Goal: Task Accomplishment & Management: Manage account settings

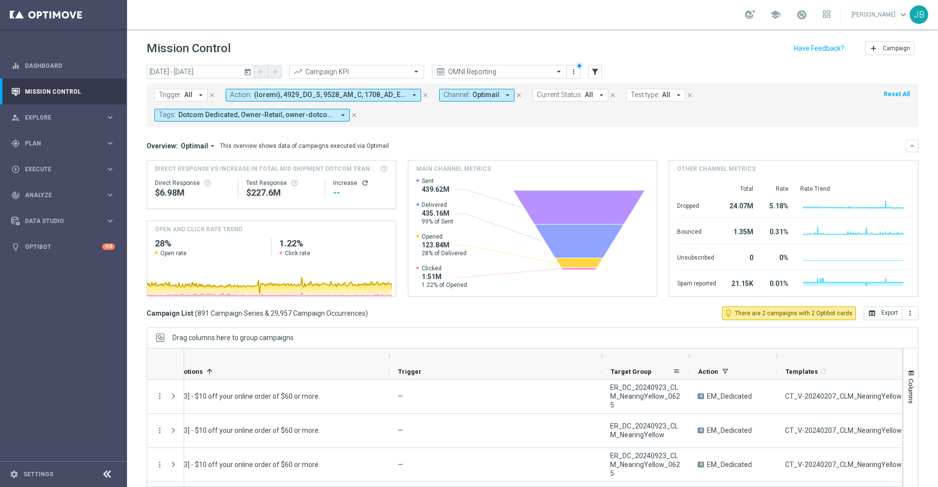
scroll to position [0, 124]
click at [250, 72] on icon "today" at bounding box center [248, 71] width 9 height 9
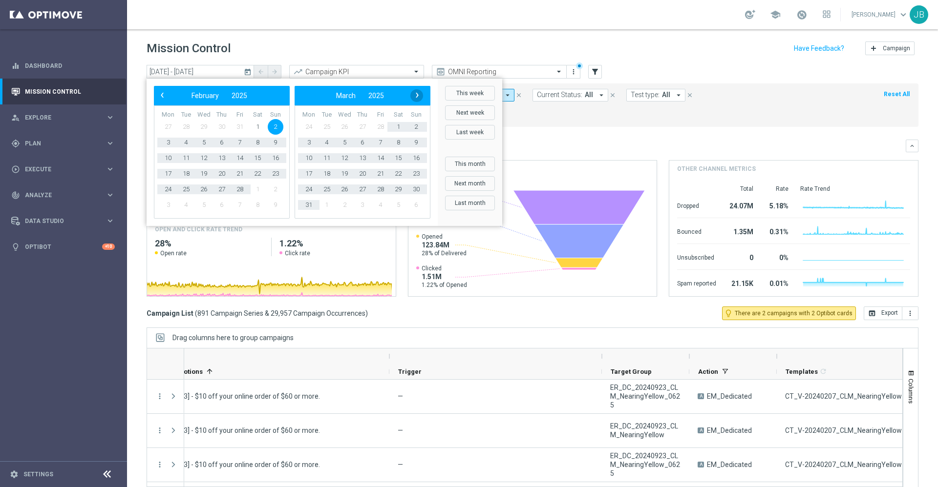
click at [412, 100] on button "›" at bounding box center [416, 95] width 13 height 13
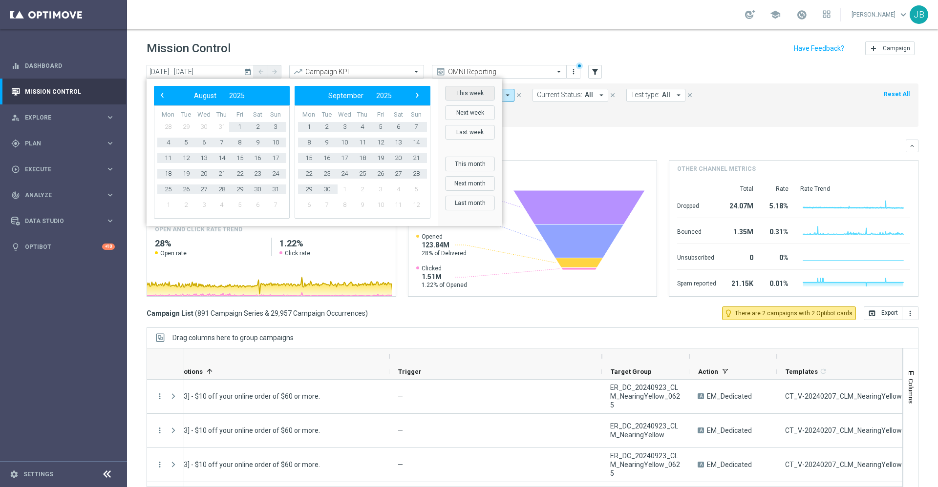
click at [470, 92] on button "This week" at bounding box center [470, 93] width 50 height 15
type input "13 Oct 2025 - 19 Oct 2025"
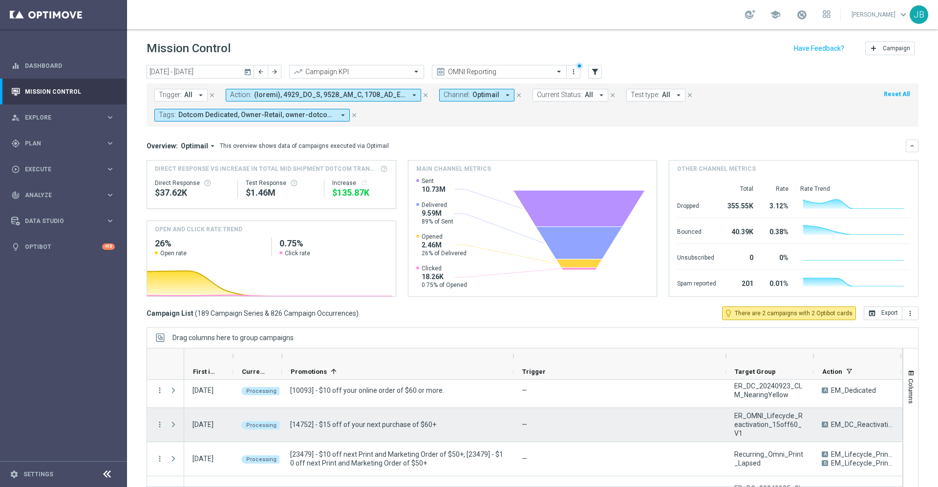
scroll to position [0, 0]
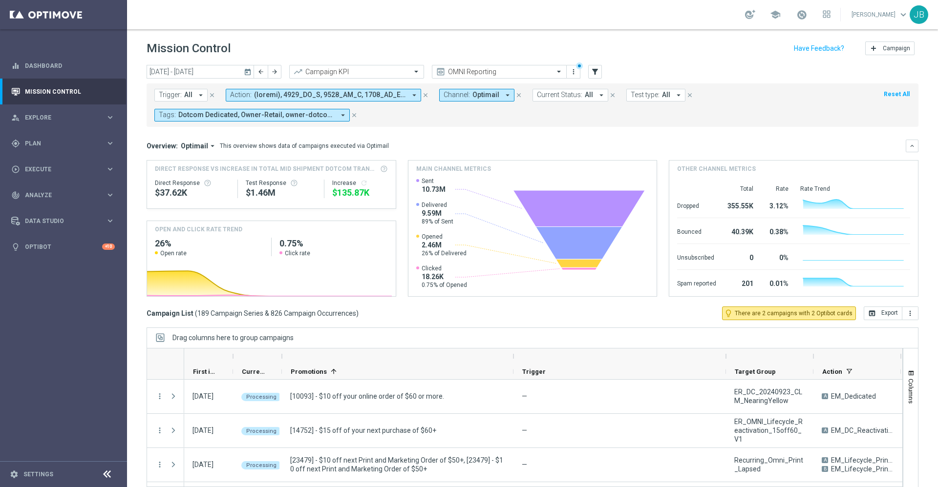
click at [193, 93] on button "Trigger: All arrow_drop_down" at bounding box center [180, 95] width 53 height 13
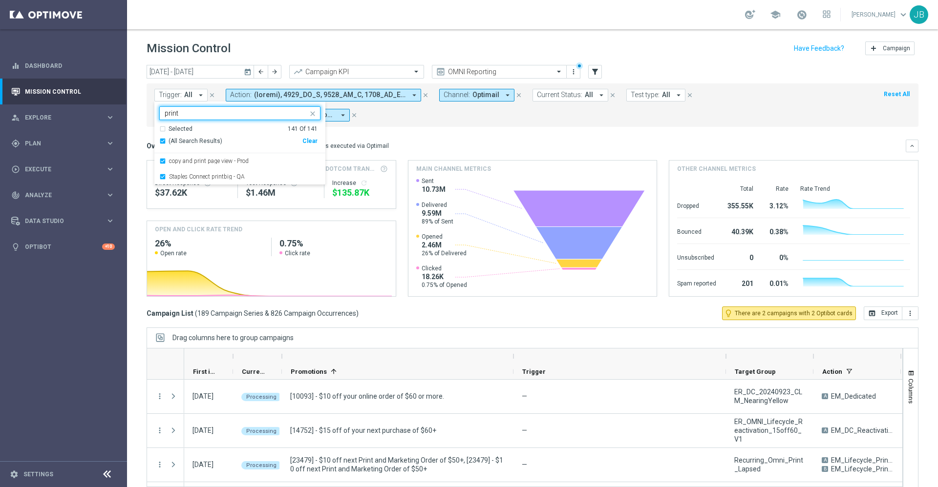
type input "print"
click at [397, 134] on mini-dashboard "Overview: Optimail arrow_drop_down This overview shows data of campaigns execut…" at bounding box center [532, 217] width 772 height 180
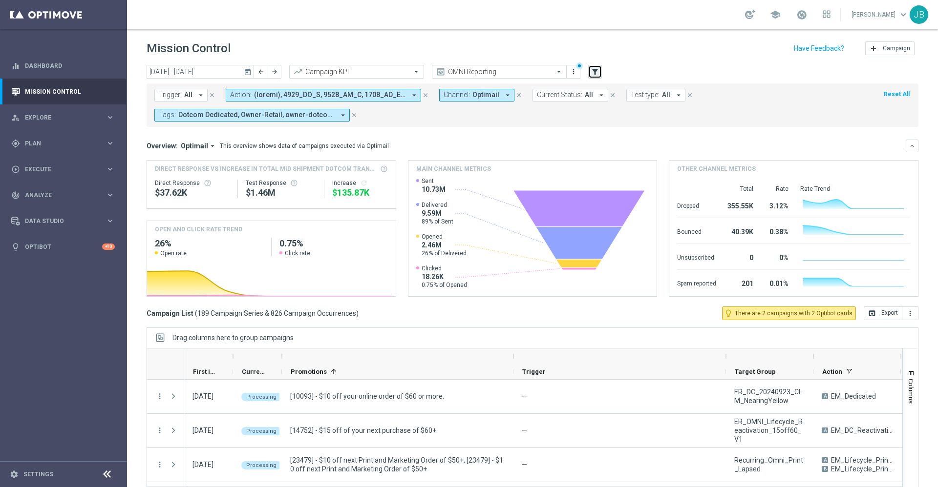
click at [599, 71] on icon "filter_alt" at bounding box center [594, 71] width 9 height 9
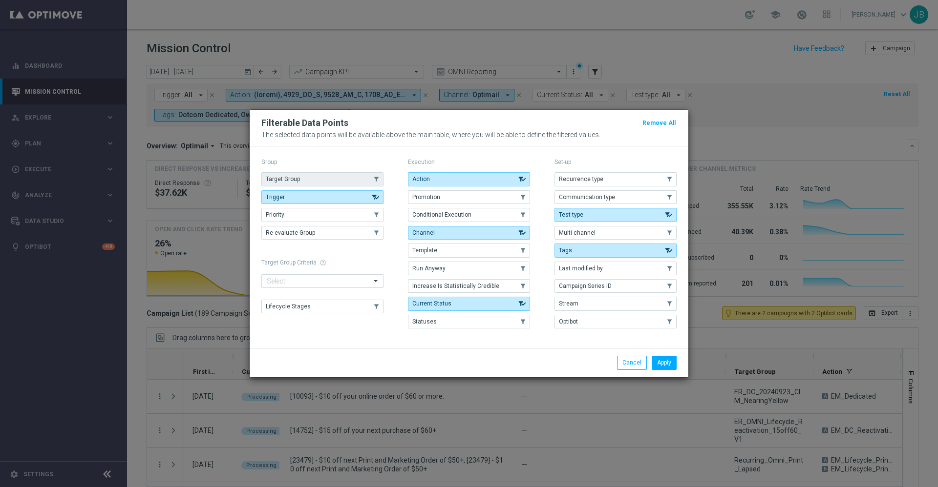
click at [341, 184] on button "Target Group" at bounding box center [322, 179] width 122 height 14
click at [666, 358] on button "Apply" at bounding box center [663, 363] width 25 height 14
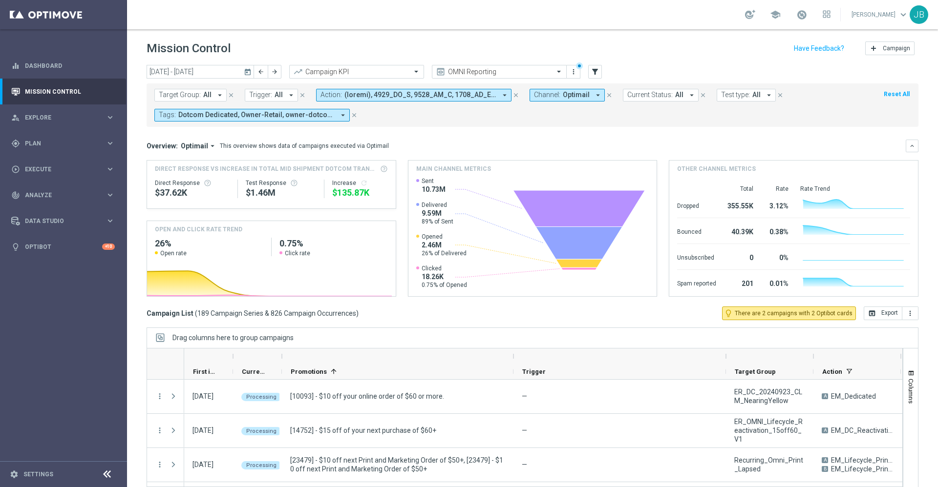
click at [300, 95] on icon "close" at bounding box center [302, 95] width 7 height 7
click at [189, 92] on span "Target Group:" at bounding box center [180, 95] width 42 height 8
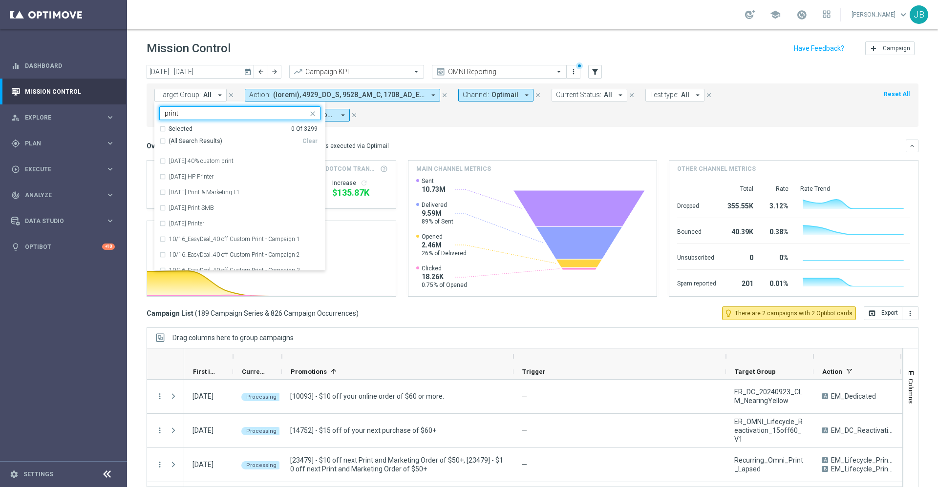
click at [163, 142] on div "(All Search Results)" at bounding box center [230, 141] width 143 height 8
type input "print"
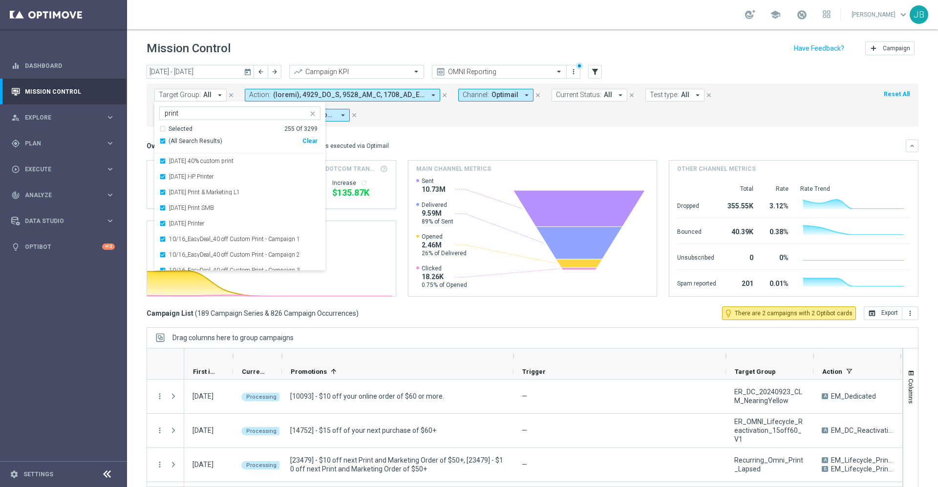
click at [417, 134] on mini-dashboard "Overview: Optimail arrow_drop_down This overview shows data of campaigns execut…" at bounding box center [532, 217] width 772 height 180
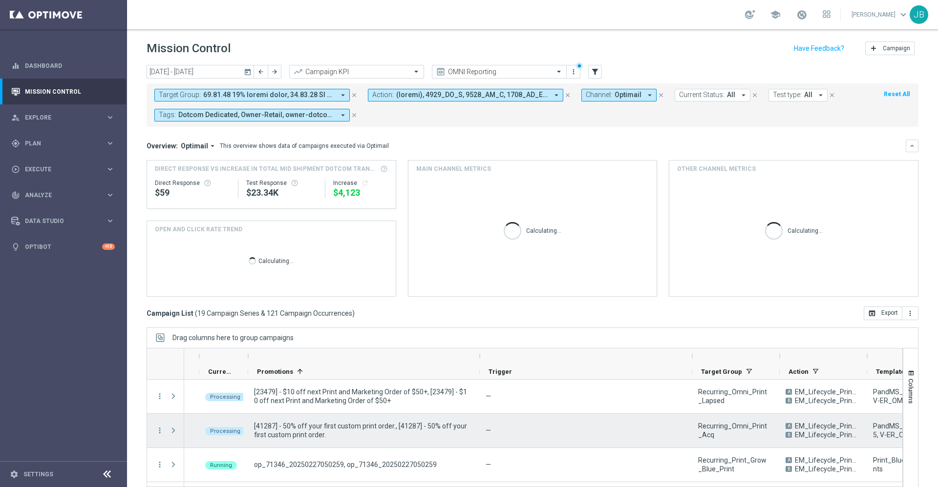
scroll to position [0, 38]
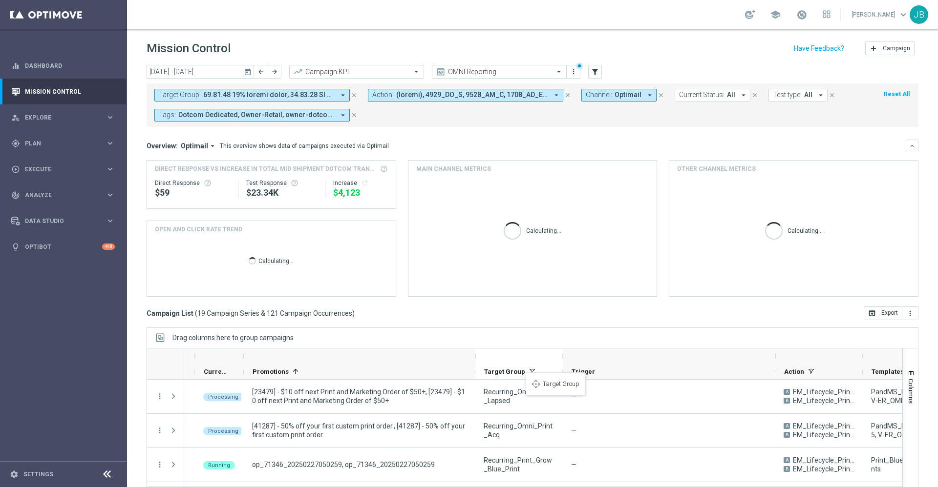
drag, startPoint x: 725, startPoint y: 370, endPoint x: 527, endPoint y: 378, distance: 197.5
click at [560, 355] on div at bounding box center [518, 357] width 87 height 16
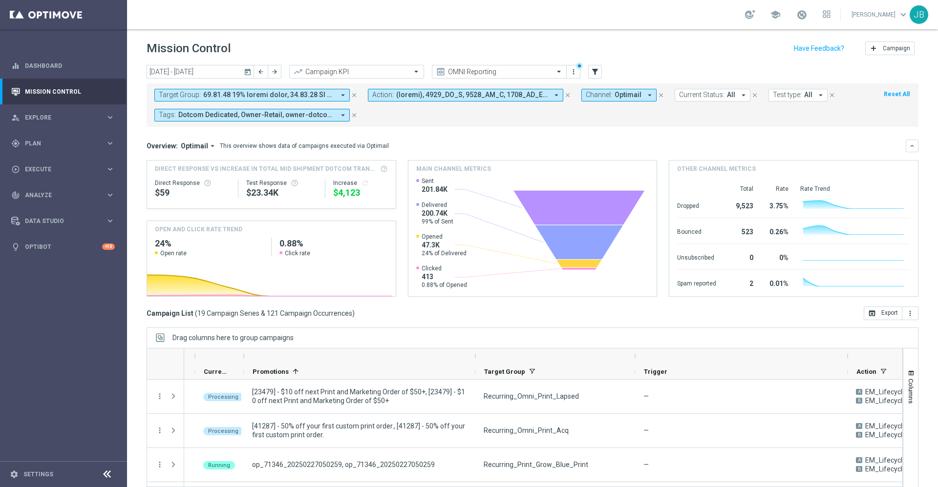
drag, startPoint x: 561, startPoint y: 355, endPoint x: 638, endPoint y: 354, distance: 76.7
click at [637, 354] on div at bounding box center [635, 357] width 4 height 16
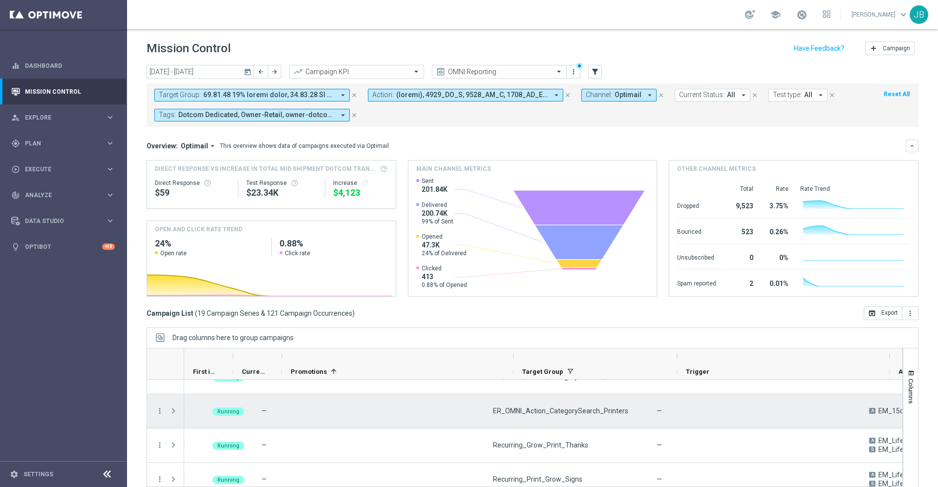
scroll to position [0, 0]
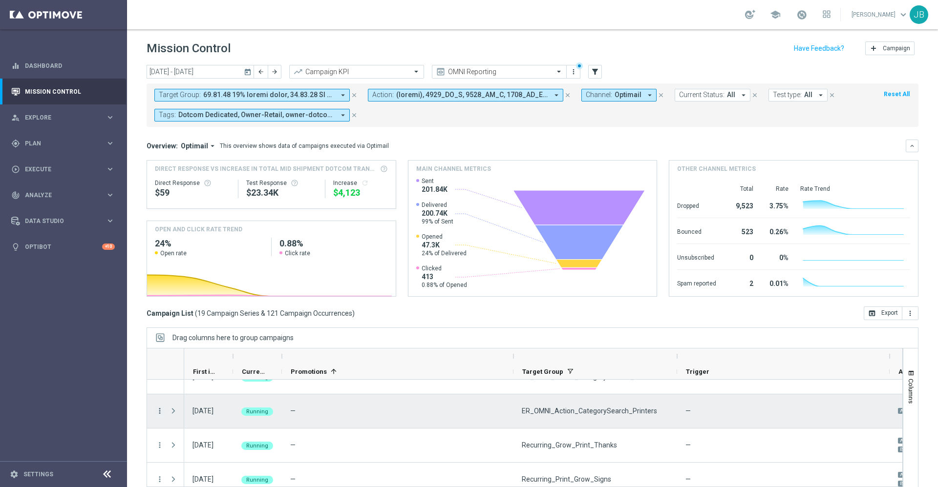
click at [161, 411] on icon "more_vert" at bounding box center [159, 411] width 9 height 9
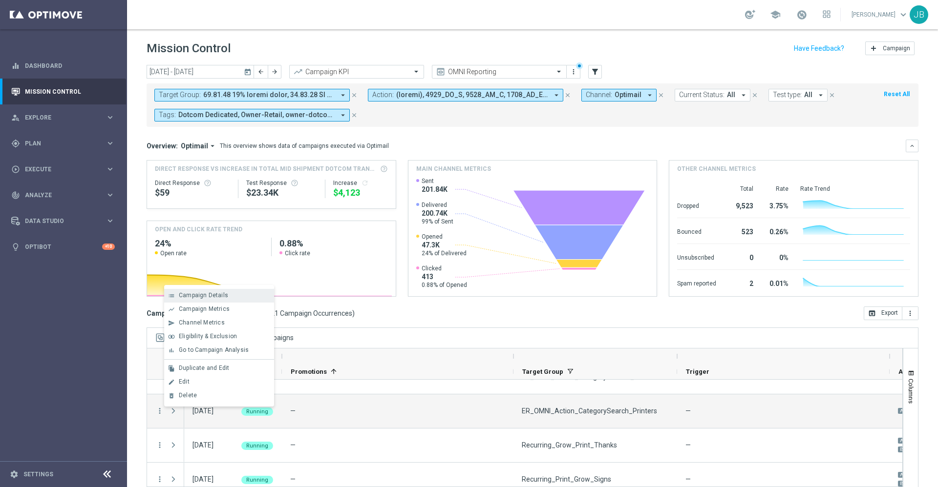
click at [215, 296] on span "Campaign Details" at bounding box center [203, 295] width 49 height 7
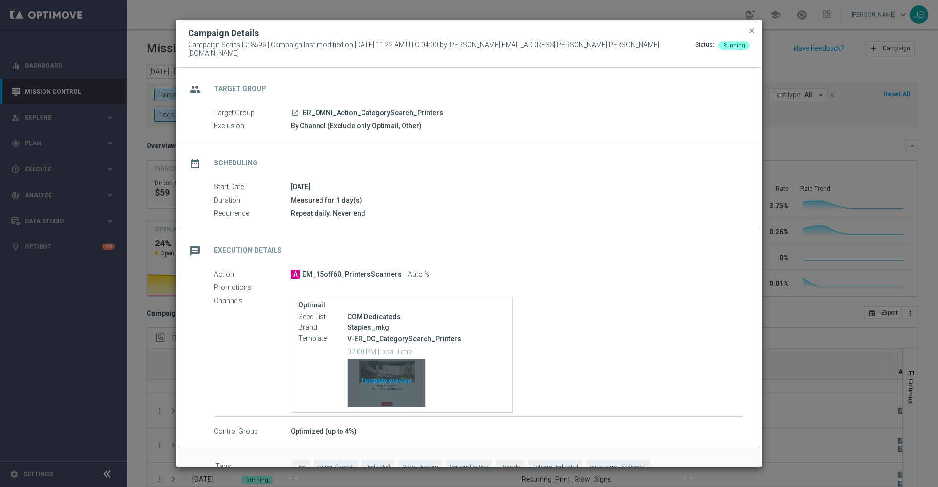
click at [377, 377] on div "Template preview" at bounding box center [386, 383] width 77 height 48
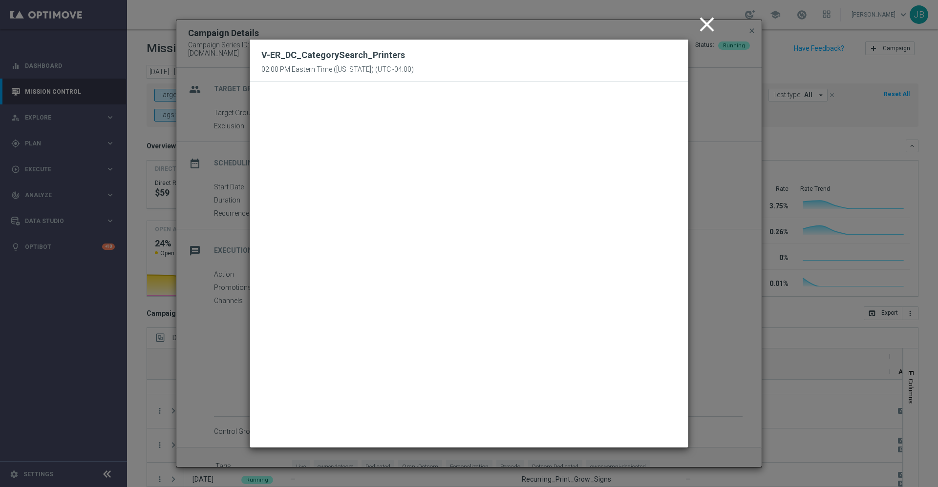
click at [706, 21] on icon "close" at bounding box center [706, 24] width 24 height 24
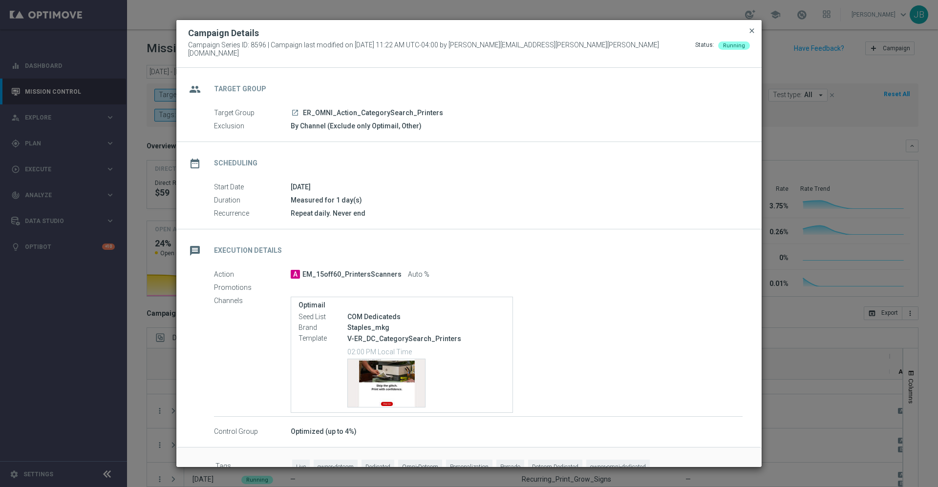
click at [753, 35] on span "close" at bounding box center [752, 31] width 8 height 8
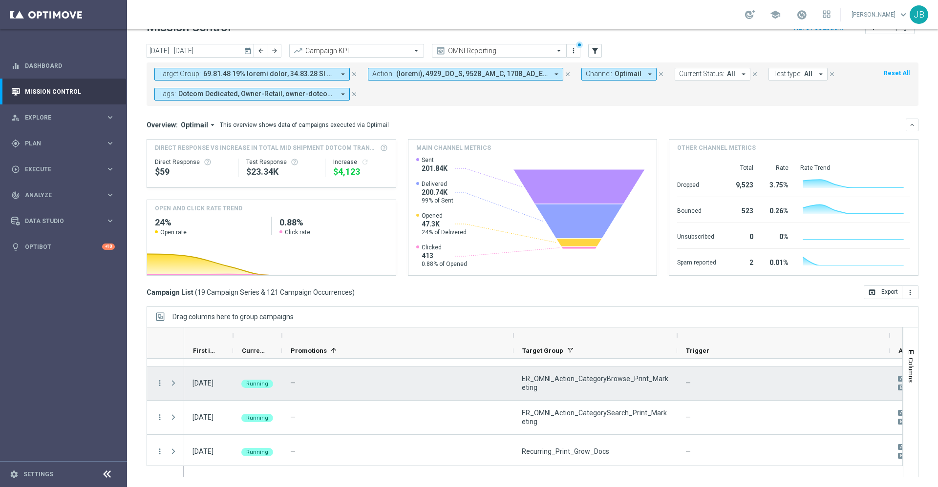
scroll to position [543, 0]
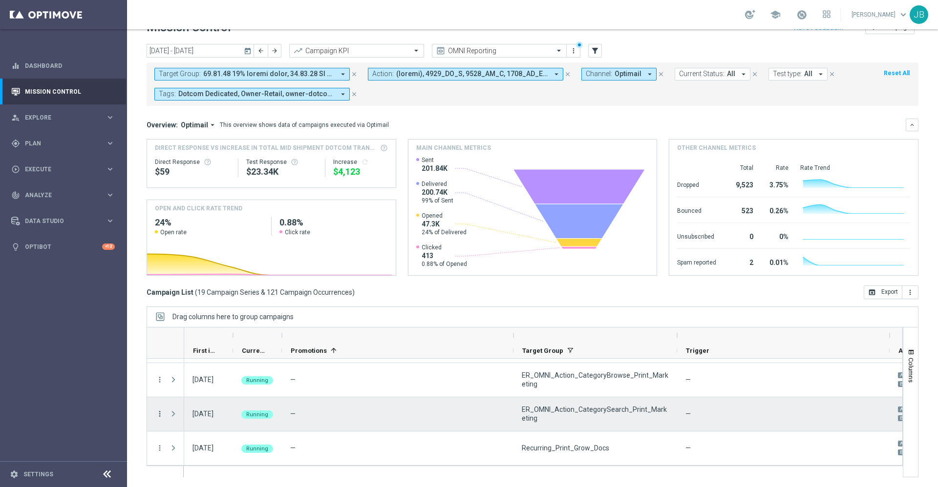
click at [161, 415] on icon "more_vert" at bounding box center [159, 414] width 9 height 9
click at [224, 304] on div "list Campaign Details" at bounding box center [219, 299] width 110 height 14
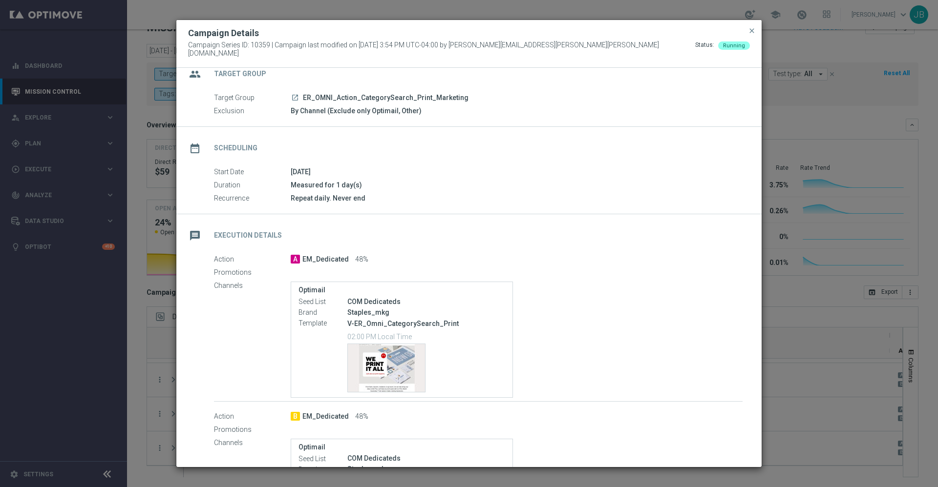
scroll to position [0, 0]
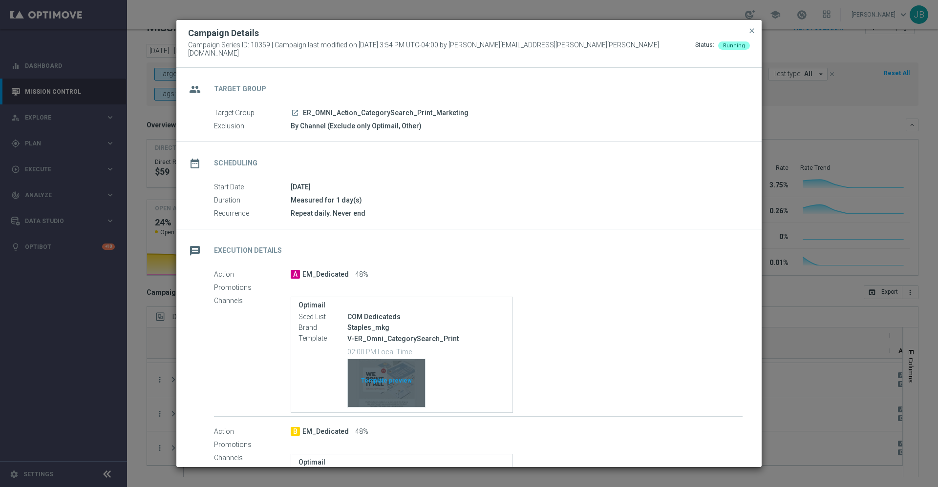
click at [384, 380] on div "Template preview" at bounding box center [386, 383] width 77 height 48
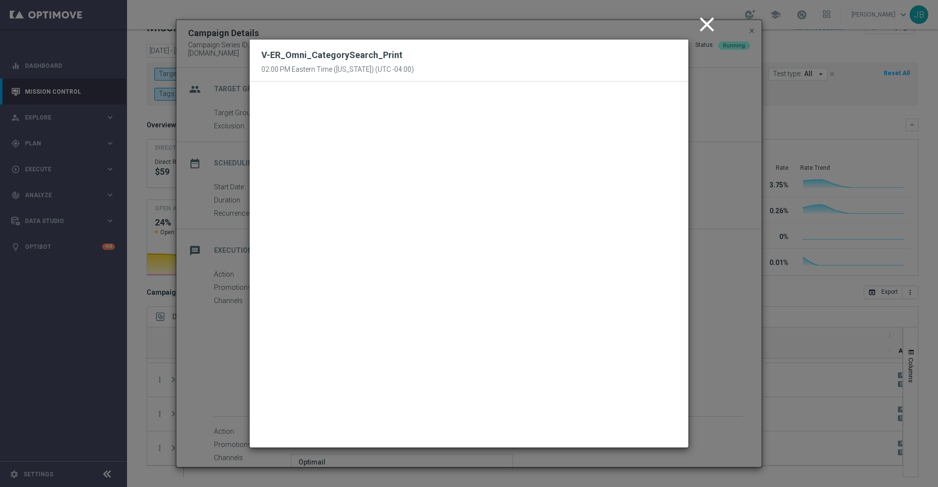
click at [704, 23] on icon "close" at bounding box center [706, 24] width 24 height 24
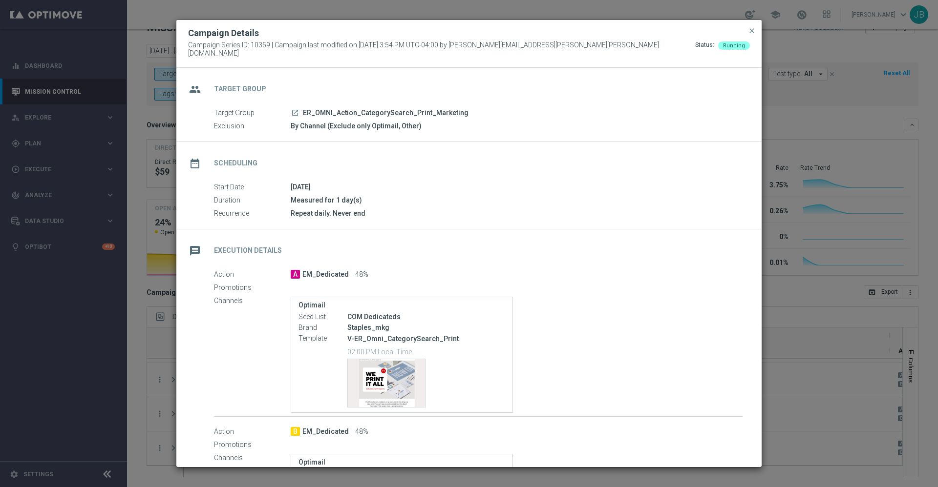
scroll to position [179, 0]
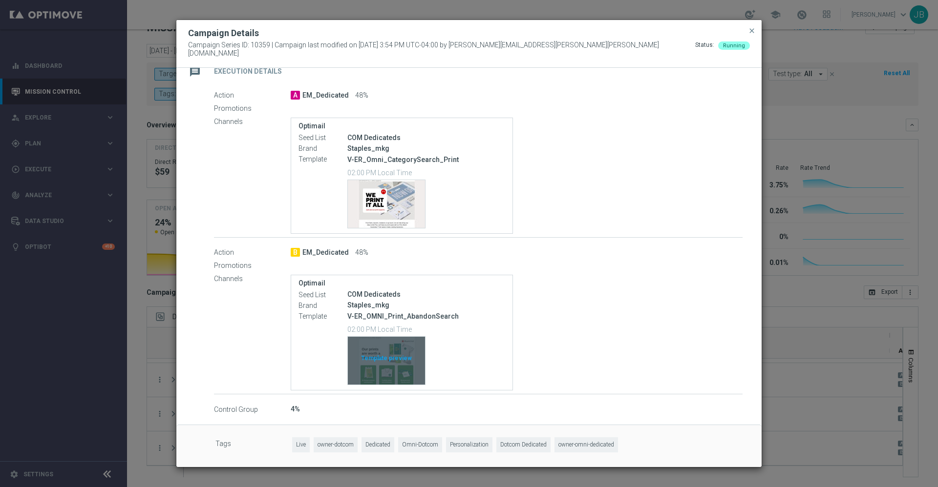
click at [381, 357] on div "Template preview" at bounding box center [386, 361] width 77 height 48
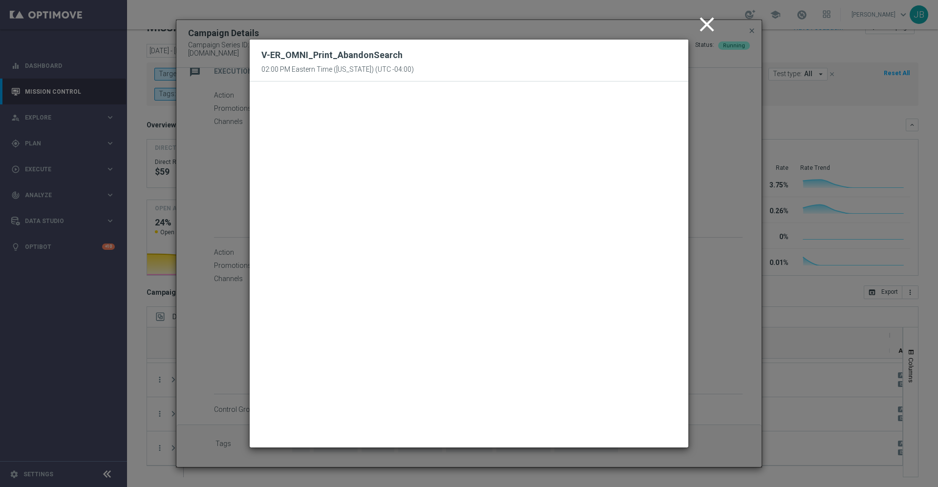
click at [699, 29] on icon "close" at bounding box center [706, 24] width 24 height 24
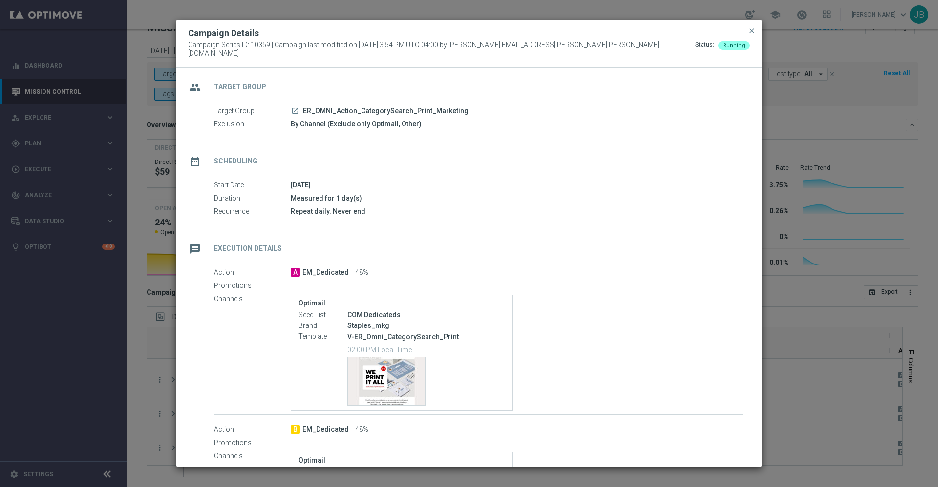
scroll to position [0, 0]
click at [295, 109] on icon "launch" at bounding box center [295, 113] width 8 height 8
click at [752, 35] on span "close" at bounding box center [752, 31] width 8 height 8
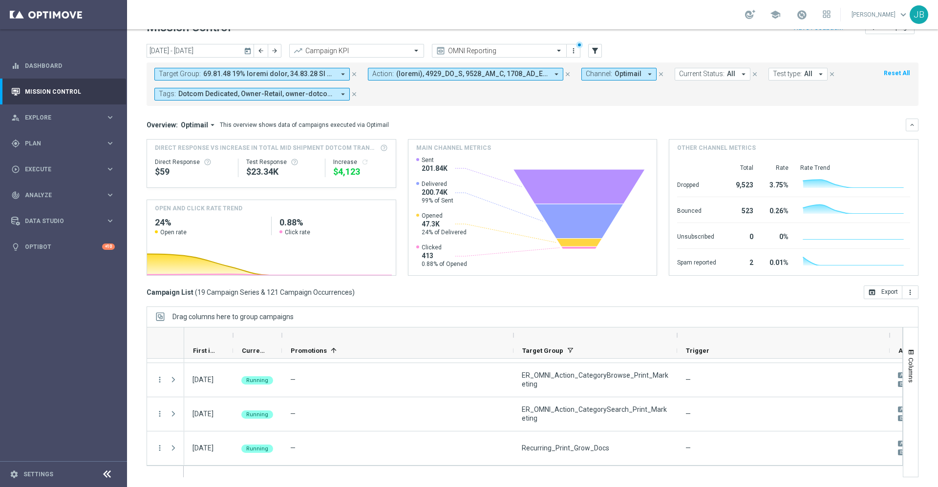
click at [247, 53] on icon "today" at bounding box center [248, 50] width 9 height 9
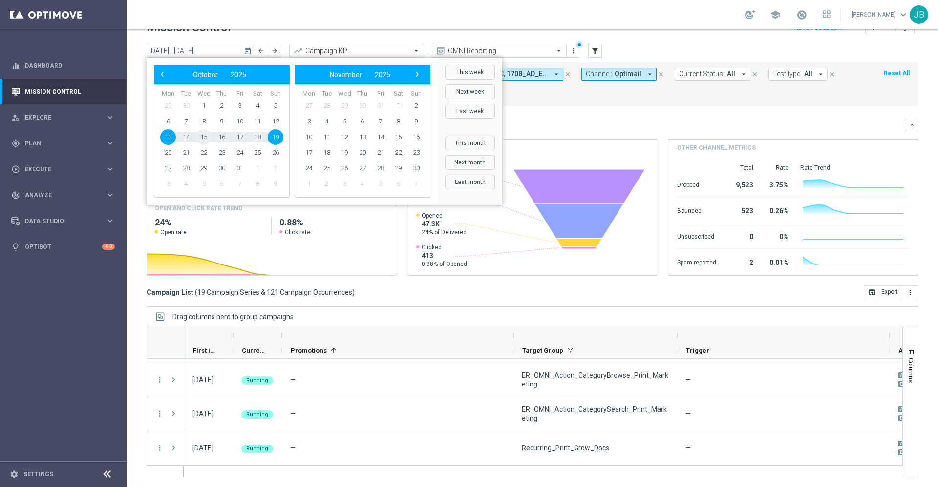
click at [205, 138] on span "15" at bounding box center [204, 137] width 16 height 16
type input "15 Oct 2025 - 15 Oct 2025"
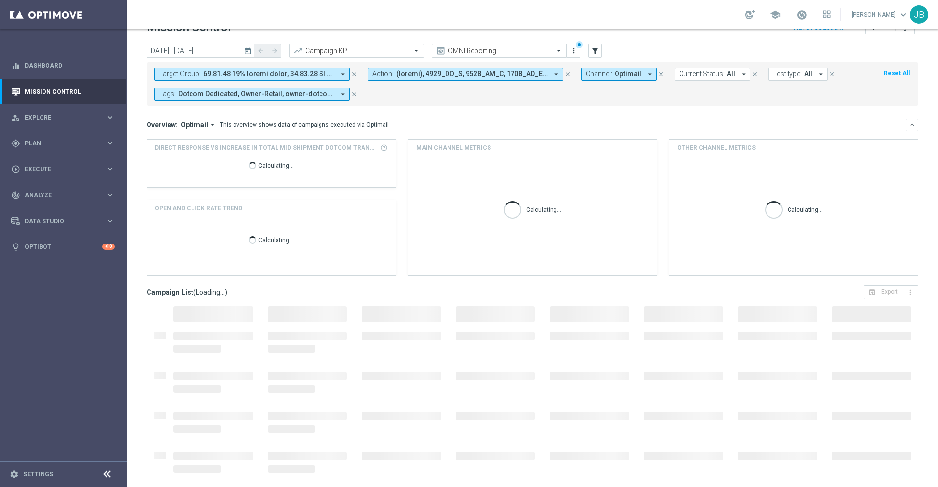
click at [352, 73] on icon "close" at bounding box center [354, 74] width 7 height 7
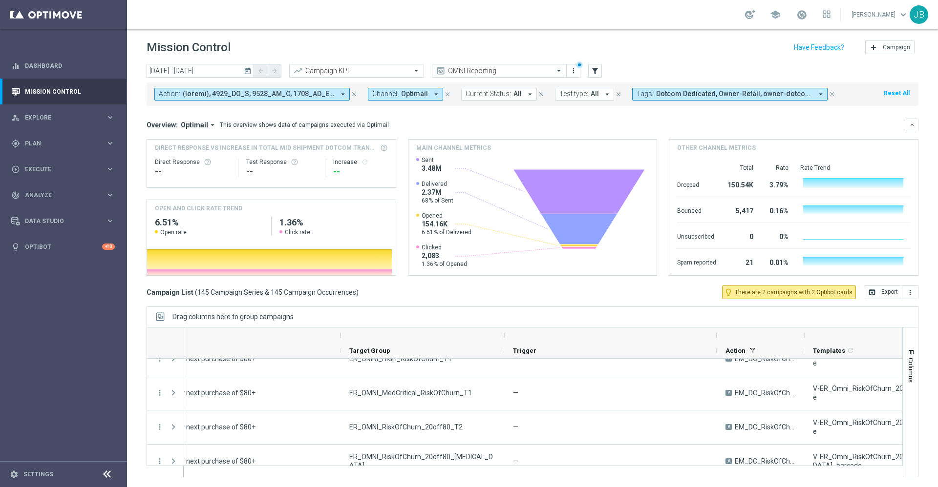
scroll to position [0, 173]
click at [598, 71] on icon "filter_alt" at bounding box center [594, 70] width 9 height 9
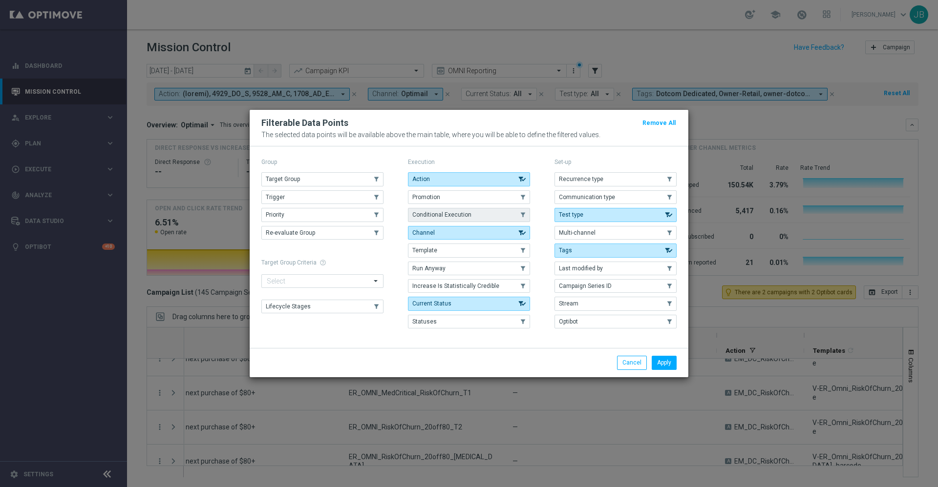
click at [491, 217] on button "Conditional Execution" at bounding box center [469, 215] width 122 height 14
click at [660, 362] on button "Apply" at bounding box center [663, 363] width 25 height 14
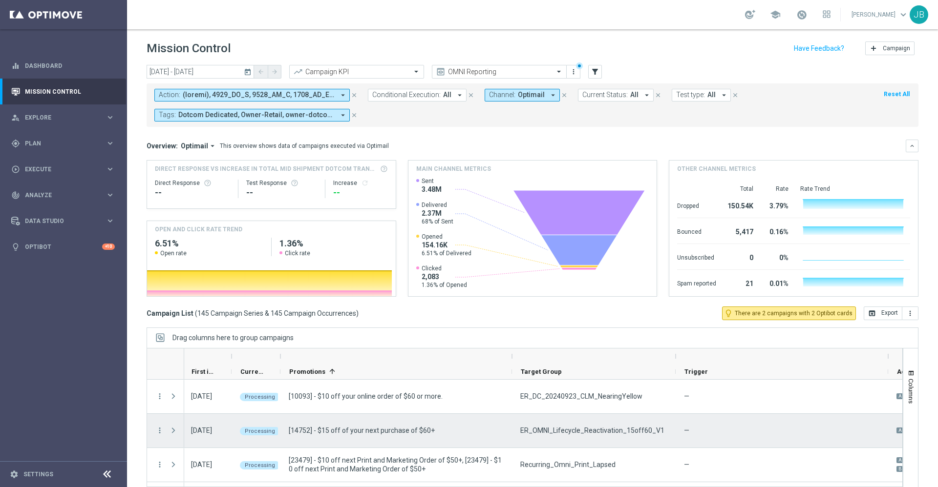
scroll to position [0, 0]
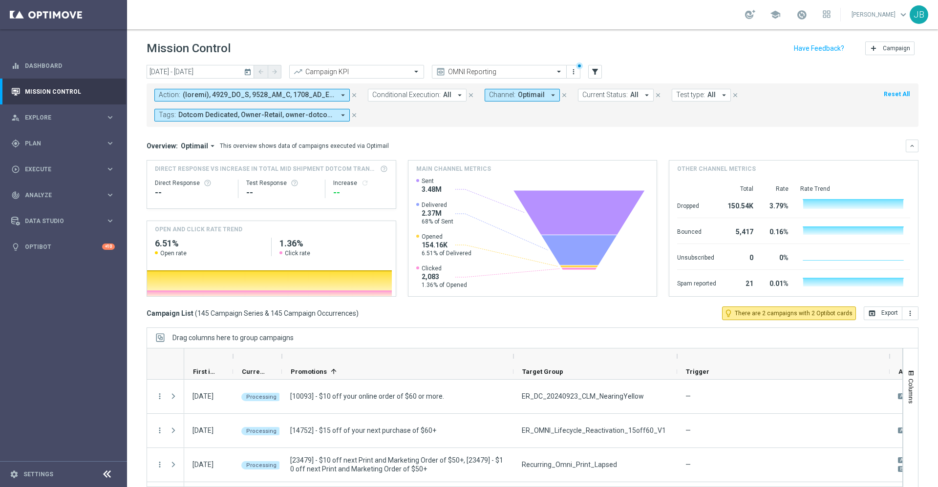
click at [436, 94] on span "Conditional Execution:" at bounding box center [406, 95] width 68 height 8
click at [377, 153] on div "On" at bounding box center [415, 154] width 85 height 16
click at [479, 137] on mini-dashboard "Overview: Optimail arrow_drop_down This overview shows data of campaigns execut…" at bounding box center [532, 217] width 772 height 180
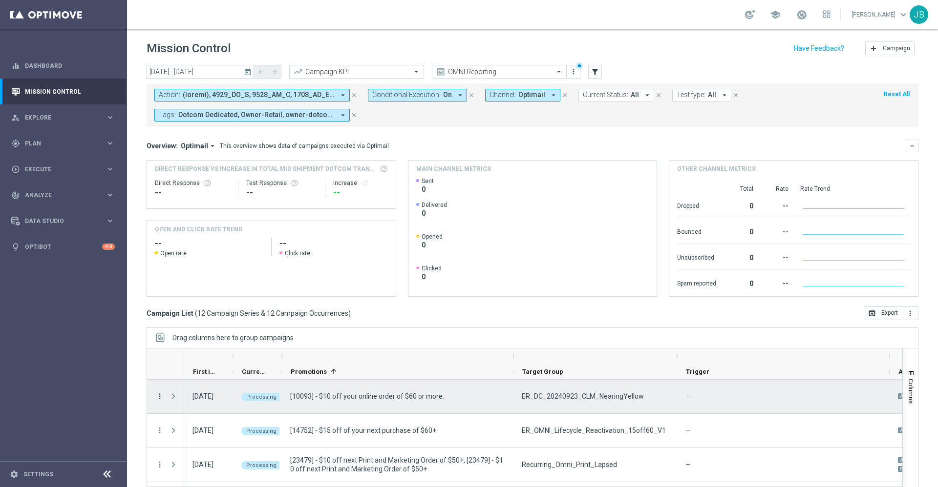
click at [156, 396] on icon "more_vert" at bounding box center [159, 396] width 9 height 9
click at [206, 357] on div "file_copy Duplicate and Edit" at bounding box center [219, 354] width 110 height 14
drag, startPoint x: 640, startPoint y: 398, endPoint x: 517, endPoint y: 397, distance: 123.1
click at [517, 397] on div "ER_DC_20240923_CLM_NearingYellow" at bounding box center [595, 397] width 164 height 34
click at [158, 398] on icon "more_vert" at bounding box center [159, 396] width 9 height 9
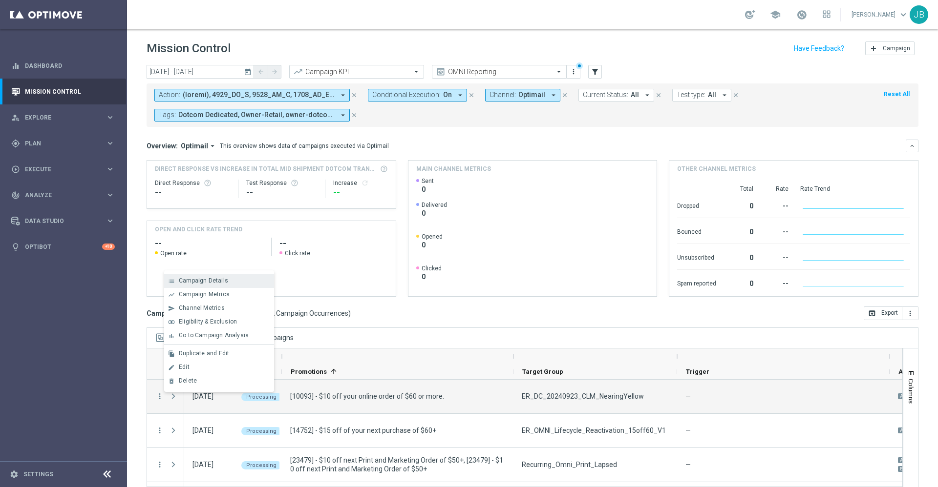
click at [216, 277] on span "Campaign Details" at bounding box center [203, 280] width 49 height 7
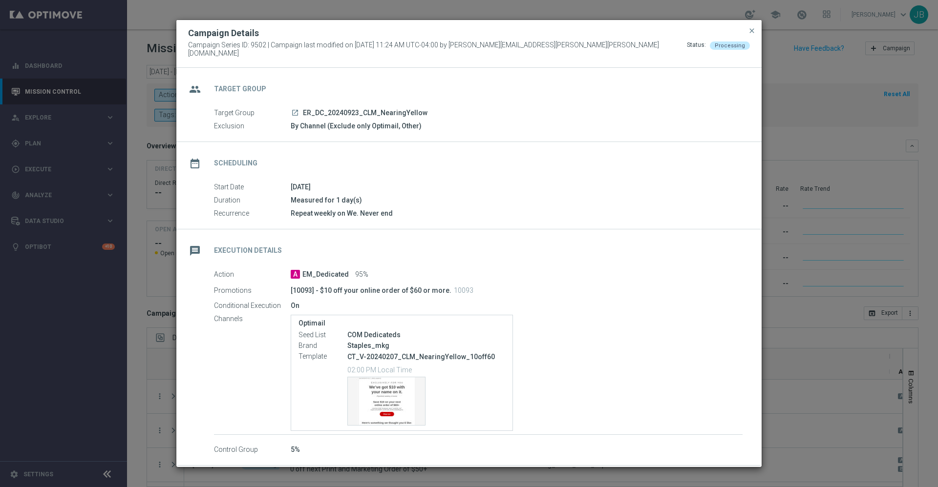
click at [295, 109] on icon "launch" at bounding box center [295, 113] width 8 height 8
click at [751, 35] on span "close" at bounding box center [752, 31] width 8 height 8
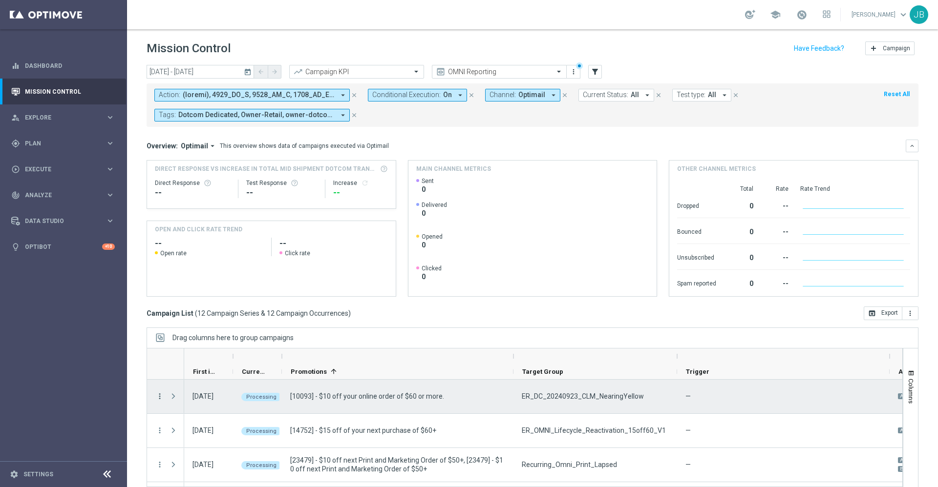
click at [160, 398] on icon "more_vert" at bounding box center [159, 396] width 9 height 9
click at [205, 354] on span "Duplicate and Edit" at bounding box center [204, 353] width 50 height 7
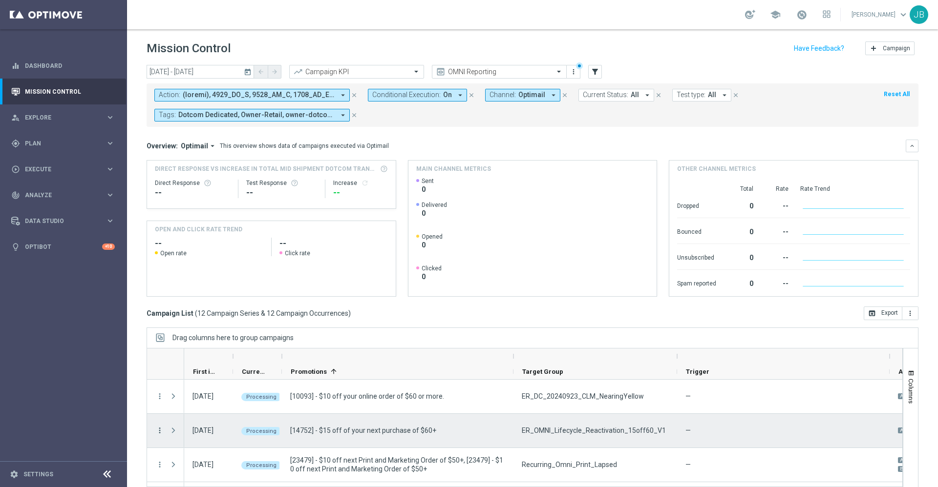
click at [159, 432] on icon "more_vert" at bounding box center [159, 430] width 9 height 9
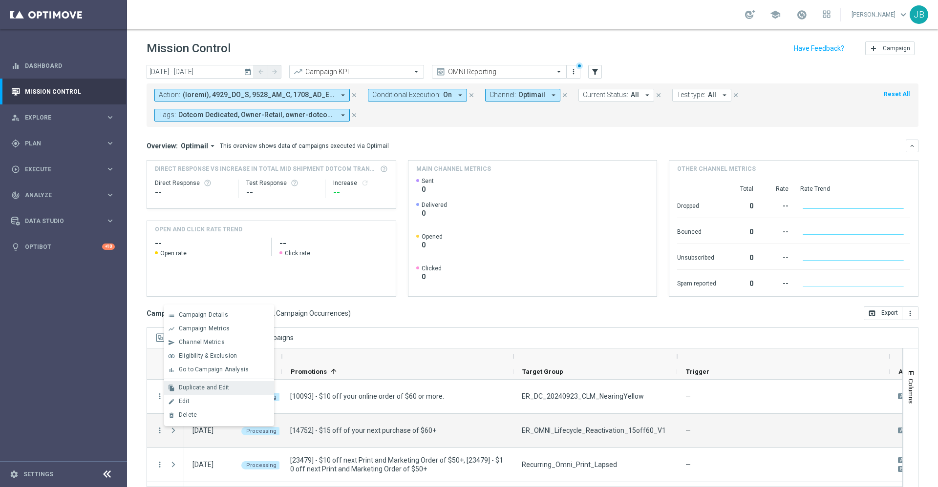
click at [207, 389] on span "Duplicate and Edit" at bounding box center [204, 387] width 50 height 7
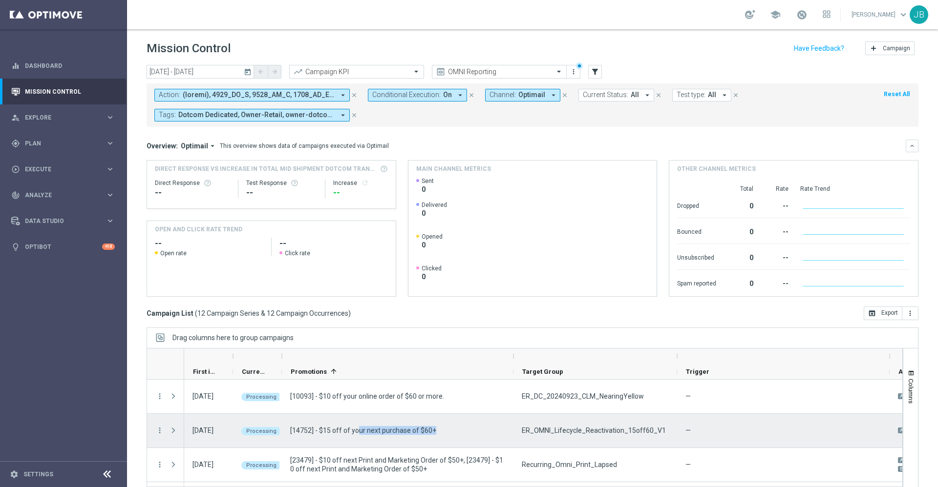
drag, startPoint x: 435, startPoint y: 432, endPoint x: 358, endPoint y: 435, distance: 76.2
click at [358, 435] on div "[14752] - $15 off of your next purchase of $60+" at bounding box center [397, 431] width 231 height 34
click at [519, 441] on div "ER_OMNI_Lifecycle_Reactivation_15off60_V1" at bounding box center [595, 431] width 164 height 34
drag, startPoint x: 658, startPoint y: 428, endPoint x: 520, endPoint y: 427, distance: 137.7
click at [520, 427] on div "ER_OMNI_Lifecycle_Reactivation_15off60_V1" at bounding box center [595, 431] width 164 height 34
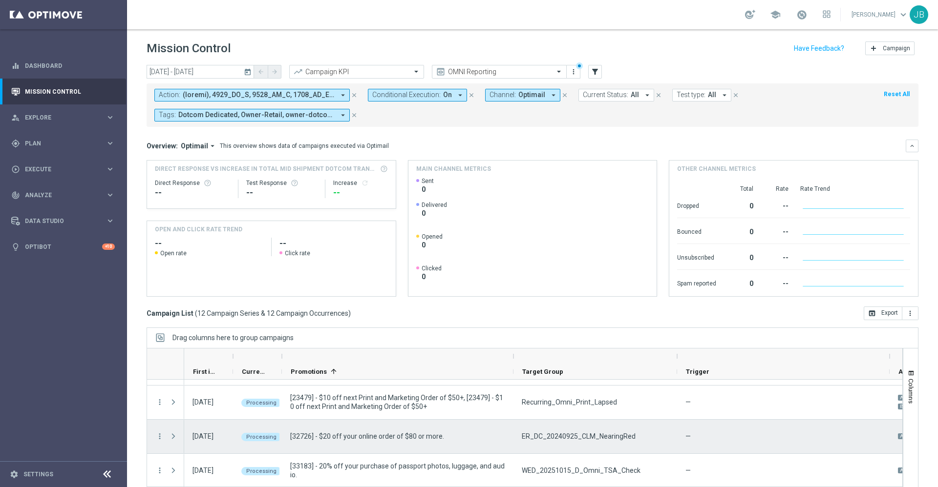
scroll to position [63, 0]
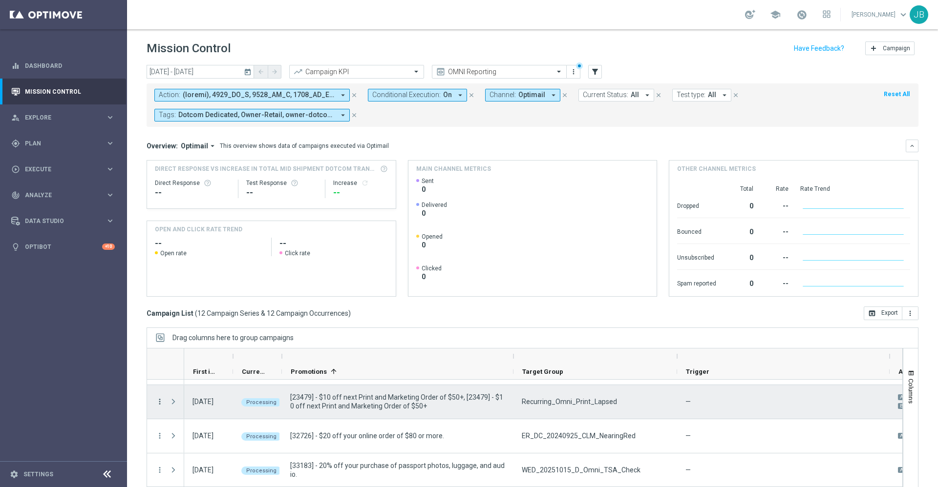
click at [160, 404] on icon "more_vert" at bounding box center [159, 402] width 9 height 9
click at [202, 361] on span "Duplicate and Edit" at bounding box center [204, 359] width 50 height 7
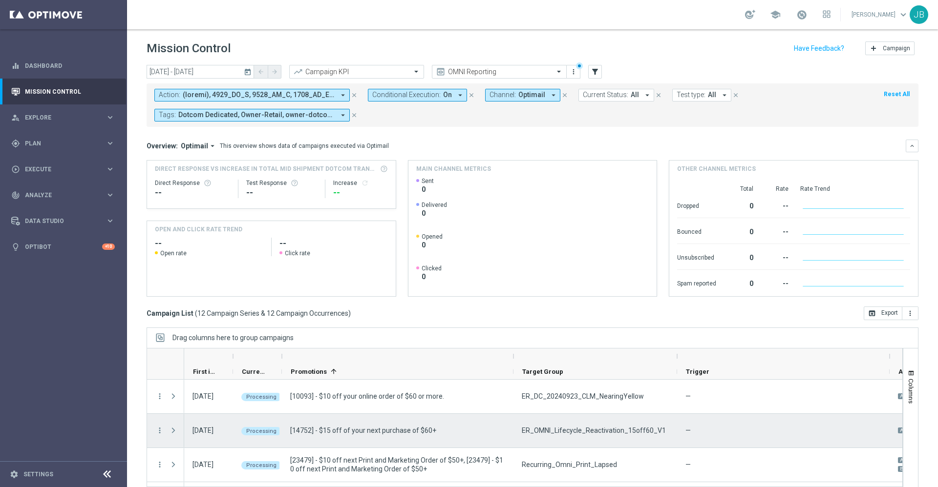
scroll to position [16, 0]
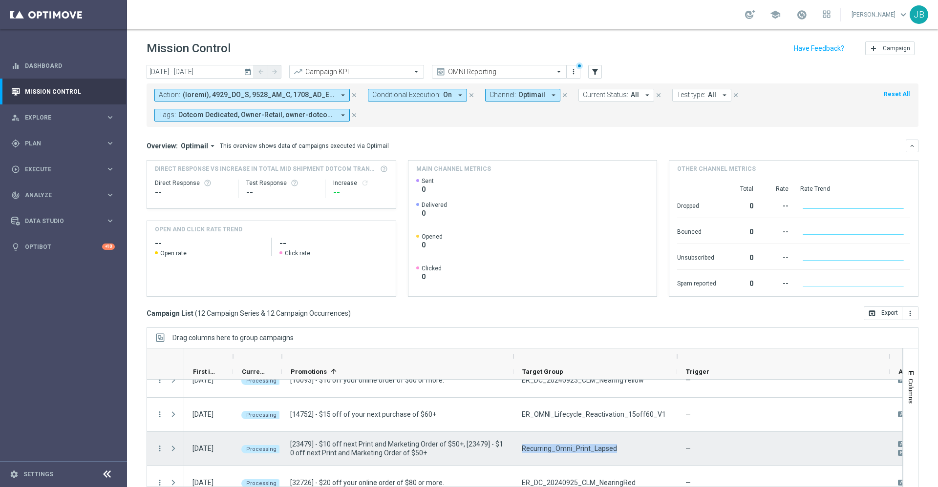
drag, startPoint x: 617, startPoint y: 448, endPoint x: 518, endPoint y: 450, distance: 99.1
click at [518, 450] on div "Recurring_Omni_Print_Lapsed" at bounding box center [595, 449] width 164 height 34
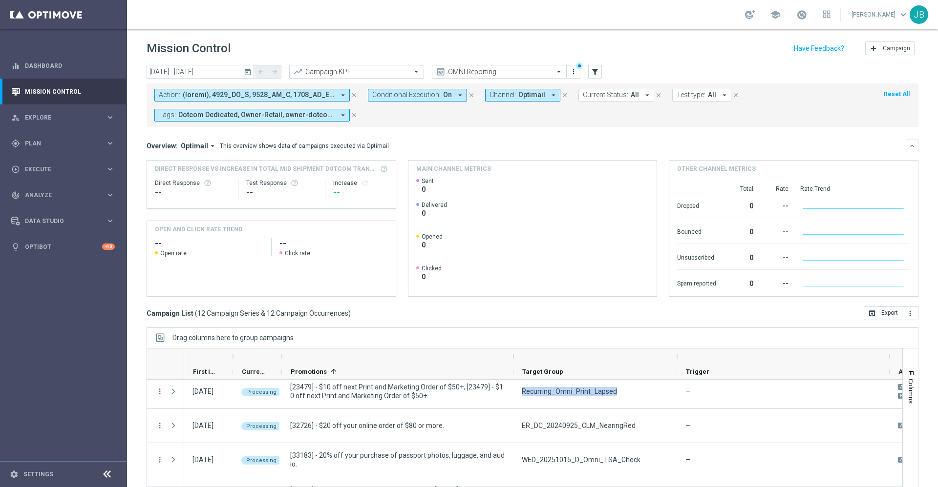
scroll to position [74, 0]
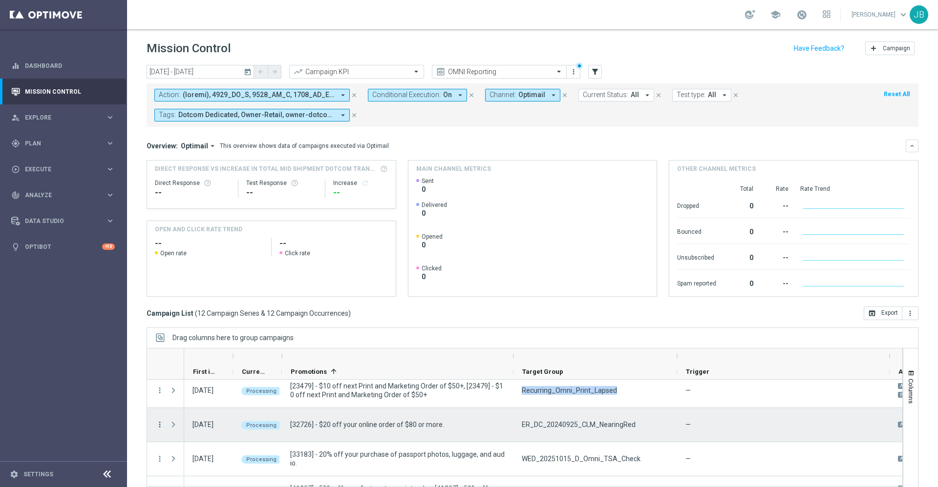
click at [160, 426] on icon "more_vert" at bounding box center [159, 424] width 9 height 9
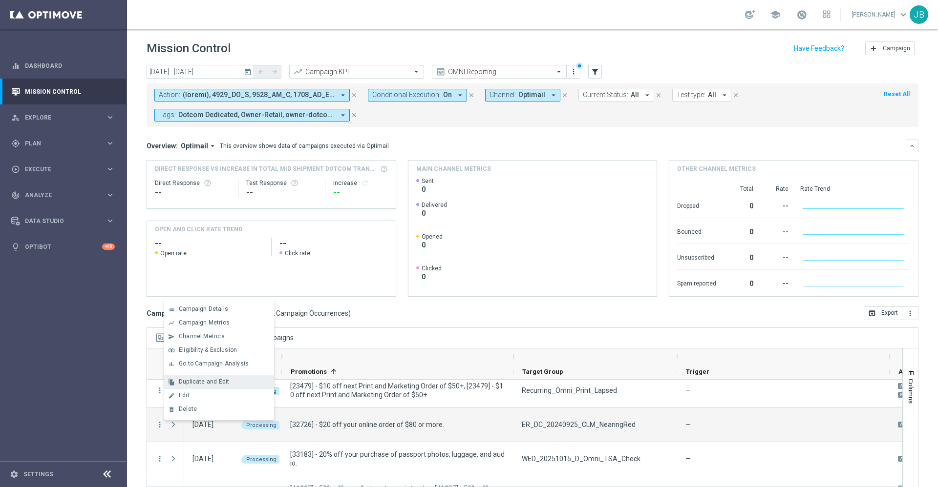
click at [209, 379] on span "Duplicate and Edit" at bounding box center [204, 381] width 50 height 7
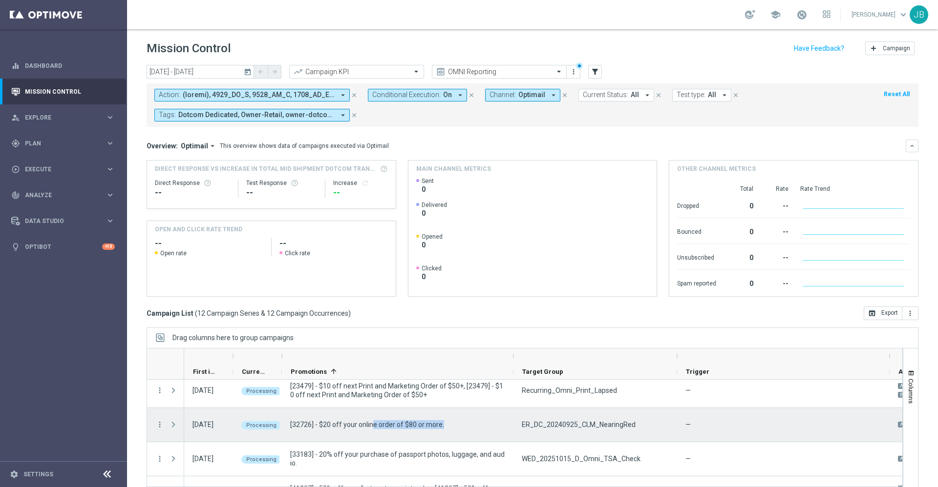
drag, startPoint x: 443, startPoint y: 425, endPoint x: 372, endPoint y: 426, distance: 71.8
click at [372, 426] on div "[32726] - $20 off your online order of $80 or more." at bounding box center [397, 425] width 231 height 34
drag, startPoint x: 597, startPoint y: 429, endPoint x: 635, endPoint y: 428, distance: 37.6
click at [635, 428] on div "ER_DC_20240925_CLM_NearingRed" at bounding box center [595, 425] width 164 height 34
click at [160, 427] on icon "more_vert" at bounding box center [159, 424] width 9 height 9
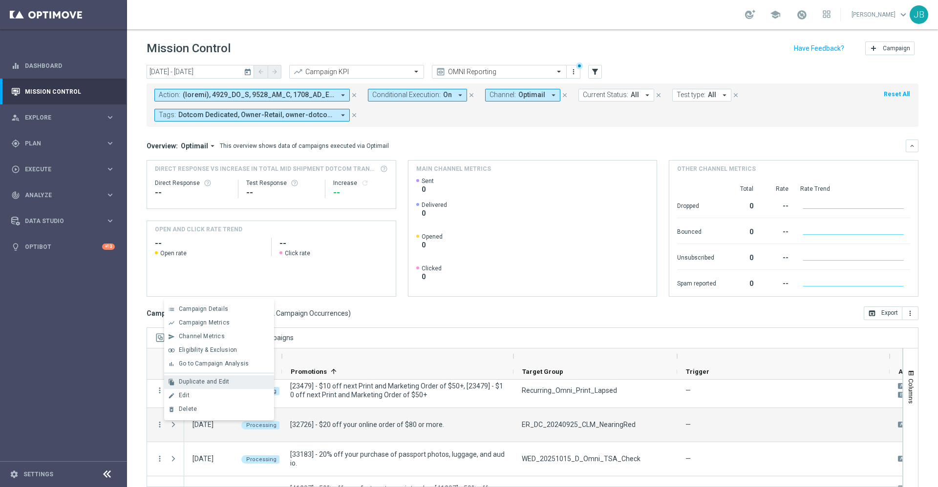
click at [210, 381] on span "Duplicate and Edit" at bounding box center [204, 381] width 50 height 7
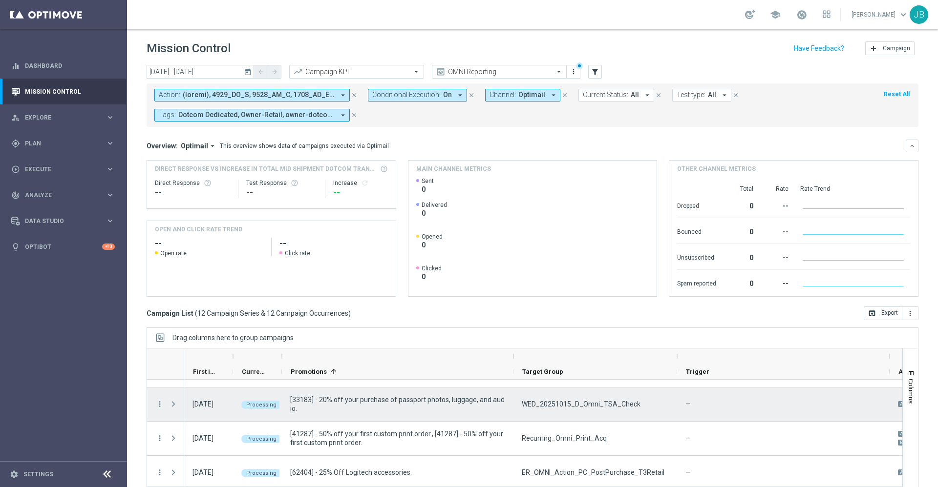
scroll to position [124, 0]
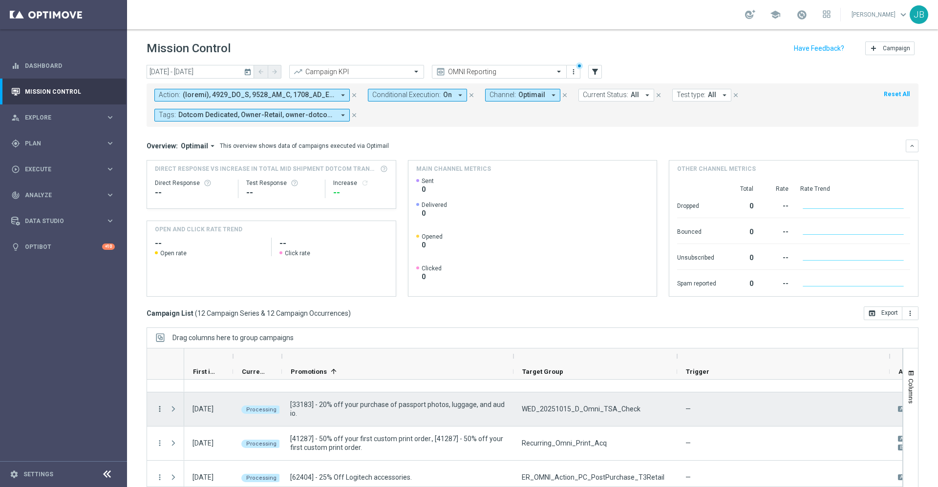
click at [160, 410] on icon "more_vert" at bounding box center [159, 409] width 9 height 9
click at [222, 367] on span "Duplicate and Edit" at bounding box center [204, 366] width 50 height 7
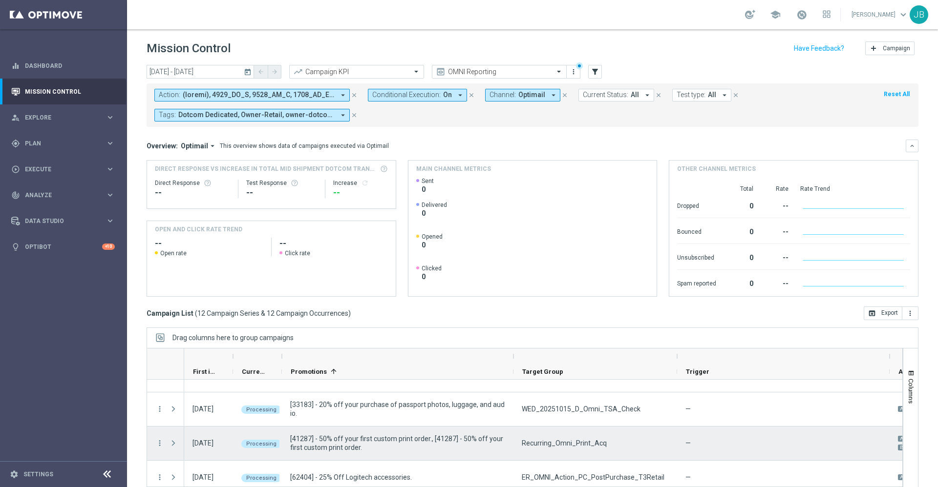
scroll to position [117, 0]
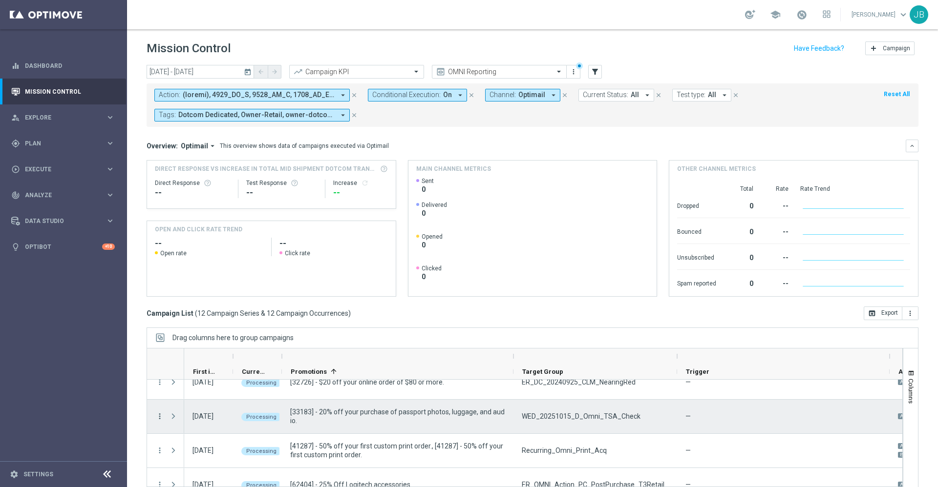
click at [161, 417] on icon "more_vert" at bounding box center [159, 416] width 9 height 9
click at [209, 376] on span "Duplicate and Edit" at bounding box center [204, 373] width 50 height 7
drag, startPoint x: 643, startPoint y: 418, endPoint x: 523, endPoint y: 424, distance: 120.3
click at [523, 424] on div "WED_20251015_D_Omni_TSA_Check" at bounding box center [595, 417] width 164 height 34
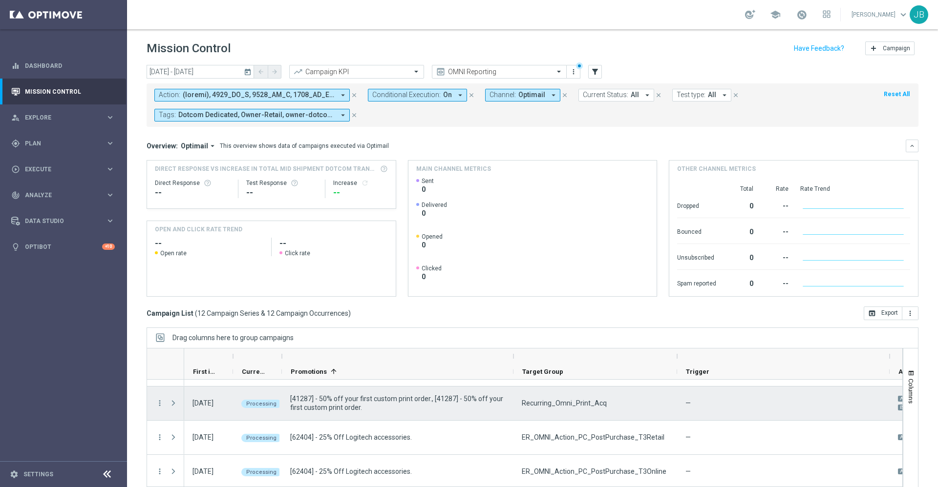
scroll to position [165, 0]
click at [158, 403] on icon "more_vert" at bounding box center [159, 402] width 9 height 9
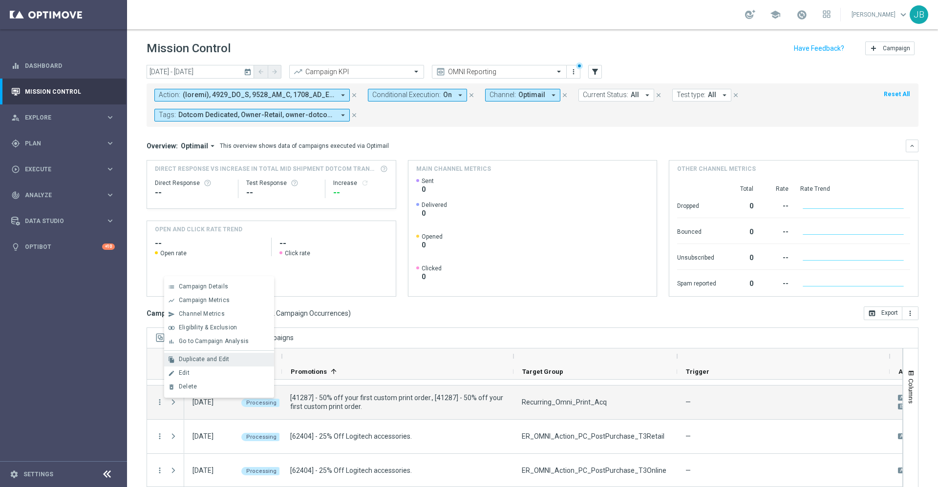
click at [209, 361] on span "Duplicate and Edit" at bounding box center [204, 359] width 50 height 7
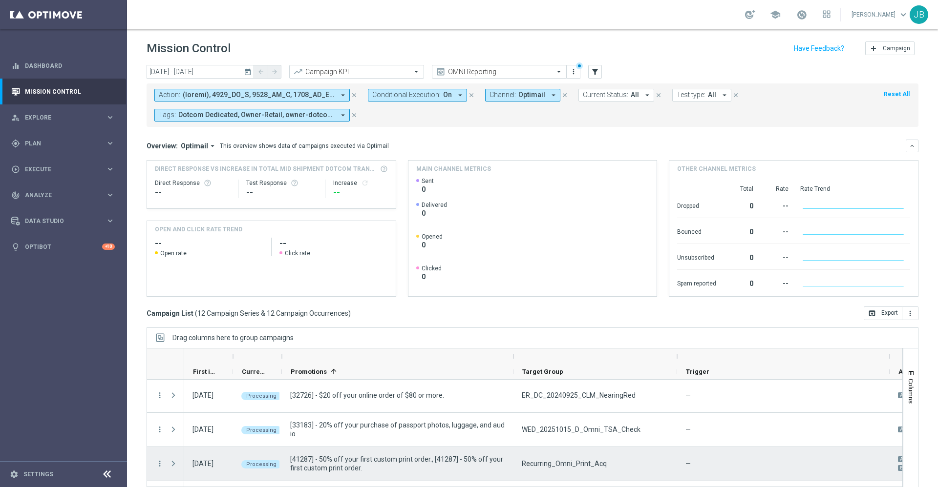
scroll to position [147, 0]
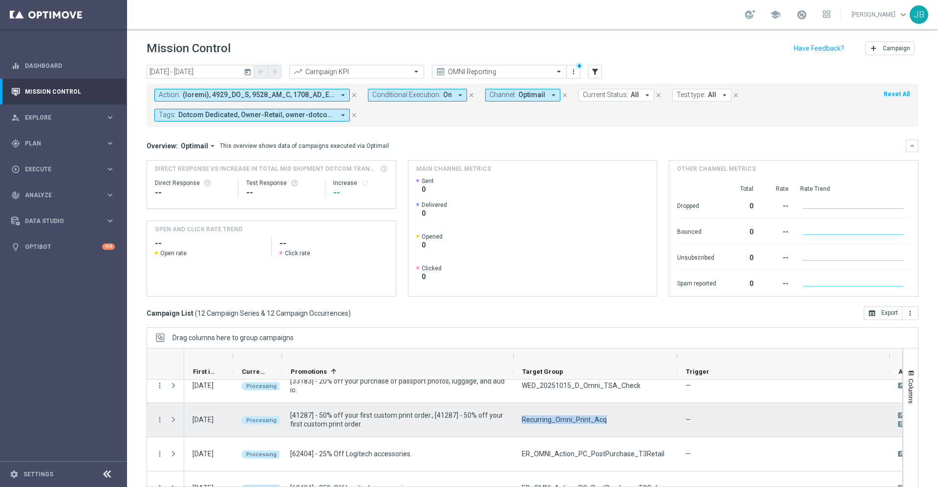
drag, startPoint x: 607, startPoint y: 423, endPoint x: 522, endPoint y: 426, distance: 85.5
click at [522, 426] on div "Recurring_Omni_Print_Acq" at bounding box center [595, 420] width 164 height 34
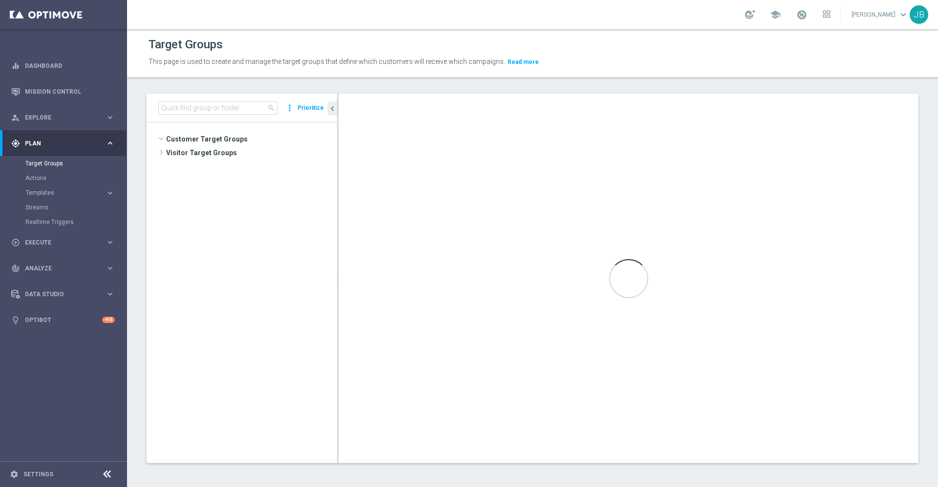
scroll to position [427, 0]
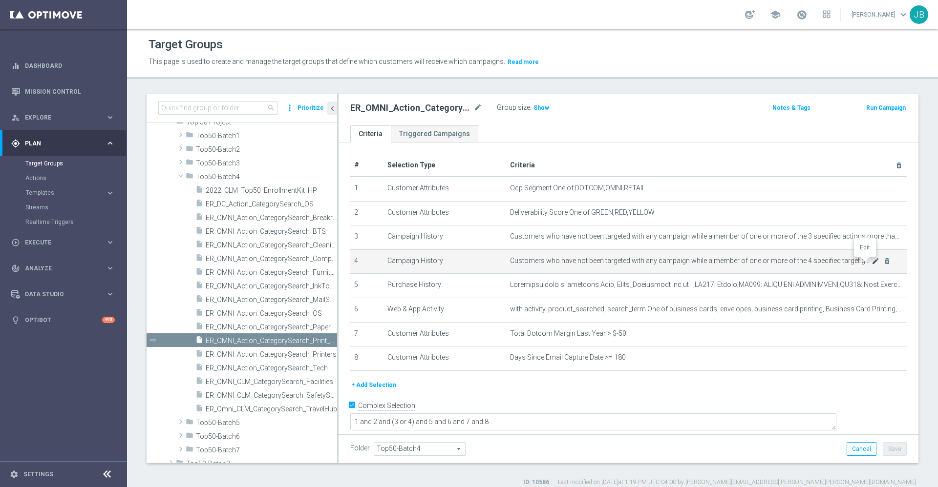
click at [871, 265] on icon "mode_edit" at bounding box center [875, 261] width 8 height 8
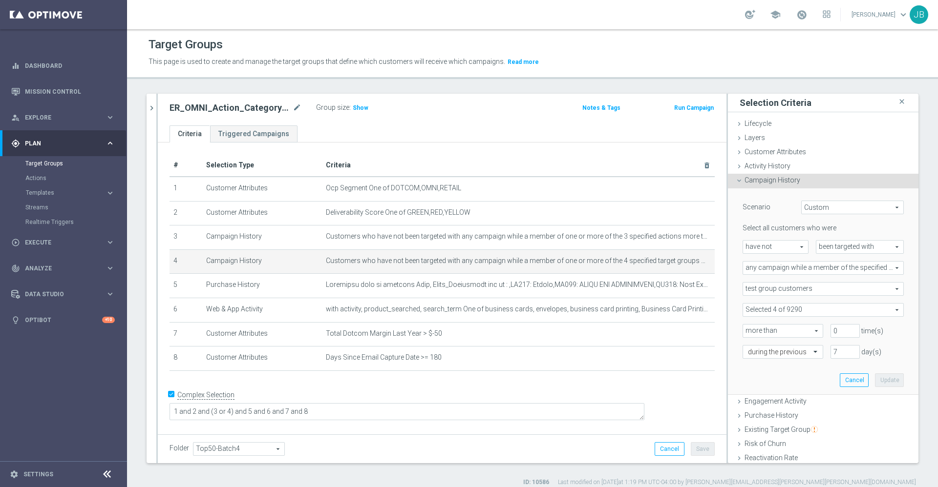
click at [808, 312] on span at bounding box center [823, 310] width 160 height 13
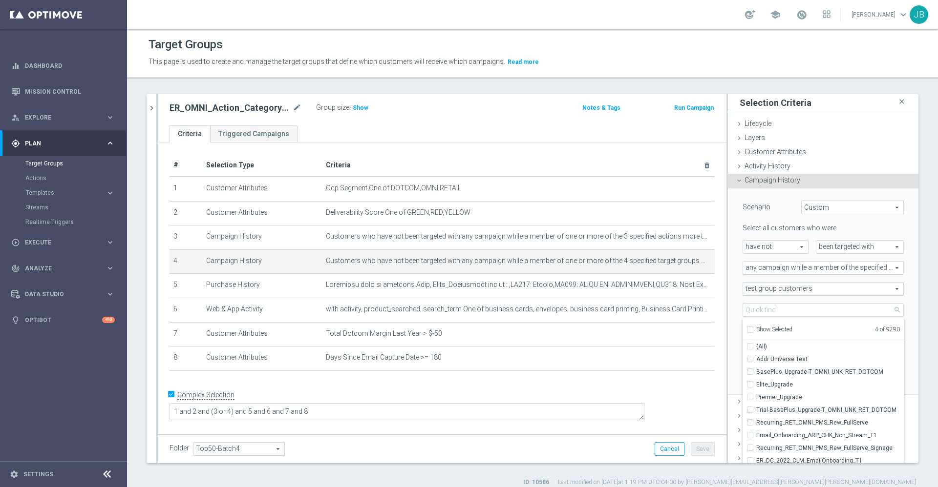
click at [746, 332] on input "Show Selected" at bounding box center [749, 331] width 6 height 6
checkbox input "true"
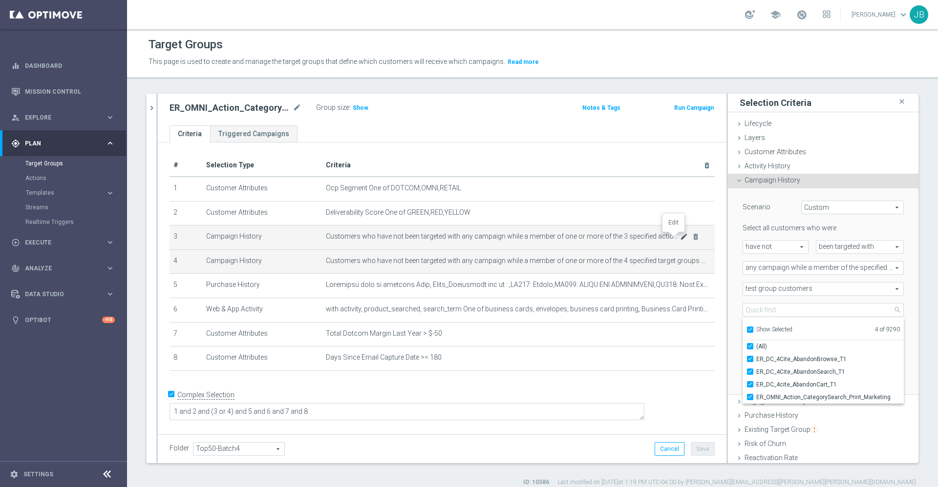
click at [680, 239] on icon "mode_edit" at bounding box center [684, 237] width 8 height 8
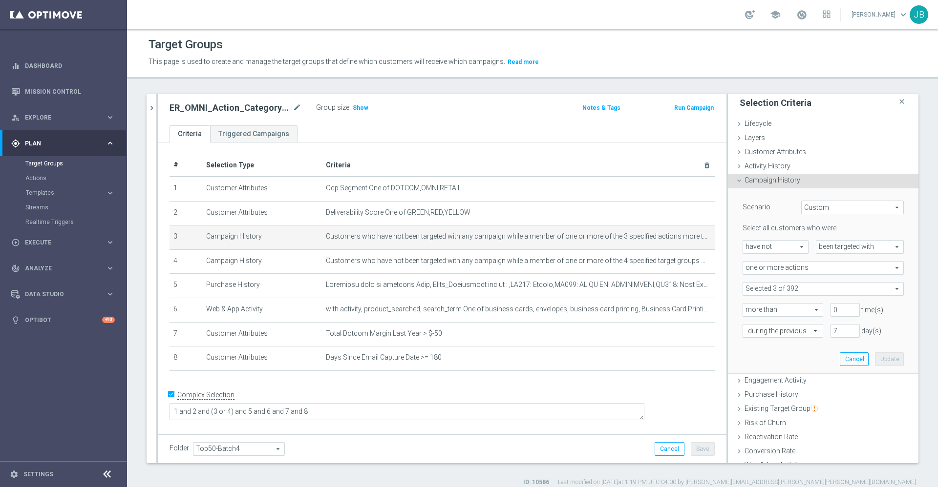
click at [797, 290] on span at bounding box center [823, 289] width 160 height 13
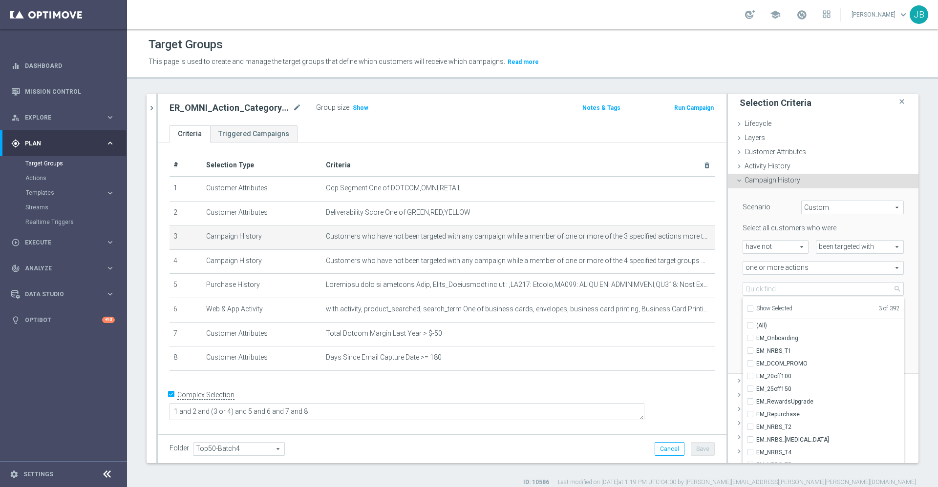
click at [746, 310] on input "Show Selected" at bounding box center [749, 310] width 6 height 6
checkbox input "true"
click at [915, 318] on div "search more_vert Prioritize Customer Target Groups library_add create_new_folder" at bounding box center [532, 290] width 811 height 393
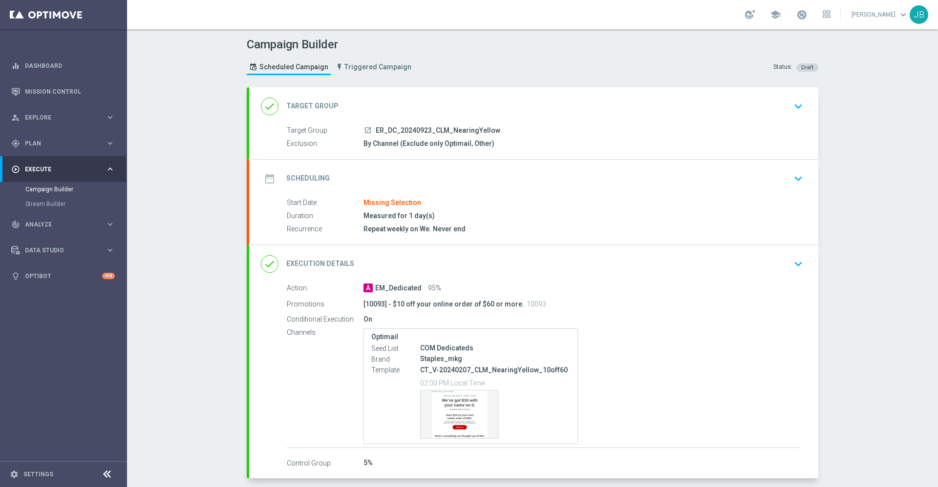
click at [319, 105] on h2 "Target Group" at bounding box center [312, 106] width 52 height 9
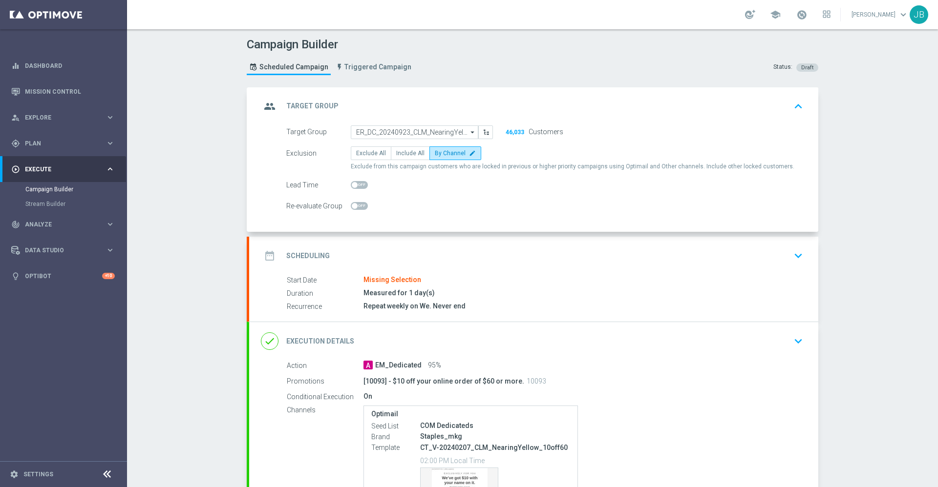
click at [316, 253] on h2 "Scheduling" at bounding box center [307, 255] width 43 height 9
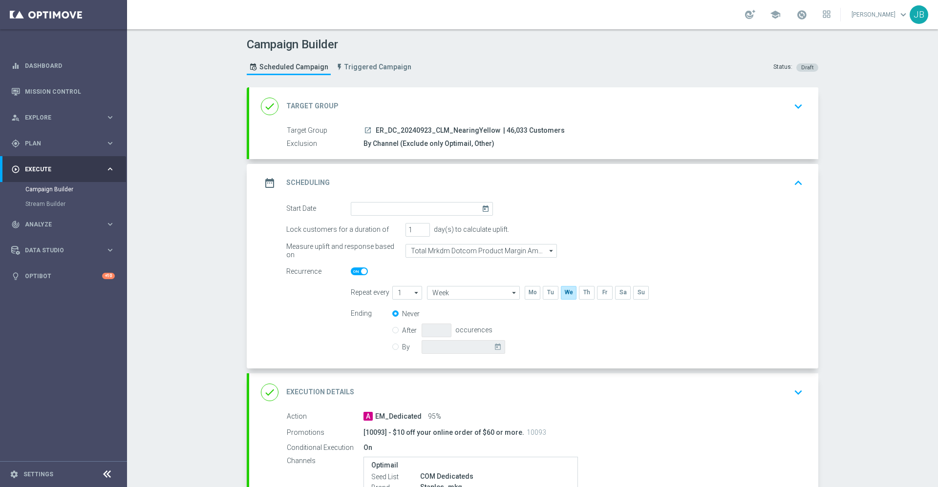
click at [317, 104] on h2 "Target Group" at bounding box center [312, 106] width 52 height 9
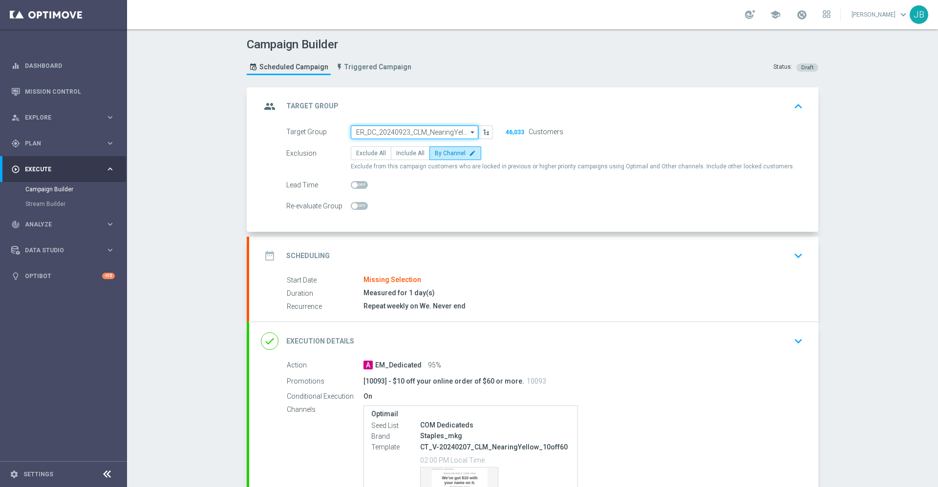
click at [384, 133] on input "ER_DC_20240923_CLM_NearingYellow" at bounding box center [414, 133] width 127 height 14
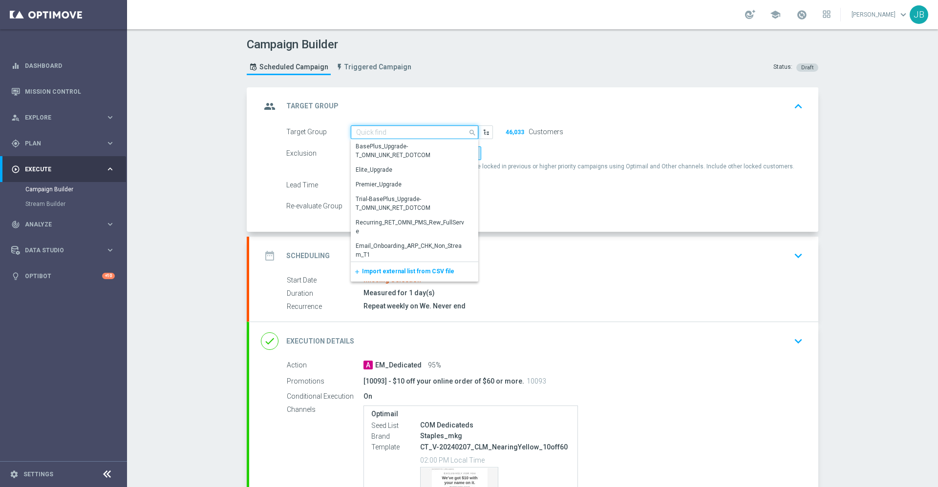
paste input "ER_DC_20240923_CLM_NearingYellow"
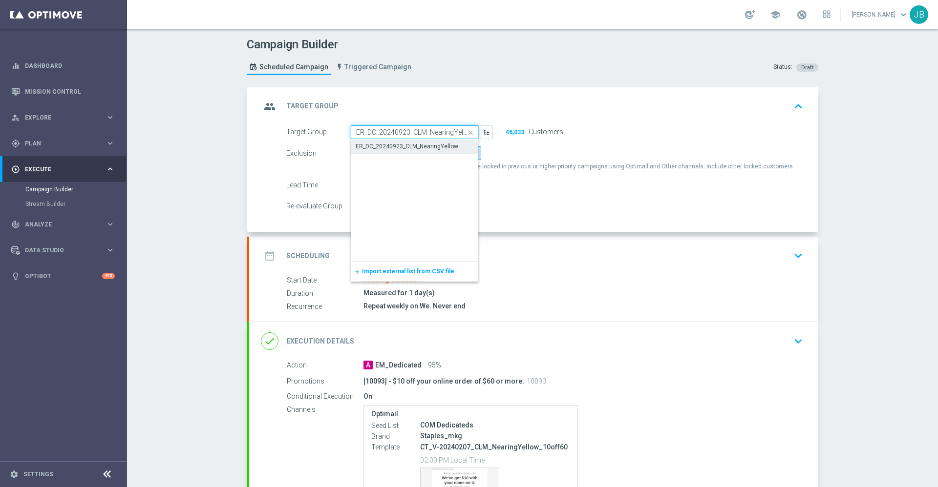
scroll to position [0, 4]
click at [390, 146] on div "ER_DC_20240923_CLM_NearingYellow" at bounding box center [407, 146] width 103 height 9
type input "ER_DC_20240923_CLM_NearingYellow"
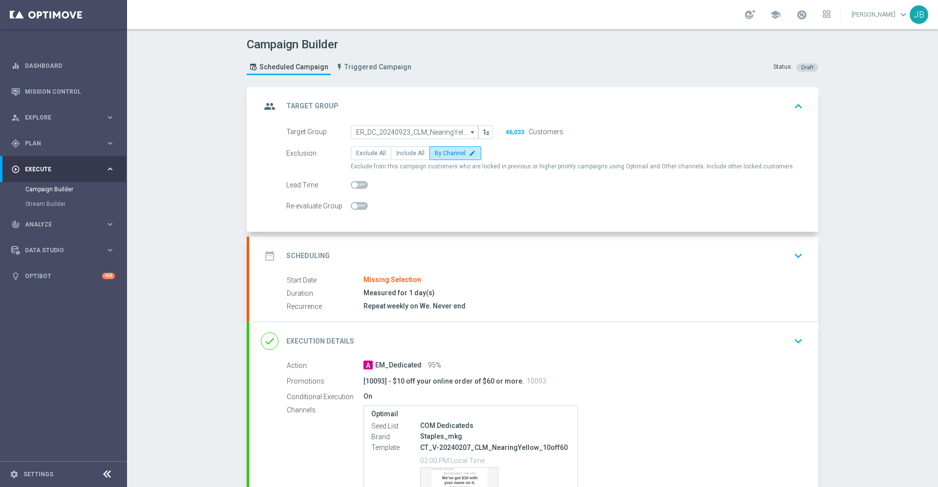
click at [310, 255] on h2 "Scheduling" at bounding box center [307, 255] width 43 height 9
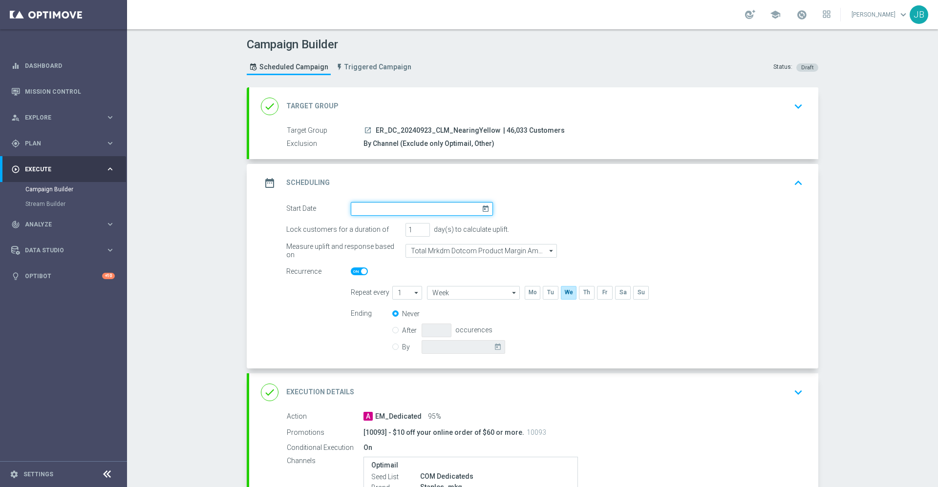
click at [445, 212] on input at bounding box center [422, 209] width 142 height 14
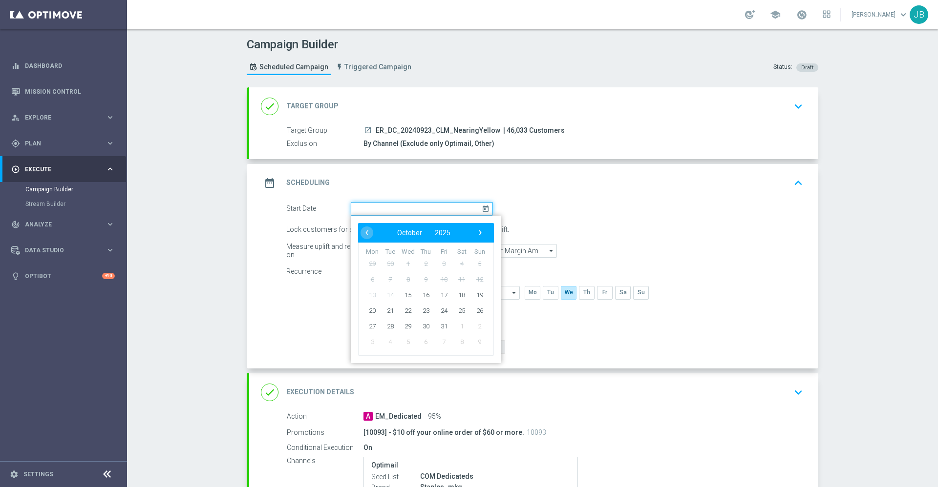
paste input "ER_DC_20240923_CLM_NearingYellow"
type input "Invalid date"
click at [320, 106] on h2 "Target Group" at bounding box center [312, 106] width 52 height 9
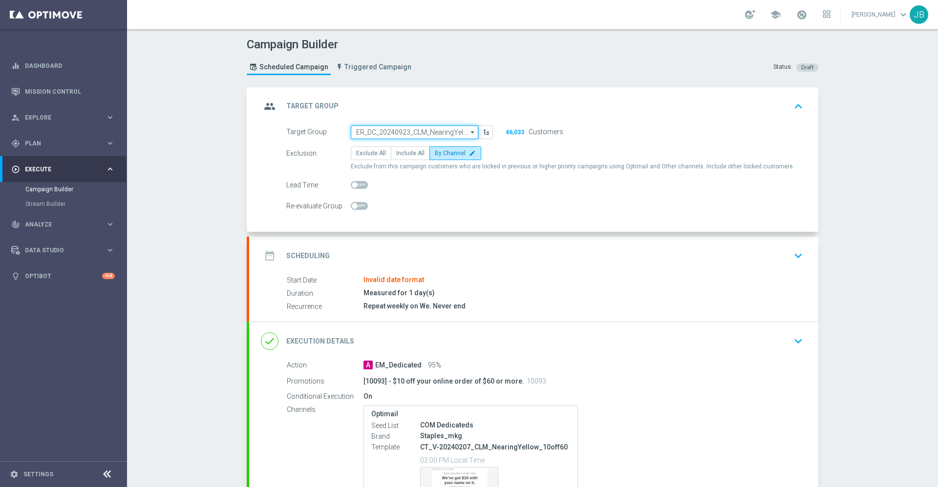
click at [372, 130] on input "ER_DC_20240923_CLM_NearingYellow" at bounding box center [414, 133] width 127 height 14
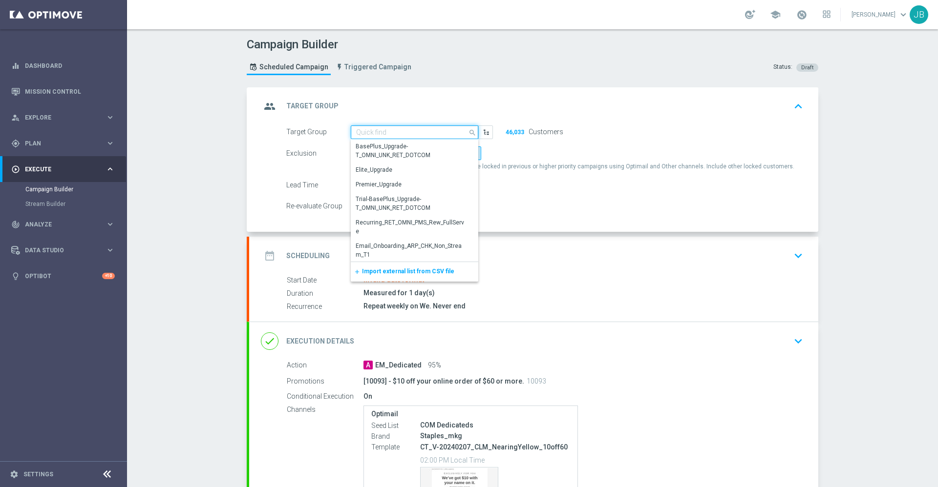
paste input "ER_DC_20240923_CLM_NearingYellow"
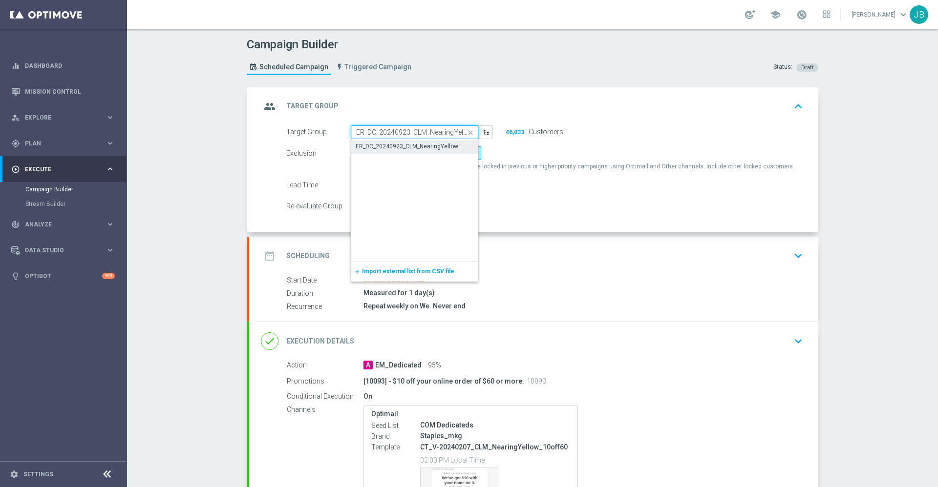
scroll to position [0, 4]
click at [380, 146] on div "ER_DC_20240923_CLM_NearingYellow" at bounding box center [407, 146] width 103 height 9
type input "ER_DC_20240923_CLM_NearingYellow"
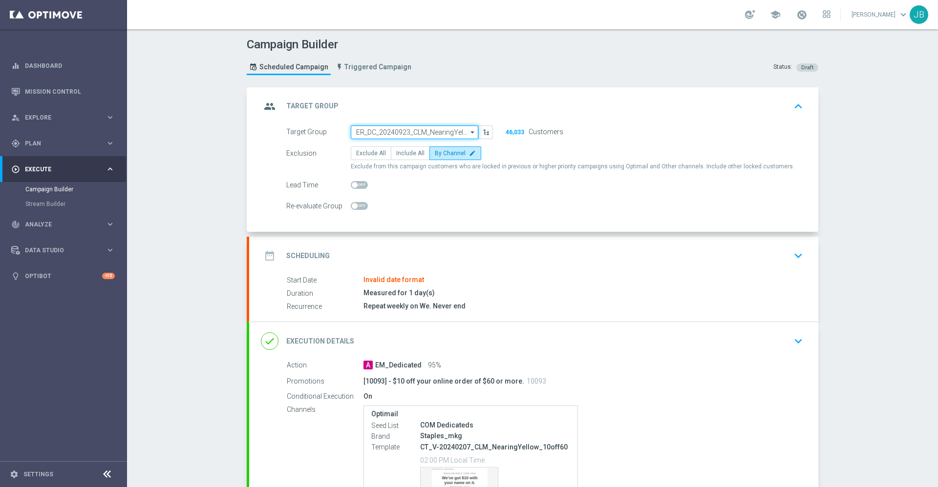
click at [390, 127] on input "ER_DC_20240923_CLM_NearingYellow" at bounding box center [414, 133] width 127 height 14
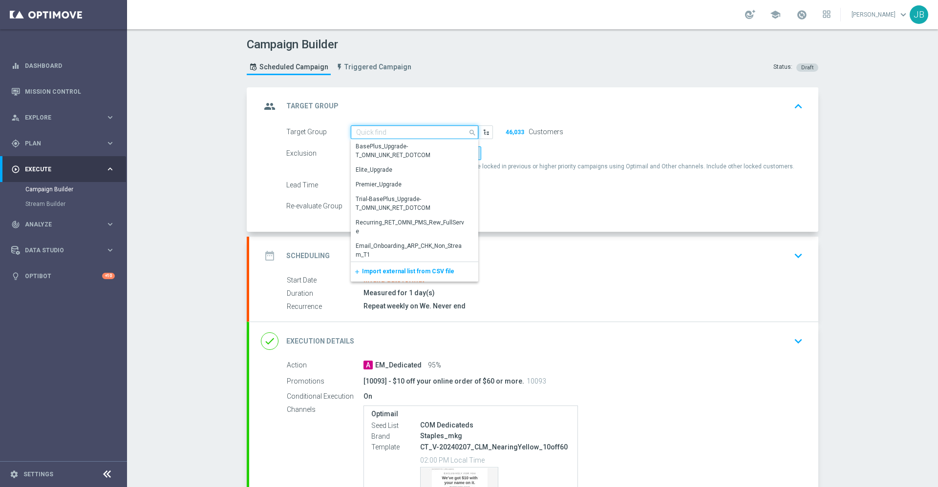
paste input "ER_DC_20240923_CLM_NearingYellow"
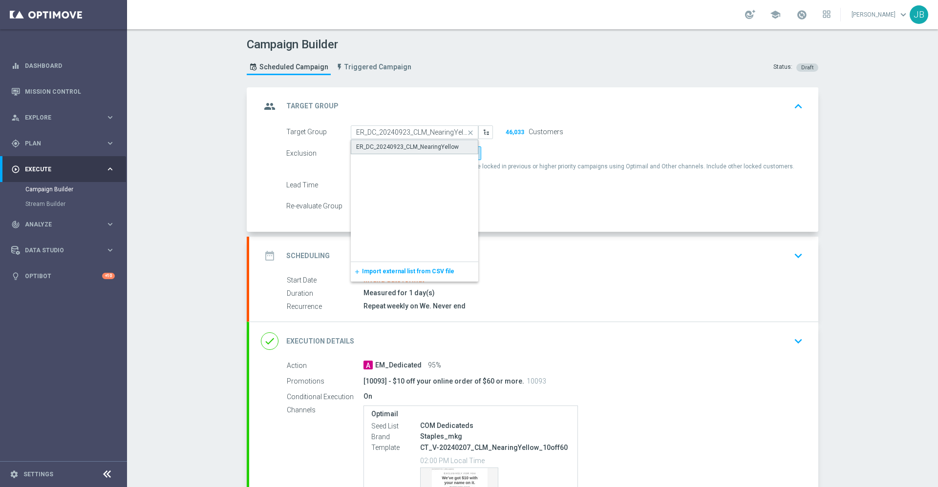
click at [413, 148] on div "ER_DC_20240923_CLM_NearingYellow" at bounding box center [407, 147] width 103 height 9
type input "ER_DC_20240923_CLM_NearingYellow"
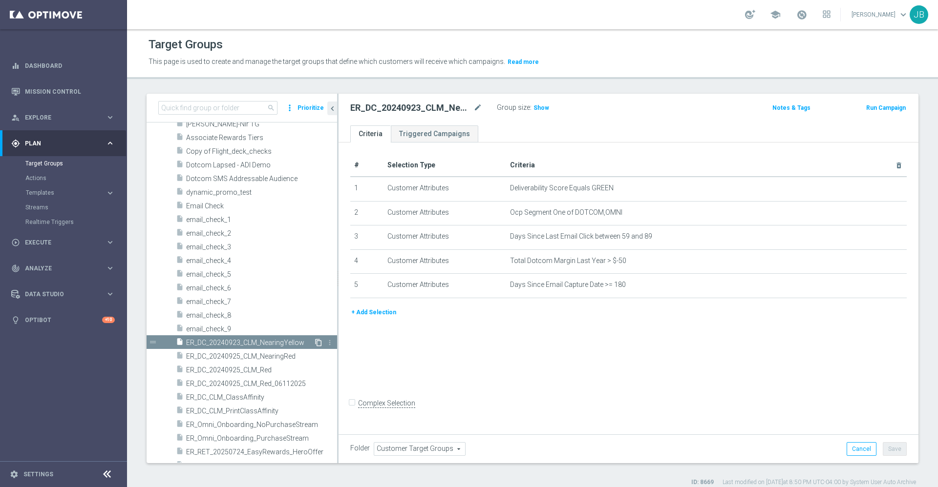
click at [314, 344] on icon "content_copy" at bounding box center [318, 343] width 8 height 8
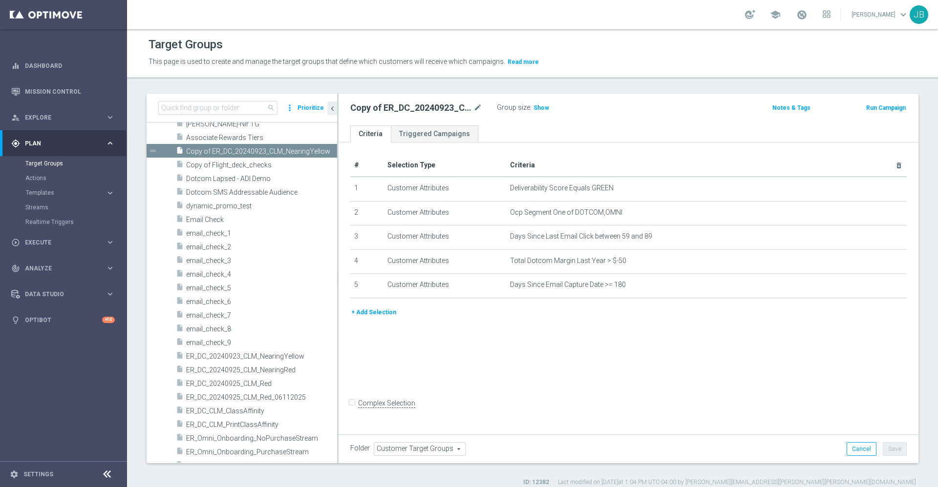
scroll to position [541, 0]
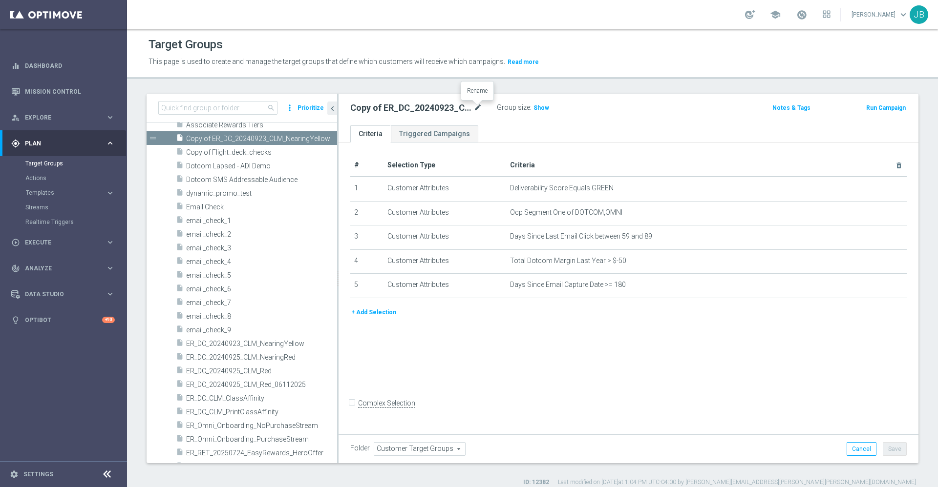
click at [479, 107] on icon "mode_edit" at bounding box center [477, 108] width 9 height 12
click at [364, 106] on input "Copy of ER_DC_20240923_CLM_NearingYellow" at bounding box center [416, 109] width 132 height 14
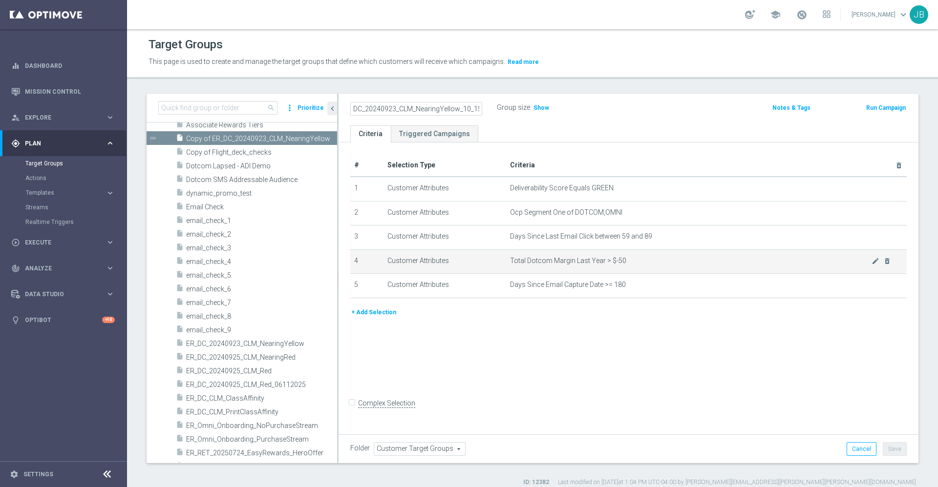
scroll to position [0, 11]
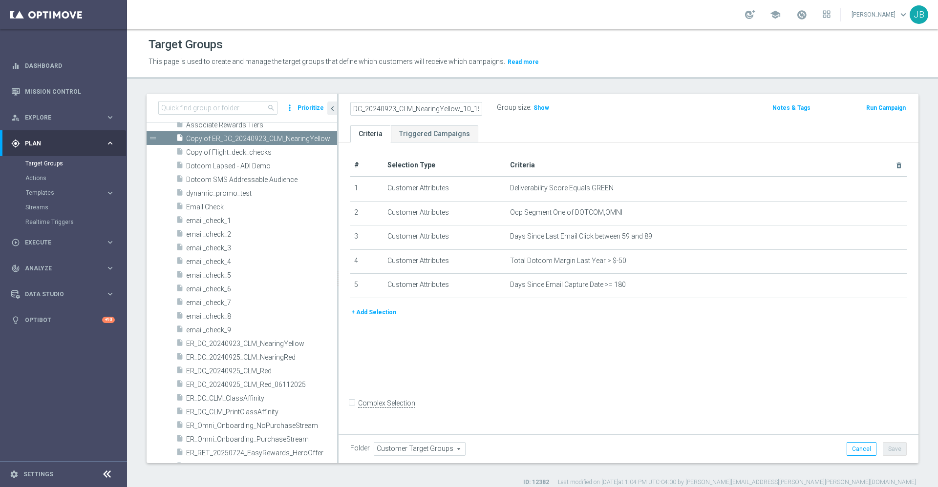
type input "ER_DC_20240923_CLM_NearingYellow_10_15"
click at [518, 312] on div "+ Add Selection" at bounding box center [628, 312] width 571 height 11
click at [476, 107] on icon "mode_edit" at bounding box center [477, 108] width 9 height 12
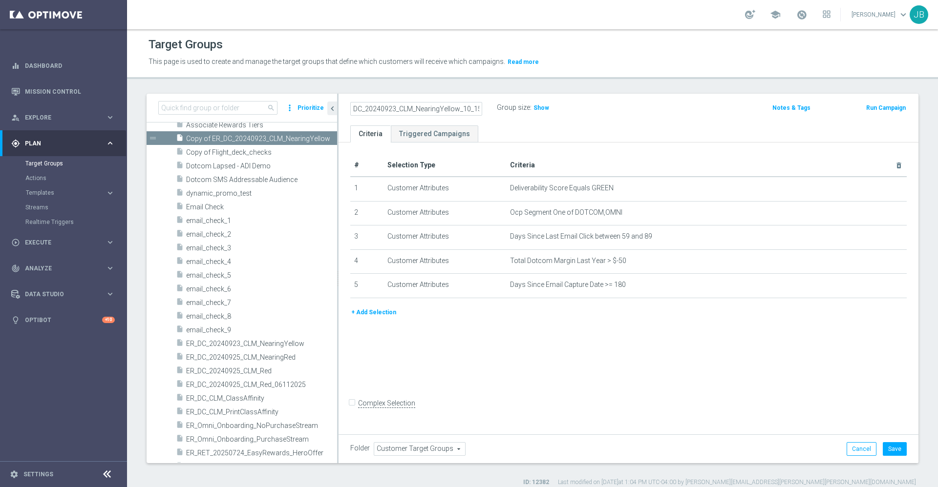
click at [472, 109] on input "ER_DC_20240923_CLM_NearingYellow_10_15" at bounding box center [416, 109] width 132 height 14
type input "ER_DC_20240923_CLM_NearingYellow_10.15"
click at [536, 325] on div "+ Add Selection" at bounding box center [628, 316] width 571 height 18
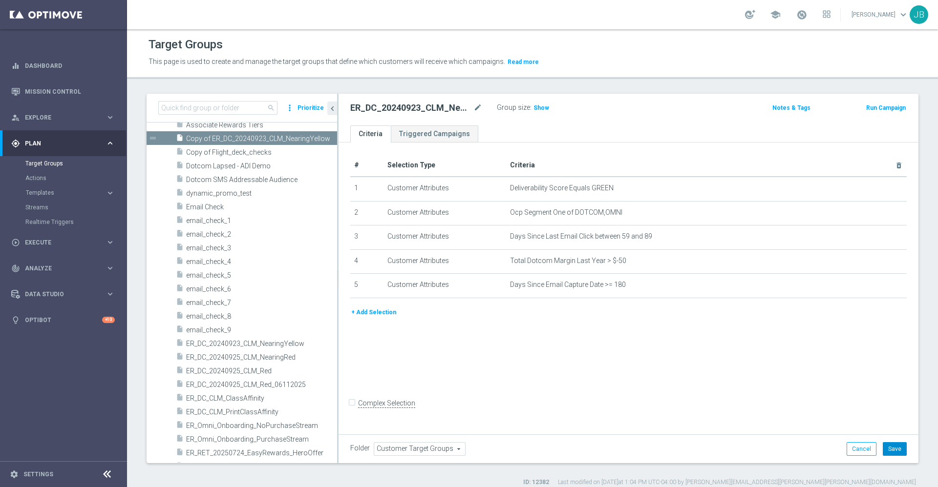
click at [890, 446] on button "Save" at bounding box center [894, 449] width 24 height 14
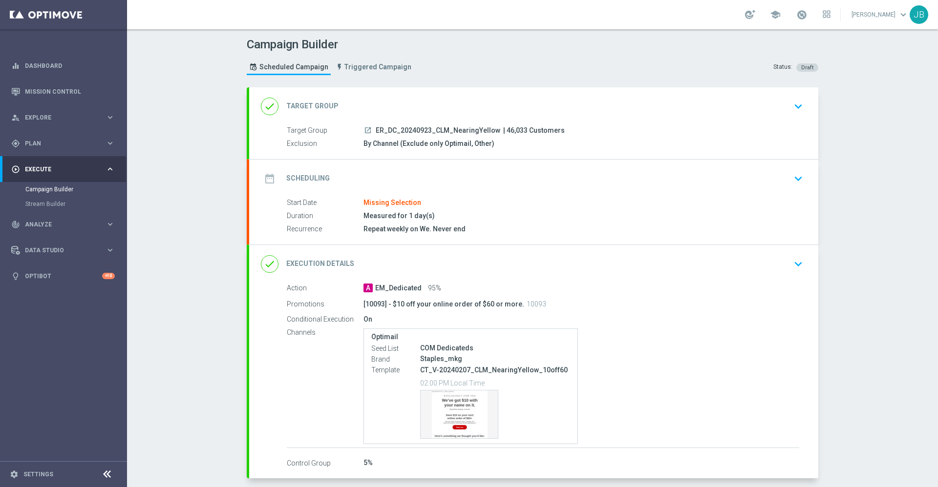
click at [312, 107] on h2 "Target Group" at bounding box center [312, 106] width 52 height 9
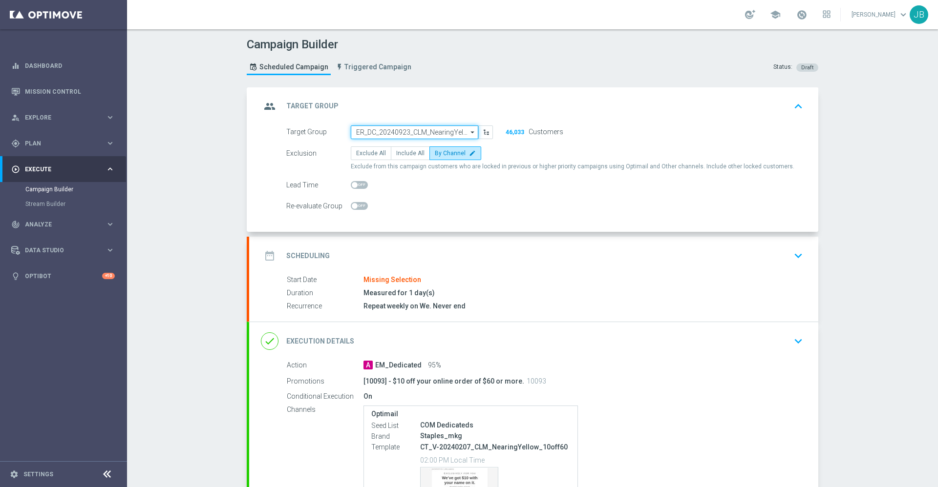
click at [369, 130] on input "ER_DC_20240923_CLM_NearingYellow" at bounding box center [414, 133] width 127 height 14
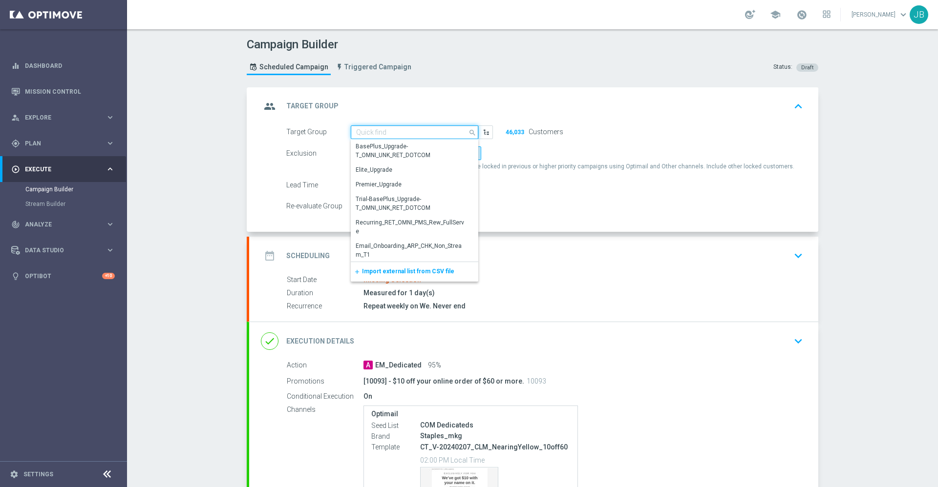
paste input "ER_DC_20240923_CLM_NearingYellow"
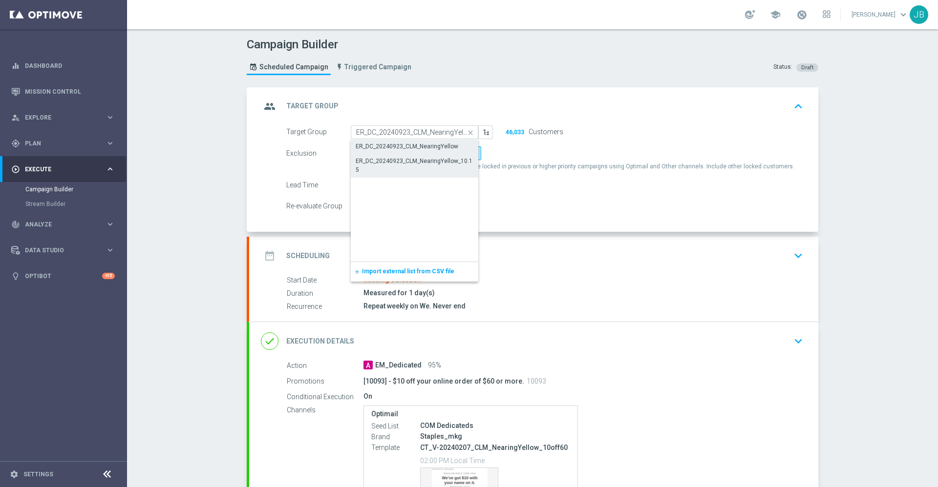
click at [380, 162] on div "ER_DC_20240923_CLM_NearingYellow_10.15" at bounding box center [415, 166] width 118 height 18
type input "ER_DC_20240923_CLM_NearingYellow_10.15"
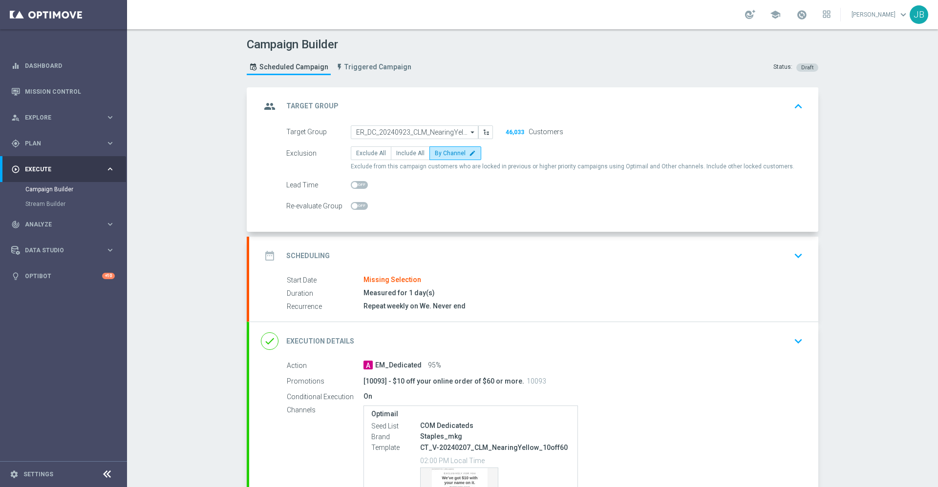
click at [312, 258] on h2 "Scheduling" at bounding box center [307, 255] width 43 height 9
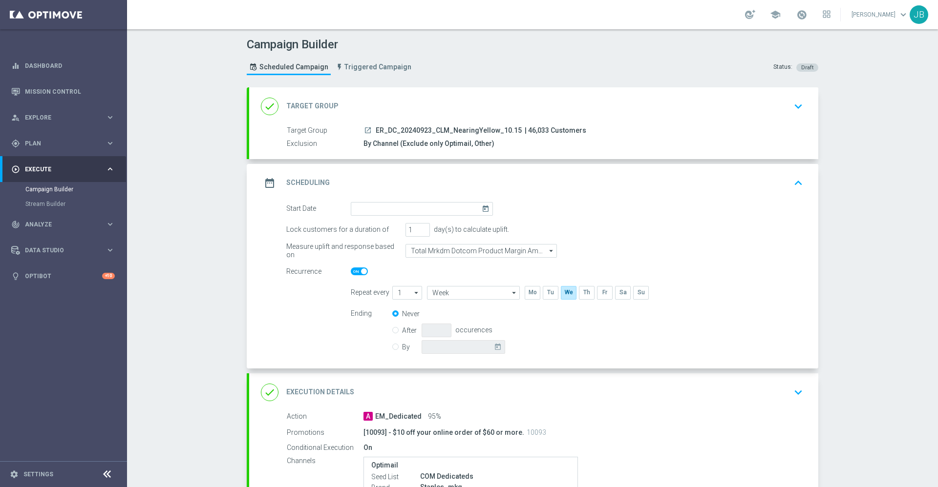
click at [481, 209] on icon "today" at bounding box center [486, 207] width 11 height 11
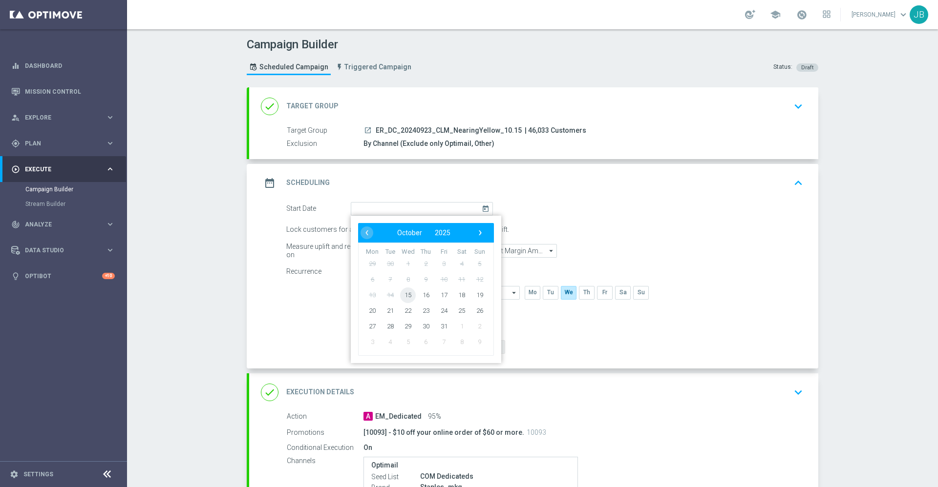
click at [404, 294] on span "15" at bounding box center [408, 295] width 16 height 16
type input "[DATE]"
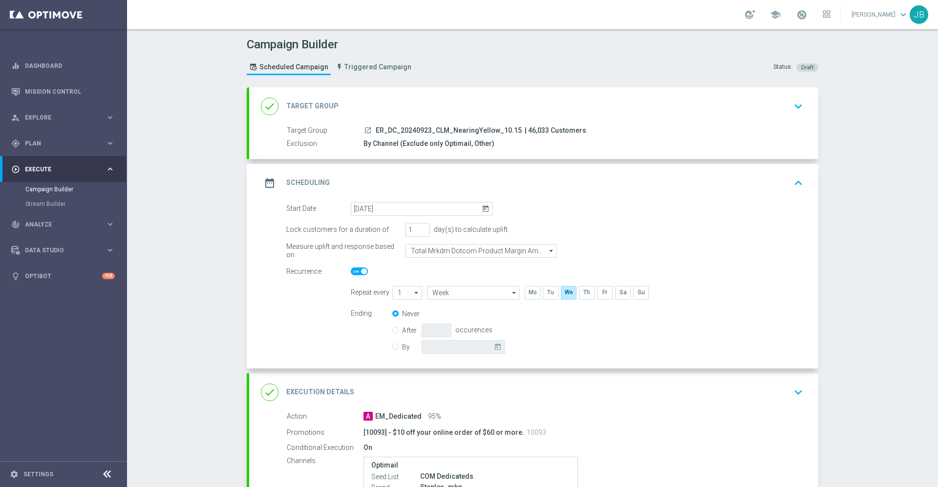
click at [361, 272] on span at bounding box center [364, 272] width 6 height 6
click at [357, 272] on input "checkbox" at bounding box center [359, 272] width 17 height 8
checkbox input "false"
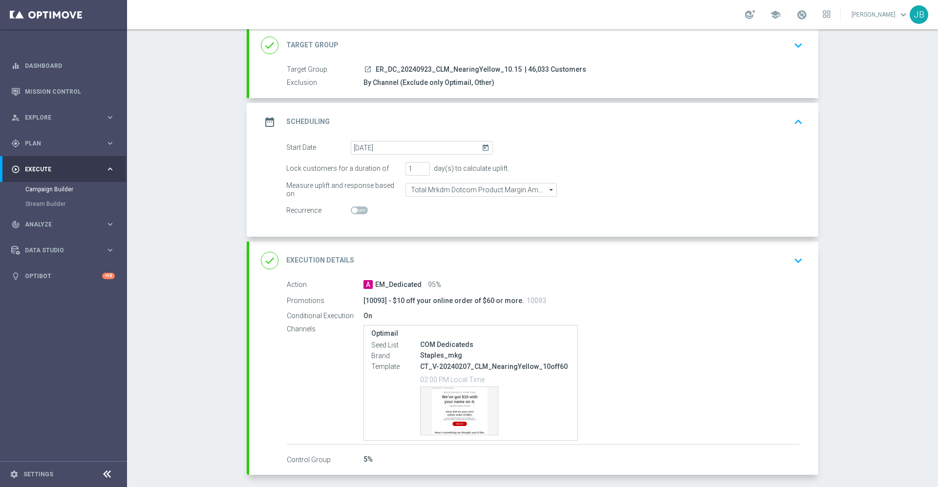
scroll to position [102, 0]
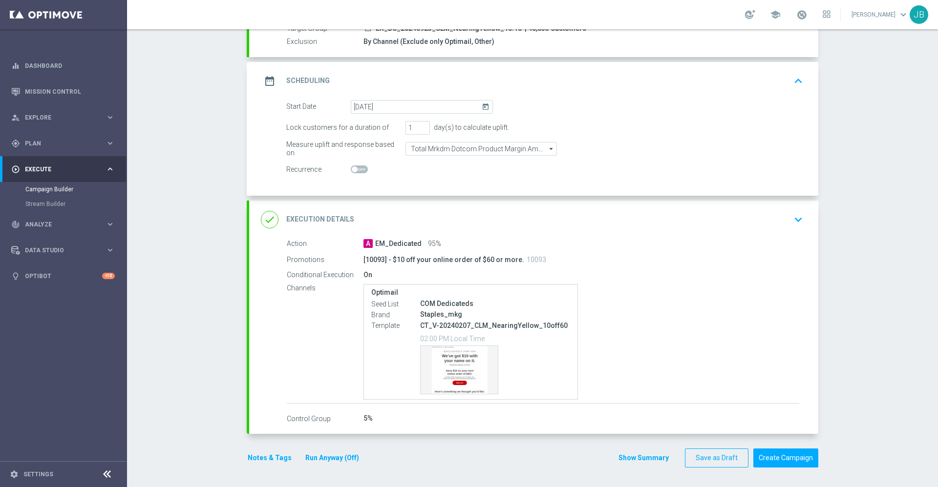
click at [315, 220] on h2 "Execution Details" at bounding box center [320, 219] width 68 height 9
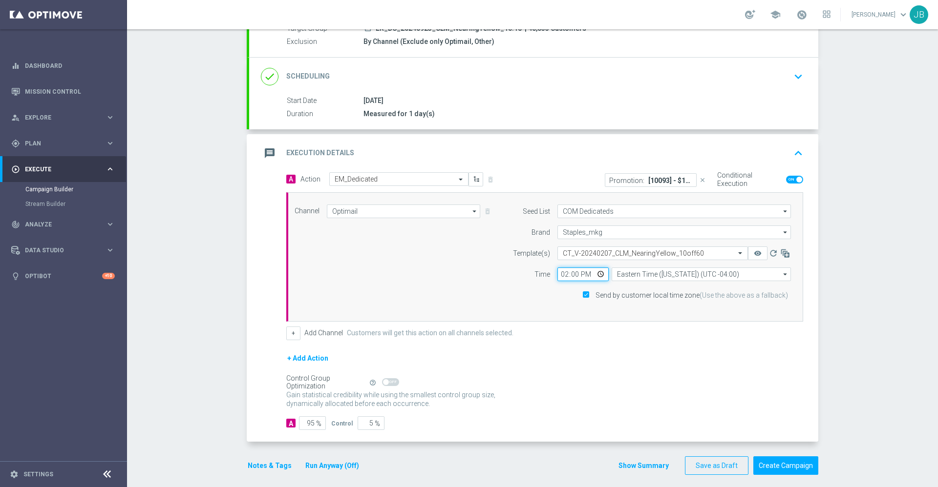
click at [560, 275] on input "14:00" at bounding box center [582, 275] width 51 height 14
type input "17:00"
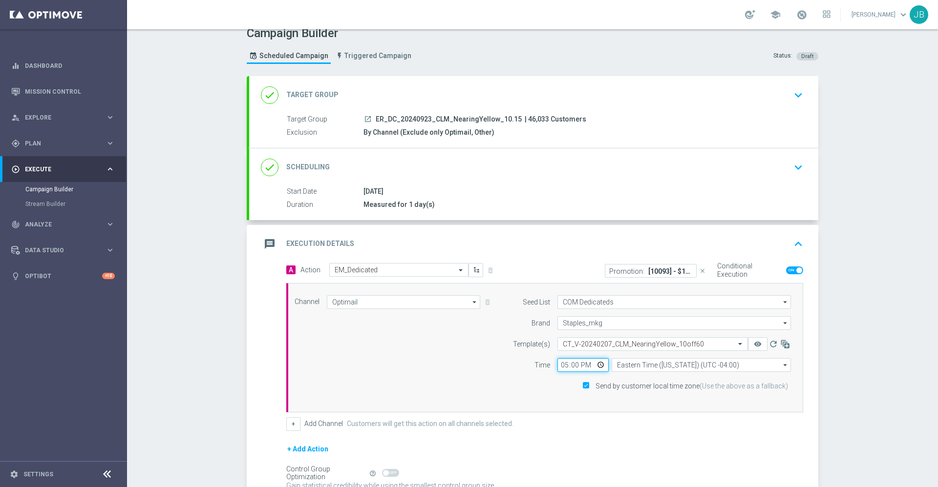
scroll to position [0, 0]
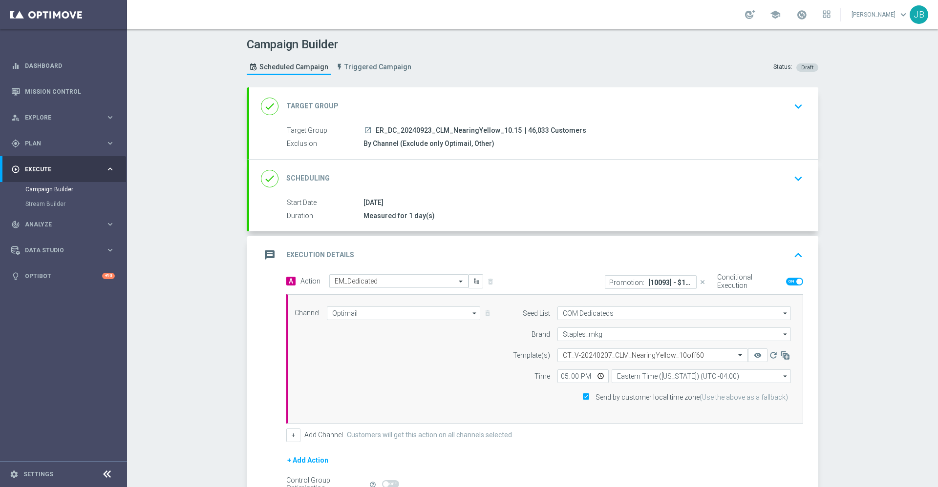
click at [319, 105] on h2 "Target Group" at bounding box center [312, 106] width 52 height 9
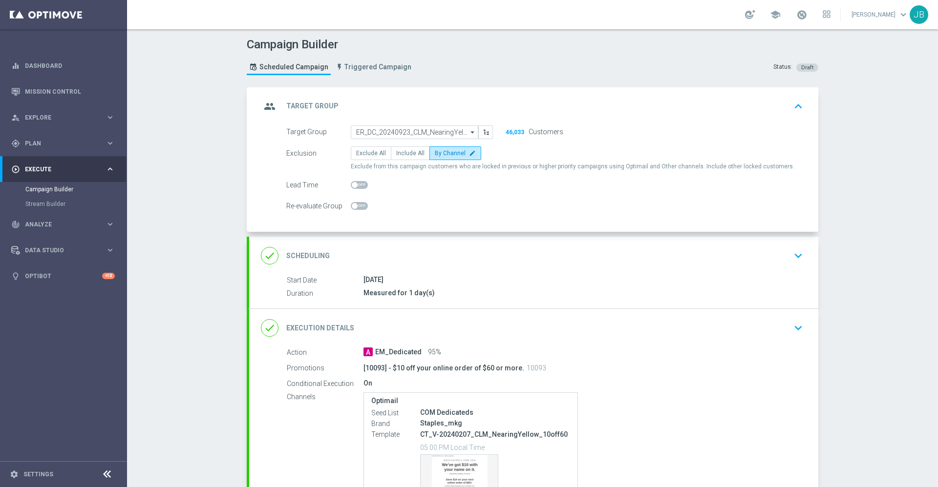
click at [319, 105] on h2 "Target Group" at bounding box center [312, 106] width 52 height 9
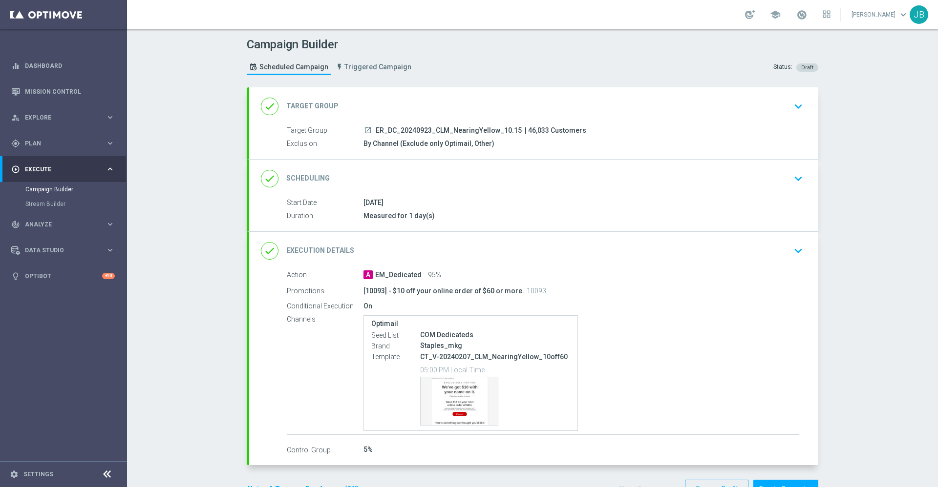
click at [295, 182] on h2 "Scheduling" at bounding box center [307, 178] width 43 height 9
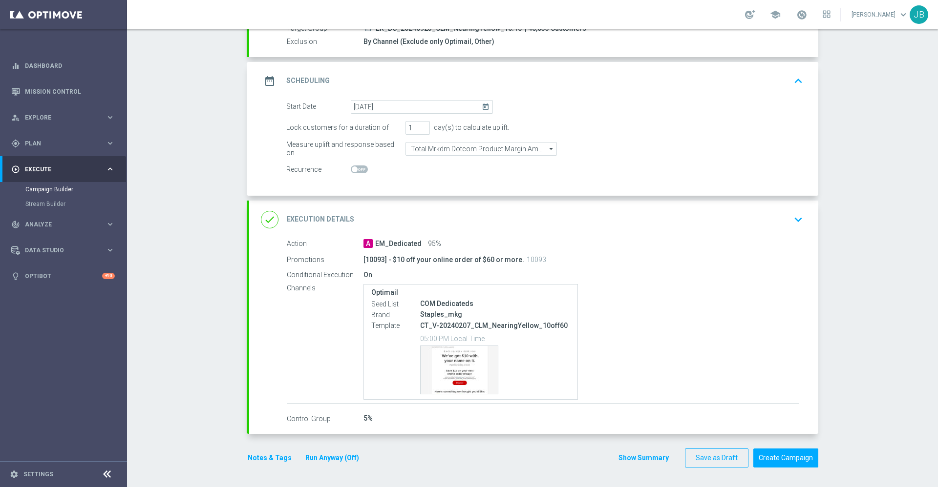
click at [319, 220] on h2 "Execution Details" at bounding box center [320, 219] width 68 height 9
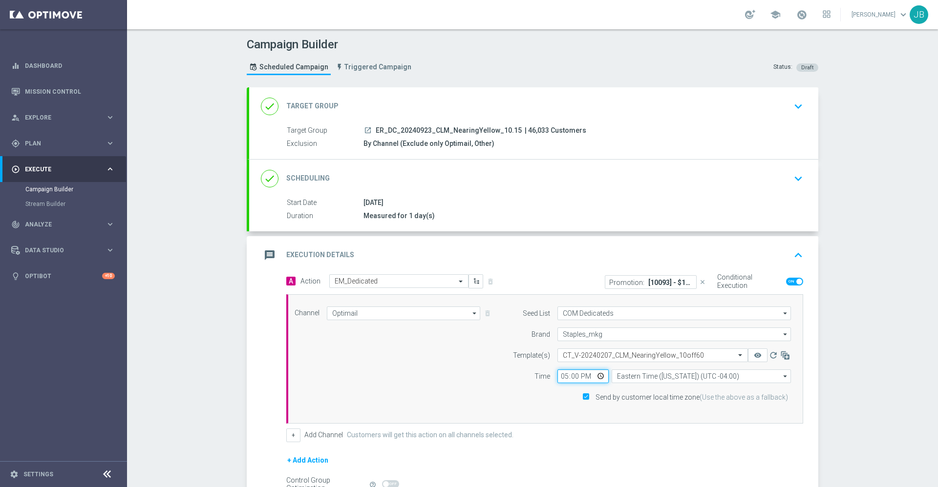
click at [568, 377] on input "17:00" at bounding box center [582, 377] width 51 height 14
type input "17:30"
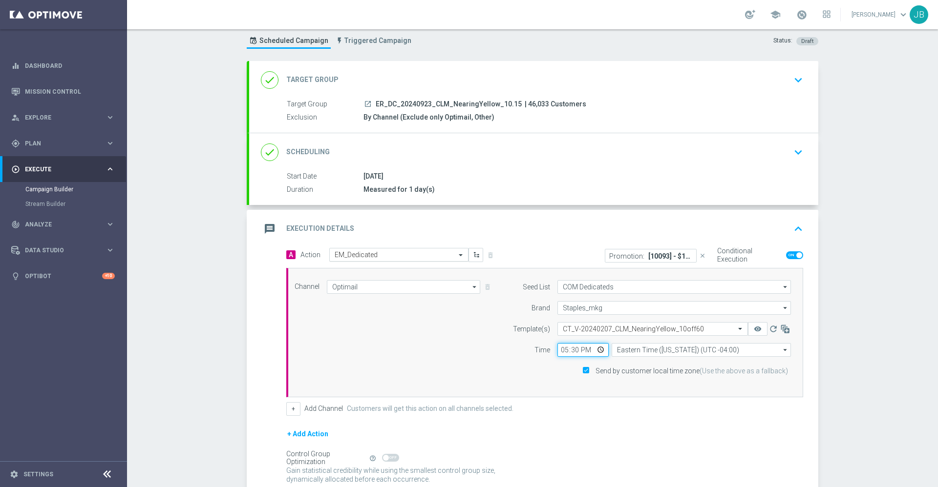
scroll to position [27, 0]
click at [321, 155] on h2 "Scheduling" at bounding box center [307, 150] width 43 height 9
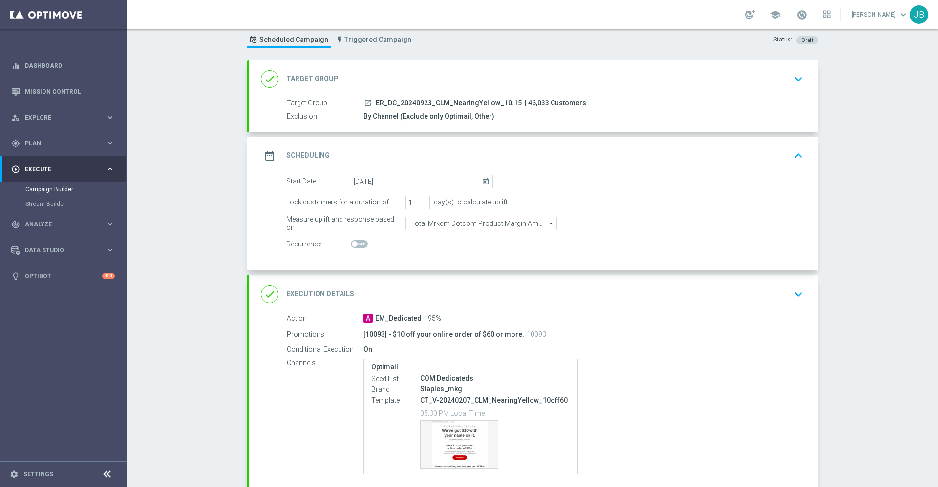
scroll to position [102, 0]
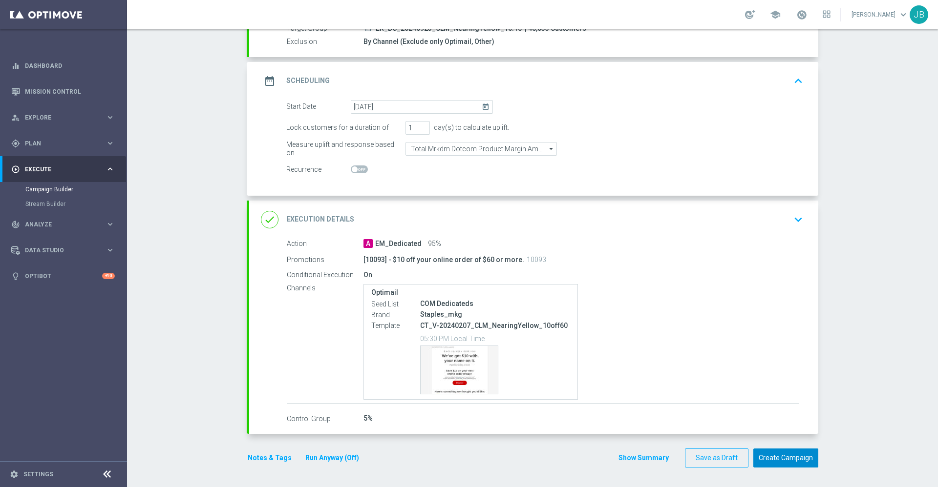
click at [764, 452] on button "Create Campaign" at bounding box center [785, 458] width 65 height 19
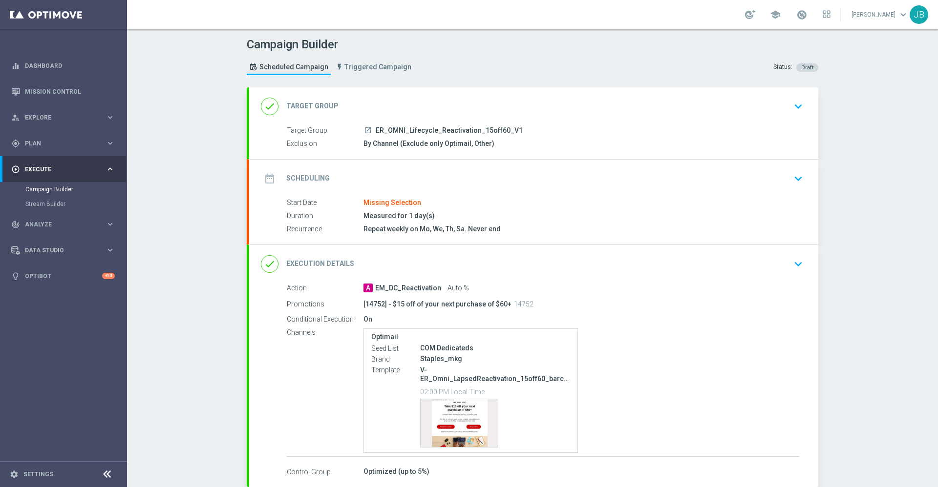
click at [324, 105] on h2 "Target Group" at bounding box center [312, 106] width 52 height 9
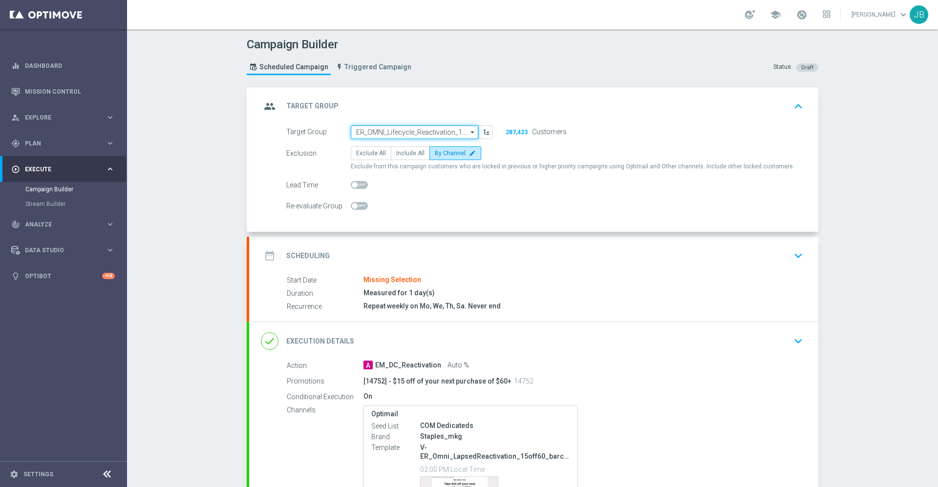
click at [383, 131] on input "ER_OMNI_Lifecycle_Reactivation_15off60_V1" at bounding box center [414, 133] width 127 height 14
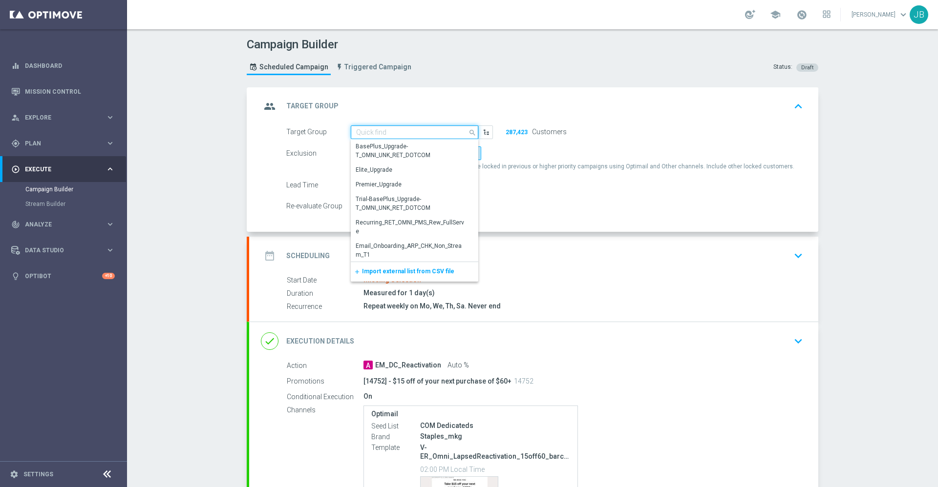
paste input "ER_OMNI_Lifecycle_Reactivation_15off60_V1"
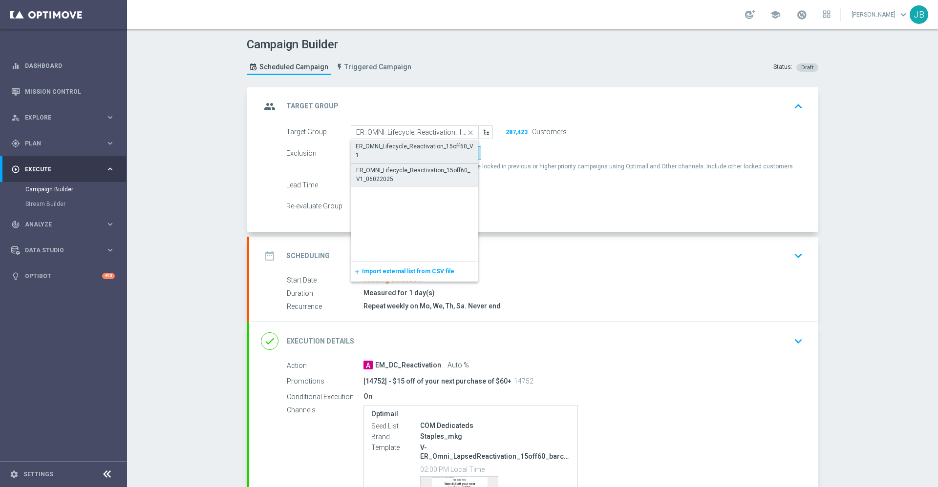
click at [400, 172] on div "ER_OMNI_Lifecycle_Reactivation_15off60_V1_06022025" at bounding box center [414, 175] width 117 height 18
type input "ER_OMNI_Lifecycle_Reactivation_15off60_V1_06022025"
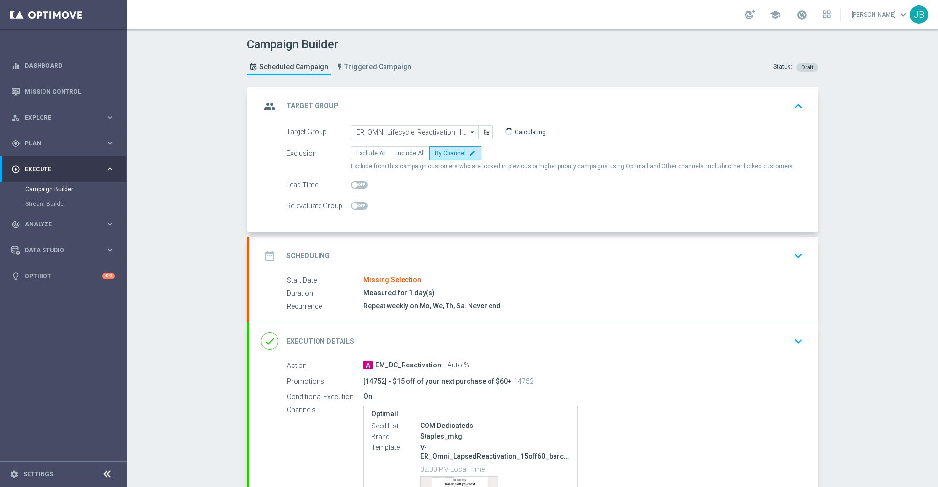
click at [319, 258] on h2 "Scheduling" at bounding box center [307, 255] width 43 height 9
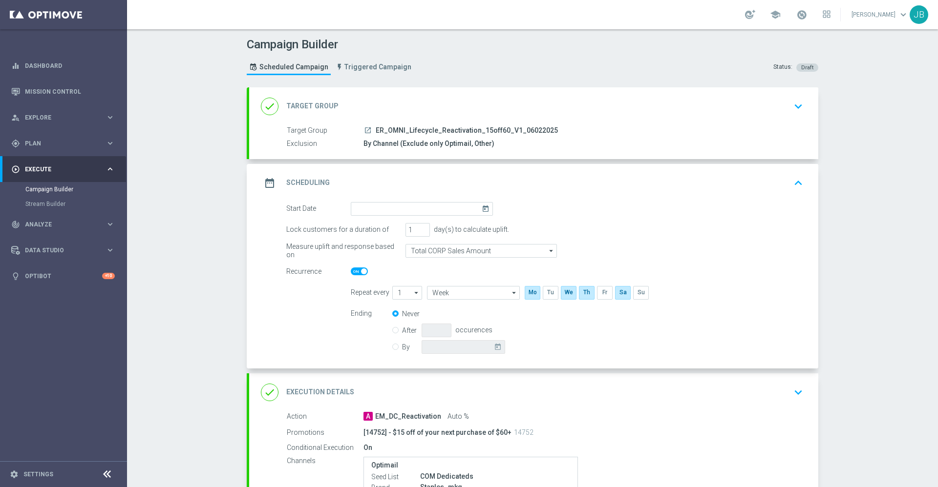
click at [359, 274] on span at bounding box center [359, 272] width 17 height 8
click at [359, 274] on input "checkbox" at bounding box center [359, 272] width 17 height 8
checkbox input "false"
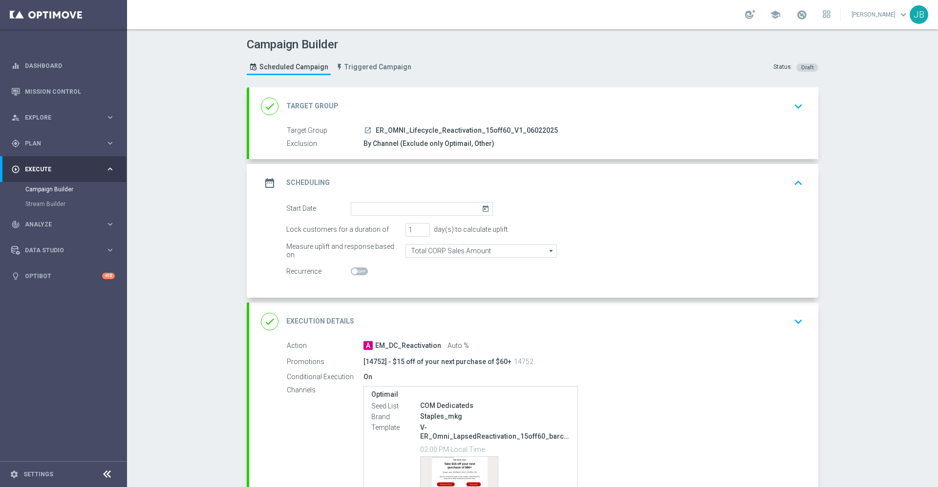
click at [481, 209] on icon "today" at bounding box center [486, 207] width 11 height 11
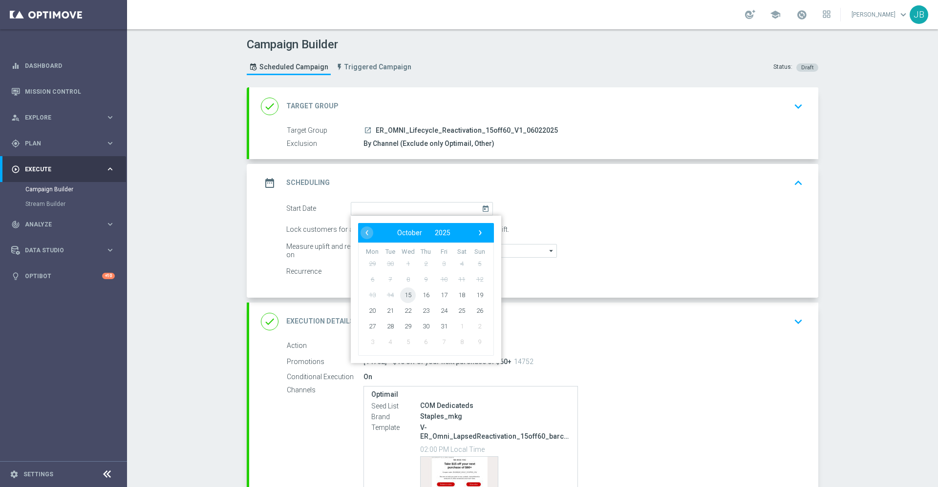
click at [405, 295] on span "15" at bounding box center [408, 295] width 16 height 16
type input "[DATE]"
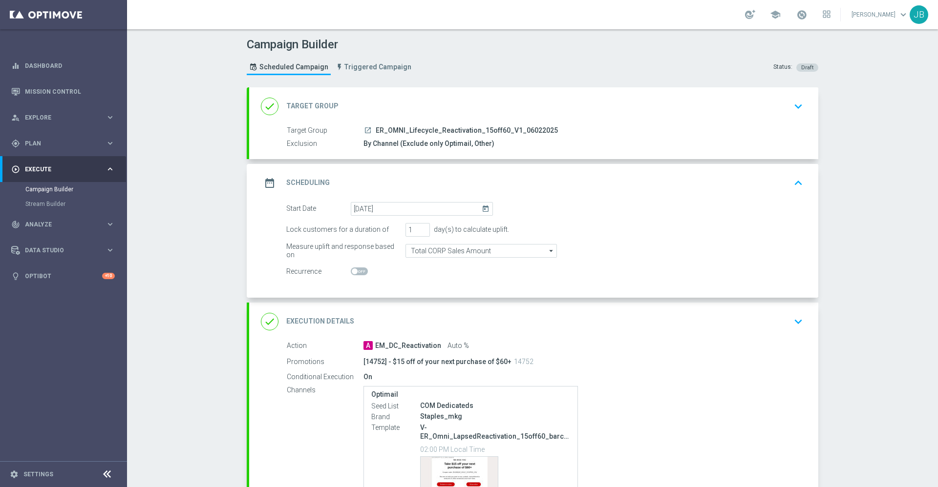
scroll to position [111, 0]
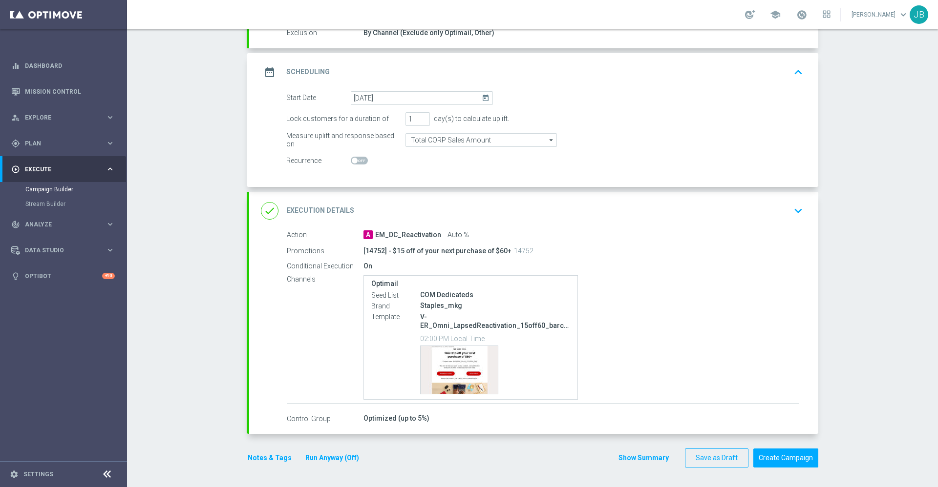
click at [307, 209] on h2 "Execution Details" at bounding box center [320, 210] width 68 height 9
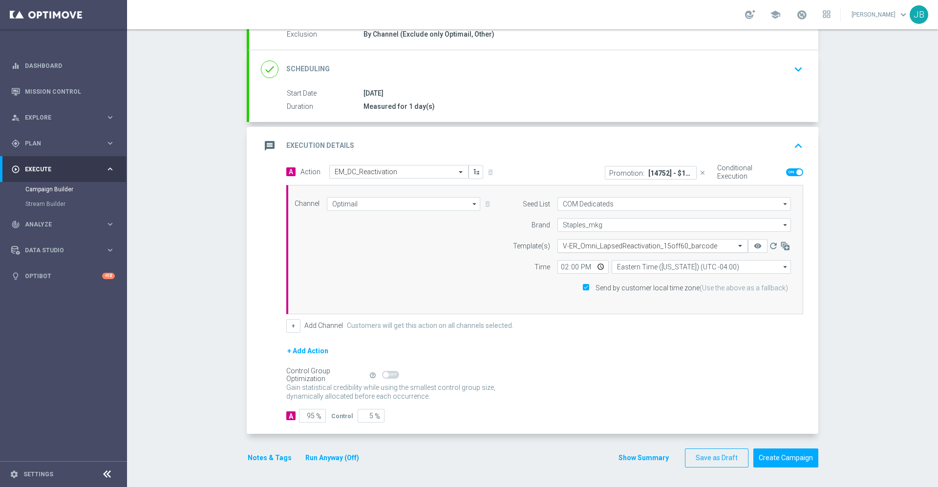
scroll to position [109, 0]
click at [562, 268] on input "14:00" at bounding box center [582, 267] width 51 height 14
type input "17:30"
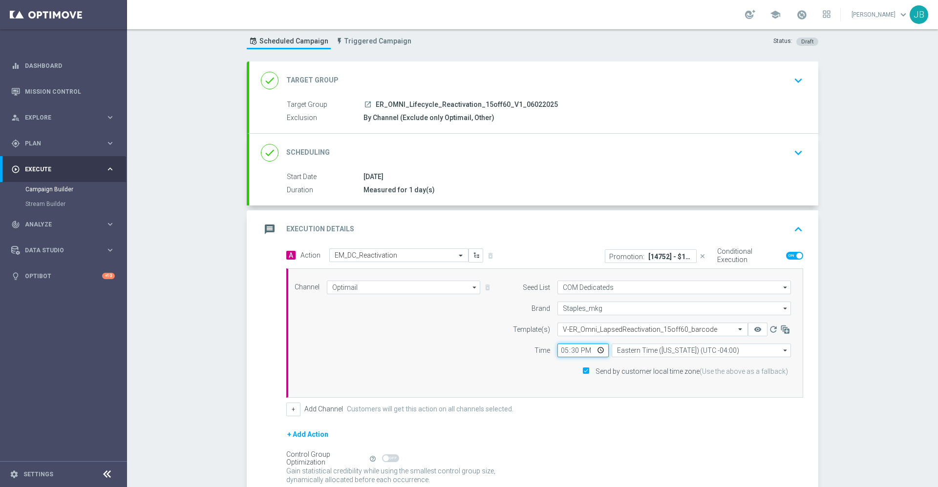
scroll to position [0, 0]
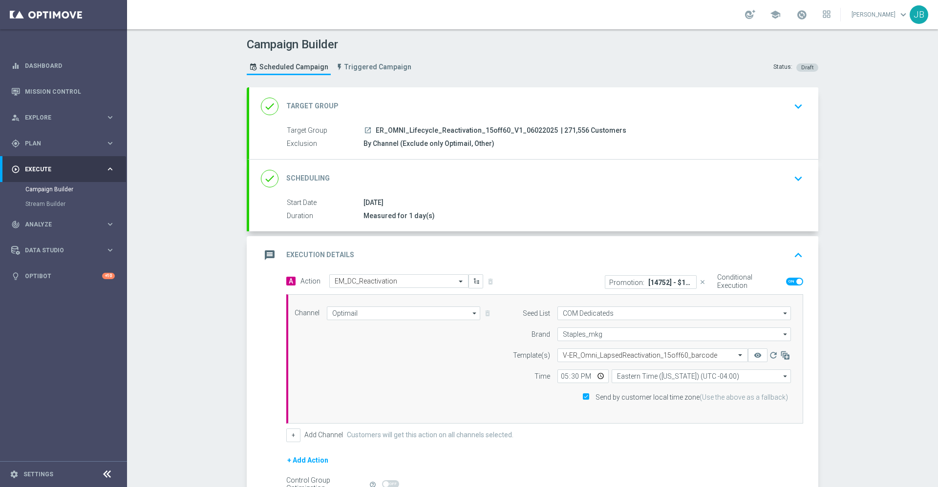
click at [313, 106] on h2 "Target Group" at bounding box center [312, 106] width 52 height 9
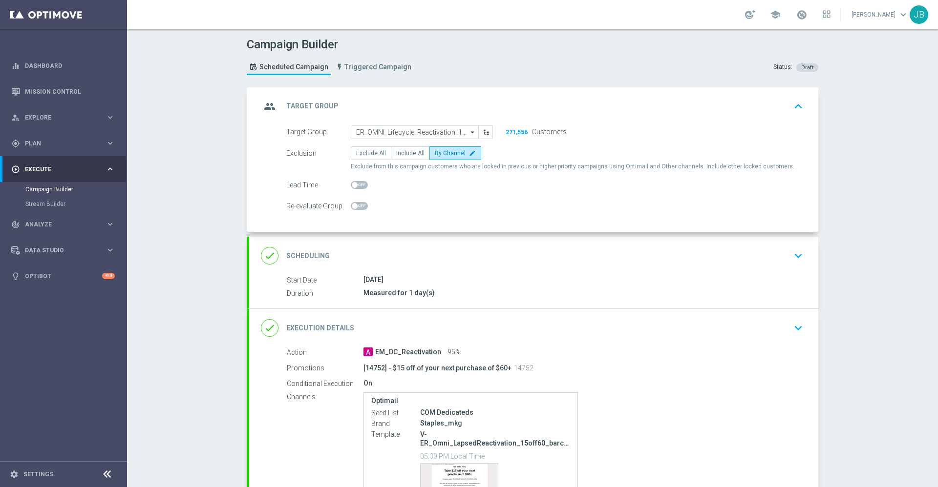
click at [319, 254] on h2 "Scheduling" at bounding box center [307, 255] width 43 height 9
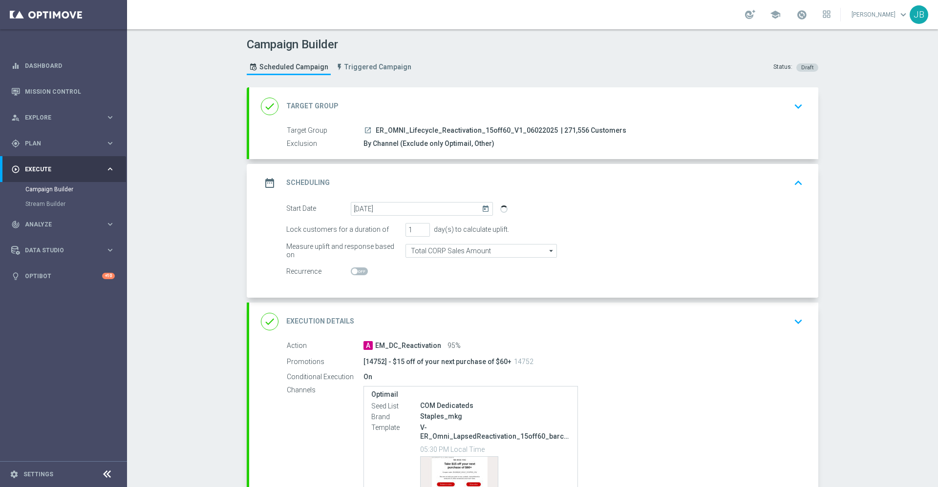
click at [325, 106] on h2 "Target Group" at bounding box center [312, 106] width 52 height 9
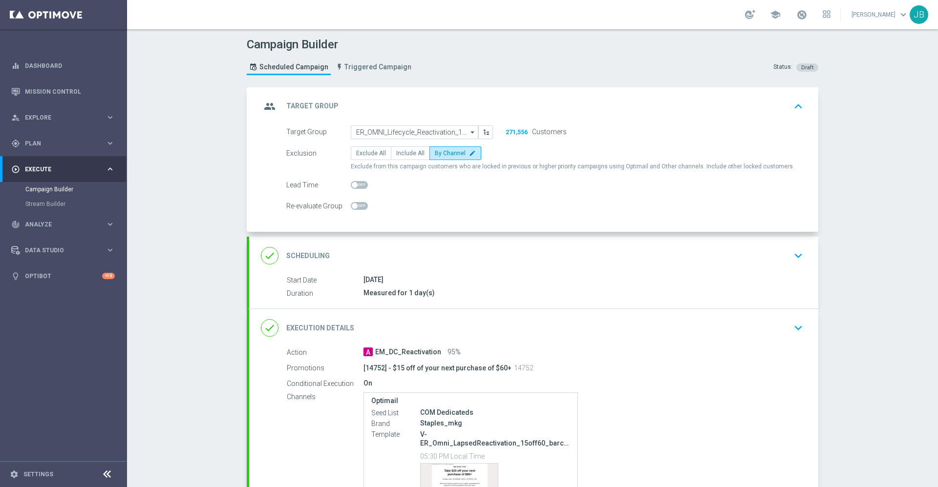
click at [302, 259] on h2 "Scheduling" at bounding box center [307, 255] width 43 height 9
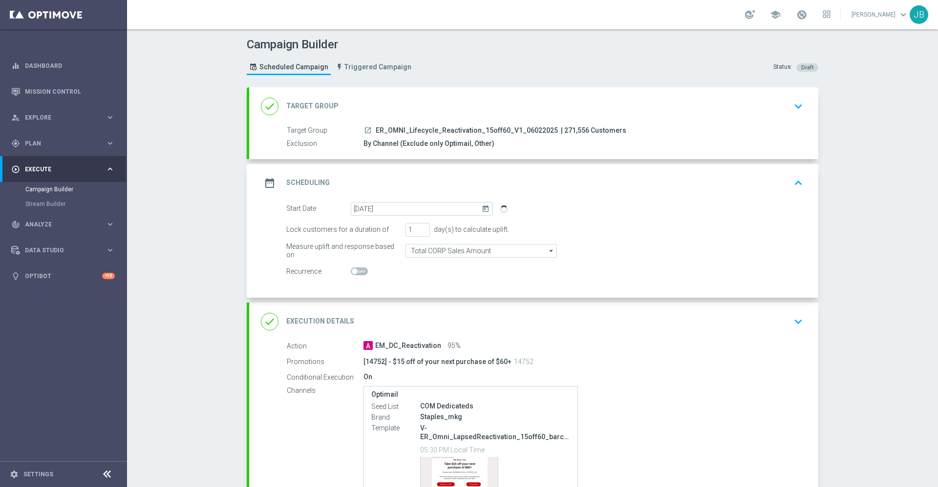
scroll to position [71, 0]
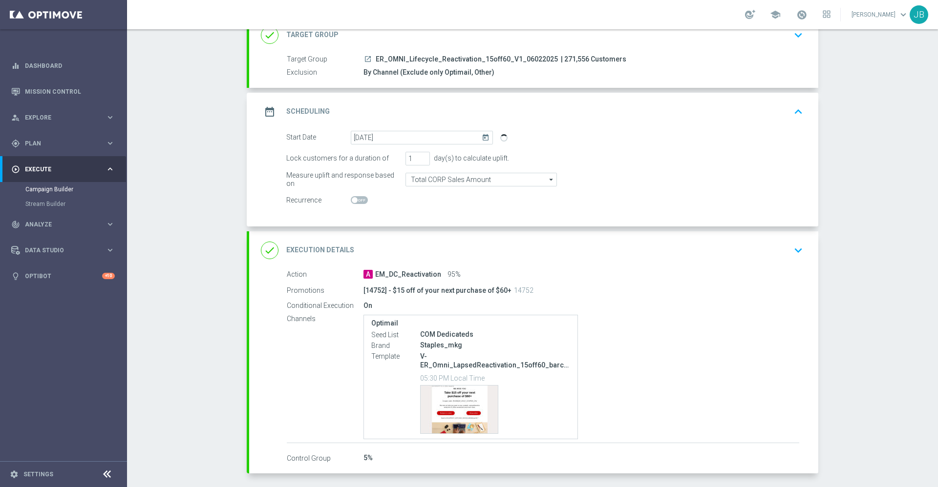
click at [322, 252] on h2 "Execution Details" at bounding box center [320, 250] width 68 height 9
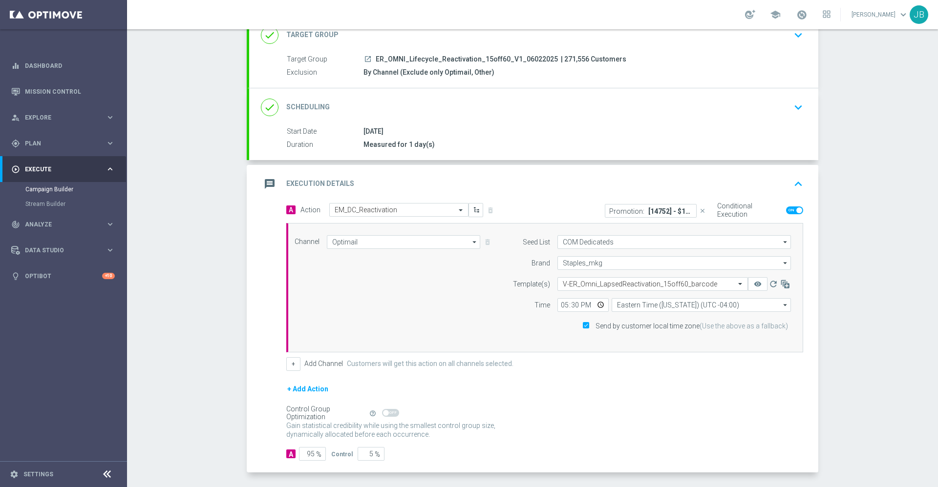
scroll to position [109, 0]
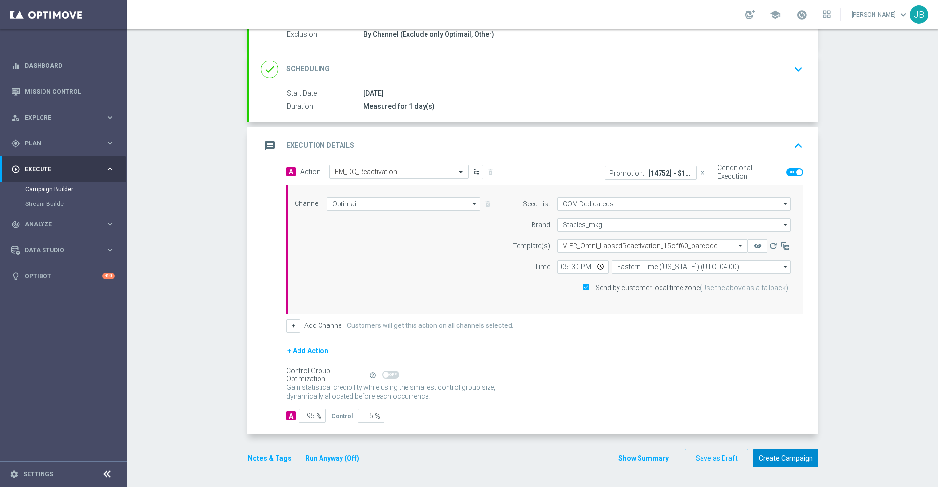
click at [777, 456] on button "Create Campaign" at bounding box center [785, 458] width 65 height 19
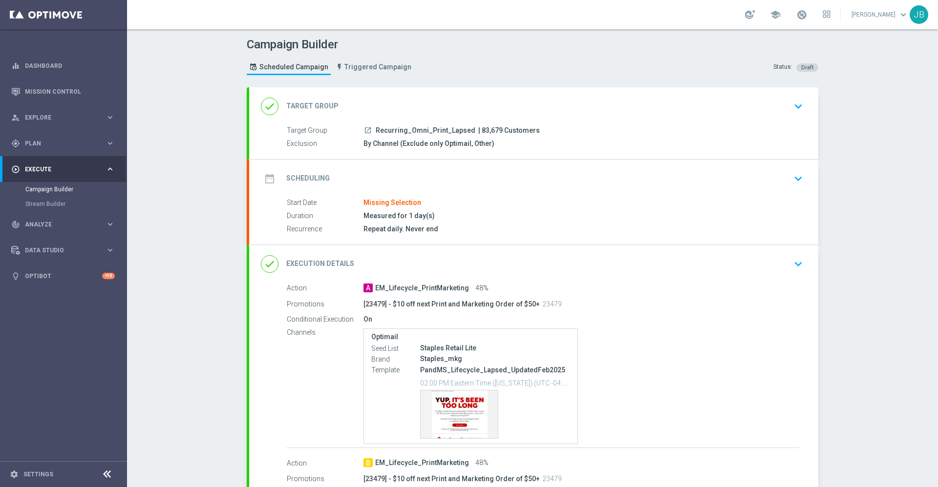
click at [322, 110] on h2 "Target Group" at bounding box center [312, 106] width 52 height 9
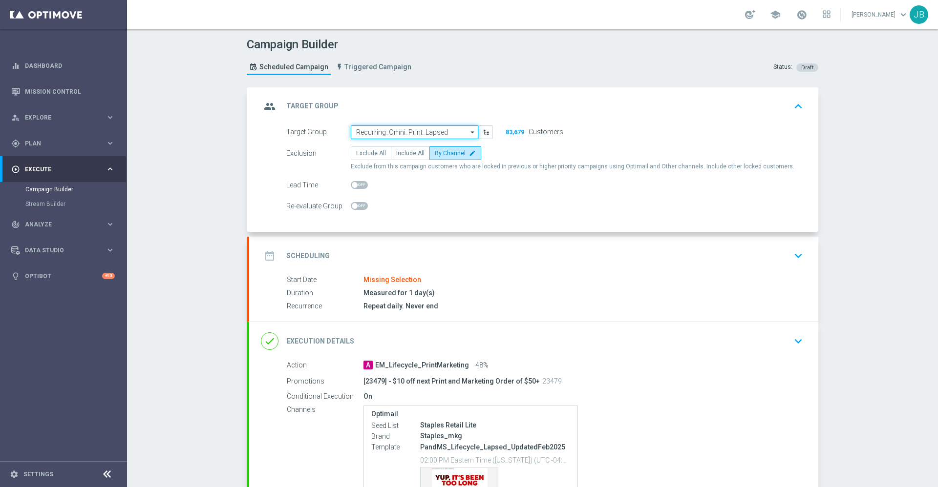
click at [388, 135] on input "Recurring_Omni_Print_Lapsed" at bounding box center [414, 133] width 127 height 14
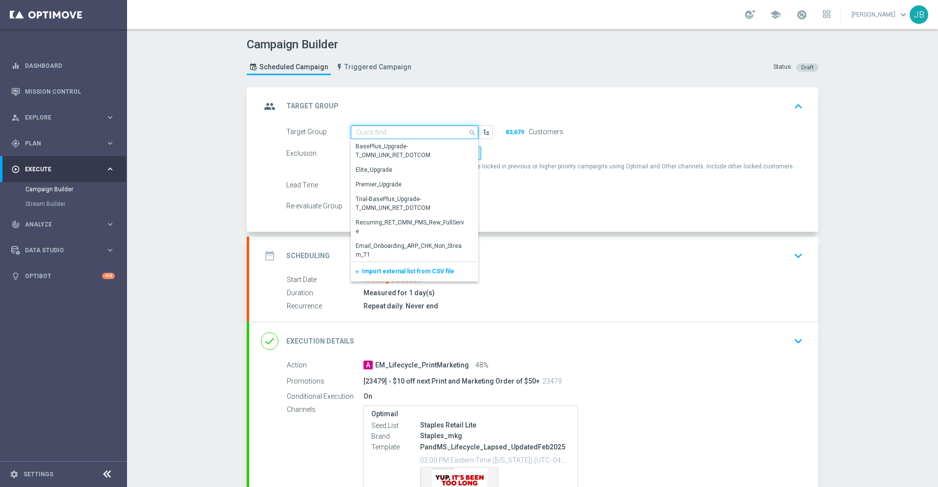
paste input "Recurring_Omni_Print_Lapsed"
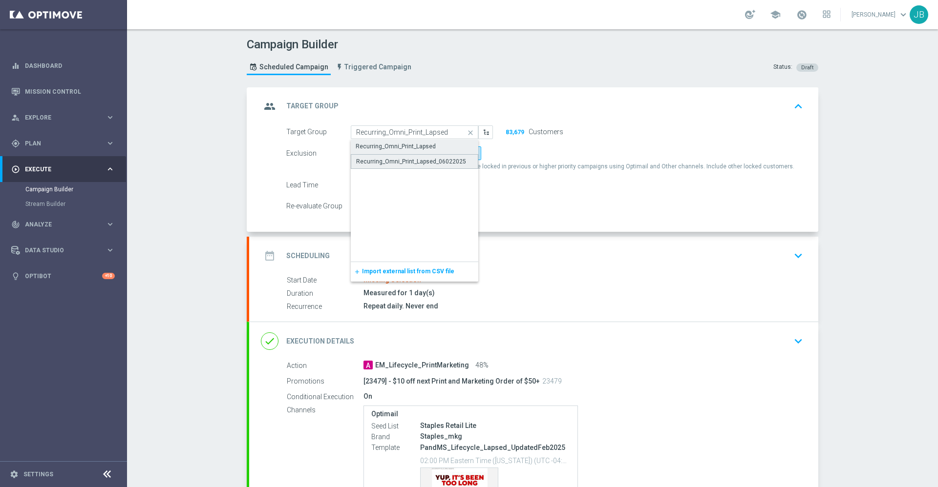
click at [397, 165] on div "Recurring_Omni_Print_Lapsed_06022025" at bounding box center [411, 161] width 110 height 9
type input "Recurring_Omni_Print_Lapsed_06022025"
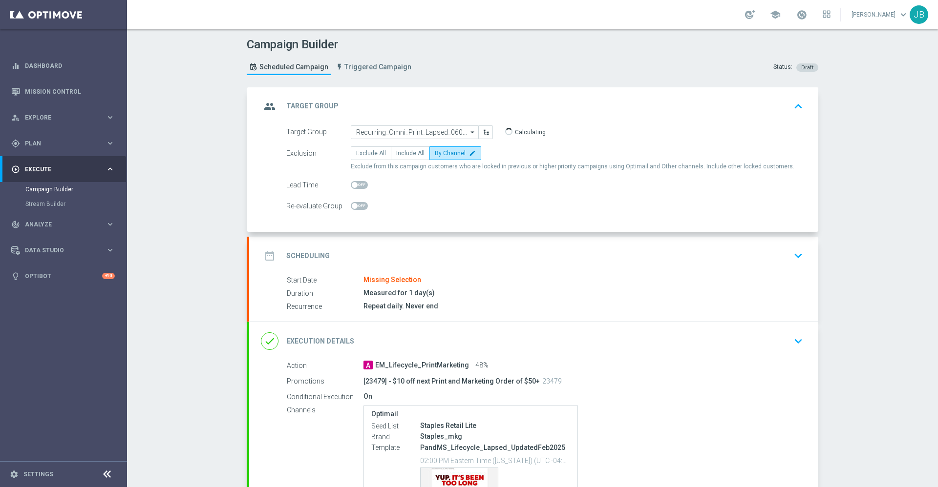
click at [313, 258] on h2 "Scheduling" at bounding box center [307, 255] width 43 height 9
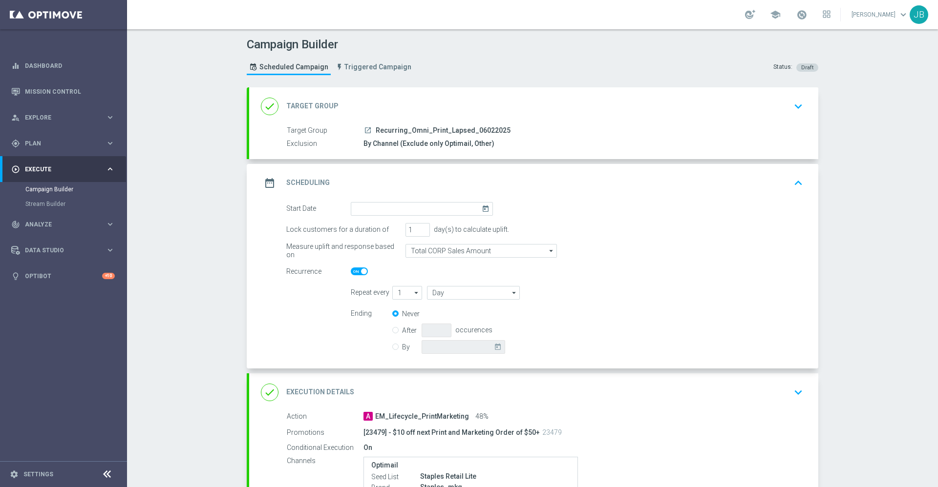
click at [481, 209] on icon "today" at bounding box center [486, 207] width 11 height 11
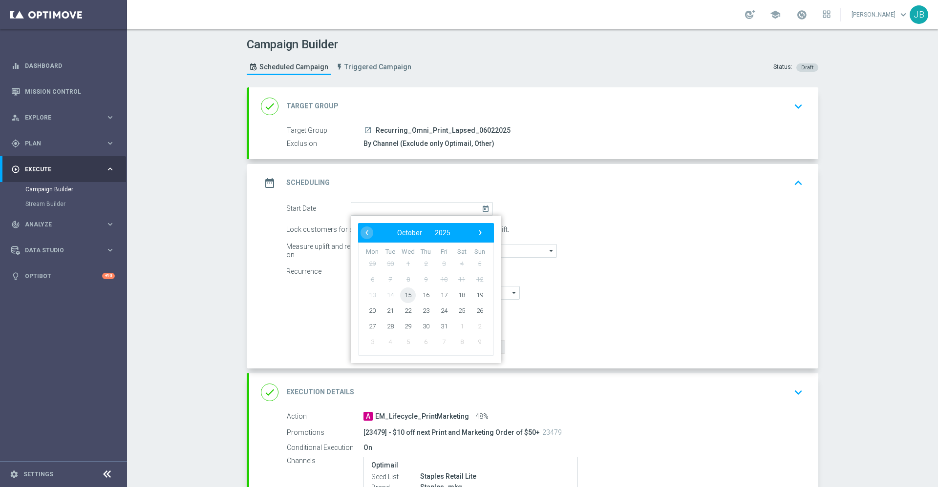
click at [401, 297] on span "15" at bounding box center [408, 295] width 16 height 16
type input "[DATE]"
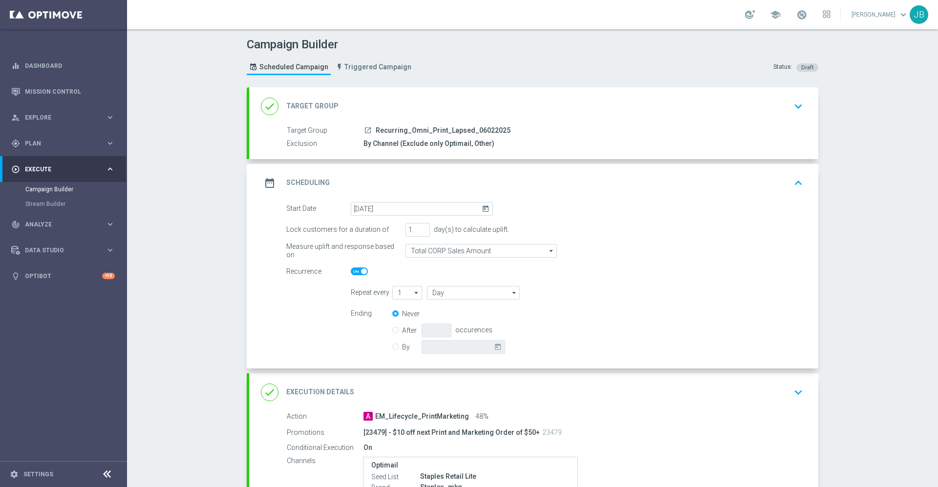
click at [361, 272] on span at bounding box center [364, 272] width 6 height 6
click at [356, 272] on input "checkbox" at bounding box center [359, 272] width 17 height 8
checkbox input "false"
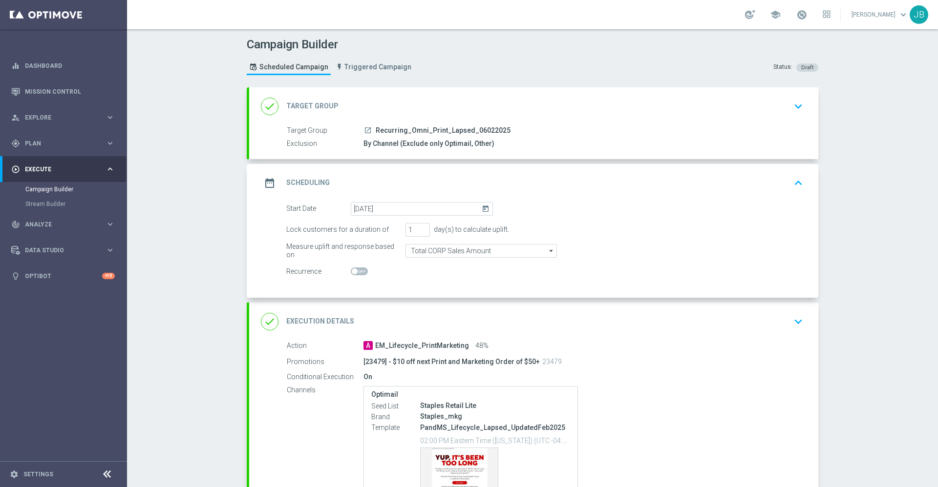
scroll to position [90, 0]
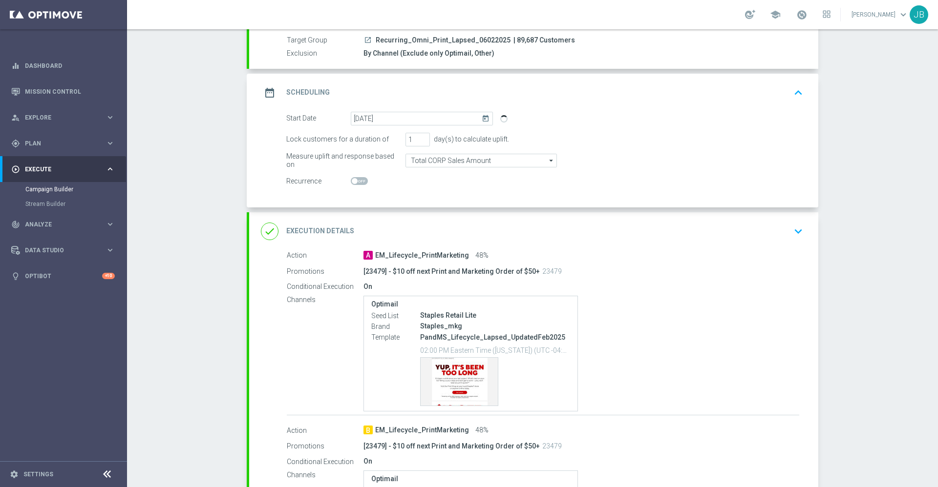
click at [323, 232] on h2 "Execution Details" at bounding box center [320, 231] width 68 height 9
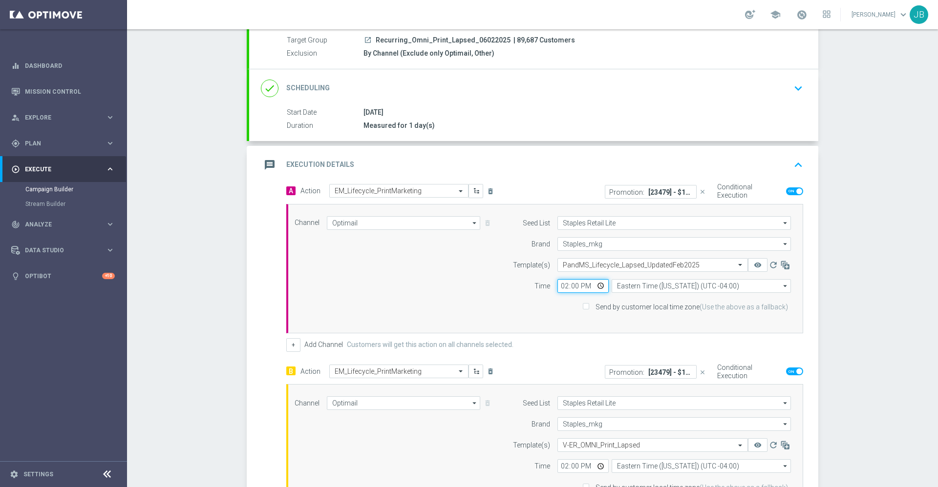
click at [557, 286] on input "14:00" at bounding box center [582, 286] width 51 height 14
type input "17:30"
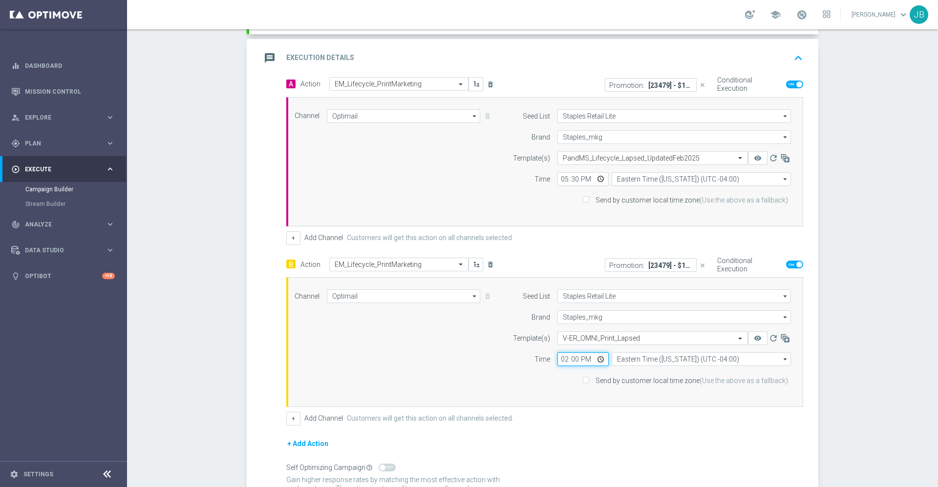
click at [557, 358] on input "14:00" at bounding box center [582, 360] width 51 height 14
type input "17:30"
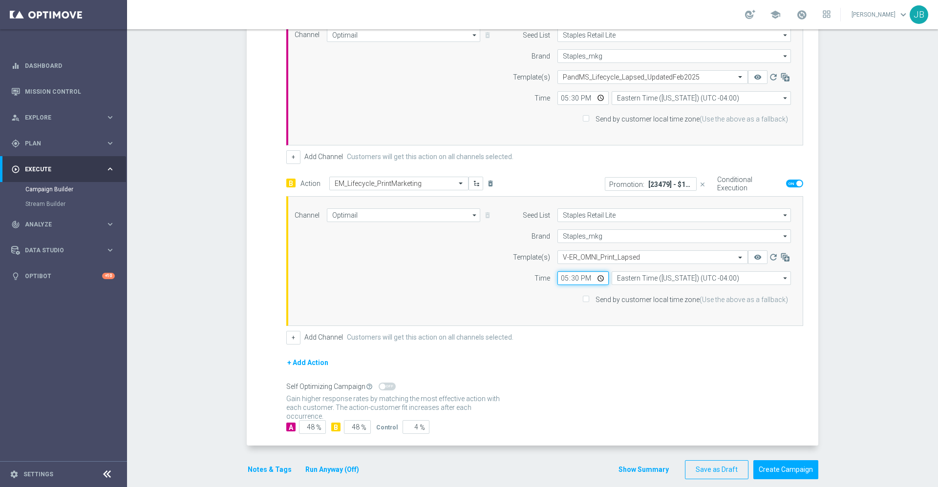
scroll to position [290, 0]
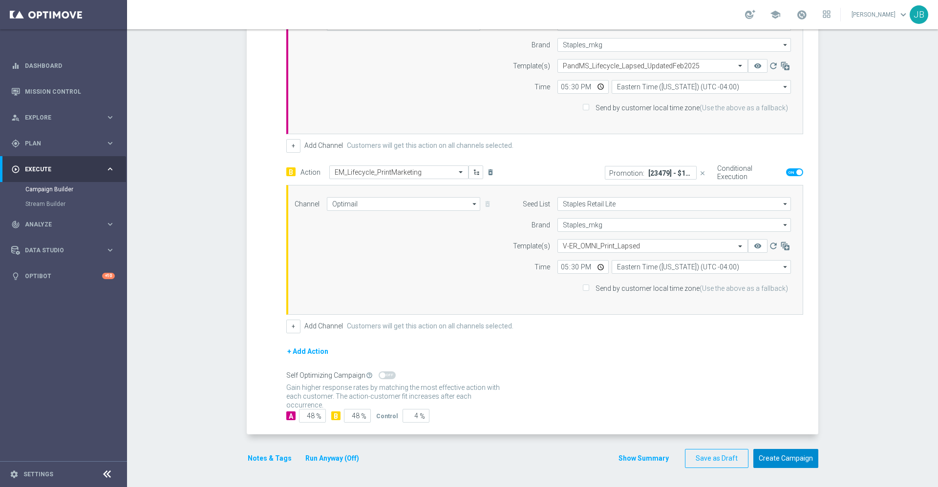
click at [770, 455] on button "Create Campaign" at bounding box center [785, 458] width 65 height 19
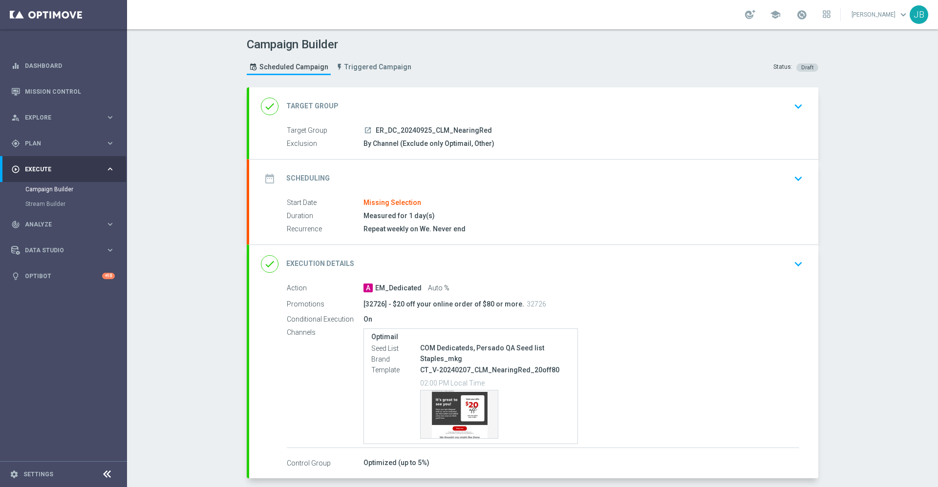
click at [317, 106] on h2 "Target Group" at bounding box center [312, 106] width 52 height 9
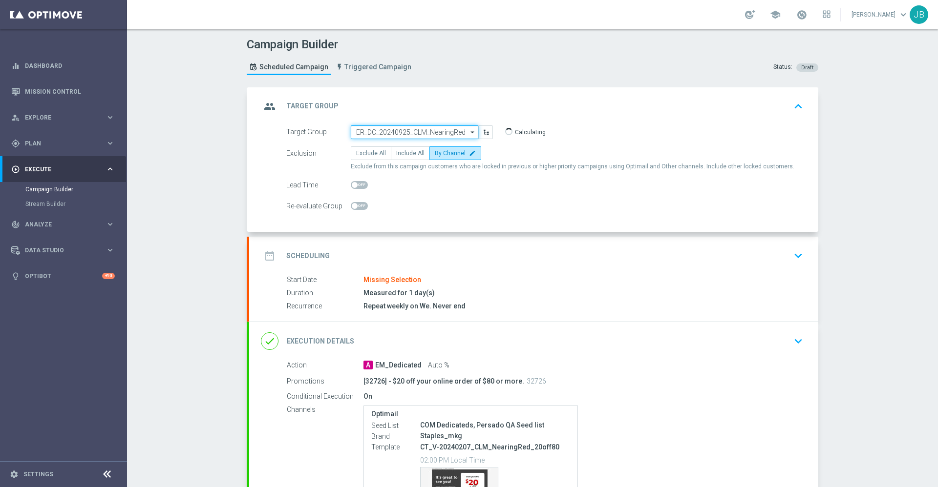
click at [374, 133] on input "ER_DC_20240925_CLM_NearingRed" at bounding box center [414, 133] width 127 height 14
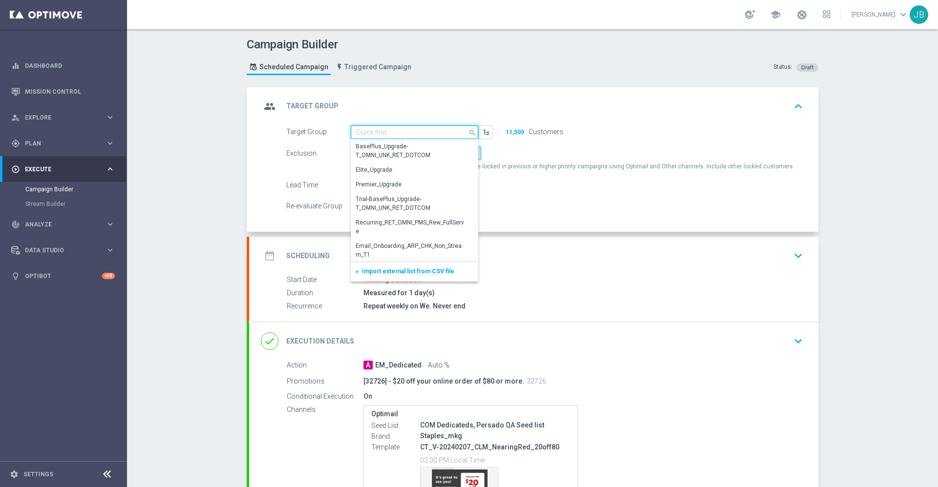
paste input "ER_DC_20240925_CLM_NearingRed"
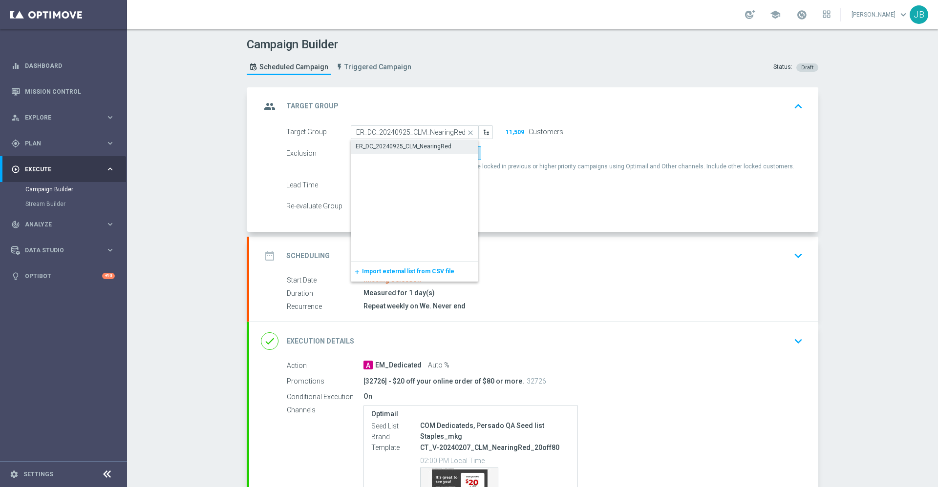
click at [525, 152] on div "Exclusion Exclude All Include All By Channel edit" at bounding box center [544, 153] width 517 height 14
type input "ER_DC_20240925_CLM_NearingRed"
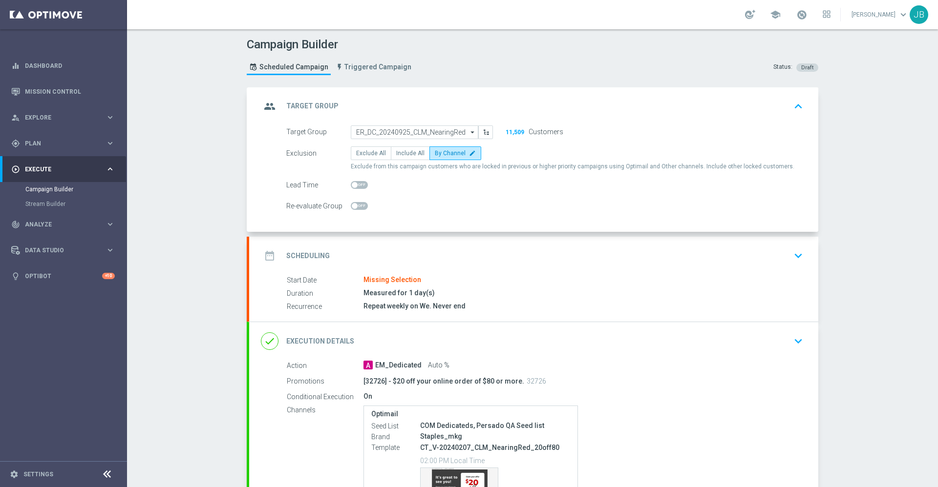
click at [306, 107] on h2 "Target Group" at bounding box center [312, 106] width 52 height 9
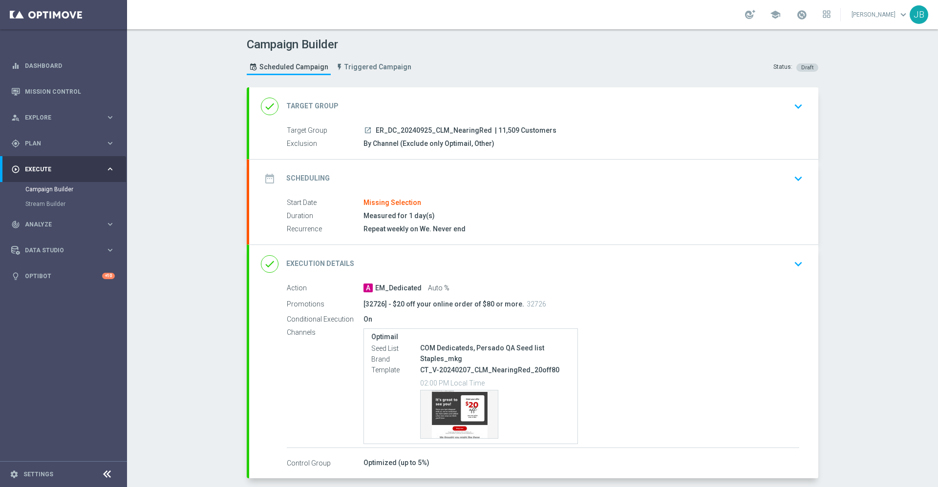
click at [364, 128] on icon "launch" at bounding box center [368, 130] width 8 height 8
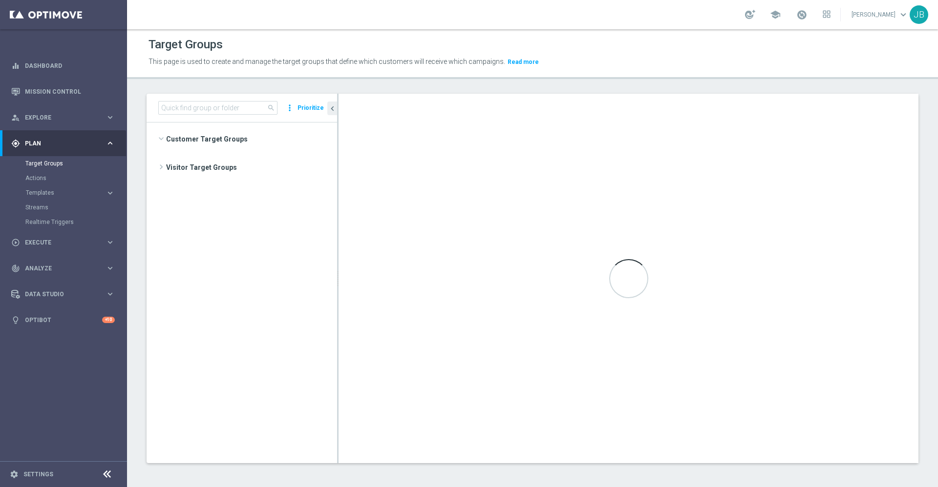
scroll to position [554, 0]
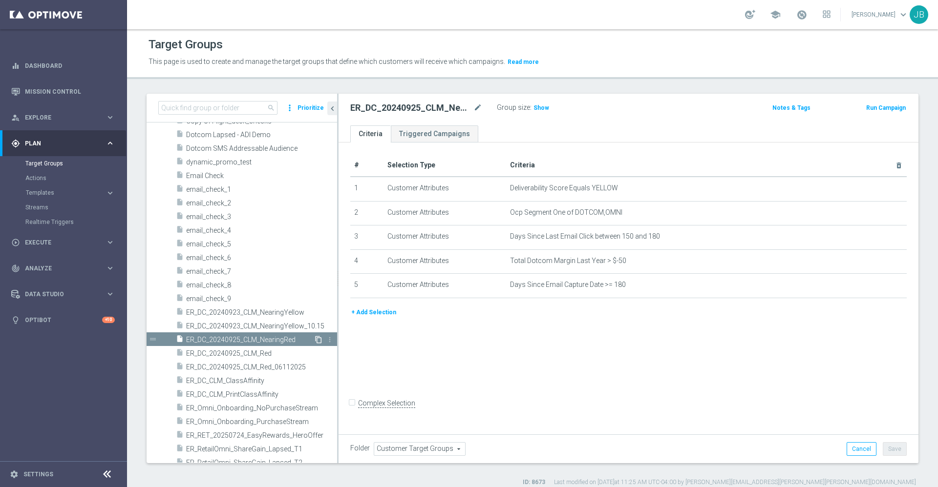
click at [314, 339] on icon "content_copy" at bounding box center [318, 340] width 8 height 8
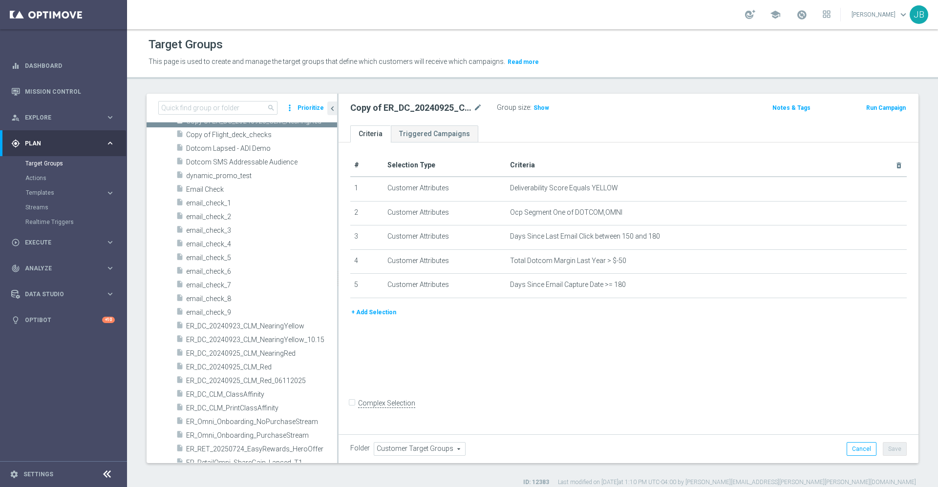
scroll to position [566, 0]
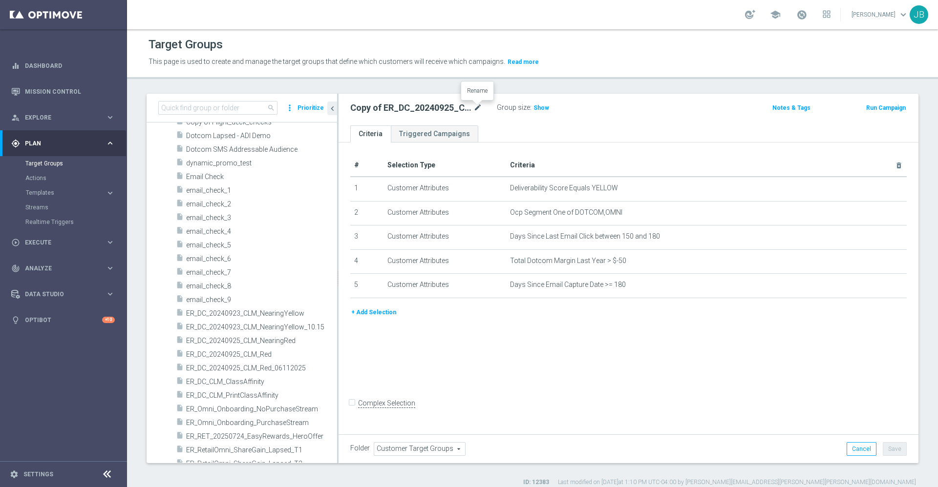
click at [478, 107] on icon "mode_edit" at bounding box center [477, 108] width 9 height 12
click at [364, 108] on input "Copy of ER_DC_20240925_CLM_NearingRed" at bounding box center [416, 109] width 132 height 14
click at [369, 109] on input "Copy of ER_DC_20240925_CLM_NearingRed" at bounding box center [416, 109] width 132 height 14
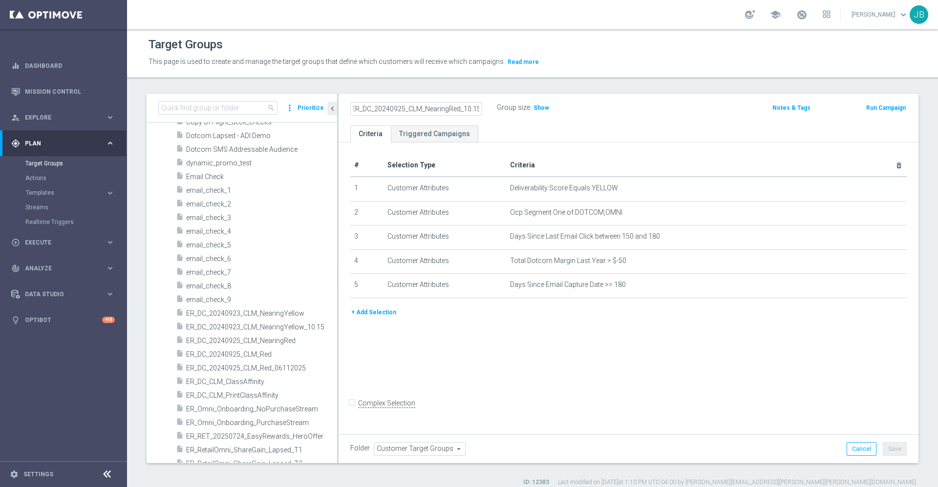
type input "ER_DC_20240925_CLM_NearingRed_10.15"
click at [536, 340] on div "# Selection Type Criteria delete_forever 1 Customer Attributes Deliverability S…" at bounding box center [628, 287] width 580 height 289
click at [882, 444] on button "Save" at bounding box center [894, 449] width 24 height 14
click at [479, 105] on icon "mode_edit" at bounding box center [477, 108] width 9 height 12
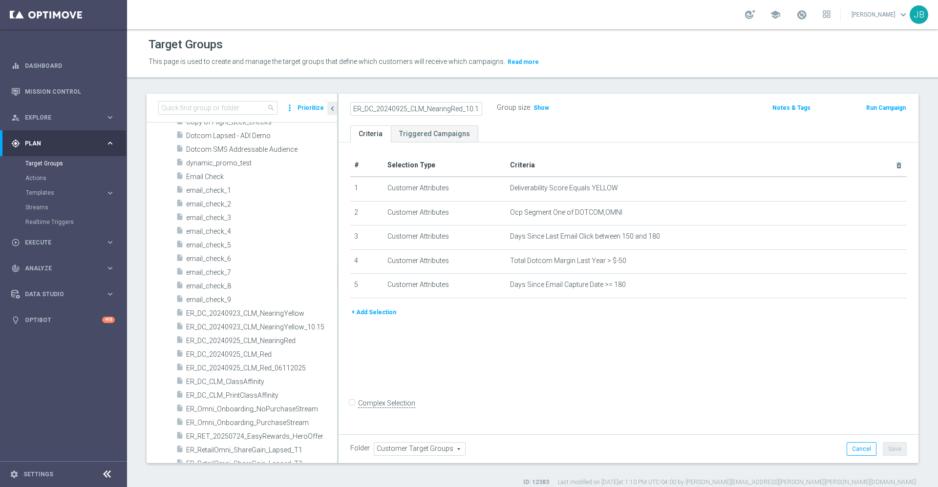
scroll to position [0, 2]
click at [509, 323] on div "+ Add Selection" at bounding box center [628, 316] width 571 height 18
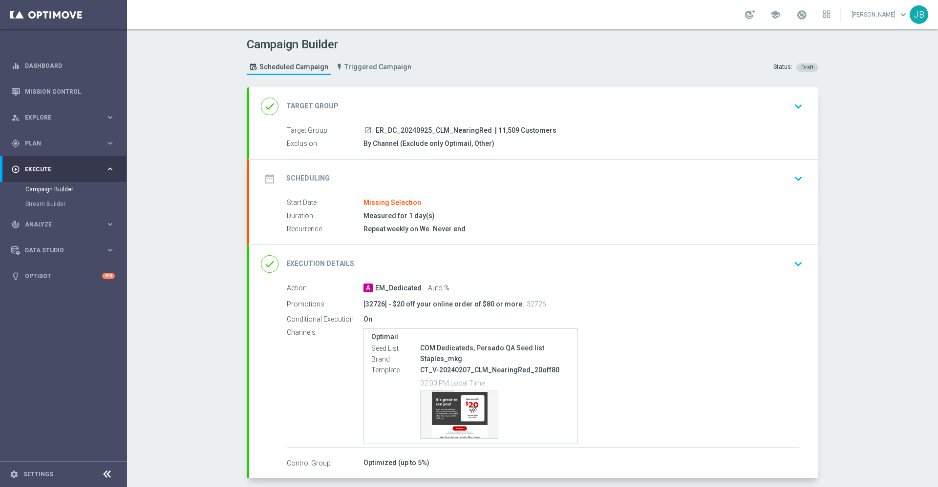
click at [303, 104] on h2 "Target Group" at bounding box center [312, 106] width 52 height 9
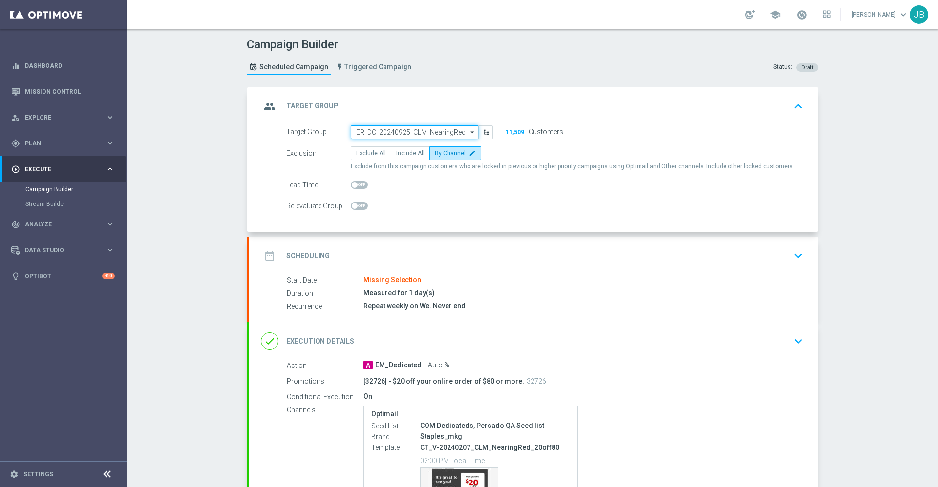
click at [371, 133] on input "ER_DC_20240925_CLM_NearingRed" at bounding box center [414, 133] width 127 height 14
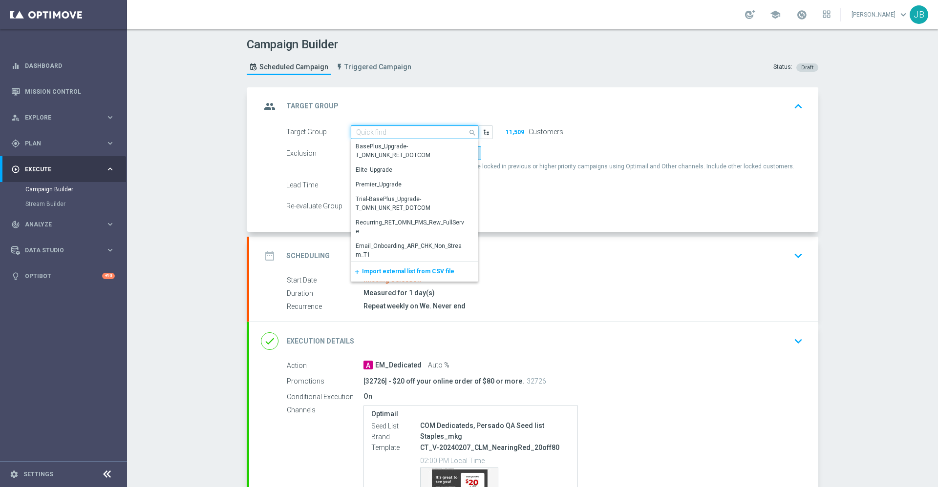
paste input "ER_DC_20240925_CLM_NearingRed"
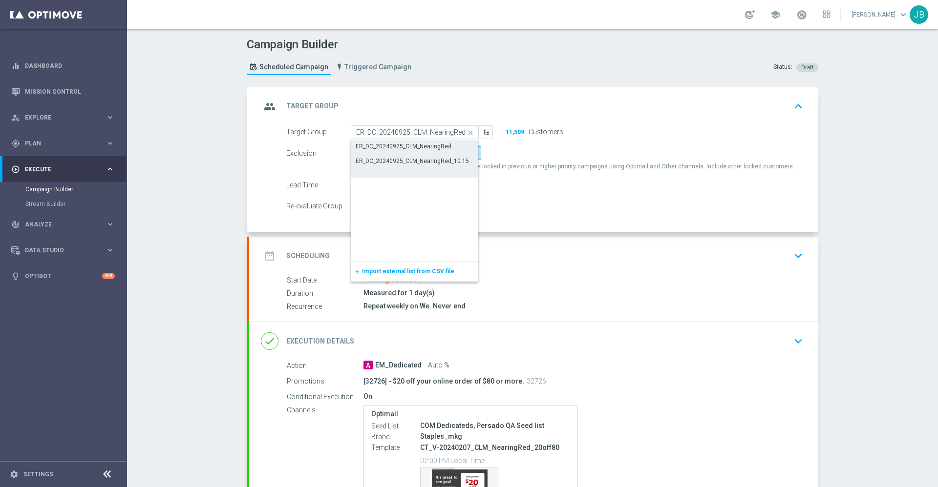
click at [374, 164] on div "ER_DC_20240925_CLM_NearingRed_10.15" at bounding box center [412, 161] width 113 height 9
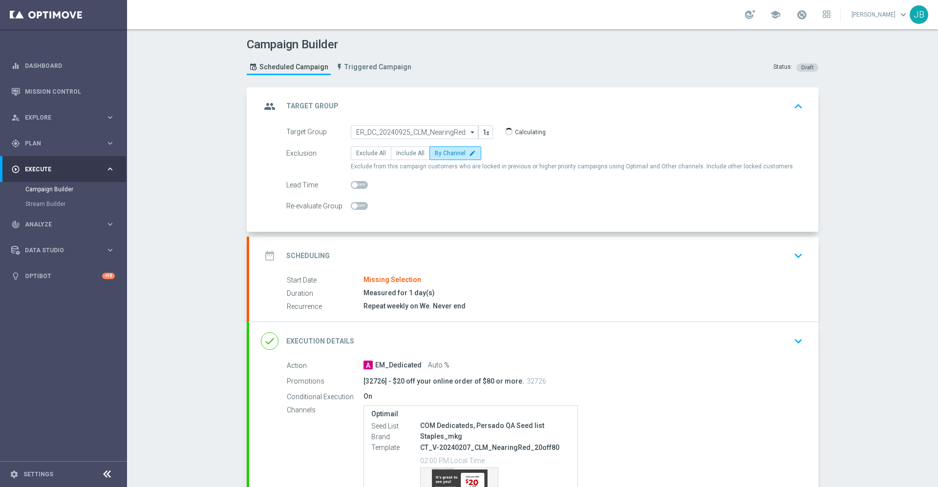
type input "ER_DC_20240925_CLM_NearingRed_10.15"
click at [314, 253] on h2 "Scheduling" at bounding box center [307, 255] width 43 height 9
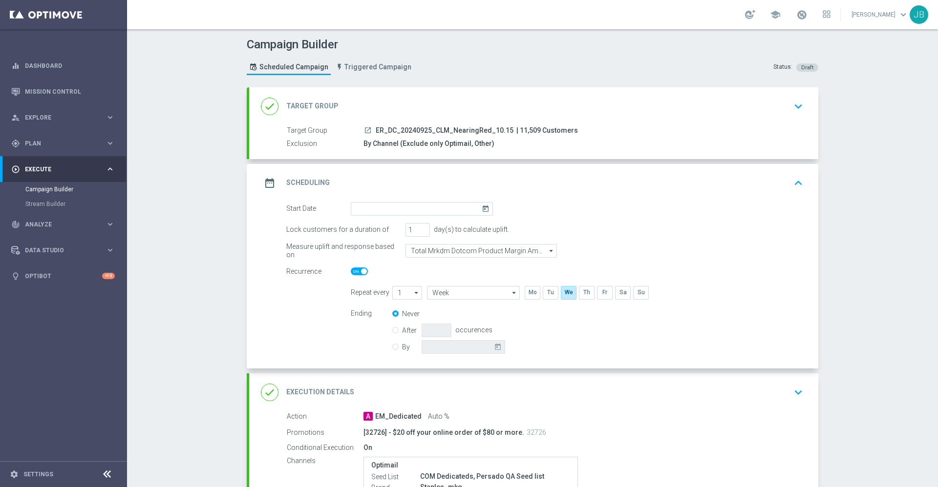
click at [481, 208] on icon "today" at bounding box center [486, 207] width 11 height 11
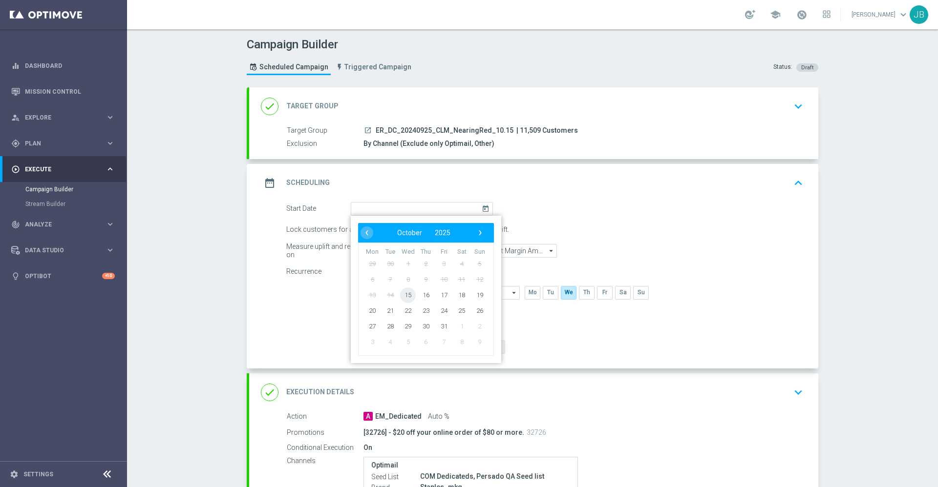
click at [402, 295] on span "15" at bounding box center [408, 295] width 16 height 16
type input "15 Oct 2025"
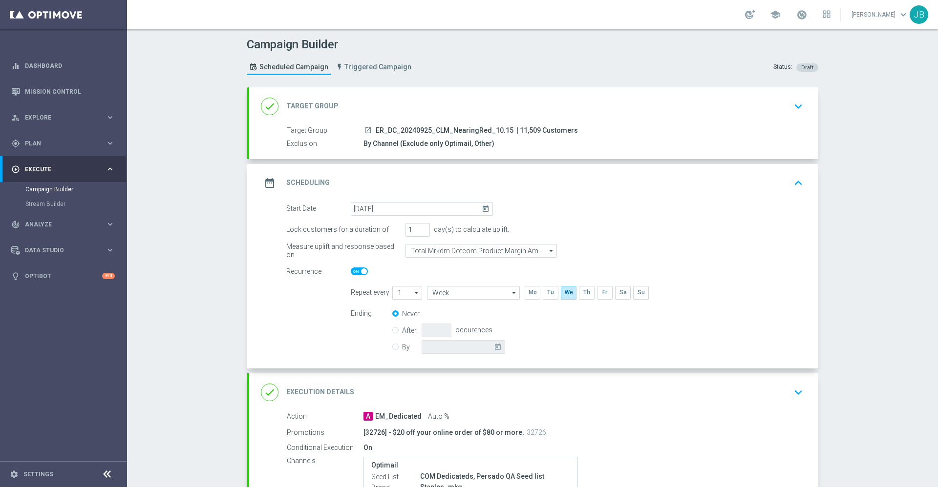
click at [361, 273] on span at bounding box center [364, 272] width 6 height 6
click at [359, 273] on input "checkbox" at bounding box center [359, 272] width 17 height 8
checkbox input "false"
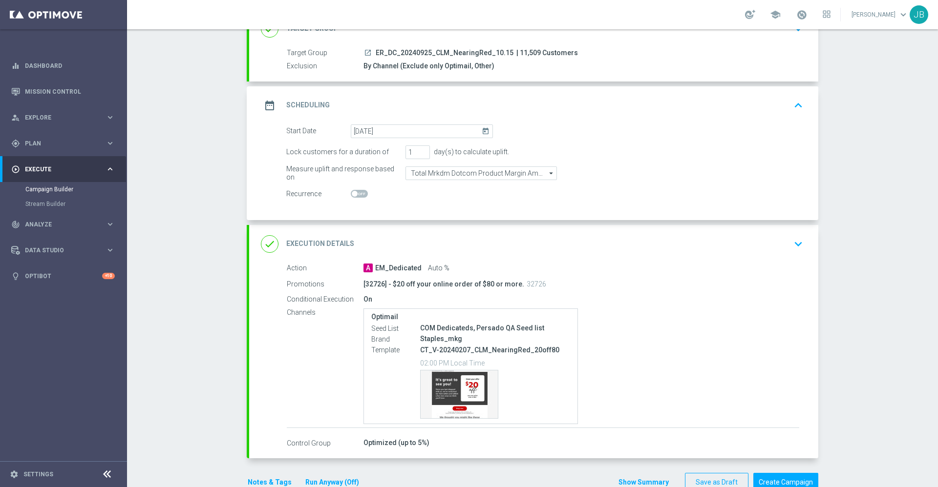
scroll to position [102, 0]
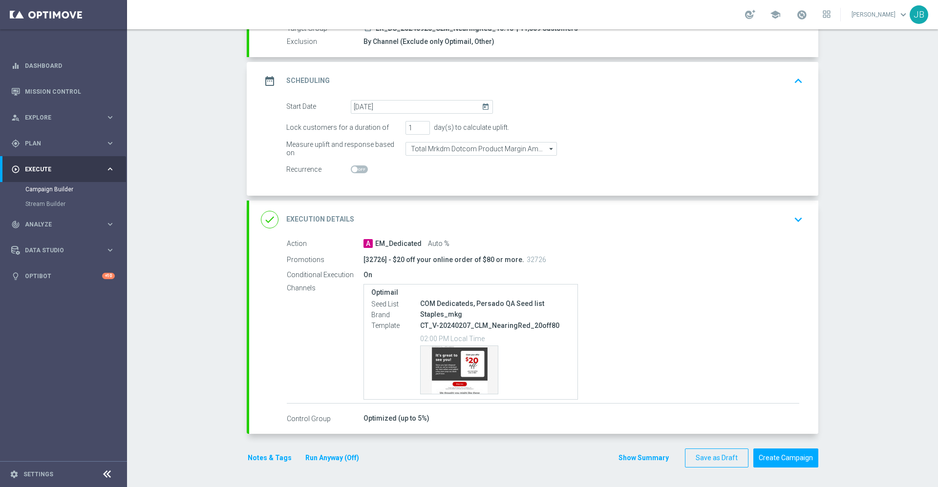
click at [316, 220] on h2 "Execution Details" at bounding box center [320, 219] width 68 height 9
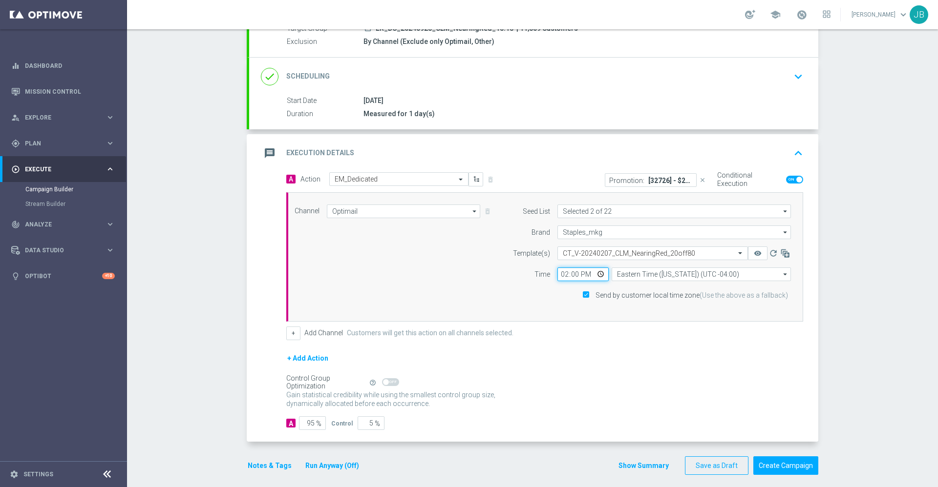
click at [557, 276] on input "14:00" at bounding box center [582, 275] width 51 height 14
type input "17:30"
click at [625, 362] on div "+ Add Action" at bounding box center [544, 365] width 517 height 24
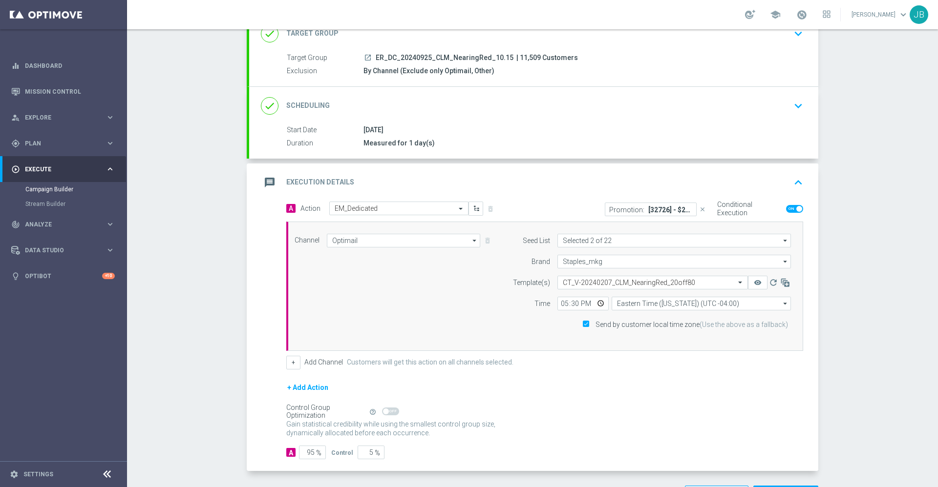
scroll to position [0, 0]
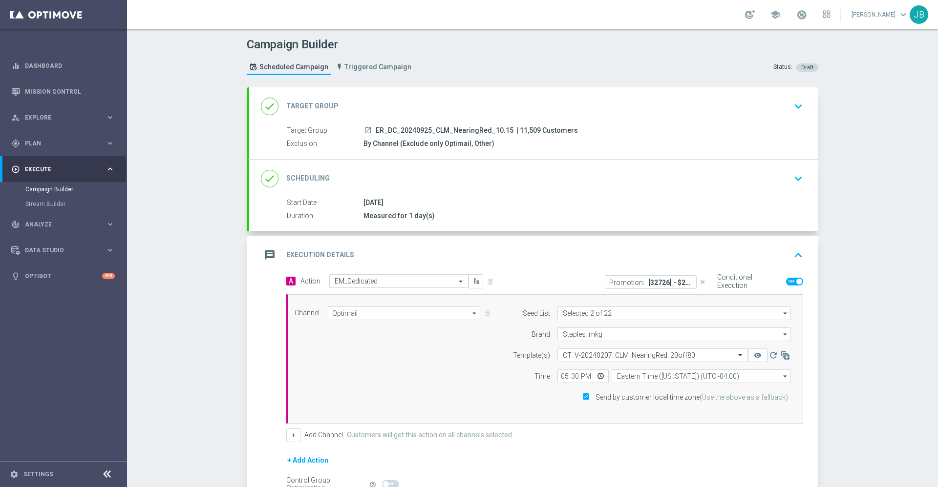
click at [320, 105] on h2 "Target Group" at bounding box center [312, 106] width 52 height 9
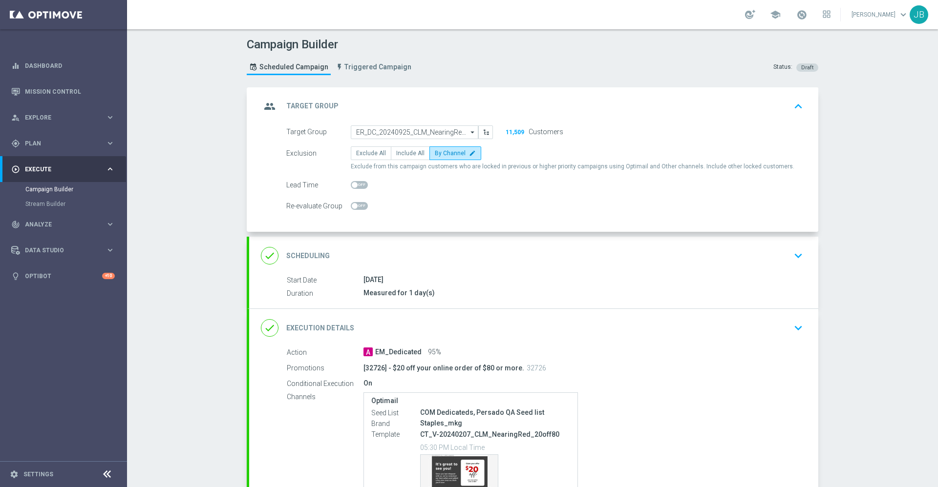
click at [310, 256] on h2 "Scheduling" at bounding box center [307, 255] width 43 height 9
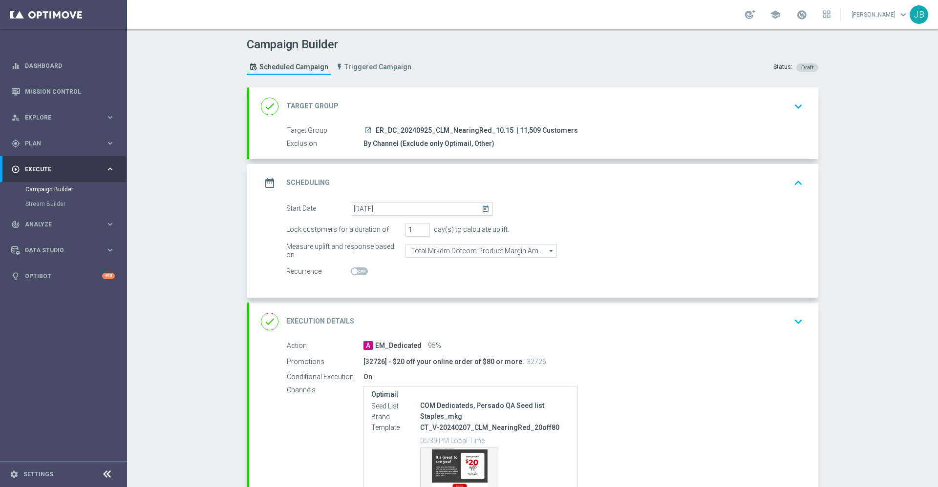
scroll to position [102, 0]
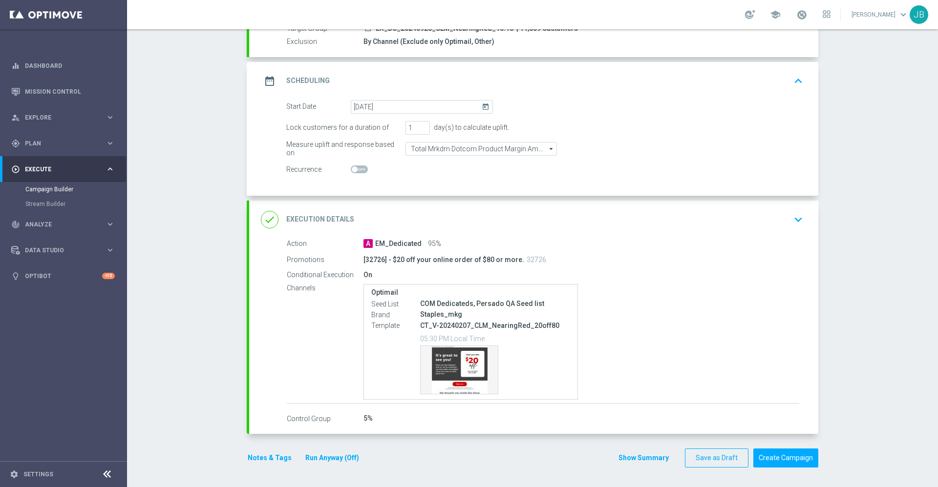
click at [308, 216] on h2 "Execution Details" at bounding box center [320, 219] width 68 height 9
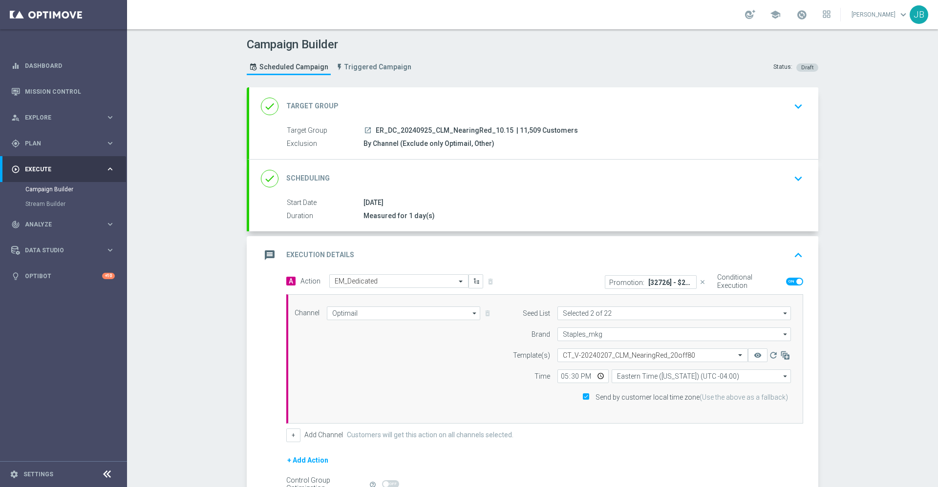
scroll to position [109, 0]
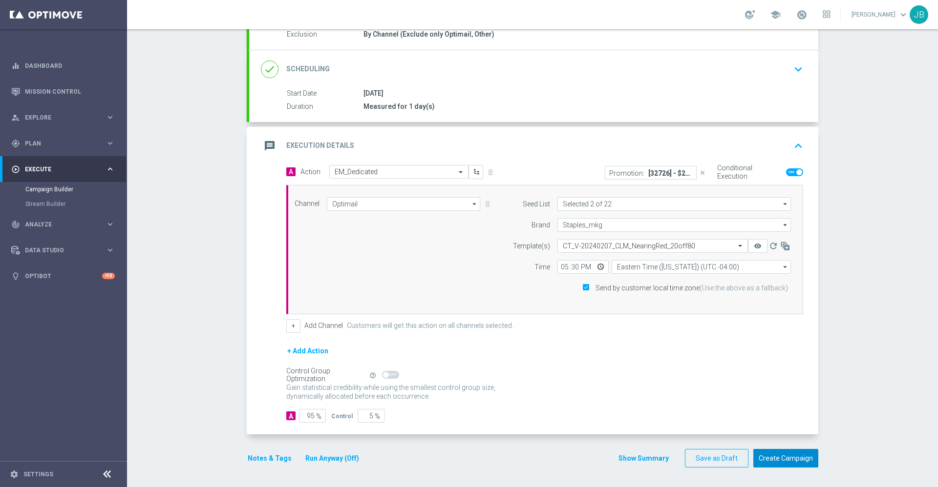
click at [789, 461] on button "Create Campaign" at bounding box center [785, 458] width 65 height 19
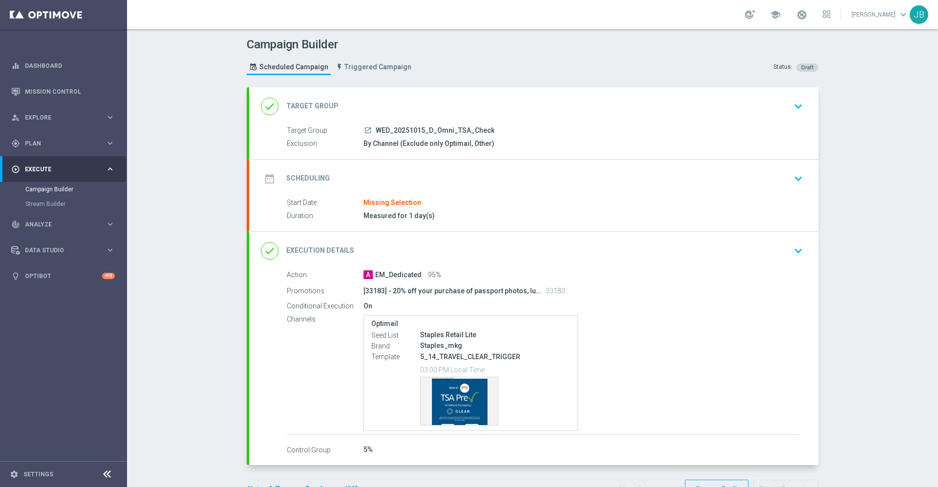
click at [311, 105] on h2 "Target Group" at bounding box center [312, 106] width 52 height 9
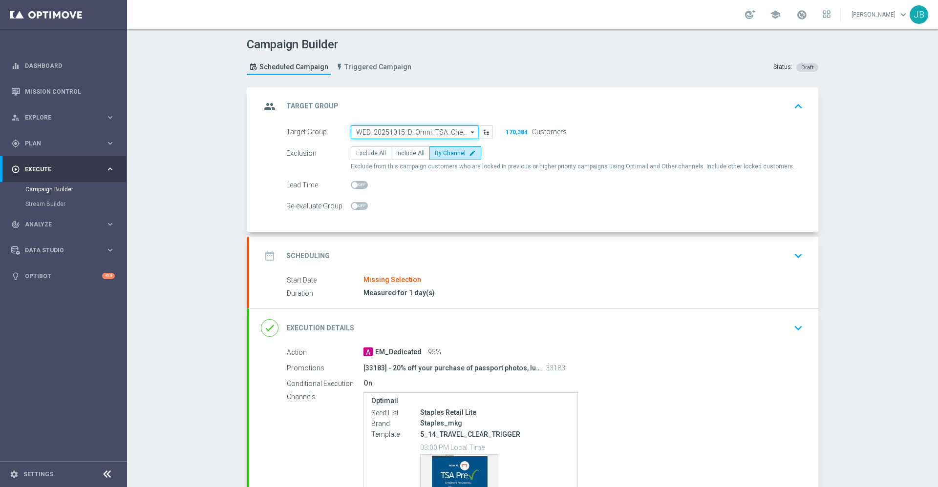
click at [376, 132] on input "WED_20251015_D_Omni_TSA_Check" at bounding box center [414, 133] width 127 height 14
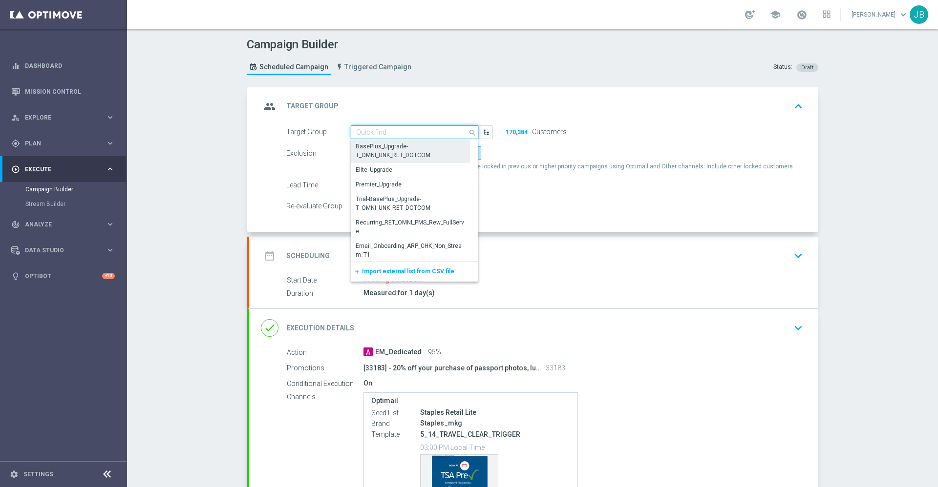
paste input "ER_DC_20240925_CLM_NearingRed"
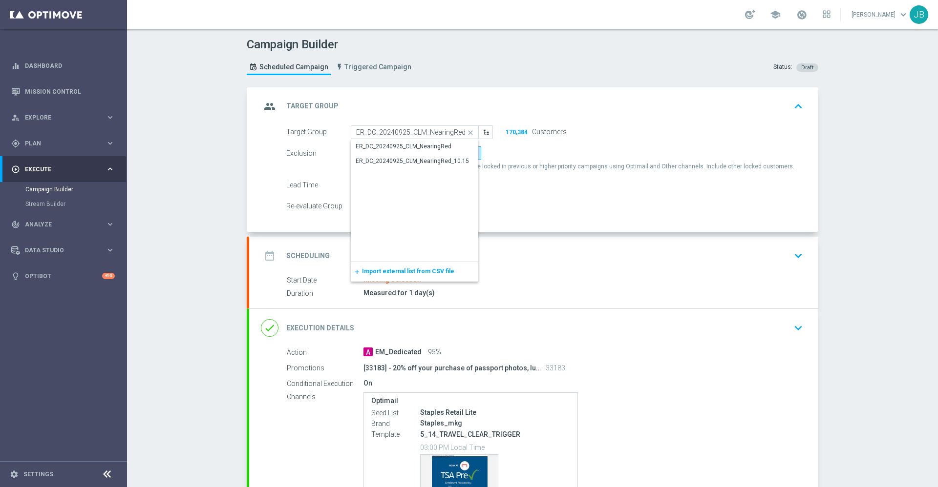
click at [523, 194] on form "Target Group ER_DC_20240925_CLM_NearingRed WED_20251015_D_Omni_TSA_Check close …" at bounding box center [544, 170] width 517 height 88
type input "WED_20251015_D_Omni_TSA_Check"
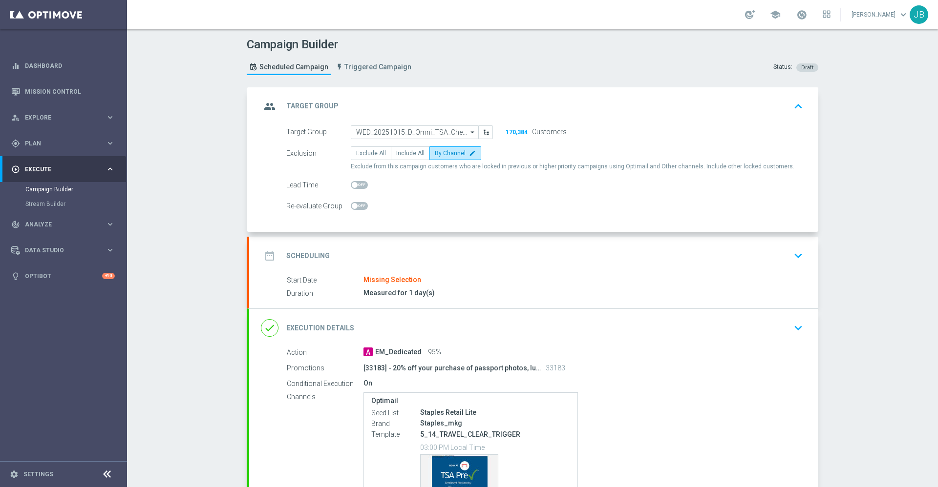
click at [301, 108] on h2 "Target Group" at bounding box center [312, 106] width 52 height 9
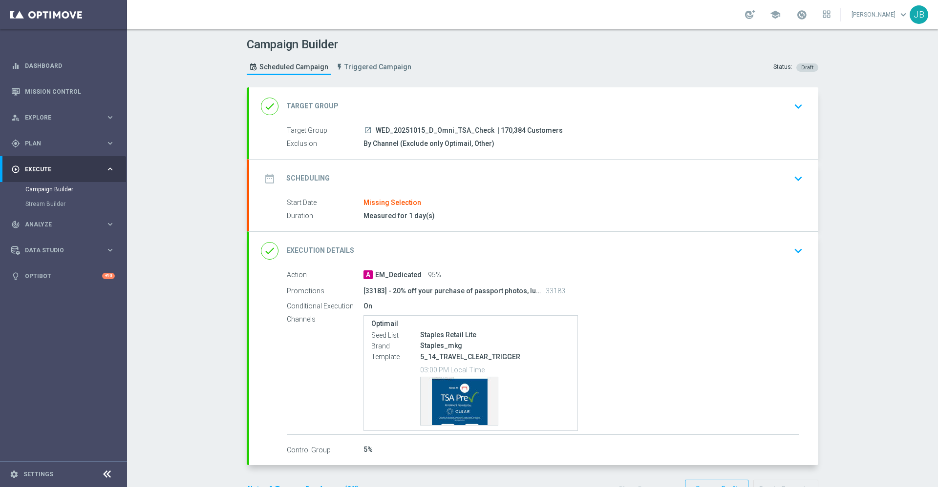
click at [314, 178] on h2 "Scheduling" at bounding box center [307, 178] width 43 height 9
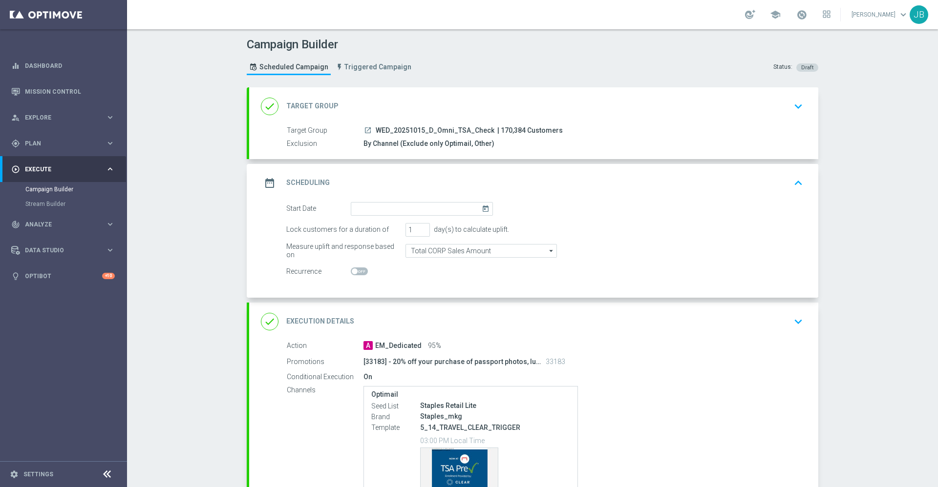
click at [364, 131] on icon "launch" at bounding box center [368, 130] width 8 height 8
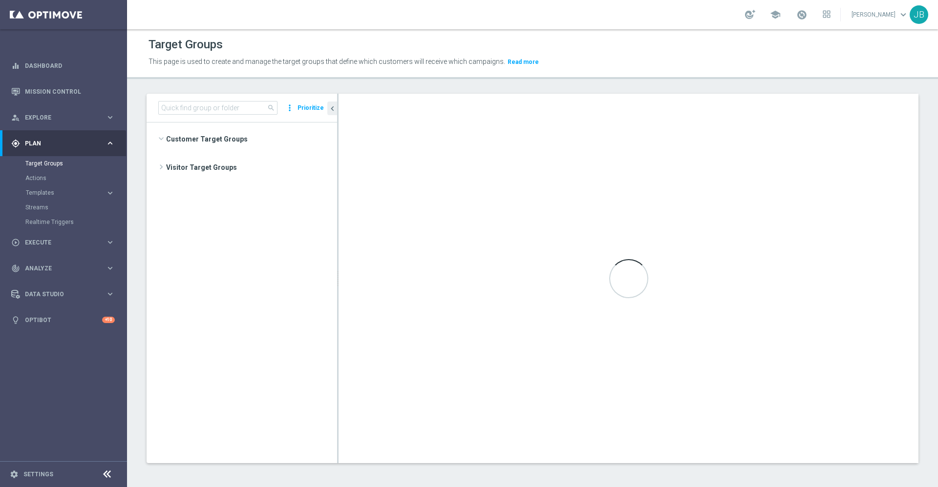
scroll to position [1277, 0]
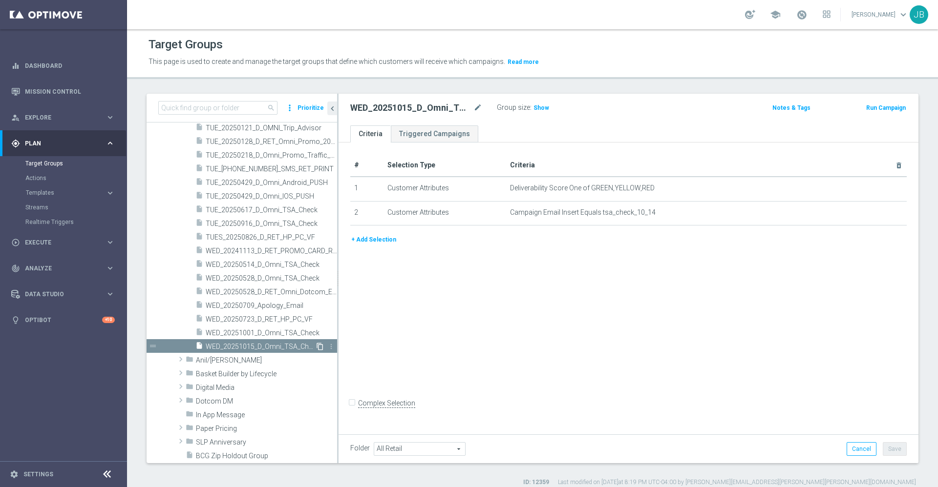
click at [316, 347] on icon "content_copy" at bounding box center [320, 347] width 8 height 8
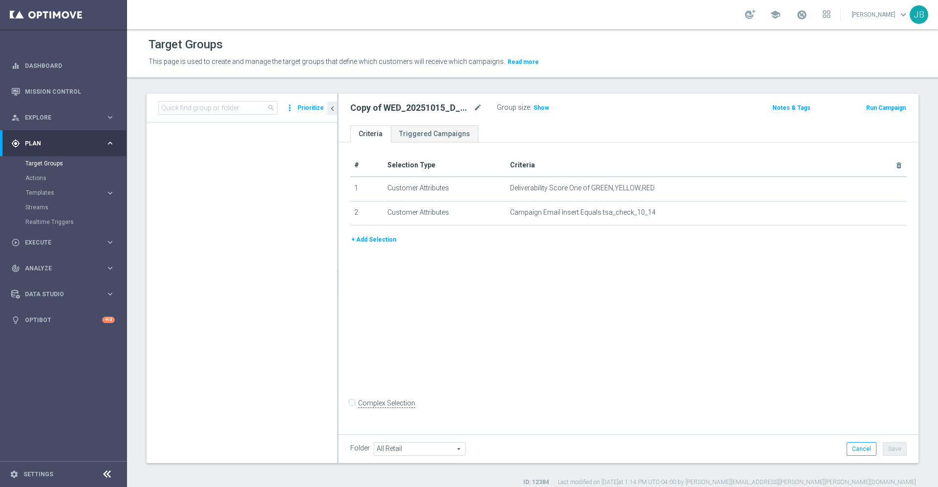
scroll to position [351, 0]
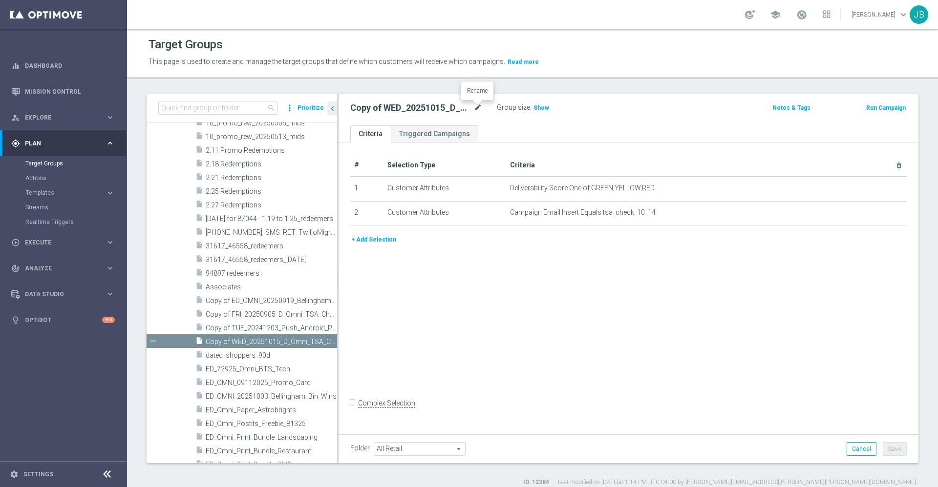
click at [480, 109] on icon "mode_edit" at bounding box center [477, 108] width 9 height 12
click at [368, 108] on input "Copy of WED_20251015_D_Omni_TSA_Check" at bounding box center [416, 109] width 132 height 14
type input "WED_20251015_D_Omni_TSA_Check_10.15"
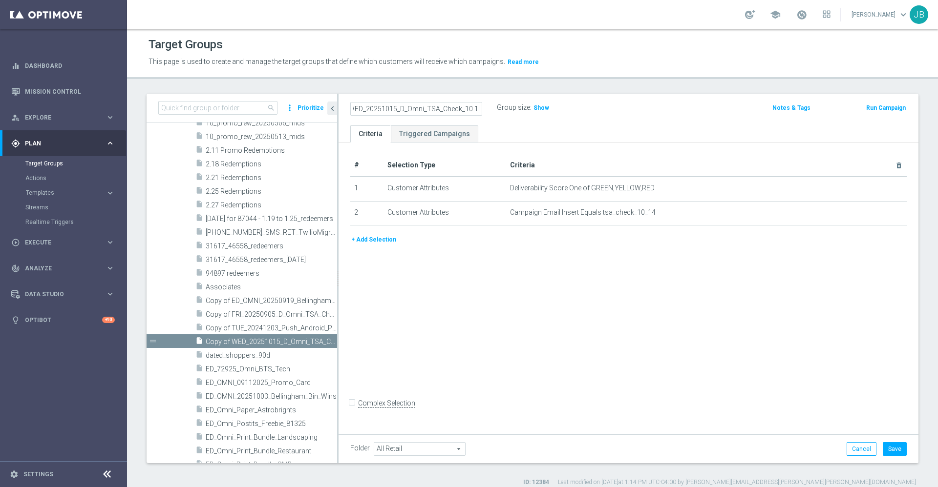
scroll to position [0, 0]
click at [488, 276] on div "# Selection Type Criteria delete_forever 1 Customer Attributes Deliverability S…" at bounding box center [628, 287] width 580 height 289
click at [882, 448] on button "Save" at bounding box center [894, 449] width 24 height 14
click at [458, 280] on div "# Selection Type Criteria delete_forever 1 Customer Attributes Deliverability S…" at bounding box center [628, 287] width 580 height 289
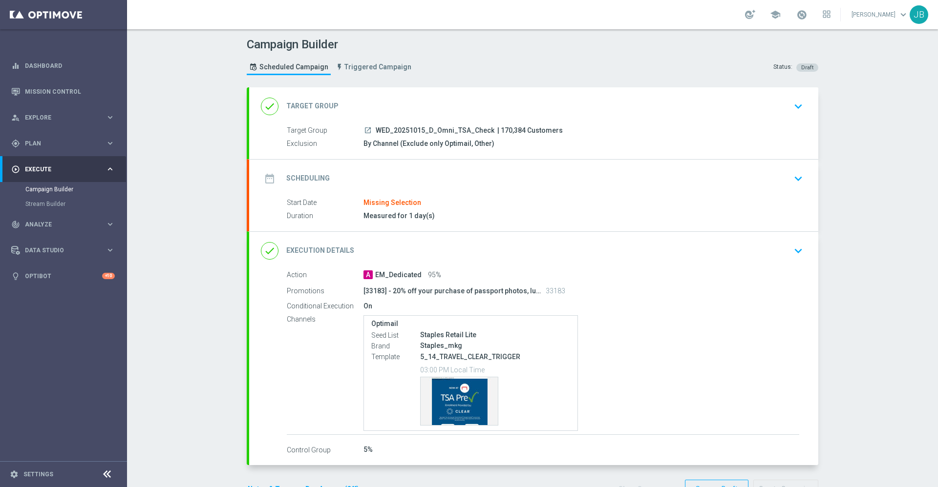
click at [315, 104] on h2 "Target Group" at bounding box center [312, 106] width 52 height 9
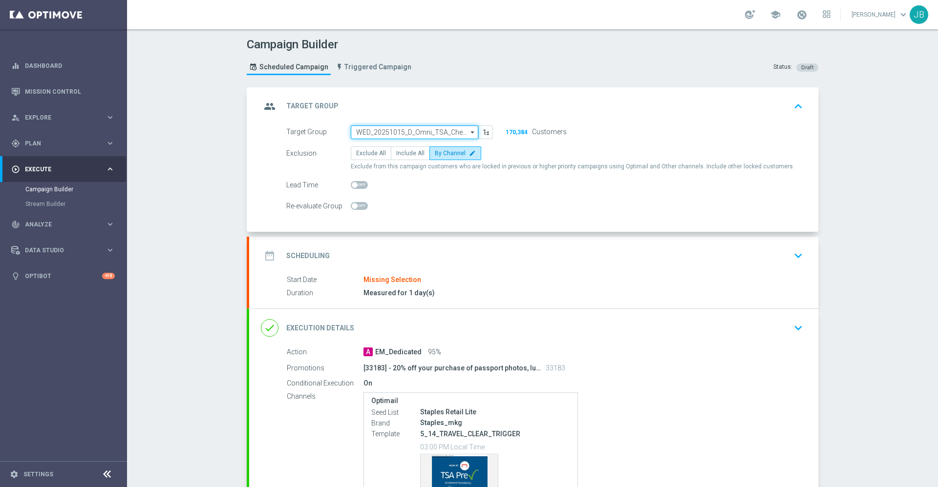
click at [399, 133] on input "WED_20251015_D_Omni_TSA_Check" at bounding box center [414, 133] width 127 height 14
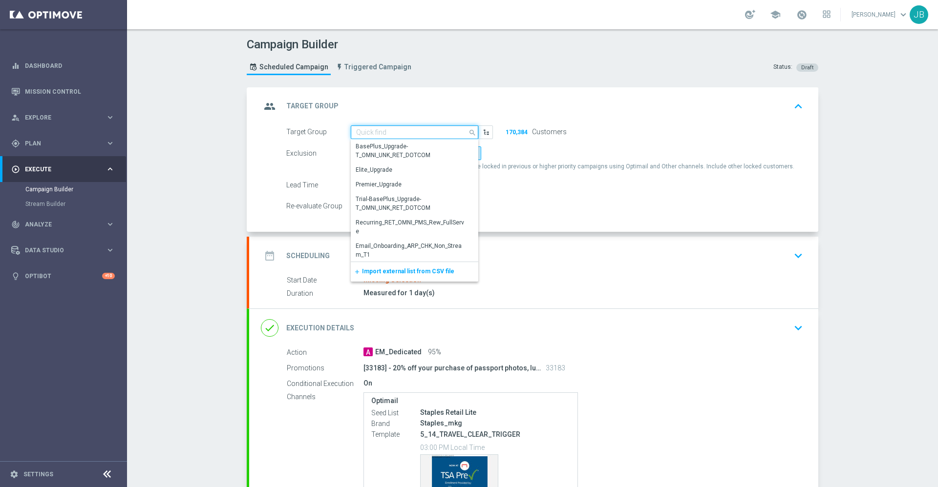
paste input "ER_DC_20240925_CLM_NearingRed"
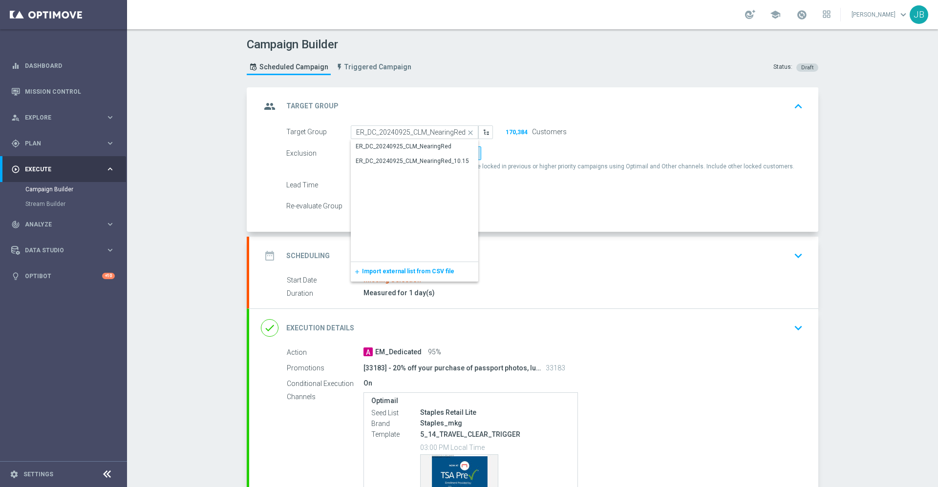
click at [553, 193] on form "Target Group ER_DC_20240925_CLM_NearingRed WED_20251015_D_Omni_TSA_Check close …" at bounding box center [544, 170] width 517 height 88
type input "WED_20251015_D_Omni_TSA_Check"
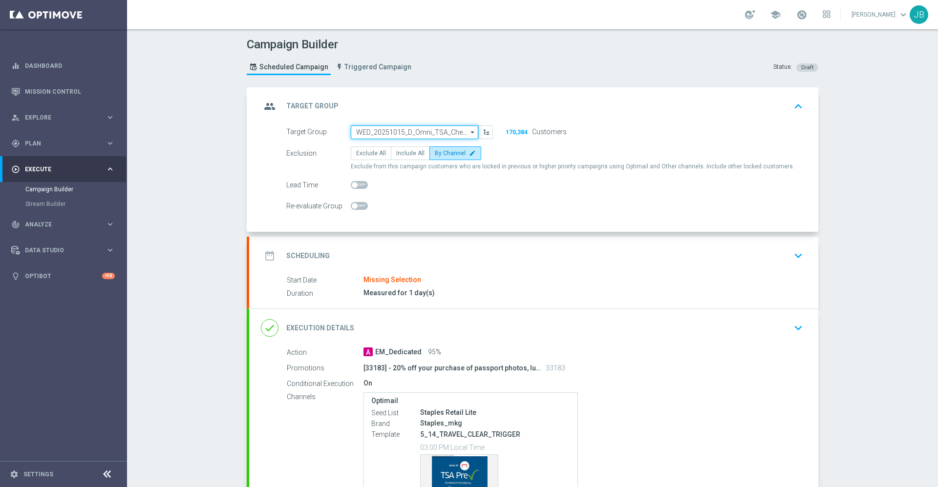
click at [389, 133] on input "WED_20251015_D_Omni_TSA_Check" at bounding box center [414, 133] width 127 height 14
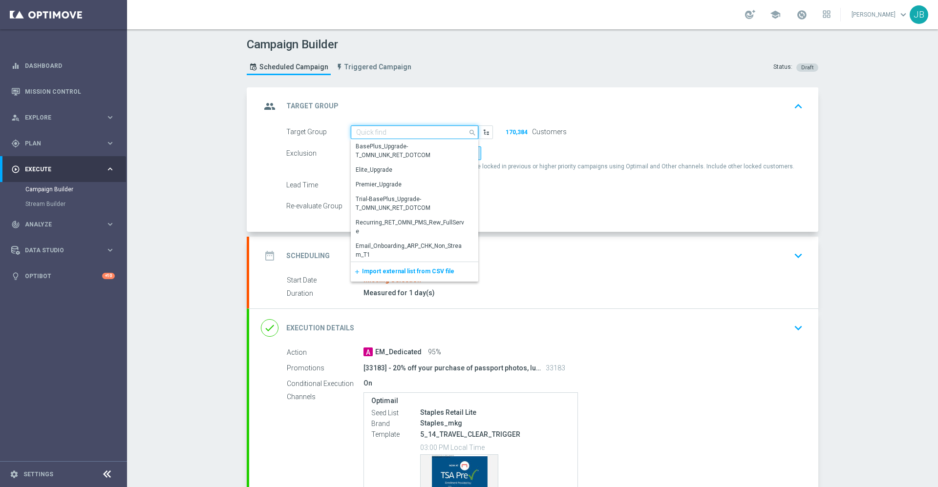
paste input "WED_20251015_D_Omni_TSA_Check"
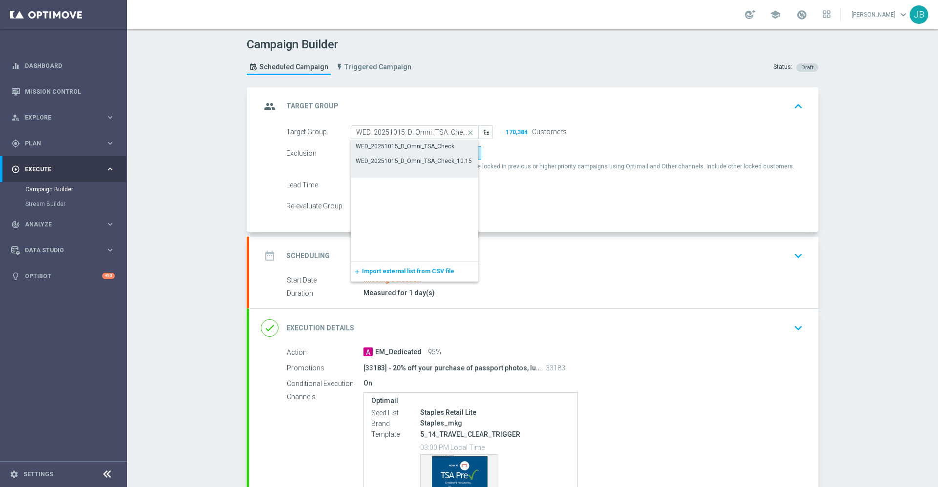
click at [384, 165] on div "WED_20251015_D_Omni_TSA_Check_10.15" at bounding box center [414, 161] width 116 height 9
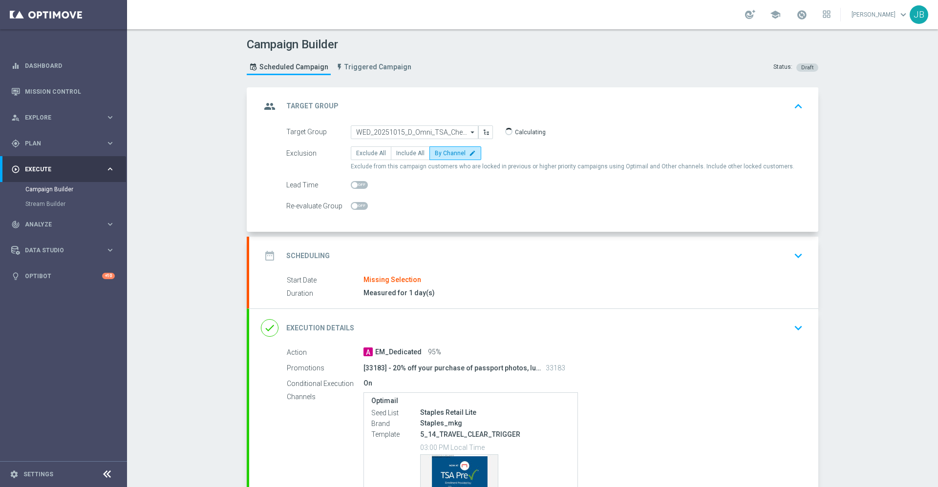
type input "WED_20251015_D_Omni_TSA_Check_10.15"
click at [305, 253] on h2 "Scheduling" at bounding box center [307, 255] width 43 height 9
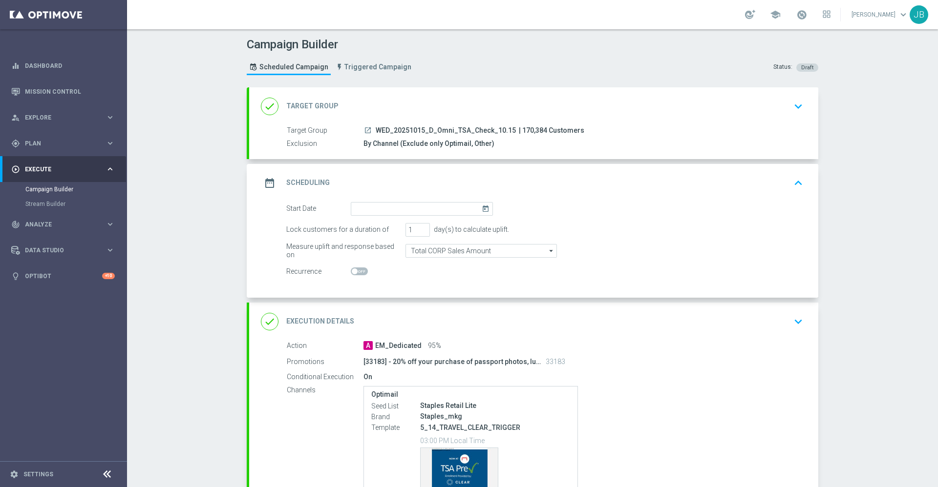
click at [481, 211] on icon "today" at bounding box center [486, 207] width 11 height 11
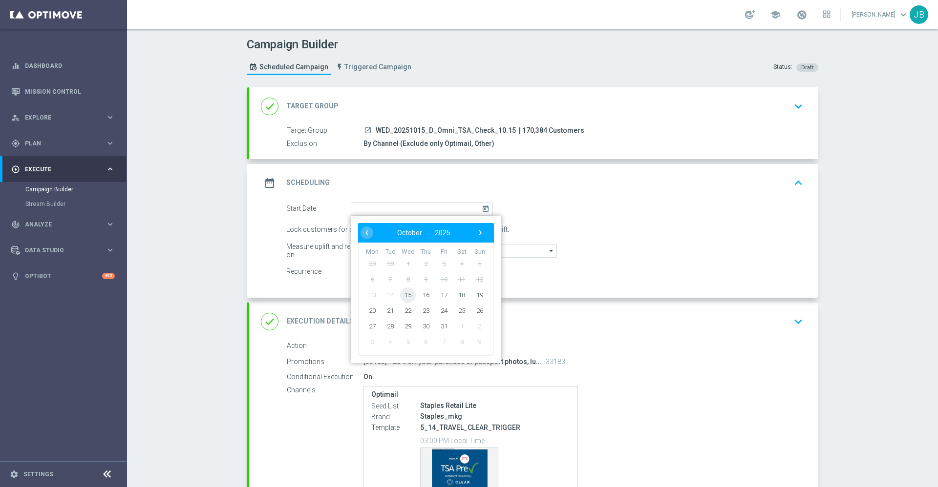
click at [405, 295] on span "15" at bounding box center [408, 295] width 16 height 16
type input "[DATE]"
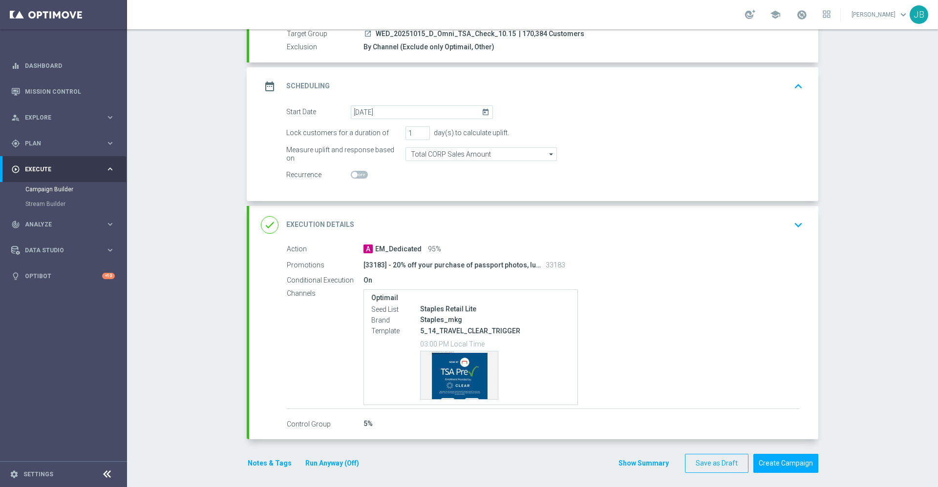
click at [312, 219] on div "done Execution Details" at bounding box center [307, 225] width 93 height 18
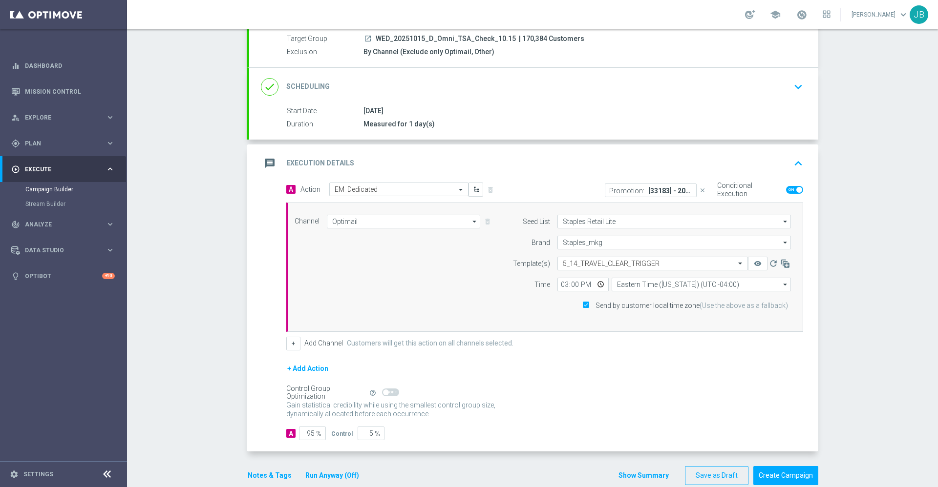
scroll to position [97, 0]
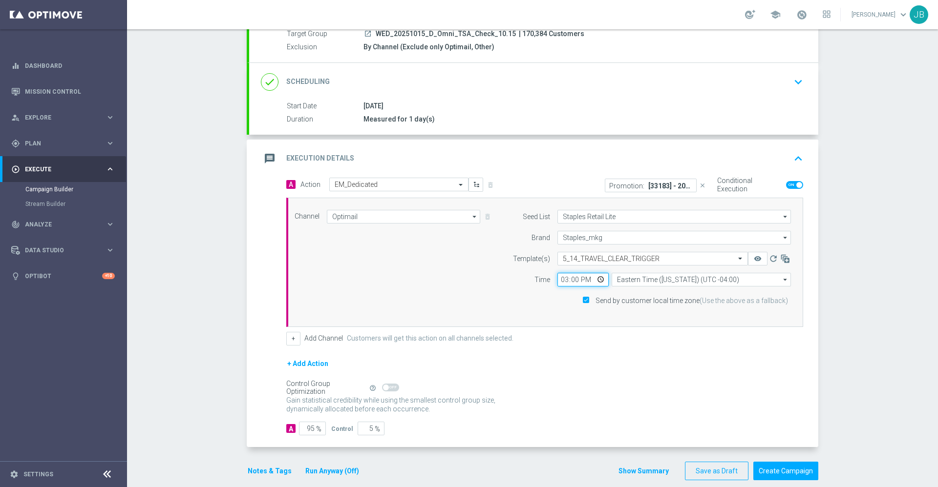
click at [560, 281] on input "15:00" at bounding box center [582, 280] width 51 height 14
type input "17:45"
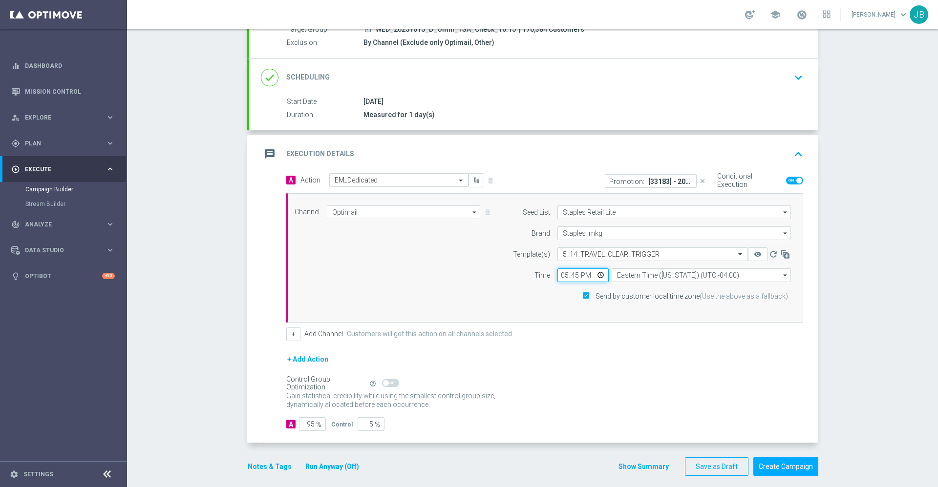
click at [572, 273] on input "17:45" at bounding box center [582, 276] width 51 height 14
type input "17:30"
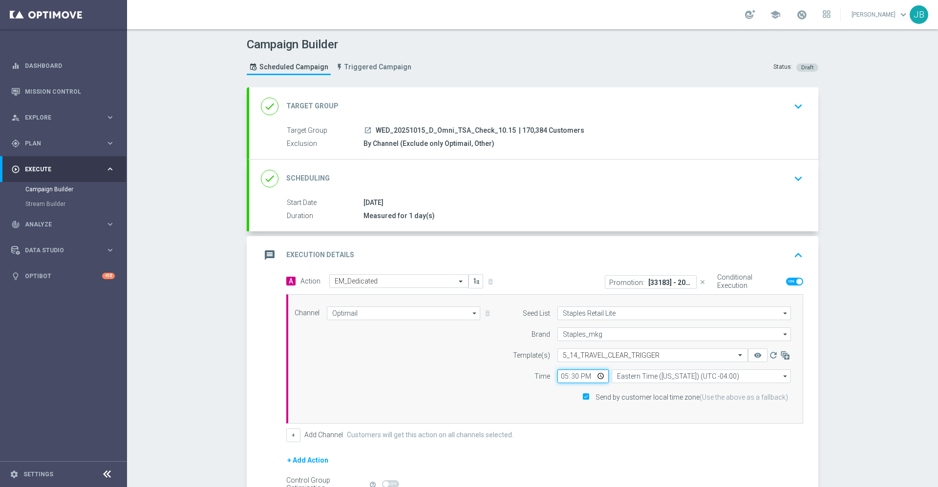
scroll to position [109, 0]
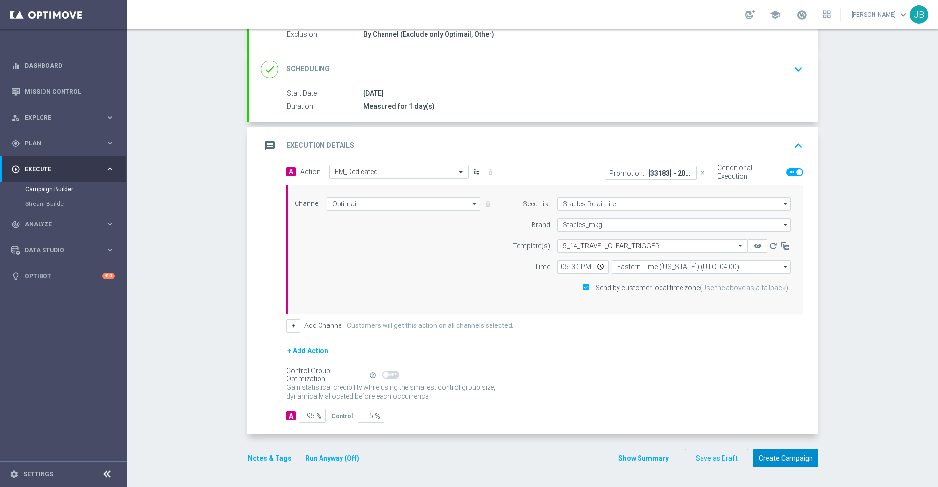
click at [778, 458] on button "Create Campaign" at bounding box center [785, 458] width 65 height 19
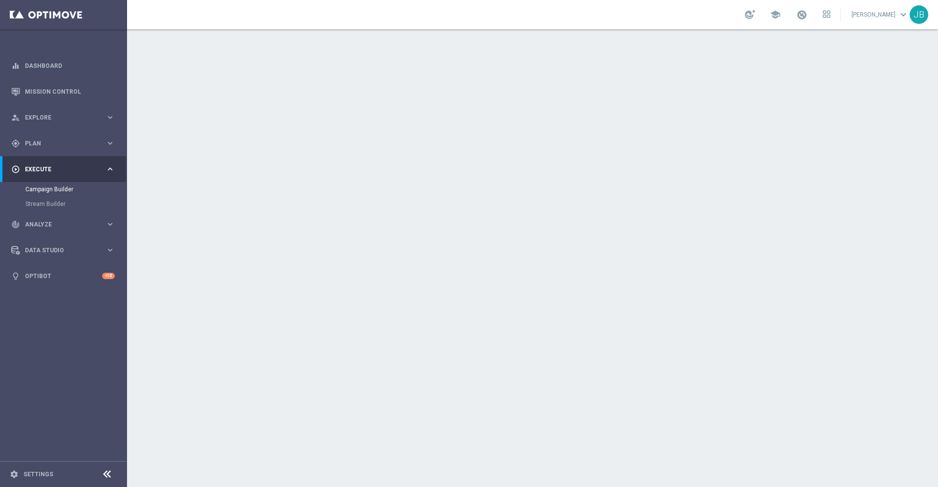
click at [324, 103] on h2 "Target Group" at bounding box center [312, 106] width 52 height 9
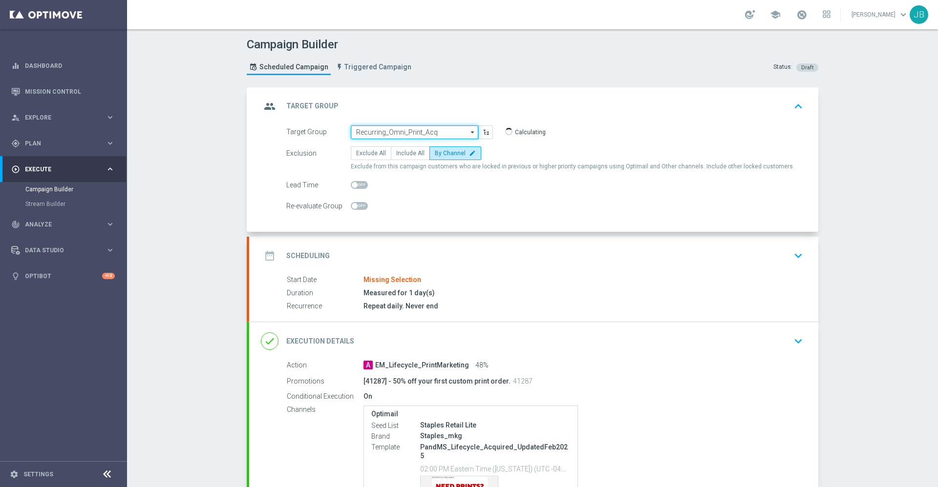
click at [361, 133] on input "Recurring_Omni_Print_Acq" at bounding box center [414, 133] width 127 height 14
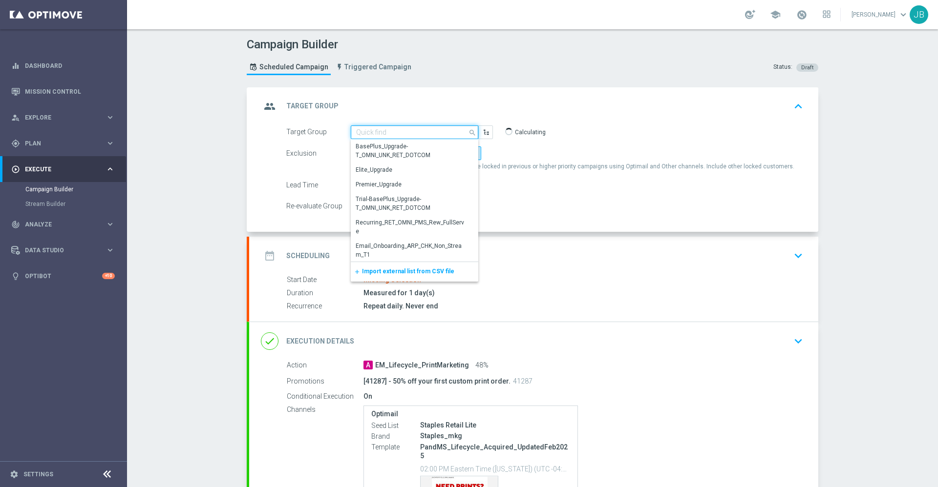
paste input "Recurring_Omni_Print_Acq"
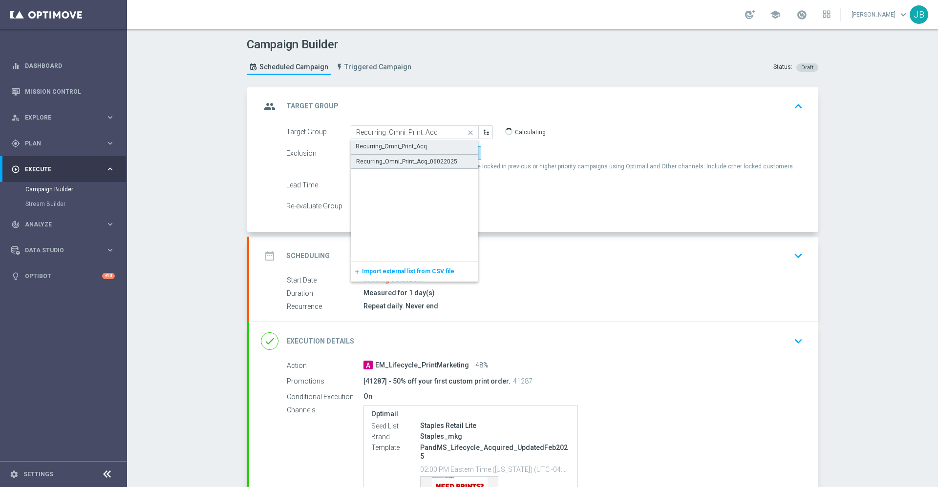
click at [386, 159] on div "Recurring_Omni_Print_Acq_06022025" at bounding box center [406, 161] width 101 height 9
type input "Recurring_Omni_Print_Acq_06022025"
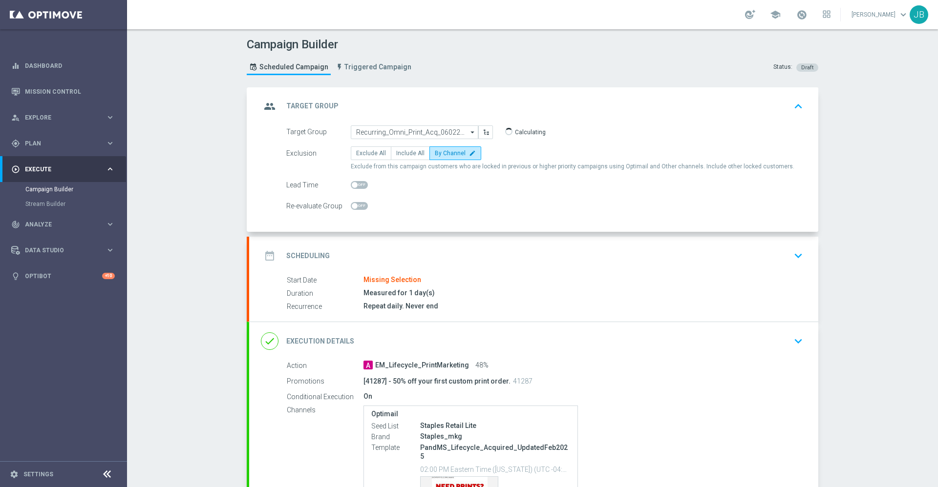
click at [319, 255] on h2 "Scheduling" at bounding box center [307, 255] width 43 height 9
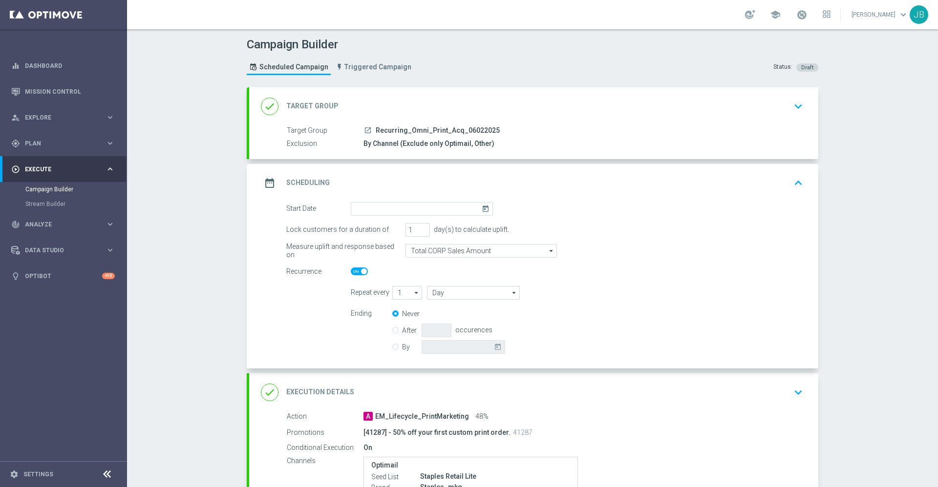
click at [481, 210] on icon "today" at bounding box center [486, 207] width 11 height 11
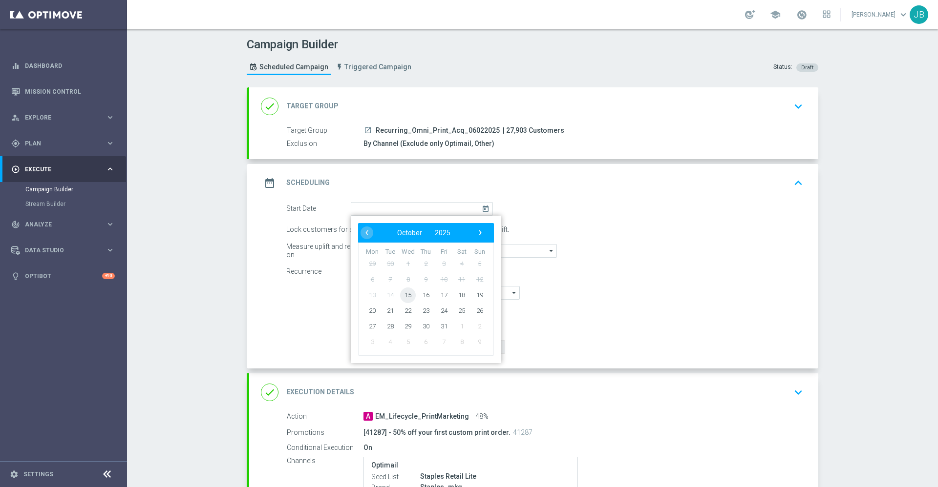
click at [400, 293] on span "15" at bounding box center [408, 295] width 16 height 16
type input "[DATE]"
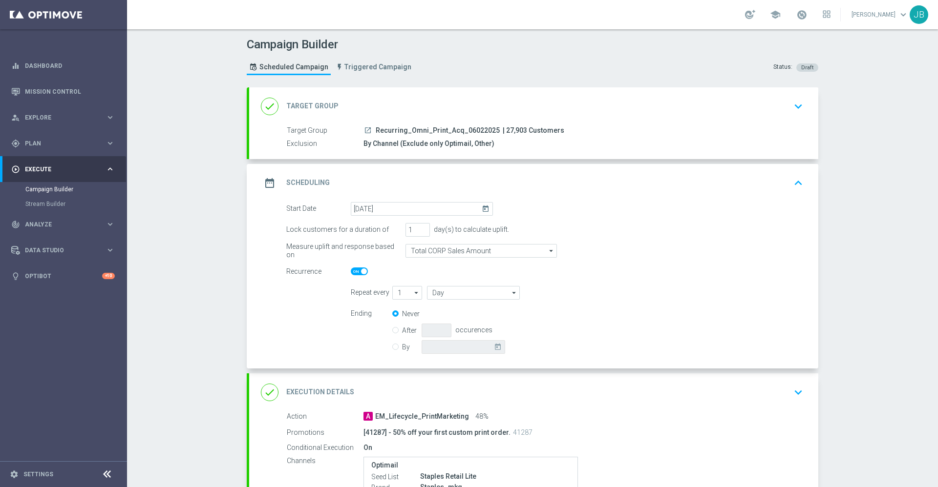
click at [361, 273] on span at bounding box center [364, 272] width 6 height 6
click at [358, 273] on input "checkbox" at bounding box center [359, 272] width 17 height 8
checkbox input "false"
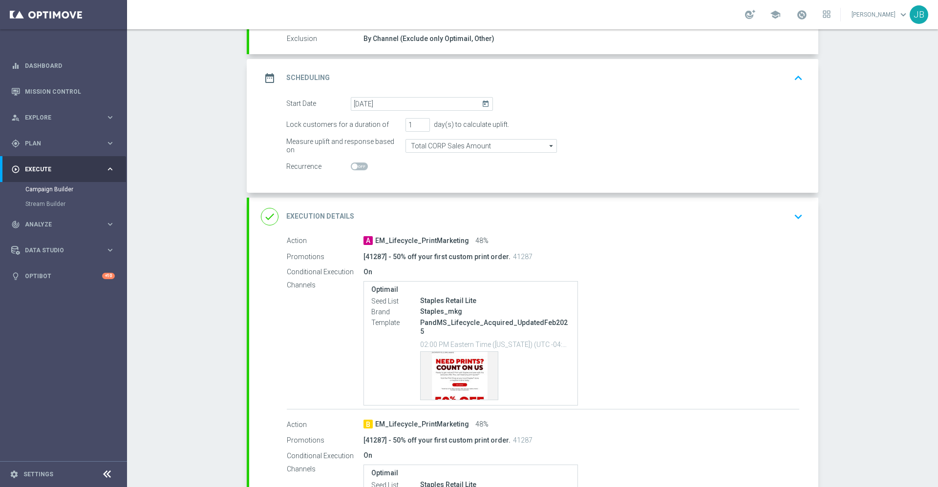
scroll to position [105, 0]
click at [306, 216] on h2 "Execution Details" at bounding box center [320, 215] width 68 height 9
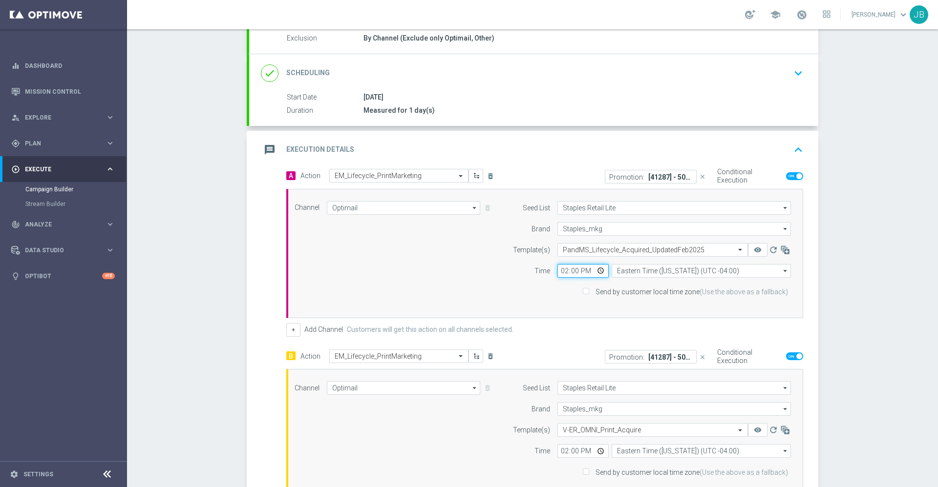
click at [557, 271] on input "14:00" at bounding box center [582, 271] width 51 height 14
type input "17:30"
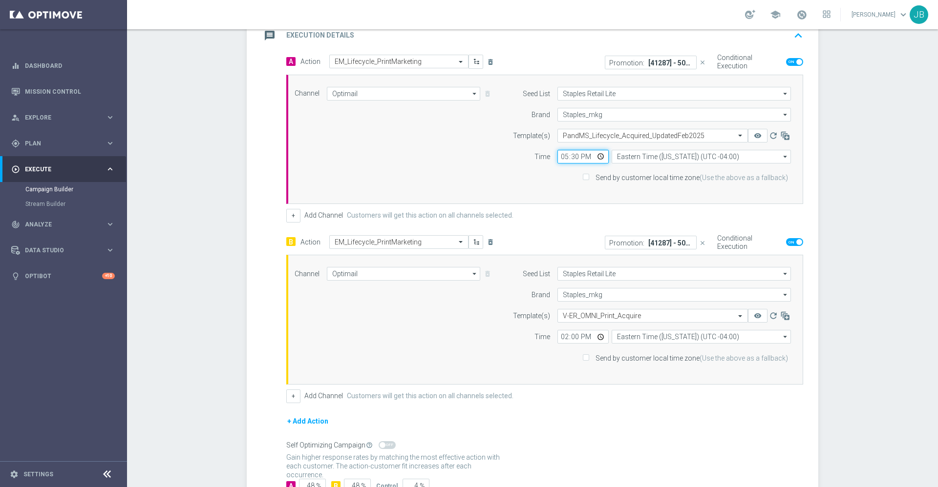
scroll to position [228, 0]
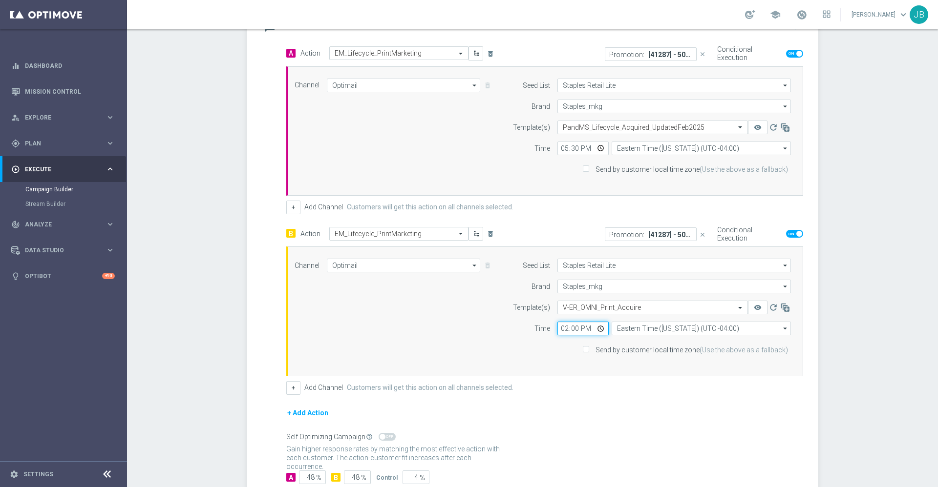
click at [557, 330] on input "14:00" at bounding box center [582, 329] width 51 height 14
type input "17:30"
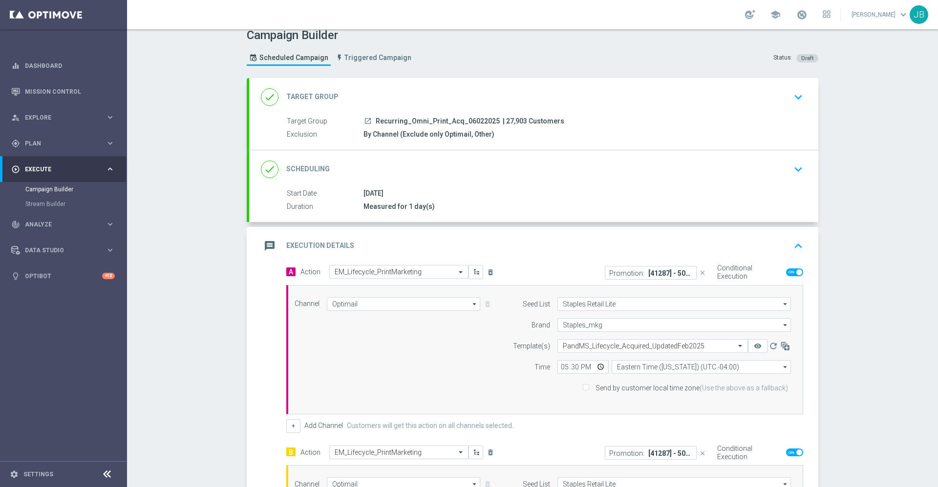
scroll to position [0, 0]
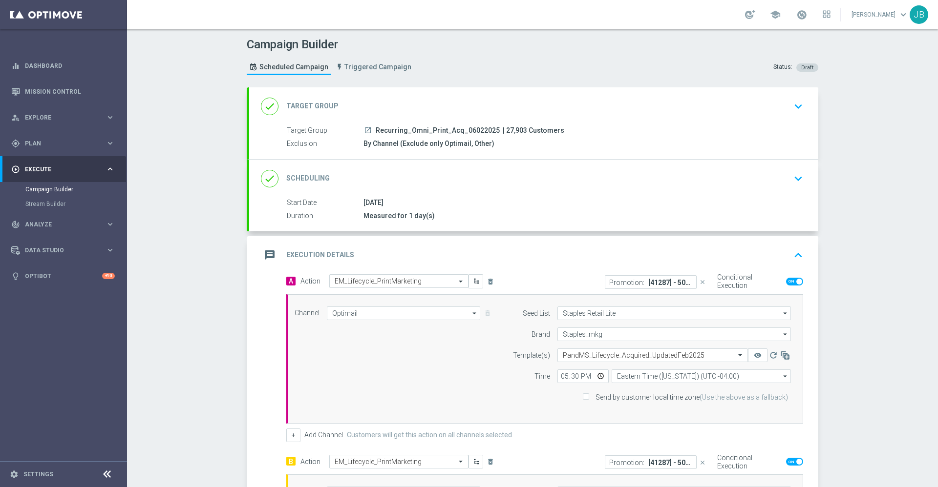
click at [329, 108] on h2 "Target Group" at bounding box center [312, 106] width 52 height 9
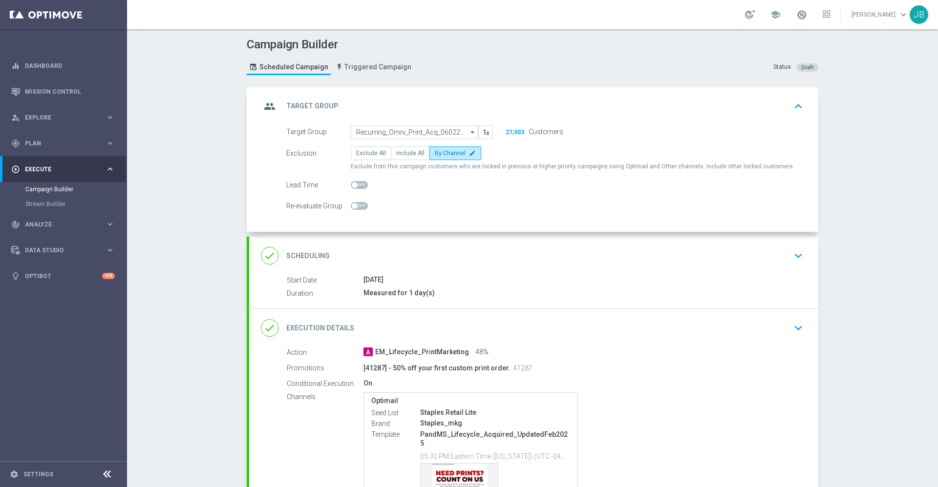
click at [318, 109] on h2 "Target Group" at bounding box center [312, 106] width 52 height 9
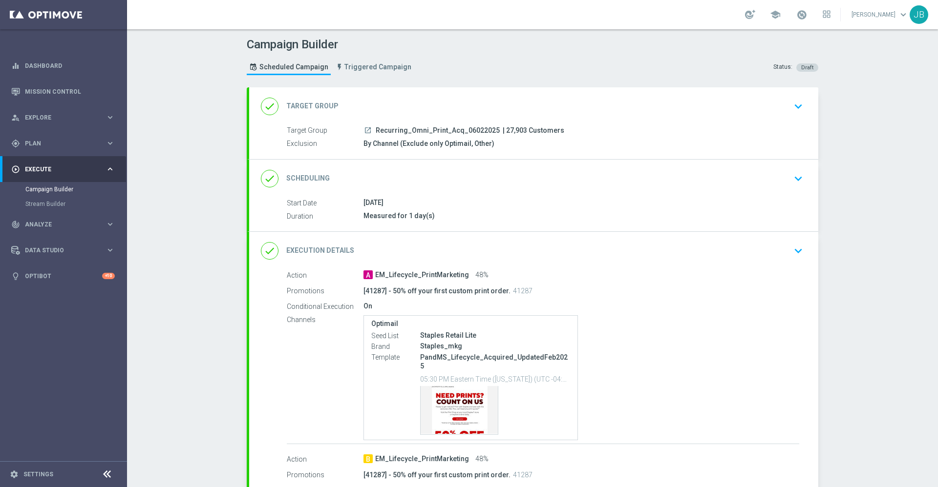
click at [318, 178] on h2 "Scheduling" at bounding box center [307, 178] width 43 height 9
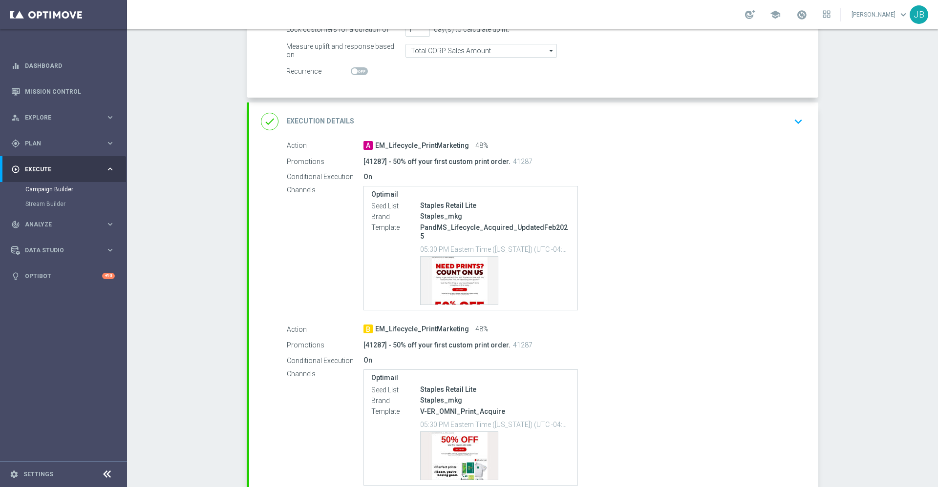
scroll to position [277, 0]
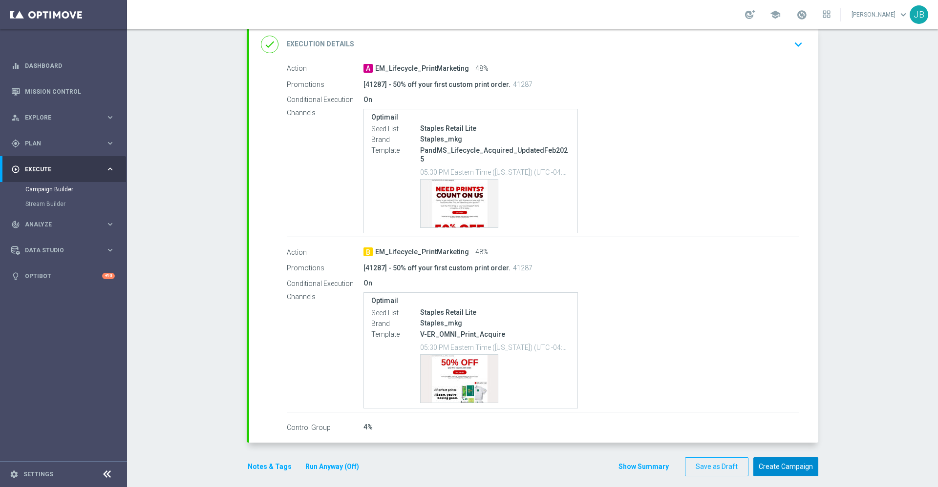
click at [793, 460] on button "Create Campaign" at bounding box center [785, 467] width 65 height 19
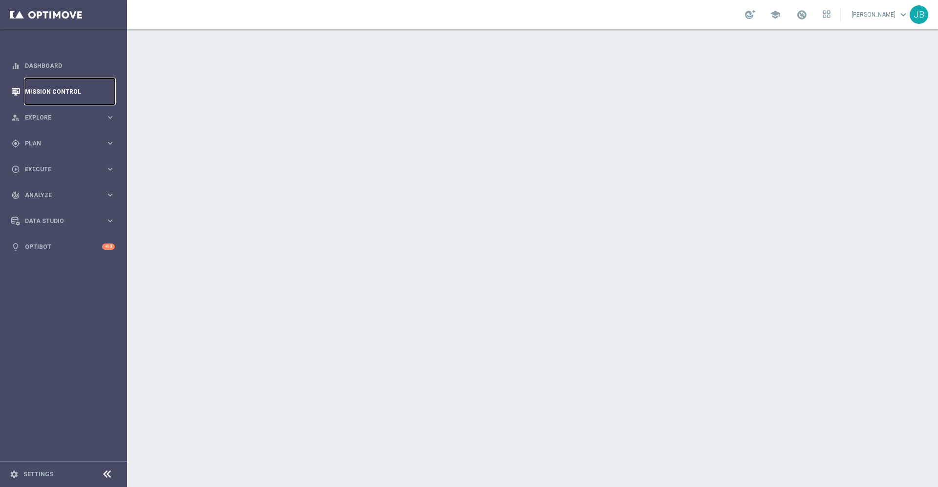
click at [61, 94] on link "Mission Control" at bounding box center [70, 92] width 90 height 26
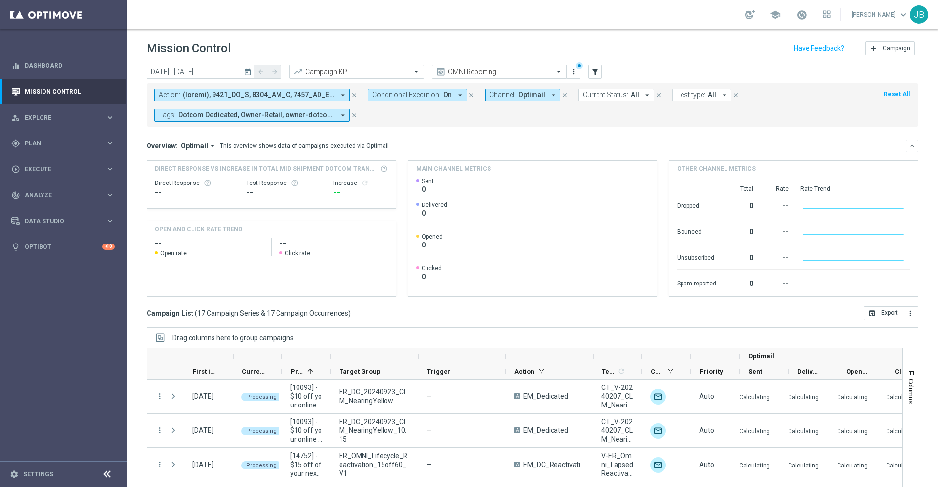
click at [331, 354] on div at bounding box center [331, 357] width 4 height 16
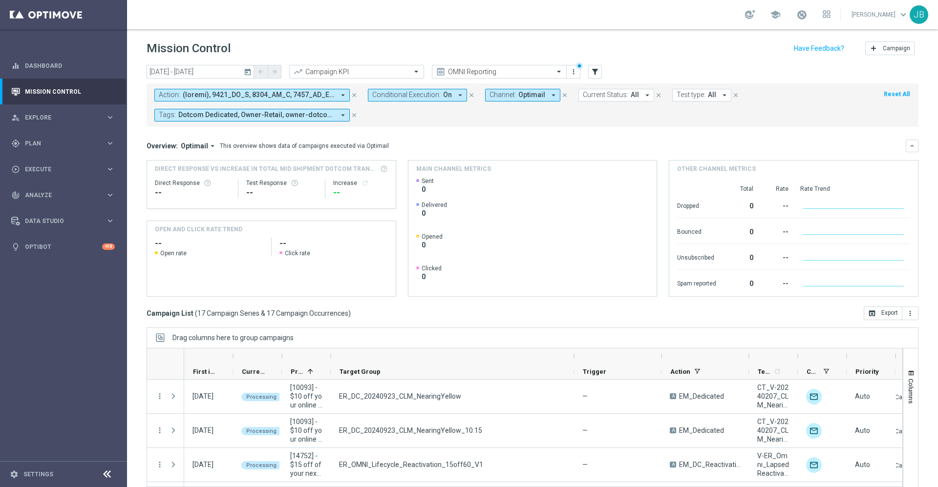
drag, startPoint x: 418, startPoint y: 358, endPoint x: 574, endPoint y: 354, distance: 156.3
click at [574, 354] on div at bounding box center [574, 357] width 4 height 16
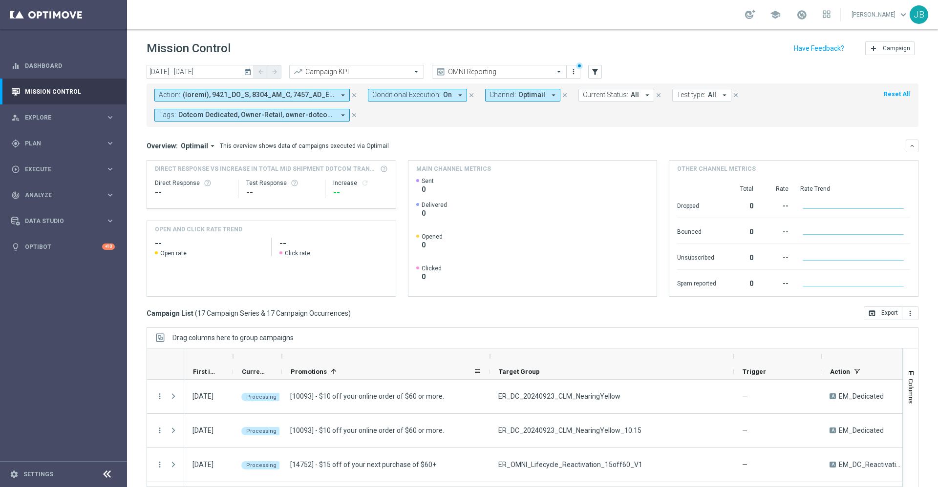
drag, startPoint x: 329, startPoint y: 355, endPoint x: 490, endPoint y: 364, distance: 160.9
click at [490, 364] on div "First in Range" at bounding box center [742, 364] width 1117 height 31
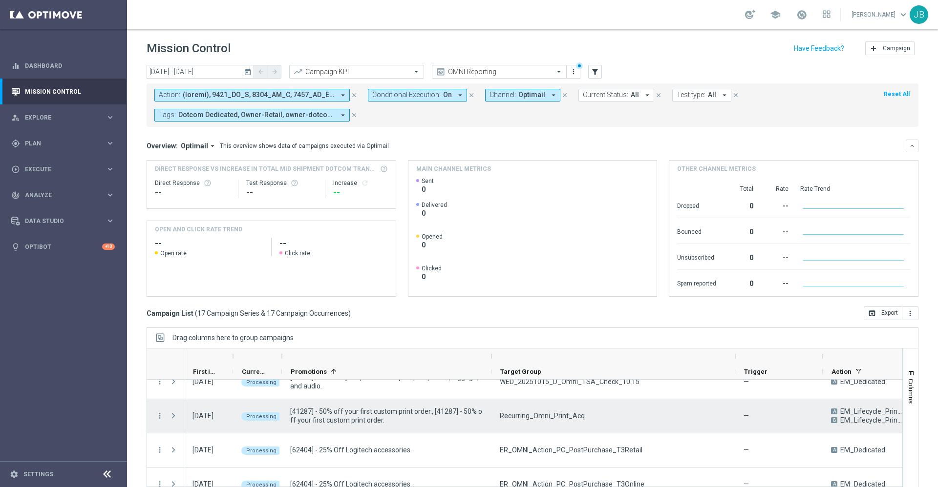
scroll to position [323, 0]
click at [161, 417] on icon "more_vert" at bounding box center [159, 415] width 9 height 9
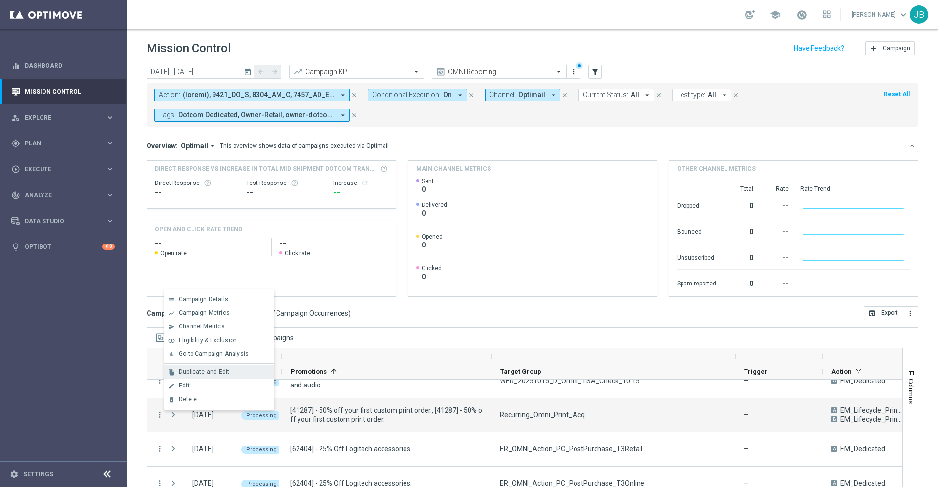
click at [216, 374] on span "Duplicate and Edit" at bounding box center [204, 372] width 50 height 7
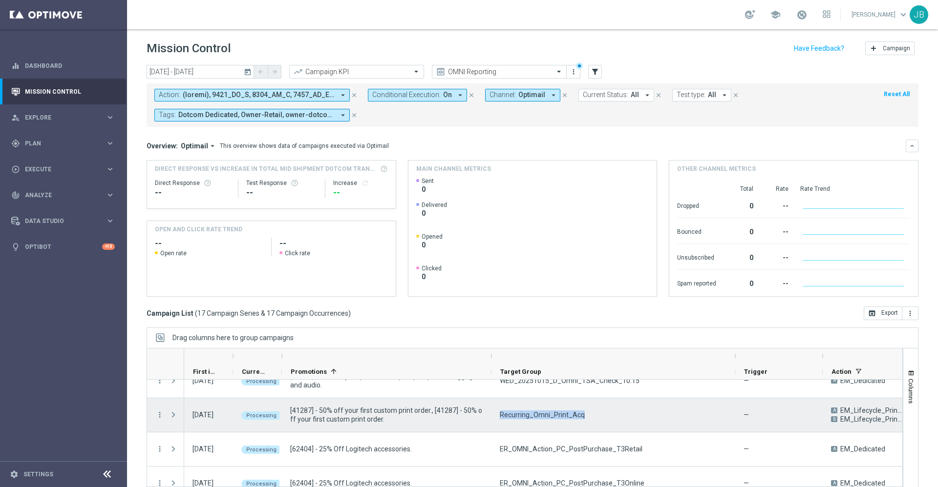
drag, startPoint x: 583, startPoint y: 415, endPoint x: 497, endPoint y: 418, distance: 86.5
click at [497, 418] on div "Recurring_Omni_Print_Acq" at bounding box center [613, 415] width 244 height 34
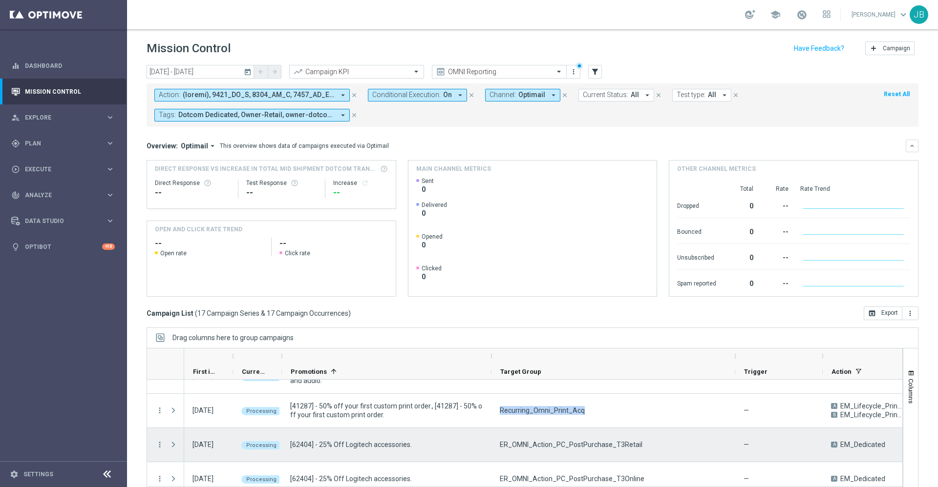
scroll to position [350, 0]
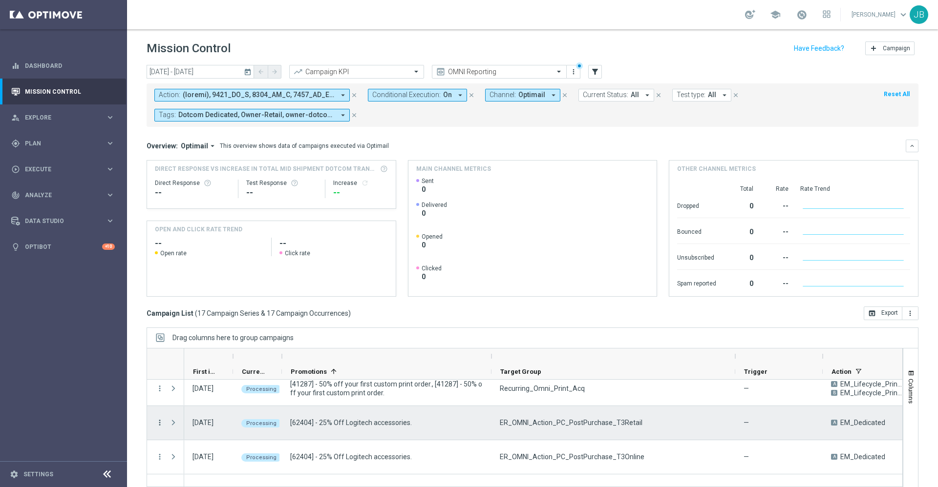
click at [159, 423] on icon "more_vert" at bounding box center [159, 422] width 9 height 9
click at [228, 379] on div "Duplicate and Edit" at bounding box center [224, 380] width 91 height 7
drag, startPoint x: 638, startPoint y: 421, endPoint x: 490, endPoint y: 433, distance: 148.4
click at [490, 433] on div "15 Oct 2025, Wednesday Processing [62404] - 25% Off Logitech accessories. ER_OM…" at bounding box center [743, 423] width 1119 height 34
click at [678, 410] on div "ER_OMNI_Action_PC_PostPurchase_T3Retail" at bounding box center [613, 423] width 244 height 34
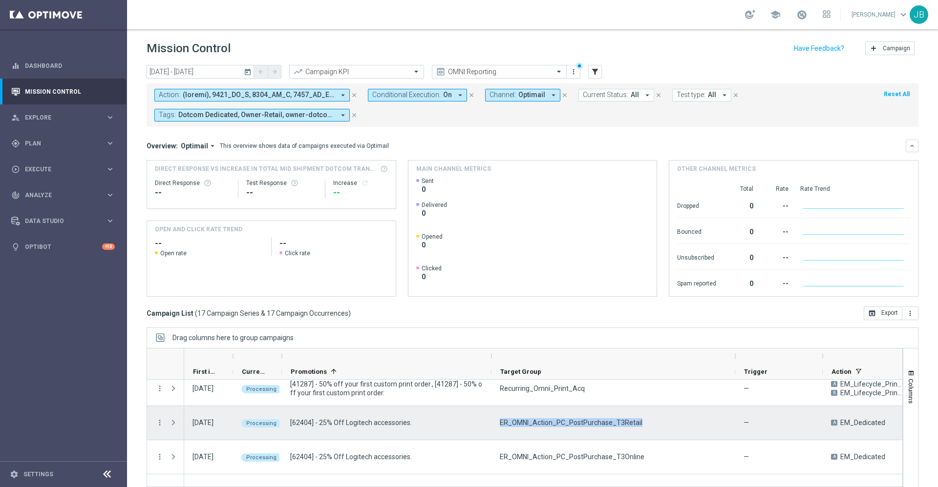
drag, startPoint x: 645, startPoint y: 419, endPoint x: 499, endPoint y: 422, distance: 146.5
click at [499, 422] on div "ER_OMNI_Action_PC_PostPurchase_T3Retail" at bounding box center [613, 423] width 244 height 34
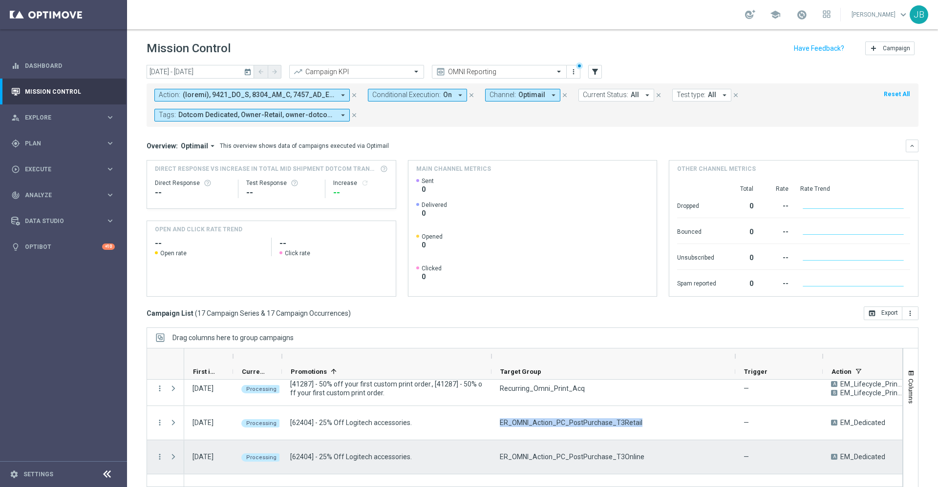
scroll to position [385, 0]
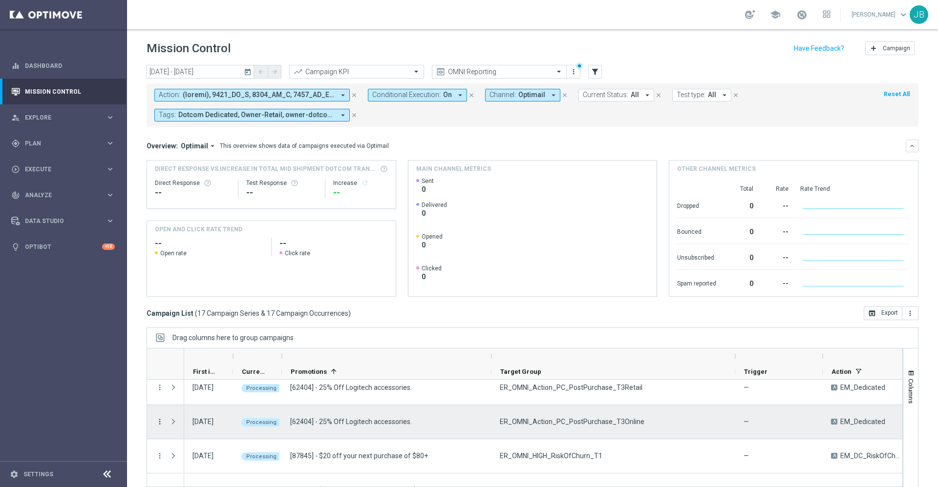
click at [160, 419] on icon "more_vert" at bounding box center [159, 422] width 9 height 9
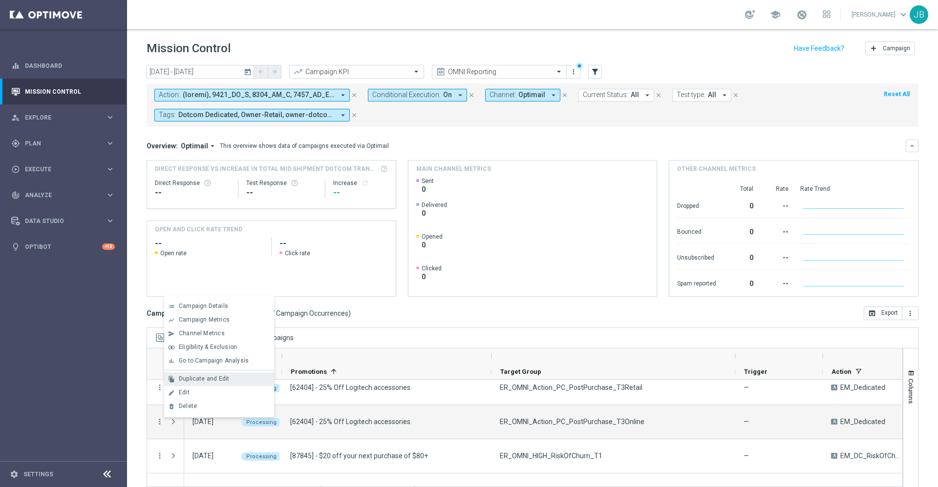
click at [210, 381] on span "Duplicate and Edit" at bounding box center [204, 379] width 50 height 7
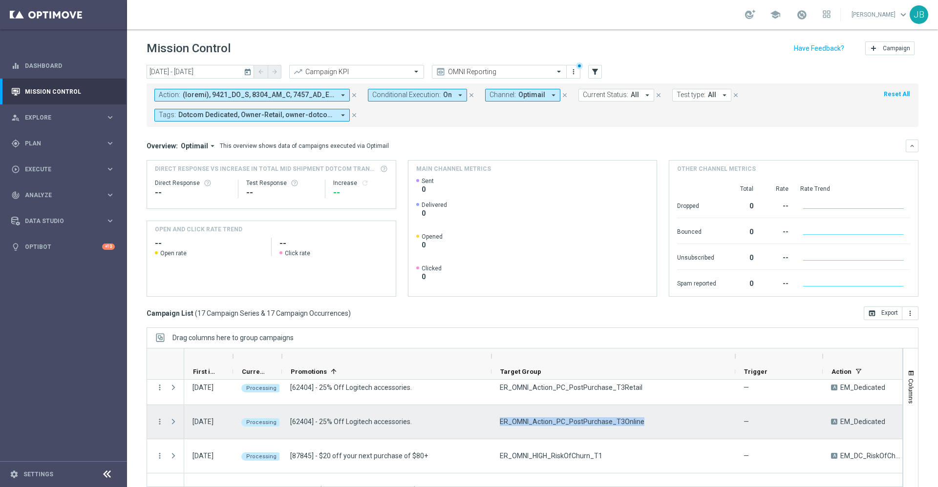
drag, startPoint x: 642, startPoint y: 423, endPoint x: 501, endPoint y: 421, distance: 140.6
click at [501, 421] on div "ER_OMNI_Action_PC_PostPurchase_T3Online" at bounding box center [613, 422] width 244 height 34
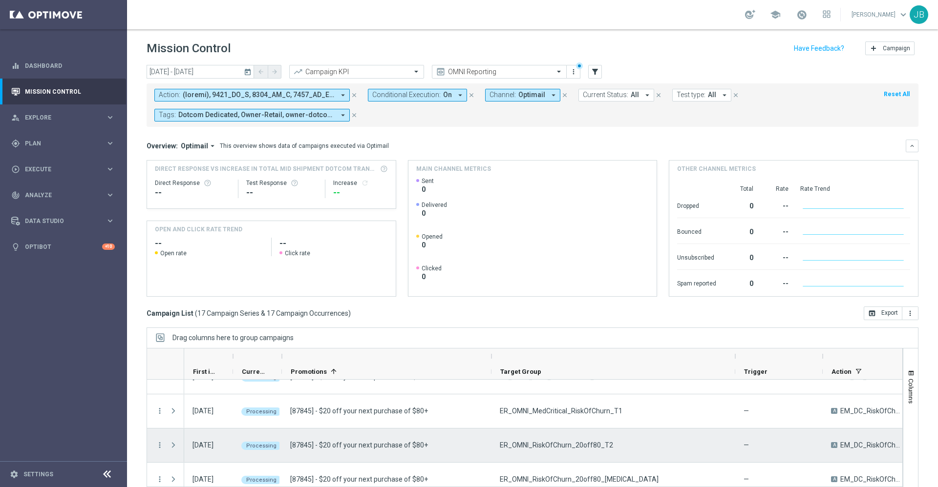
scroll to position [413, 0]
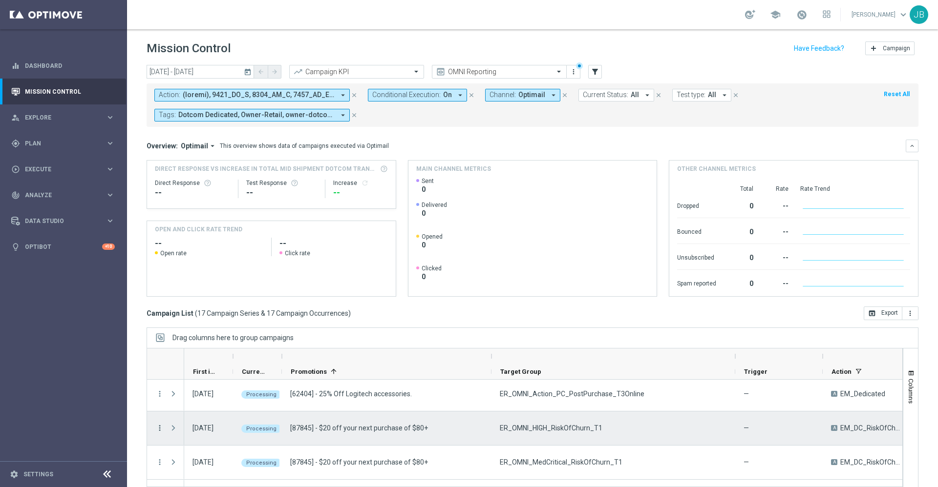
click at [158, 430] on icon "more_vert" at bounding box center [159, 428] width 9 height 9
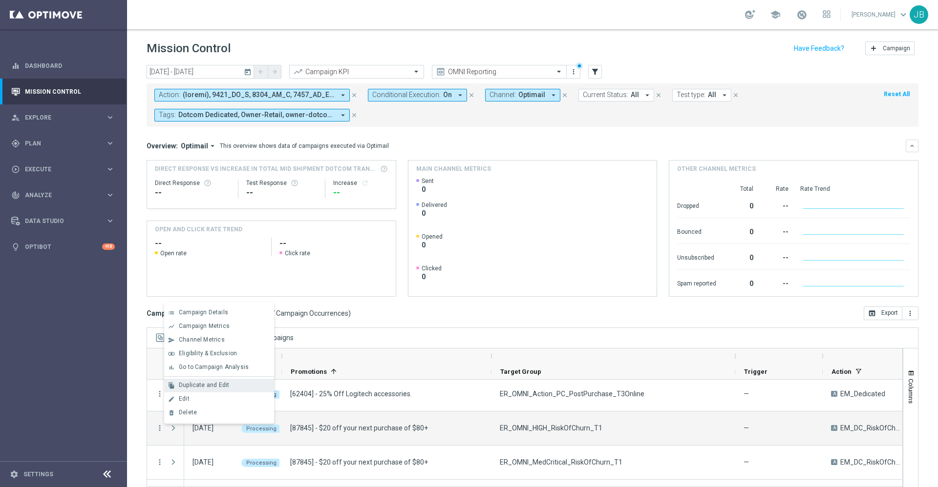
click at [220, 388] on span "Duplicate and Edit" at bounding box center [204, 385] width 50 height 7
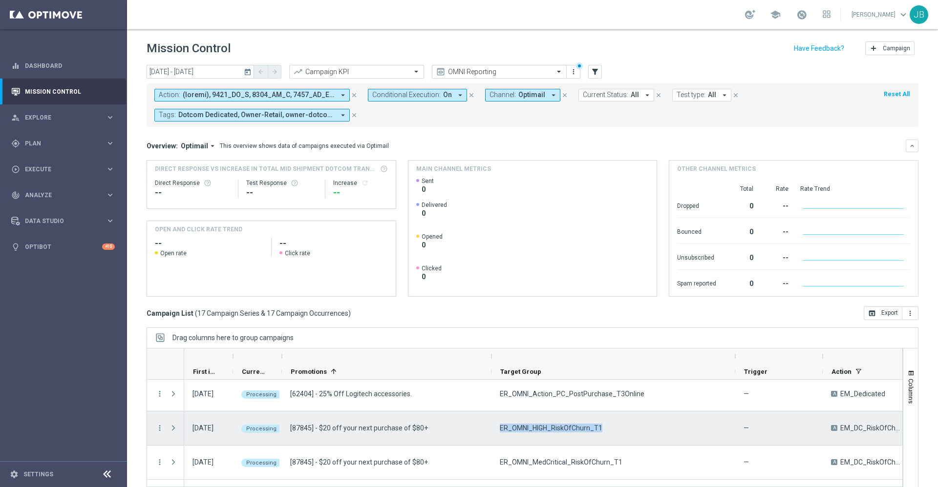
drag, startPoint x: 603, startPoint y: 427, endPoint x: 498, endPoint y: 433, distance: 105.2
click at [498, 433] on div "ER_OMNI_HIGH_RiskOfChurn_T1" at bounding box center [613, 429] width 244 height 34
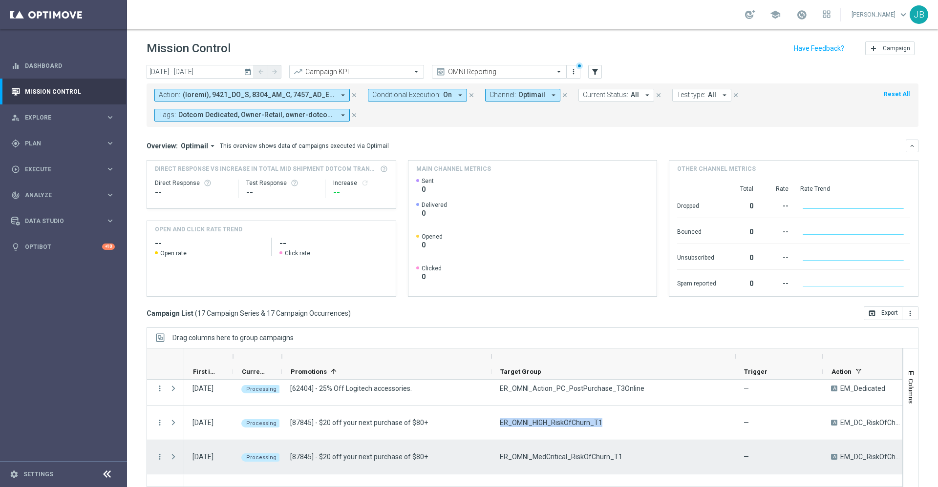
scroll to position [439, 0]
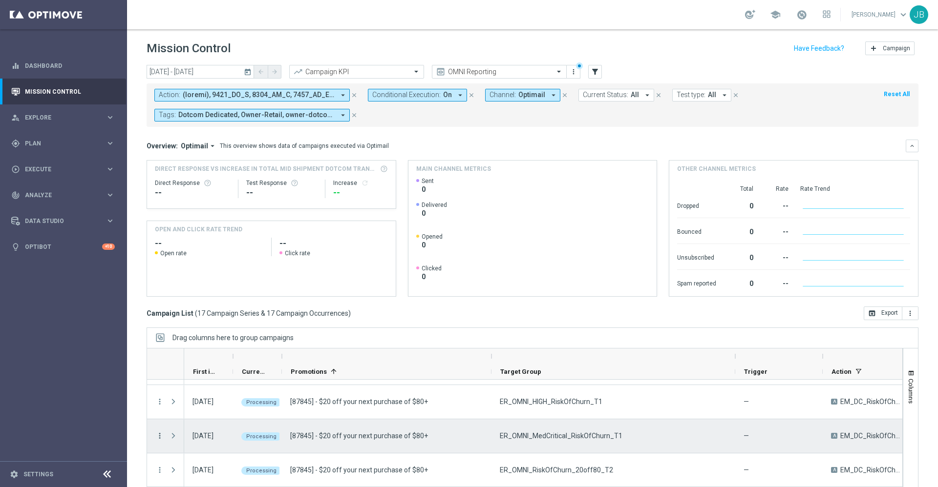
click at [162, 438] on icon "more_vert" at bounding box center [159, 436] width 9 height 9
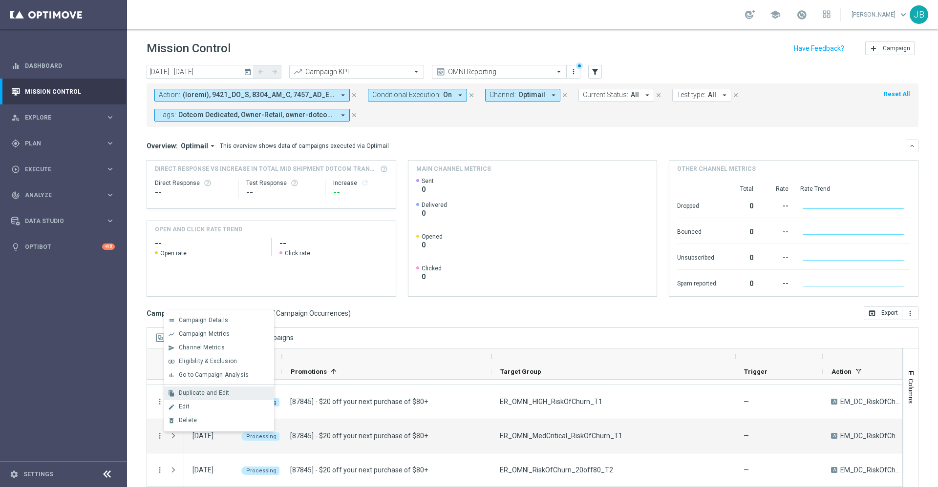
click at [213, 394] on span "Duplicate and Edit" at bounding box center [204, 393] width 50 height 7
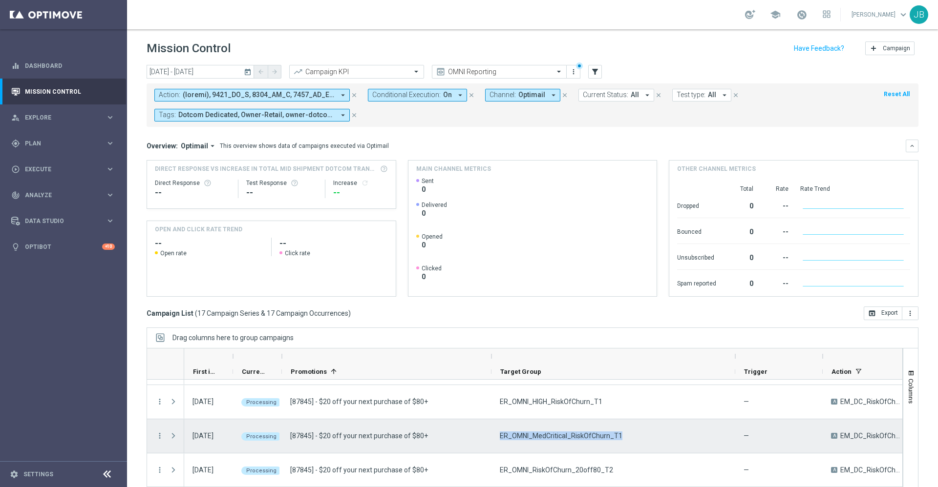
drag, startPoint x: 617, startPoint y: 434, endPoint x: 500, endPoint y: 434, distance: 117.2
click at [500, 434] on span "ER_OMNI_MedCritical_RiskOfChurn_T1" at bounding box center [561, 436] width 123 height 9
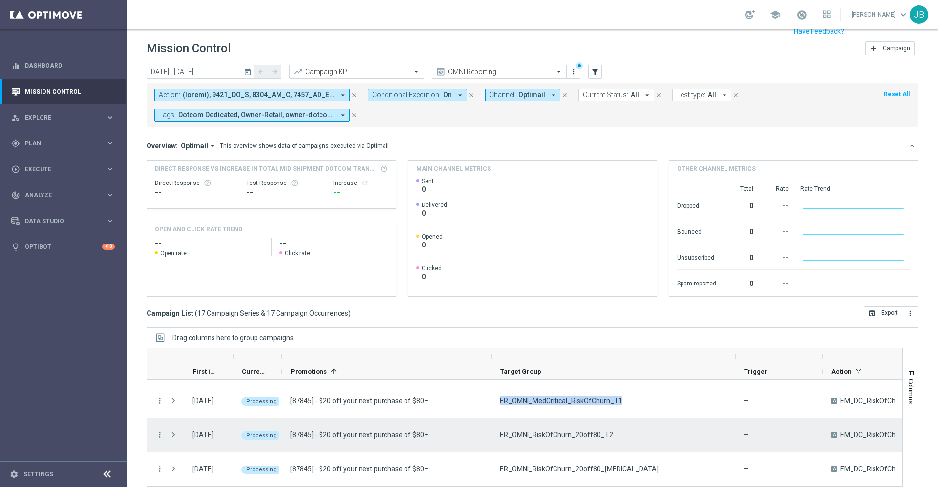
scroll to position [19, 0]
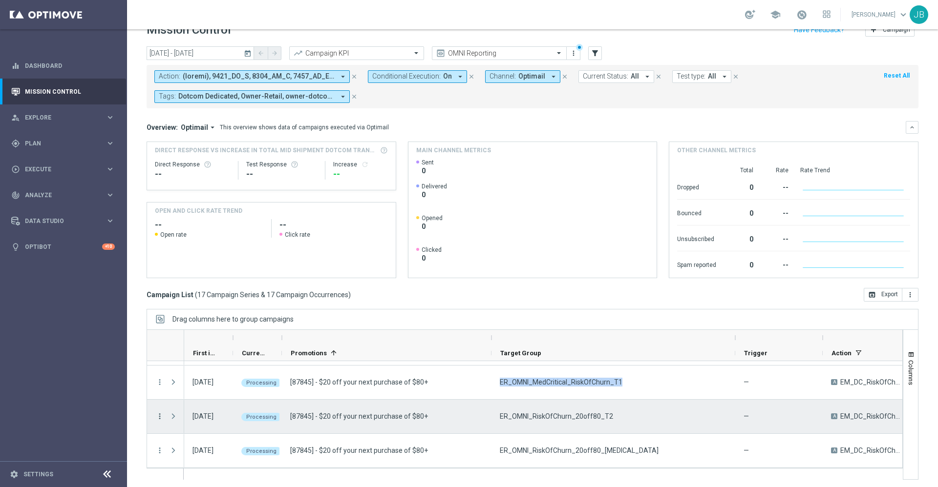
click at [156, 418] on icon "more_vert" at bounding box center [159, 416] width 9 height 9
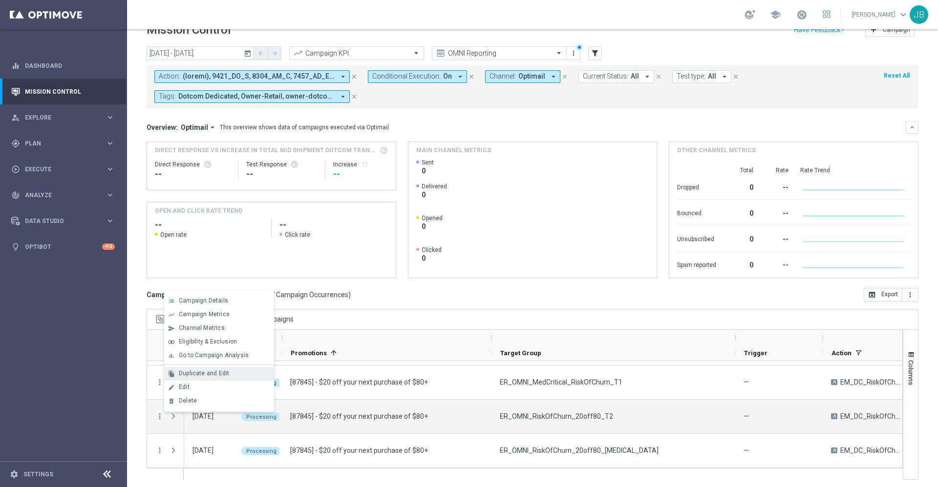
click at [206, 374] on span "Duplicate and Edit" at bounding box center [204, 373] width 50 height 7
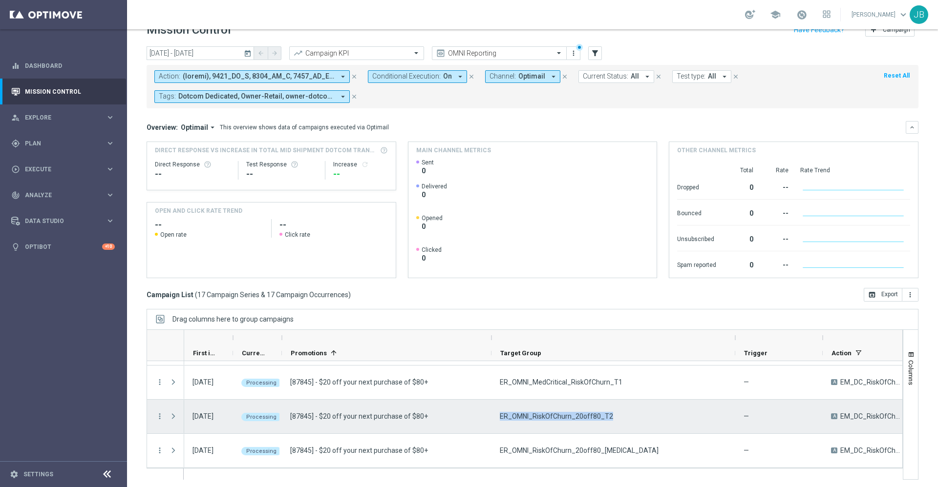
drag, startPoint x: 614, startPoint y: 413, endPoint x: 497, endPoint y: 423, distance: 118.1
click at [497, 423] on div "ER_OMNI_RiskOfChurn_20off80_T2" at bounding box center [613, 417] width 244 height 34
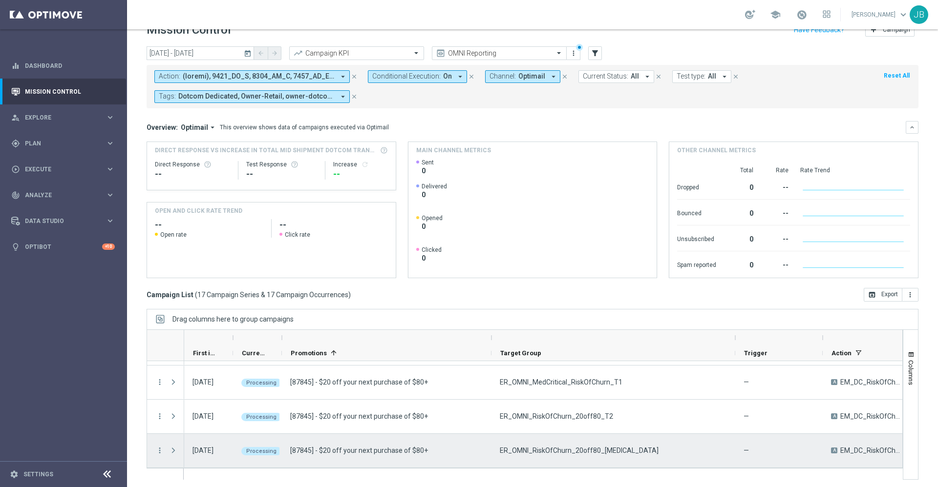
click at [157, 455] on overflow-menu "more_vert" at bounding box center [159, 451] width 9 height 8
click at [160, 452] on icon "more_vert" at bounding box center [159, 450] width 9 height 9
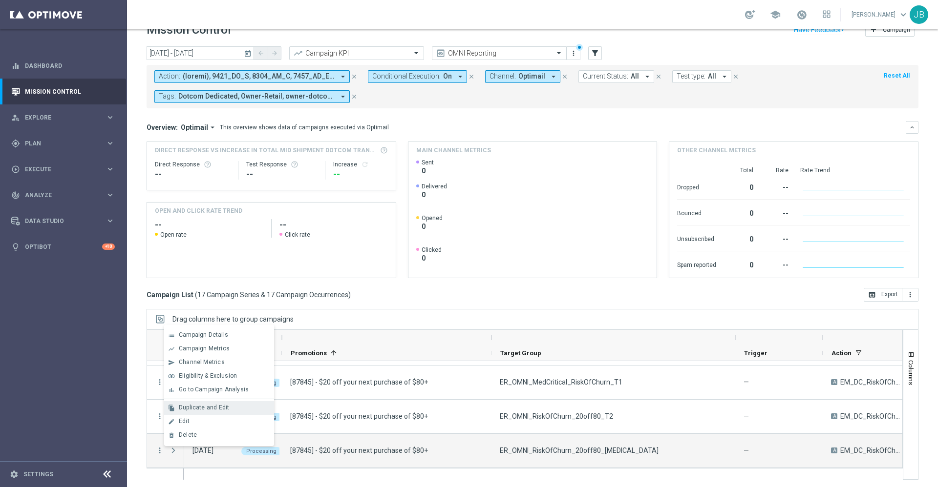
click at [187, 406] on span "Duplicate and Edit" at bounding box center [204, 407] width 50 height 7
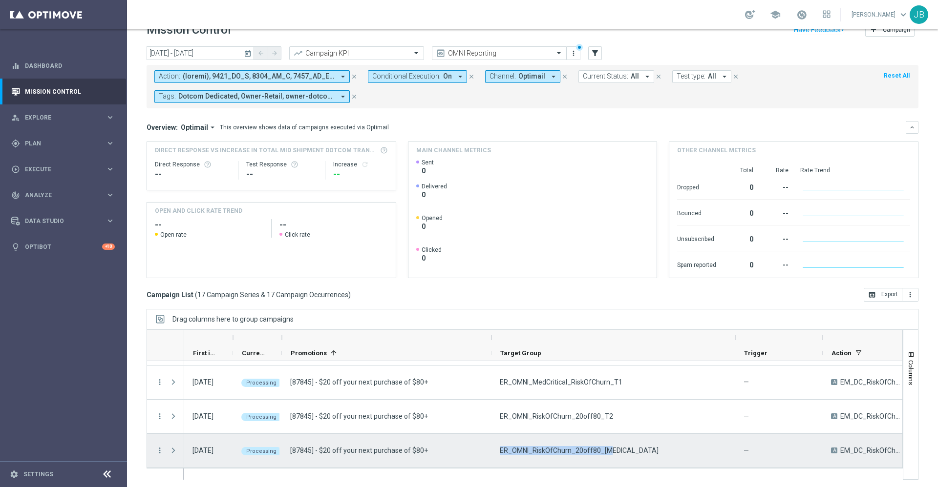
drag, startPoint x: 611, startPoint y: 444, endPoint x: 499, endPoint y: 455, distance: 112.3
click at [499, 455] on div "ER_OMNI_RiskOfChurn_20off80_T3" at bounding box center [613, 451] width 244 height 34
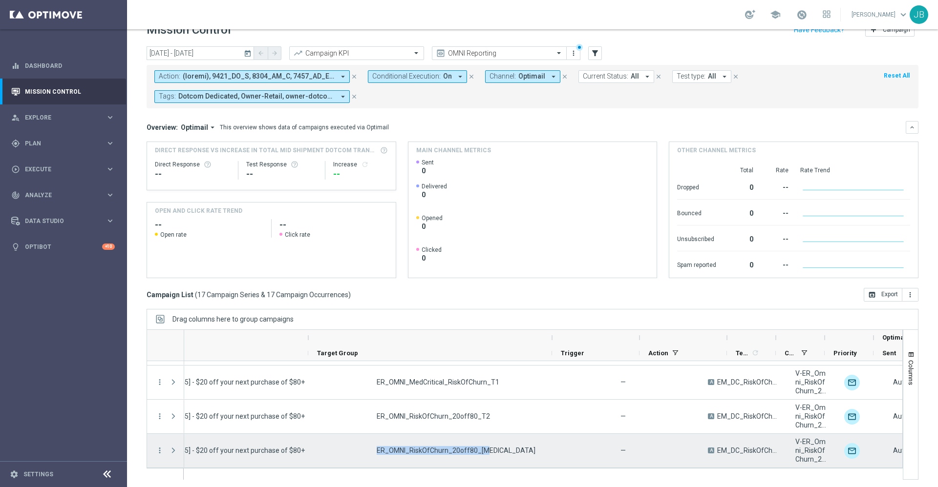
scroll to position [0, 183]
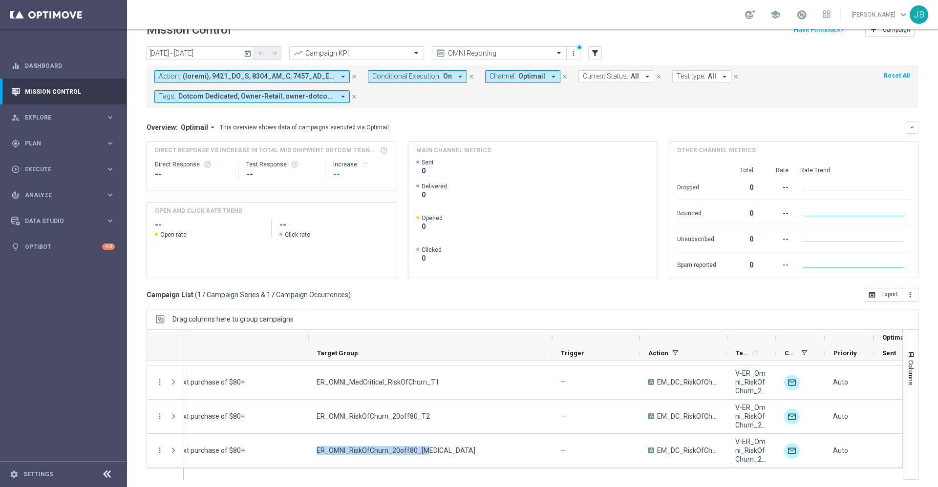
click at [727, 337] on div at bounding box center [727, 338] width 4 height 16
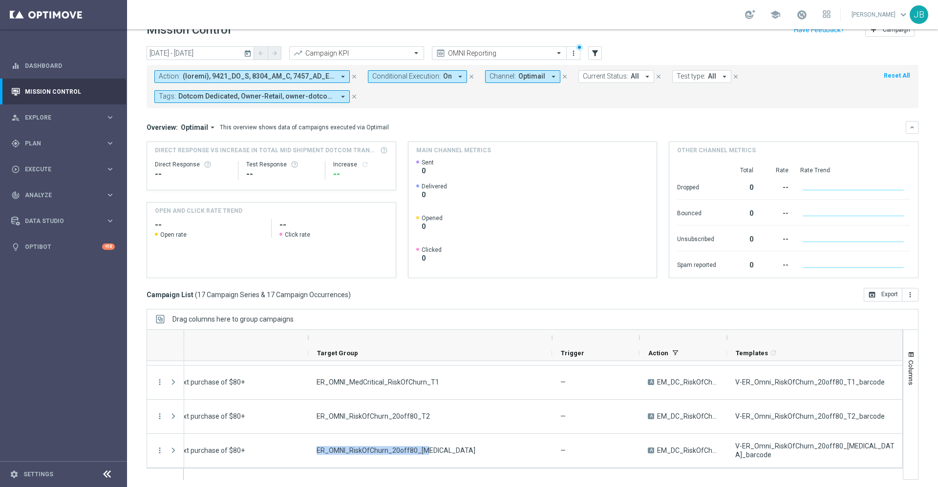
drag, startPoint x: 775, startPoint y: 338, endPoint x: 903, endPoint y: 327, distance: 128.9
click at [903, 327] on div "Drag columns here to group campaigns Drag here to set column labels" at bounding box center [532, 394] width 772 height 171
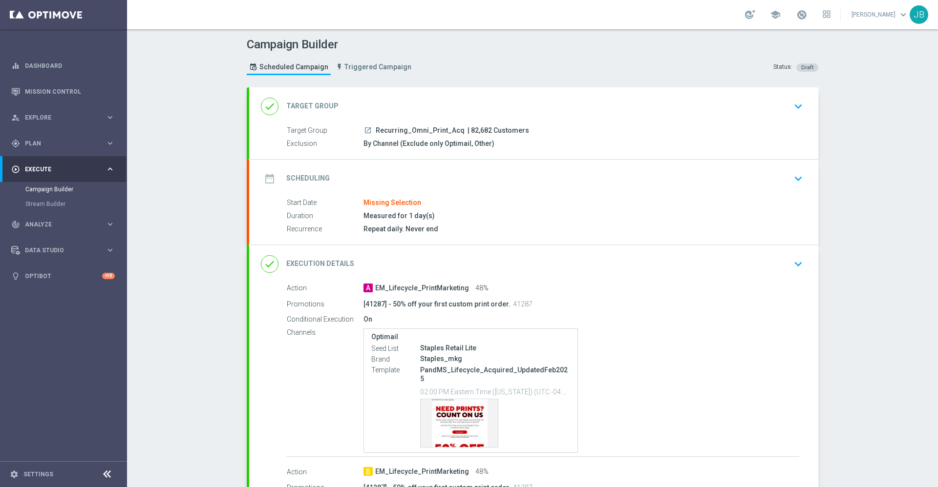
click at [294, 105] on h2 "Target Group" at bounding box center [312, 106] width 52 height 9
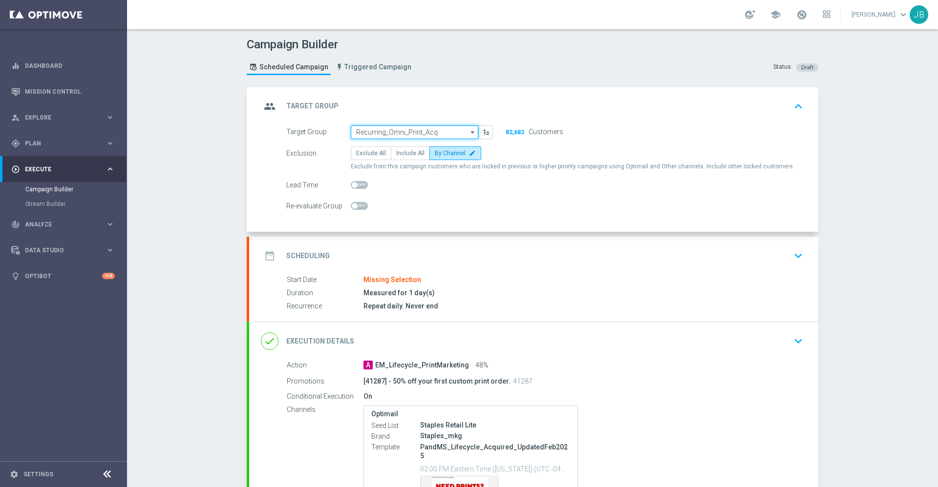
click at [389, 134] on input "Recurring_Omni_Print_Acq" at bounding box center [414, 133] width 127 height 14
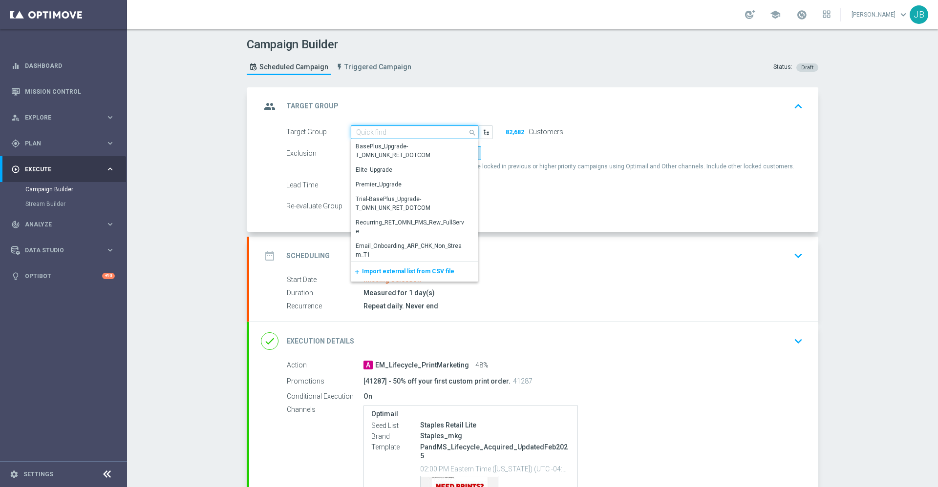
paste input "Recurring_Omni_Print_Acq"
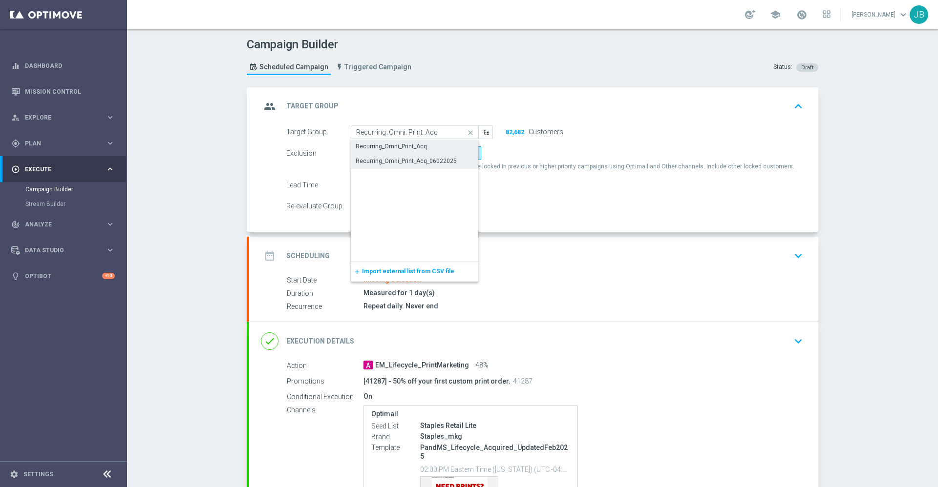
click at [399, 166] on div "Recurring_Omni_Print_Acq_06022025" at bounding box center [414, 161] width 127 height 14
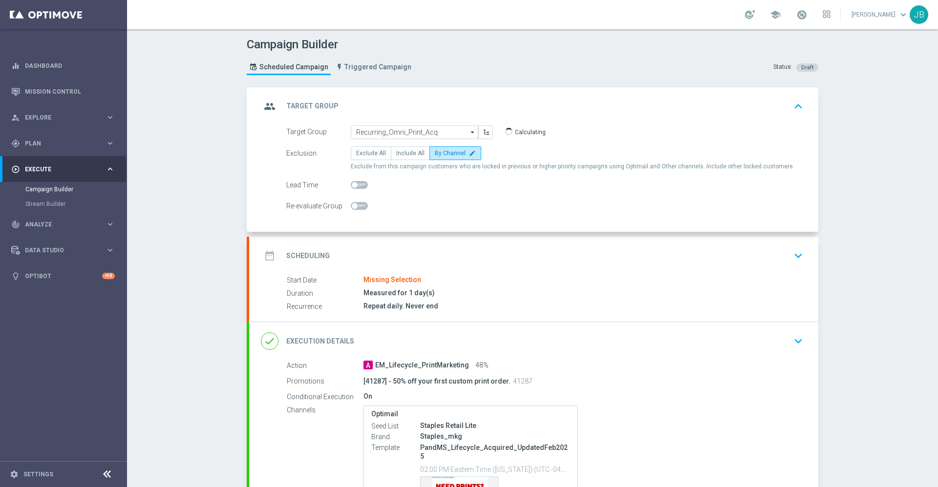
type input "Recurring_Omni_Print_Acq_06022025"
click at [301, 252] on h2 "Scheduling" at bounding box center [307, 255] width 43 height 9
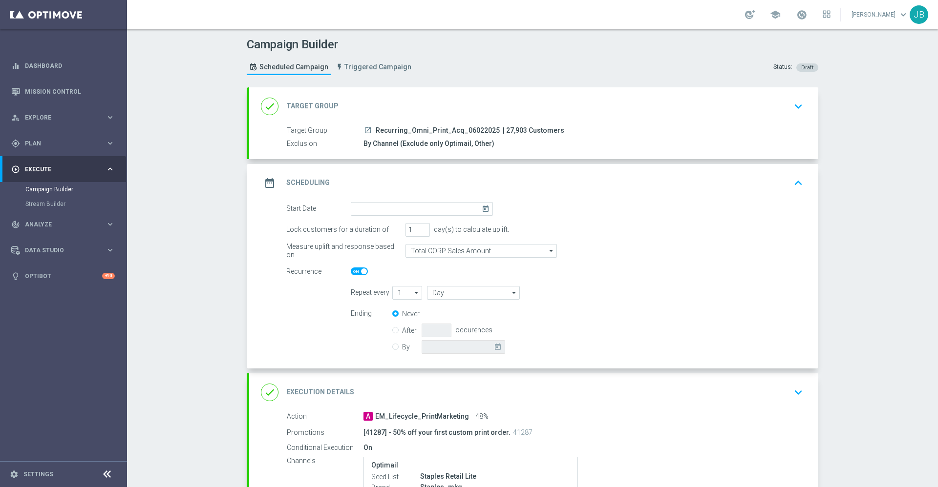
click at [482, 208] on icon "today" at bounding box center [486, 207] width 11 height 11
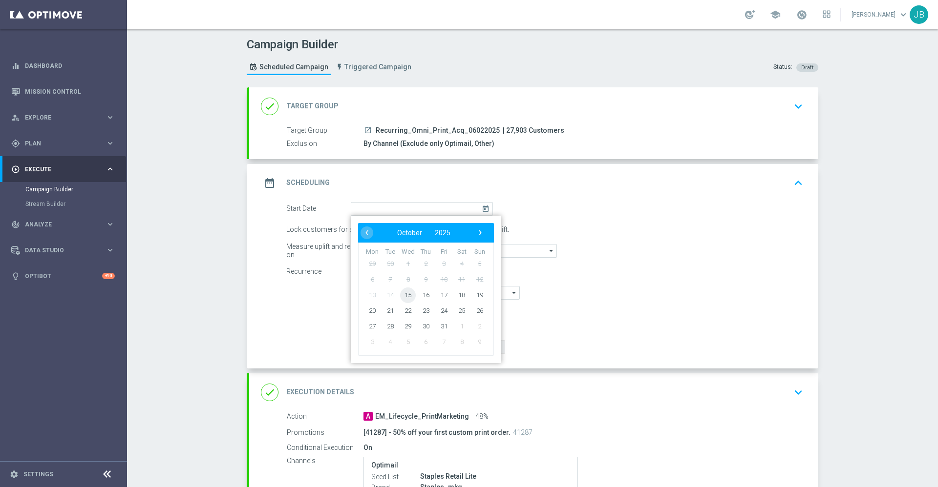
click at [403, 296] on span "15" at bounding box center [408, 295] width 16 height 16
type input "[DATE]"
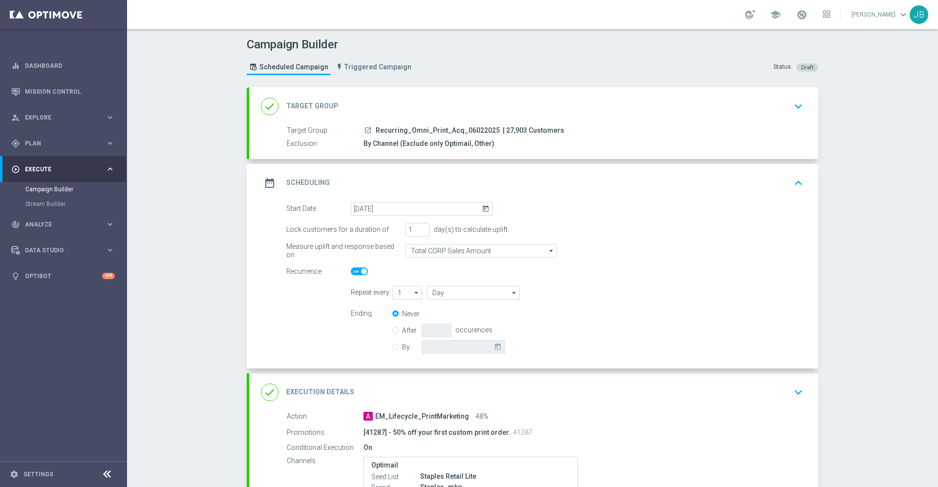
click at [361, 272] on span at bounding box center [364, 272] width 6 height 6
click at [360, 272] on input "checkbox" at bounding box center [359, 272] width 17 height 8
checkbox input "false"
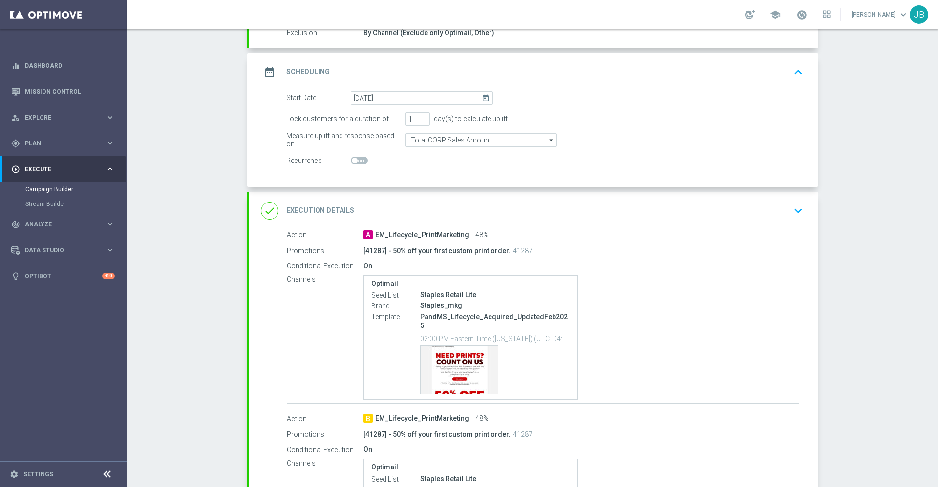
scroll to position [117, 0]
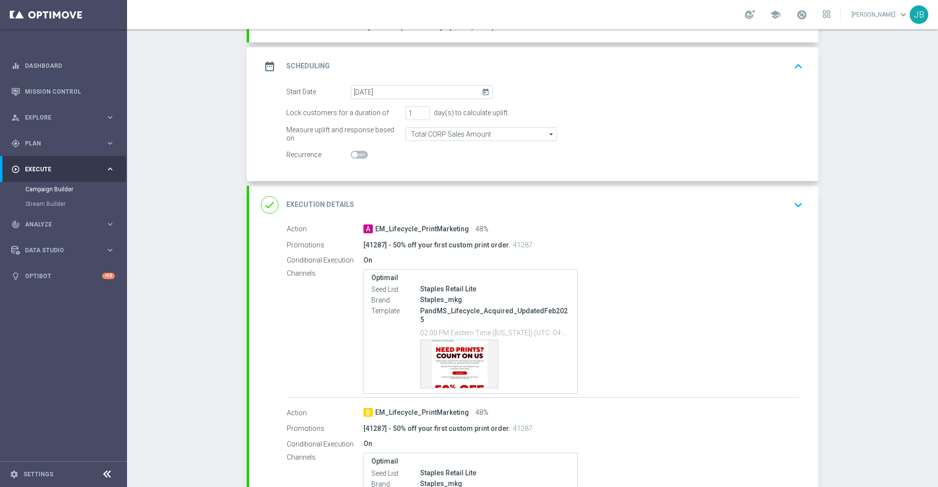
click at [317, 203] on h2 "Execution Details" at bounding box center [320, 204] width 68 height 9
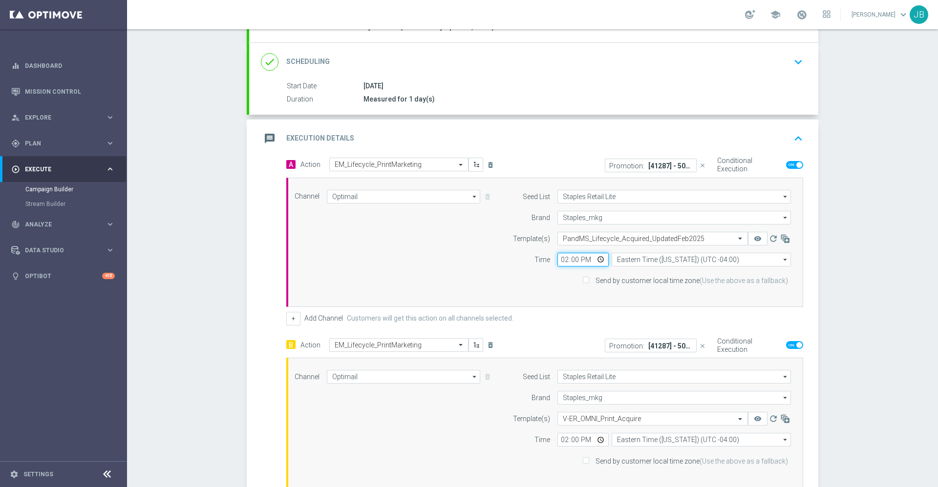
click at [557, 261] on input "14:00" at bounding box center [582, 260] width 51 height 14
type input "17:30"
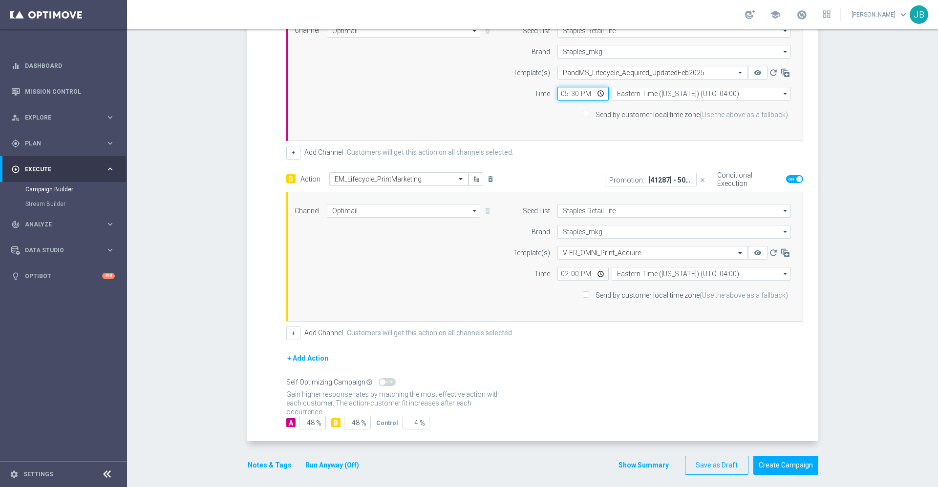
scroll to position [284, 0]
click at [557, 273] on input "14:00" at bounding box center [582, 273] width 51 height 14
type input "17:30"
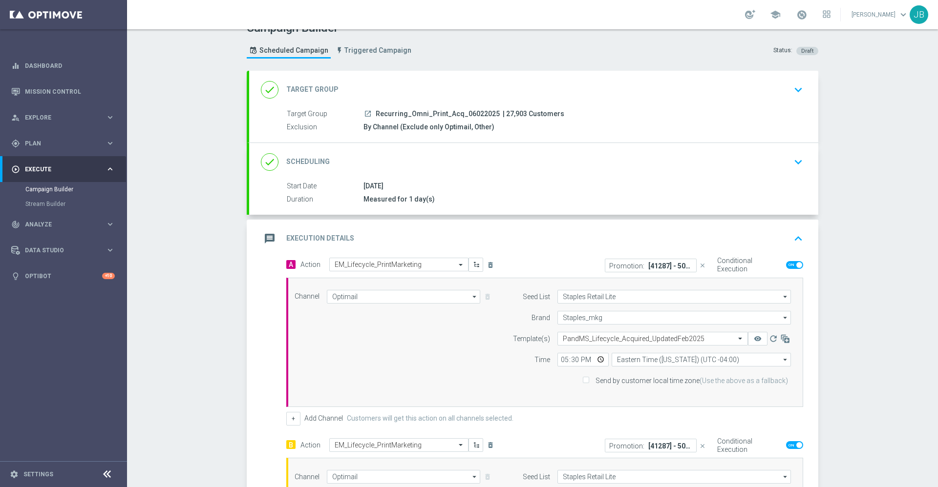
scroll to position [0, 0]
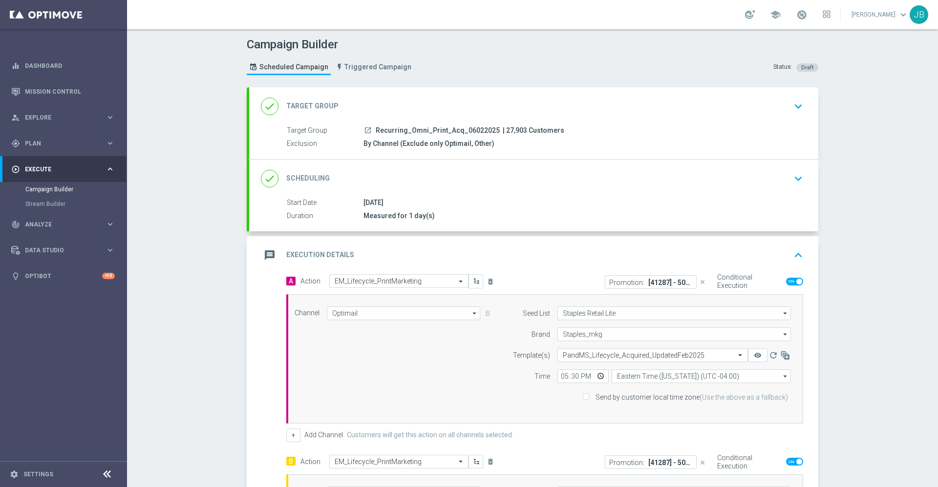
click at [302, 176] on h2 "Scheduling" at bounding box center [307, 178] width 43 height 9
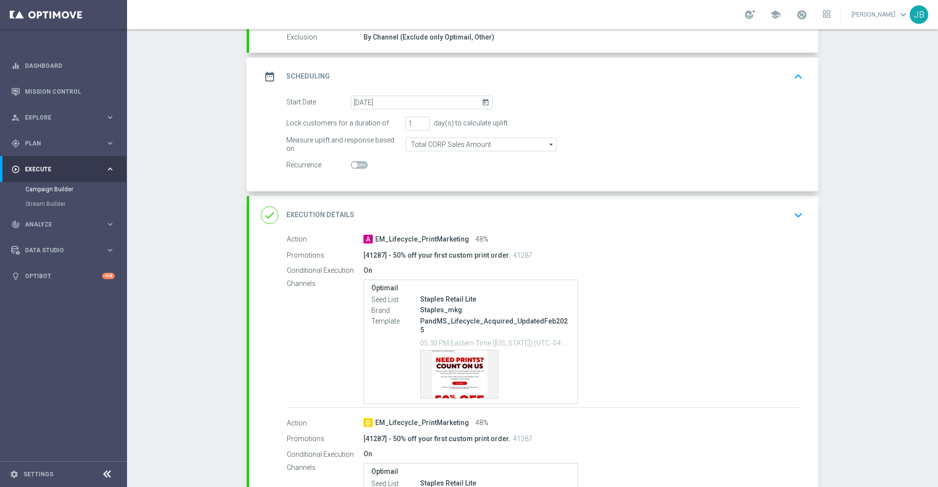
scroll to position [108, 0]
click at [309, 213] on h2 "Execution Details" at bounding box center [320, 213] width 68 height 9
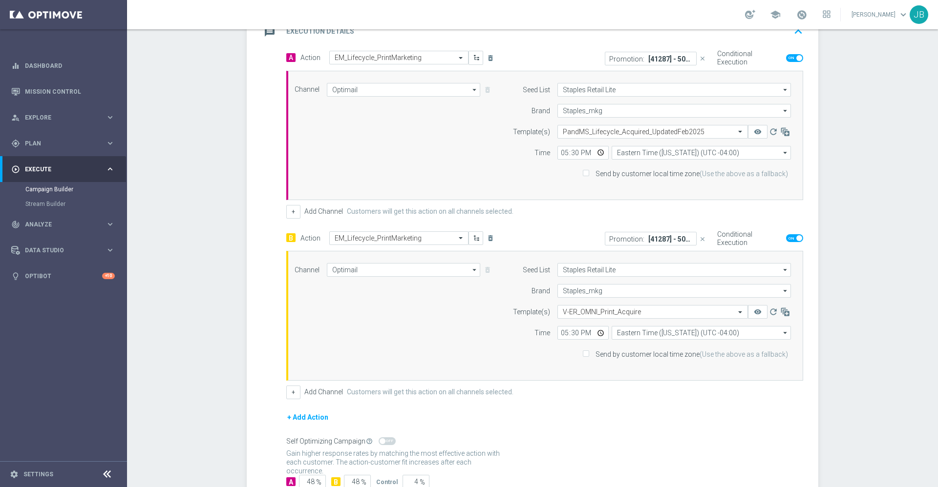
scroll to position [290, 0]
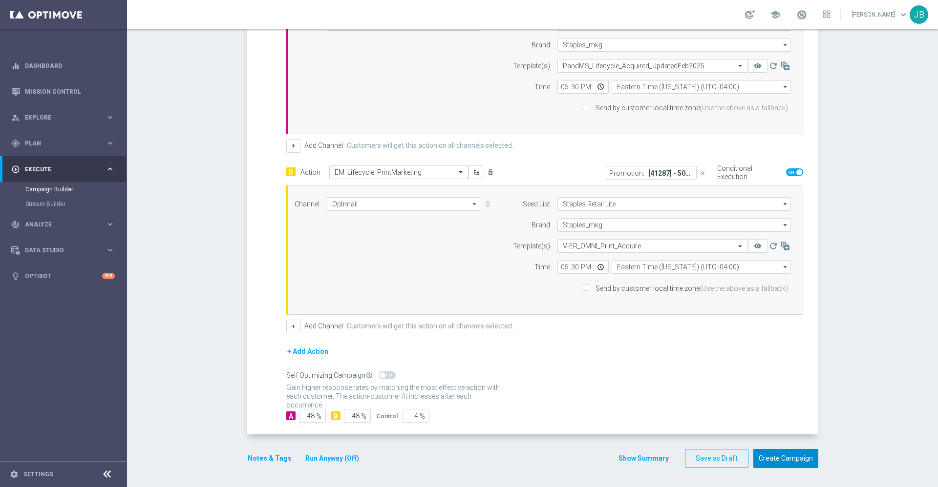
click at [800, 453] on button "Create Campaign" at bounding box center [785, 458] width 65 height 19
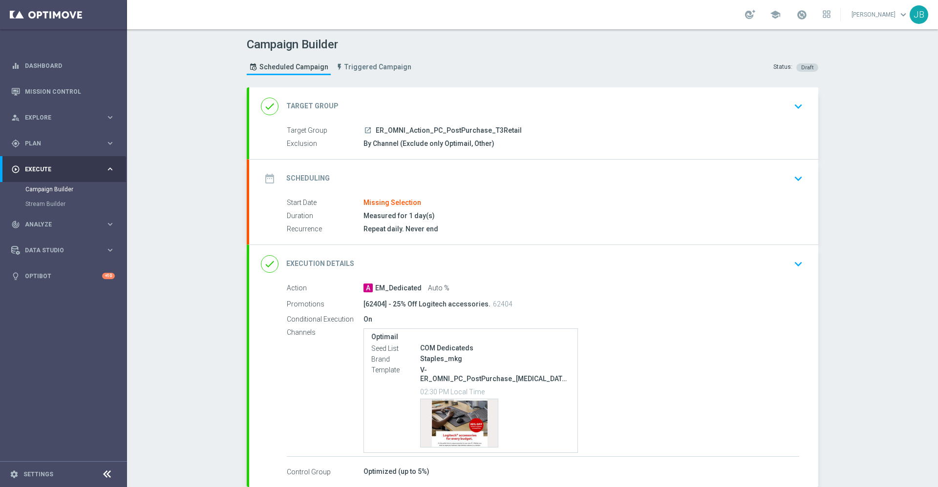
click at [313, 100] on div "done Target Group" at bounding box center [300, 107] width 78 height 18
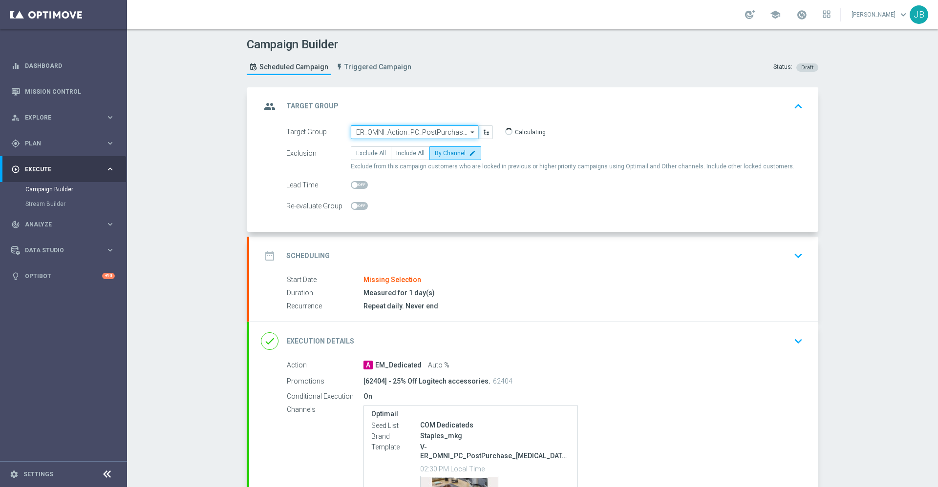
click at [374, 133] on input "ER_OMNI_Action_PC_PostPurchase_T3Retail" at bounding box center [414, 133] width 127 height 14
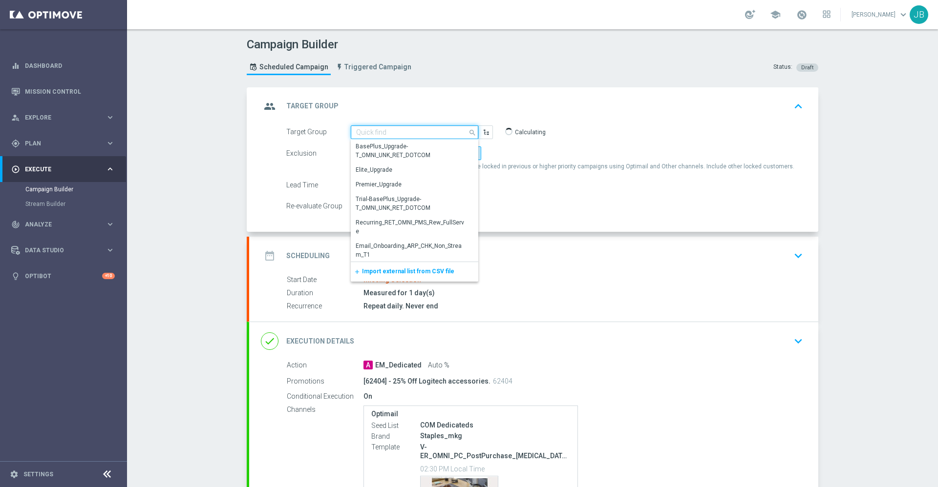
paste input "[62404] - 25% Off Logitech accessories. ER_OMNI_Action_PC_PostPurchase_T3Retail"
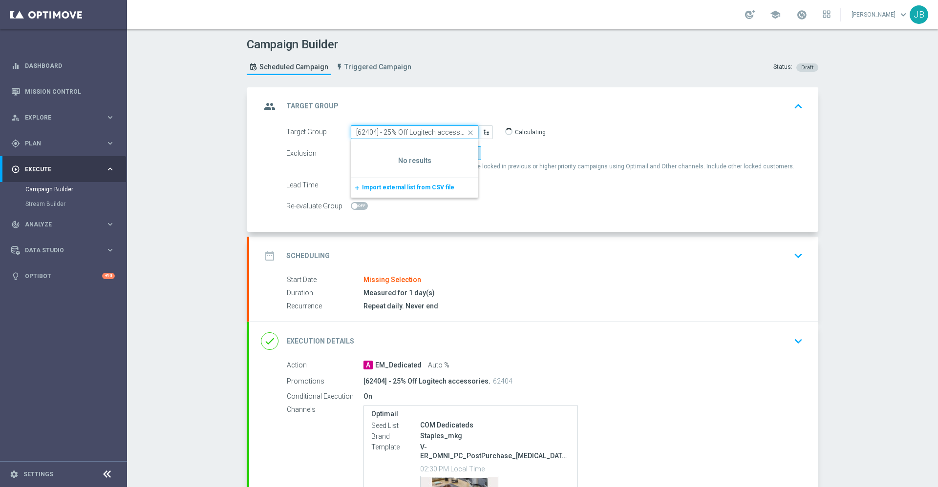
scroll to position [0, 142]
type input "[62404] - 25% Off Logitech accessories. ER_OMNI_Action_PC_PostPurchase_T3Retail"
click at [466, 133] on icon "close" at bounding box center [470, 133] width 15 height 14
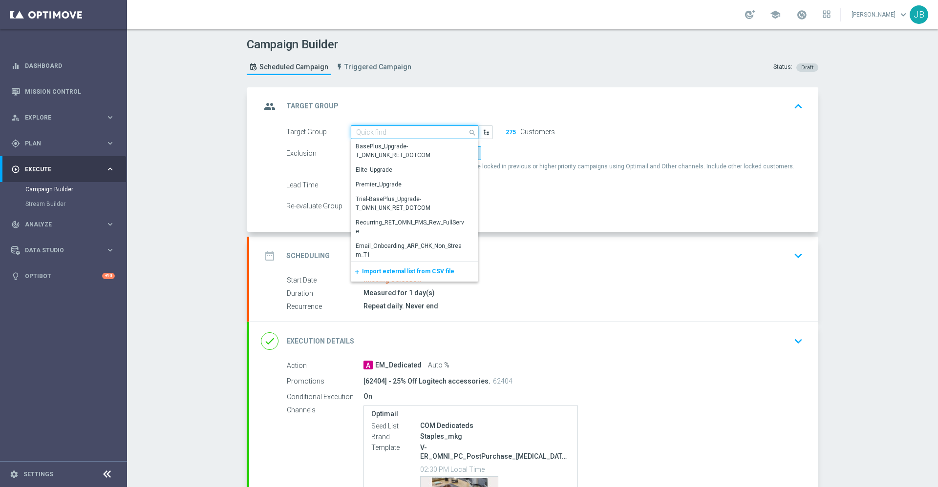
click at [401, 132] on input at bounding box center [414, 133] width 127 height 14
paste input "ER_OMNI_Action_PC_PostPurchase_T3Retail"
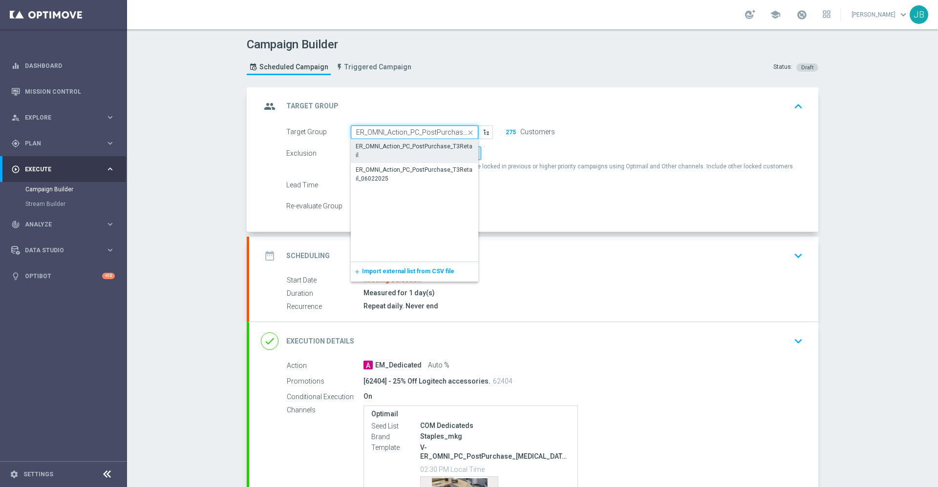
scroll to position [0, 22]
click at [417, 169] on div "ER_OMNI_Action_PC_PostPurchase_T3Retail_06022025" at bounding box center [415, 175] width 118 height 18
type input "ER_OMNI_Action_PC_PostPurchase_T3Retail_06022025"
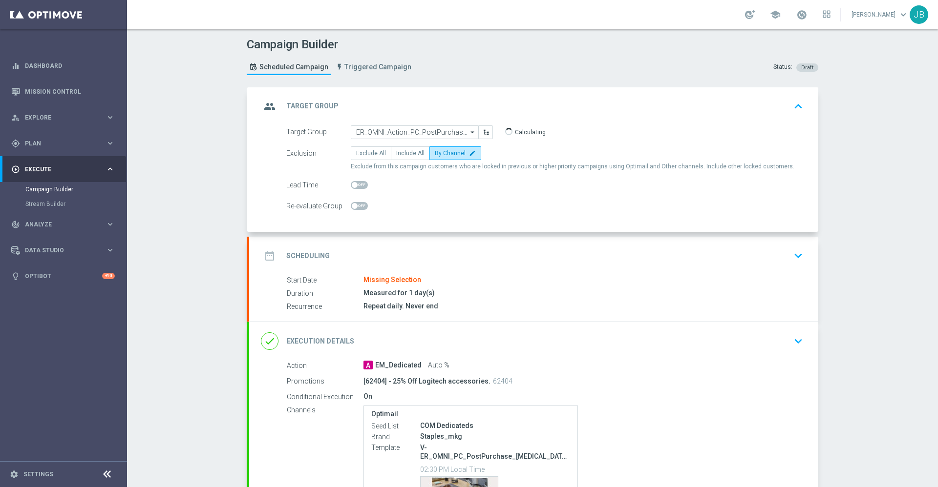
click at [307, 253] on h2 "Scheduling" at bounding box center [307, 255] width 43 height 9
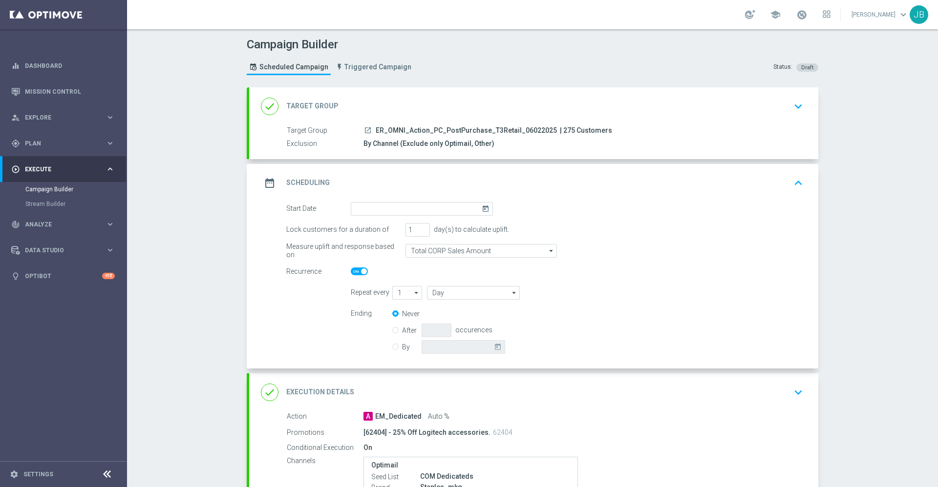
click at [481, 211] on icon "today" at bounding box center [486, 207] width 11 height 11
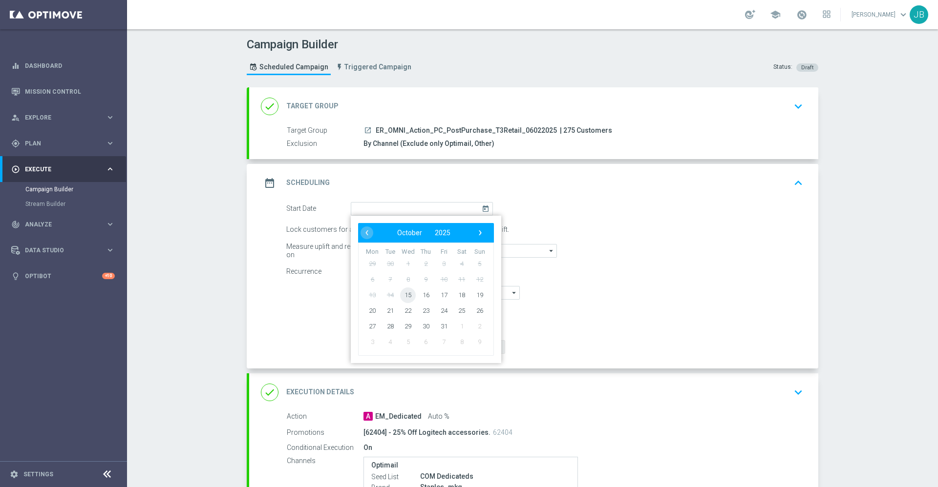
click at [403, 294] on span "15" at bounding box center [408, 295] width 16 height 16
type input "[DATE]"
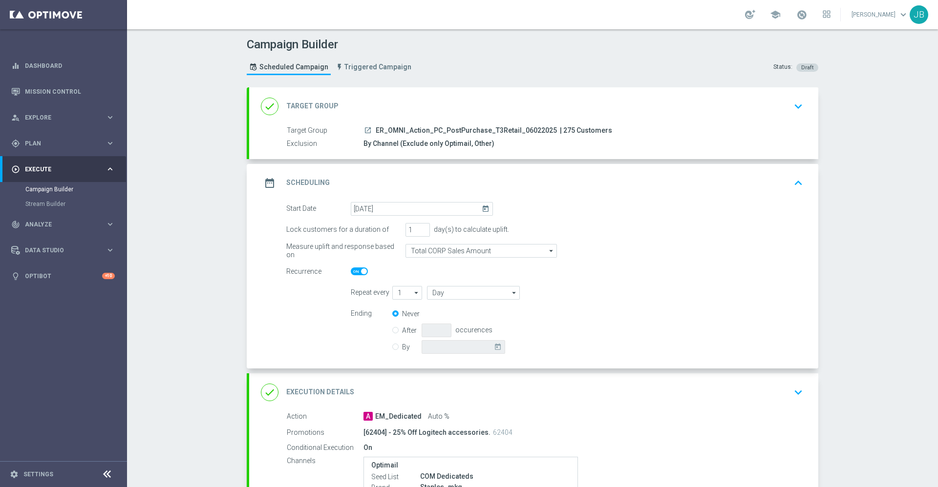
click at [361, 271] on span at bounding box center [364, 272] width 6 height 6
click at [359, 271] on input "checkbox" at bounding box center [359, 272] width 17 height 8
checkbox input "false"
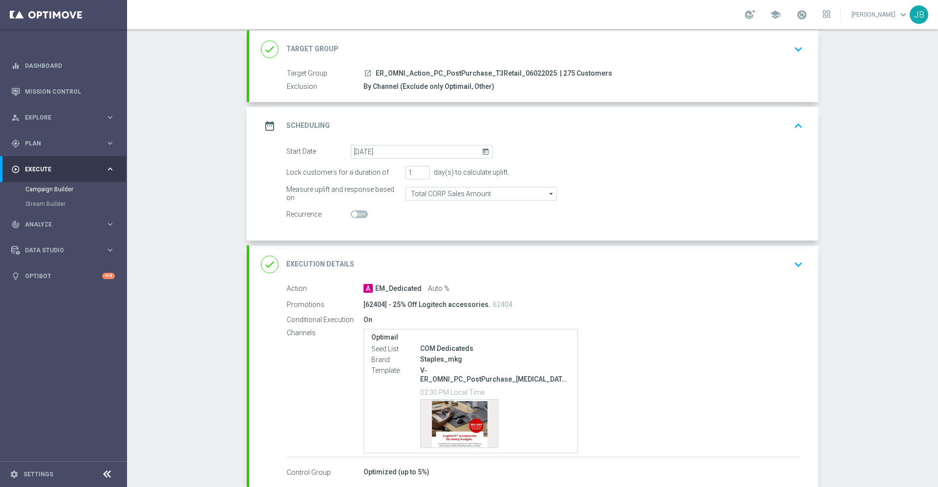
scroll to position [60, 0]
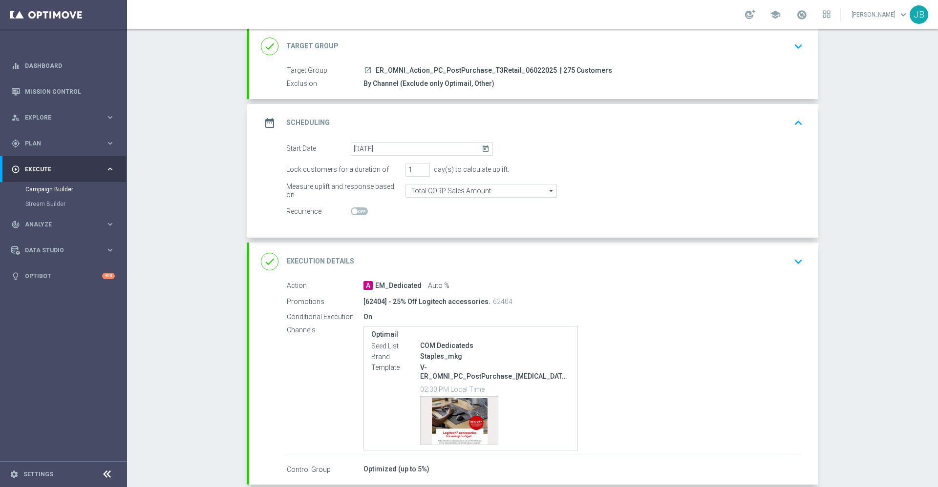
click at [327, 259] on h2 "Execution Details" at bounding box center [320, 261] width 68 height 9
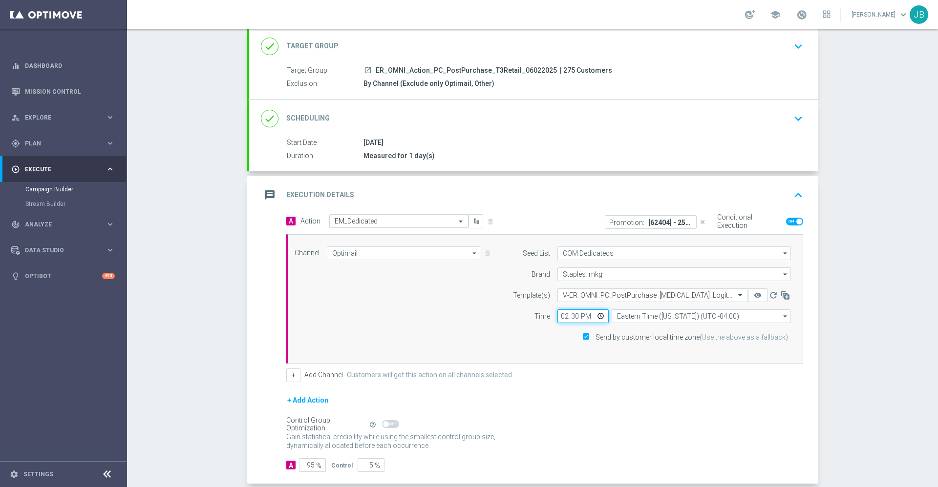
click at [558, 316] on input "14:30" at bounding box center [582, 317] width 51 height 14
type input "17:30"
click at [564, 399] on div "+ Add Action" at bounding box center [544, 407] width 517 height 24
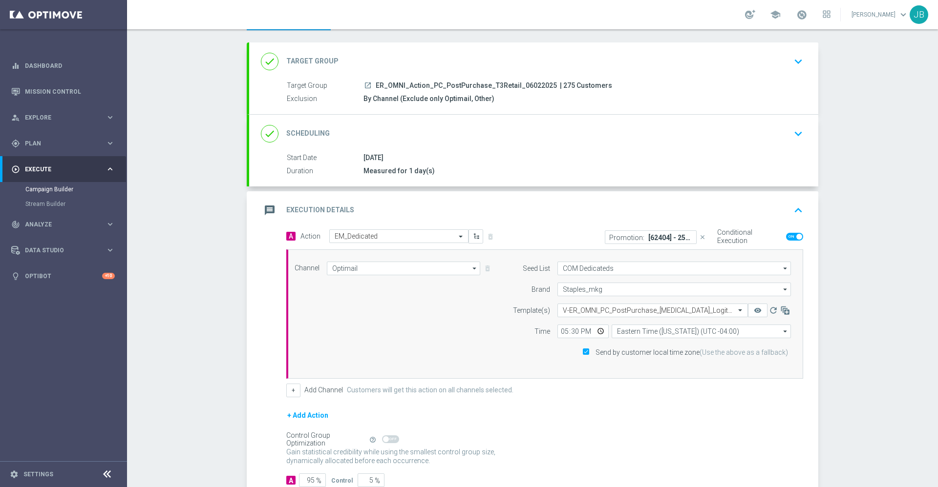
scroll to position [0, 0]
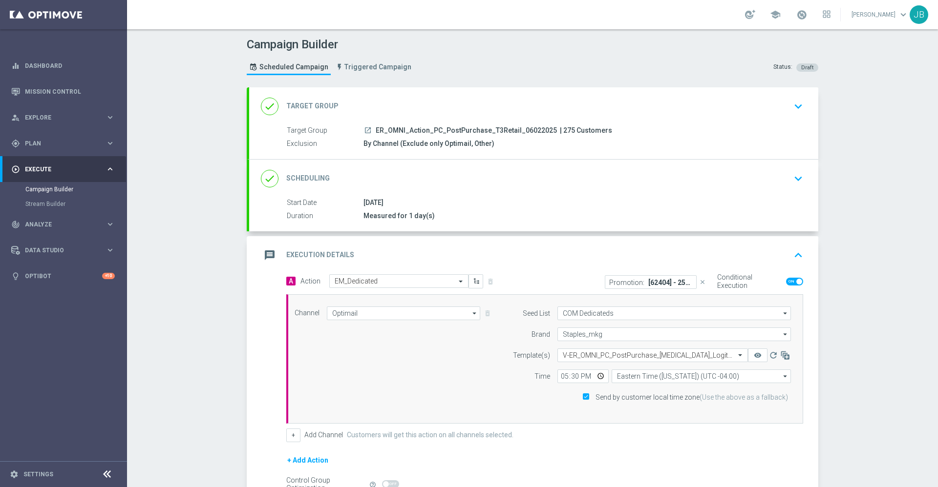
click at [311, 105] on h2 "Target Group" at bounding box center [312, 106] width 52 height 9
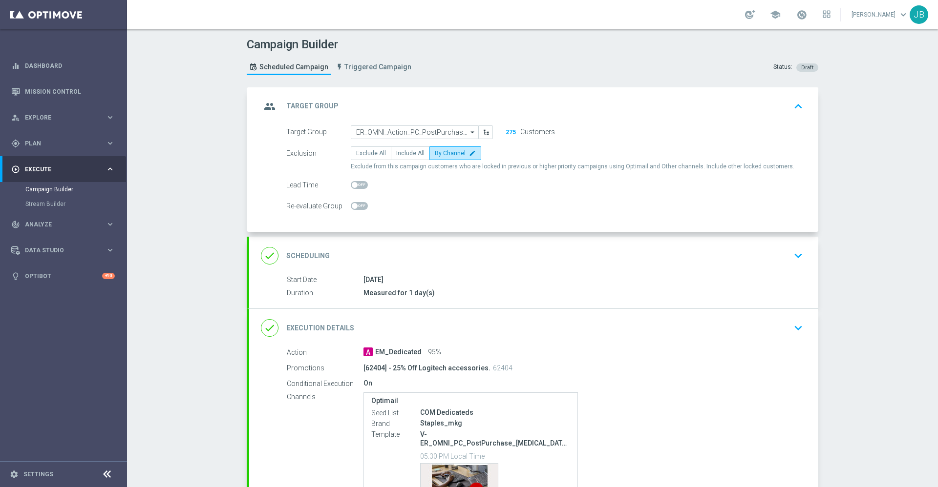
scroll to position [56, 0]
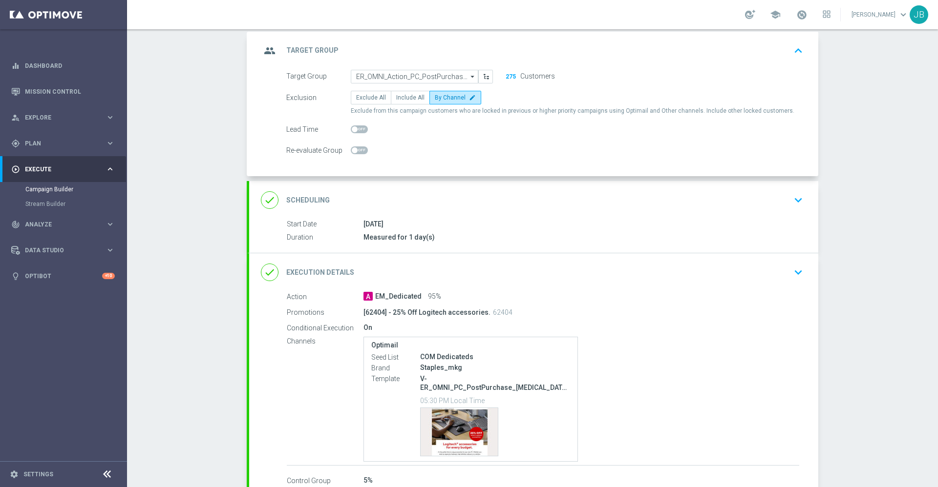
click at [323, 199] on div "done Scheduling keyboard_arrow_down" at bounding box center [533, 200] width 545 height 19
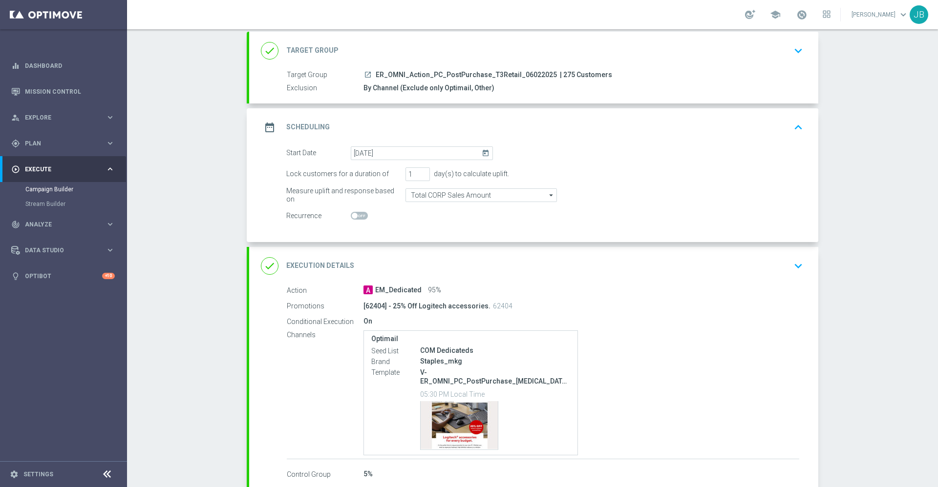
scroll to position [102, 0]
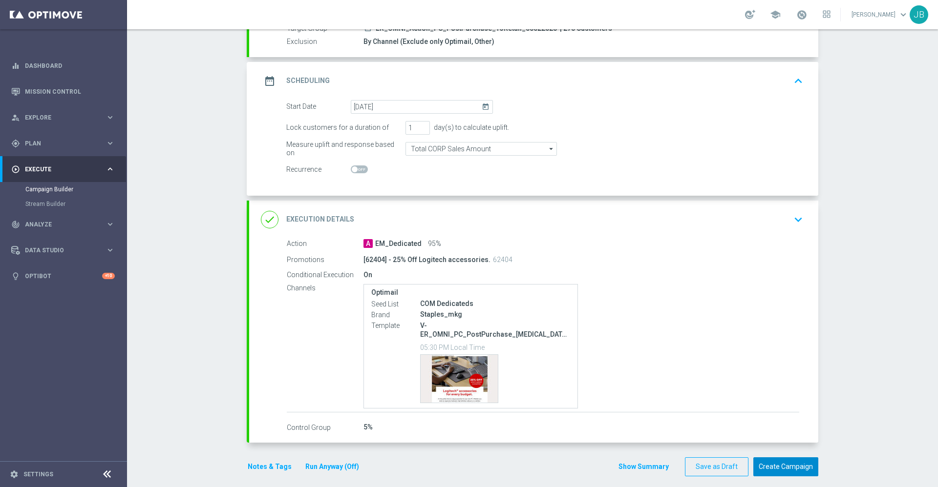
click at [764, 458] on button "Create Campaign" at bounding box center [785, 467] width 65 height 19
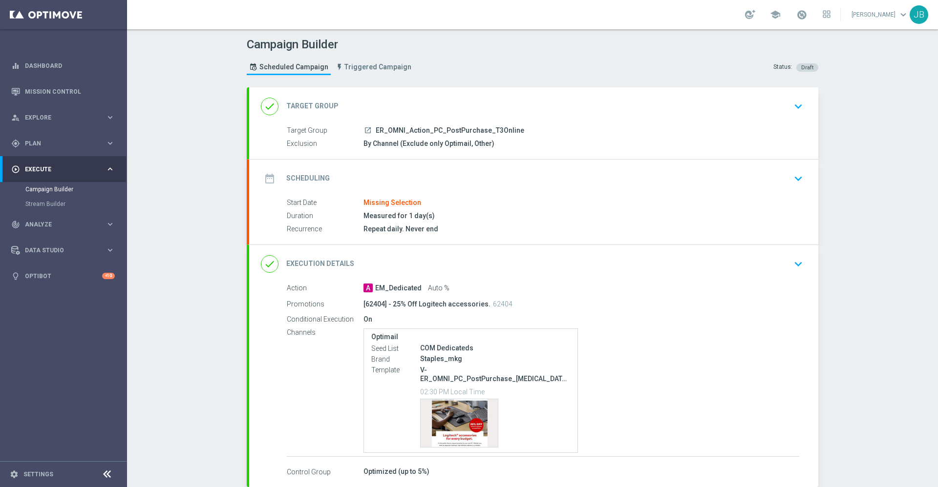
click at [307, 104] on h2 "Target Group" at bounding box center [312, 106] width 52 height 9
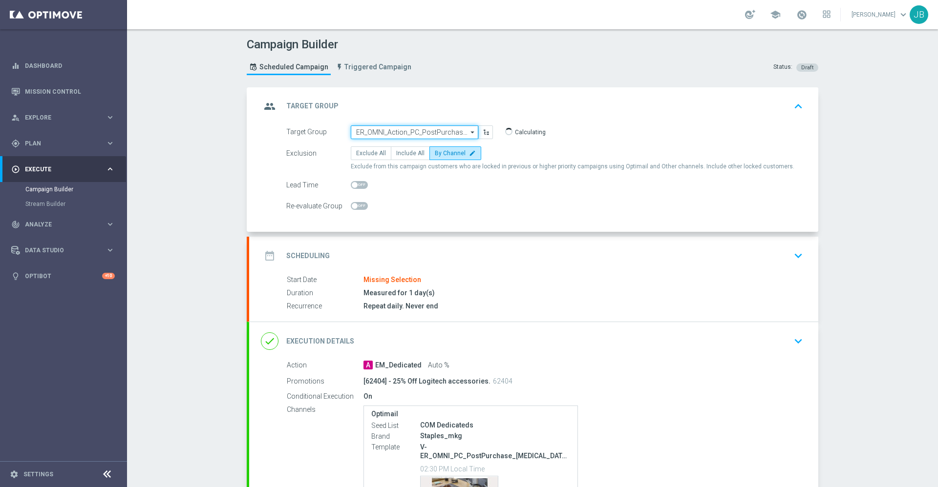
click at [399, 127] on input "ER_OMNI_Action_PC_PostPurchase_T3Online" at bounding box center [414, 133] width 127 height 14
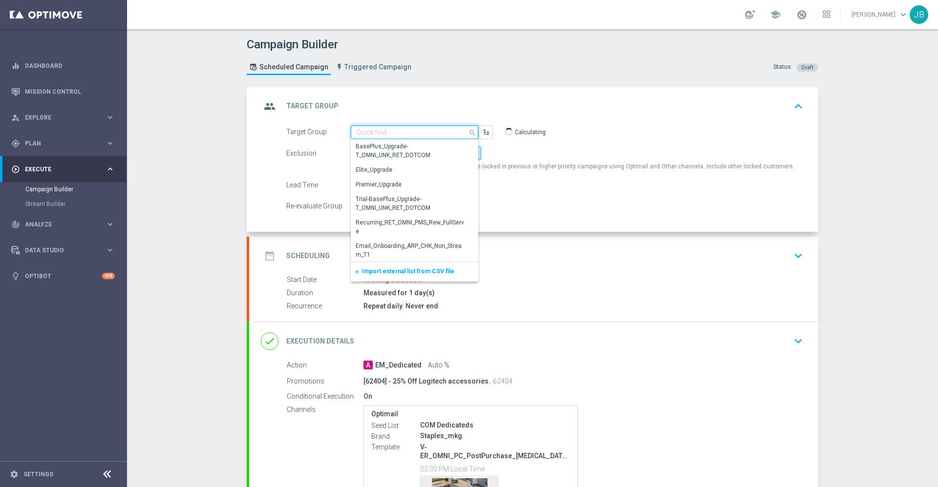
paste input "ER_OMNI_Action_PC_PostPurchase_T3Online"
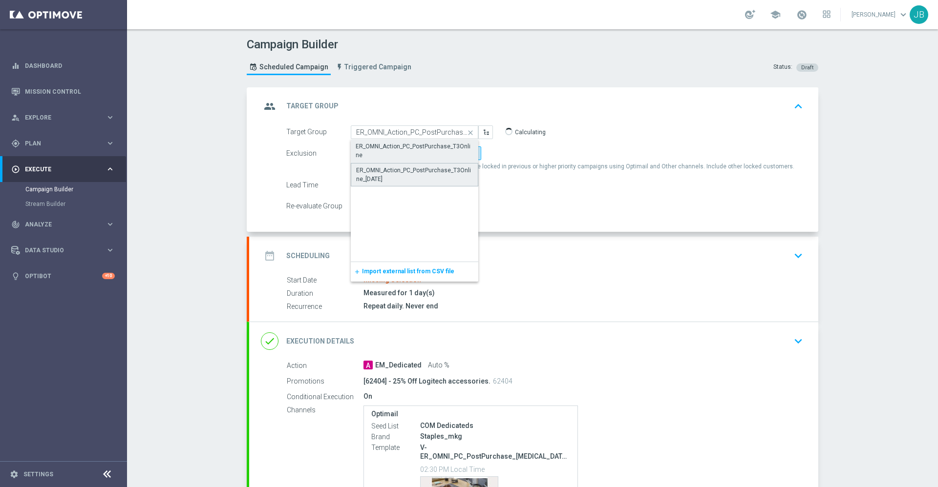
click at [403, 170] on div "ER_OMNI_Action_PC_PostPurchase_T3Online_07.17.25" at bounding box center [414, 175] width 117 height 18
type input "ER_OMNI_Action_PC_PostPurchase_T3Online_07.17.25"
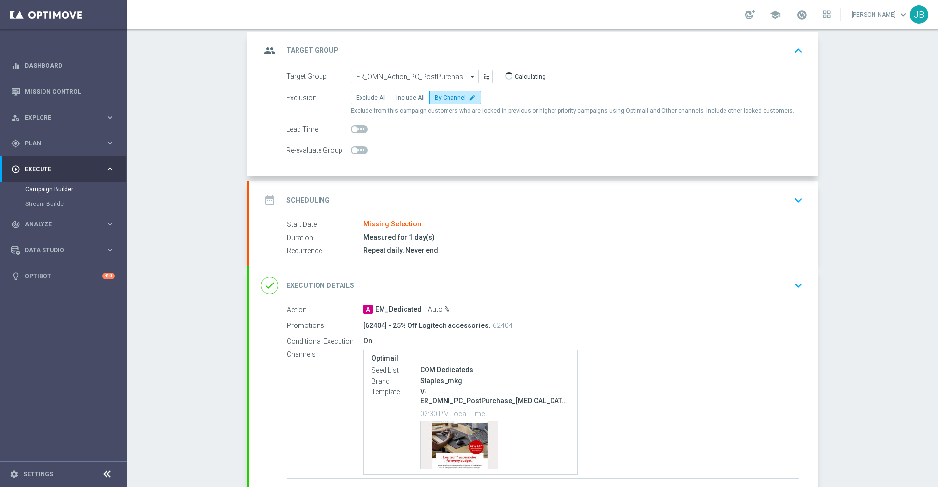
scroll to position [57, 0]
click at [311, 201] on h2 "Scheduling" at bounding box center [307, 199] width 43 height 9
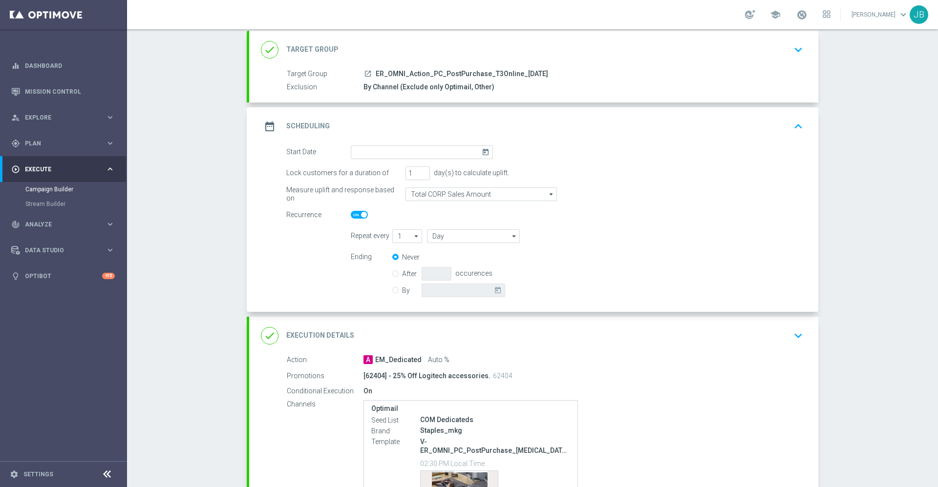
click at [481, 153] on icon "today" at bounding box center [486, 151] width 11 height 11
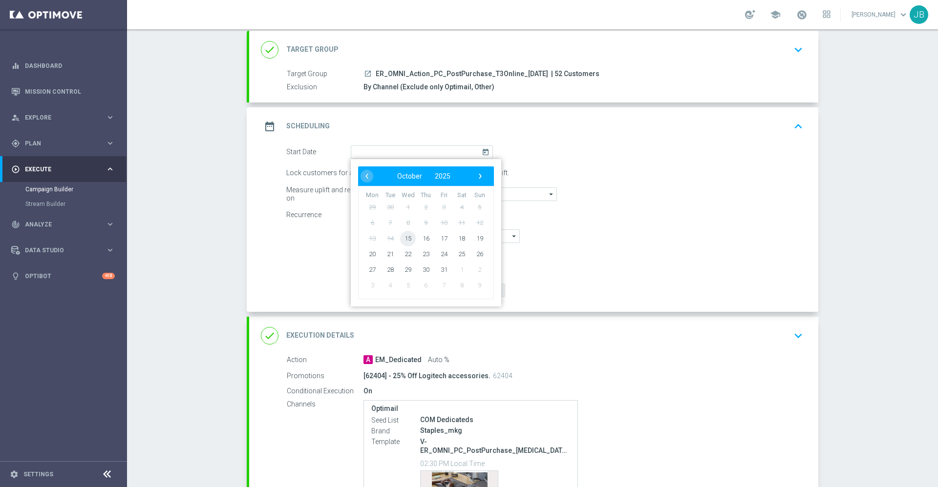
click at [402, 237] on span "15" at bounding box center [408, 238] width 16 height 16
type input "[DATE]"
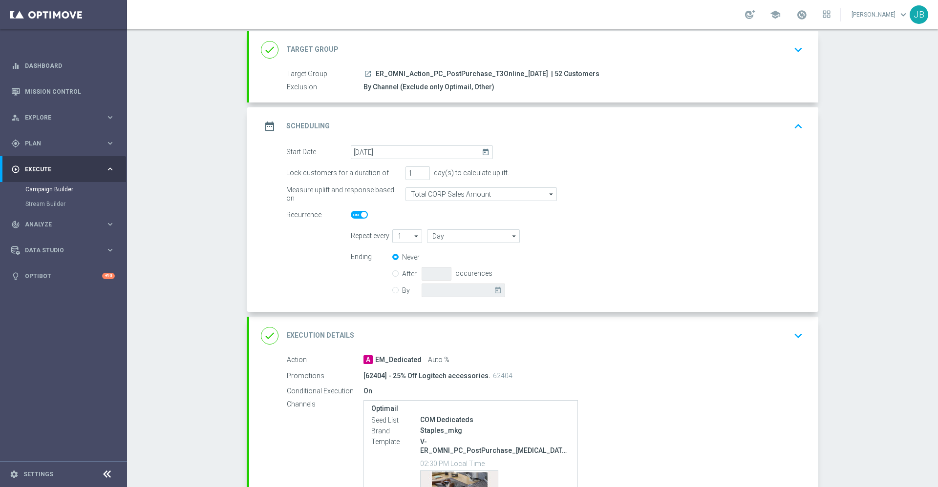
click at [359, 218] on span at bounding box center [359, 215] width 17 height 8
click at [359, 218] on input "checkbox" at bounding box center [359, 215] width 17 height 8
checkbox input "false"
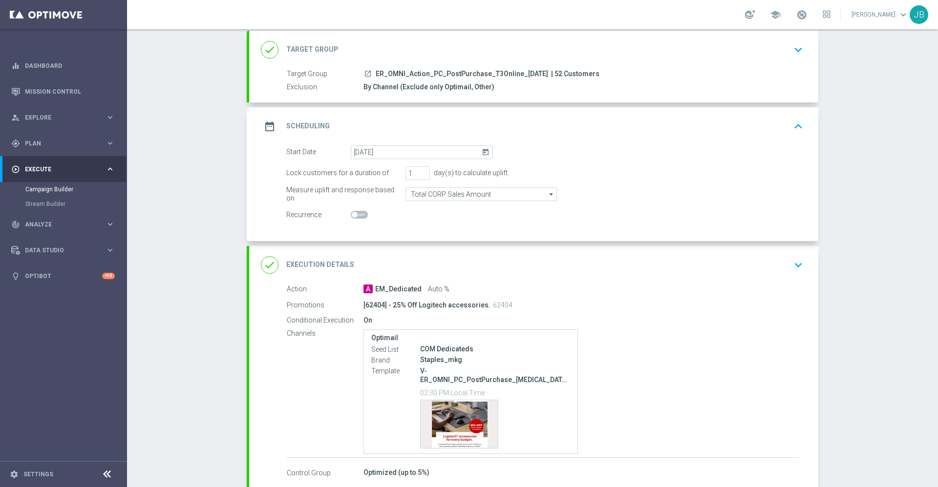
scroll to position [111, 0]
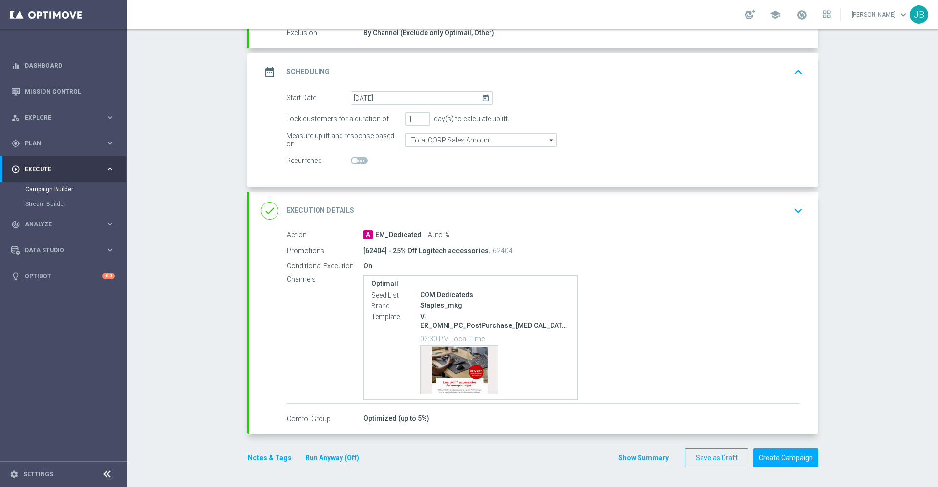
drag, startPoint x: 335, startPoint y: 209, endPoint x: 330, endPoint y: 207, distance: 5.9
click at [330, 207] on h2 "Execution Details" at bounding box center [320, 210] width 68 height 9
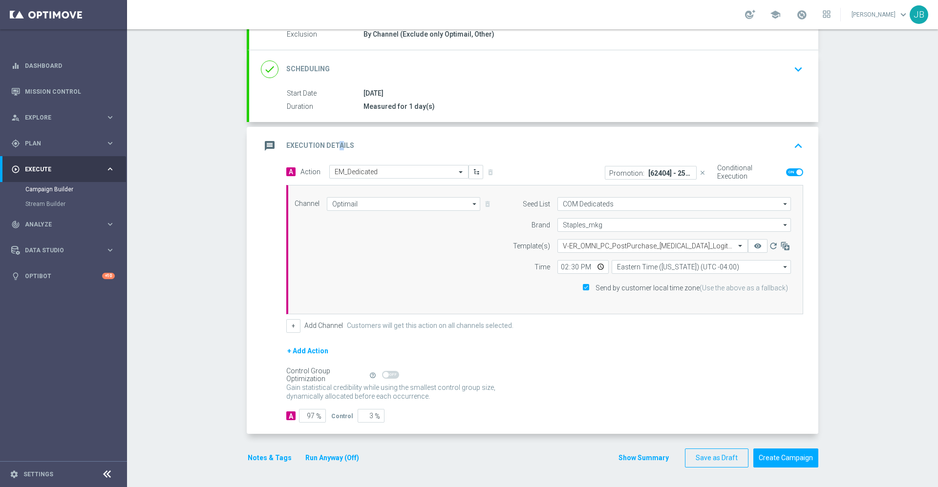
scroll to position [109, 0]
click at [560, 268] on input "14:30" at bounding box center [582, 267] width 51 height 14
type input "17:30"
click at [559, 319] on div "+ Add Channel Customers will get this action on all channels selected." at bounding box center [544, 326] width 517 height 14
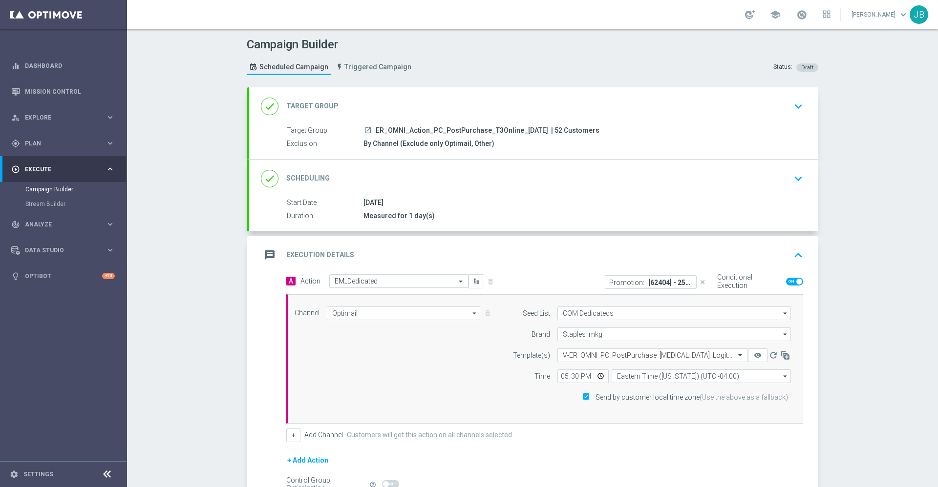
click at [314, 102] on h2 "Target Group" at bounding box center [312, 106] width 52 height 9
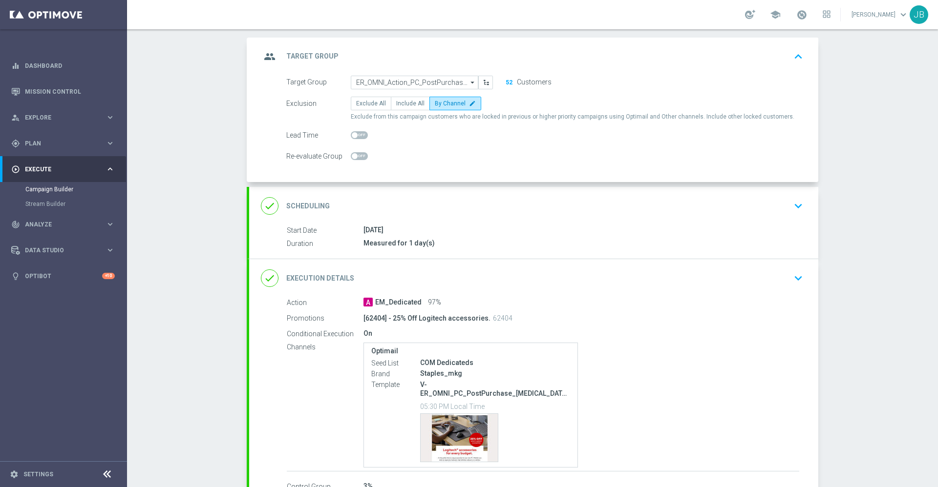
scroll to position [52, 0]
click at [314, 205] on h2 "Scheduling" at bounding box center [307, 203] width 43 height 9
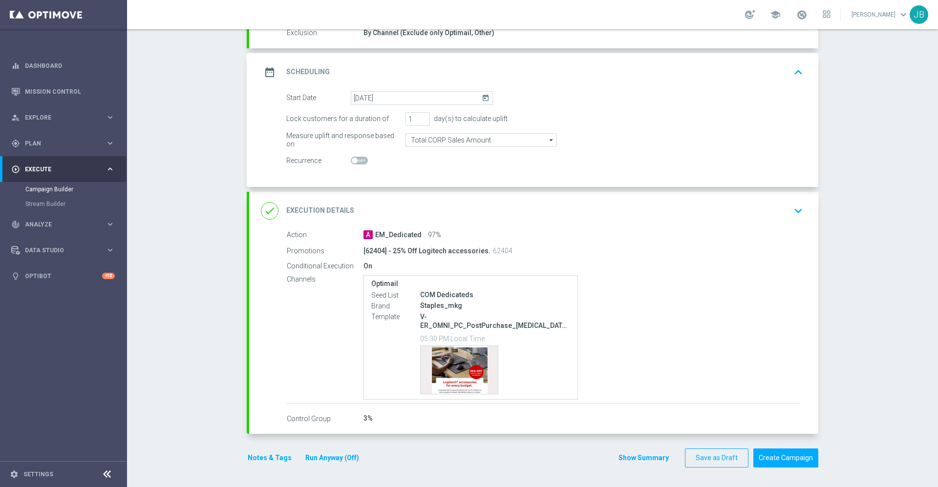
click at [328, 211] on h2 "Execution Details" at bounding box center [320, 210] width 68 height 9
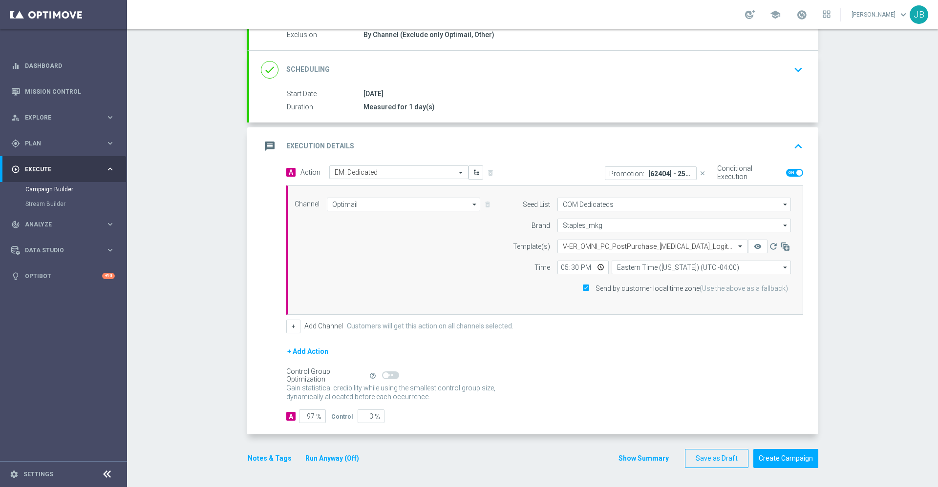
scroll to position [109, 0]
drag, startPoint x: 799, startPoint y: 459, endPoint x: 798, endPoint y: 419, distance: 39.6
click at [798, 419] on form "done Target Group keyboard_arrow_down Target Group launch ER_OMNI_Action_PC_Pos…" at bounding box center [532, 223] width 571 height 490
click at [792, 454] on button "Create Campaign" at bounding box center [785, 458] width 65 height 19
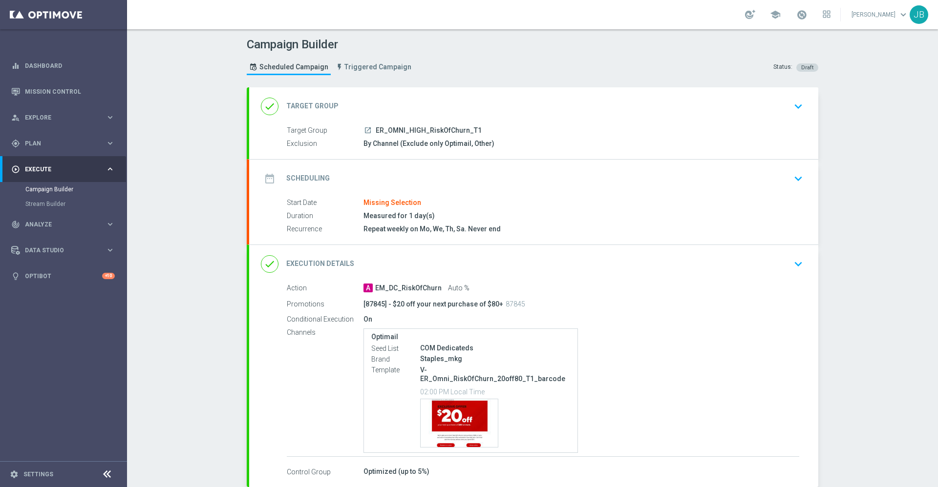
click at [324, 105] on h2 "Target Group" at bounding box center [312, 106] width 52 height 9
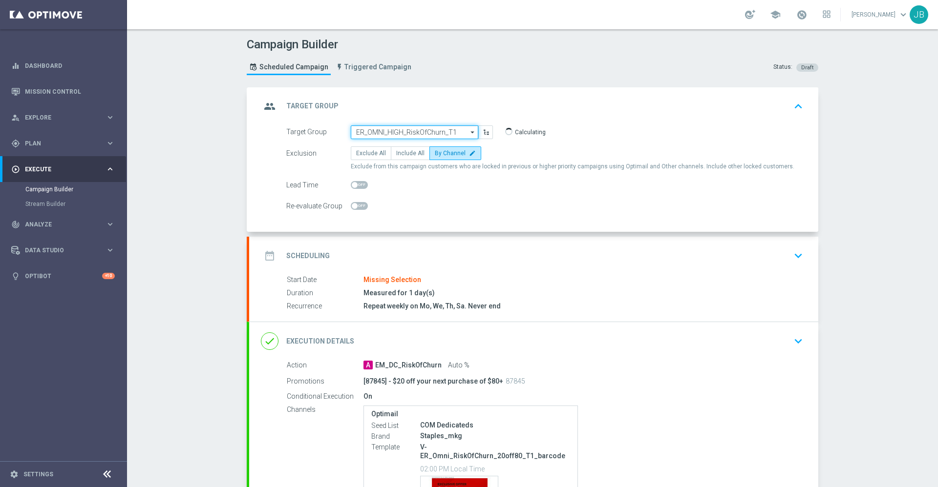
click at [421, 132] on input "ER_OMNI_HIGH_RiskOfChurn_T1" at bounding box center [414, 133] width 127 height 14
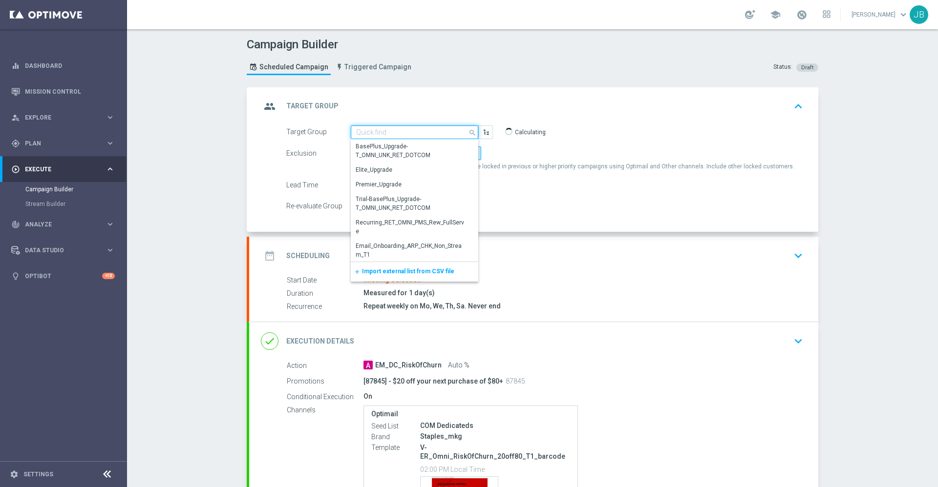
paste input "ER_OMNI_HIGH_RiskOfChurn_T1"
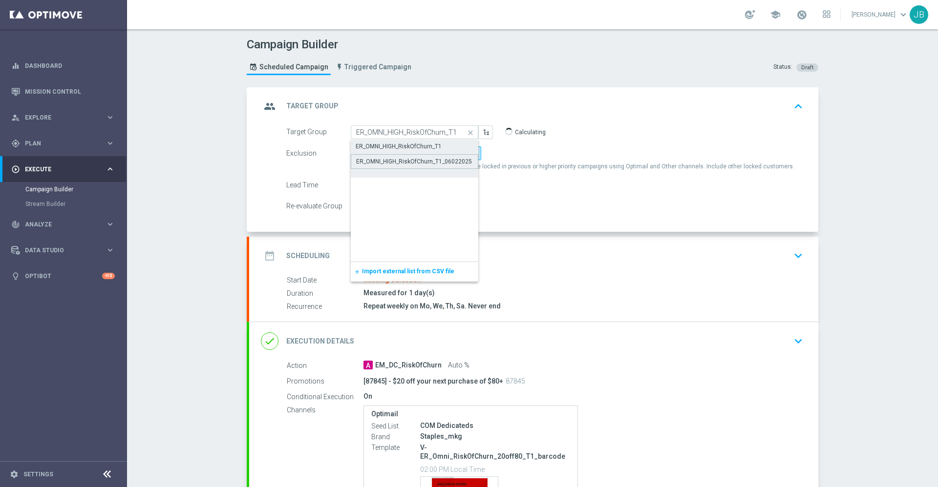
click at [425, 160] on div "ER_OMNI_HIGH_RiskOfChurn_T1_06022025" at bounding box center [414, 161] width 116 height 9
type input "ER_OMNI_HIGH_RiskOfChurn_T1_06022025"
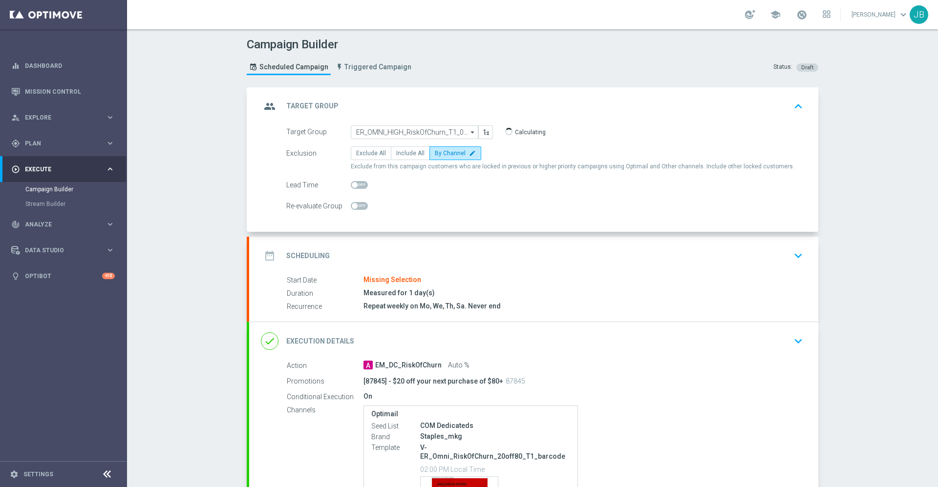
click at [313, 254] on h2 "Scheduling" at bounding box center [307, 255] width 43 height 9
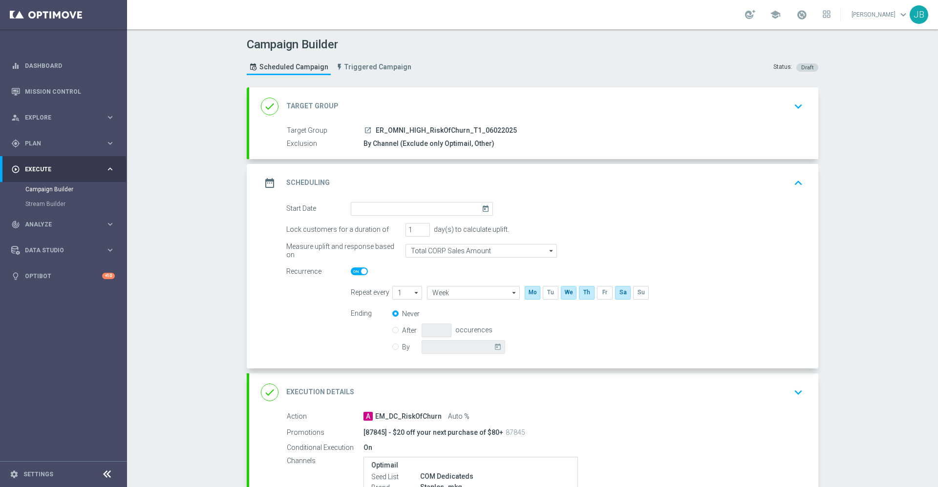
click at [361, 270] on span at bounding box center [364, 272] width 6 height 6
click at [359, 270] on input "checkbox" at bounding box center [359, 272] width 17 height 8
checkbox input "false"
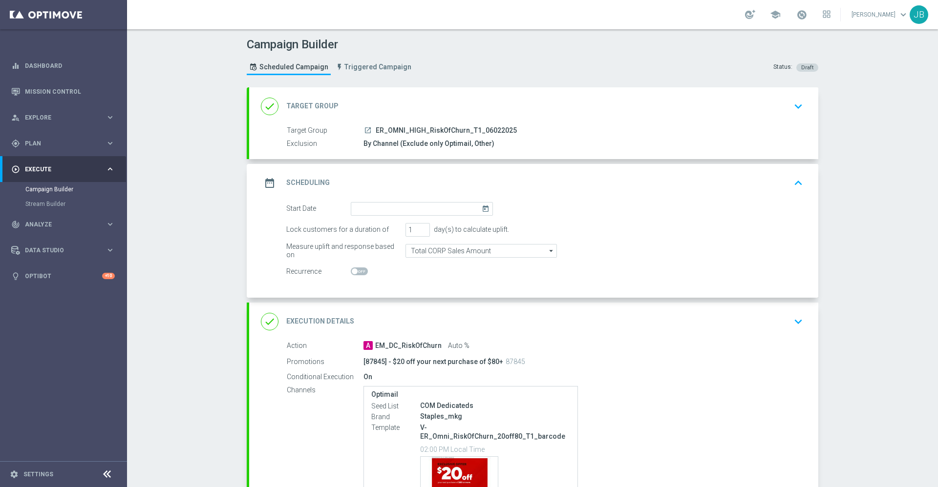
click at [481, 210] on icon "today" at bounding box center [486, 207] width 11 height 11
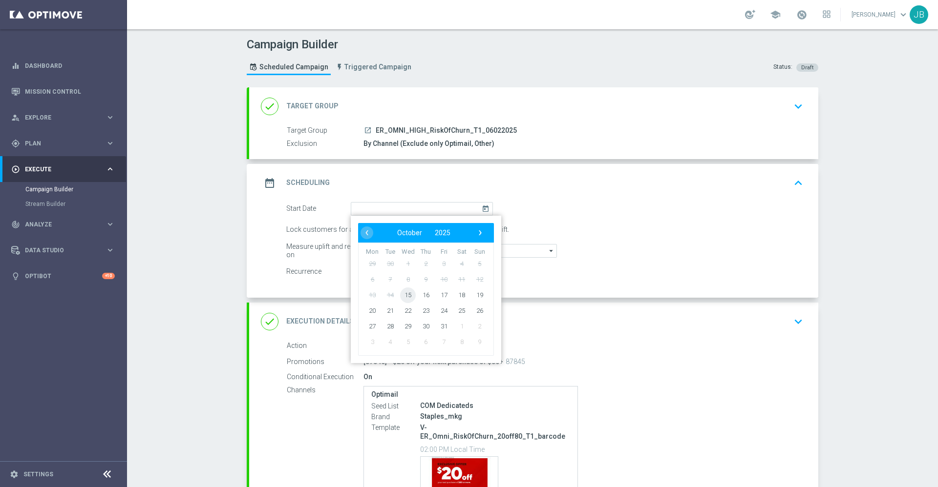
click at [404, 294] on span "15" at bounding box center [408, 295] width 16 height 16
type input "[DATE]"
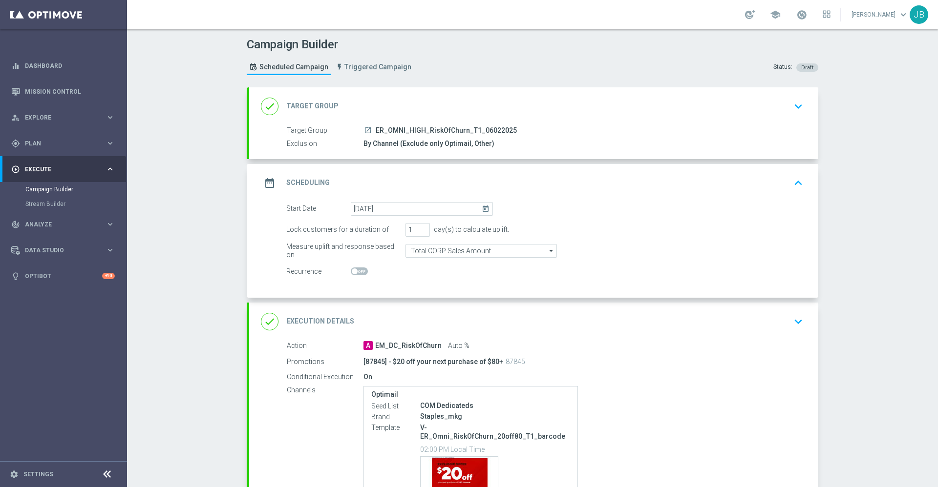
scroll to position [102, 0]
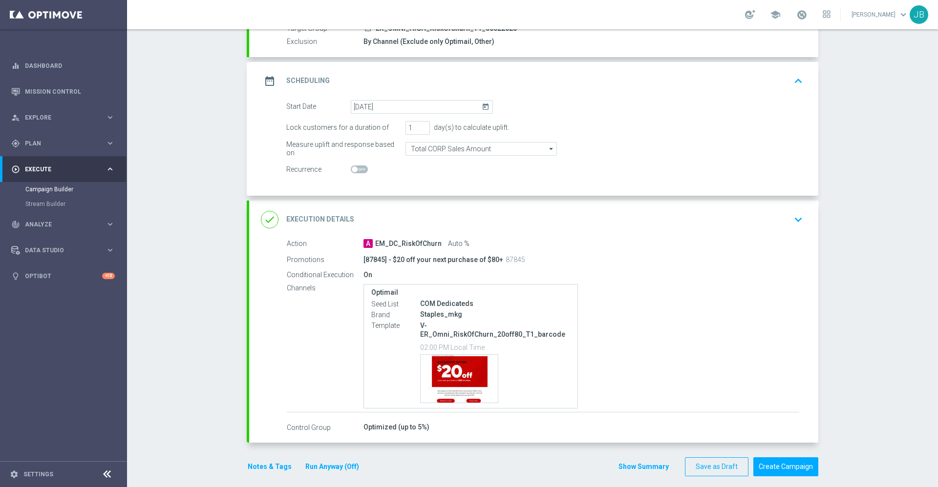
click at [329, 217] on h2 "Execution Details" at bounding box center [320, 219] width 68 height 9
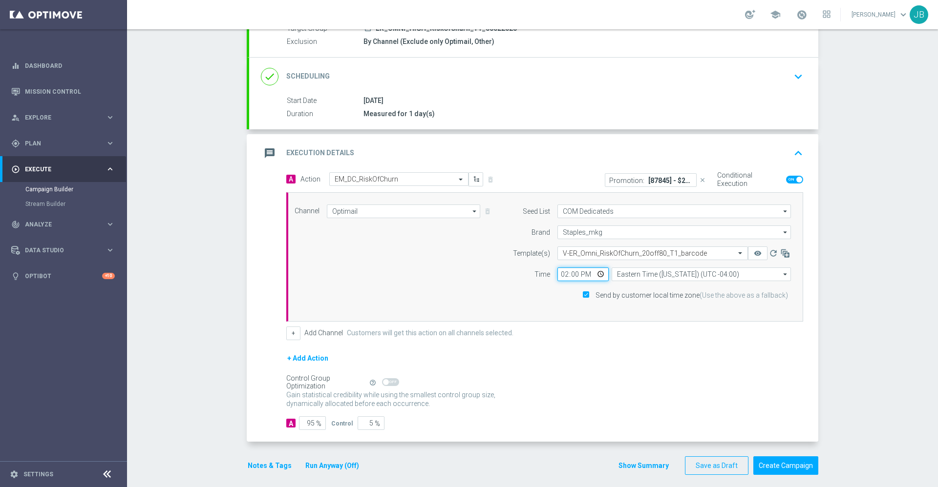
click at [559, 278] on input "14:00" at bounding box center [582, 275] width 51 height 14
type input "17:30"
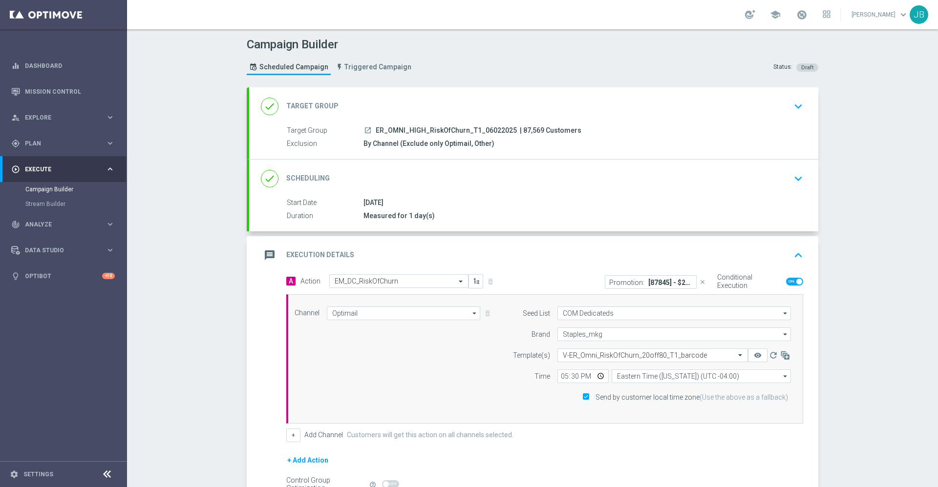
click at [313, 112] on div "done Target Group" at bounding box center [300, 107] width 78 height 18
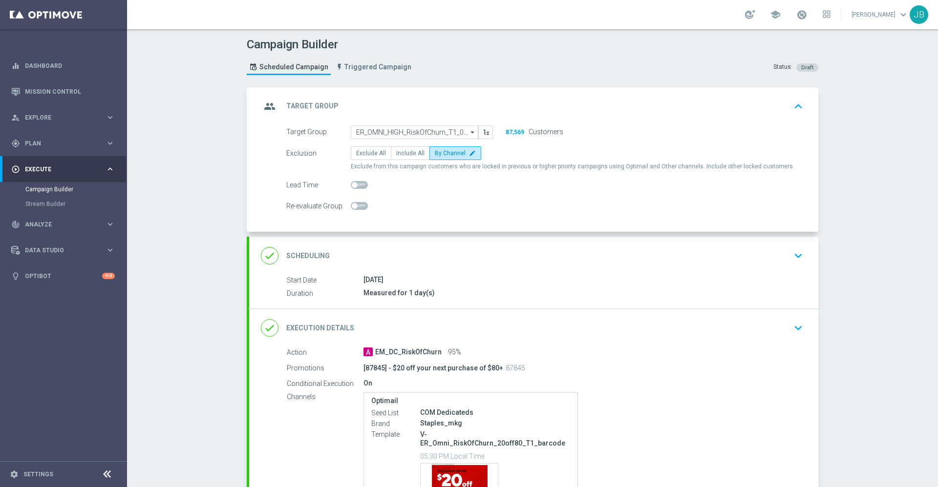
click at [319, 252] on h2 "Scheduling" at bounding box center [307, 255] width 43 height 9
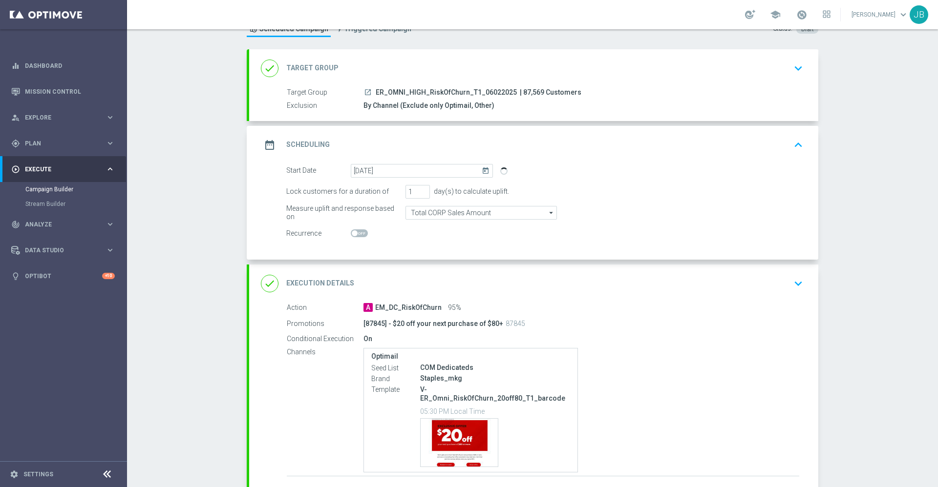
scroll to position [102, 0]
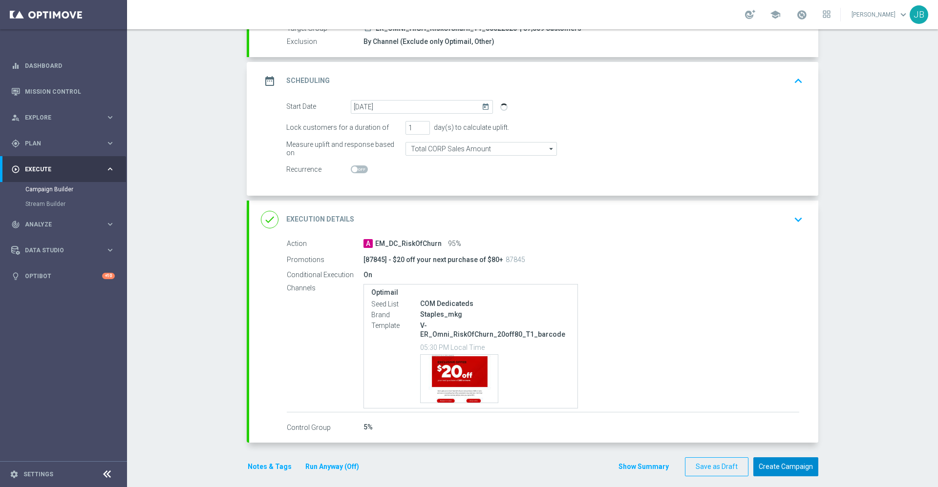
drag, startPoint x: 753, startPoint y: 451, endPoint x: 747, endPoint y: 374, distance: 77.9
click at [747, 374] on form "done Target Group keyboard_arrow_down Target Group launch ER_OMNI_HIGH_RiskOfCh…" at bounding box center [532, 231] width 571 height 492
click at [784, 460] on button "Create Campaign" at bounding box center [785, 467] width 65 height 19
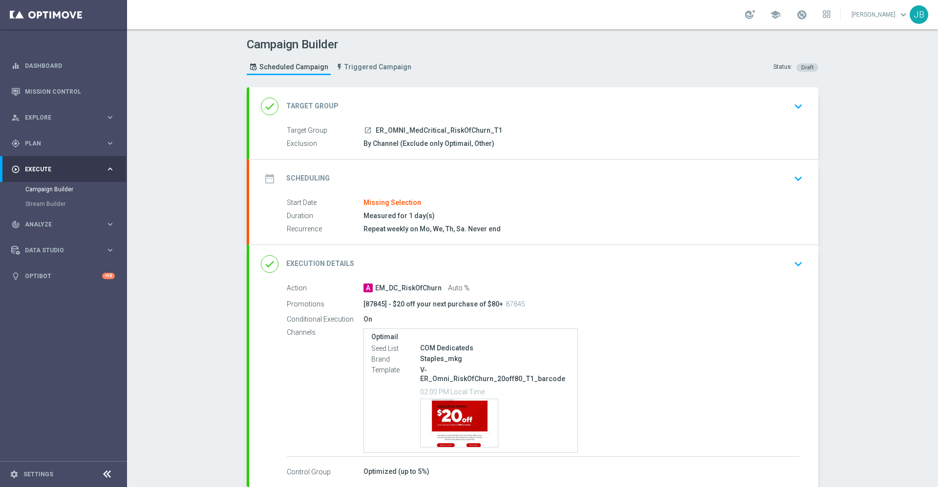
click at [321, 105] on h2 "Target Group" at bounding box center [312, 106] width 52 height 9
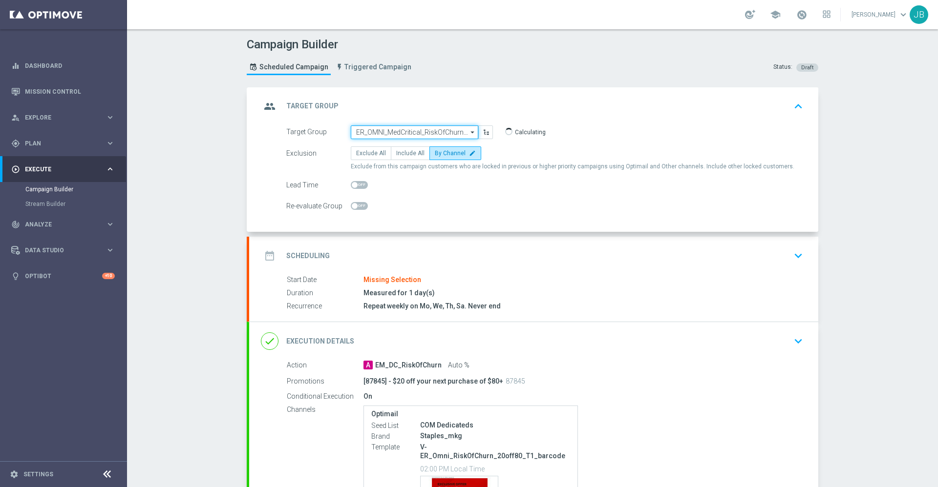
click at [390, 136] on input "ER_OMNI_MedCritical_RiskOfChurn_T1" at bounding box center [414, 133] width 127 height 14
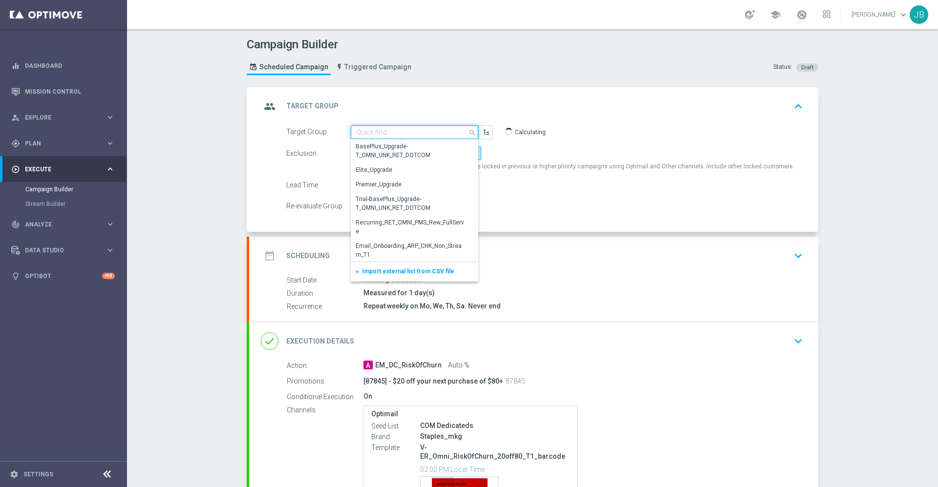
paste input "ER_OMNI_MedCritical_RiskOfChurn_T1"
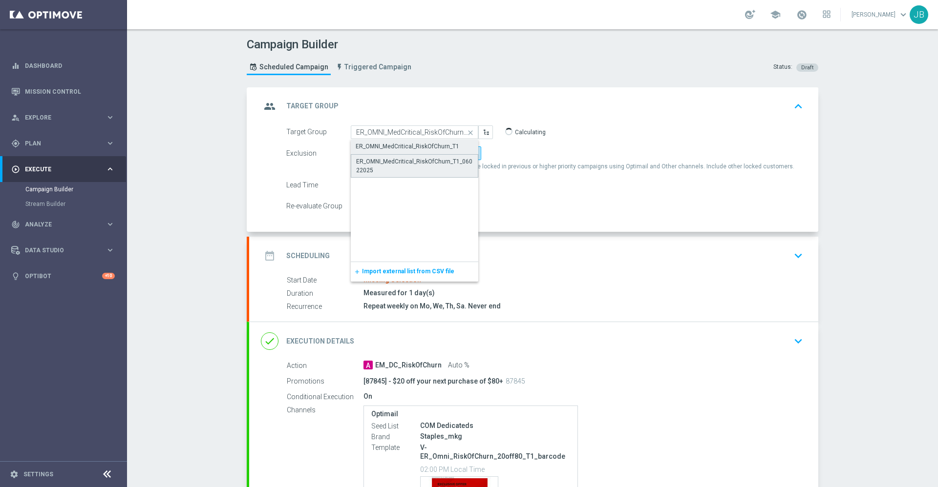
click at [397, 162] on div "ER_OMNI_MedCritical_RiskOfChurn_T1_06022025" at bounding box center [414, 166] width 117 height 18
type input "ER_OMNI_MedCritical_RiskOfChurn_T1_06022025"
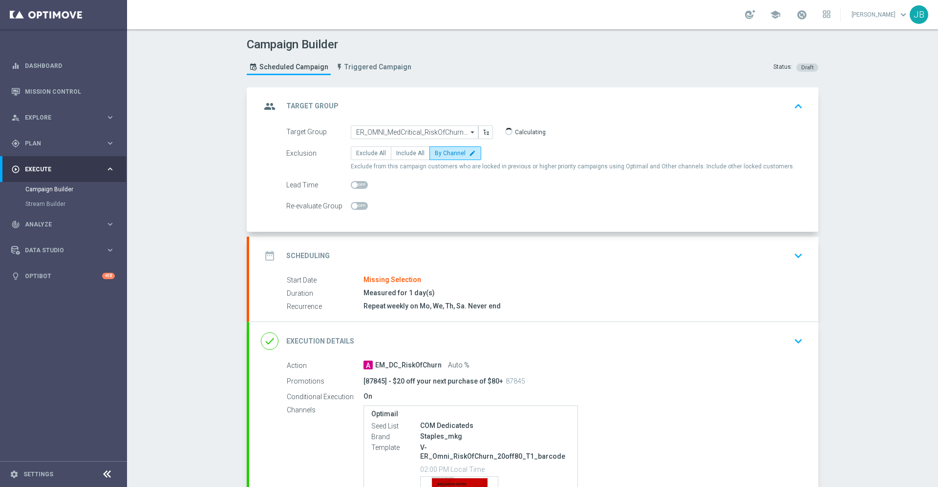
click at [312, 255] on h2 "Scheduling" at bounding box center [307, 255] width 43 height 9
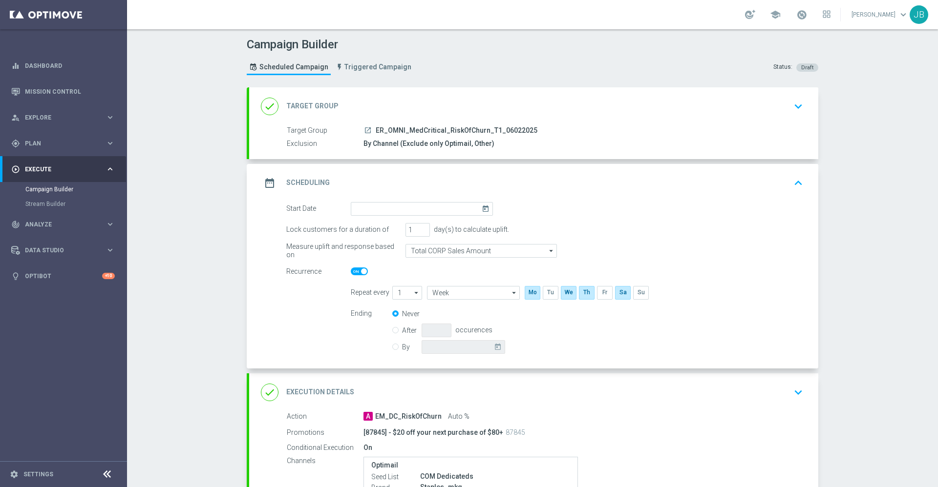
click at [481, 207] on icon "today" at bounding box center [486, 207] width 11 height 11
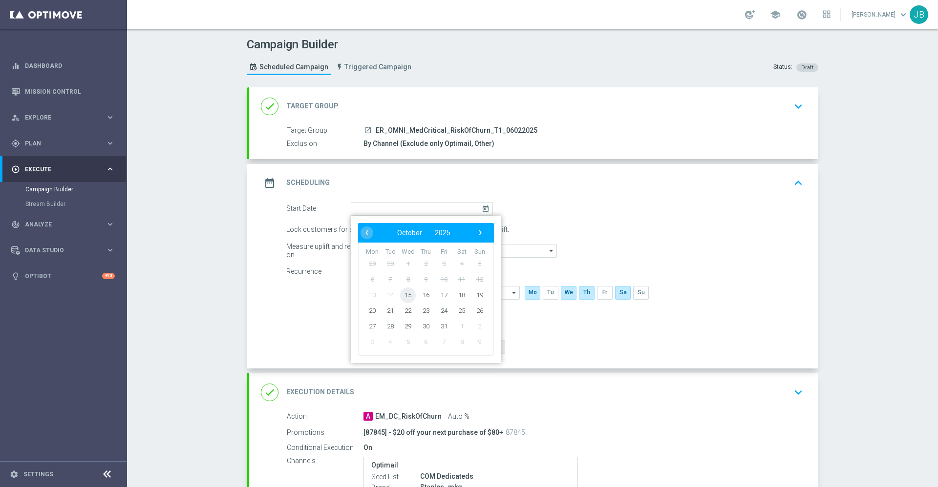
click at [400, 295] on span "15" at bounding box center [408, 295] width 16 height 16
type input "[DATE]"
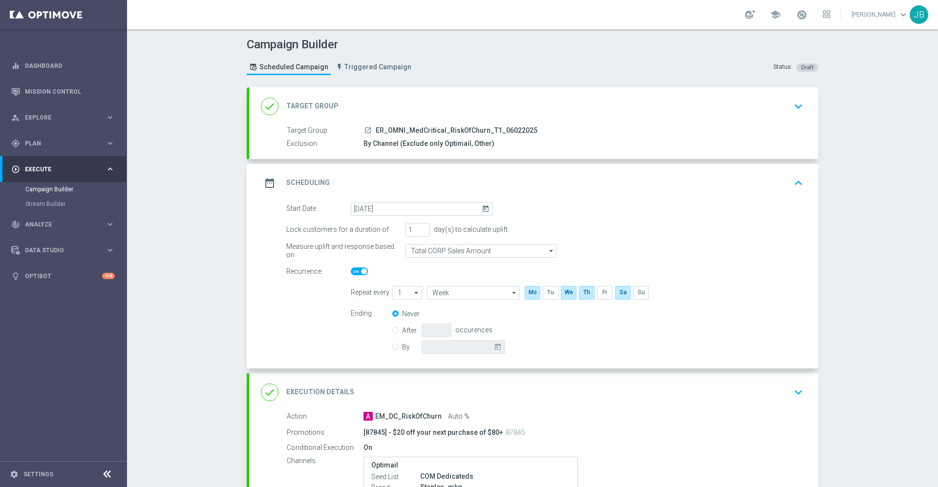
click at [361, 274] on span at bounding box center [364, 272] width 6 height 6
click at [358, 274] on input "checkbox" at bounding box center [359, 272] width 17 height 8
checkbox input "false"
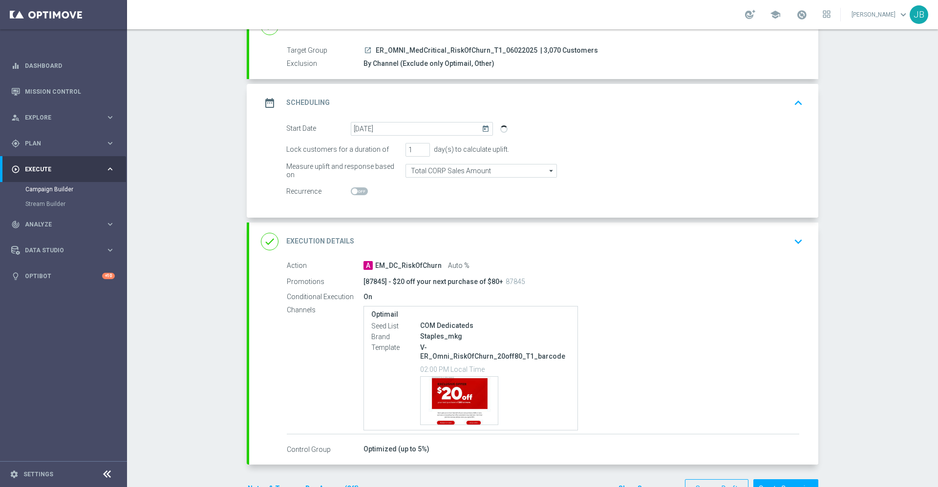
scroll to position [77, 0]
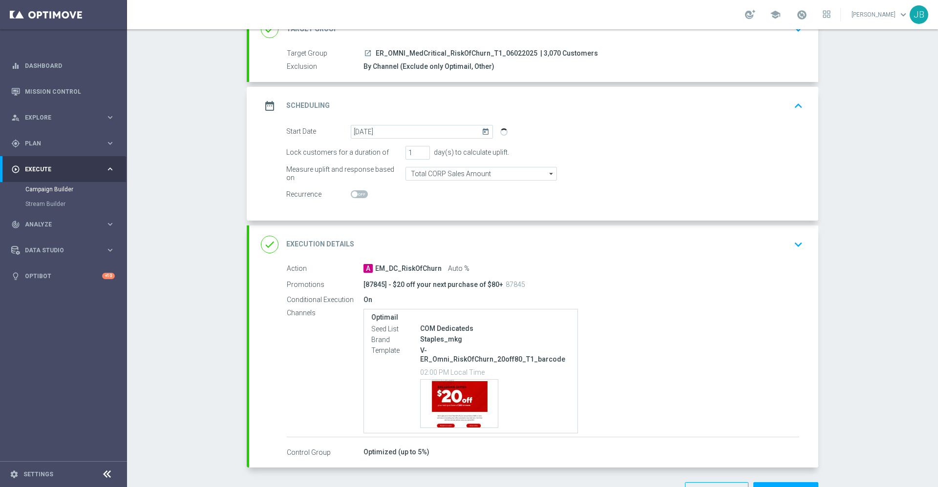
click at [323, 244] on h2 "Execution Details" at bounding box center [320, 244] width 68 height 9
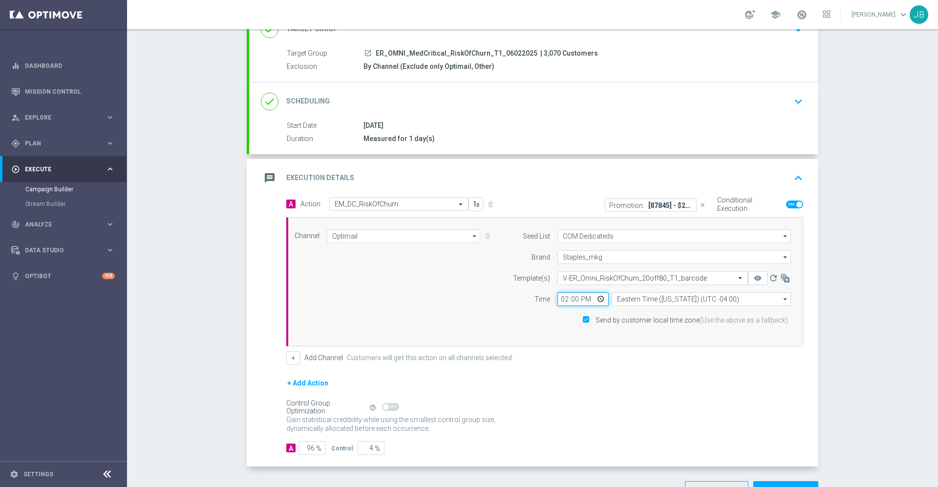
click at [557, 298] on input "14:00" at bounding box center [582, 300] width 51 height 14
type input "17:30"
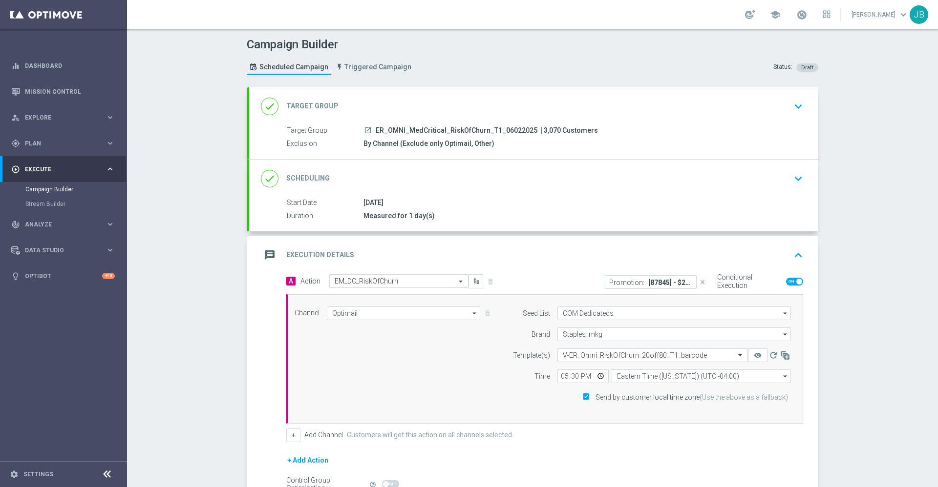
click at [324, 105] on h2 "Target Group" at bounding box center [312, 106] width 52 height 9
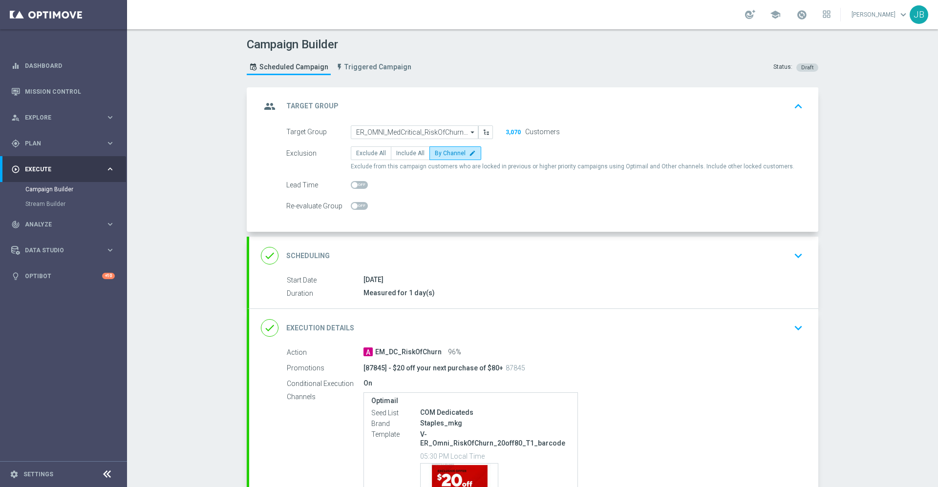
click at [312, 261] on div "done Scheduling" at bounding box center [295, 256] width 69 height 18
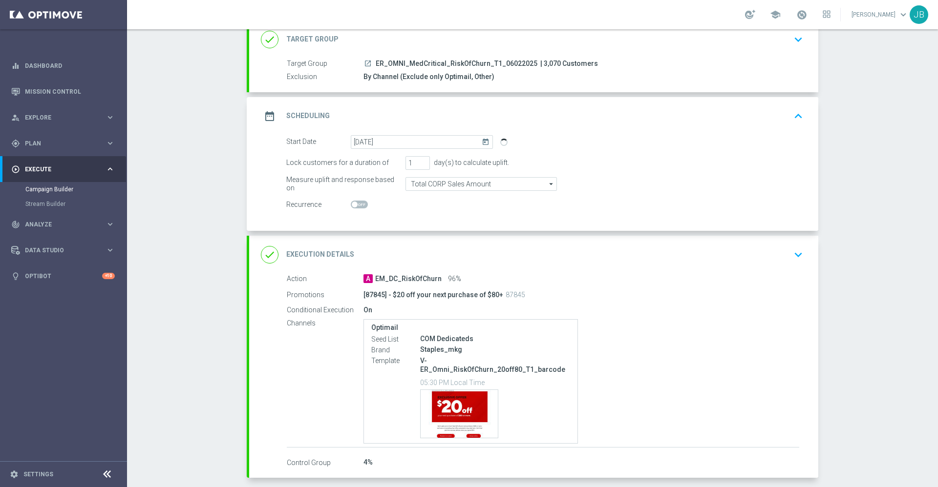
scroll to position [67, 0]
click at [324, 255] on h2 "Execution Details" at bounding box center [320, 254] width 68 height 9
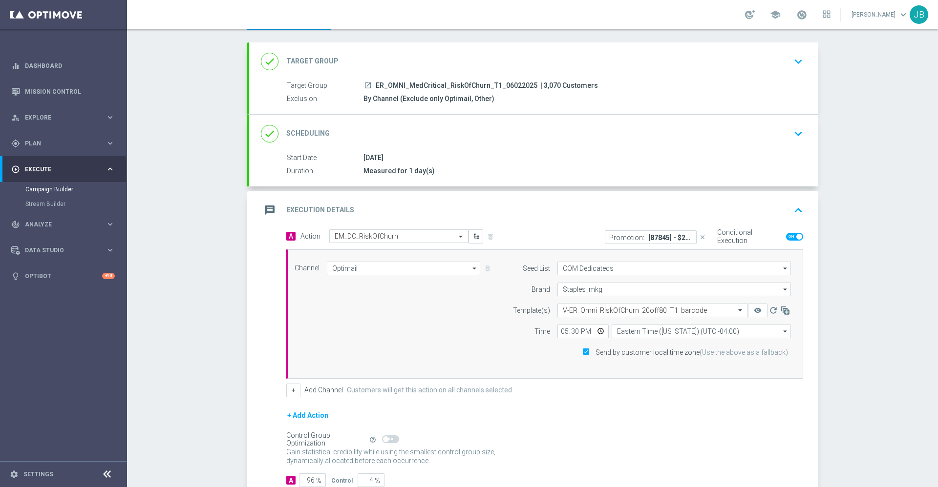
scroll to position [13, 0]
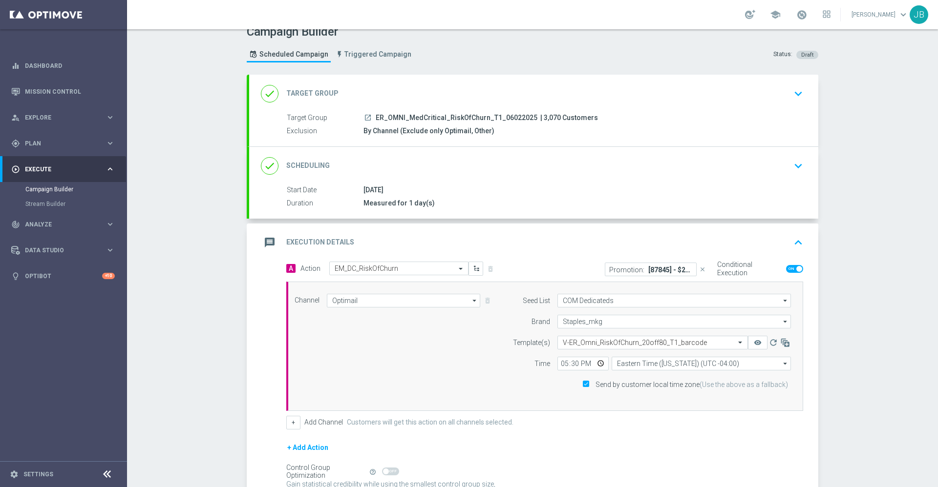
click at [304, 170] on h2 "Scheduling" at bounding box center [307, 165] width 43 height 9
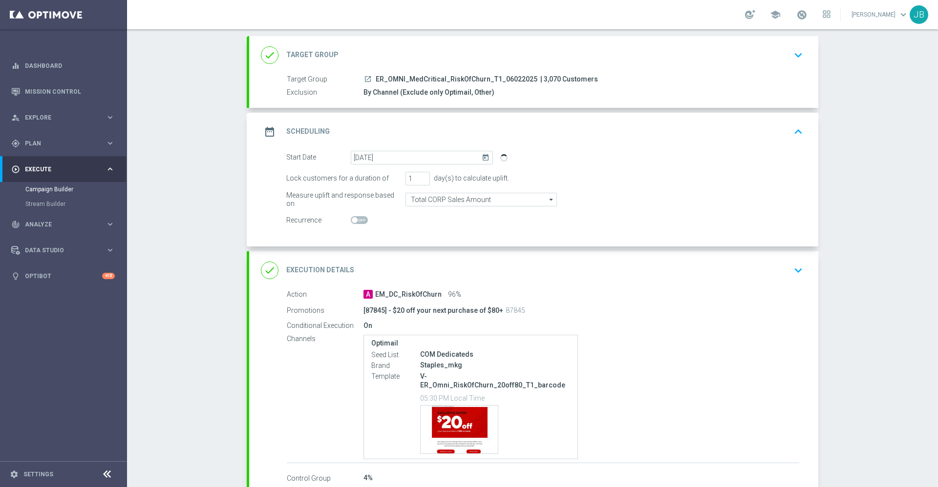
scroll to position [102, 0]
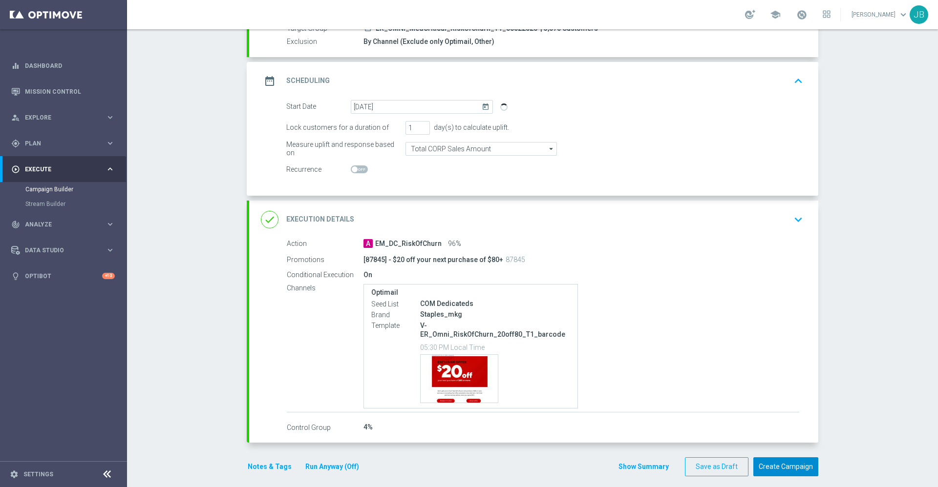
click at [771, 459] on button "Create Campaign" at bounding box center [785, 467] width 65 height 19
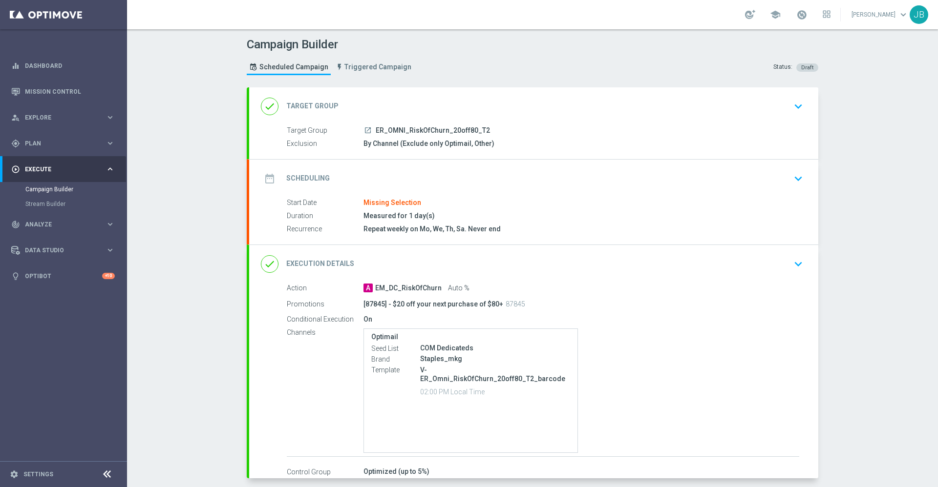
type input "ER_OMNI_RiskOfChurn_20off80_T2"
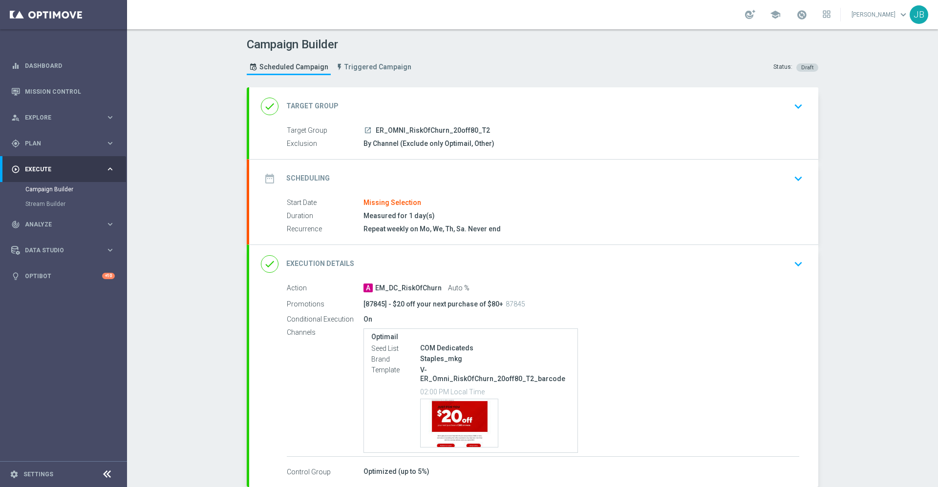
click at [296, 104] on h2 "Target Group" at bounding box center [312, 106] width 52 height 9
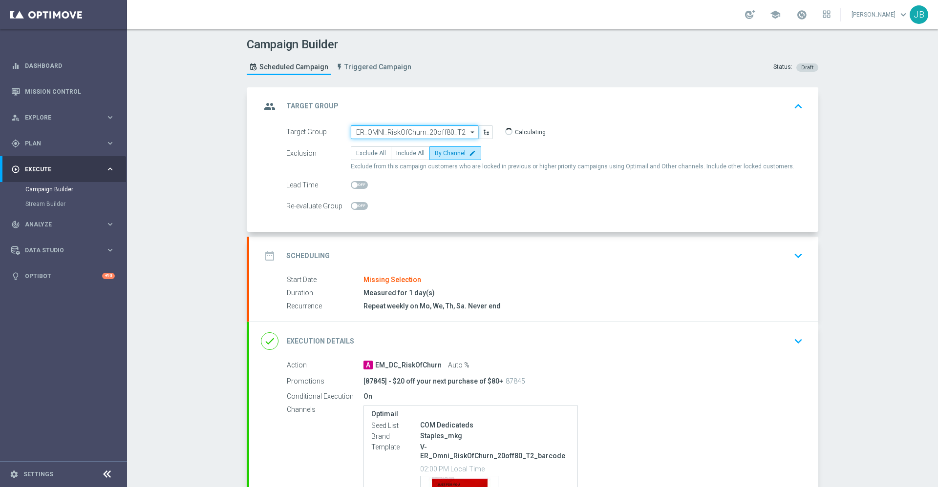
click at [433, 129] on input "ER_OMNI_RiskOfChurn_20off80_T2" at bounding box center [414, 133] width 127 height 14
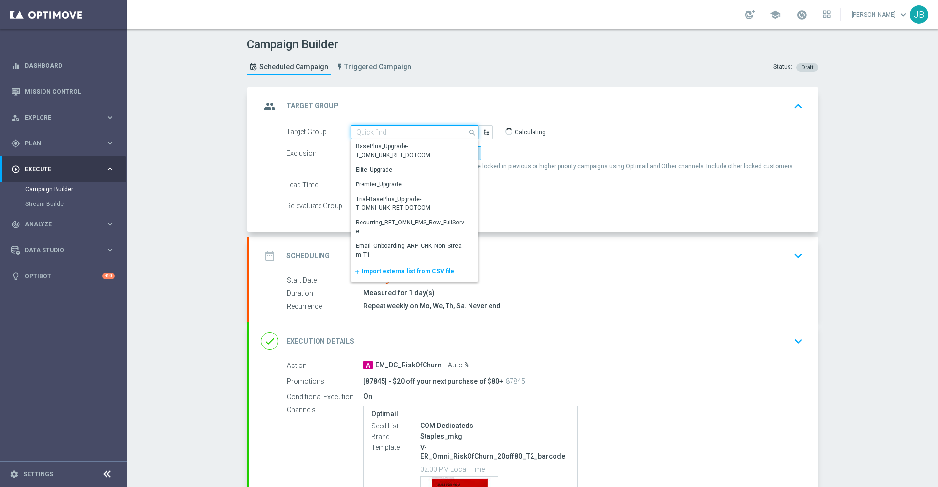
paste input "ER_OMNI_RiskOfChurn_20off80_T2"
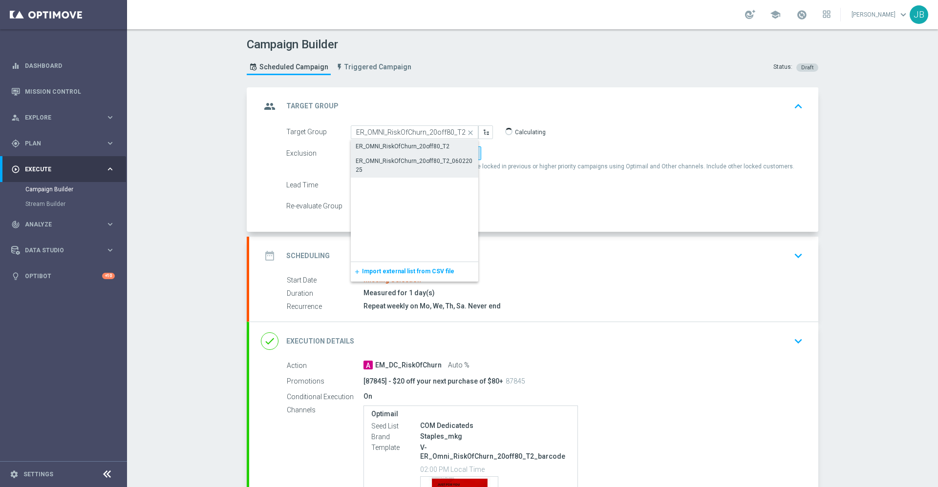
click at [430, 169] on div "ER_OMNI_RiskOfChurn_20off80_T2_06022025" at bounding box center [415, 166] width 118 height 18
type input "ER_OMNI_RiskOfChurn_20off80_T2_06022025"
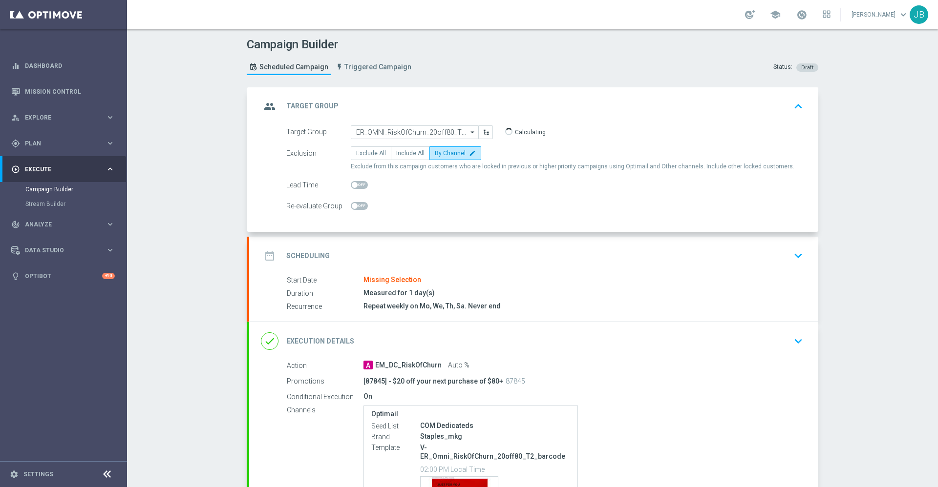
click at [302, 250] on div "date_range Scheduling" at bounding box center [295, 256] width 69 height 18
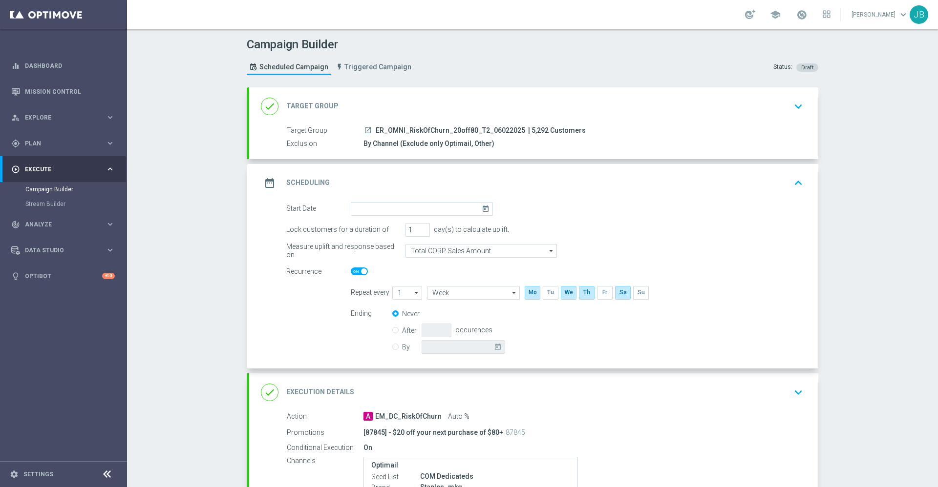
click at [481, 211] on icon "today" at bounding box center [486, 207] width 11 height 11
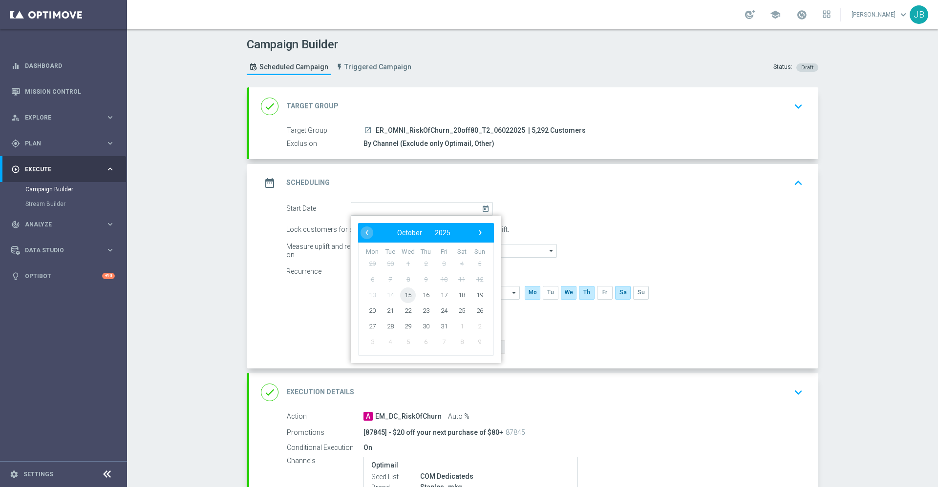
click at [404, 294] on span "15" at bounding box center [408, 295] width 16 height 16
type input "[DATE]"
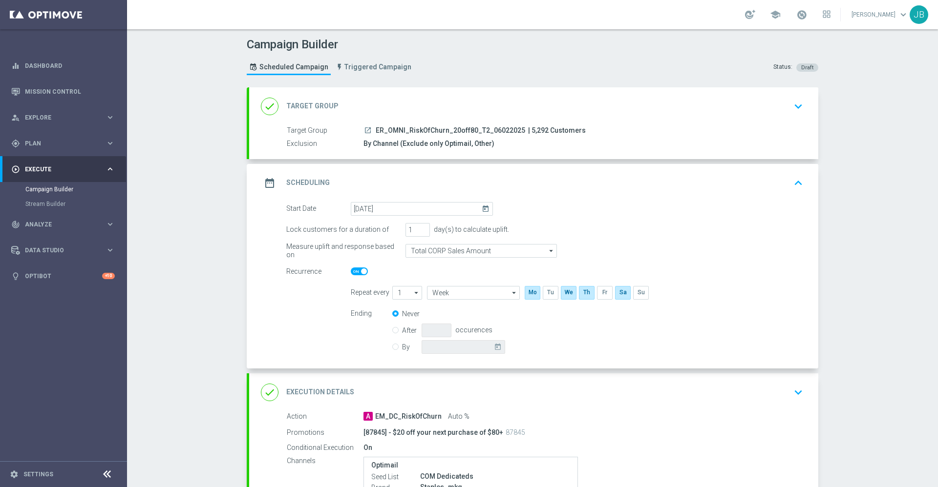
click at [361, 272] on span at bounding box center [364, 272] width 6 height 6
click at [356, 272] on input "checkbox" at bounding box center [359, 272] width 17 height 8
checkbox input "false"
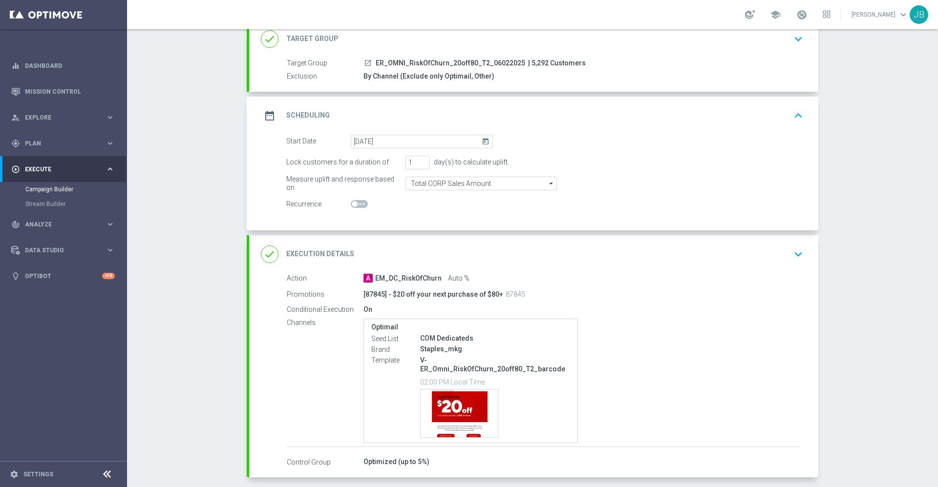
scroll to position [73, 0]
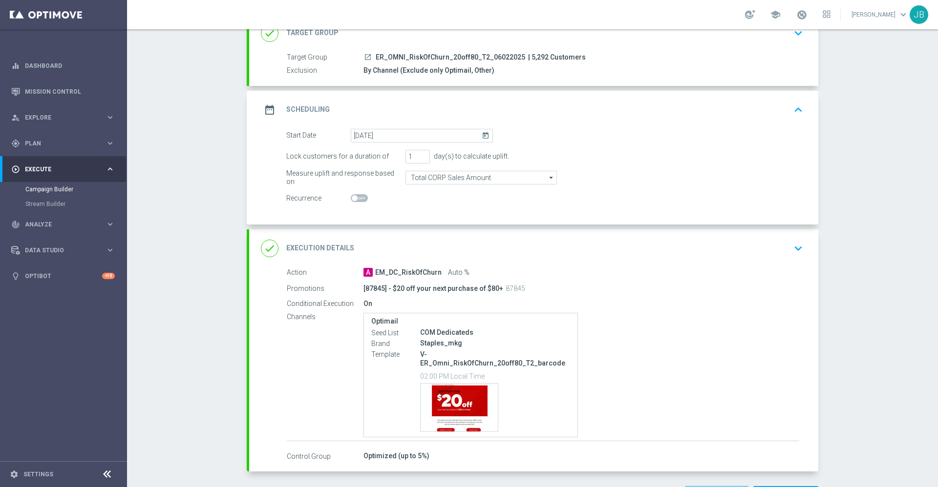
click at [330, 247] on h2 "Execution Details" at bounding box center [320, 248] width 68 height 9
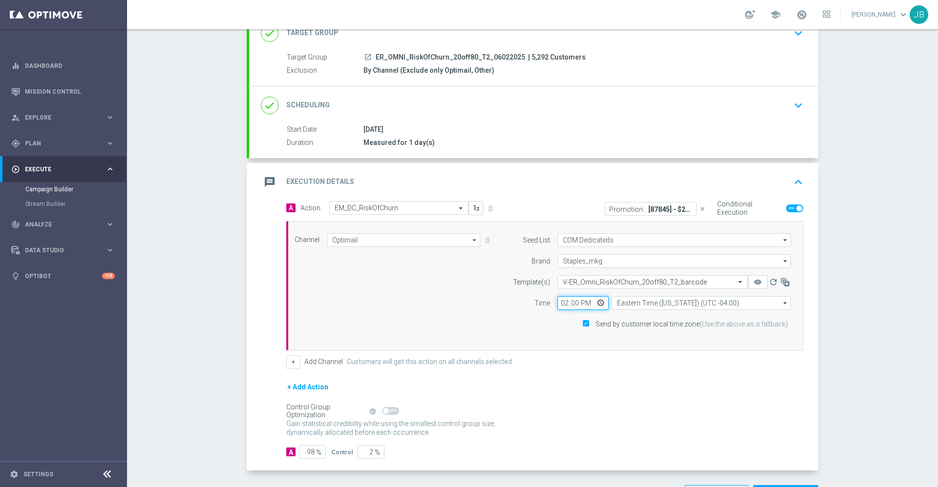
click at [559, 301] on input "14:00" at bounding box center [582, 303] width 51 height 14
type input "17:30"
click at [617, 368] on div "+ Add Channel Customers will get this action on all channels selected." at bounding box center [544, 363] width 517 height 14
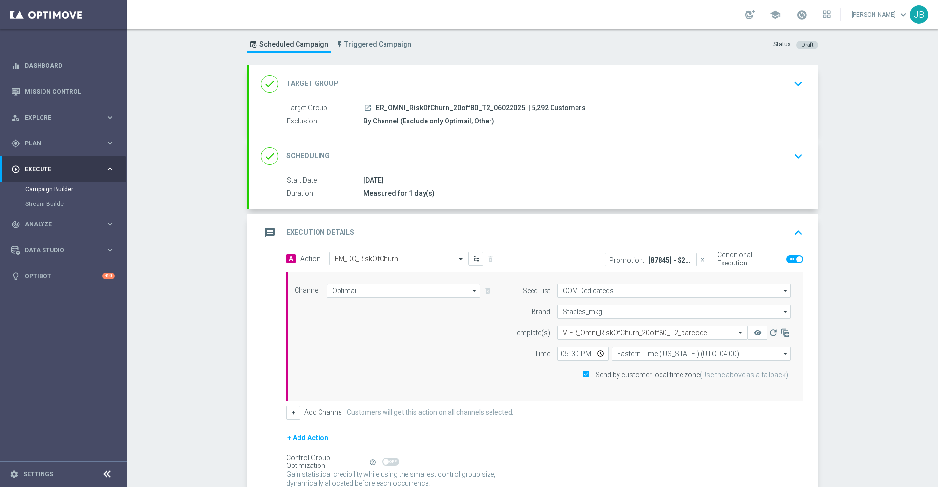
scroll to position [21, 0]
click at [303, 150] on div "done Scheduling" at bounding box center [295, 157] width 69 height 18
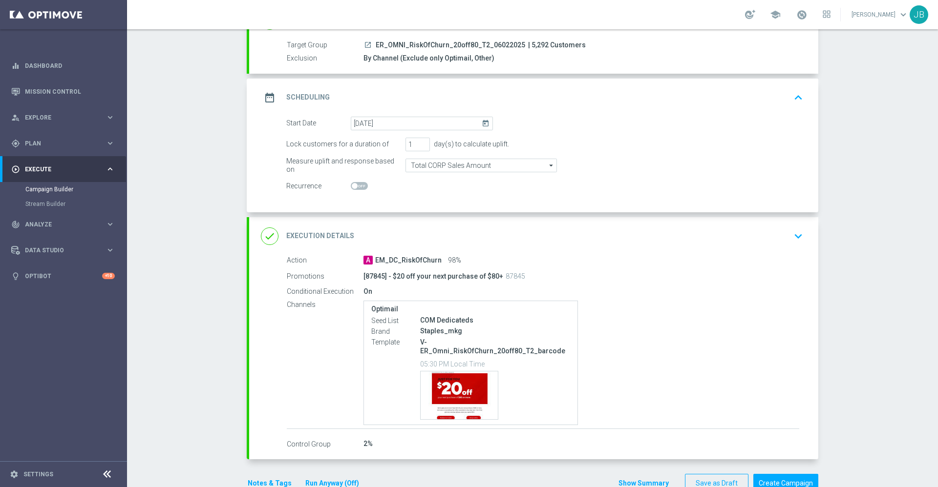
scroll to position [102, 0]
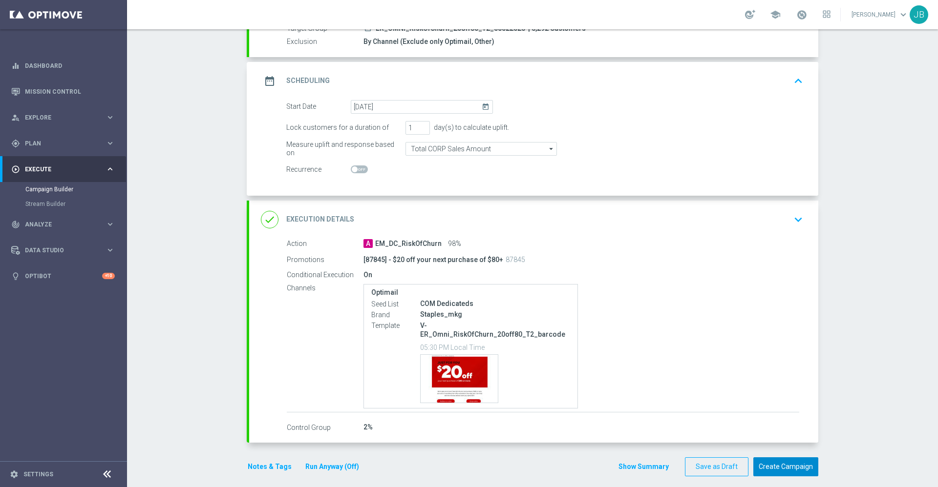
click at [770, 458] on button "Create Campaign" at bounding box center [785, 467] width 65 height 19
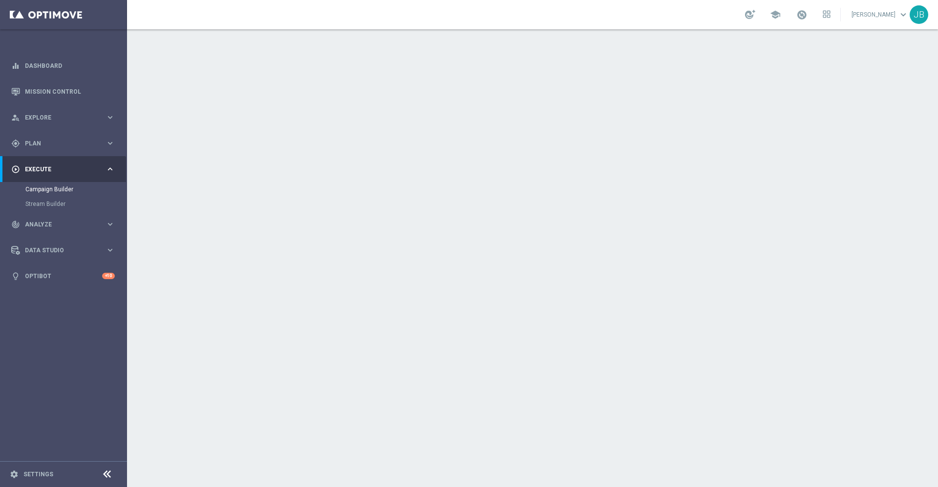
click at [318, 105] on h2 "Target Group" at bounding box center [312, 106] width 52 height 9
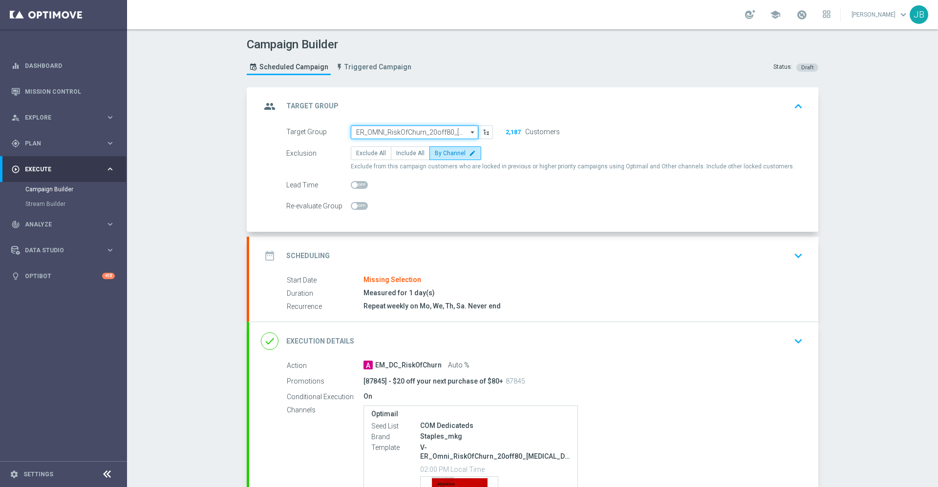
click at [383, 135] on input "ER_OMNI_RiskOfChurn_20off80_[MEDICAL_DATA]" at bounding box center [414, 133] width 127 height 14
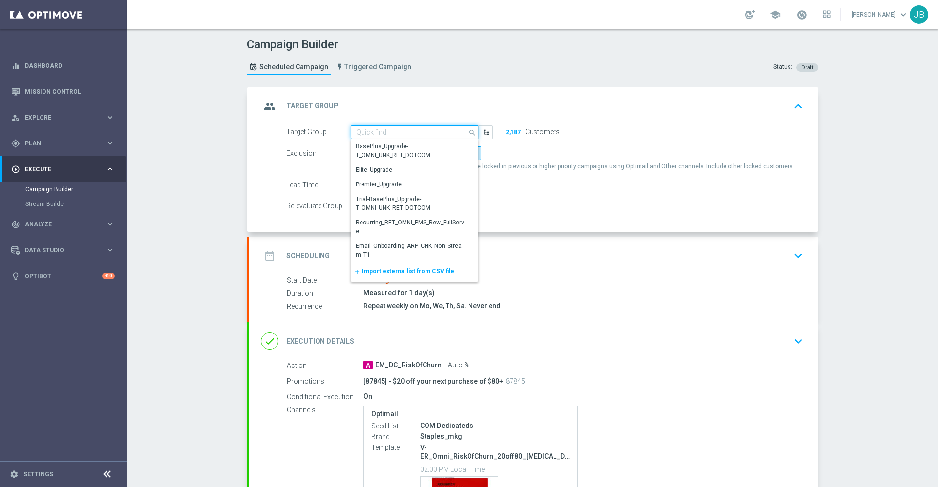
paste input "ER_OMNI_RiskOfChurn_20off80_[MEDICAL_DATA]"
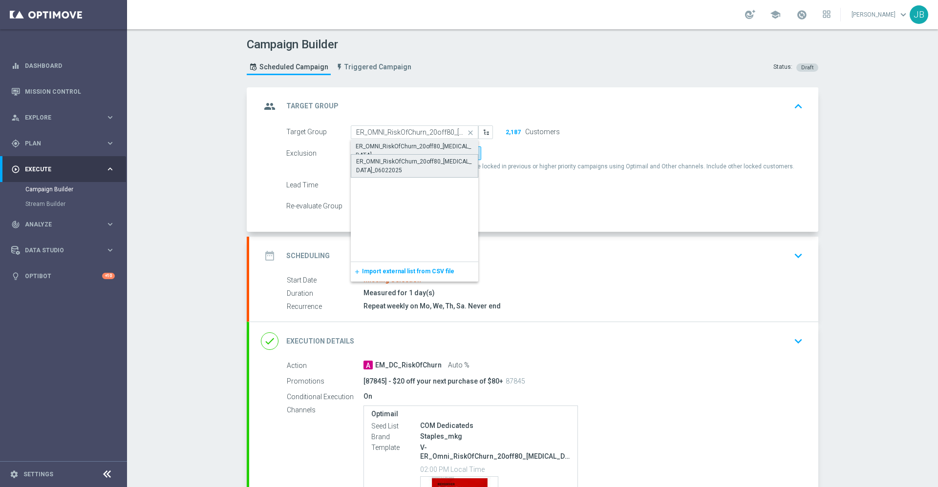
click at [404, 160] on div "ER_OMNI_RiskOfChurn_20off80_[MEDICAL_DATA]_06022025" at bounding box center [414, 166] width 117 height 18
type input "ER_OMNI_RiskOfChurn_20off80_[MEDICAL_DATA]_06022025"
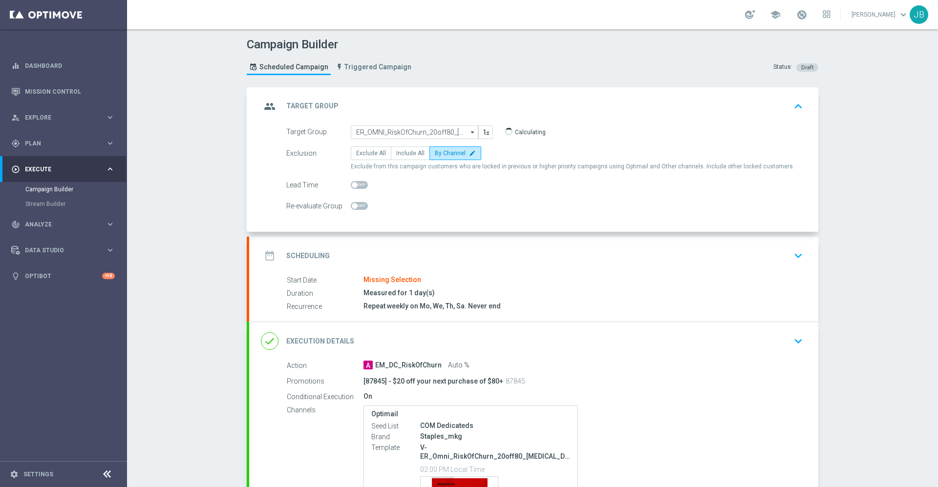
click at [318, 256] on h2 "Scheduling" at bounding box center [307, 255] width 43 height 9
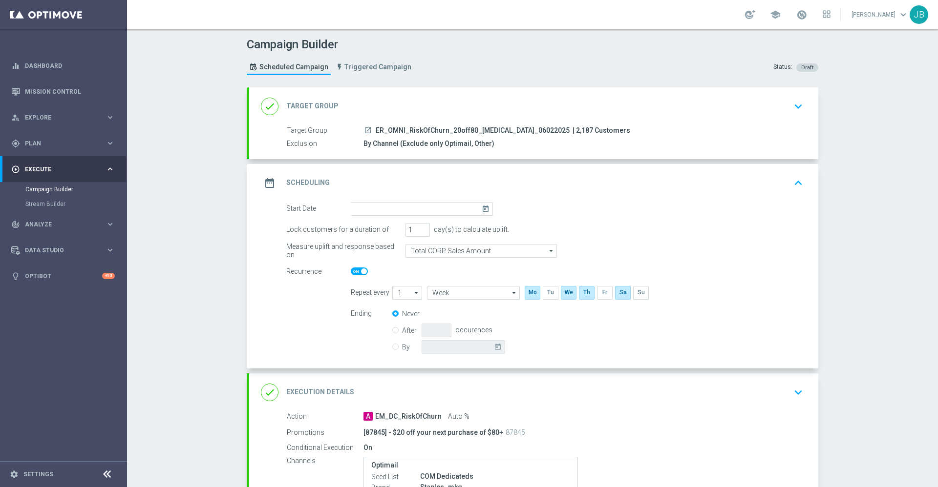
click at [482, 208] on icon "today" at bounding box center [486, 207] width 11 height 11
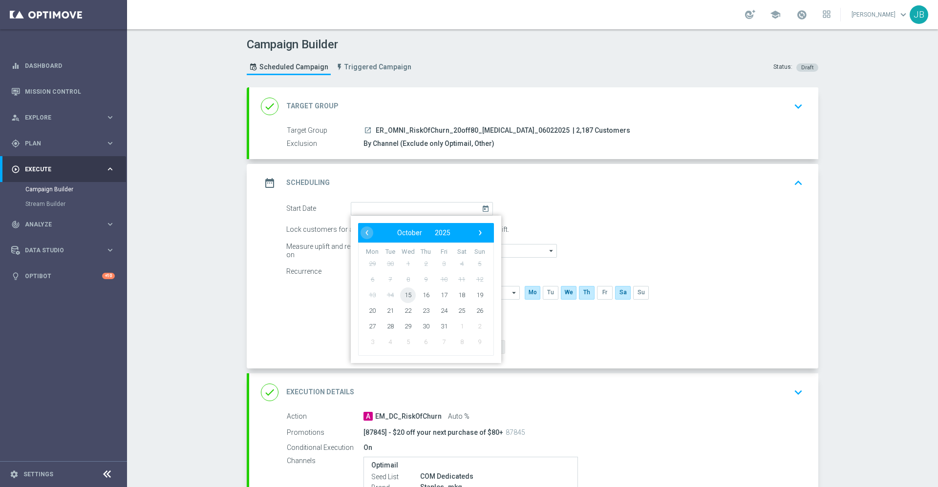
click at [406, 297] on span "15" at bounding box center [408, 295] width 16 height 16
type input "[DATE]"
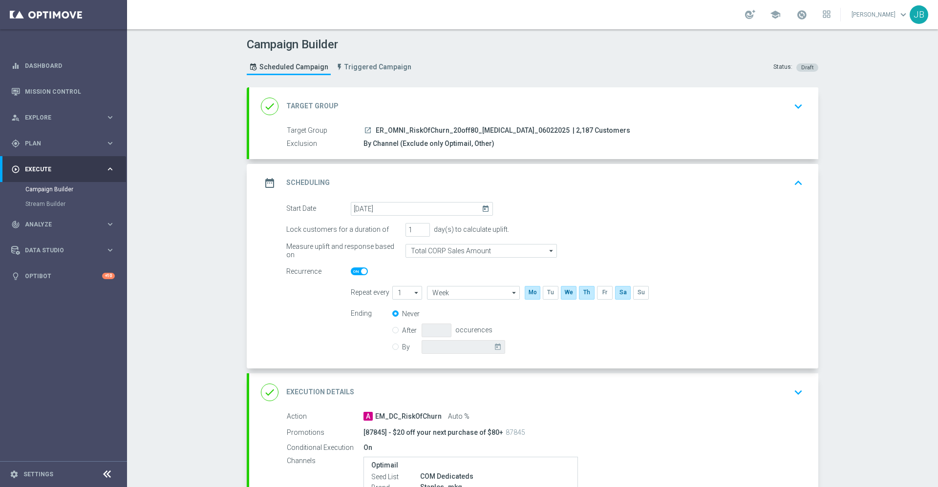
click at [357, 275] on switch at bounding box center [422, 272] width 142 height 8
click at [357, 275] on span at bounding box center [359, 272] width 17 height 8
click at [357, 275] on input "checkbox" at bounding box center [359, 272] width 17 height 8
checkbox input "false"
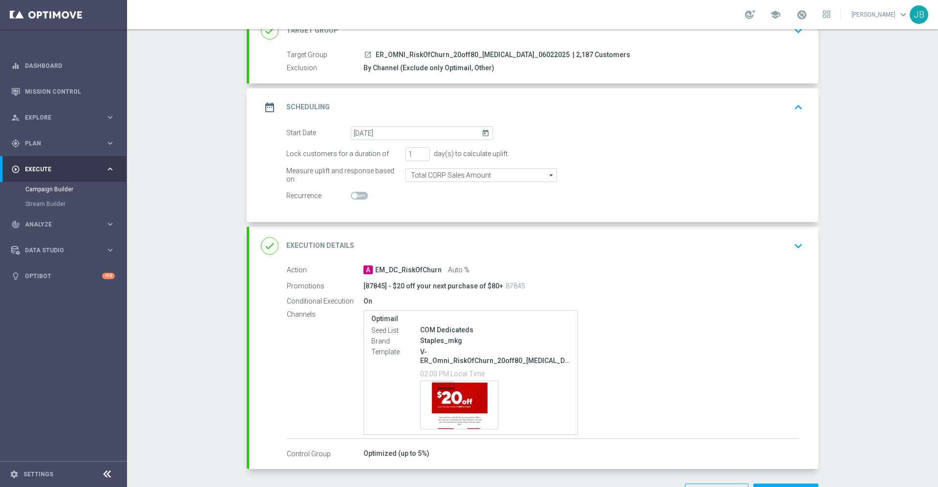
scroll to position [76, 0]
click at [328, 241] on h2 "Execution Details" at bounding box center [320, 245] width 68 height 9
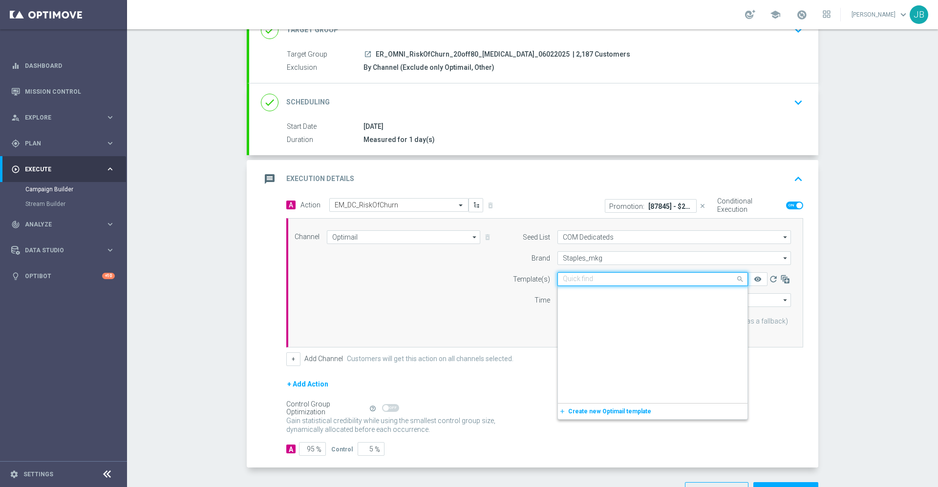
click at [582, 281] on input "text" at bounding box center [643, 279] width 160 height 8
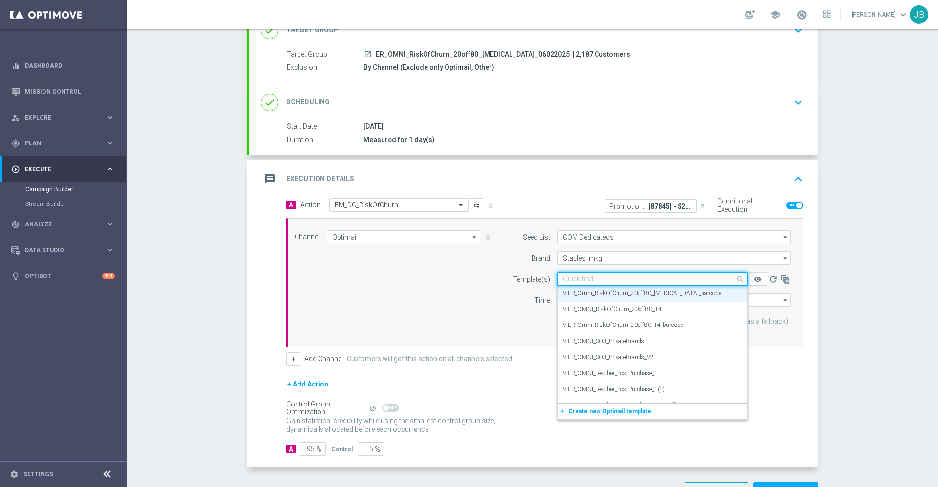
paste input "ER_OMNI_RiskOfChurn_20off80_[MEDICAL_DATA]"
type input "ER_OMNI_RiskOfChurn_20off80_[MEDICAL_DATA]"
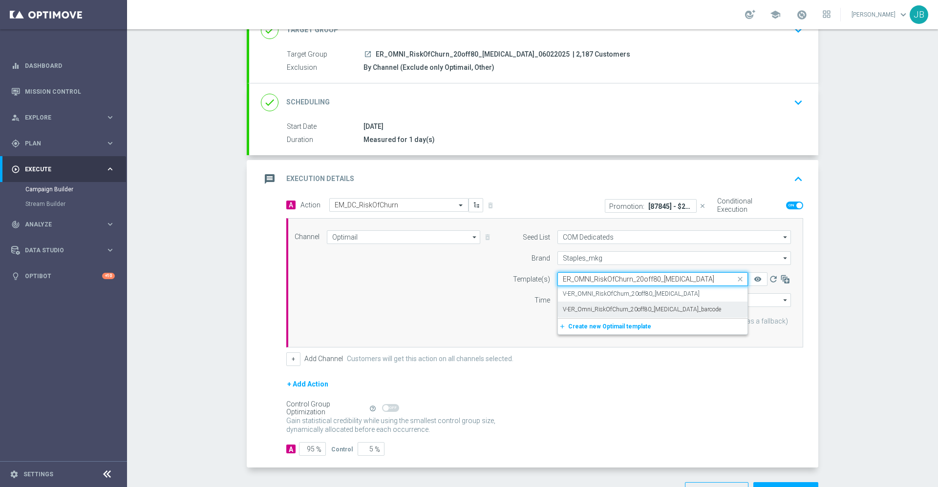
scroll to position [0, 0]
click at [497, 425] on p "Gain higher response rates by matching the most effective action with each cust…" at bounding box center [396, 430] width 220 height 26
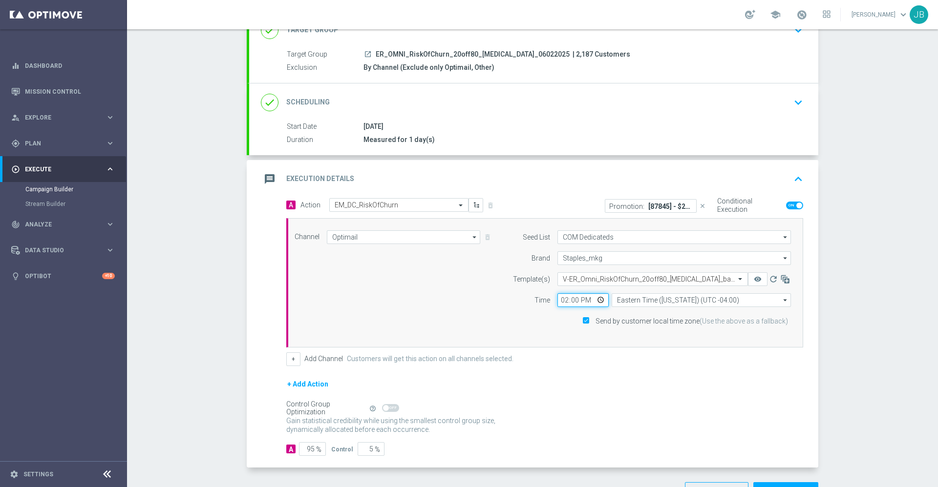
click at [559, 297] on input "14:00" at bounding box center [582, 300] width 51 height 14
type input "17:30"
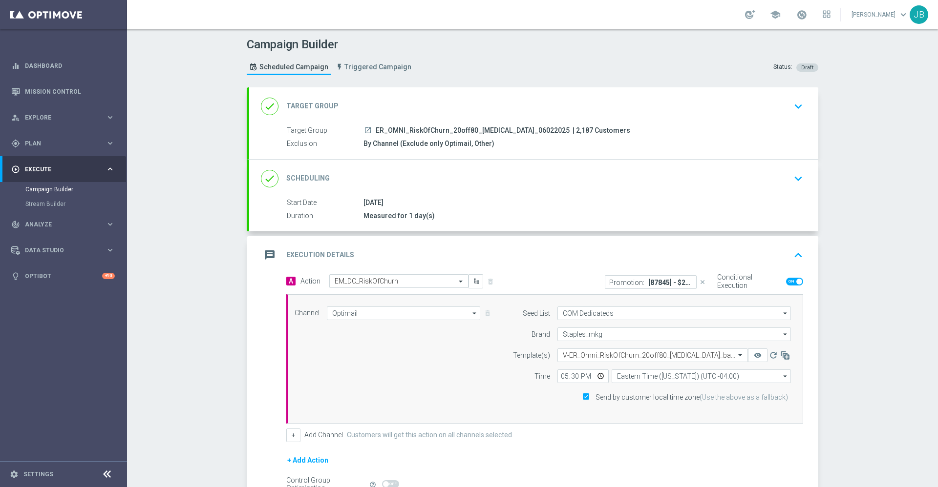
click at [309, 106] on h2 "Target Group" at bounding box center [312, 106] width 52 height 9
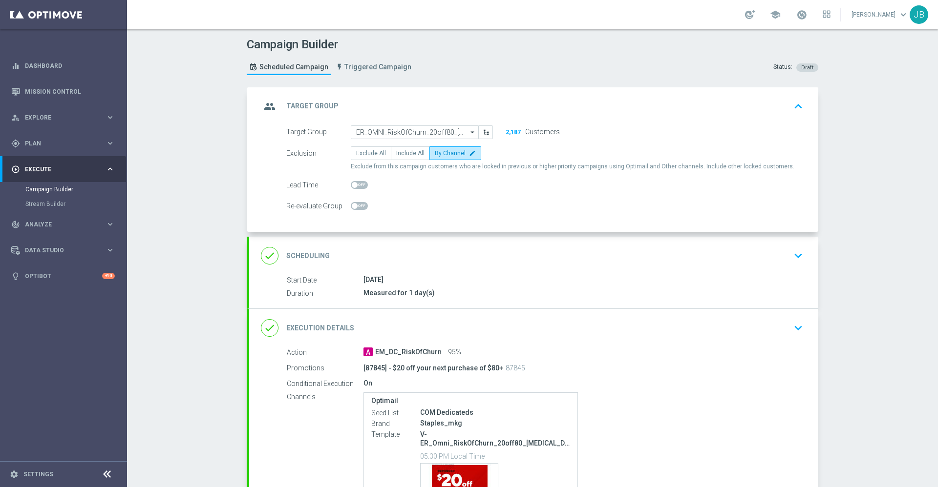
click at [309, 251] on div "done Scheduling" at bounding box center [295, 256] width 69 height 18
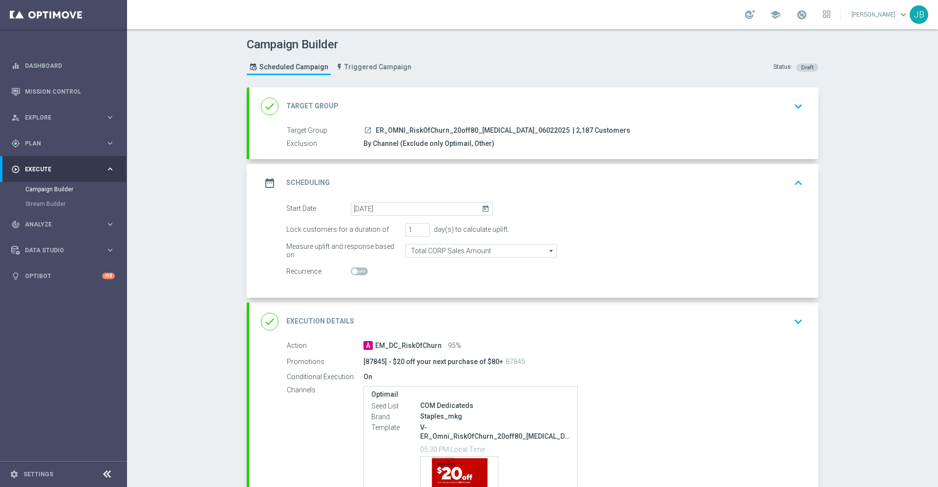
scroll to position [54, 0]
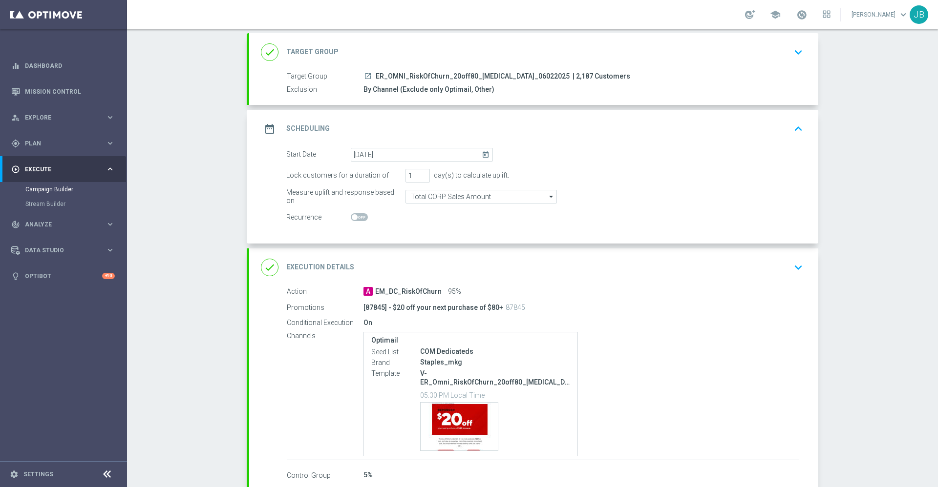
click at [321, 269] on h2 "Execution Details" at bounding box center [320, 267] width 68 height 9
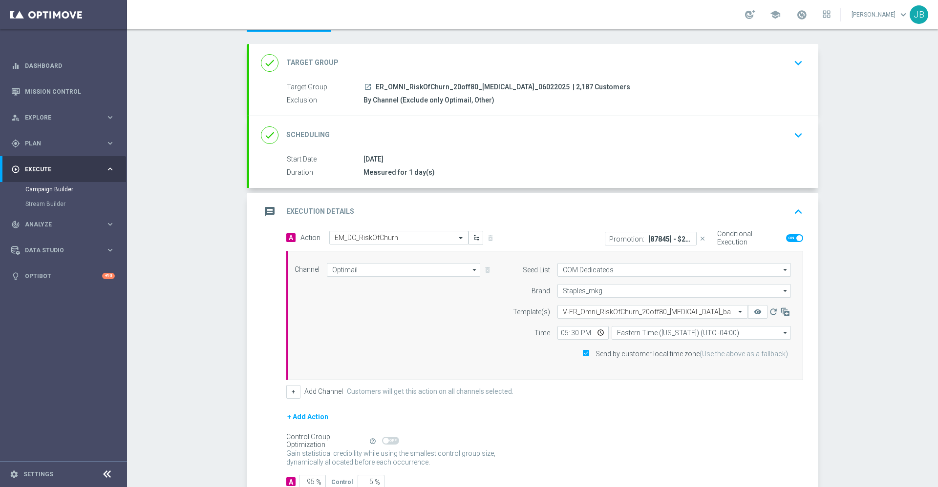
scroll to position [15, 0]
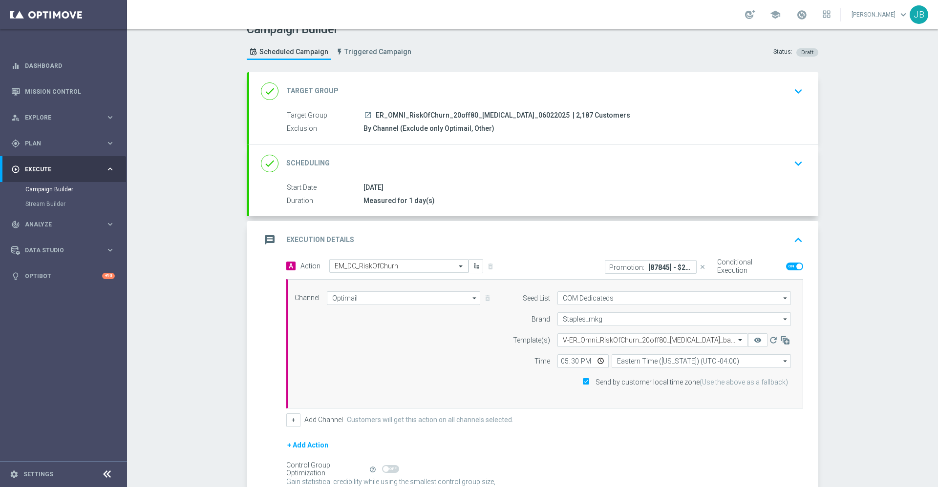
click at [307, 163] on h2 "Scheduling" at bounding box center [307, 163] width 43 height 9
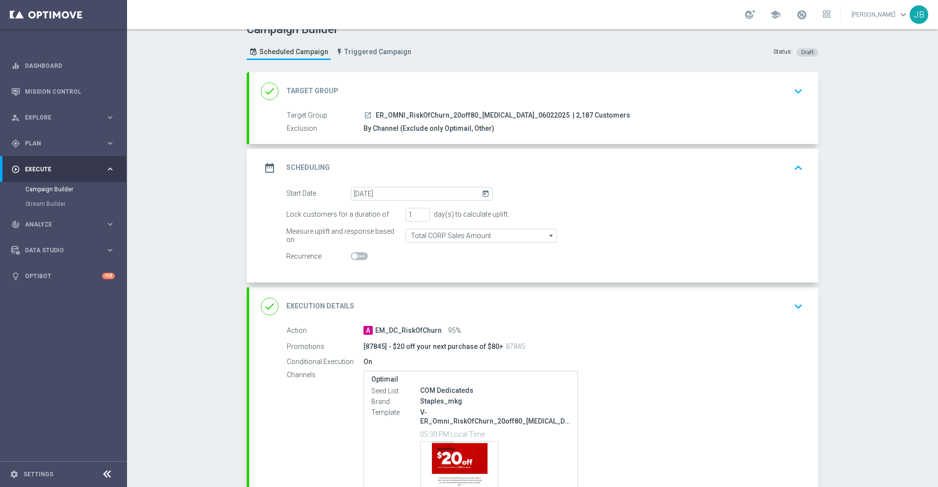
click at [303, 99] on div "done Target Group" at bounding box center [300, 92] width 78 height 18
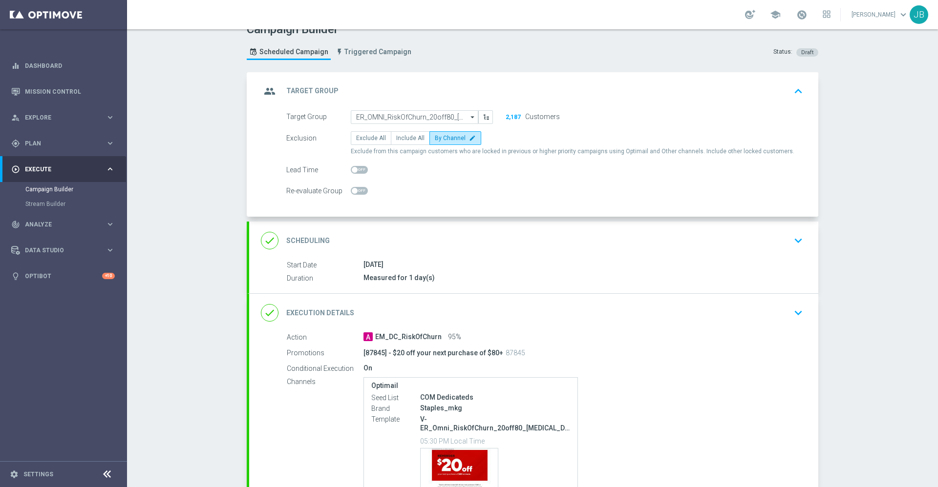
scroll to position [109, 0]
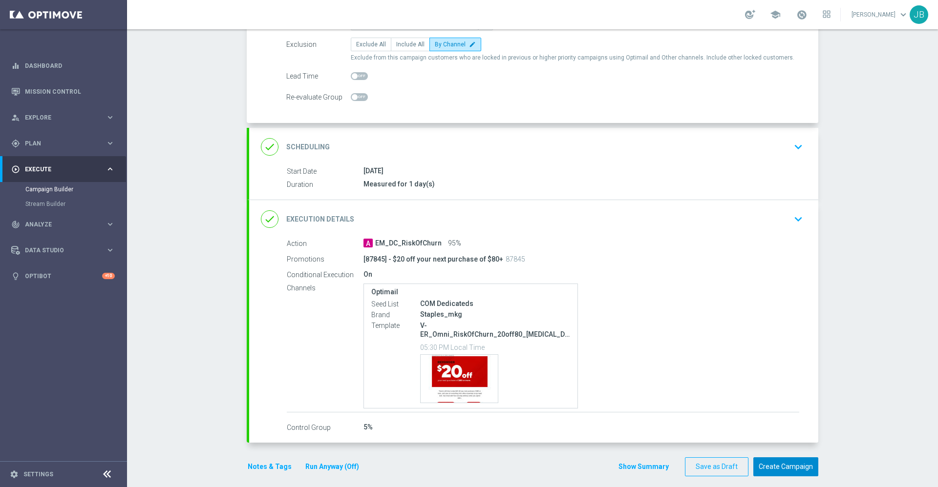
click at [771, 460] on button "Create Campaign" at bounding box center [785, 467] width 65 height 19
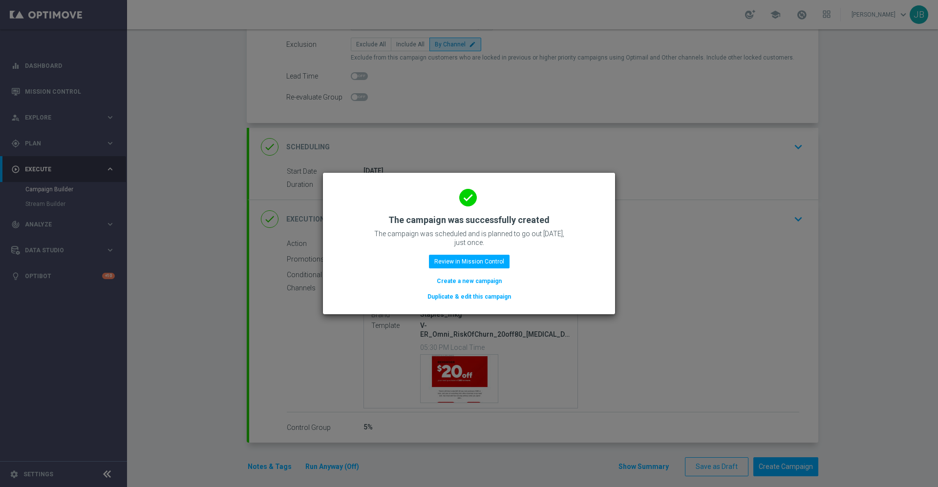
click at [679, 315] on modal-container "done The campaign was successfully created The campaign was scheduled and is pl…" at bounding box center [469, 243] width 938 height 487
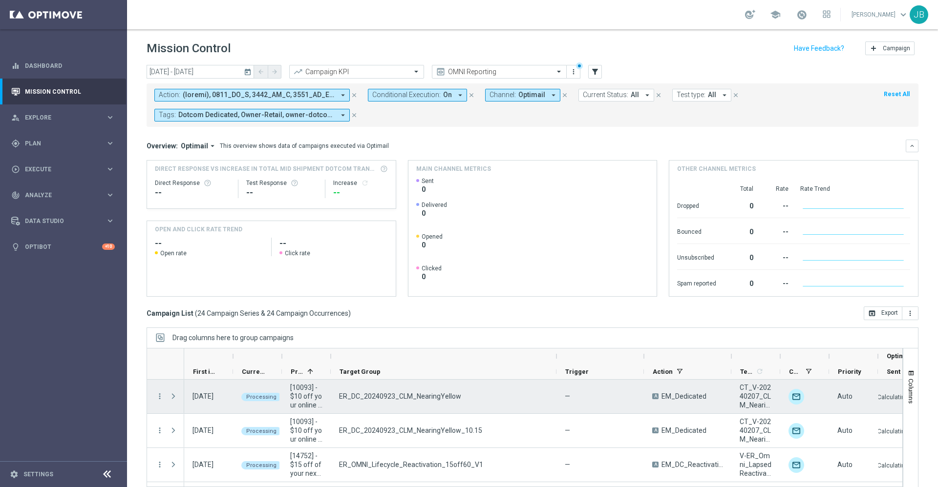
drag, startPoint x: 419, startPoint y: 356, endPoint x: 558, endPoint y: 381, distance: 141.4
click at [558, 381] on div at bounding box center [524, 423] width 756 height 150
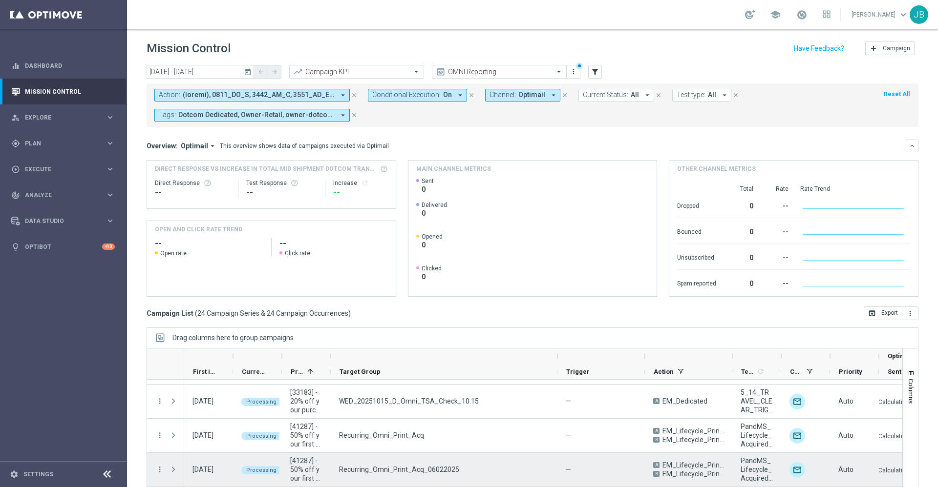
scroll to position [319, 0]
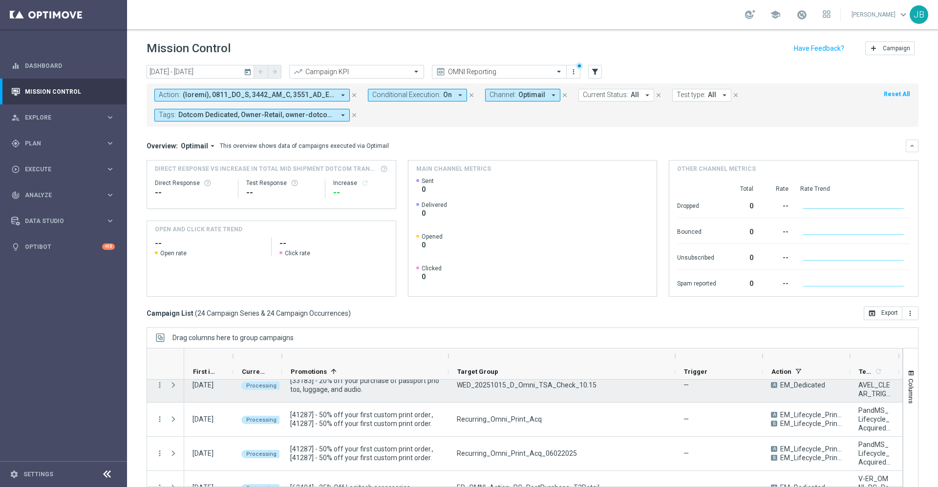
drag, startPoint x: 332, startPoint y: 357, endPoint x: 449, endPoint y: 391, distance: 121.8
click at [449, 391] on div at bounding box center [524, 423] width 756 height 150
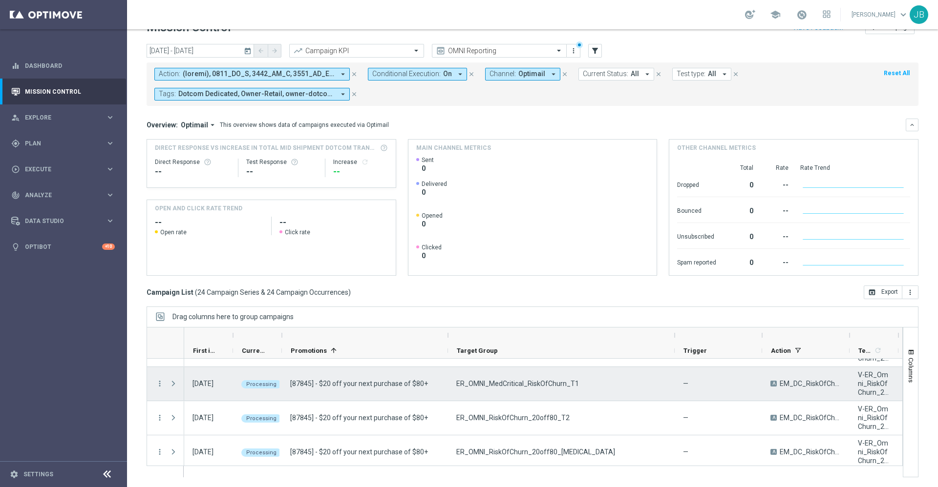
scroll to position [541, 0]
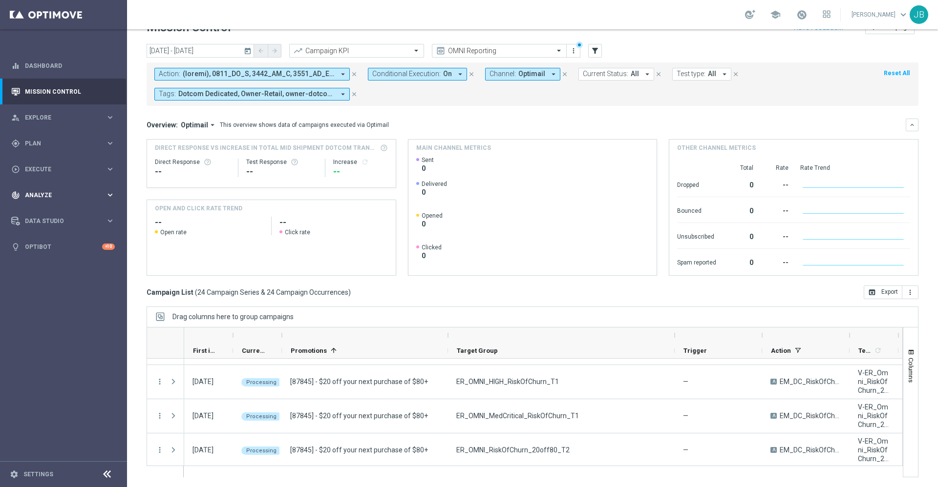
click at [63, 195] on span "Analyze" at bounding box center [65, 195] width 81 height 6
click at [53, 289] on span "BI Studio" at bounding box center [61, 289] width 70 height 6
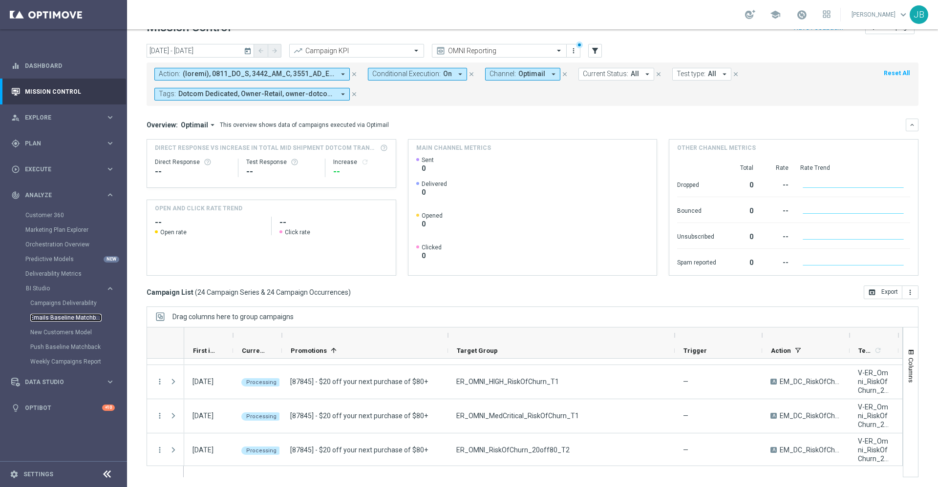
click at [60, 318] on link "Emails Baseline Matchback" at bounding box center [65, 318] width 71 height 8
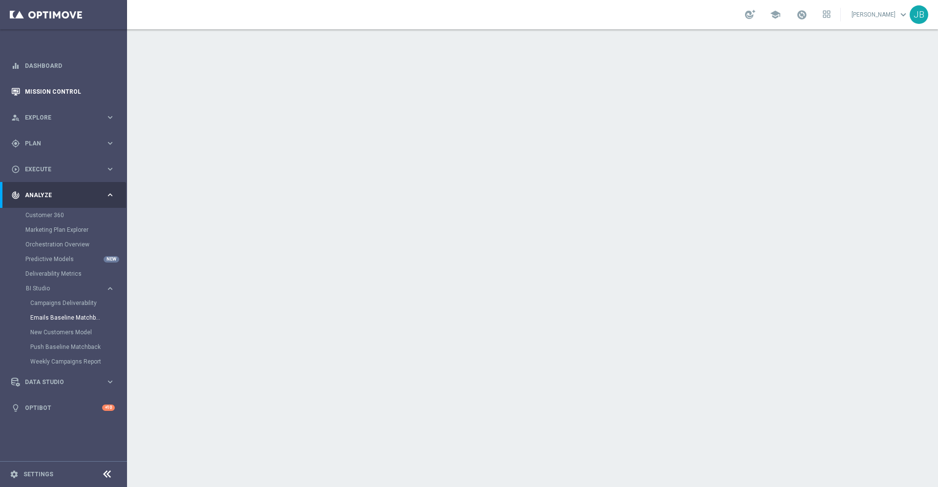
click at [86, 86] on link "Mission Control" at bounding box center [70, 92] width 90 height 26
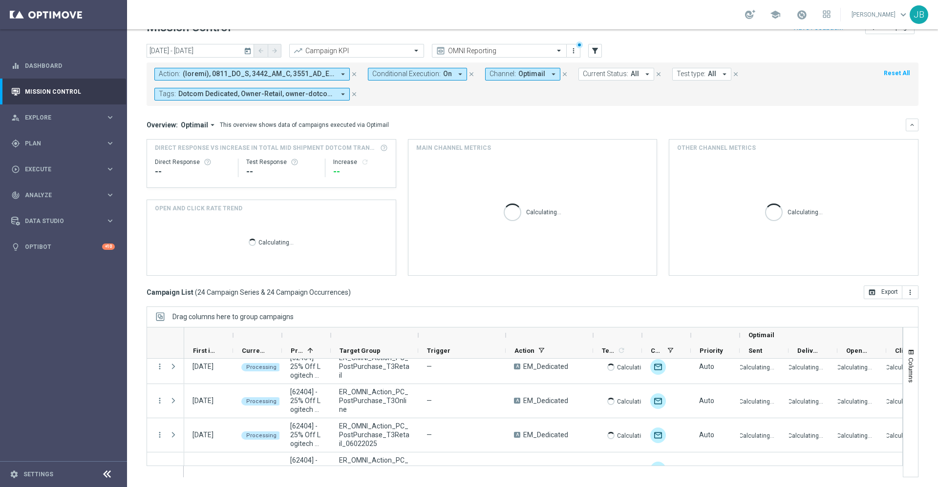
scroll to position [713, 0]
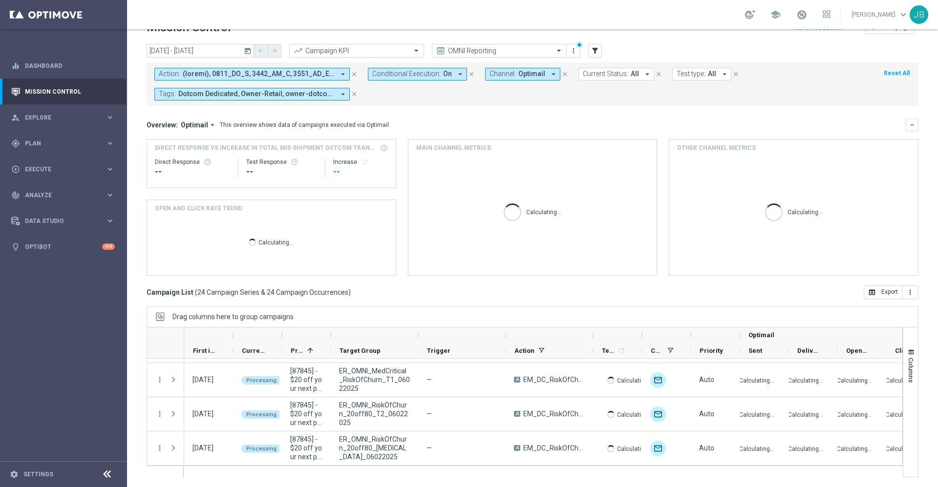
click at [587, 51] on div "today 15 Oct 2025 - 15 Oct 2025 arrow_back arrow_forward Campaign KPI trending_…" at bounding box center [532, 51] width 772 height 15
click at [468, 77] on icon "close" at bounding box center [471, 74] width 7 height 7
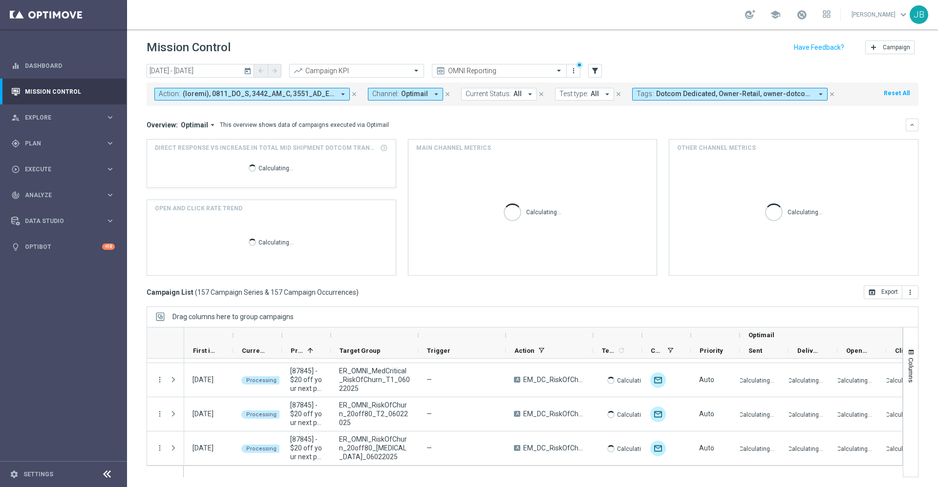
scroll to position [1, 0]
click at [596, 68] on icon "filter_alt" at bounding box center [594, 70] width 9 height 9
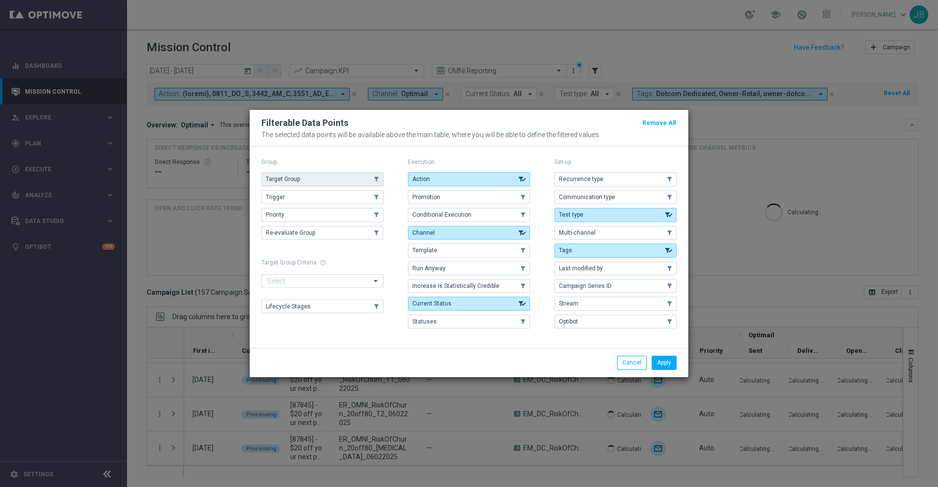
click at [349, 181] on button "Target Group" at bounding box center [322, 179] width 122 height 14
click at [659, 361] on button "Apply" at bounding box center [663, 363] width 25 height 14
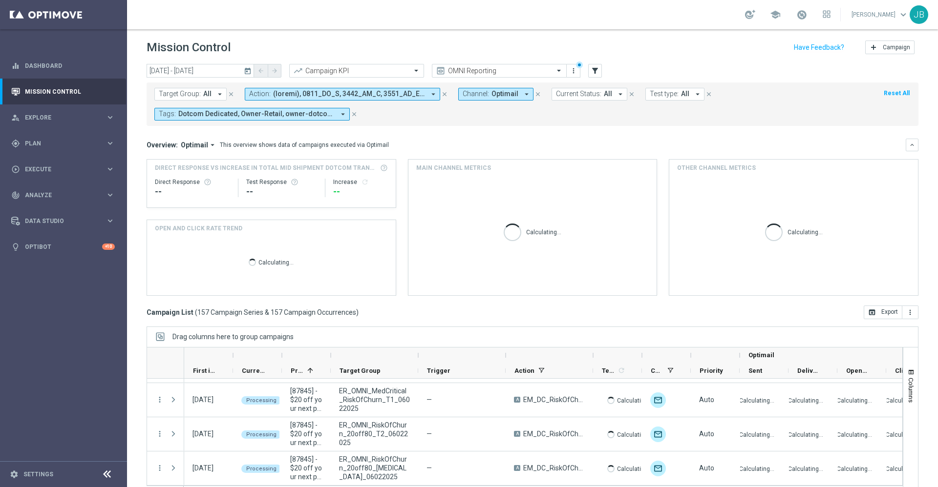
click at [249, 71] on icon "today" at bounding box center [248, 70] width 9 height 9
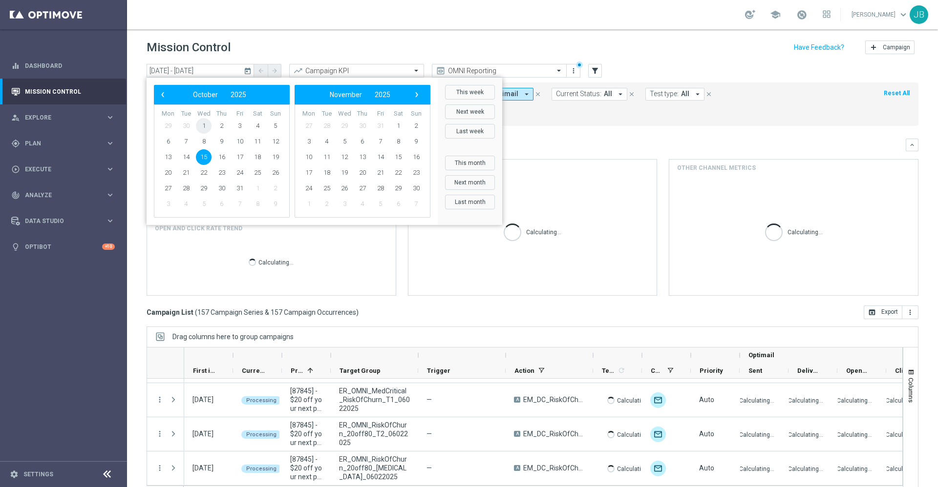
click at [199, 127] on span "1" at bounding box center [204, 126] width 16 height 16
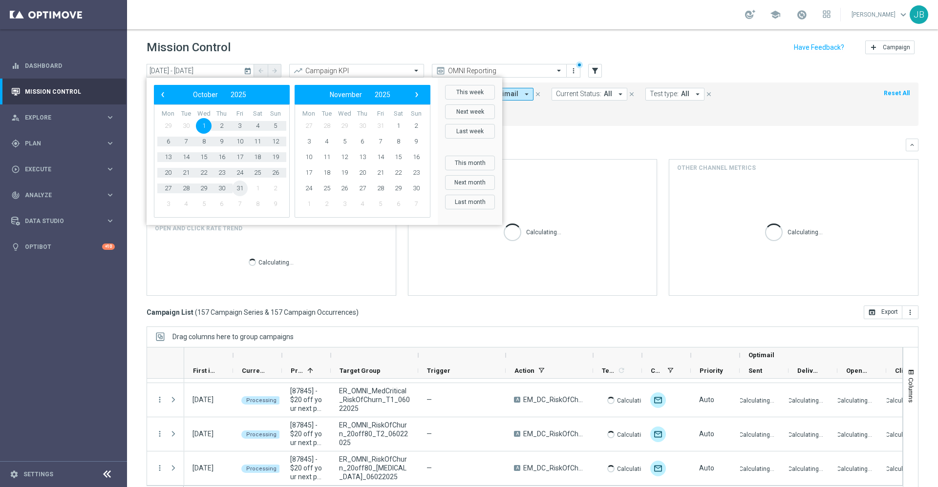
click at [238, 188] on span "31" at bounding box center [240, 189] width 16 height 16
type input "01 Oct 2025 - 31 Oct 2025"
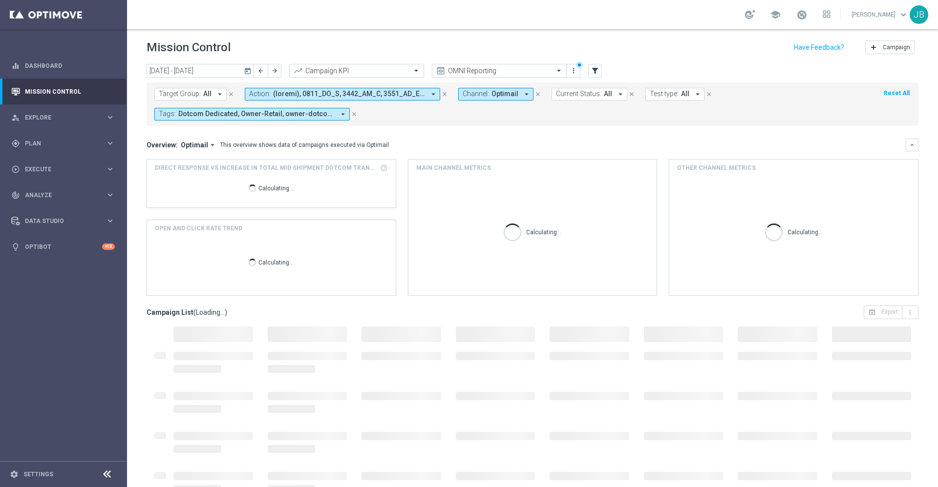
click at [187, 91] on span "Target Group:" at bounding box center [180, 94] width 42 height 8
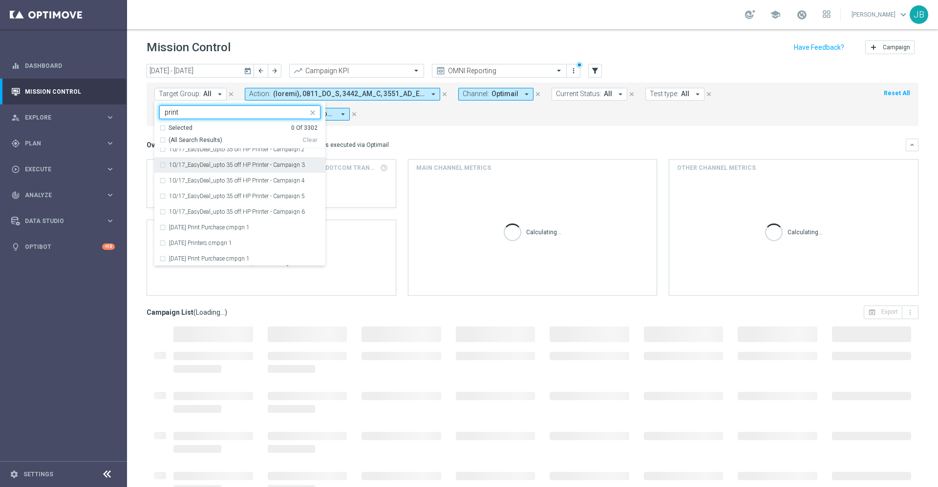
scroll to position [0, 0]
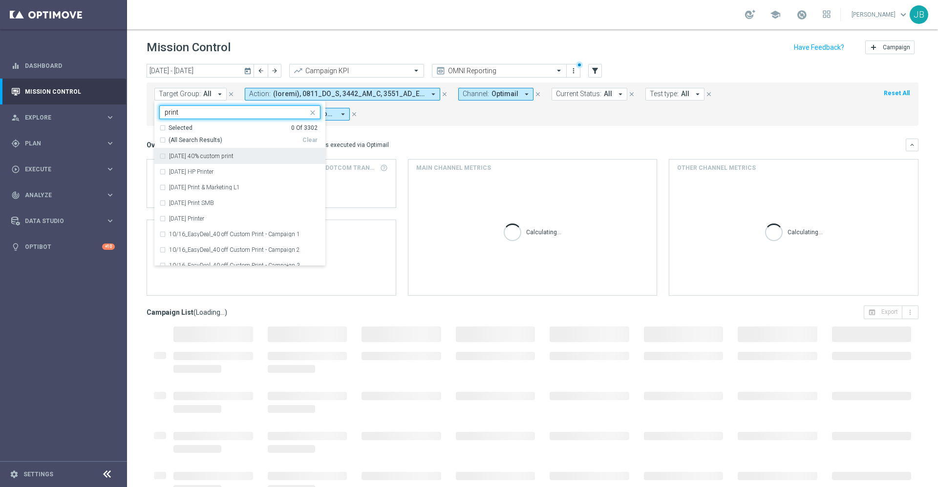
click at [161, 142] on div "(All Search Results)" at bounding box center [230, 140] width 143 height 8
type input "print"
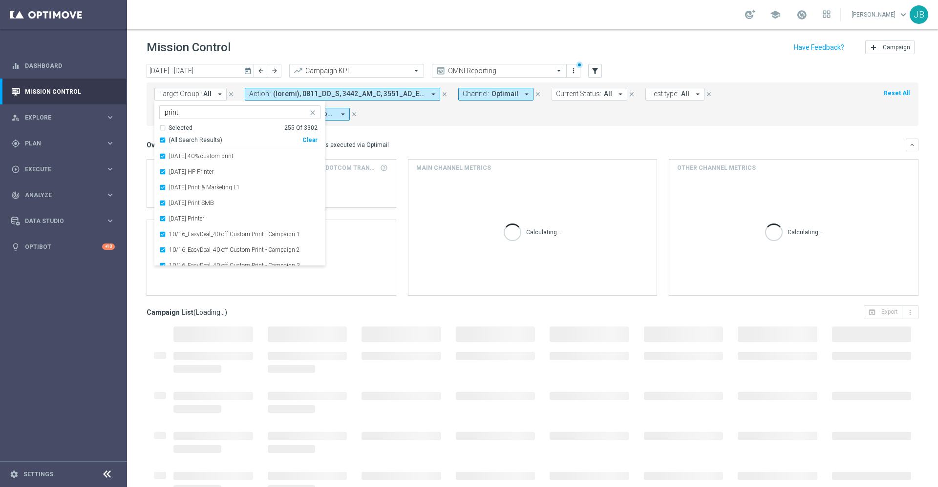
click at [427, 138] on mini-dashboard "Overview: Optimail arrow_drop_down This overview shows data of campaigns execut…" at bounding box center [532, 216] width 772 height 180
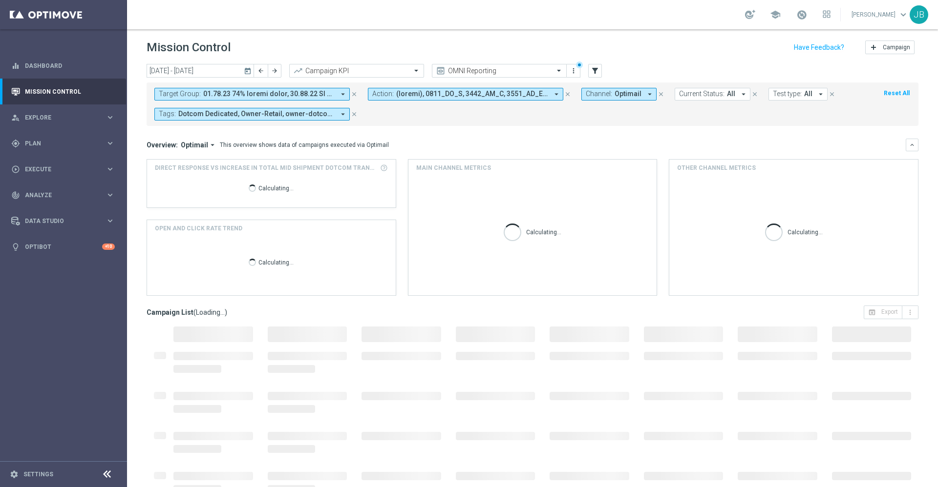
scroll to position [543, 0]
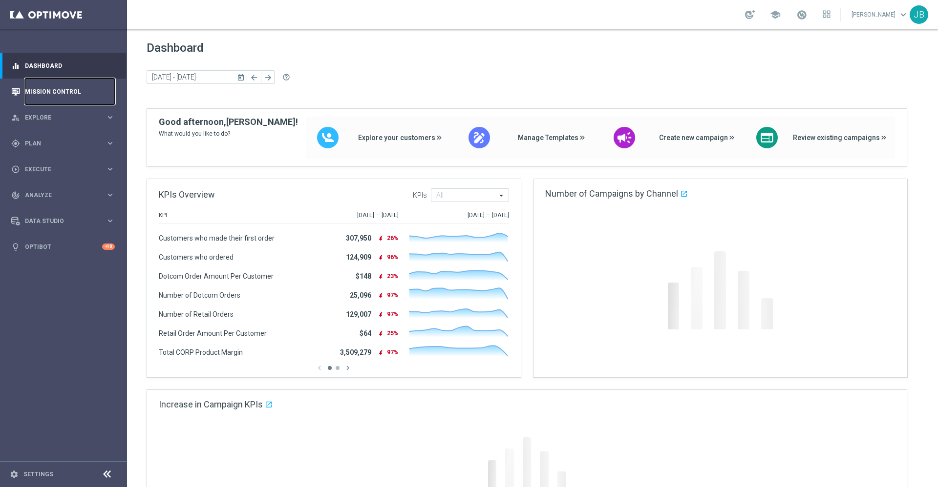
click at [77, 90] on link "Mission Control" at bounding box center [70, 92] width 90 height 26
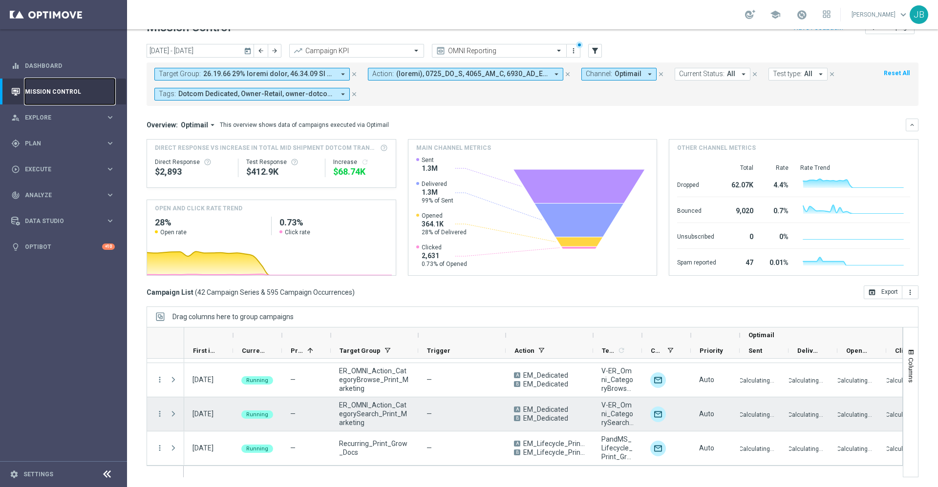
scroll to position [1329, 0]
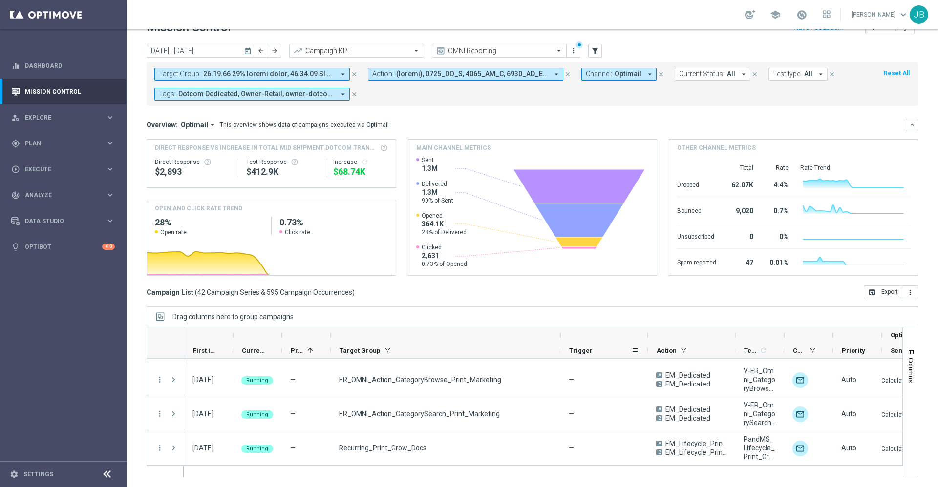
drag, startPoint x: 419, startPoint y: 335, endPoint x: 562, endPoint y: 356, distance: 143.6
click at [562, 356] on div "Optimail First in Range" at bounding box center [656, 343] width 944 height 31
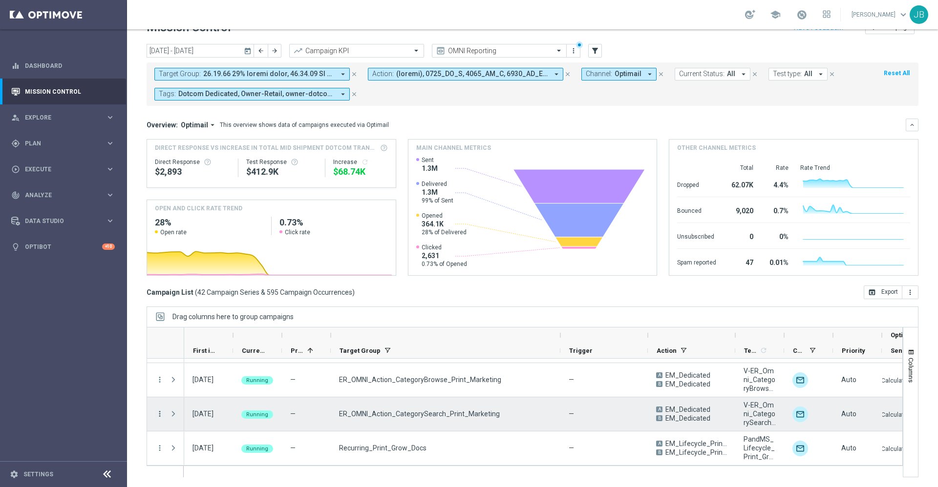
click at [159, 412] on icon "more_vert" at bounding box center [159, 414] width 9 height 9
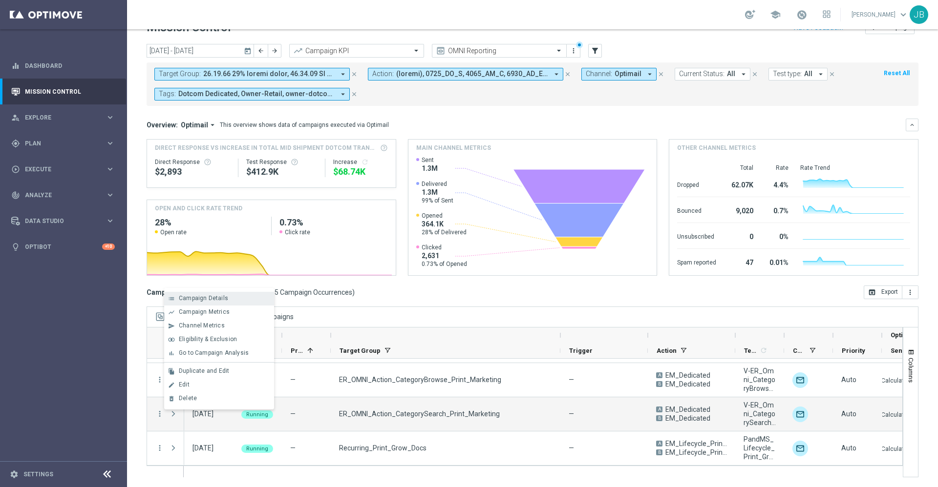
click at [215, 299] on span "Campaign Details" at bounding box center [203, 298] width 49 height 7
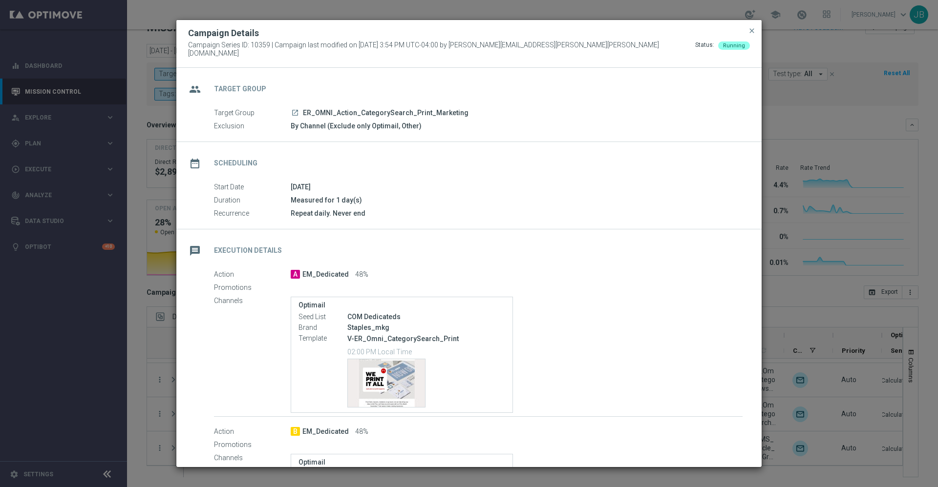
click at [295, 111] on icon "launch" at bounding box center [295, 113] width 8 height 8
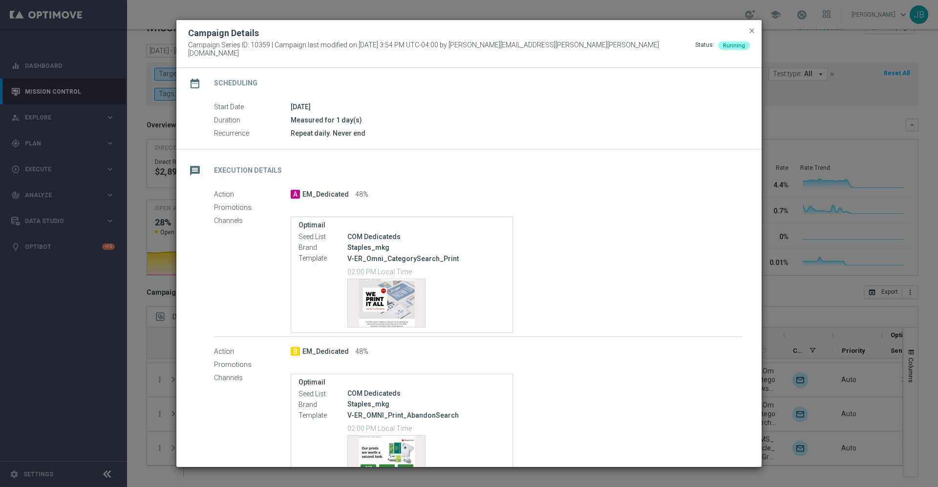
scroll to position [81, 0]
click at [750, 35] on span "close" at bounding box center [752, 31] width 8 height 8
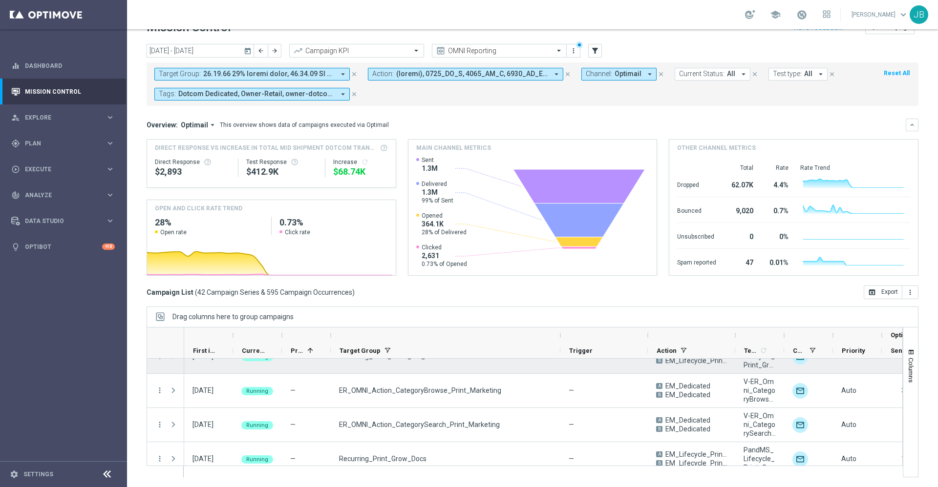
scroll to position [1329, 0]
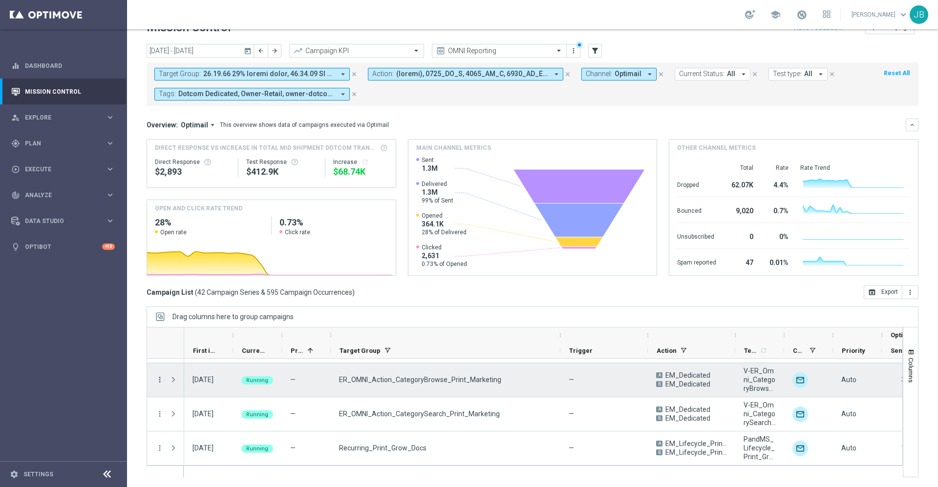
click at [161, 379] on icon "more_vert" at bounding box center [159, 380] width 9 height 9
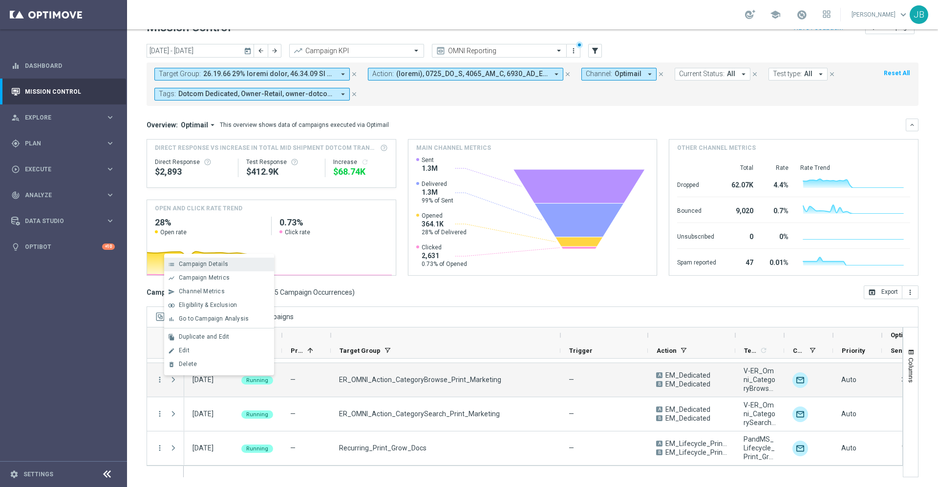
click at [212, 263] on span "Campaign Details" at bounding box center [203, 264] width 49 height 7
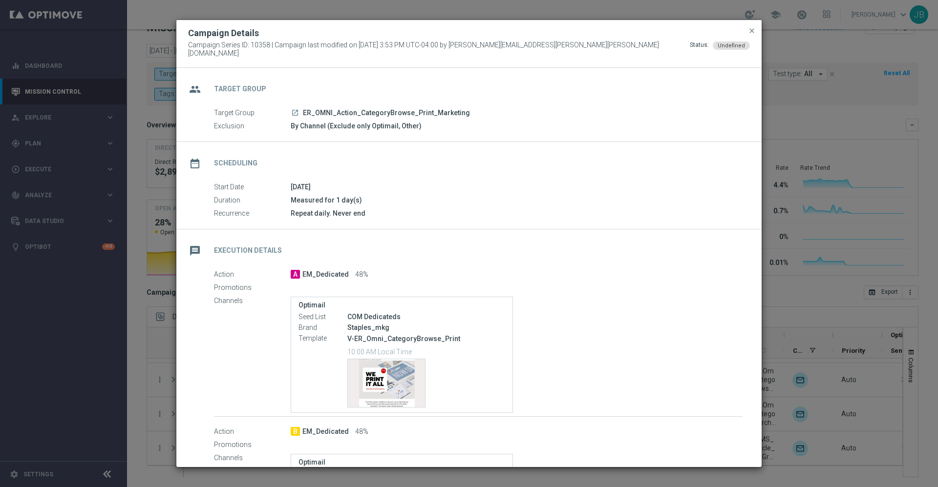
click at [295, 109] on icon "launch" at bounding box center [295, 113] width 8 height 8
click at [752, 35] on span "close" at bounding box center [752, 31] width 8 height 8
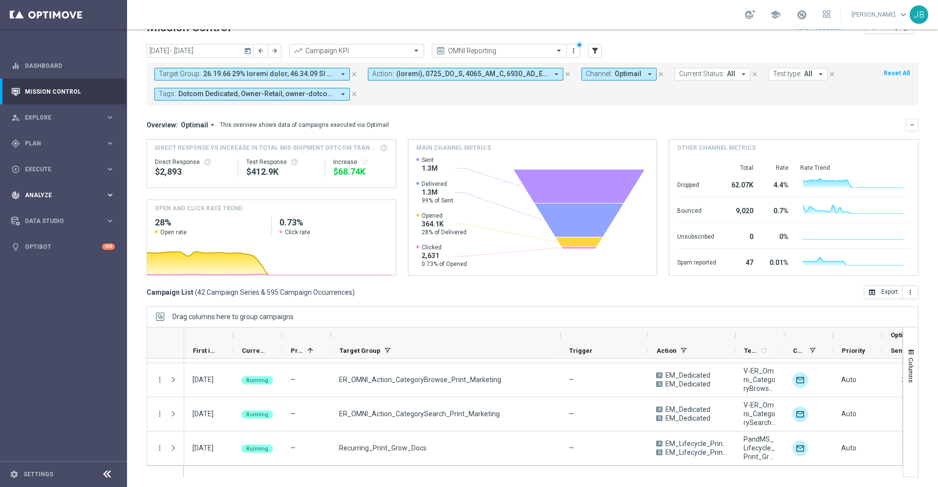
click at [42, 196] on span "Analyze" at bounding box center [65, 195] width 81 height 6
click at [50, 290] on span "BI Studio" at bounding box center [61, 289] width 70 height 6
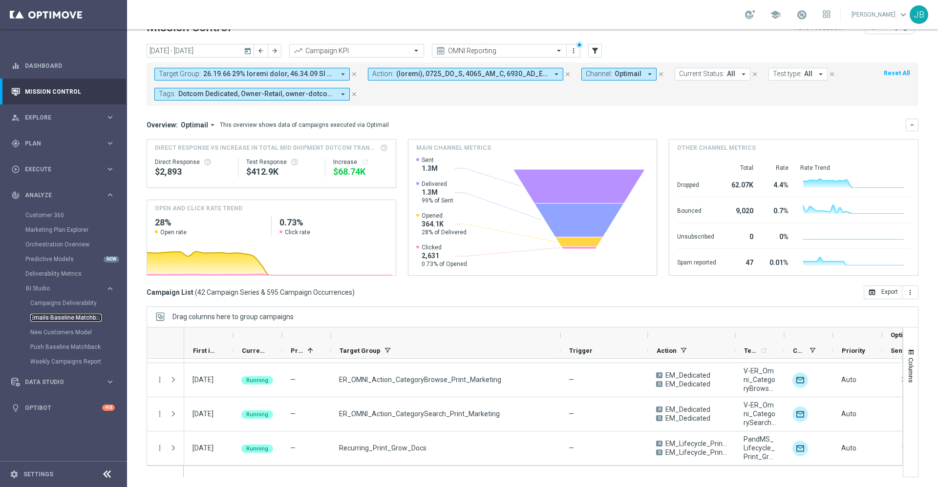
click at [63, 317] on link "Emails Baseline Matchback" at bounding box center [65, 318] width 71 height 8
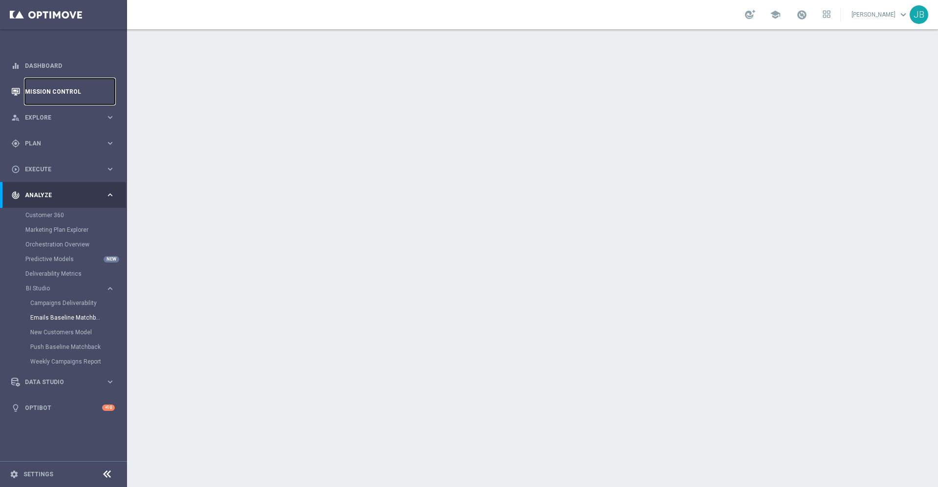
click at [53, 95] on link "Mission Control" at bounding box center [70, 92] width 90 height 26
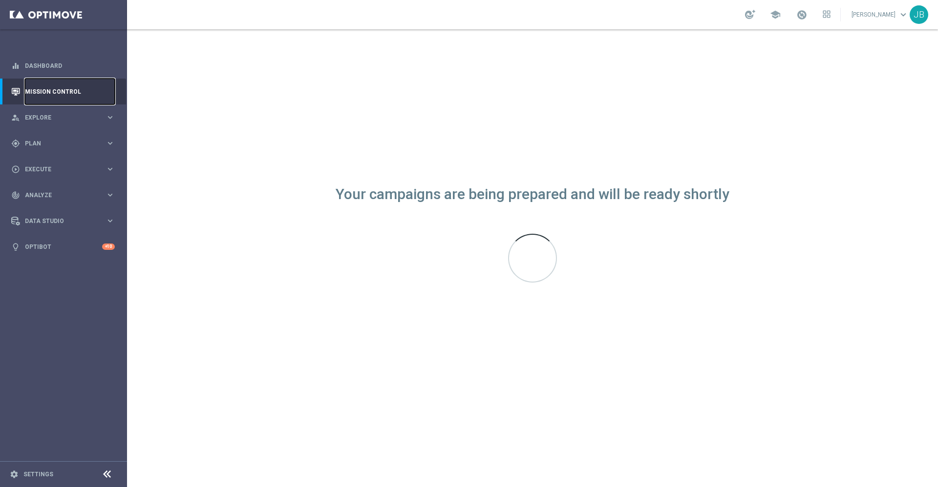
click at [53, 95] on link "Mission Control" at bounding box center [70, 92] width 90 height 26
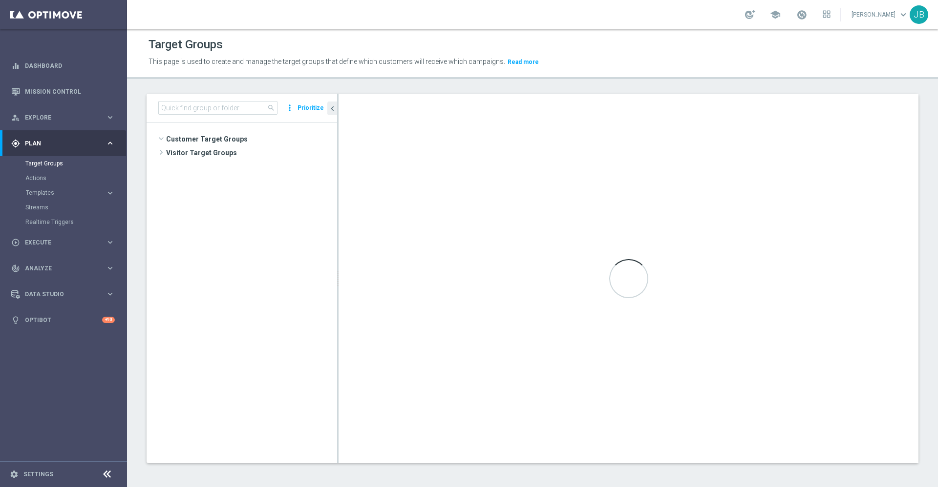
scroll to position [427, 0]
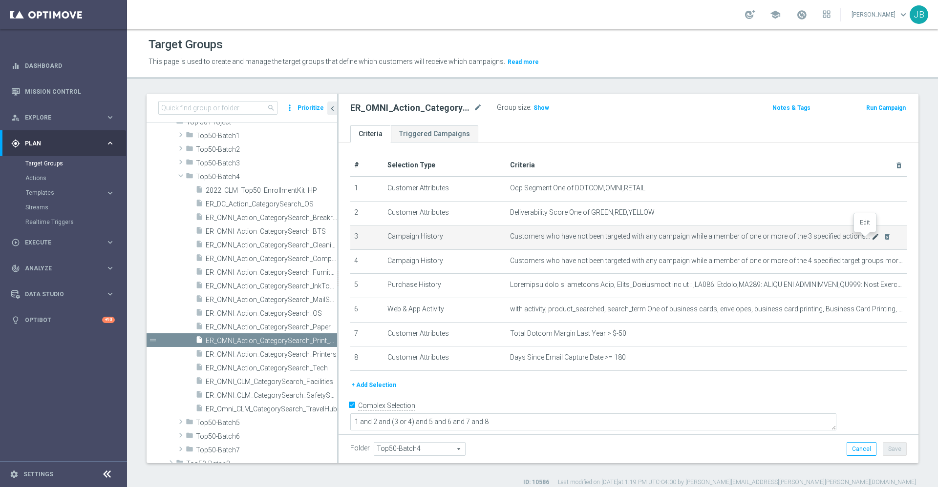
click at [871, 237] on icon "mode_edit" at bounding box center [875, 237] width 8 height 8
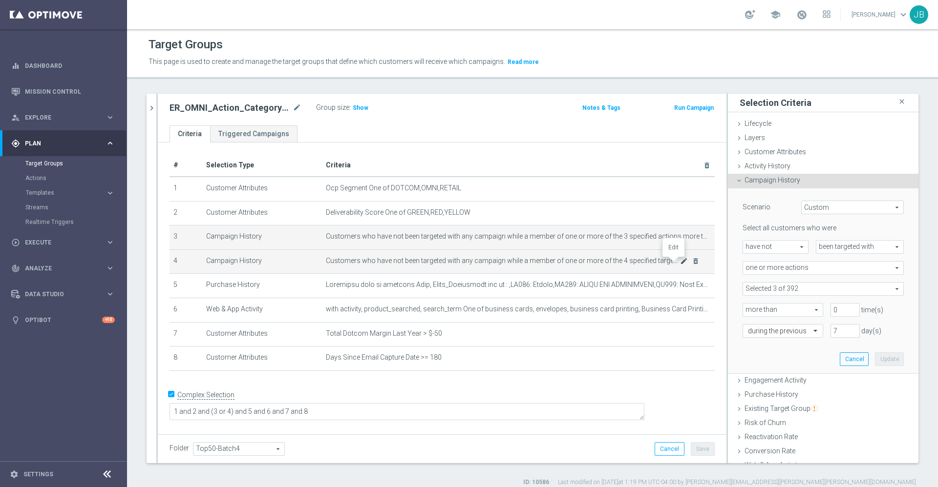
click at [680, 264] on icon "mode_edit" at bounding box center [684, 261] width 8 height 8
click at [680, 238] on icon "mode_edit" at bounding box center [684, 237] width 8 height 8
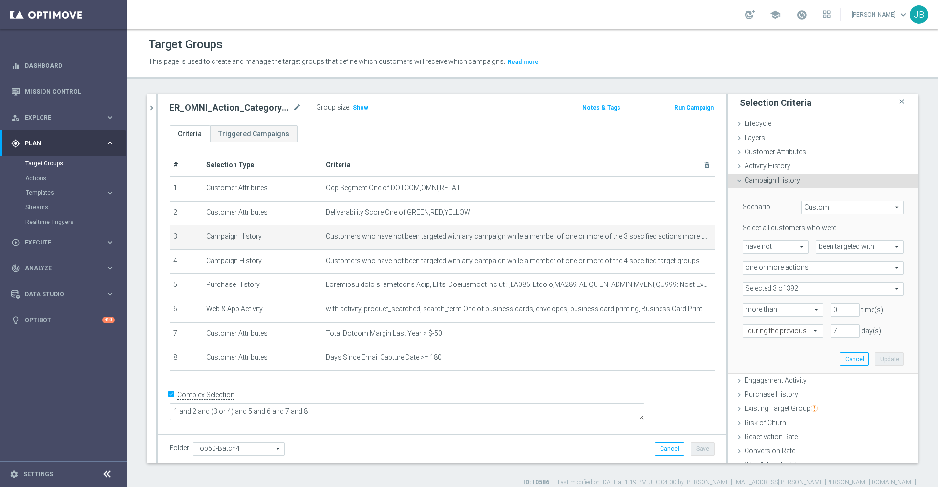
click at [765, 287] on span at bounding box center [823, 289] width 160 height 13
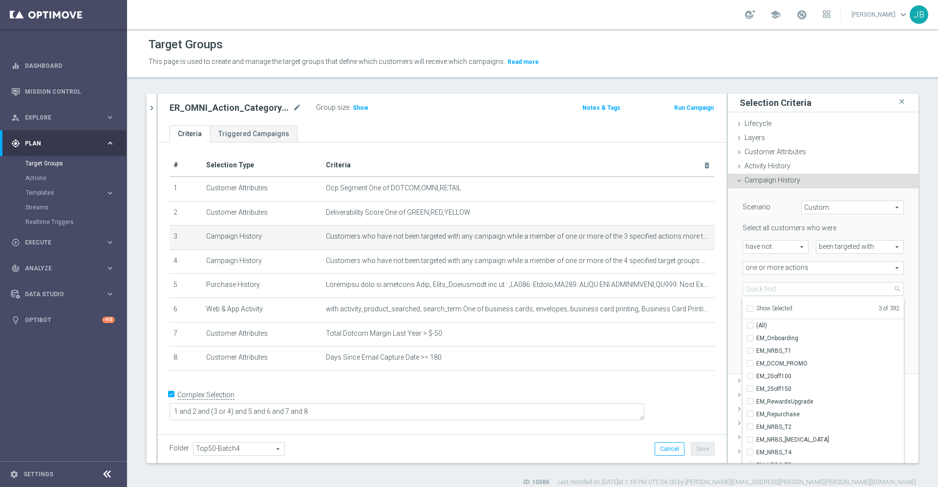
click at [746, 309] on input "Show Selected" at bounding box center [749, 310] width 6 height 6
checkbox input "true"
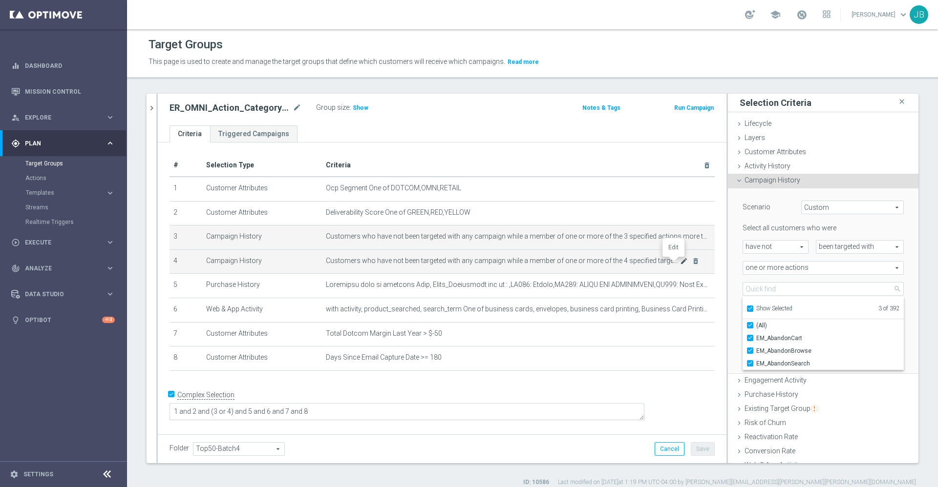
click at [680, 262] on icon "mode_edit" at bounding box center [684, 261] width 8 height 8
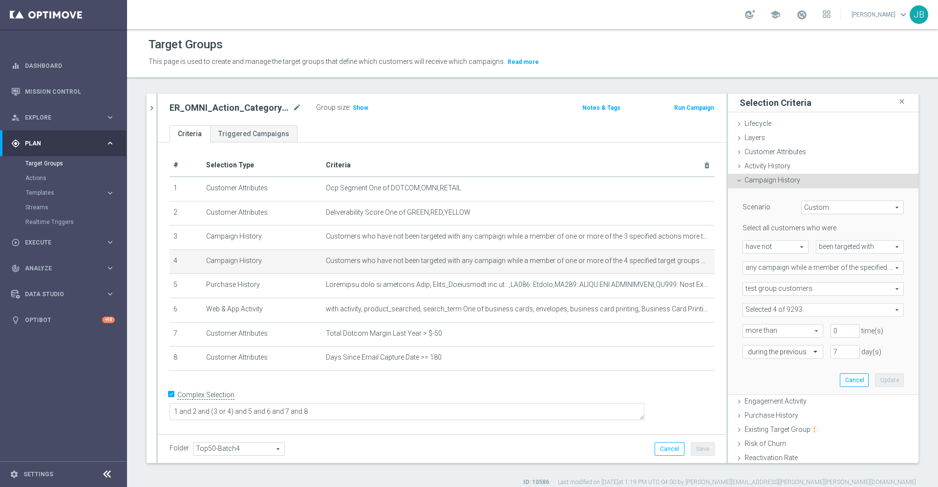
click at [766, 306] on span at bounding box center [823, 310] width 160 height 13
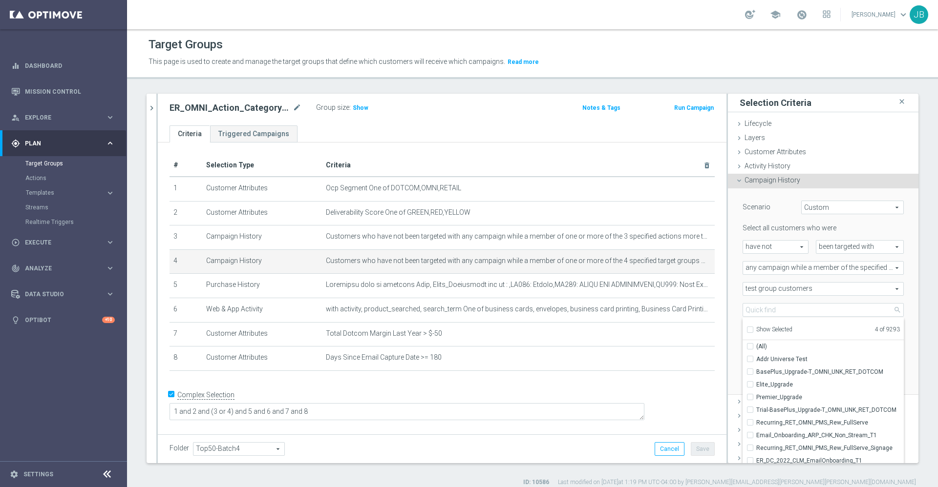
click at [746, 331] on input "Show Selected" at bounding box center [749, 331] width 6 height 6
checkbox input "true"
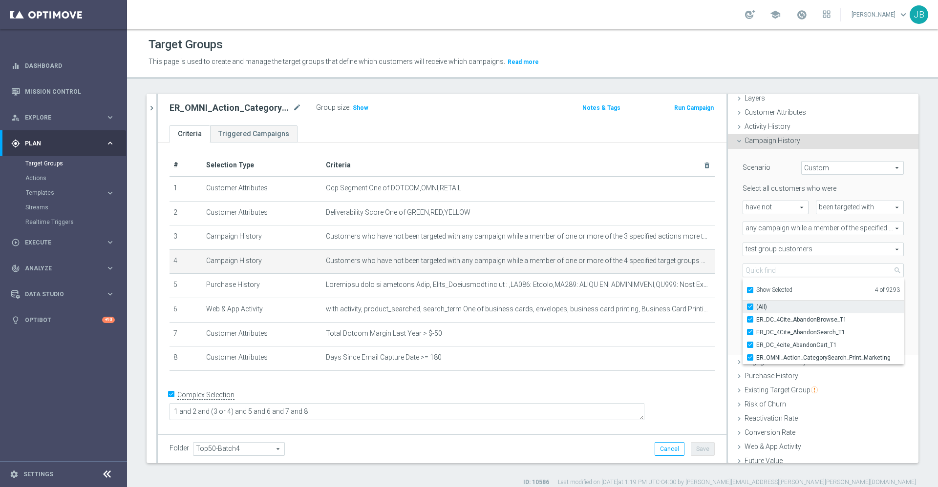
scroll to position [47, 0]
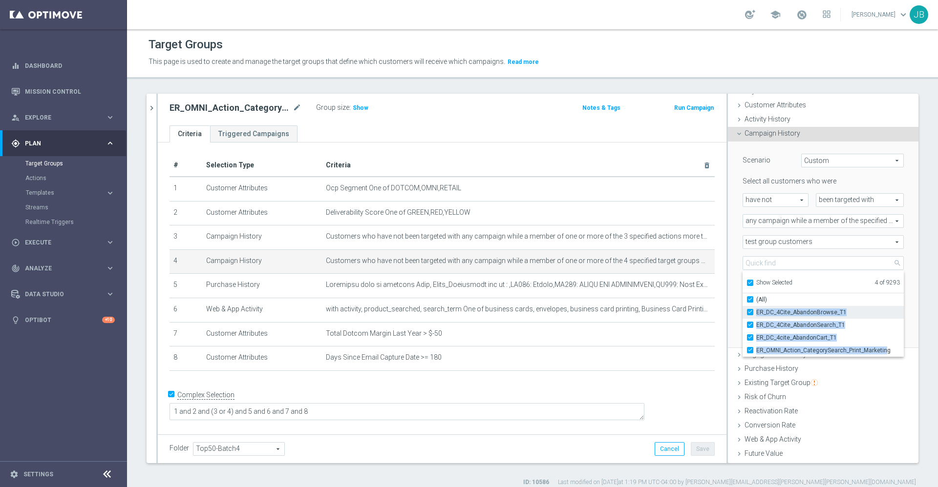
drag, startPoint x: 872, startPoint y: 351, endPoint x: 745, endPoint y: 310, distance: 134.0
click at [745, 310] on div "ER_DC_4Cite_AbandonBrowse_T1 ER_DC_4Cite_AbandonSearch_T1 ER_DC_4cite_AbandonCa…" at bounding box center [822, 331] width 161 height 51
copy div "ER_DC_4Cite_AbandonBrowse_T1 ER_DC_4Cite_AbandonSearch_T1 ER_DC_4cite_AbandonCa…"
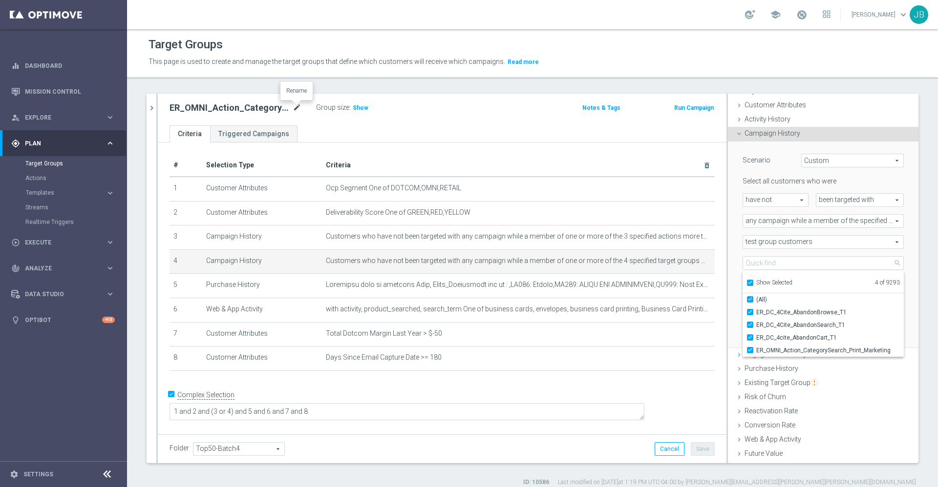
click at [295, 106] on icon "mode_edit" at bounding box center [297, 108] width 9 height 12
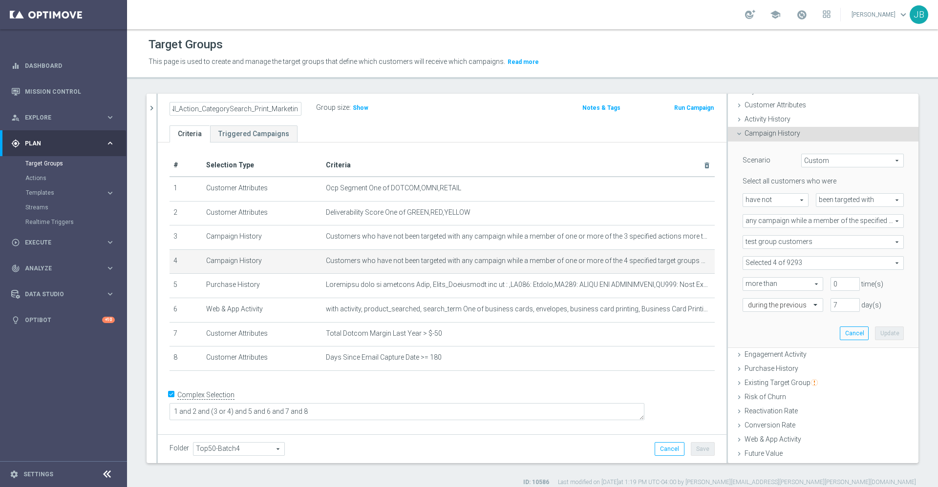
scroll to position [0, 0]
click at [321, 121] on div "ER_OMNI_Action_CategorySearch_Print_Marketing Group size : Show Notes & Tags Ru…" at bounding box center [442, 110] width 568 height 32
click at [154, 106] on icon "chevron_right" at bounding box center [151, 108] width 9 height 9
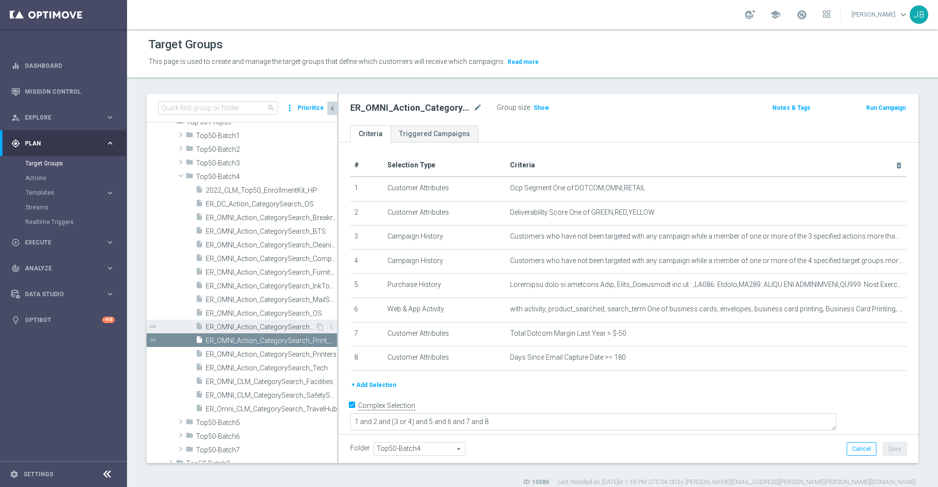
click at [240, 325] on span "ER_OMNI_Action_CategorySearch_Paper" at bounding box center [260, 327] width 109 height 8
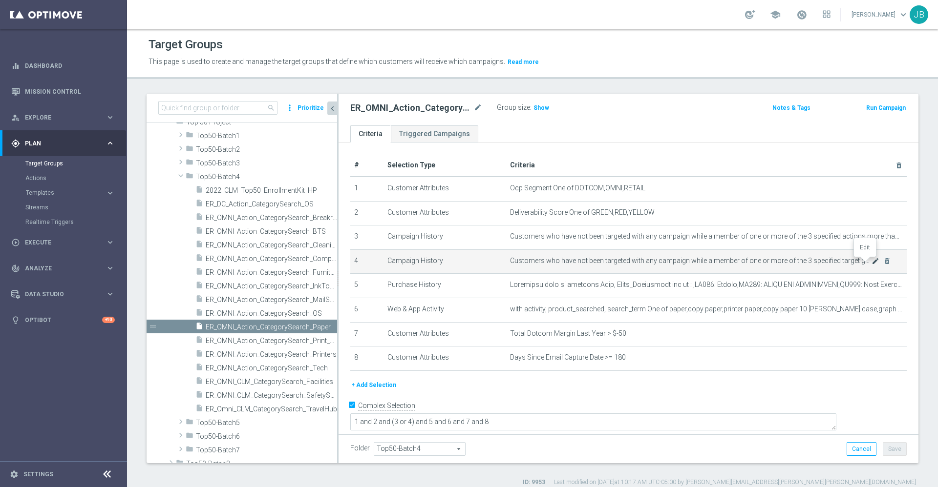
click at [871, 262] on icon "mode_edit" at bounding box center [875, 261] width 8 height 8
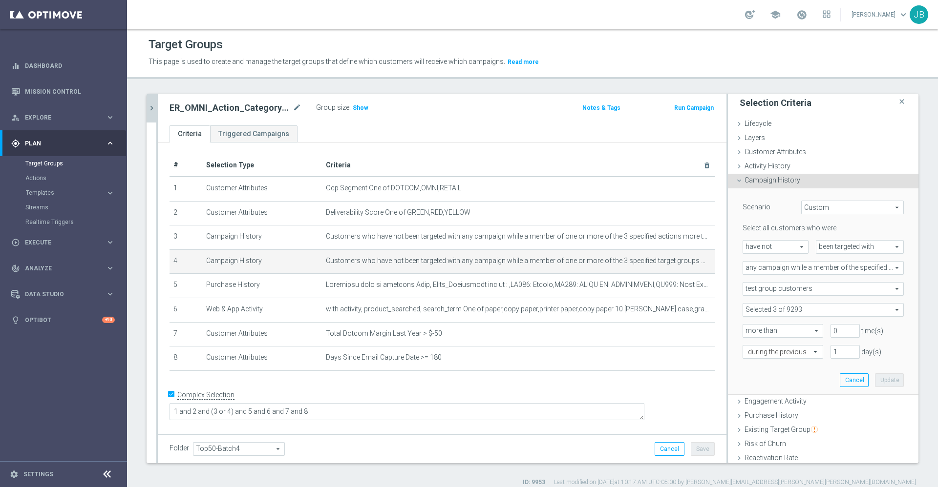
click at [816, 308] on span at bounding box center [823, 310] width 160 height 13
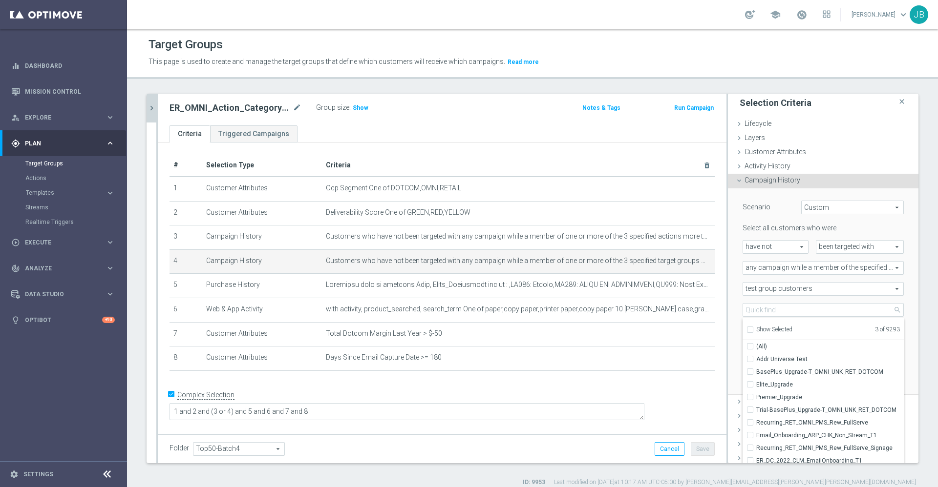
click at [746, 330] on input "Show Selected" at bounding box center [749, 331] width 6 height 6
checkbox input "true"
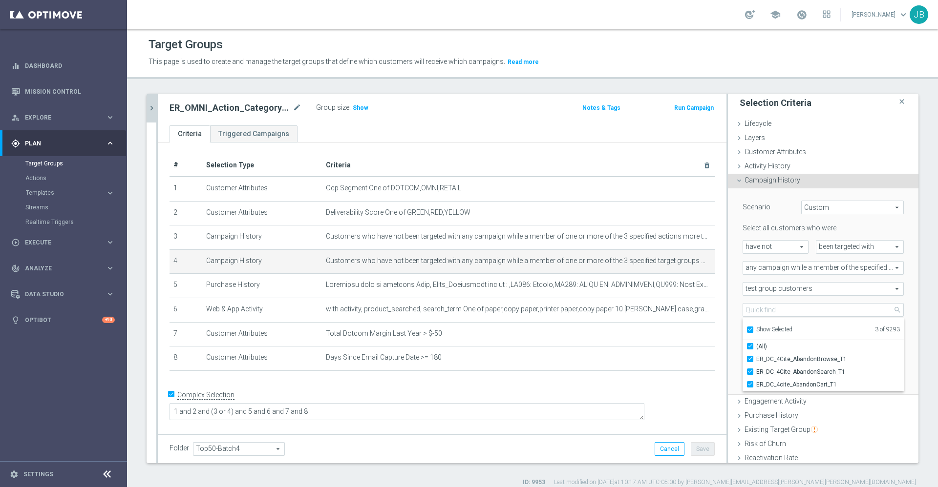
click at [146, 109] on div "search more_vert Prioritize Customer Target Groups library_add create_new_folder" at bounding box center [532, 290] width 811 height 393
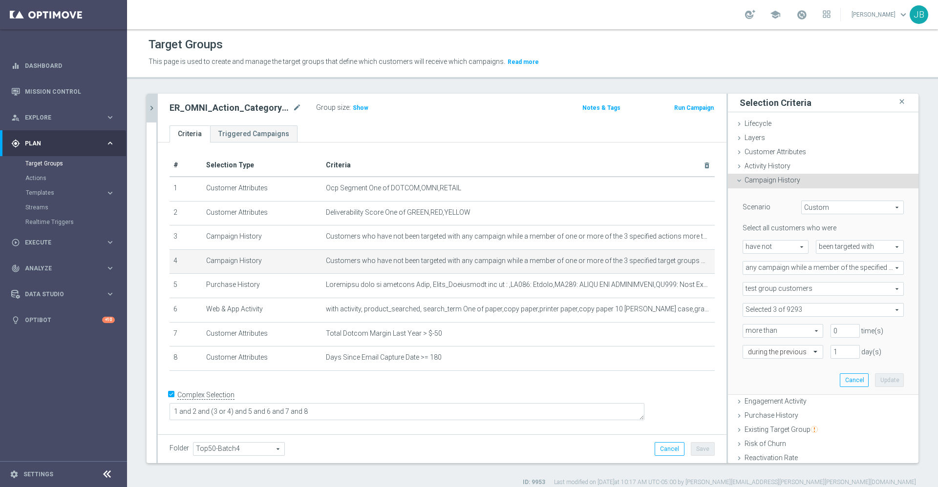
click at [152, 106] on icon "chevron_right" at bounding box center [151, 108] width 9 height 9
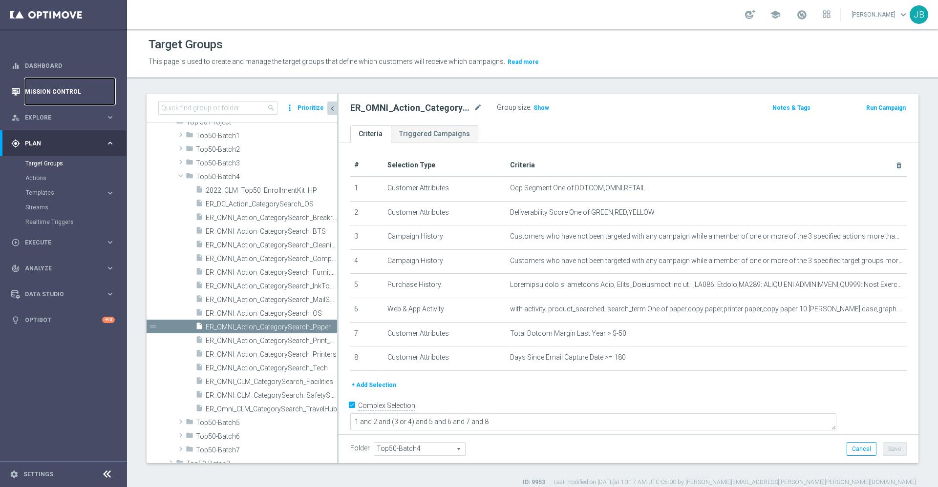
click at [67, 91] on link "Mission Control" at bounding box center [70, 92] width 90 height 26
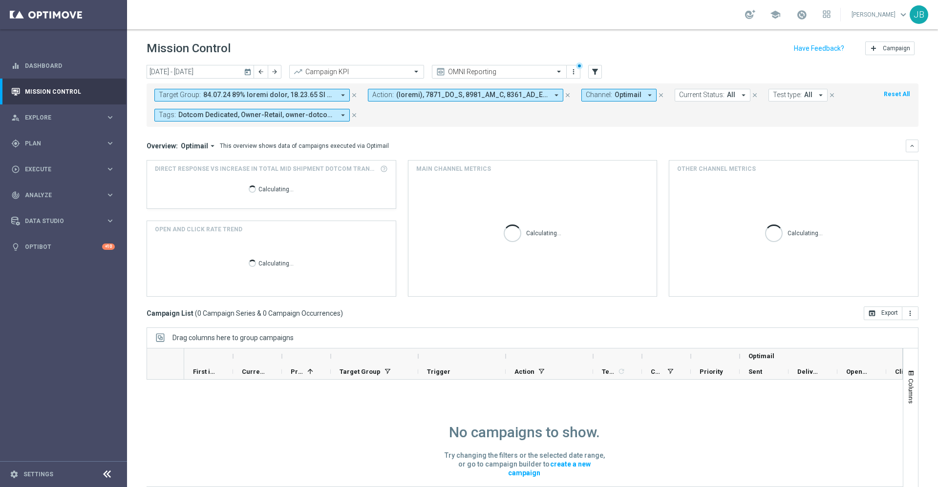
click at [277, 93] on span at bounding box center [268, 95] width 131 height 8
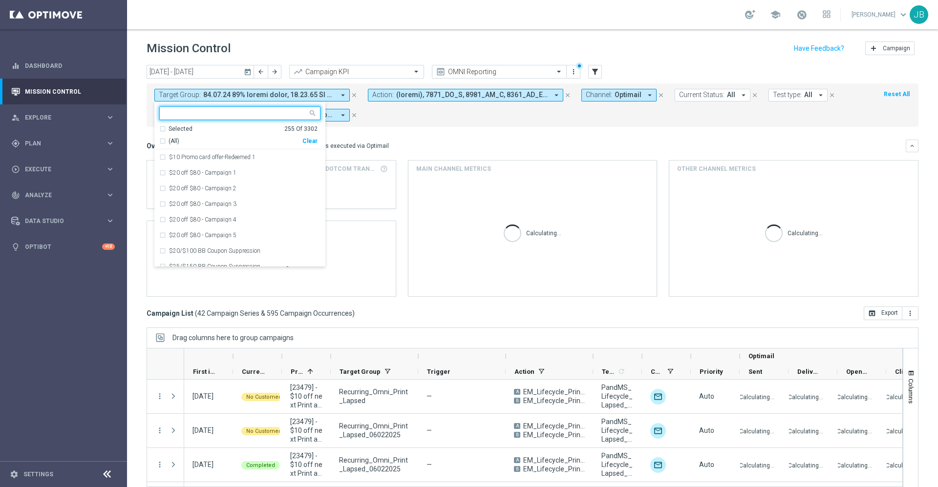
click at [0, 0] on div "Clear" at bounding box center [0, 0] width 0 height 0
click at [251, 112] on input "text" at bounding box center [236, 113] width 143 height 8
paste input "ER_OMNI_Action_CategorySearch_OS"
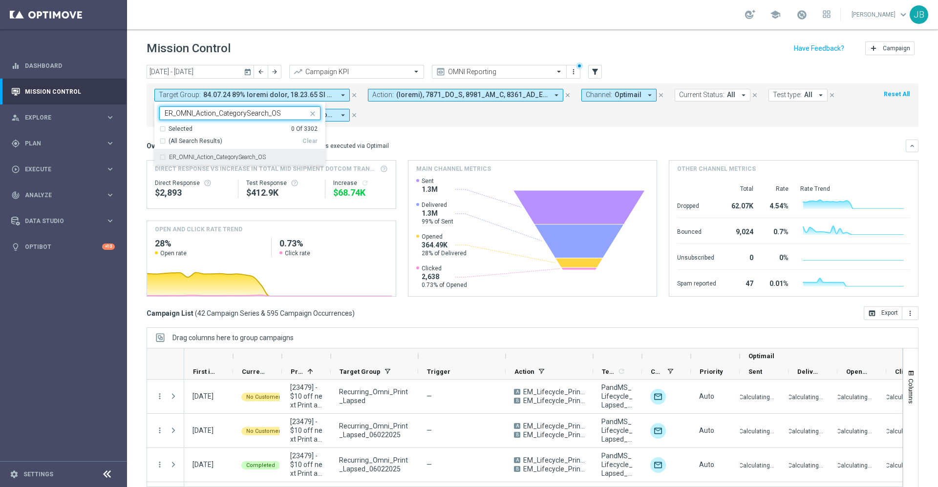
click at [258, 155] on label "ER_OMNI_Action_CategorySearch_OS" at bounding box center [217, 157] width 97 height 6
type input "ER_OMNI_Action_CategorySearch_OS"
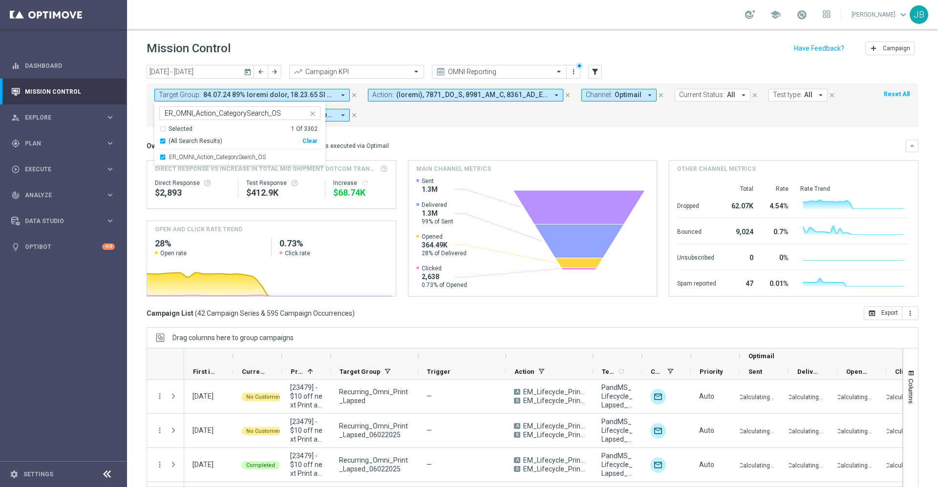
click at [402, 138] on mini-dashboard "Overview: Optimail arrow_drop_down This overview shows data of campaigns execut…" at bounding box center [532, 217] width 772 height 180
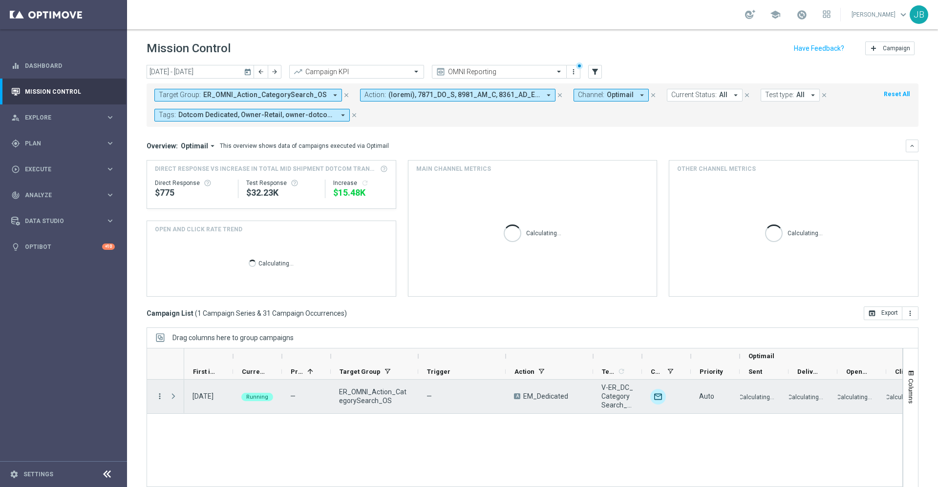
click at [157, 397] on icon "more_vert" at bounding box center [159, 396] width 9 height 9
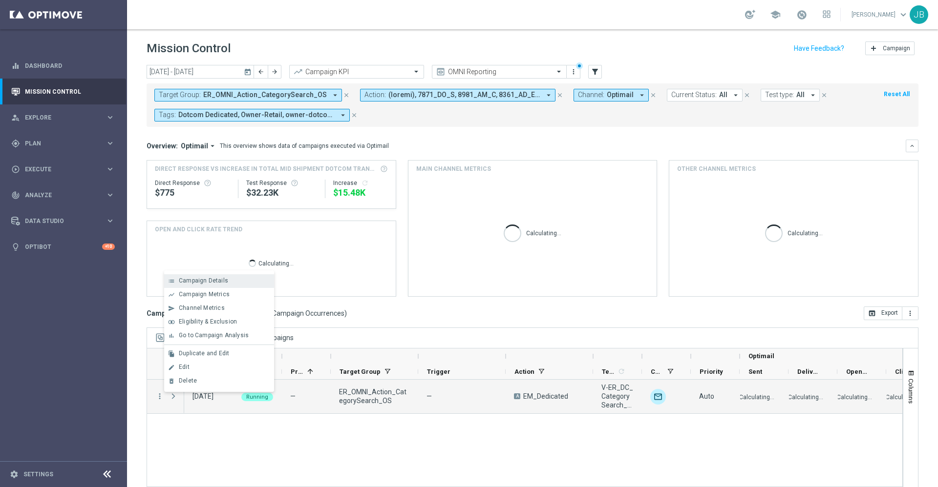
click at [211, 281] on span "Campaign Details" at bounding box center [203, 280] width 49 height 7
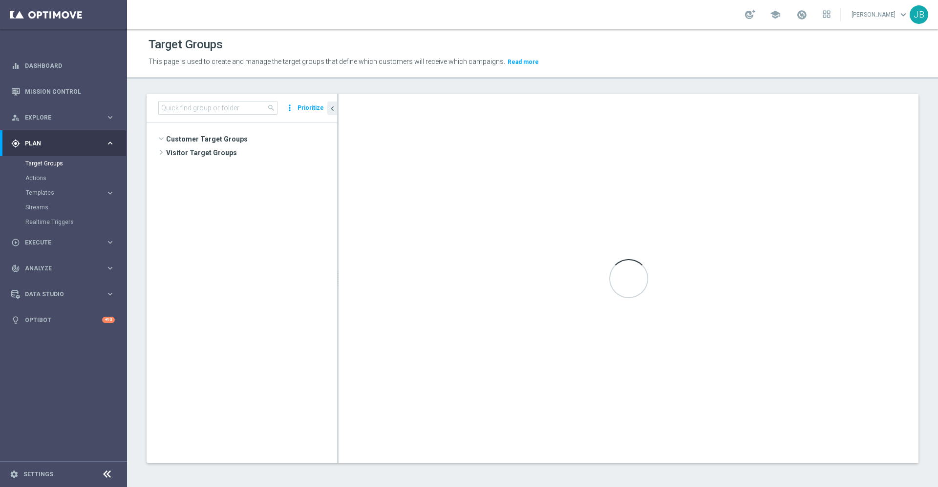
scroll to position [439, 0]
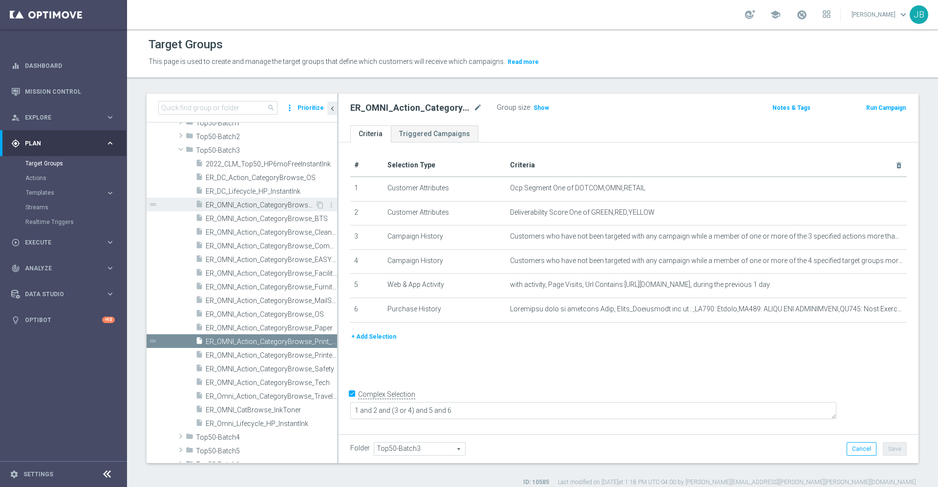
click at [269, 209] on span "ER_OMNI_Action_CategoryBrowse_Breakroom" at bounding box center [260, 205] width 109 height 8
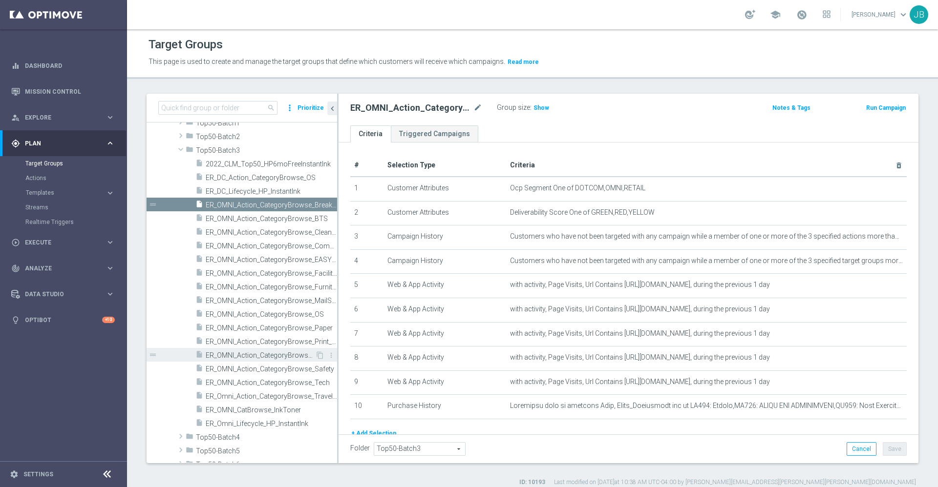
click at [274, 351] on div "insert_drive_file ER_OMNI_Action_CategoryBrowse_Printers" at bounding box center [255, 355] width 120 height 14
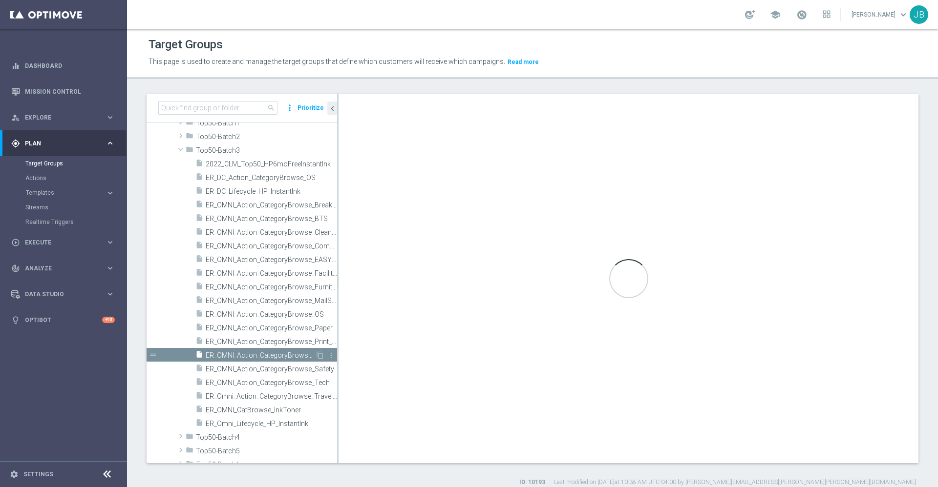
type textarea "1 and 2 and (3 or 4) and (5 or 6 or 7) and 8 and 9"
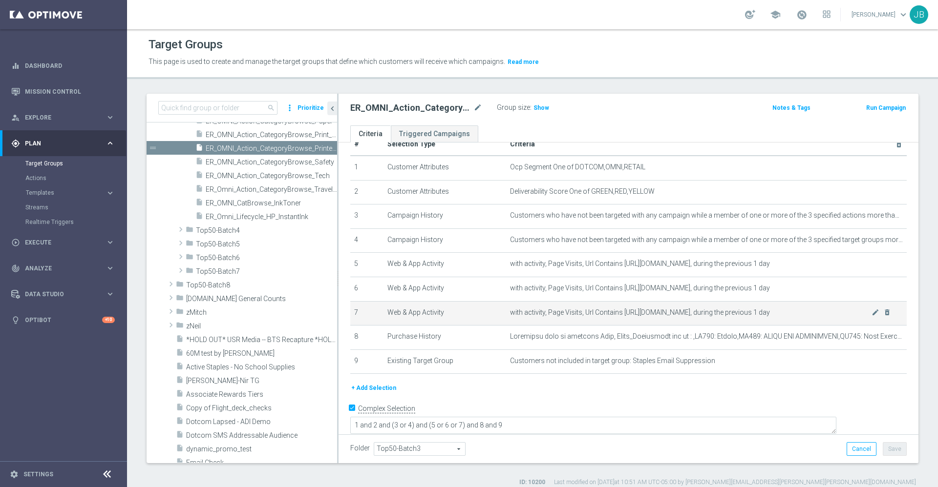
scroll to position [630, 0]
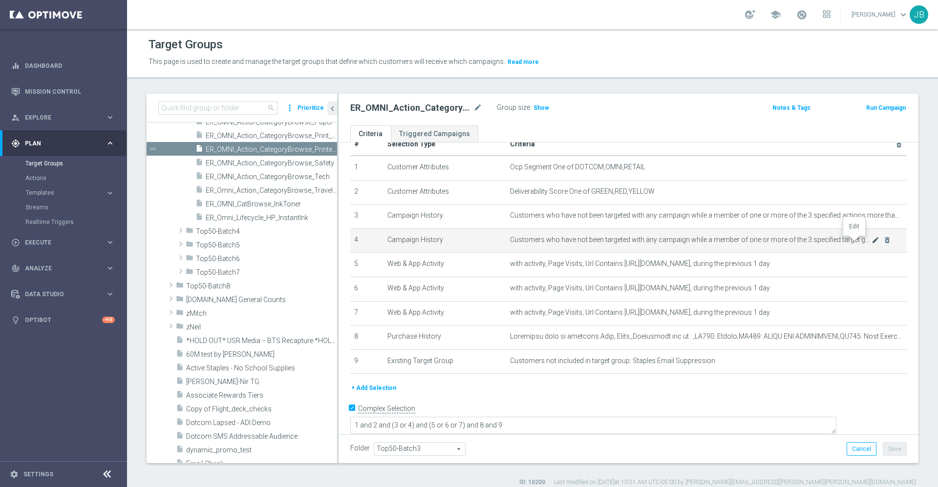
click at [871, 243] on icon "mode_edit" at bounding box center [875, 240] width 8 height 8
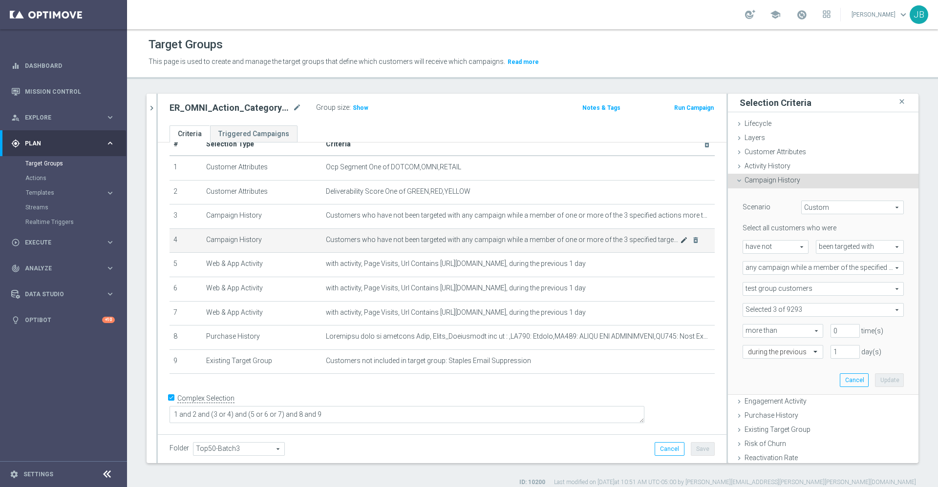
scroll to position [11, 0]
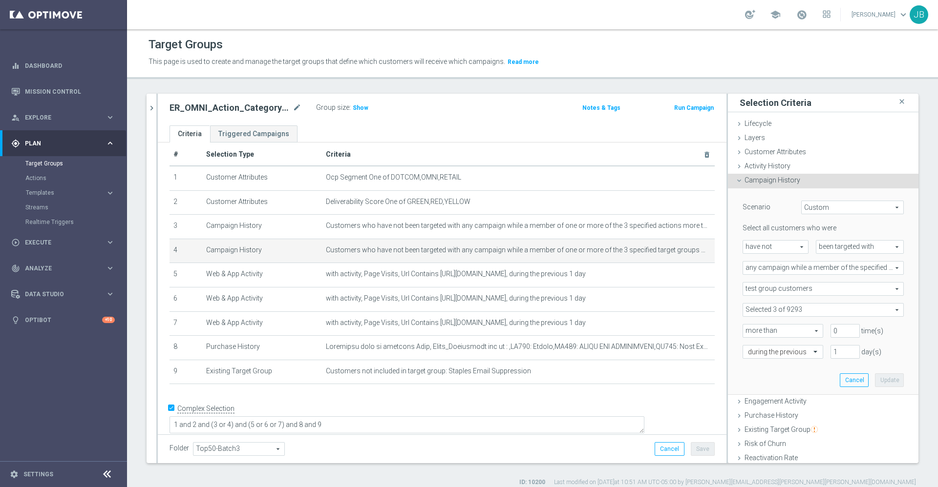
click at [797, 317] on div "Select all customers who were have not have not arrow_drop_down search been tar…" at bounding box center [822, 291] width 161 height 135
click at [794, 310] on span at bounding box center [823, 310] width 160 height 13
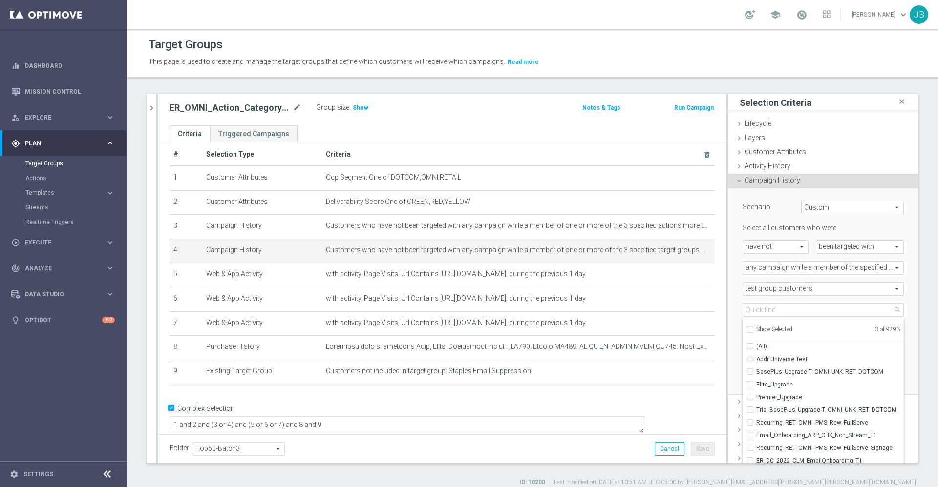
click at [746, 330] on input "Show Selected" at bounding box center [749, 331] width 6 height 6
checkbox input "true"
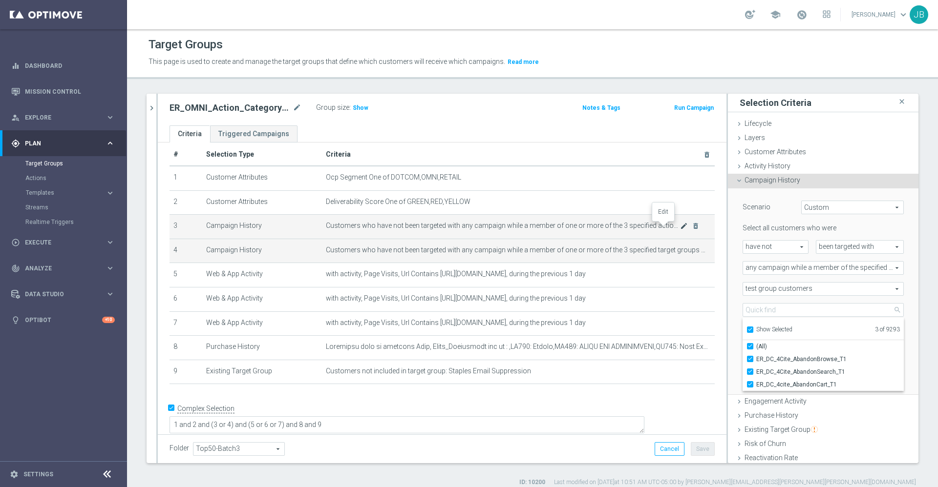
click at [680, 225] on icon "mode_edit" at bounding box center [684, 226] width 8 height 8
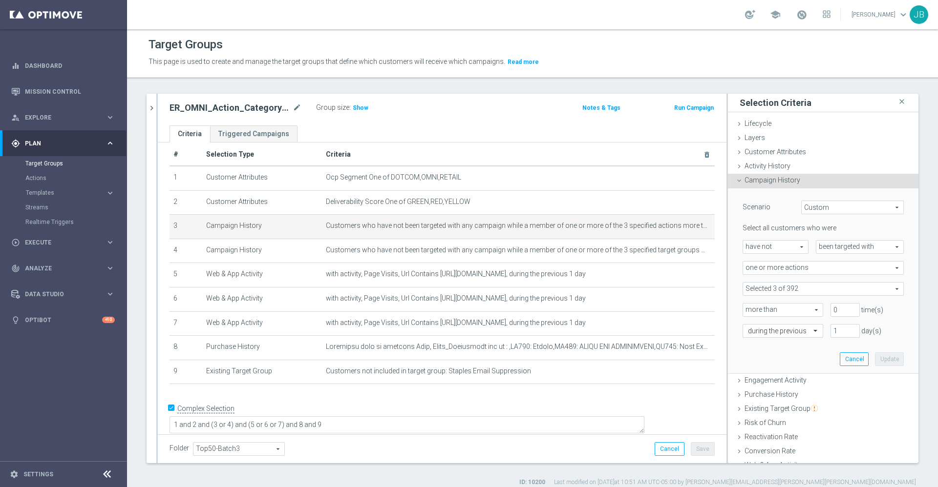
click at [772, 285] on span at bounding box center [823, 289] width 160 height 13
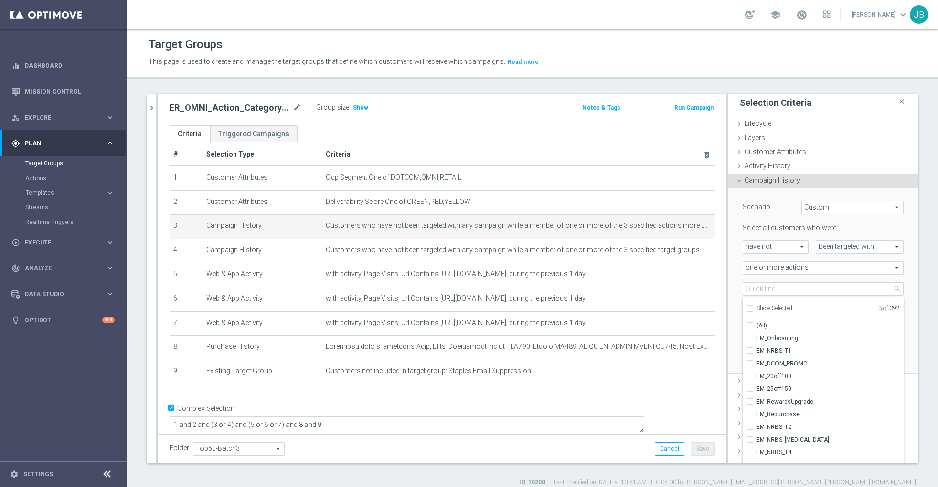
click at [746, 308] on input "Show Selected" at bounding box center [749, 310] width 6 height 6
checkbox input "true"
click at [81, 88] on link "Mission Control" at bounding box center [70, 92] width 90 height 26
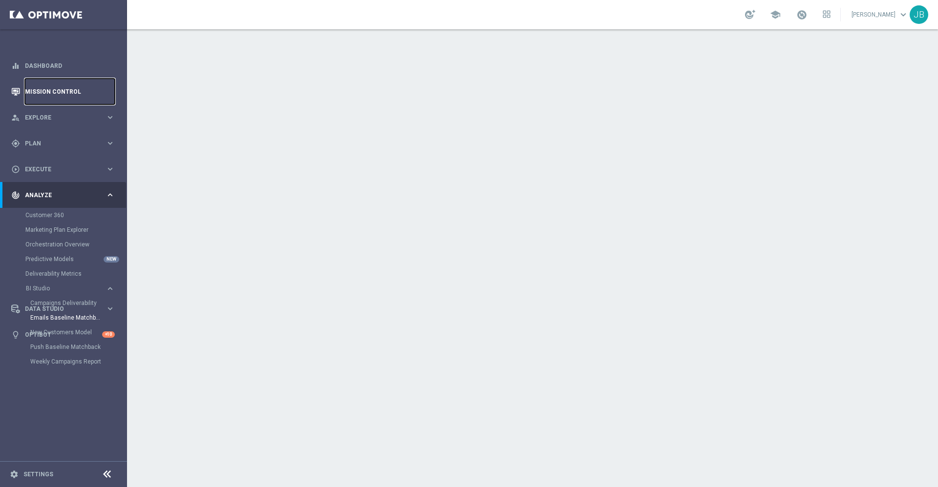
click at [59, 87] on link "Mission Control" at bounding box center [70, 92] width 90 height 26
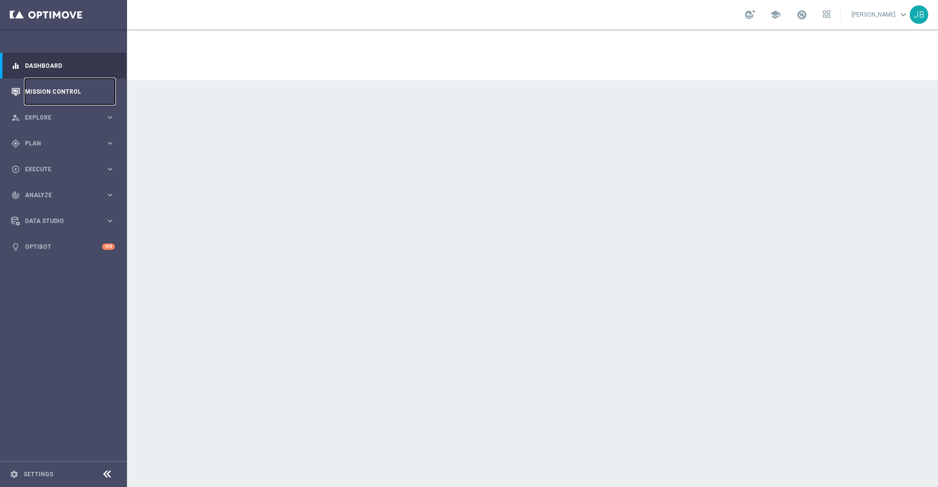
click at [51, 86] on link "Mission Control" at bounding box center [70, 92] width 90 height 26
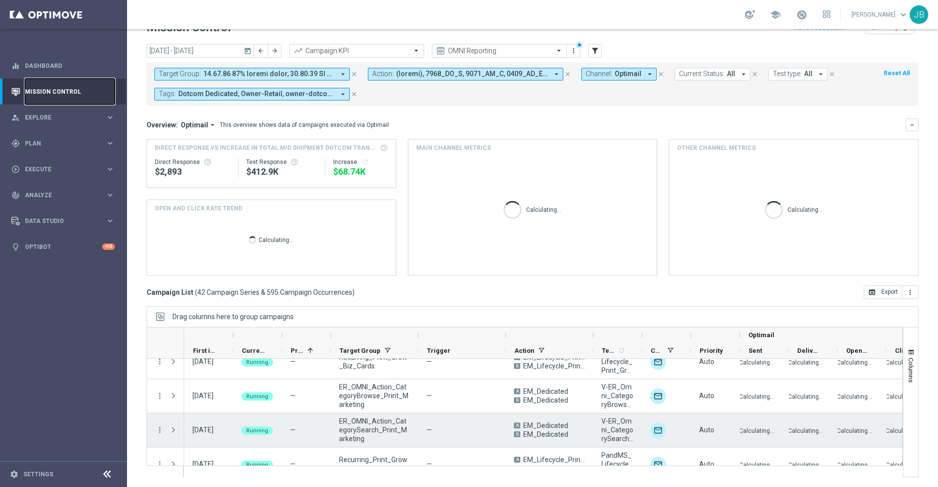
scroll to position [1311, 0]
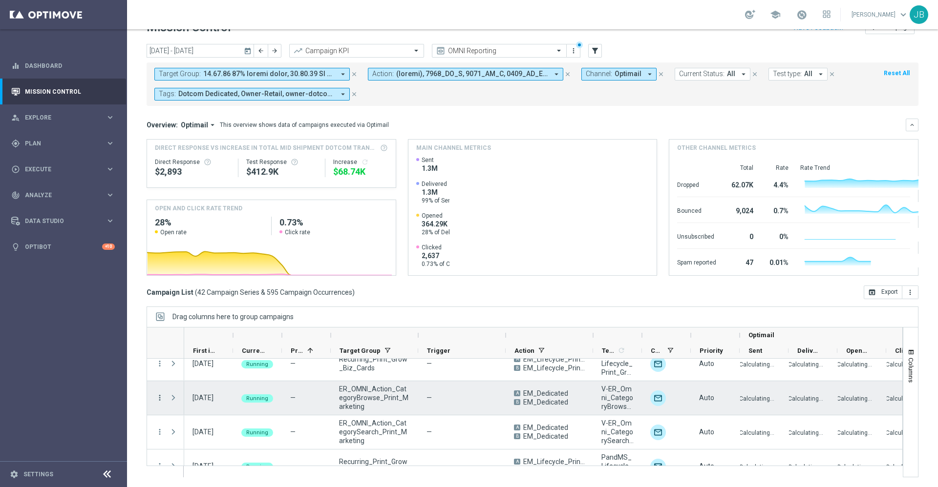
click at [159, 397] on icon "more_vert" at bounding box center [159, 398] width 9 height 9
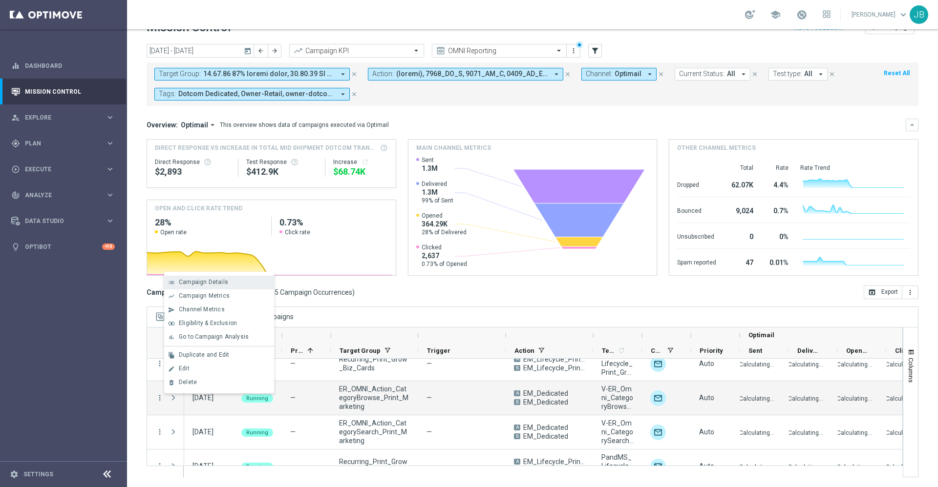
click at [214, 282] on span "Campaign Details" at bounding box center [203, 282] width 49 height 7
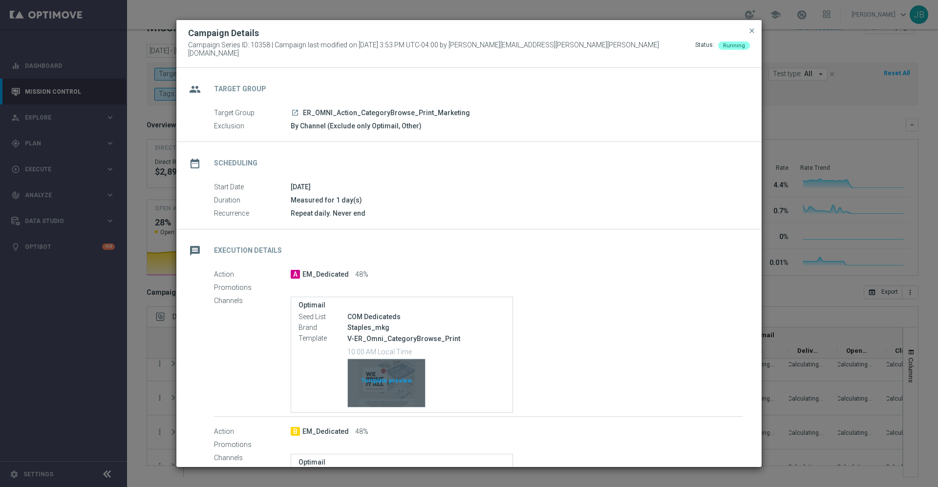
click at [391, 381] on div "Template preview" at bounding box center [386, 383] width 77 height 48
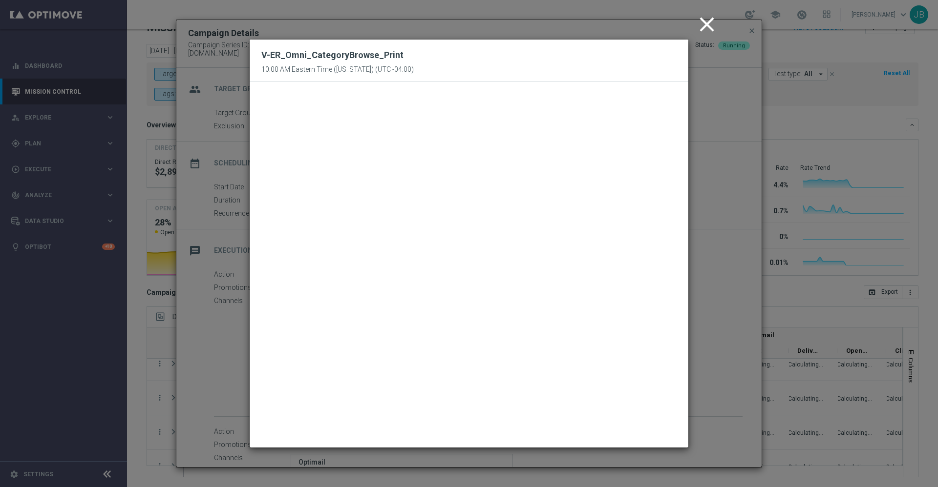
click at [702, 25] on icon "close" at bounding box center [706, 24] width 24 height 24
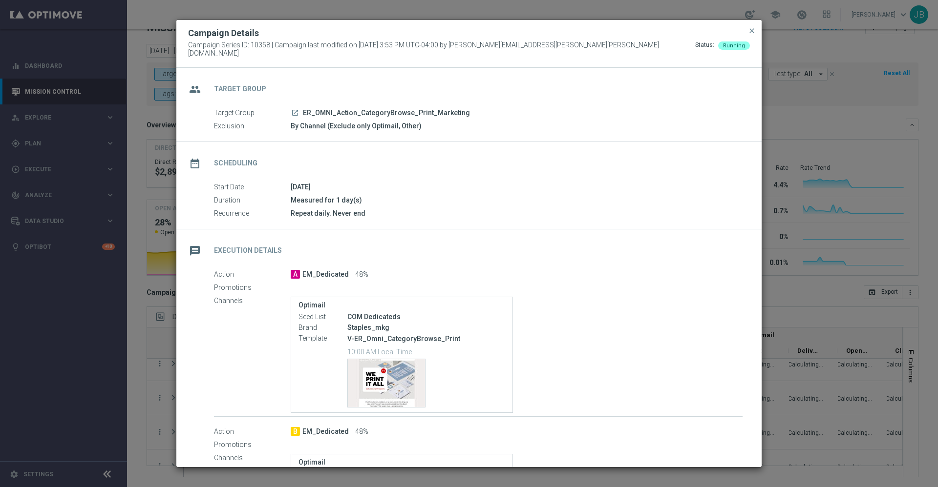
click at [293, 109] on icon "launch" at bounding box center [295, 113] width 8 height 8
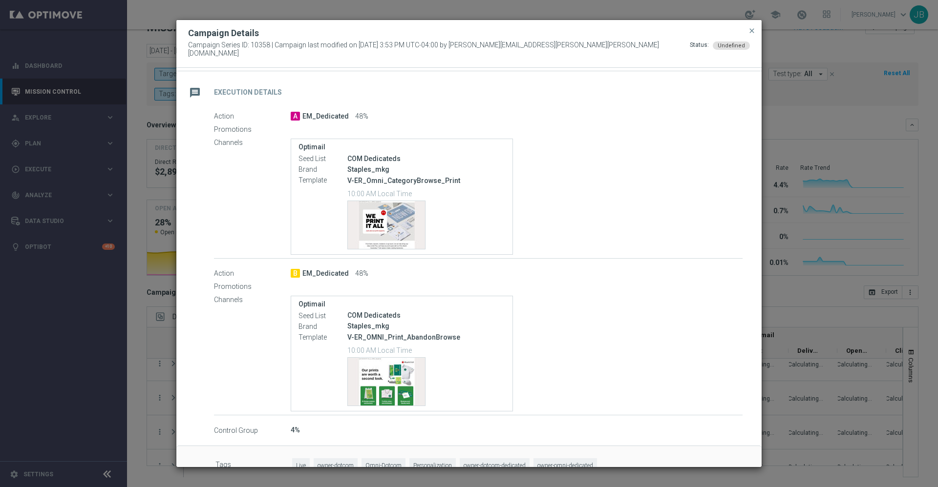
scroll to position [179, 0]
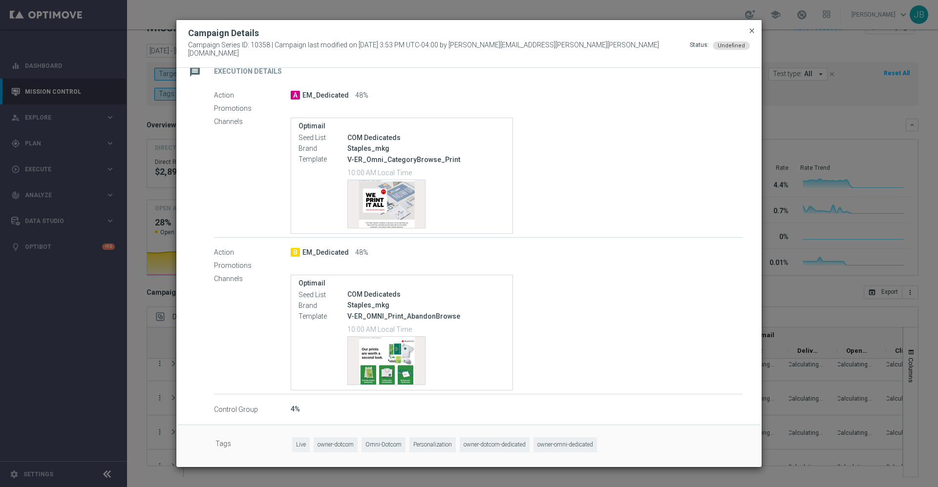
click at [750, 33] on span "close" at bounding box center [752, 31] width 8 height 8
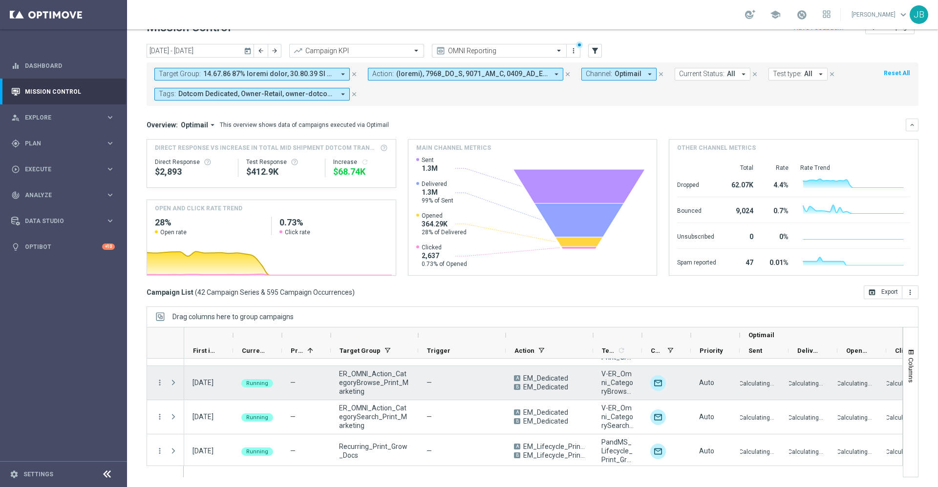
scroll to position [1329, 0]
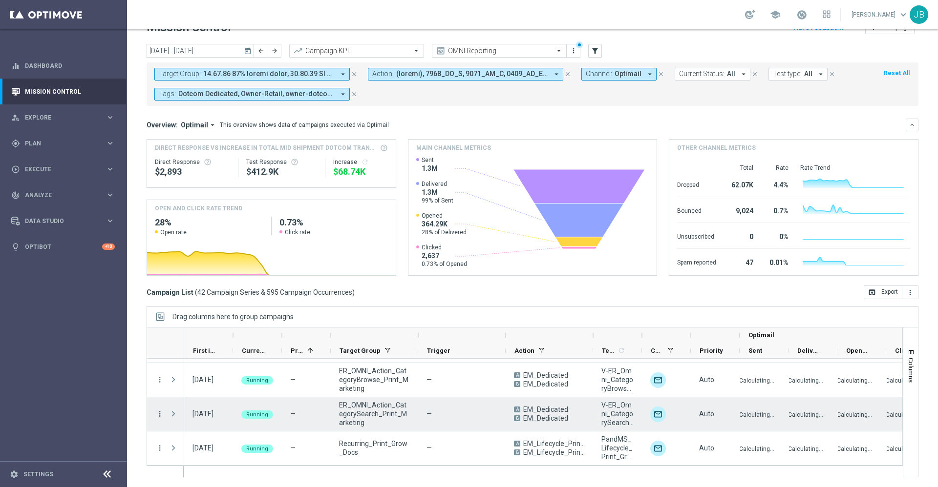
click at [159, 416] on icon "more_vert" at bounding box center [159, 414] width 9 height 9
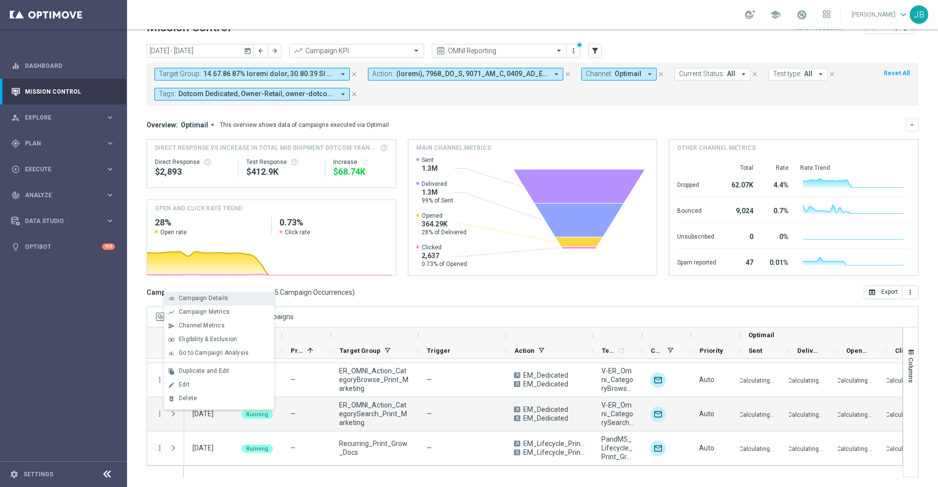
click at [235, 298] on div "Campaign Details" at bounding box center [224, 298] width 91 height 7
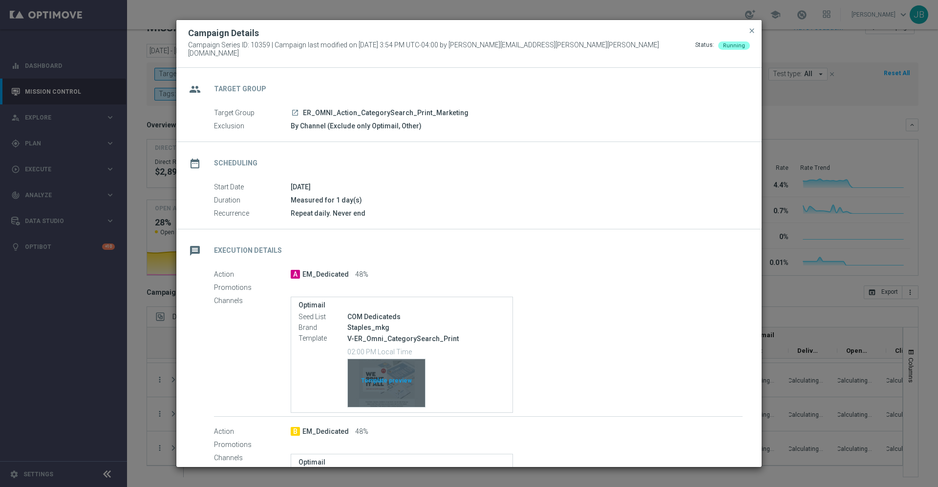
click at [391, 388] on div "Template preview" at bounding box center [386, 383] width 77 height 48
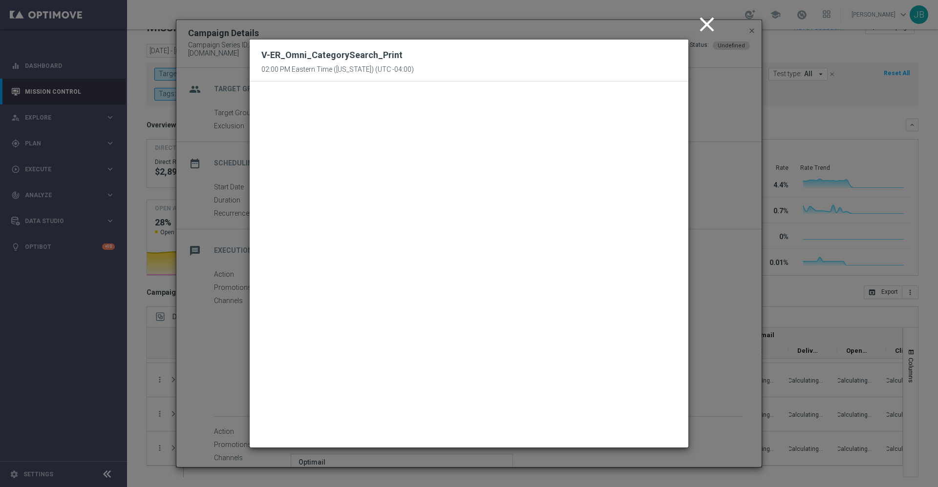
click at [698, 25] on icon "close" at bounding box center [706, 24] width 24 height 24
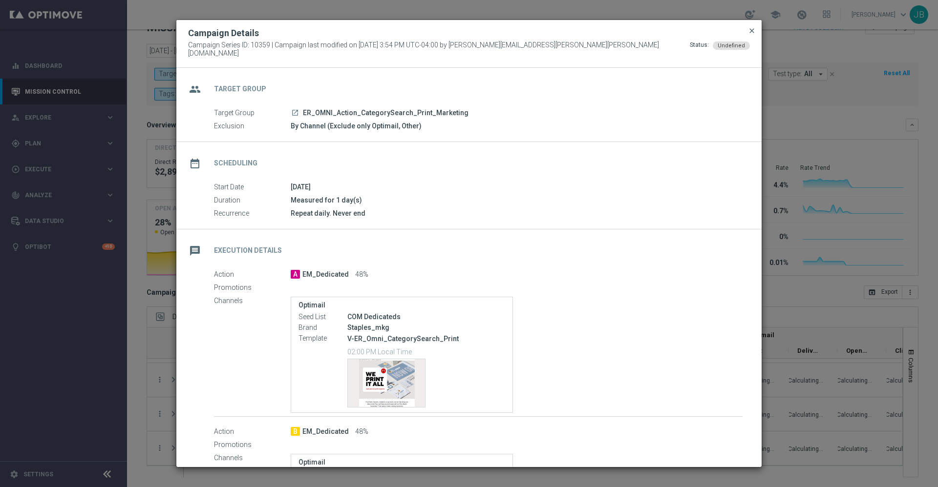
click at [751, 34] on span "close" at bounding box center [752, 31] width 8 height 8
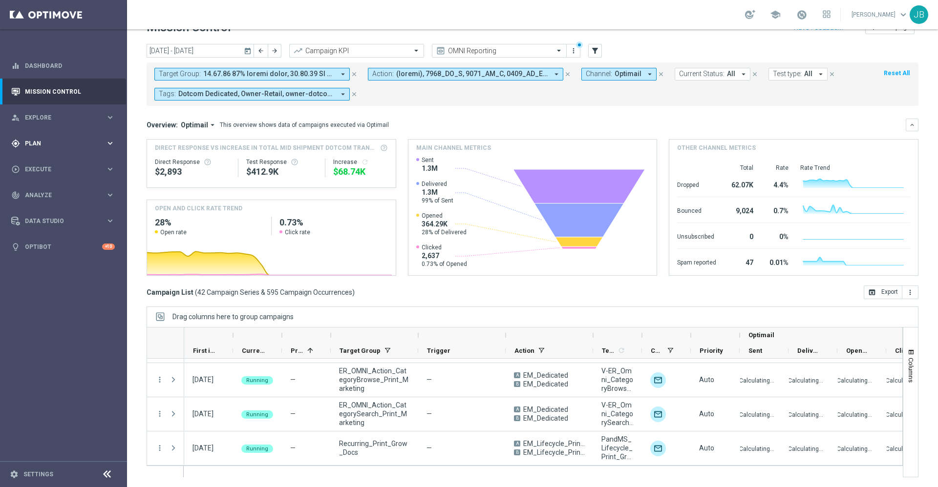
drag, startPoint x: 65, startPoint y: 151, endPoint x: 41, endPoint y: 146, distance: 24.3
click at [41, 146] on div "gps_fixed Plan" at bounding box center [58, 143] width 94 height 9
drag, startPoint x: 32, startPoint y: 192, endPoint x: 2, endPoint y: 202, distance: 31.3
click at [2, 202] on section "Target Groups Actions Templates keyboard_arrow_right Optimail OptiMobile In-App" at bounding box center [63, 192] width 126 height 73
click at [50, 194] on span "Templates" at bounding box center [61, 193] width 70 height 6
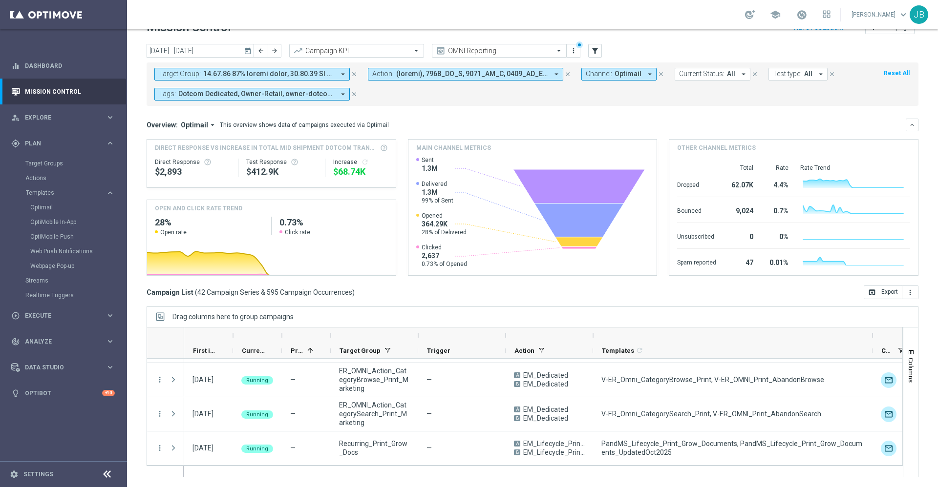
drag, startPoint x: 643, startPoint y: 334, endPoint x: 873, endPoint y: 348, distance: 230.9
click at [873, 348] on div "Optimail First in Range" at bounding box center [700, 343] width 1032 height 31
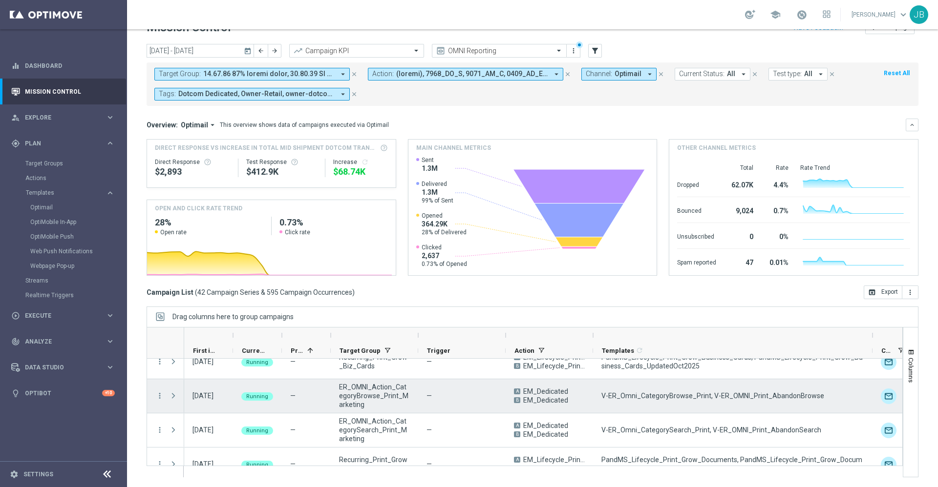
scroll to position [1302, 0]
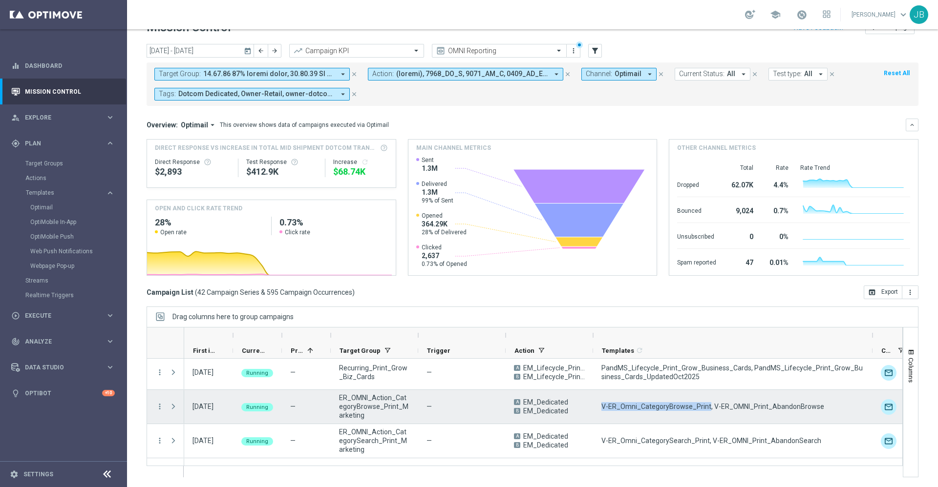
drag, startPoint x: 705, startPoint y: 407, endPoint x: 596, endPoint y: 414, distance: 109.1
click at [596, 414] on div "V-ER_Omni_CategoryBrowse_Print, V-ER_OMNI_Print_AbandonBrowse" at bounding box center [732, 407] width 279 height 34
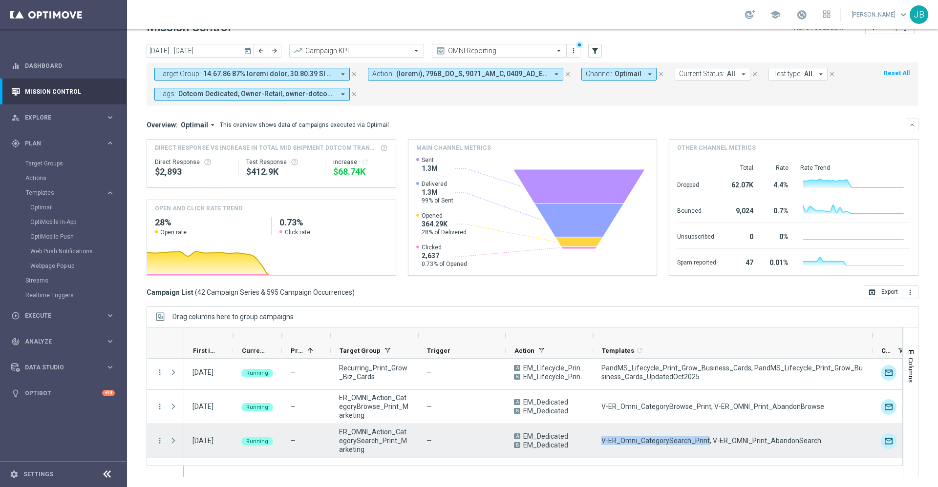
drag, startPoint x: 600, startPoint y: 438, endPoint x: 704, endPoint y: 445, distance: 103.8
click at [704, 445] on div "V-ER_Omni_CategorySearch_Print, V-ER_OMNI_Print_AbandonSearch" at bounding box center [732, 441] width 279 height 34
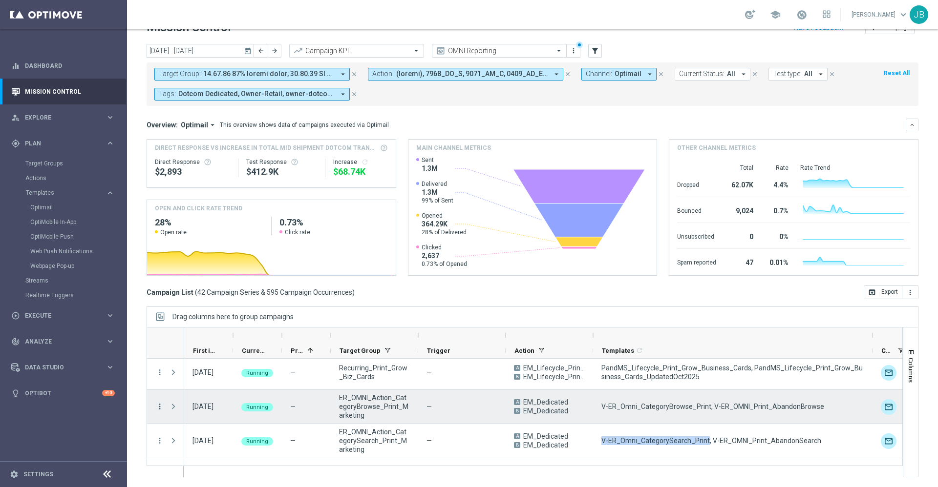
click at [161, 405] on icon "more_vert" at bounding box center [159, 406] width 9 height 9
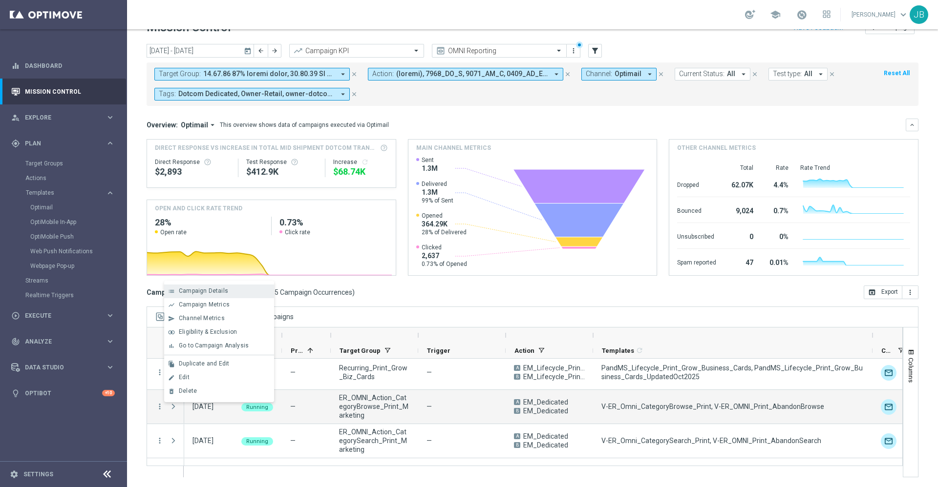
click at [211, 289] on span "Campaign Details" at bounding box center [203, 291] width 49 height 7
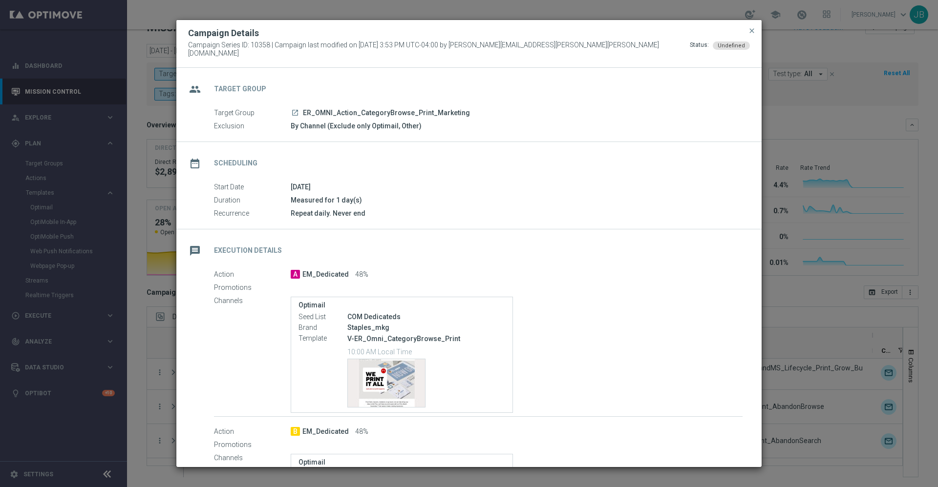
click at [294, 109] on icon "launch" at bounding box center [295, 113] width 8 height 8
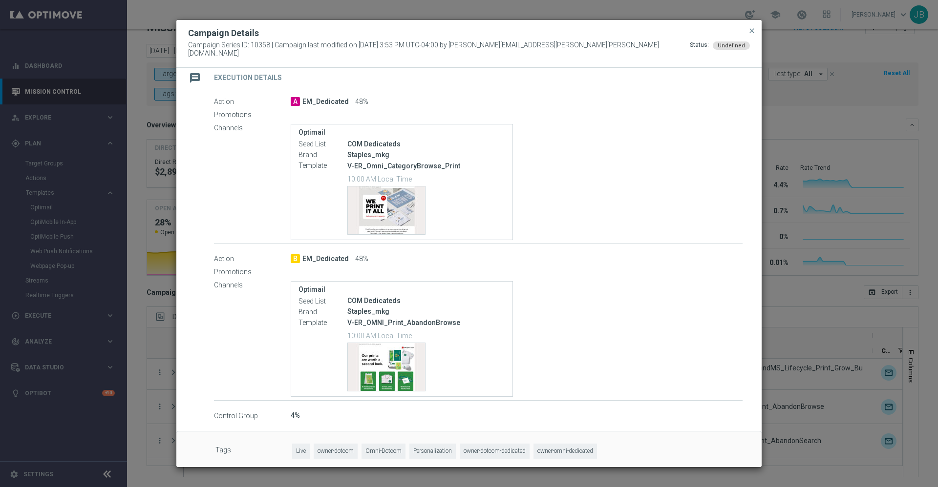
scroll to position [179, 0]
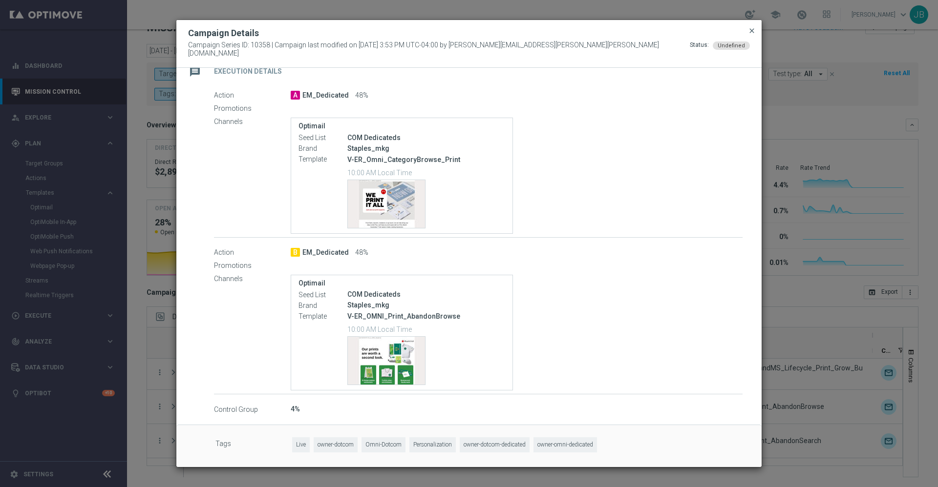
click at [750, 31] on span "close" at bounding box center [752, 31] width 8 height 8
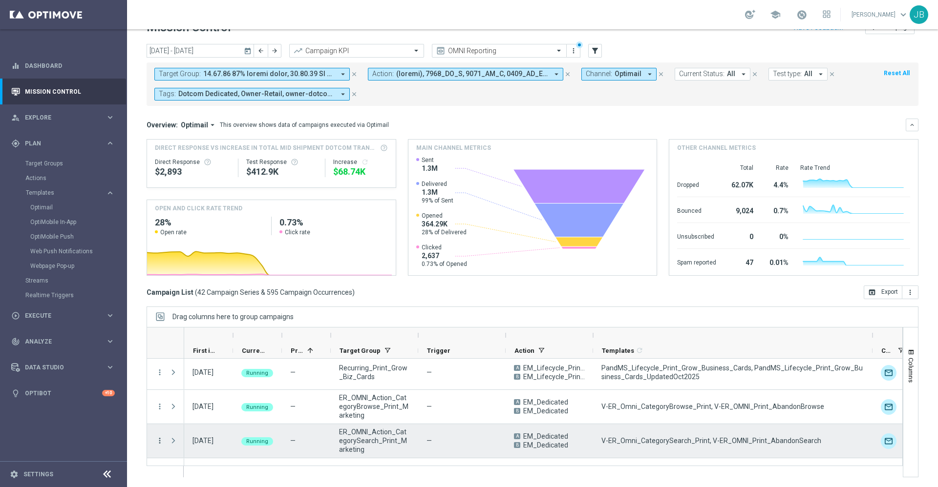
click at [161, 440] on icon "more_vert" at bounding box center [159, 441] width 9 height 9
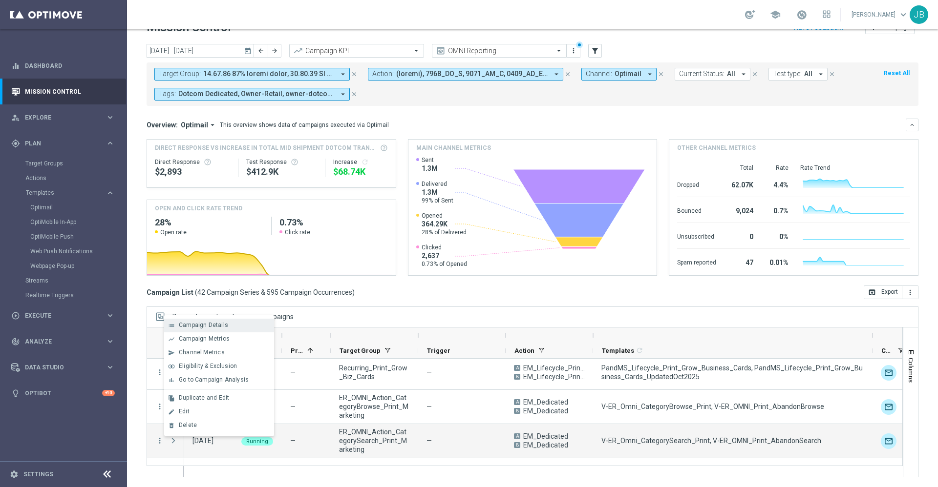
click at [212, 321] on div "list Campaign Details" at bounding box center [219, 326] width 110 height 14
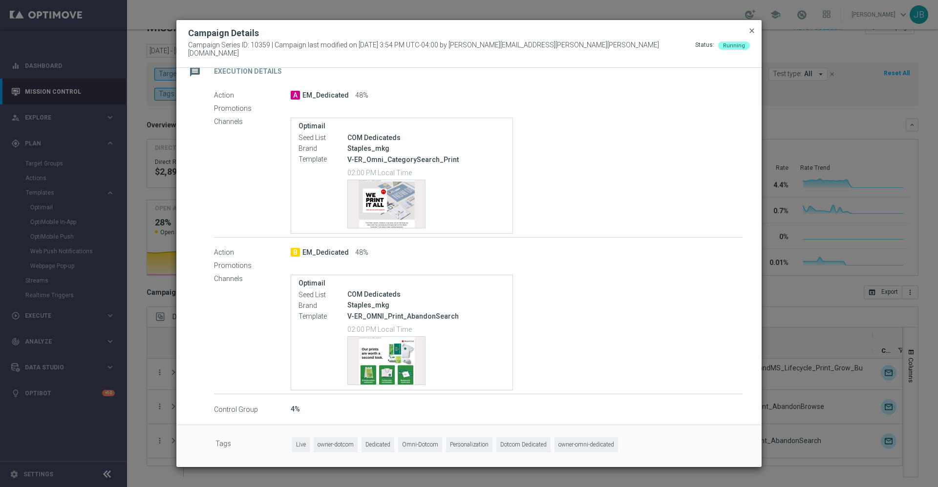
click at [753, 34] on span "close" at bounding box center [752, 31] width 8 height 8
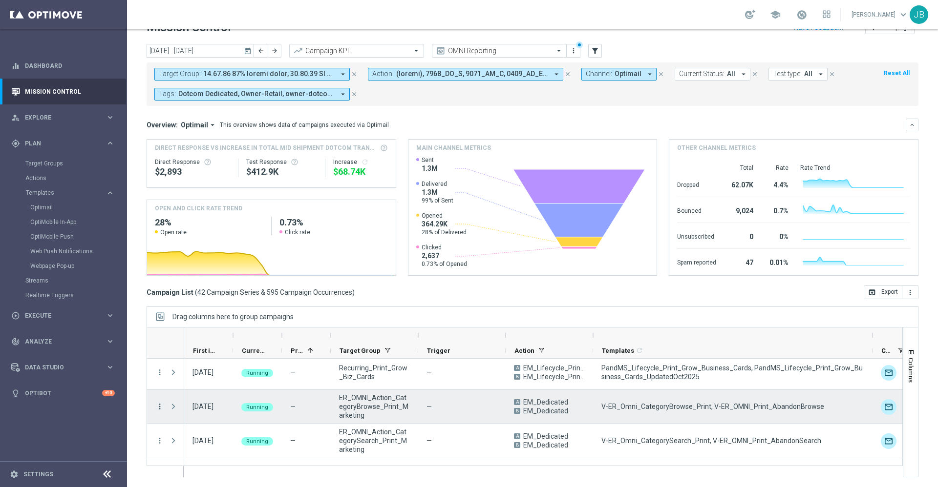
click at [158, 404] on icon "more_vert" at bounding box center [159, 406] width 9 height 9
click at [194, 378] on div "Edit" at bounding box center [224, 377] width 91 height 7
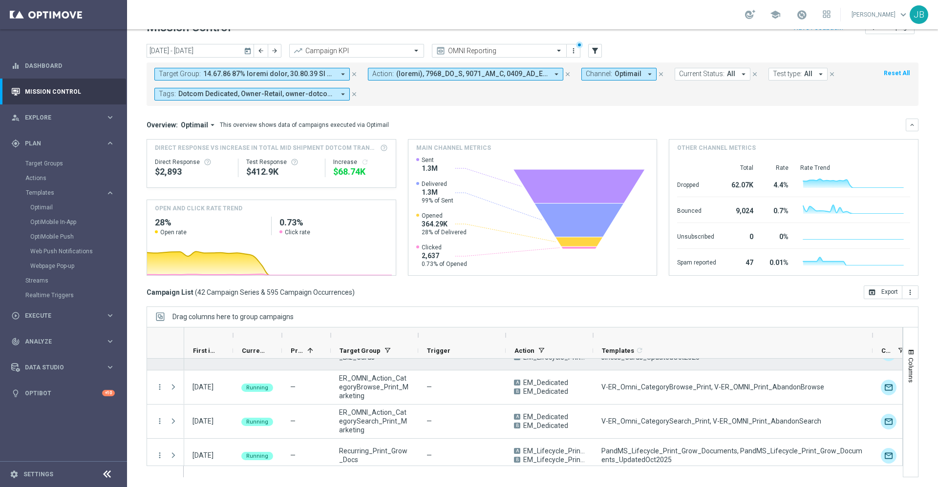
scroll to position [1322, 0]
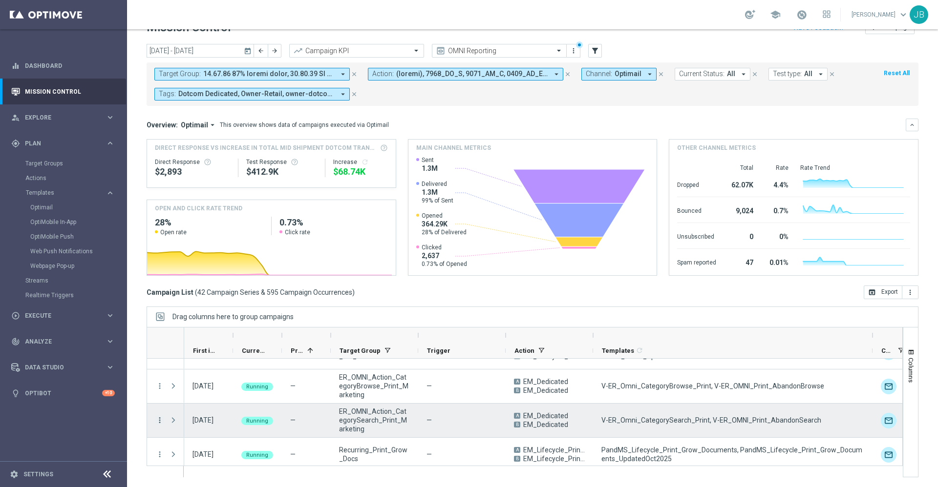
click at [157, 421] on icon "more_vert" at bounding box center [159, 420] width 9 height 9
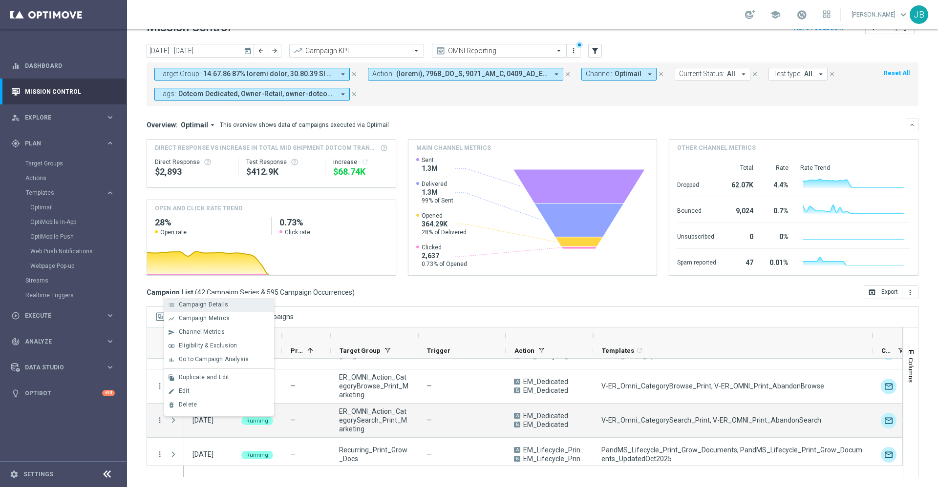
click at [205, 307] on span "Campaign Details" at bounding box center [203, 304] width 49 height 7
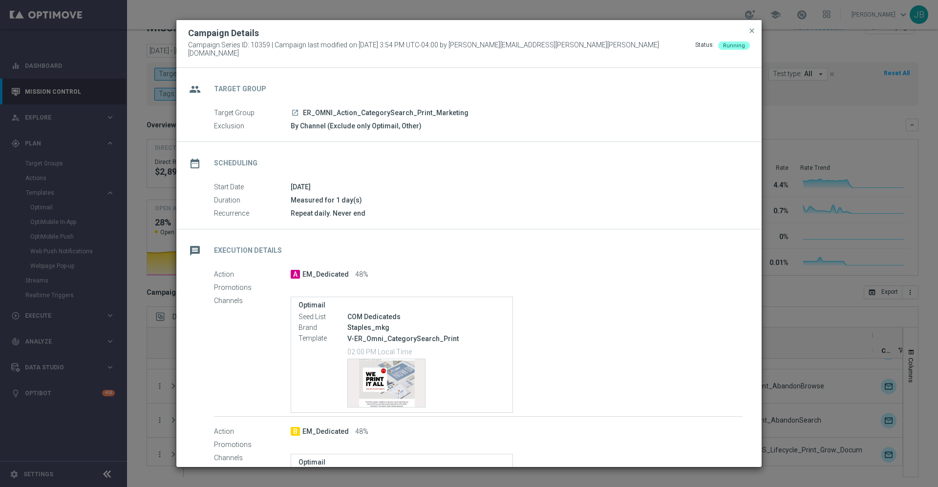
scroll to position [0, 0]
click at [753, 35] on span "close" at bounding box center [752, 31] width 8 height 8
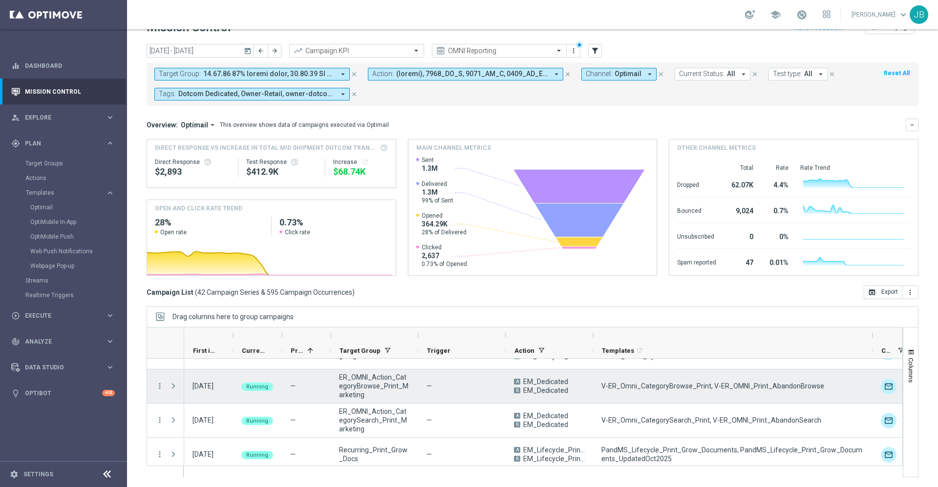
scroll to position [1329, 0]
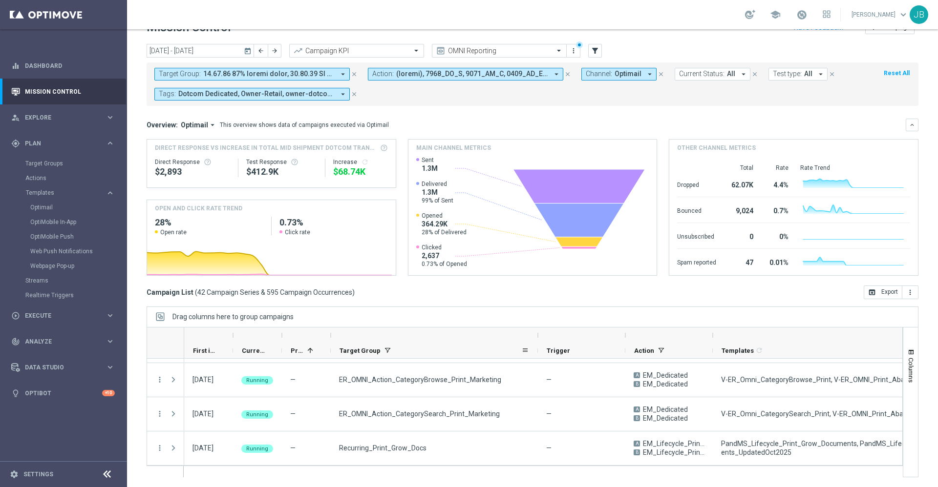
drag, startPoint x: 417, startPoint y: 335, endPoint x: 542, endPoint y: 346, distance: 125.4
click at [542, 346] on div "First in Range Current Status 1" at bounding box center [760, 343] width 1152 height 31
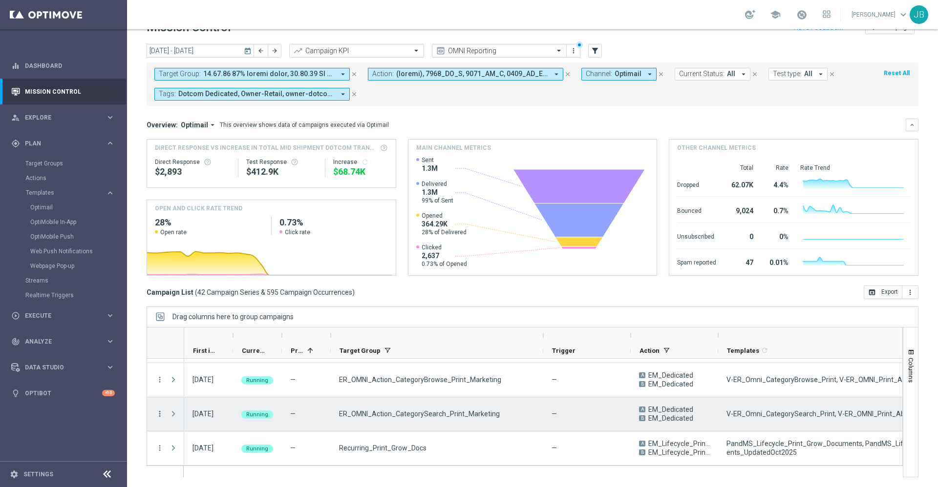
click at [159, 416] on icon "more_vert" at bounding box center [159, 414] width 9 height 9
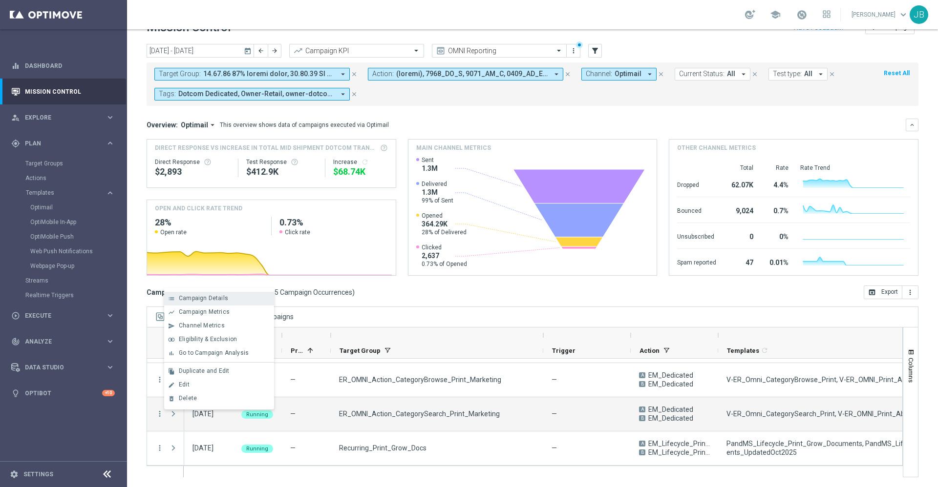
click at [208, 301] on span "Campaign Details" at bounding box center [203, 298] width 49 height 7
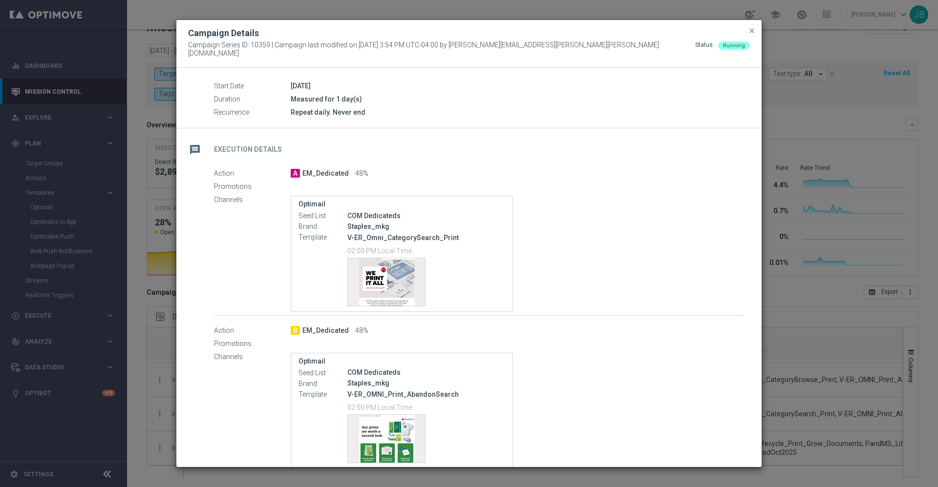
scroll to position [0, 0]
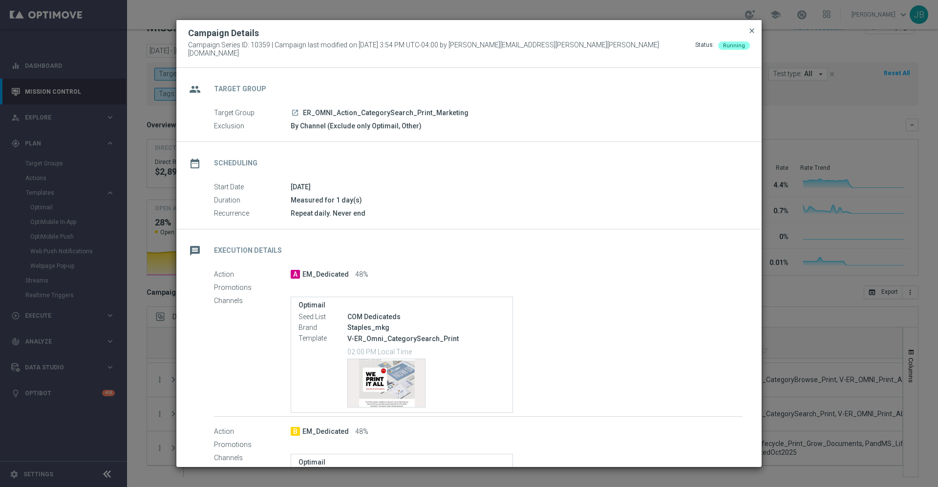
click at [753, 33] on span "close" at bounding box center [752, 31] width 8 height 8
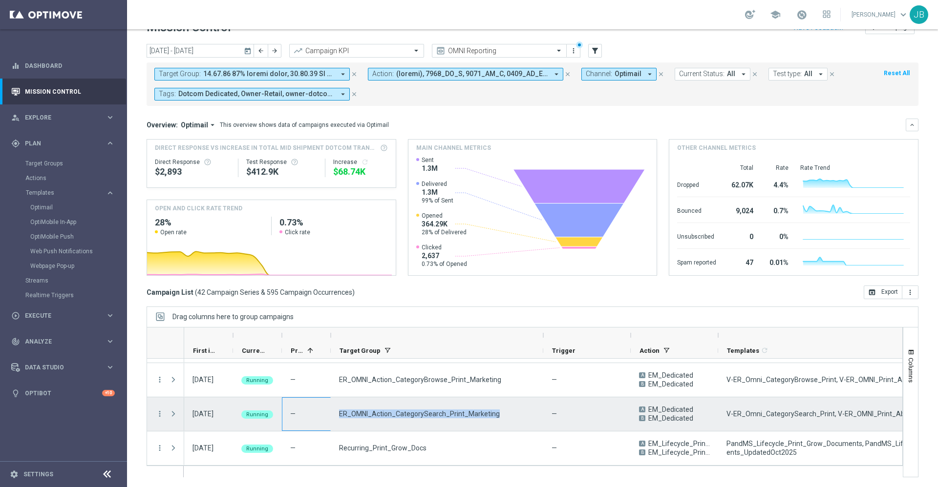
drag, startPoint x: 496, startPoint y: 409, endPoint x: 326, endPoint y: 421, distance: 170.4
click at [326, 421] on div "08 Oct 2025, Wednesday Running — ER_OMNI_Action_CategorySearch_Print_Marketing …" at bounding box center [762, 415] width 1157 height 34
click at [158, 415] on icon "more_vert" at bounding box center [159, 414] width 9 height 9
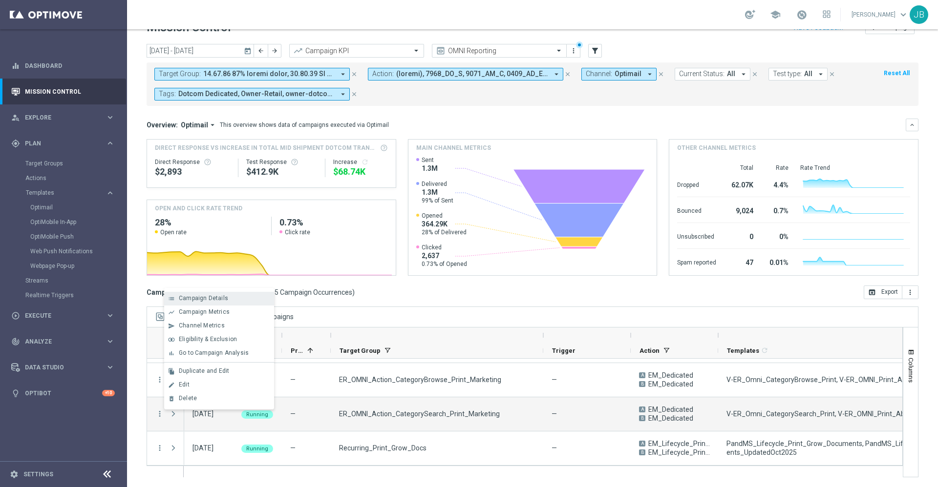
click at [212, 298] on span "Campaign Details" at bounding box center [203, 298] width 49 height 7
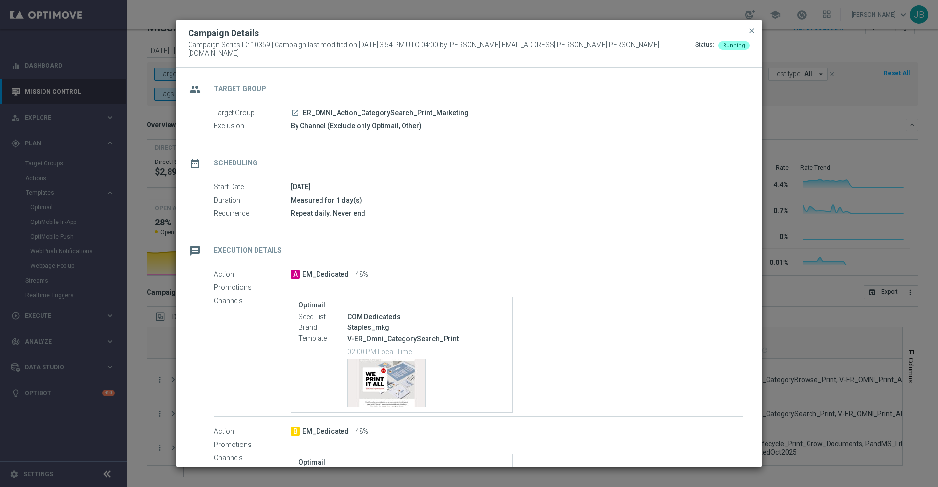
click at [293, 109] on icon "launch" at bounding box center [295, 113] width 8 height 8
click at [749, 34] on span "close" at bounding box center [752, 31] width 8 height 8
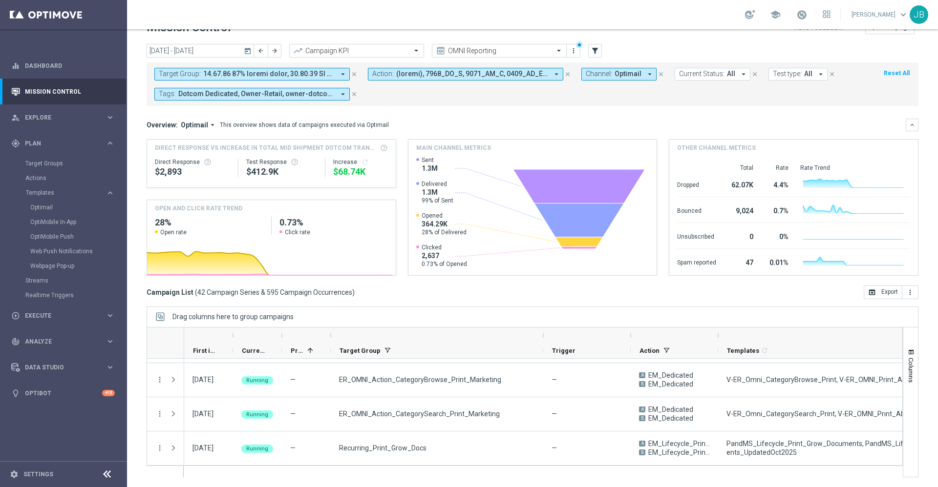
click at [251, 71] on span at bounding box center [268, 74] width 131 height 8
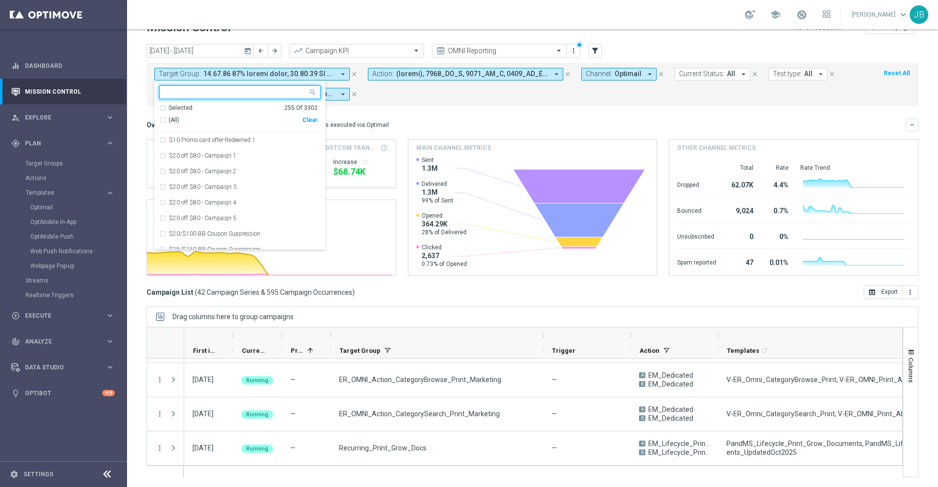
click at [0, 0] on div "Clear" at bounding box center [0, 0] width 0 height 0
click at [207, 86] on div at bounding box center [234, 92] width 148 height 12
paste input "ER_OMNI_Action_CategorySearch_OS"
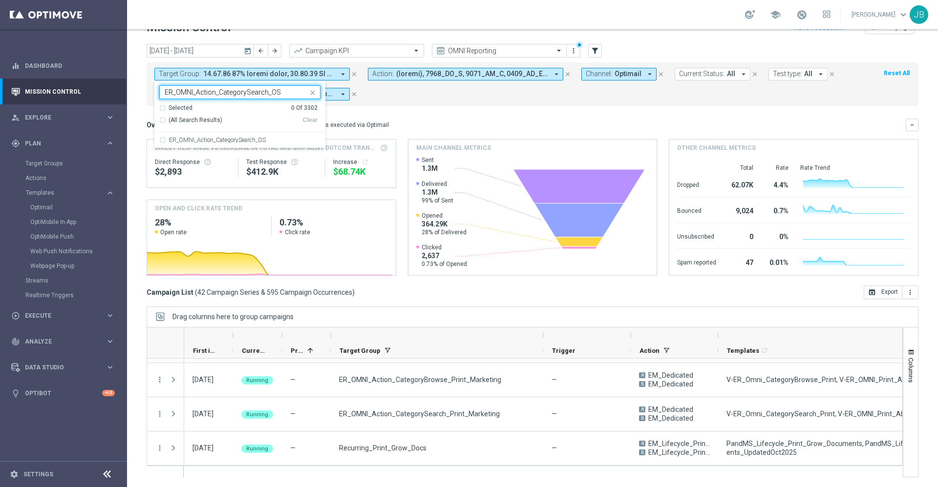
click at [193, 88] on input "ER_OMNI_Action_CategorySearch_OS" at bounding box center [236, 92] width 143 height 8
click at [224, 138] on label "ER_DC_Action_CategorySearch_OS" at bounding box center [213, 140] width 89 height 6
type input "ER_dc_Action_CategorySearch_OS"
click at [365, 118] on mini-dashboard "Overview: Optimail arrow_drop_down This overview shows data of campaigns execut…" at bounding box center [532, 196] width 772 height 180
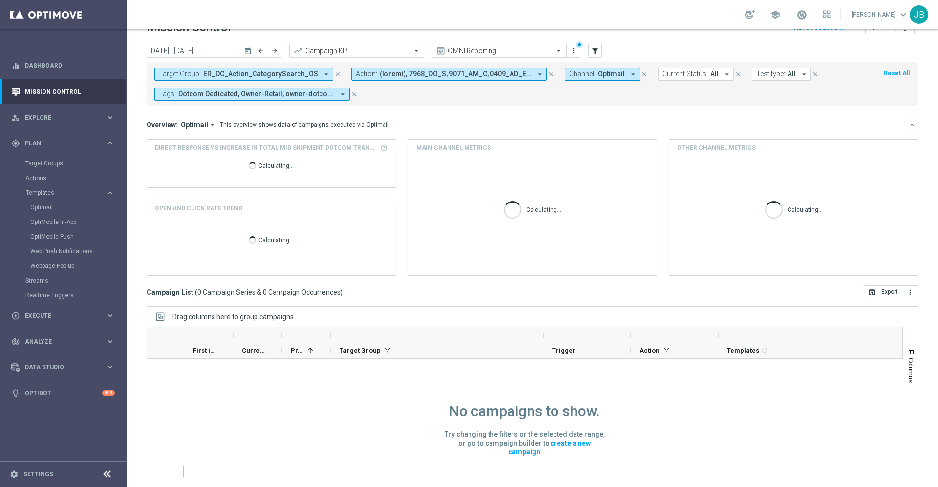
scroll to position [0, 0]
click at [247, 50] on icon "today" at bounding box center [248, 50] width 9 height 9
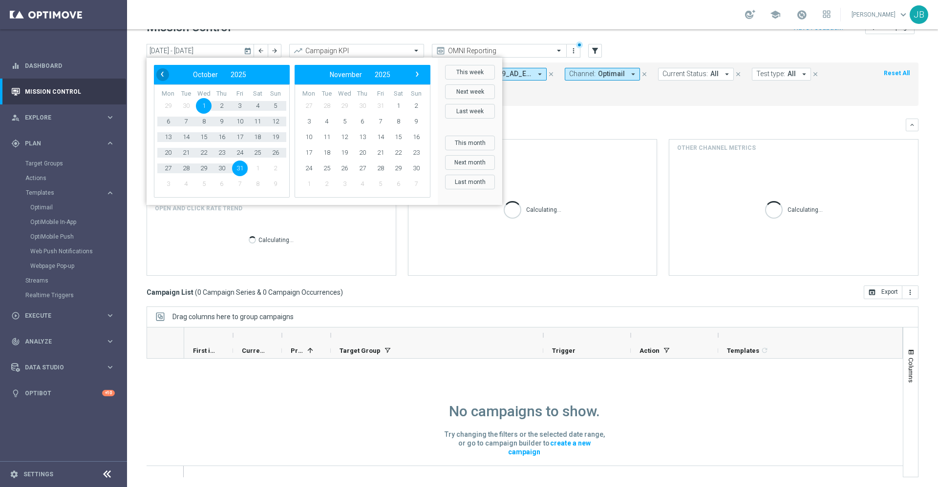
click at [160, 72] on span "‹" at bounding box center [162, 74] width 13 height 13
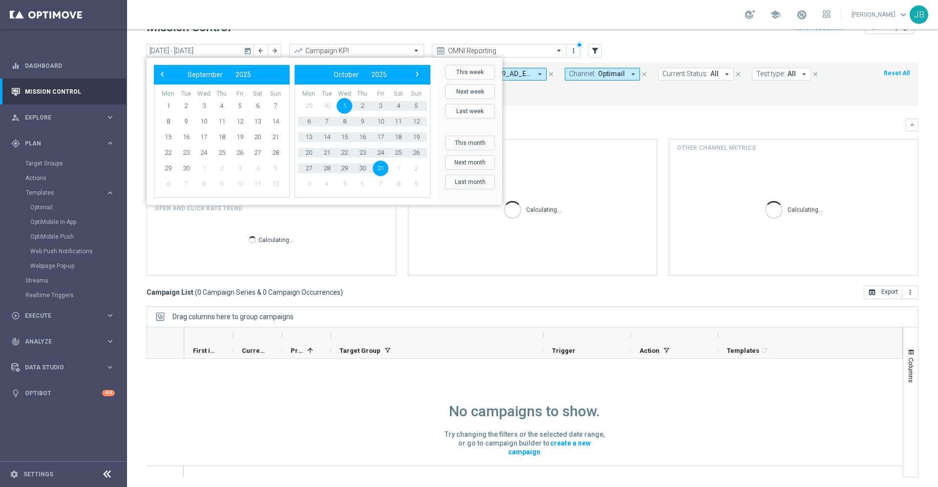
click at [160, 72] on span "‹" at bounding box center [162, 74] width 13 height 13
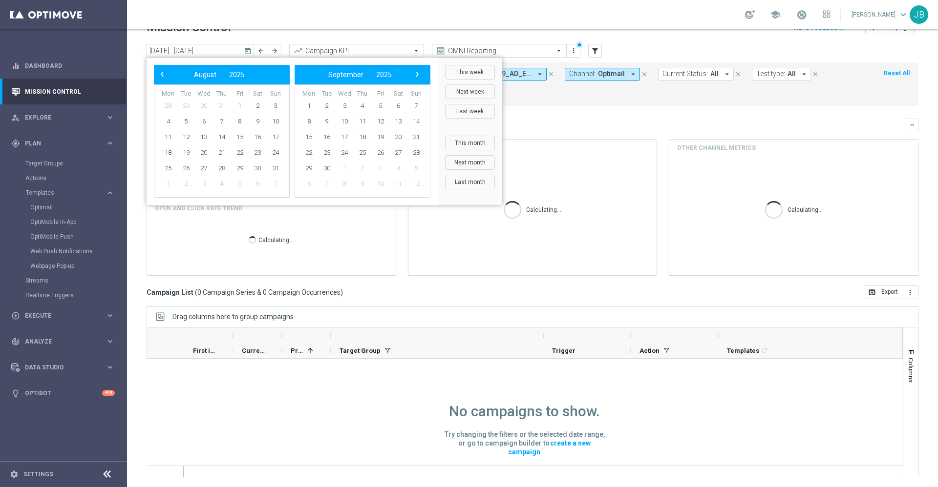
click at [160, 72] on span "‹" at bounding box center [162, 74] width 13 height 13
click at [273, 108] on span "1" at bounding box center [276, 106] width 16 height 16
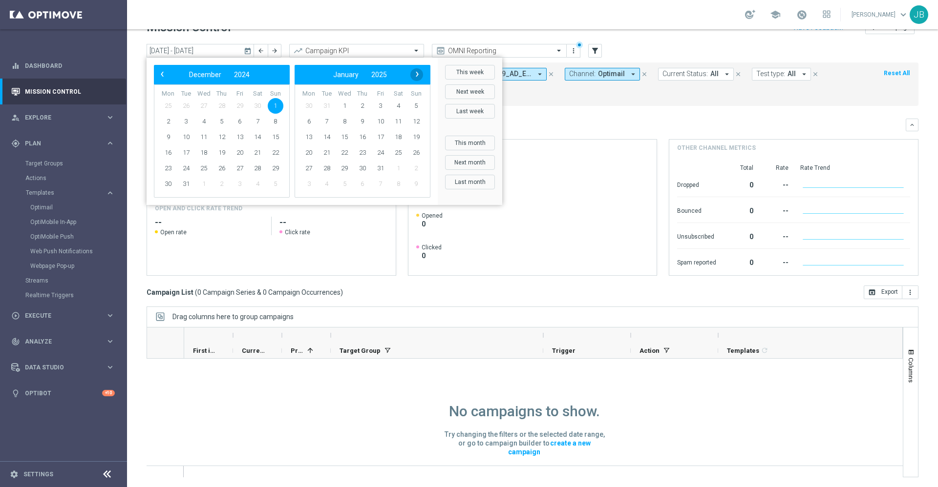
click at [414, 76] on span "›" at bounding box center [417, 74] width 13 height 13
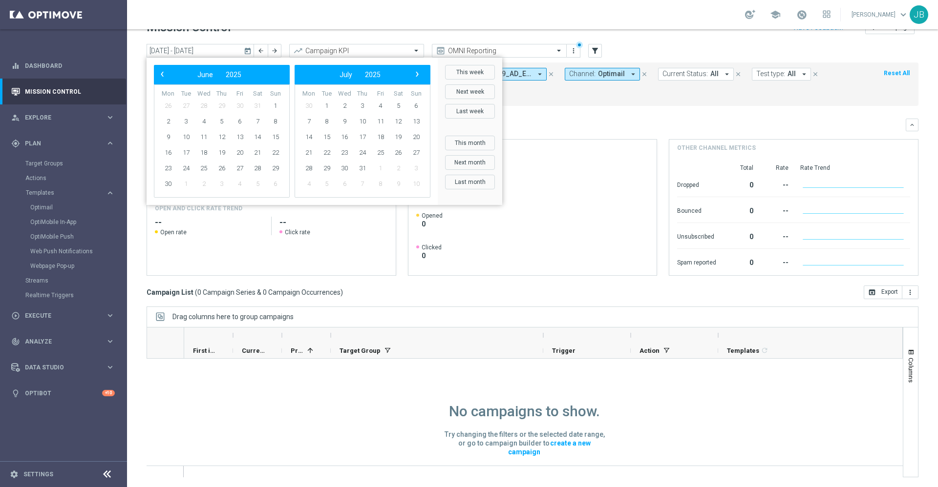
click at [414, 76] on span "›" at bounding box center [417, 74] width 13 height 13
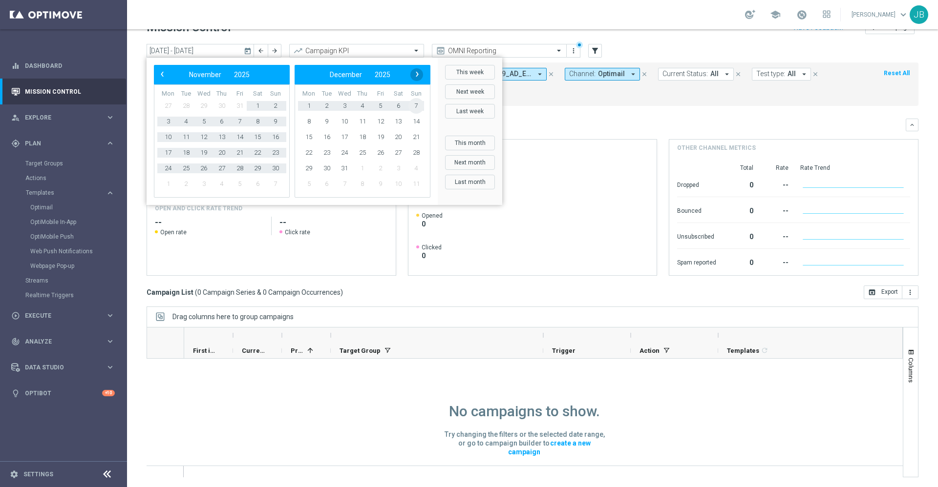
click at [418, 73] on span "›" at bounding box center [417, 74] width 13 height 13
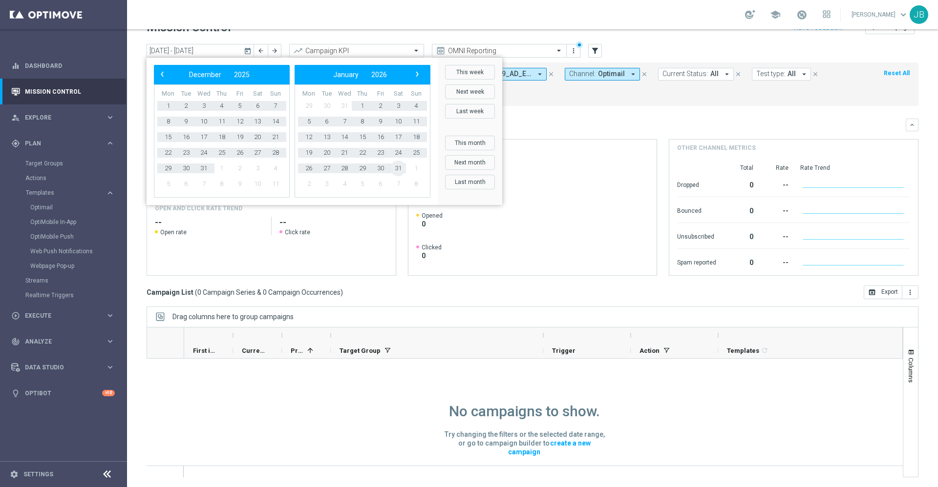
click at [398, 167] on span "31" at bounding box center [398, 169] width 16 height 16
type input "01 Dec 2024 - 31 Jan 2026"
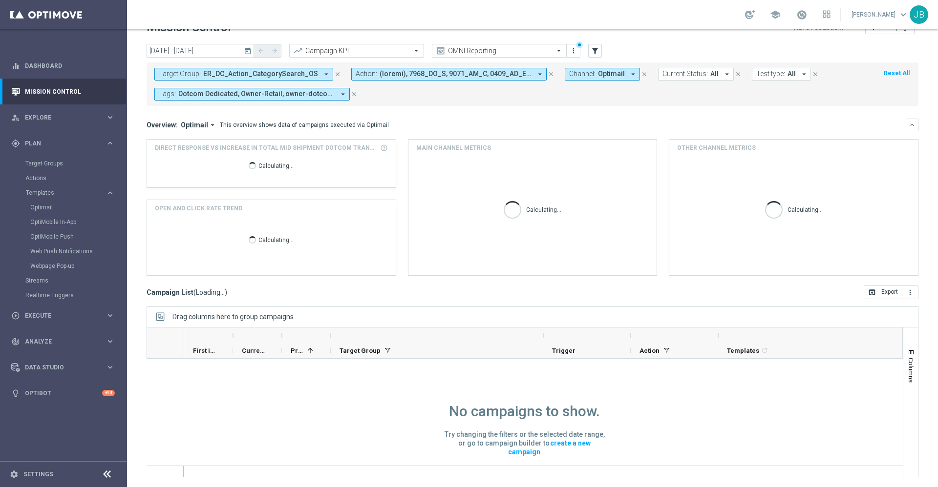
scroll to position [0, 0]
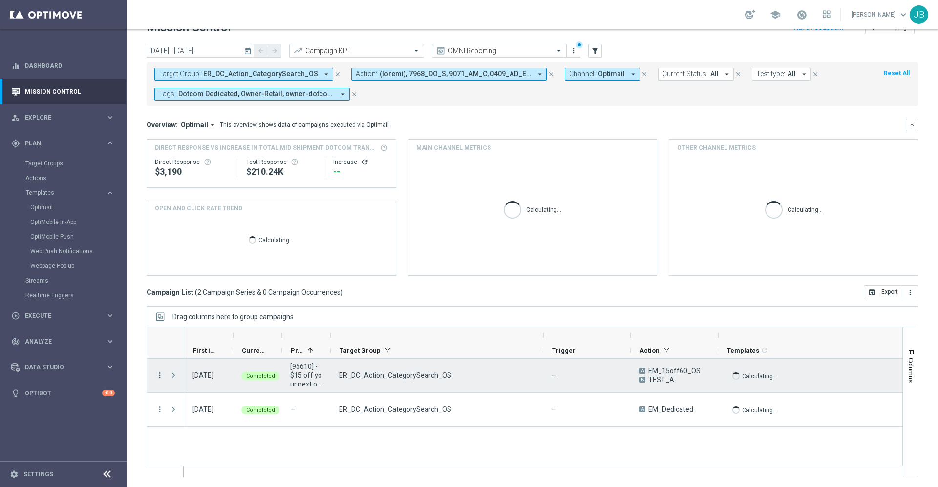
click at [161, 373] on icon "more_vert" at bounding box center [159, 375] width 9 height 9
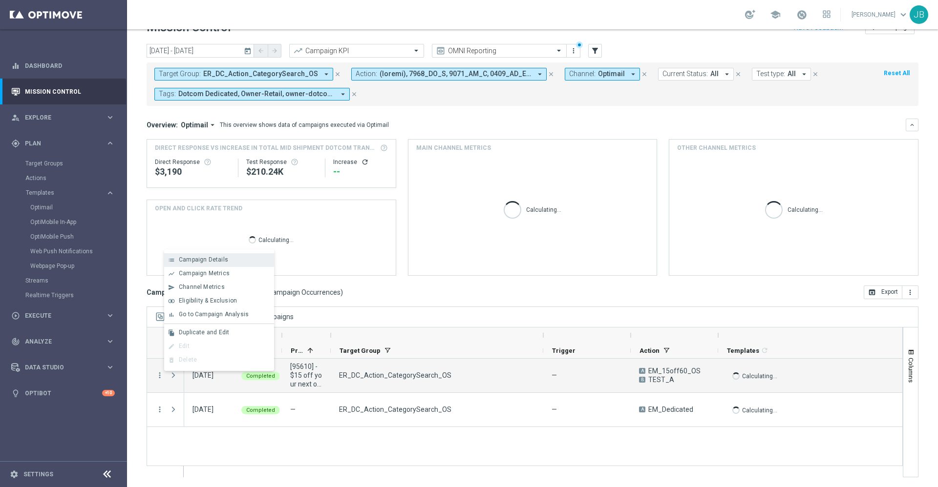
click at [214, 258] on span "Campaign Details" at bounding box center [203, 259] width 49 height 7
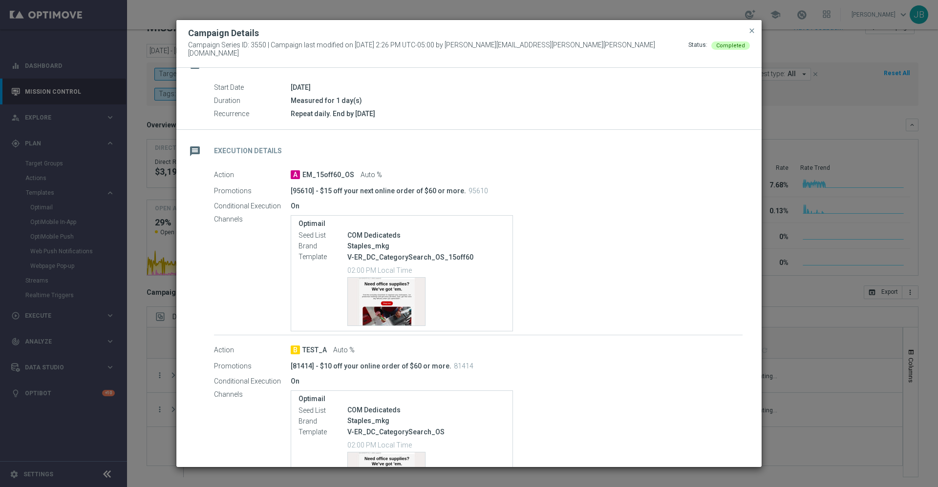
scroll to position [215, 0]
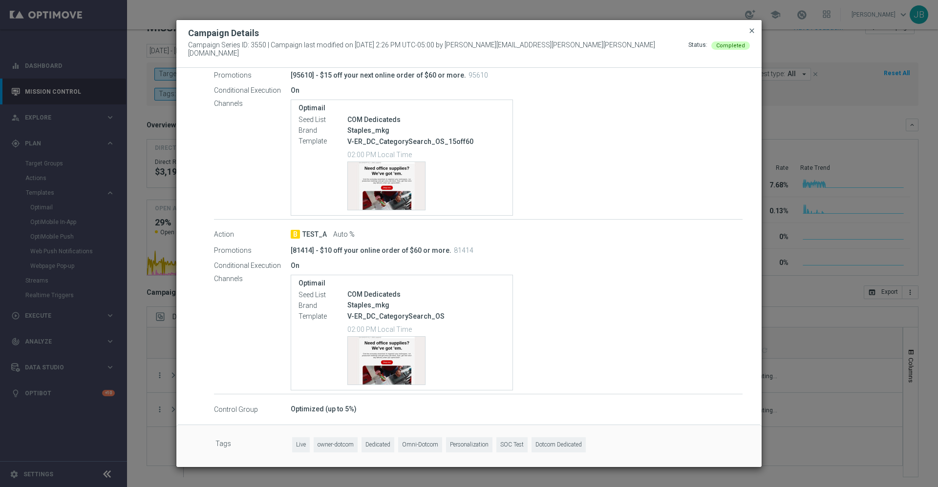
click at [753, 31] on span "close" at bounding box center [752, 31] width 8 height 8
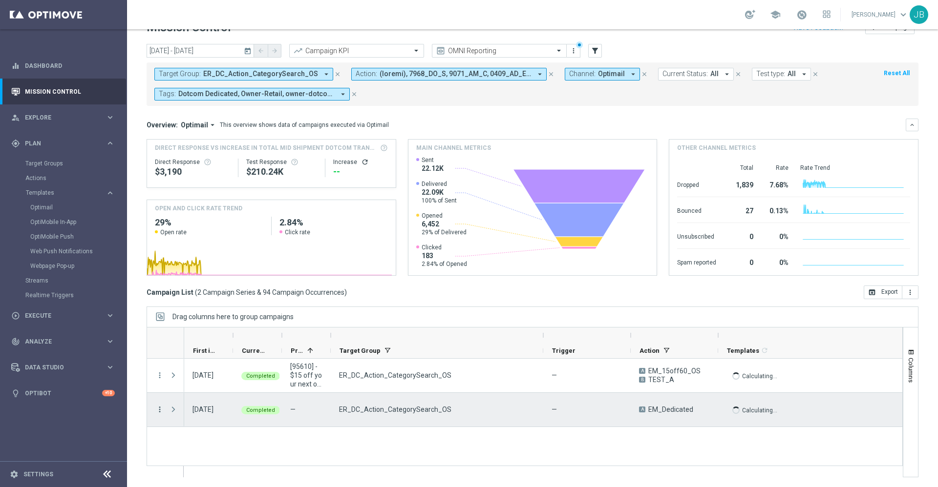
click at [158, 413] on icon "more_vert" at bounding box center [159, 409] width 9 height 9
click at [203, 295] on span "Campaign Details" at bounding box center [203, 294] width 49 height 7
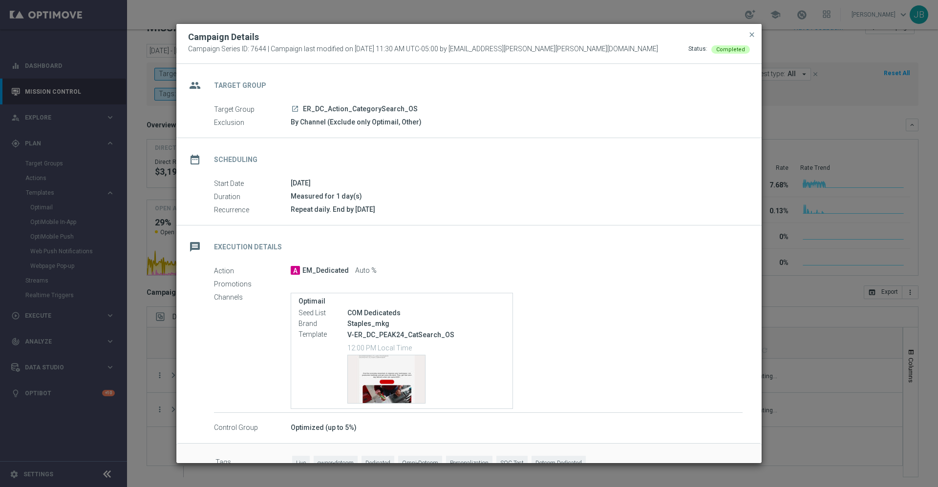
scroll to position [22, 0]
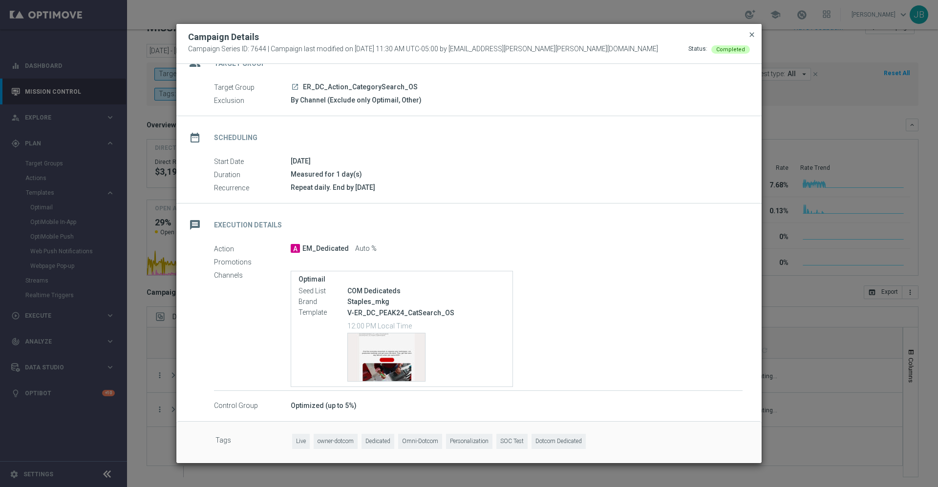
click at [751, 35] on span "close" at bounding box center [752, 35] width 8 height 8
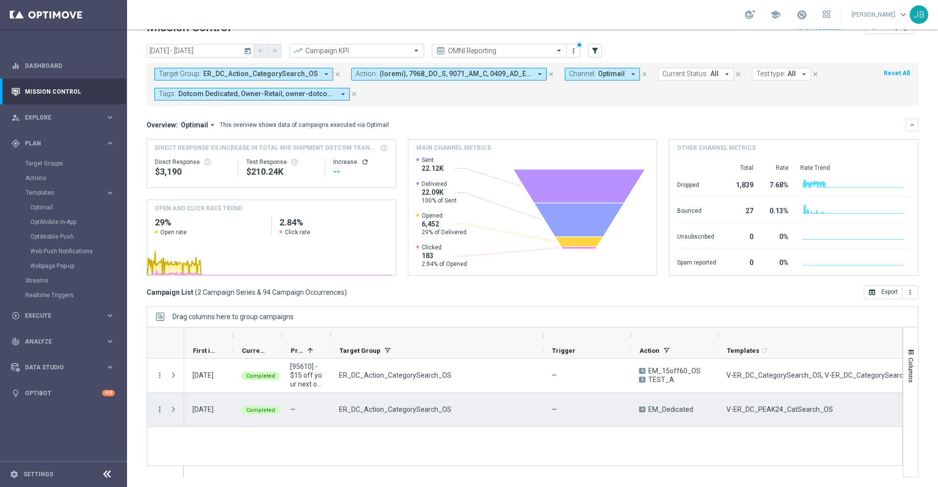
click at [159, 412] on icon "more_vert" at bounding box center [159, 409] width 9 height 9
click at [226, 295] on span "Campaign Details" at bounding box center [203, 294] width 49 height 7
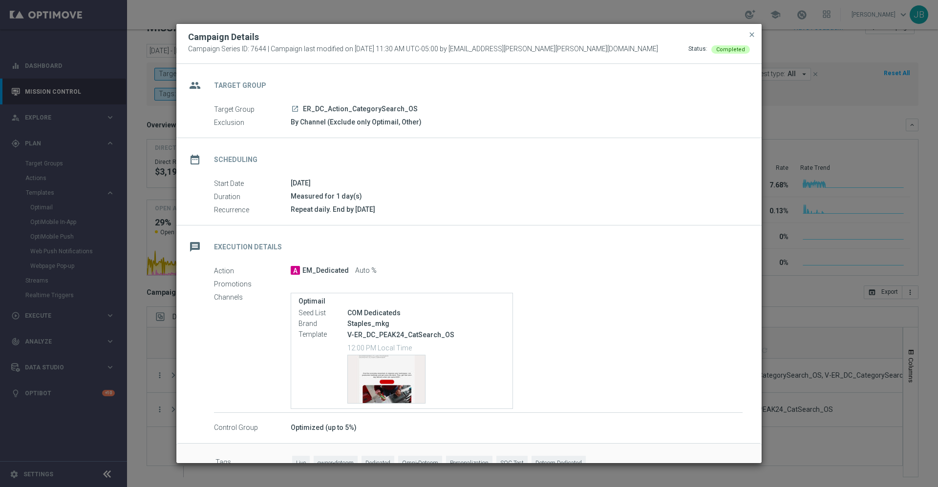
click at [294, 108] on icon "launch" at bounding box center [295, 109] width 8 height 8
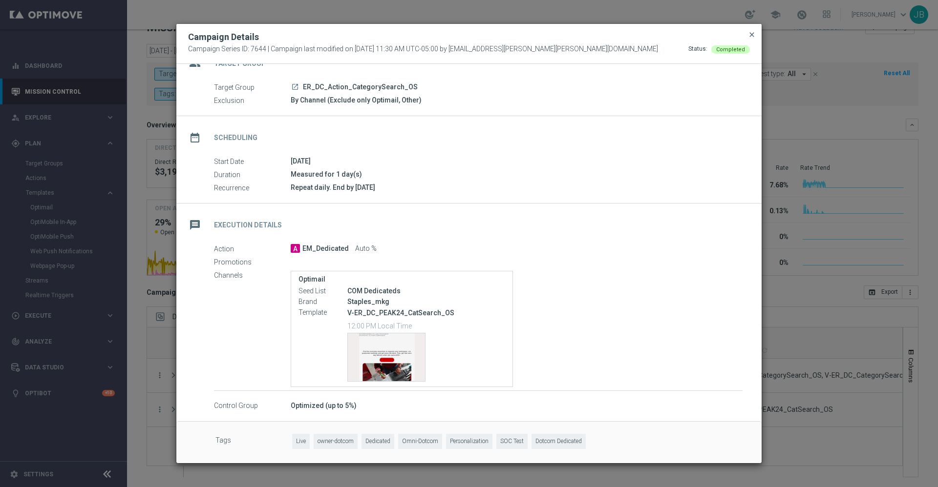
click at [750, 37] on span "close" at bounding box center [752, 35] width 8 height 8
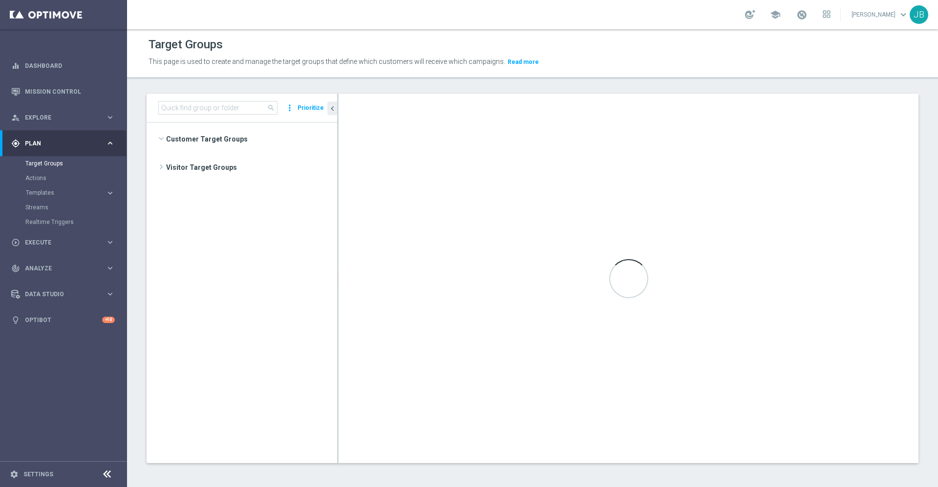
scroll to position [439, 0]
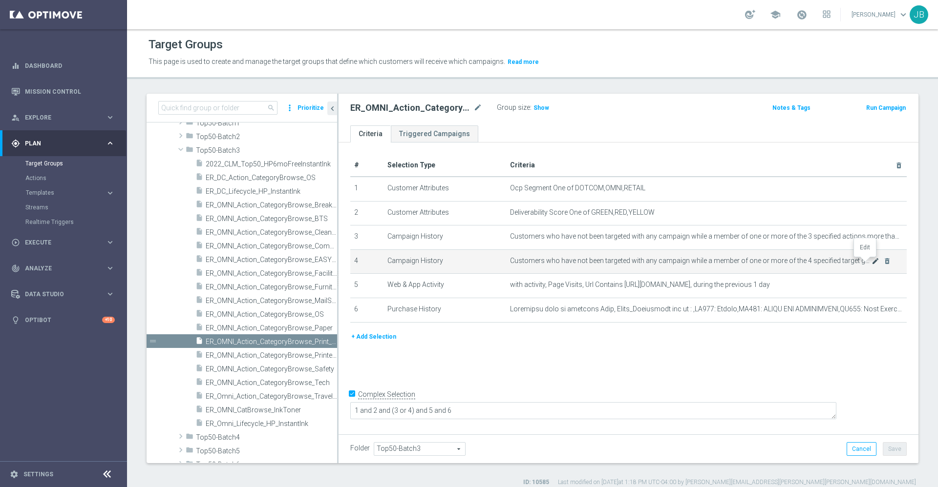
click at [871, 263] on icon "mode_edit" at bounding box center [875, 261] width 8 height 8
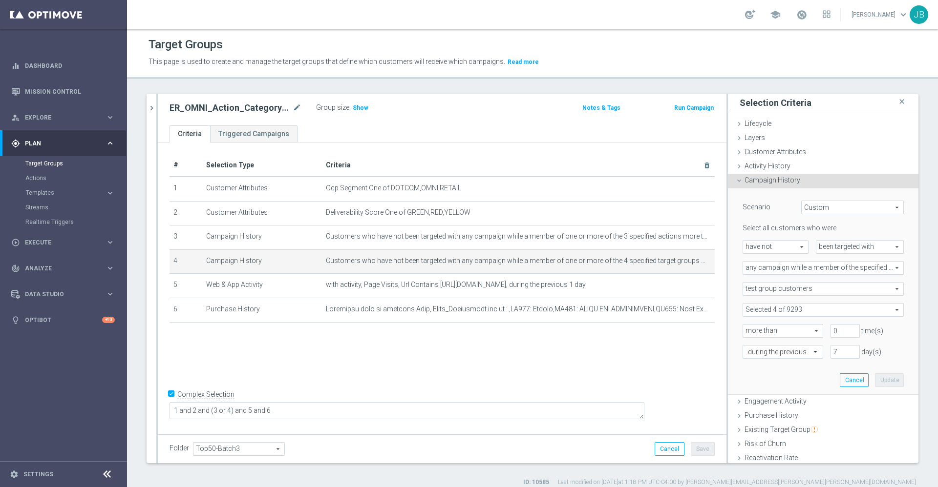
click at [803, 268] on span "any campaign while a member of the specified target group(s)" at bounding box center [823, 268] width 160 height 13
click at [590, 362] on div "# Selection Type Criteria delete_forever 1 Customer Attributes Ocp Segment One …" at bounding box center [442, 287] width 568 height 289
click at [786, 314] on span at bounding box center [823, 310] width 160 height 13
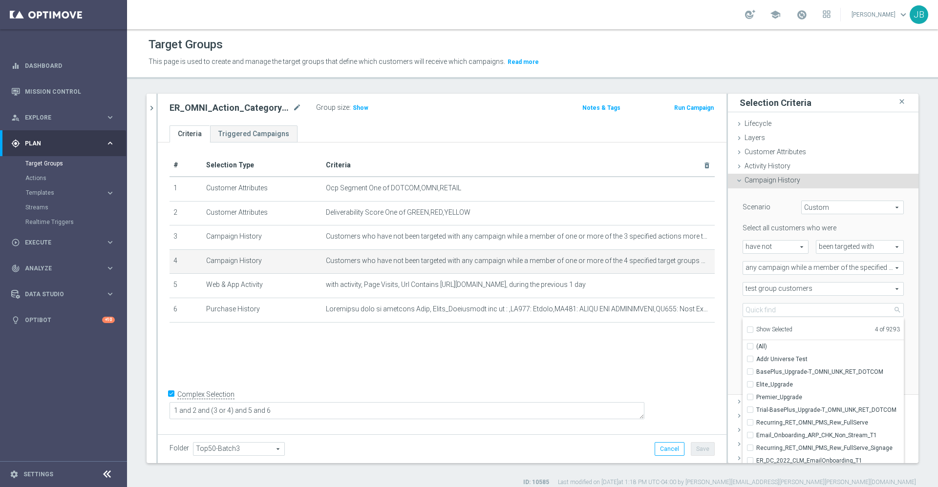
click at [746, 330] on input "Show Selected" at bounding box center [749, 331] width 6 height 6
checkbox input "true"
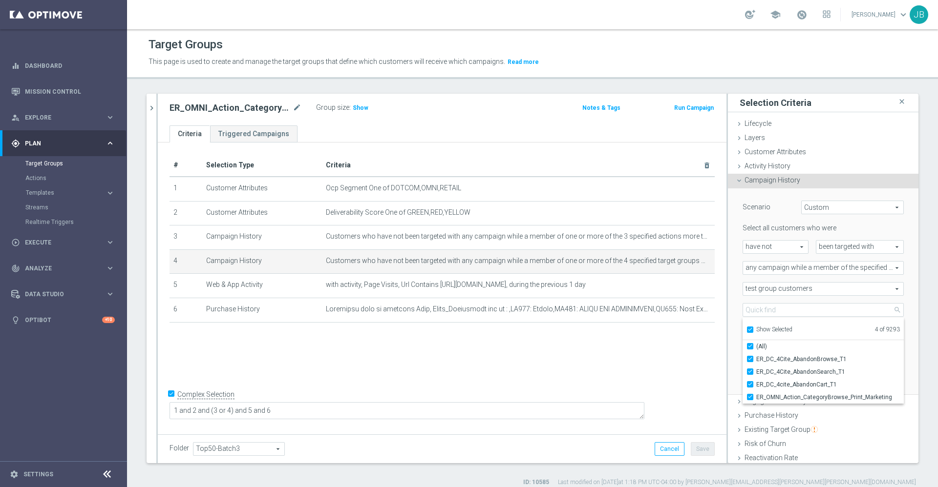
click at [578, 377] on div "# Selection Type Criteria delete_forever 1 Customer Attributes Ocp Segment One …" at bounding box center [442, 287] width 568 height 289
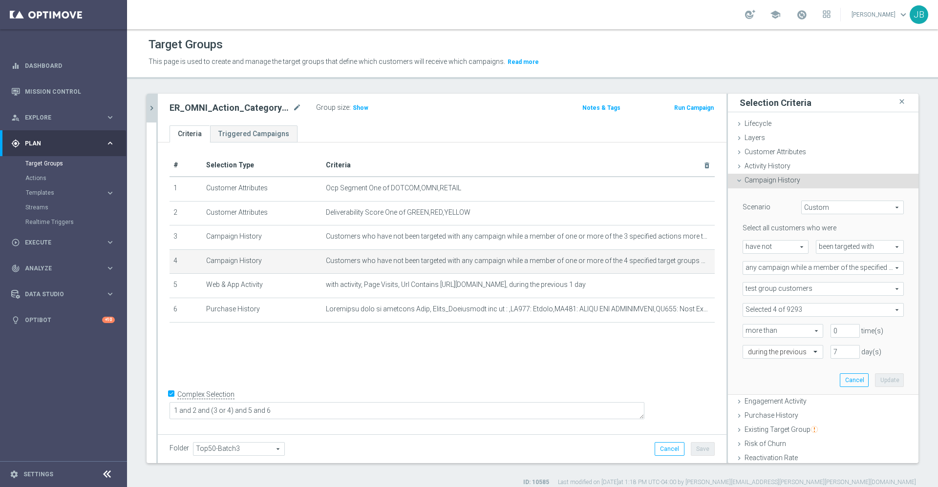
click at [154, 110] on icon "chevron_right" at bounding box center [151, 108] width 9 height 9
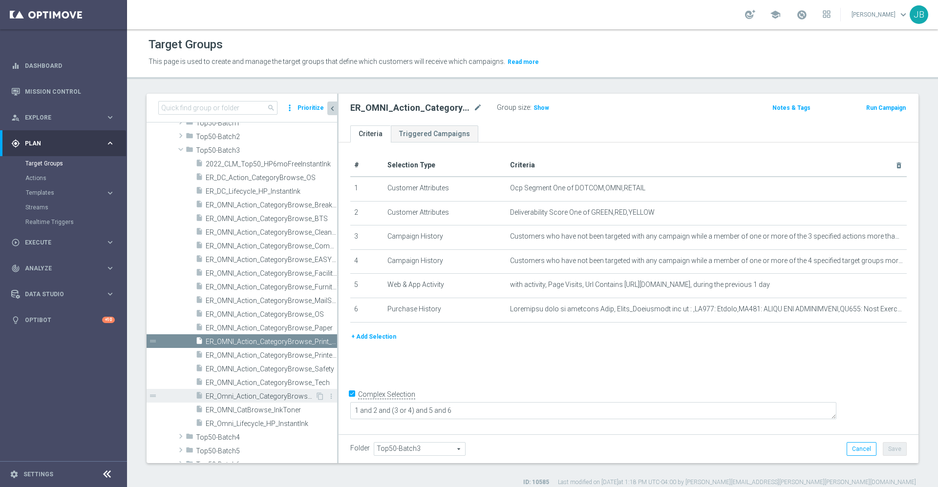
click at [247, 394] on span "ER_Omni_Action_CategoryBrowse_TravelHub" at bounding box center [260, 397] width 109 height 8
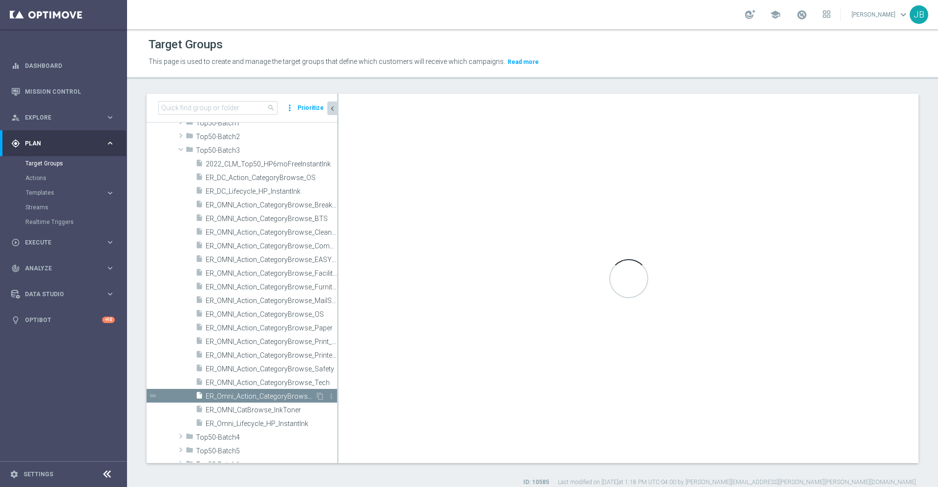
type textarea "1 and 2 and (3 or 4) and (5 or 6 or 7 or 10) and 8 and 9"
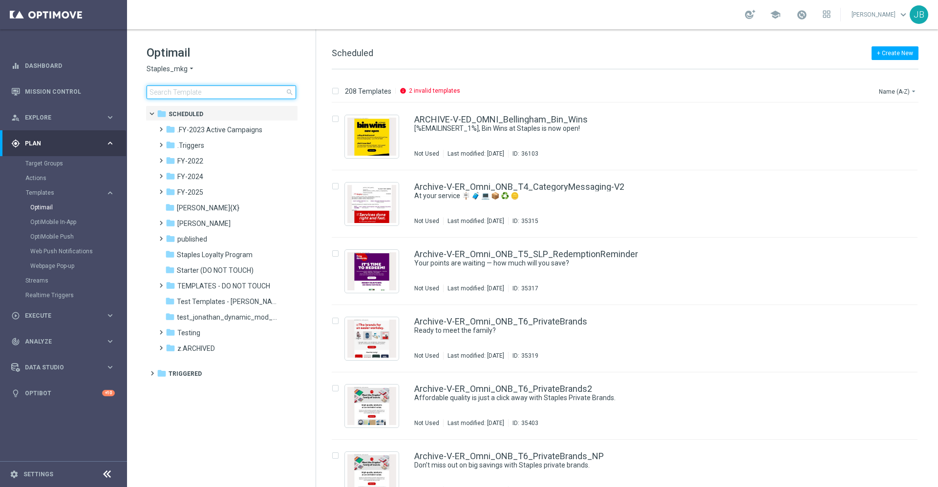
click at [218, 87] on input at bounding box center [220, 92] width 149 height 14
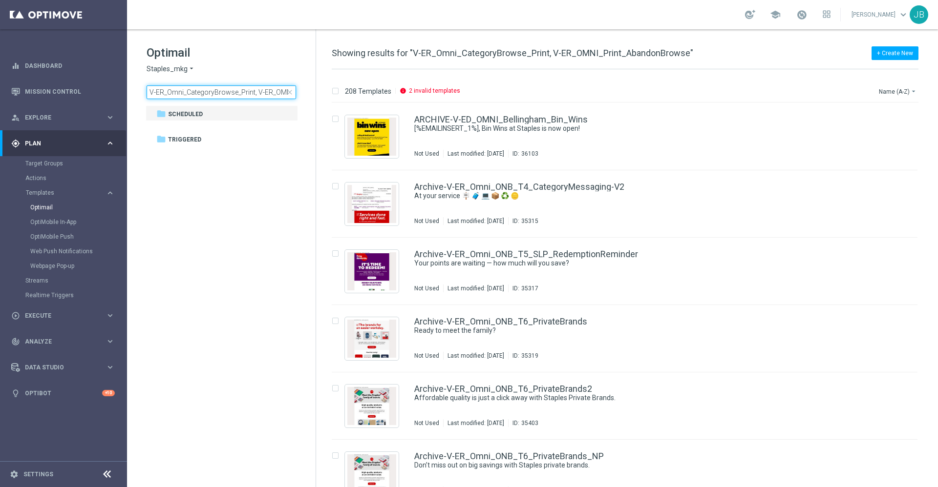
scroll to position [0, 70]
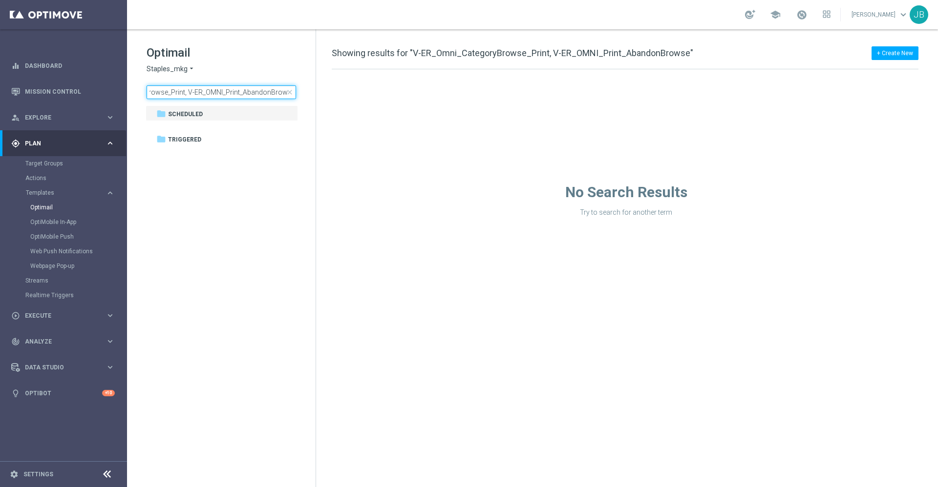
drag, startPoint x: 184, startPoint y: 93, endPoint x: 296, endPoint y: 97, distance: 112.4
click at [296, 97] on div "Optimail Staples_mkg arrow_drop_down × Staples_mkg V-ER_Omni_CategoryBrowse_Pri…" at bounding box center [230, 72] width 169 height 54
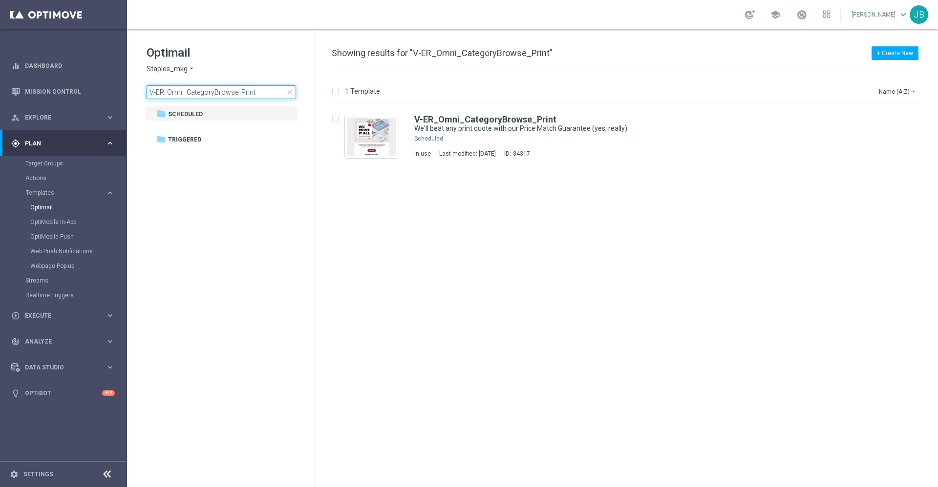
type input "V-ER_Omni_CategoryBrowse_Print"
click at [290, 89] on span "close" at bounding box center [290, 92] width 8 height 8
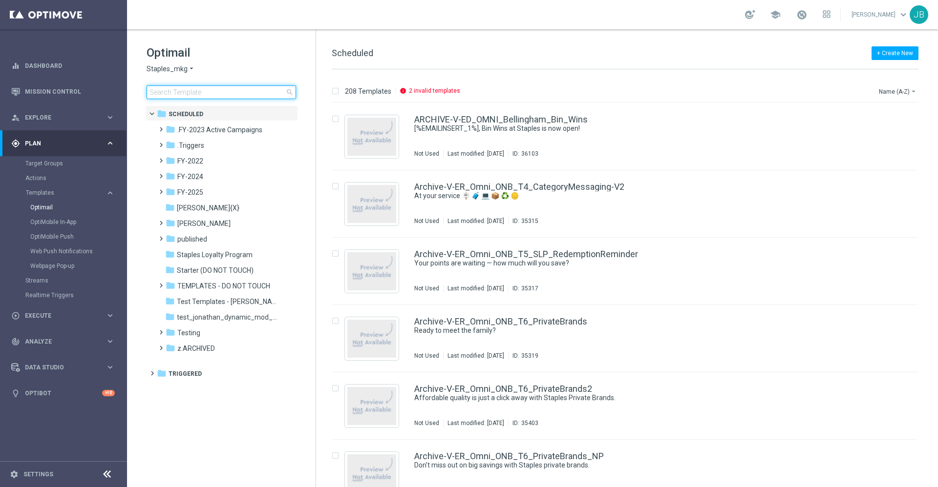
click at [222, 93] on input at bounding box center [220, 92] width 149 height 14
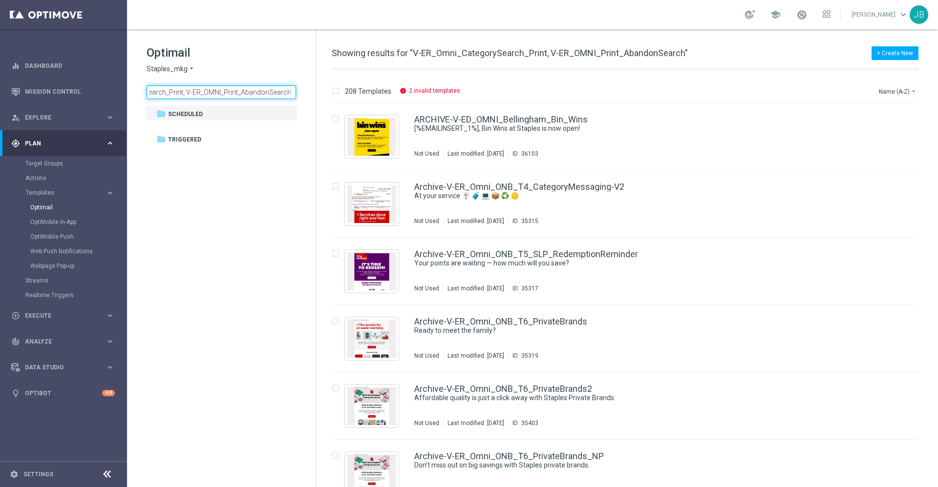
scroll to position [0, 67]
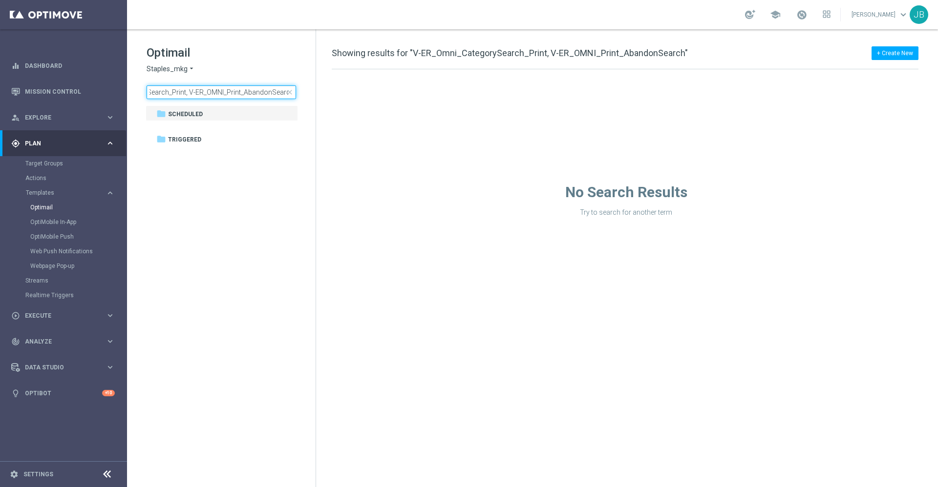
drag, startPoint x: 186, startPoint y: 92, endPoint x: 322, endPoint y: 110, distance: 138.0
click at [322, 110] on div "Optimail Staples_mkg arrow_drop_down × Staples_mkg V-ER_Omni_CategorySearch_Pri…" at bounding box center [532, 258] width 811 height 458
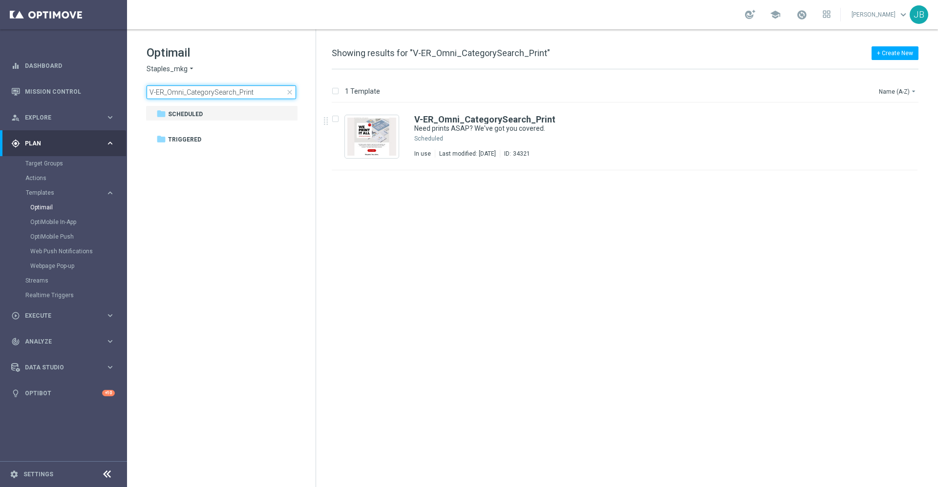
type input "V-ER_Omni_CategorySearch_Print"
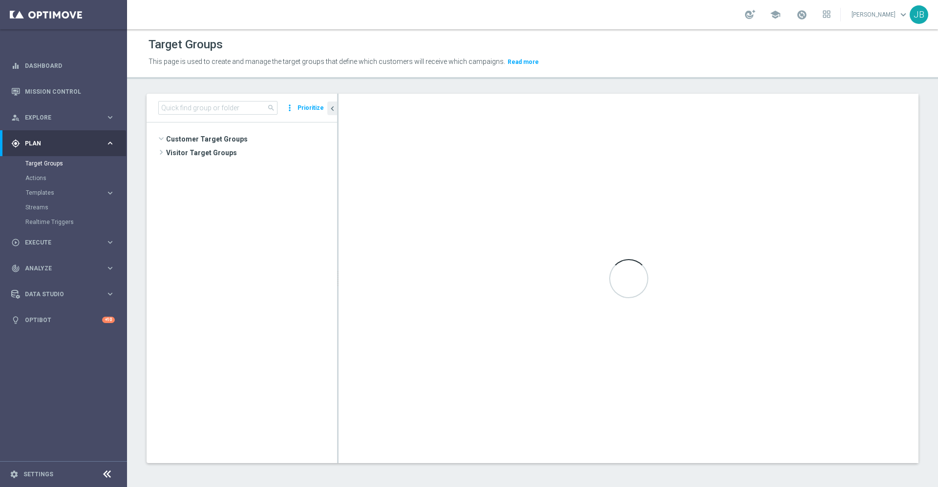
scroll to position [439, 0]
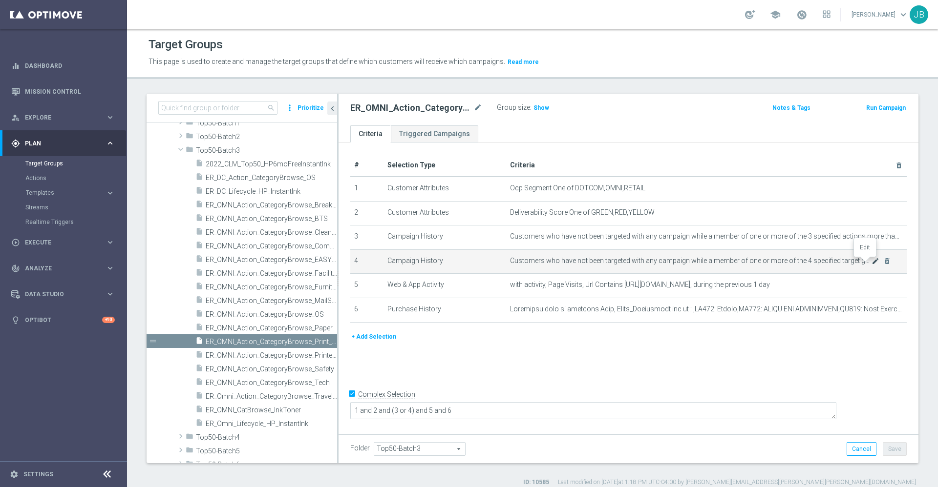
click at [871, 264] on icon "mode_edit" at bounding box center [875, 261] width 8 height 8
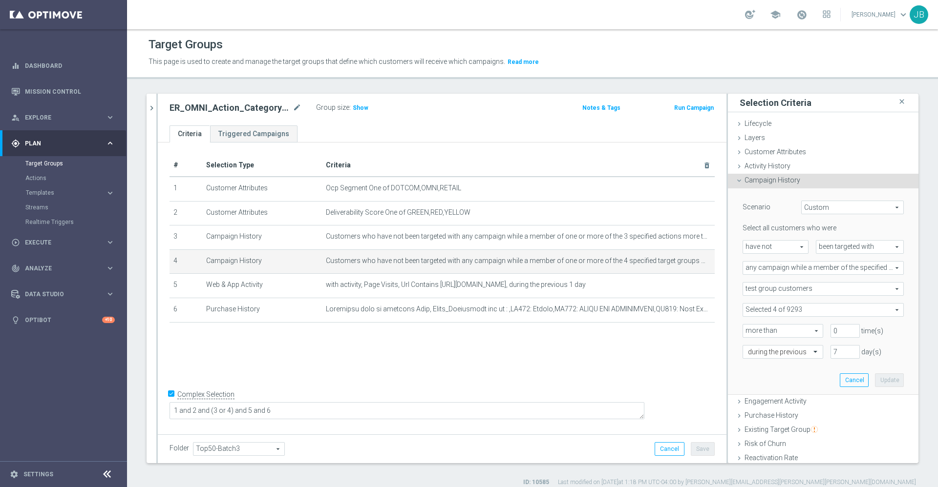
click at [781, 309] on span at bounding box center [823, 310] width 160 height 13
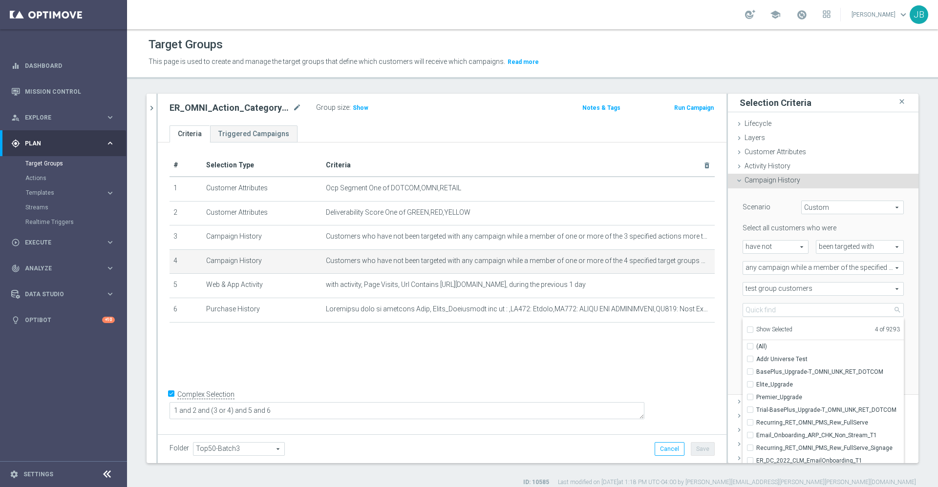
click at [746, 328] on input "Show Selected" at bounding box center [749, 331] width 6 height 6
checkbox input "true"
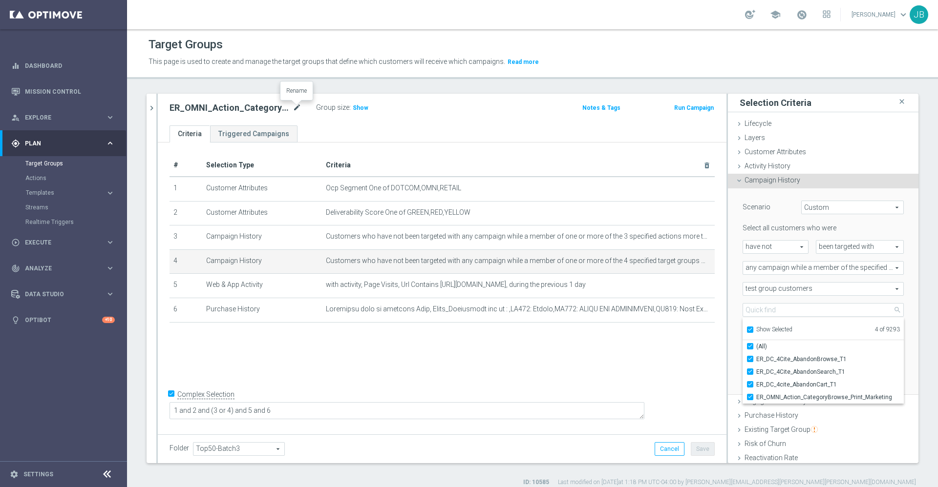
click at [296, 107] on icon "mode_edit" at bounding box center [297, 108] width 9 height 12
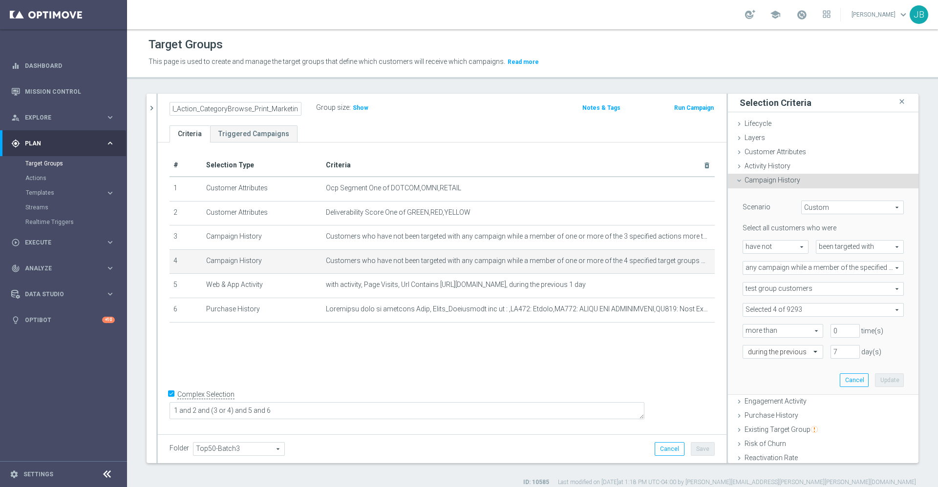
scroll to position [0, 0]
click at [469, 359] on div "# Selection Type Criteria delete_forever 1 Customer Attributes Ocp Segment One …" at bounding box center [442, 287] width 568 height 289
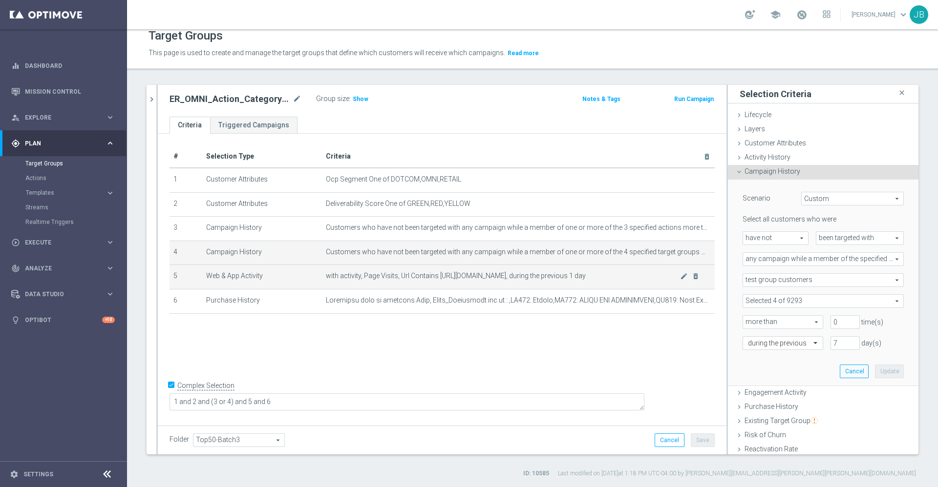
scroll to position [4, 0]
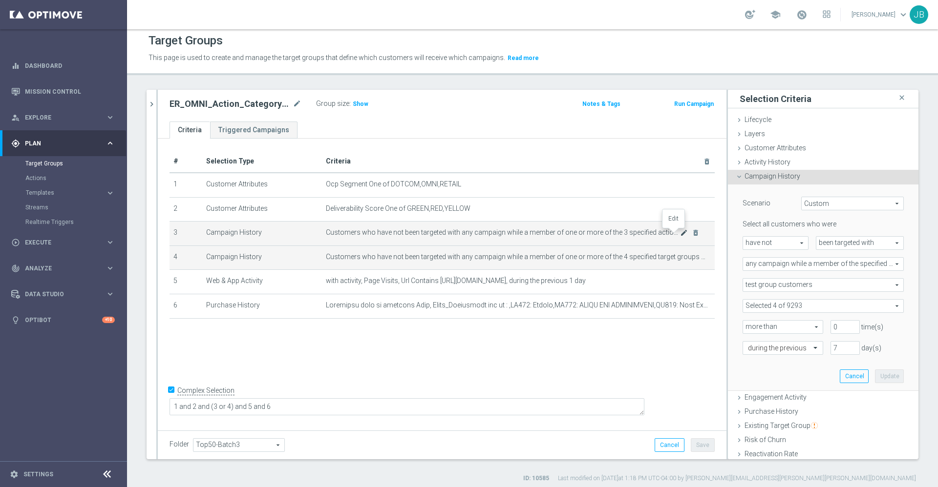
click at [680, 233] on icon "mode_edit" at bounding box center [684, 233] width 8 height 8
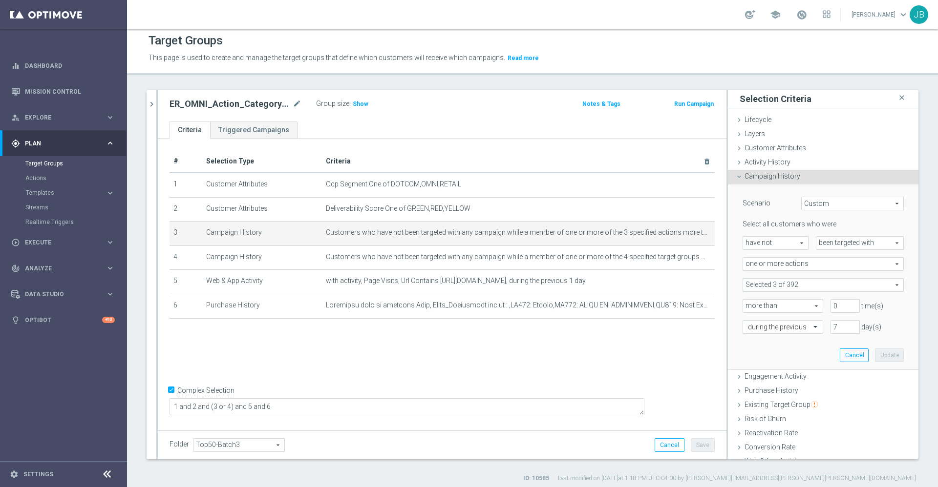
click at [800, 290] on span at bounding box center [823, 285] width 160 height 13
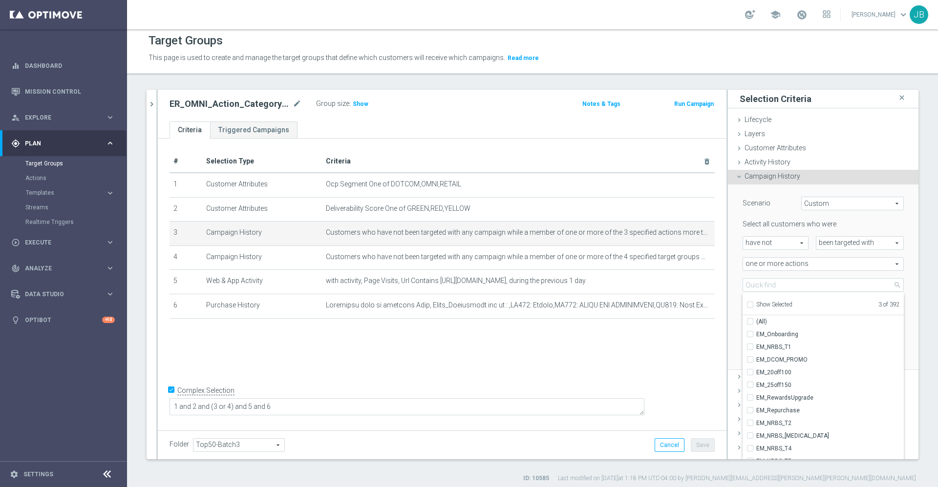
click at [746, 303] on input "Show Selected" at bounding box center [749, 306] width 6 height 6
checkbox input "true"
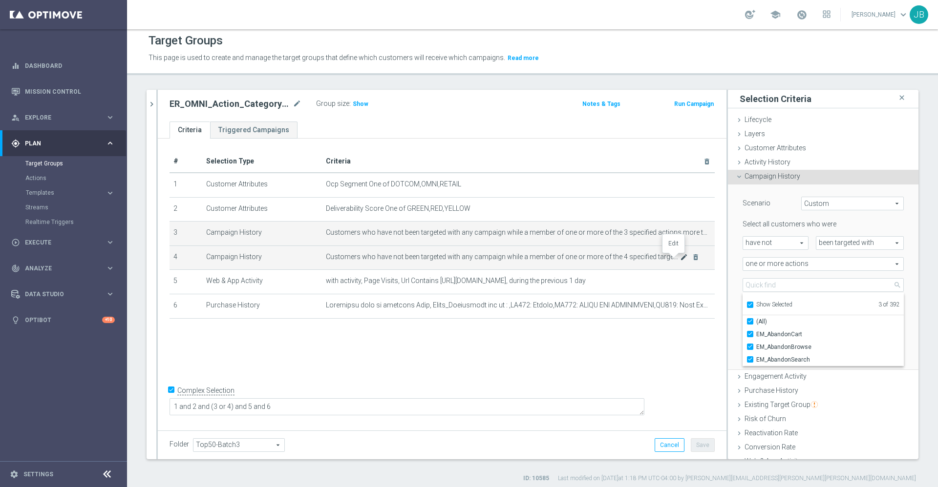
click at [680, 259] on icon "mode_edit" at bounding box center [684, 257] width 8 height 8
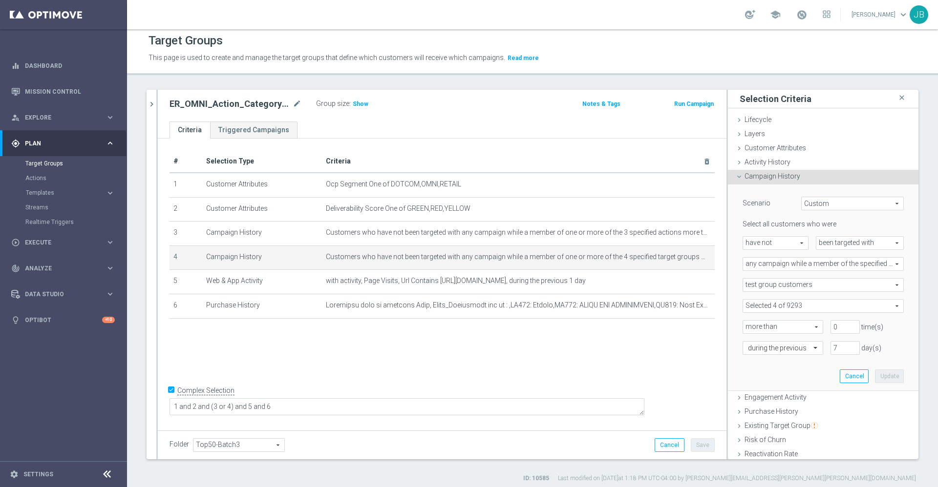
click at [754, 304] on span at bounding box center [823, 306] width 160 height 13
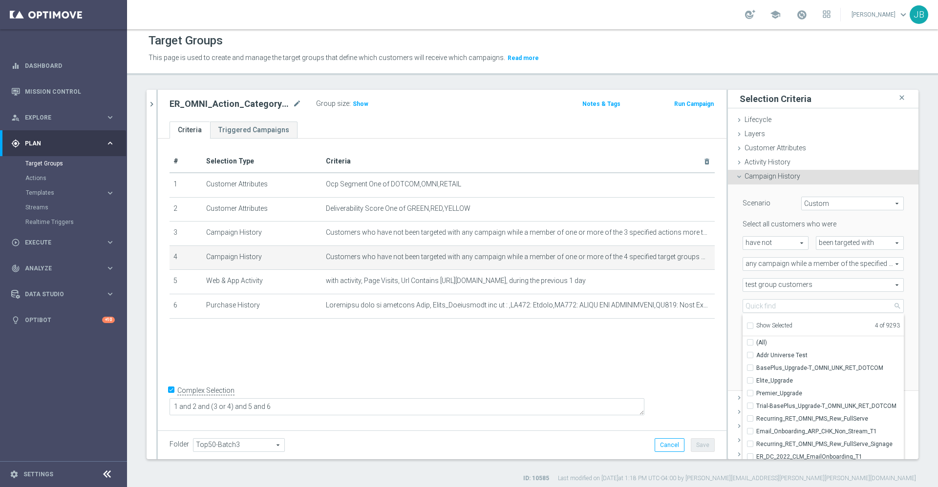
click at [746, 326] on input "Show Selected" at bounding box center [749, 327] width 6 height 6
checkbox input "true"
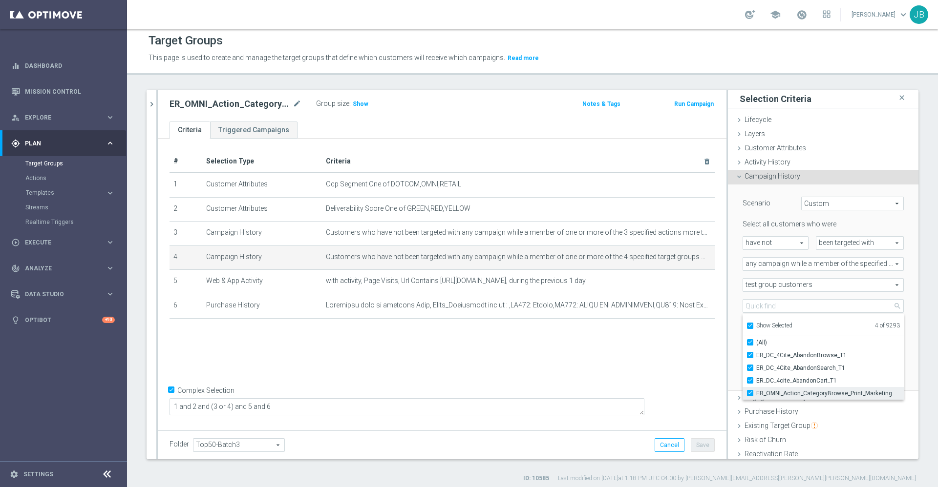
click at [756, 390] on label "ER_OMNI_Action_CategoryBrowse_Print_Marketing" at bounding box center [829, 393] width 147 height 13
click at [750, 390] on input "ER_OMNI_Action_CategoryBrowse_Print_Marketing" at bounding box center [753, 393] width 6 height 6
checkbox input "false"
type input "Selected 3 of 9293"
checkbox input "false"
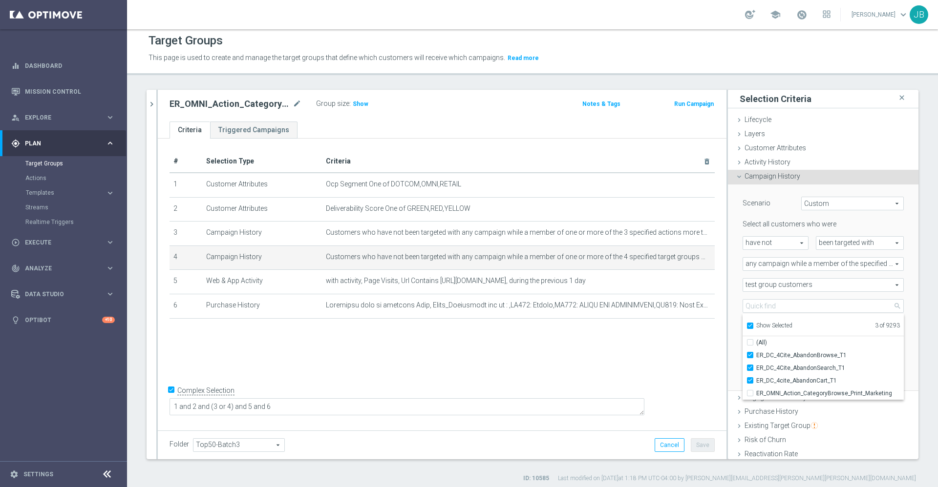
click at [676, 357] on div "# Selection Type Criteria delete_forever 1 Customer Attributes Ocp Segment One …" at bounding box center [442, 283] width 568 height 289
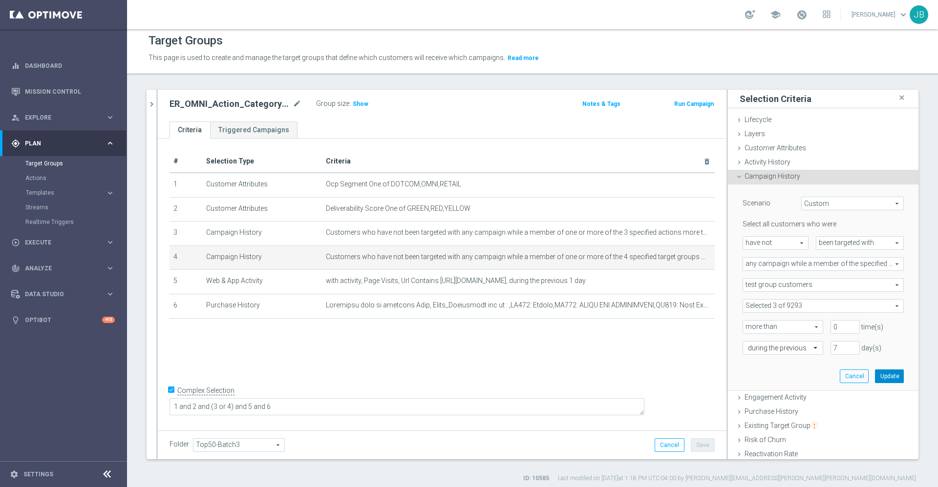
click at [875, 376] on button "Update" at bounding box center [889, 377] width 29 height 14
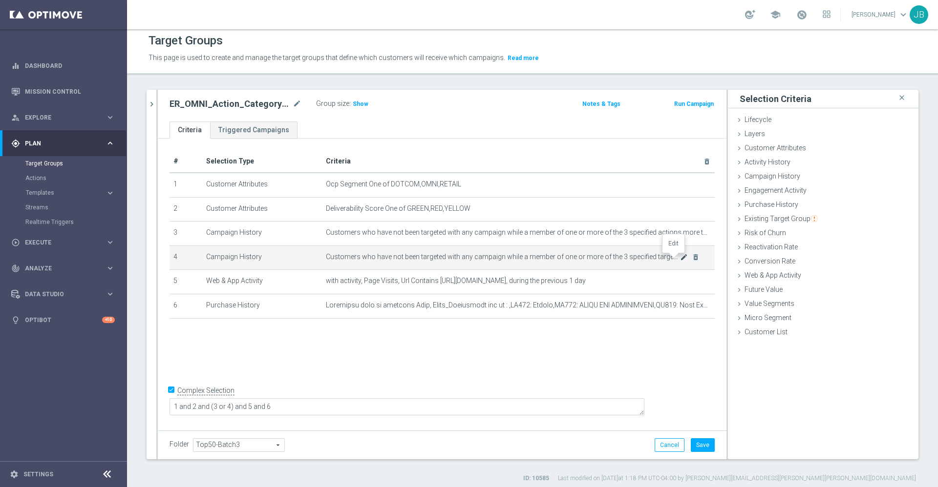
click at [680, 261] on icon "mode_edit" at bounding box center [684, 257] width 8 height 8
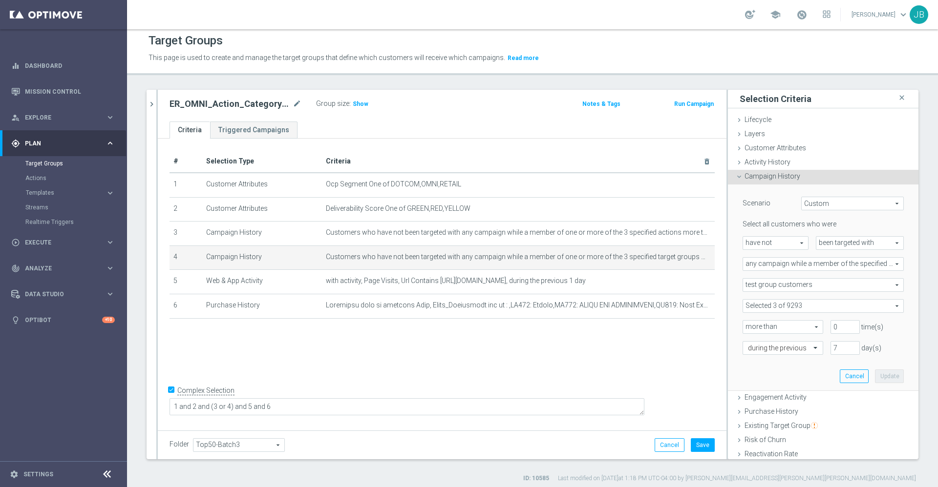
click at [783, 308] on span at bounding box center [823, 306] width 160 height 13
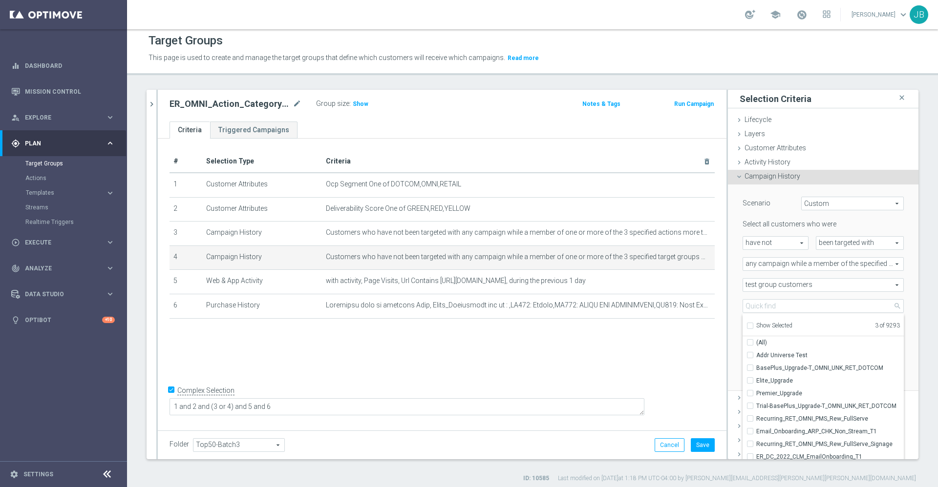
click at [746, 325] on input "Show Selected" at bounding box center [749, 327] width 6 height 6
checkbox input "true"
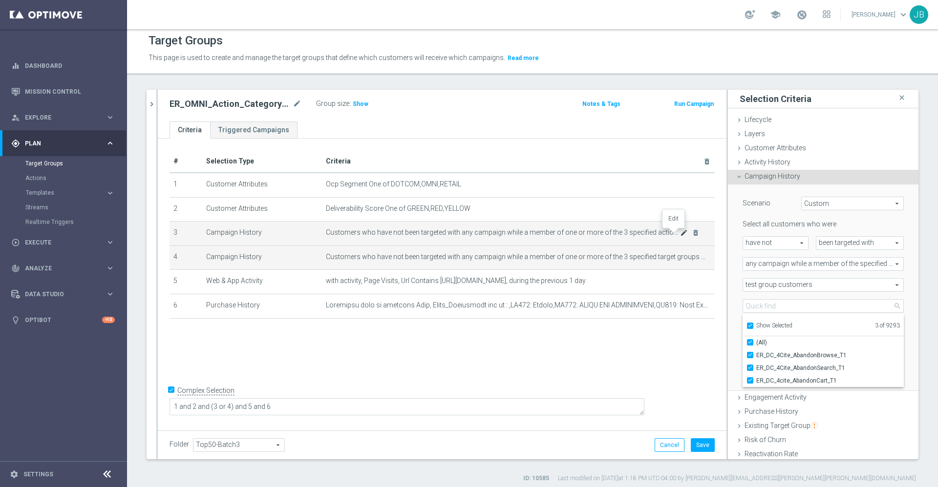
click at [680, 234] on icon "mode_edit" at bounding box center [684, 233] width 8 height 8
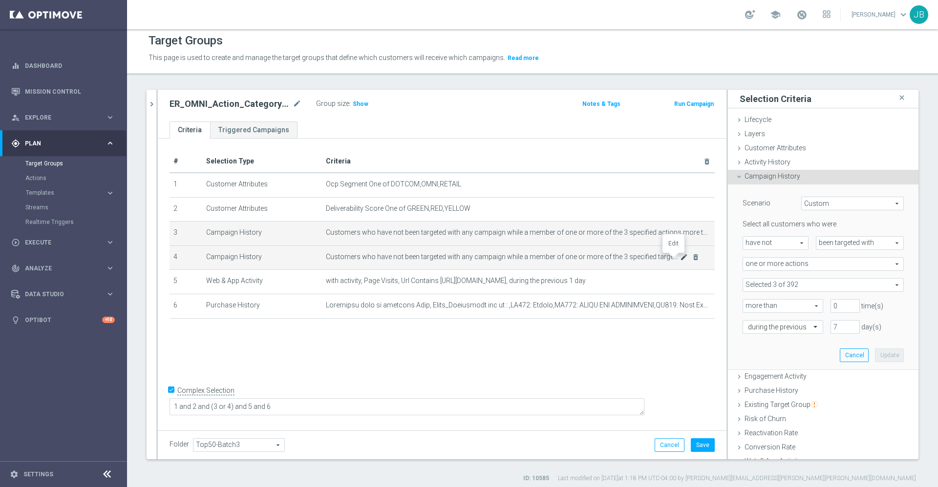
click at [680, 260] on icon "mode_edit" at bounding box center [684, 257] width 8 height 8
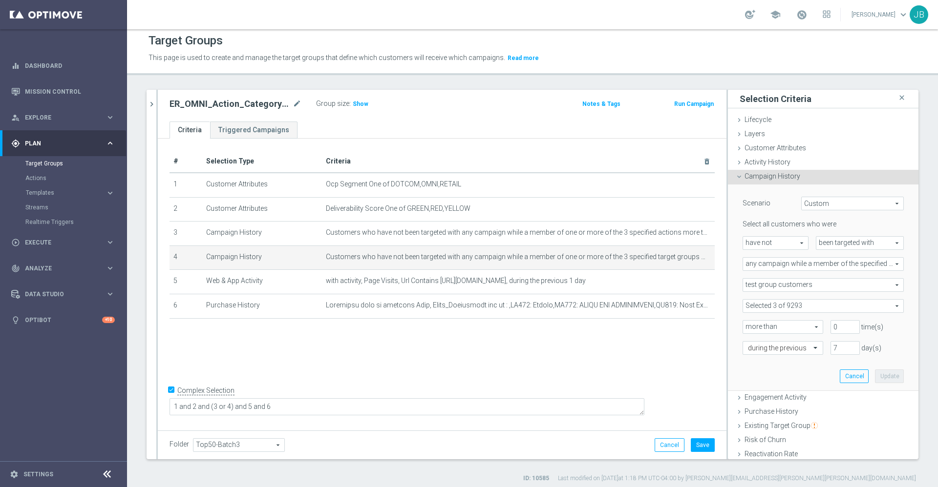
click at [743, 301] on span at bounding box center [823, 306] width 160 height 13
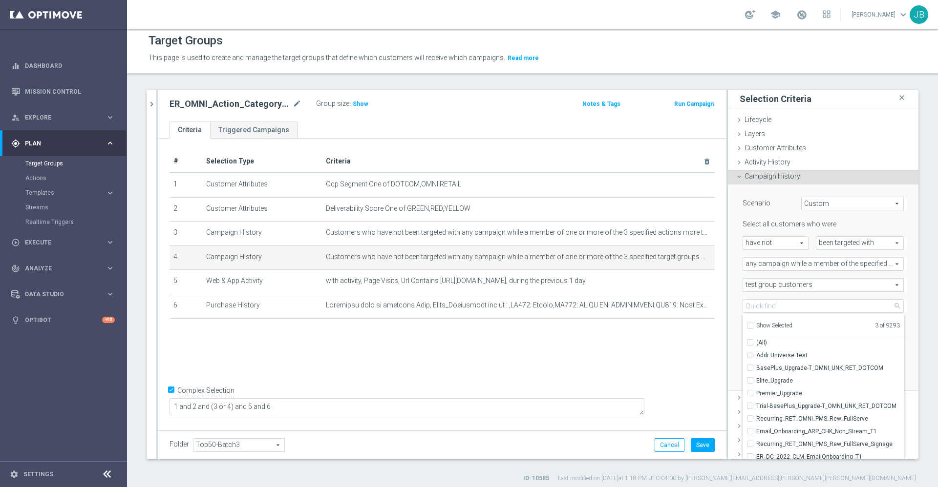
click at [746, 326] on input "Show Selected" at bounding box center [749, 327] width 6 height 6
checkbox input "true"
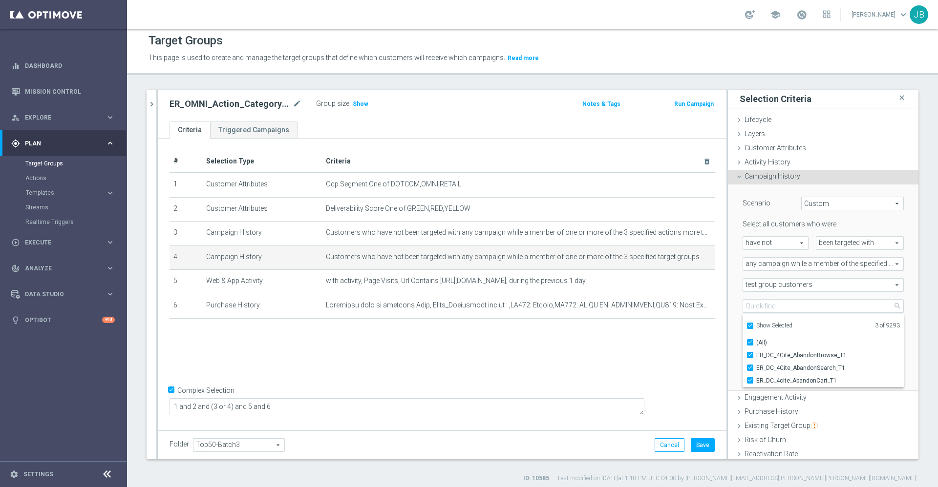
click at [655, 367] on div "# Selection Type Criteria delete_forever 1 Customer Attributes Ocp Segment One …" at bounding box center [442, 283] width 568 height 289
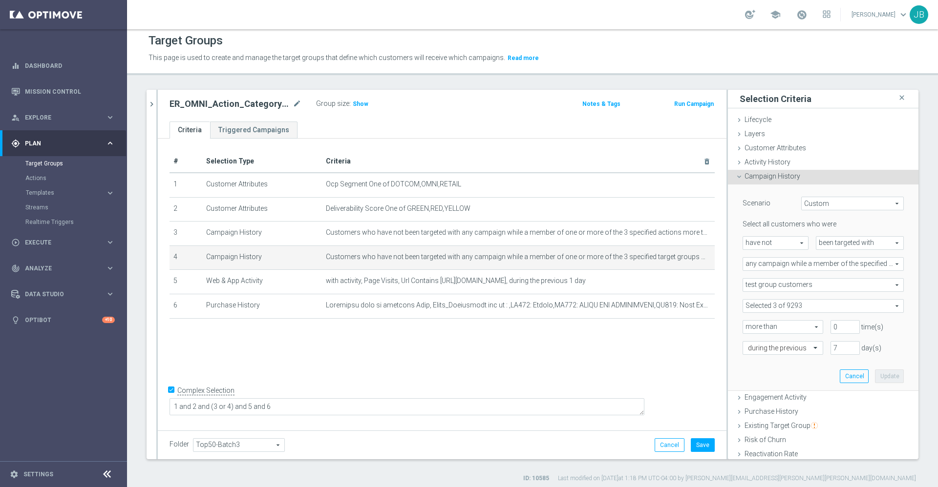
click at [425, 342] on div "# Selection Type Criteria delete_forever 1 Customer Attributes Ocp Segment One …" at bounding box center [442, 283] width 568 height 289
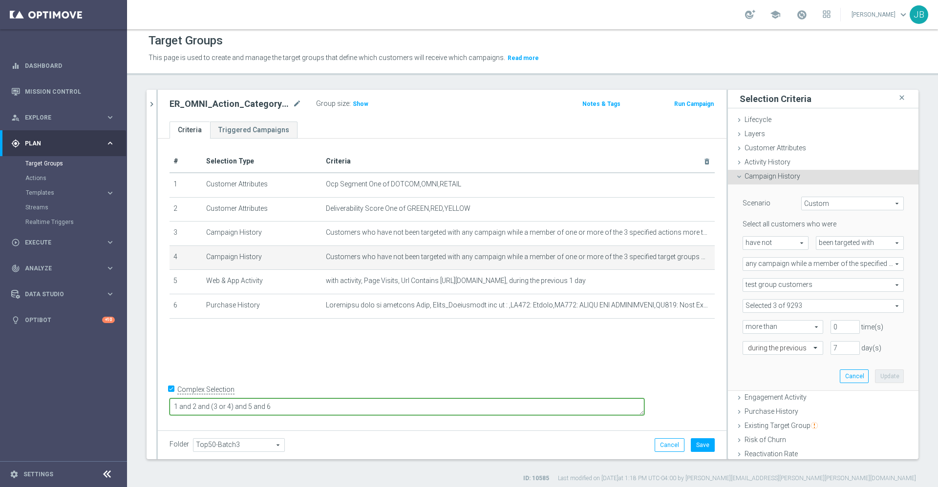
click at [358, 404] on textarea "1 and 2 and (3 or 4) and 5 and 6" at bounding box center [406, 406] width 475 height 17
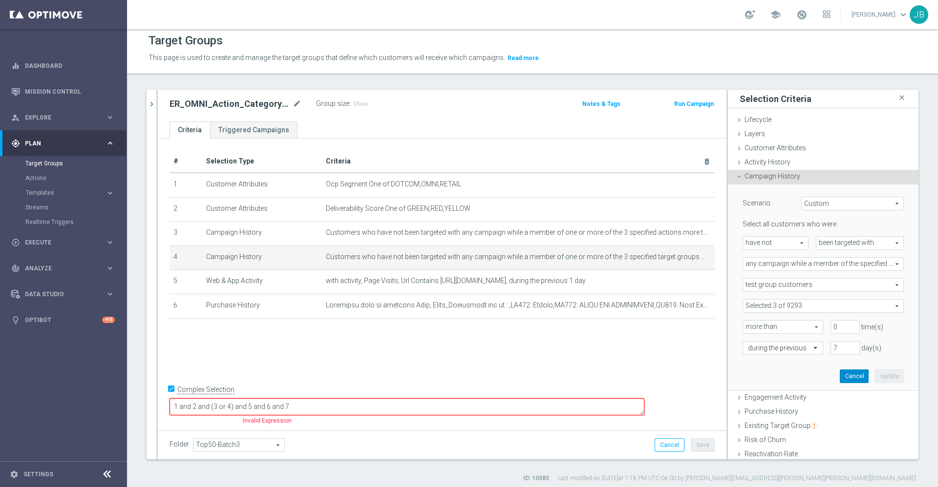
type textarea "1 and 2 and (3 or 4) and 5 and 6 and 7"
click at [839, 376] on button "Cancel" at bounding box center [853, 377] width 29 height 14
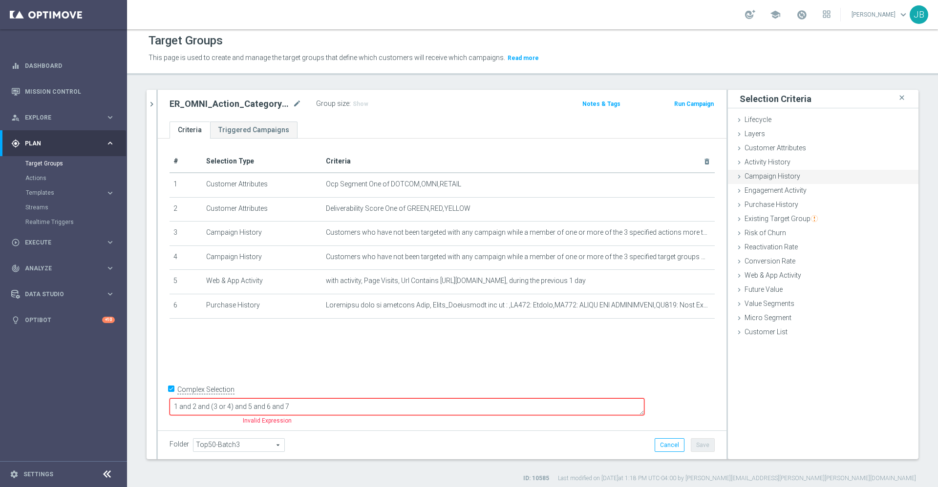
click at [766, 176] on span "Campaign History" at bounding box center [772, 176] width 56 height 8
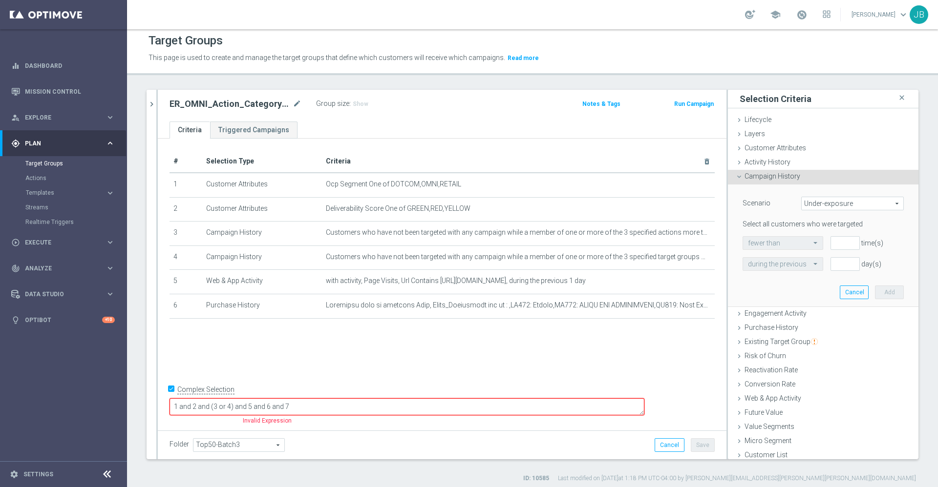
click at [814, 204] on span "Under-exposure" at bounding box center [852, 203] width 102 height 13
click at [806, 266] on span "Custom" at bounding box center [852, 269] width 92 height 8
type input "Custom"
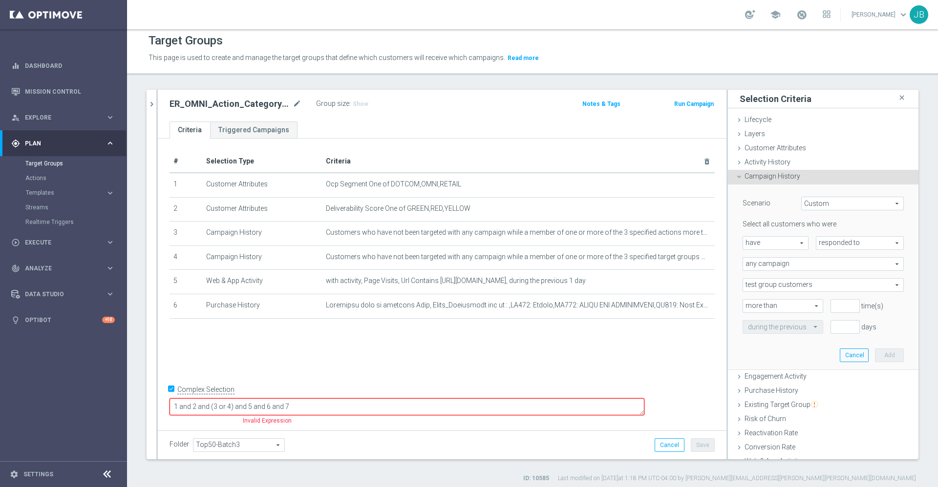
click at [768, 242] on span "have" at bounding box center [775, 243] width 65 height 13
click at [766, 266] on span "have not" at bounding box center [775, 270] width 55 height 8
type input "have not"
click at [832, 242] on span "responded to" at bounding box center [859, 243] width 87 height 13
click at [822, 272] on span "been targeted with" at bounding box center [859, 270] width 77 height 8
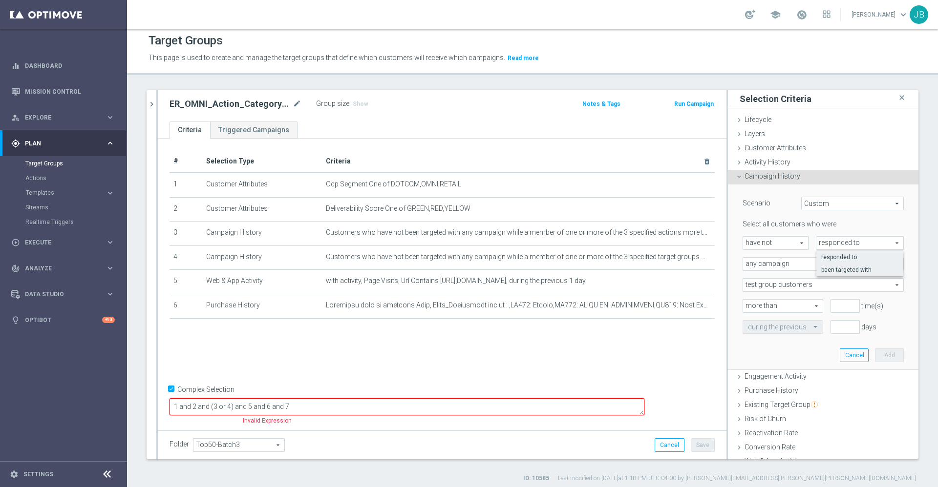
type input "been targeted with"
click at [780, 266] on span "any campaign" at bounding box center [823, 264] width 160 height 13
click at [774, 289] on span "any campaign while a member of the specified target group(s)" at bounding box center [823, 291] width 150 height 8
type input "any campaign while a member of the specified target group(s)"
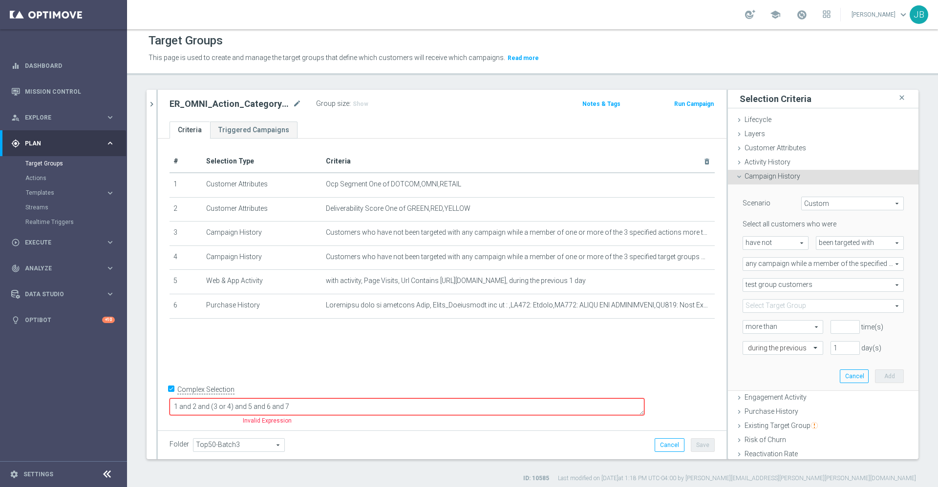
click at [784, 264] on span "any campaign while a member of the specified target group(s)" at bounding box center [823, 264] width 160 height 13
click at [782, 293] on span "any campaign while a member of the specified target group(s)" at bounding box center [823, 291] width 150 height 8
click at [297, 103] on icon "mode_edit" at bounding box center [297, 104] width 9 height 12
click at [803, 302] on span at bounding box center [823, 306] width 160 height 13
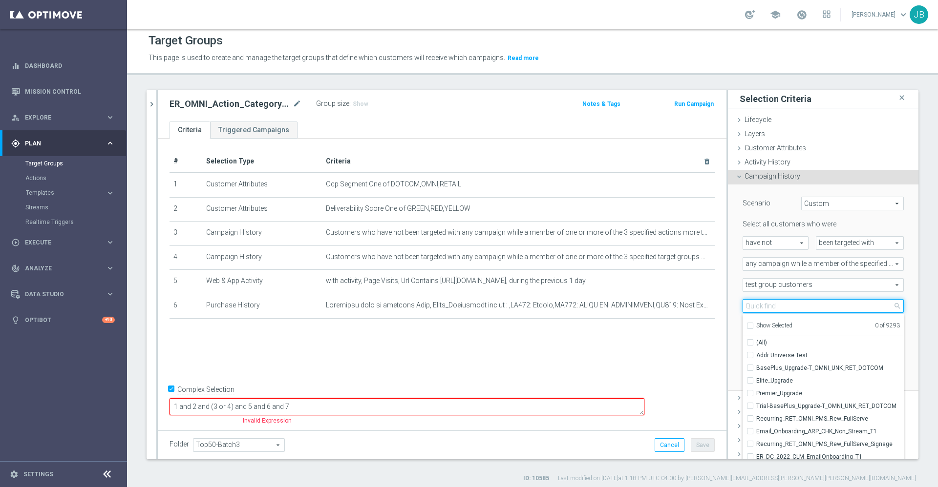
click at [774, 310] on input "search" at bounding box center [822, 306] width 161 height 14
paste input "ER_OMNI_Action_CategoryBrowse_Print_Marketing"
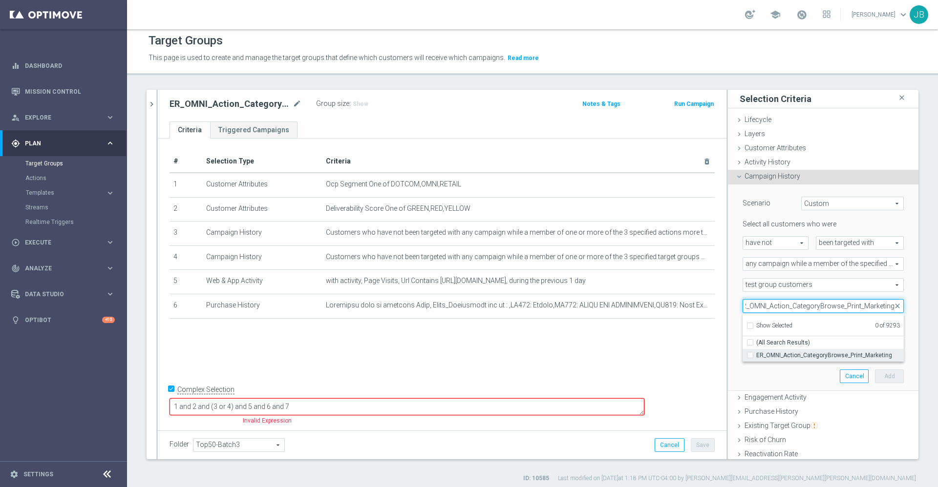
type input "ER_OMNI_Action_CategoryBrowse_Print_Marketing"
click at [774, 353] on span "ER_OMNI_Action_CategoryBrowse_Print_Marketing" at bounding box center [829, 356] width 147 height 8
click at [756, 353] on input "ER_OMNI_Action_CategoryBrowse_Print_Marketing" at bounding box center [753, 355] width 6 height 6
checkbox input "true"
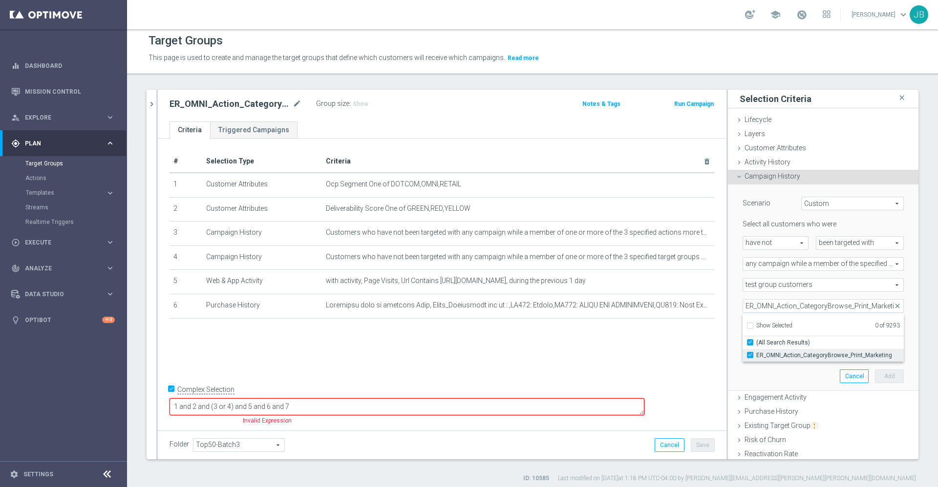
type input "ER_OMNI_Action_CategoryBrowse_Print_Marketing"
checkbox input "true"
click at [679, 348] on div "# Selection Type Criteria delete_forever 1 Customer Attributes Ocp Segment One …" at bounding box center [442, 283] width 568 height 289
click at [823, 327] on div "time(s)" at bounding box center [845, 327] width 44 height 14
click at [830, 327] on input "number" at bounding box center [844, 327] width 29 height 14
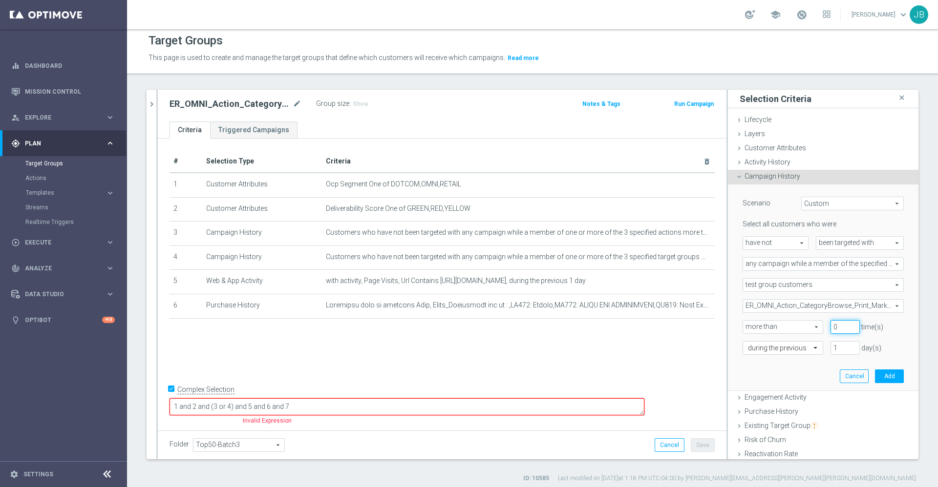
type input "0"
click at [830, 355] on input "1" at bounding box center [844, 348] width 29 height 14
type input "7"
click at [875, 375] on button "Add" at bounding box center [889, 377] width 29 height 14
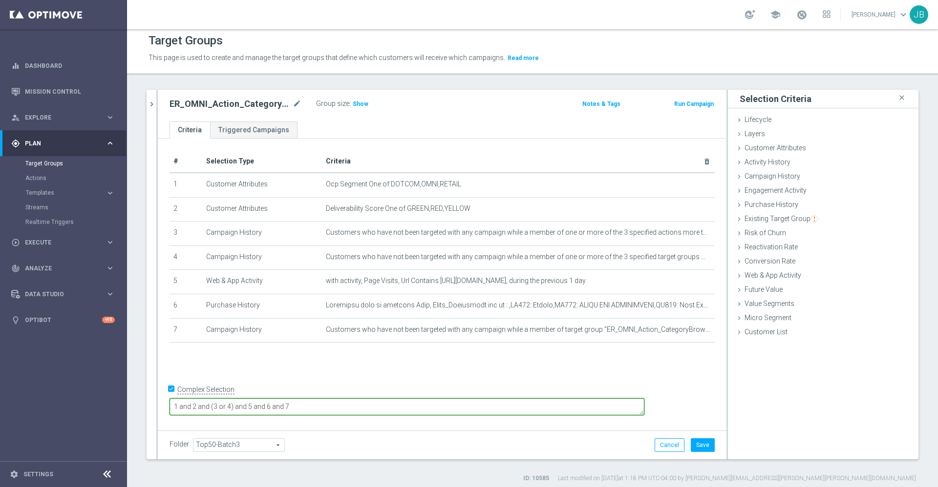
click at [361, 404] on textarea "1 and 2 and (3 or 4) and 5 and 6 and 7" at bounding box center [406, 406] width 475 height 17
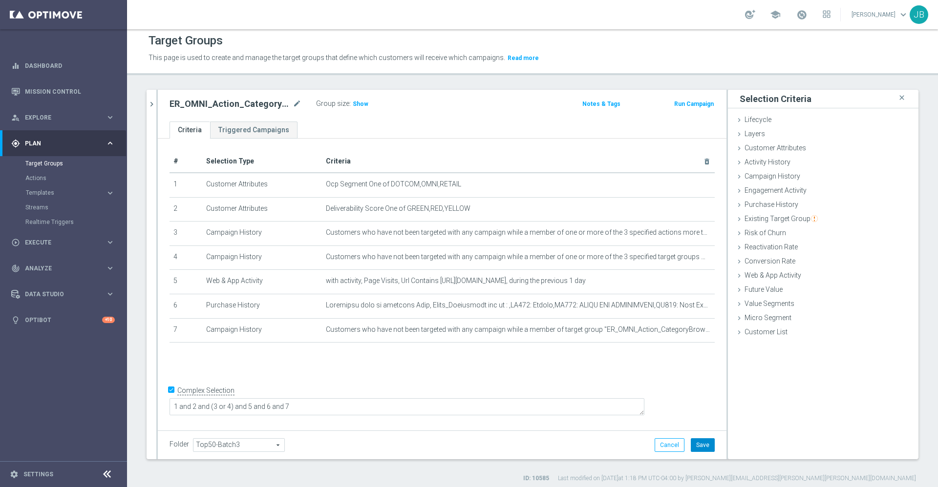
click at [699, 443] on button "Save" at bounding box center [702, 446] width 24 height 14
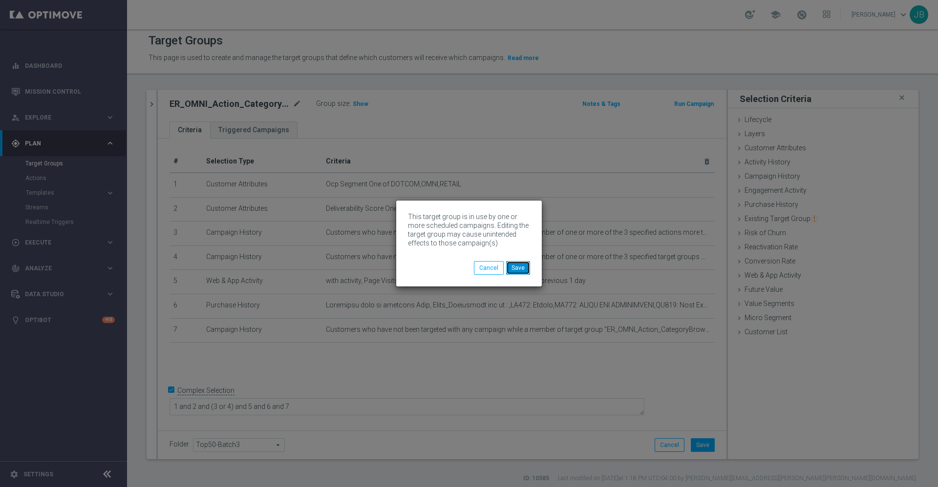
click at [521, 270] on button "Save" at bounding box center [518, 268] width 24 height 14
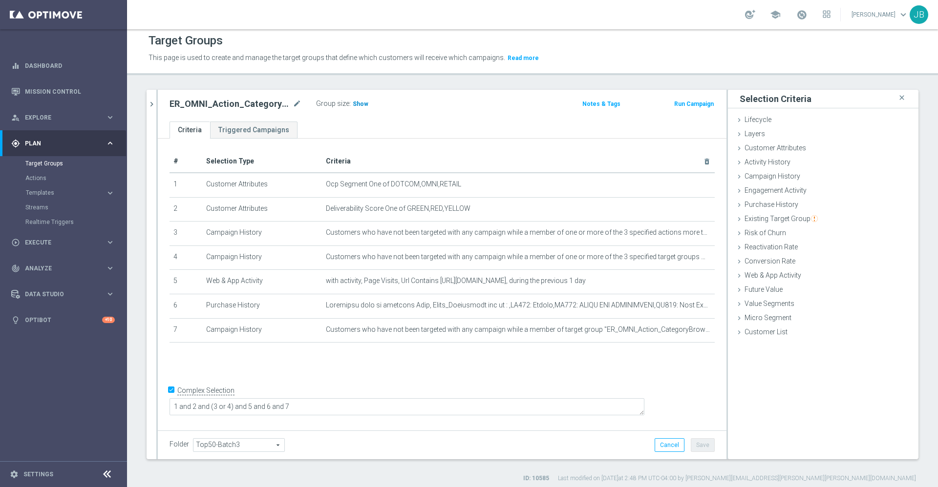
click at [356, 105] on span "Show" at bounding box center [361, 104] width 16 height 7
click at [150, 106] on icon "chevron_right" at bounding box center [151, 104] width 9 height 9
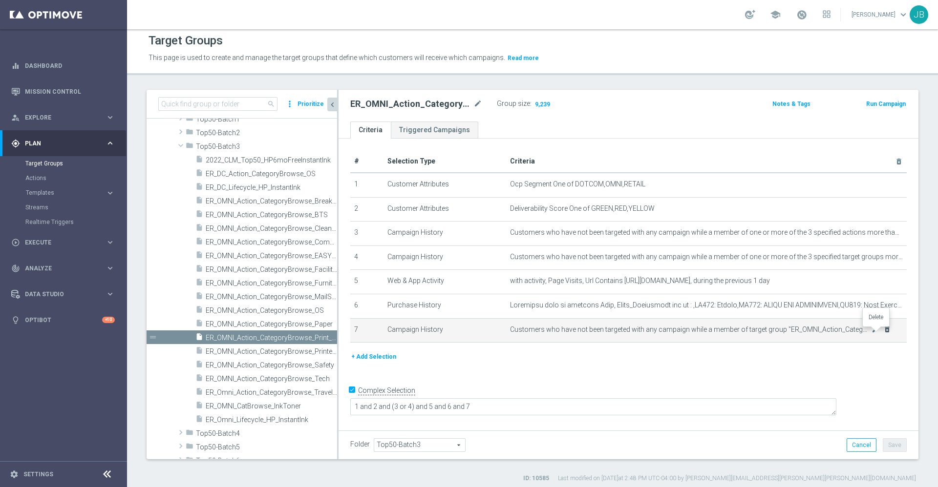
click at [883, 333] on icon "delete_forever" at bounding box center [887, 330] width 8 height 8
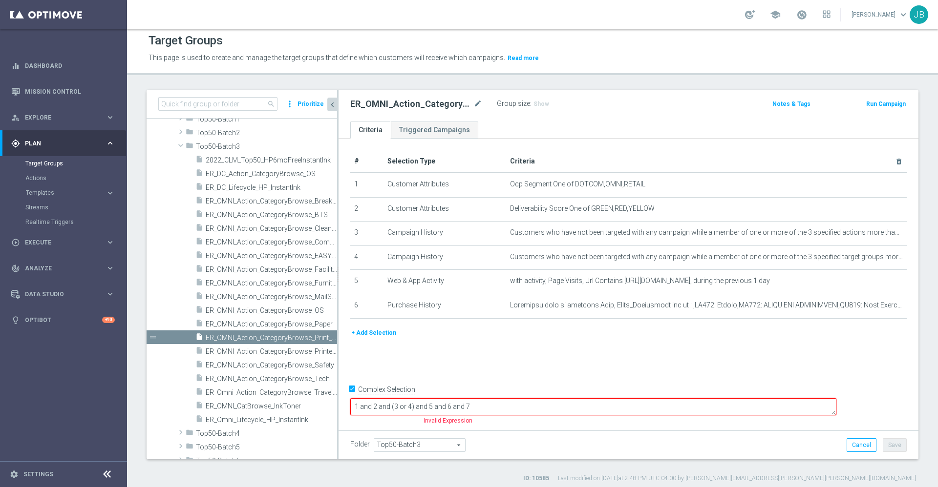
click at [546, 399] on textarea "1 and 2 and (3 or 4) and 5 and 6 and 7" at bounding box center [593, 406] width 486 height 17
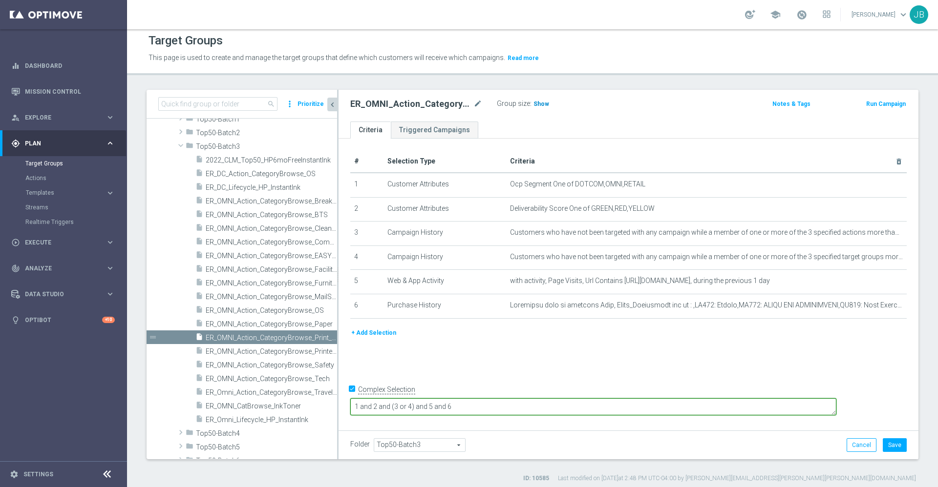
type textarea "1 and 2 and (3 or 4) and 5 and 6"
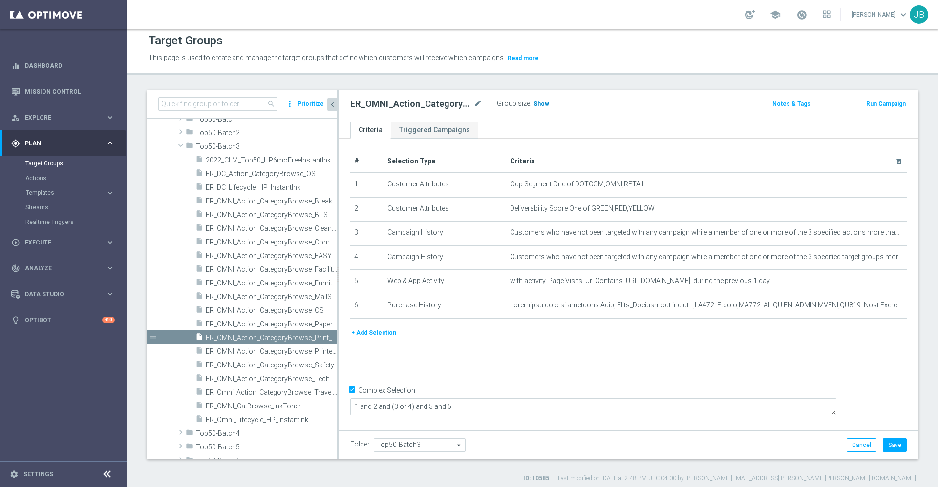
click at [544, 102] on span "Show" at bounding box center [541, 104] width 16 height 7
click at [846, 443] on button "Cancel" at bounding box center [861, 446] width 30 height 14
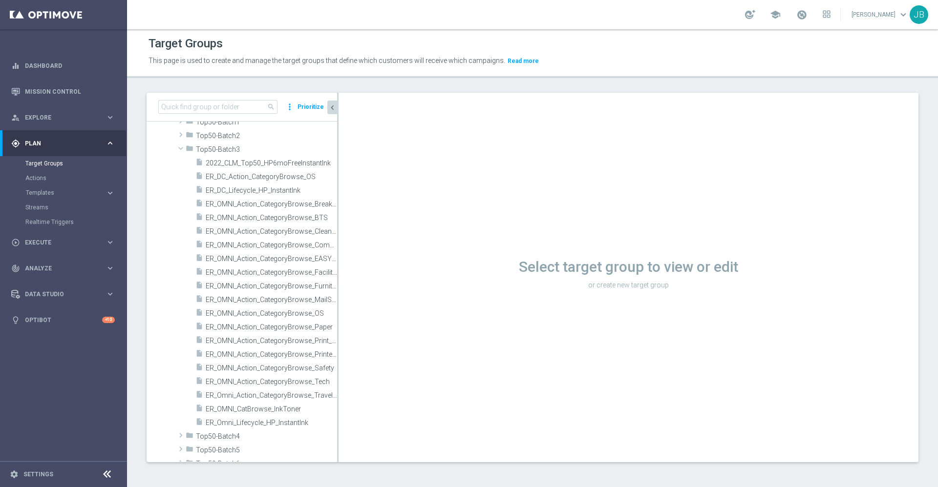
scroll to position [1, 0]
click at [260, 356] on span "ER_OMNI_Action_CategoryBrowse_Printers" at bounding box center [260, 355] width 109 height 8
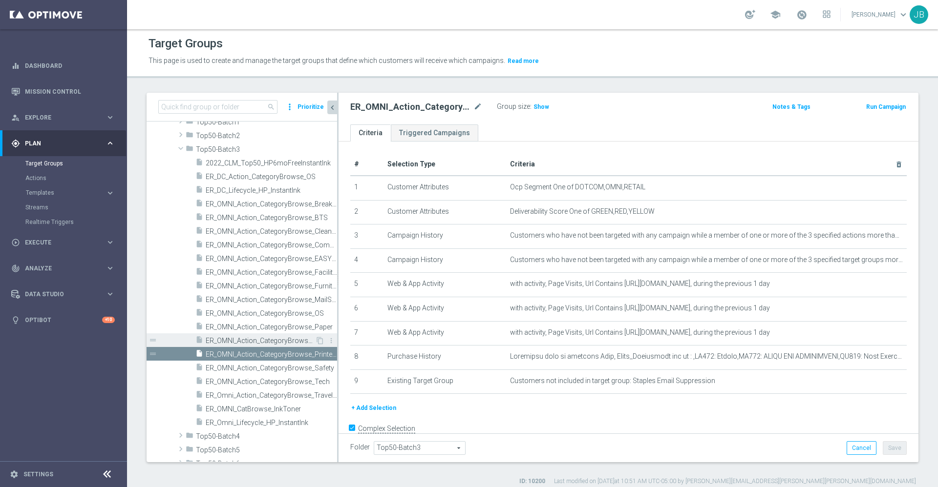
click at [252, 337] on span "ER_OMNI_Action_CategoryBrowse_Print_Marketing" at bounding box center [260, 341] width 109 height 8
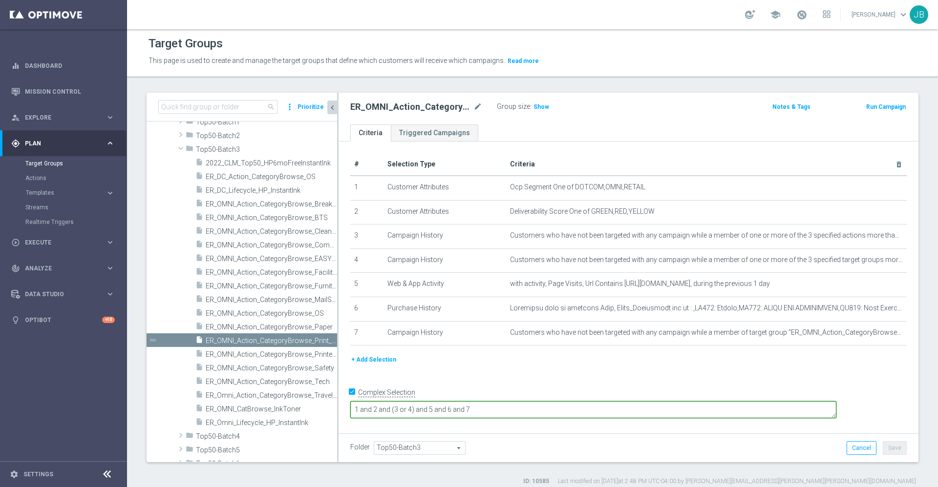
click at [473, 411] on textarea "1 and 2 and (3 or 4) and 5 and 6 and 7" at bounding box center [593, 409] width 486 height 17
click at [476, 410] on textarea "1 and 2 and (3 or 4) and 5 and 6 and 7" at bounding box center [593, 409] width 486 height 17
type textarea "1 and 2 and (3 and 4) and 5 and 6 and 7"
click at [537, 108] on span "Show" at bounding box center [541, 107] width 16 height 7
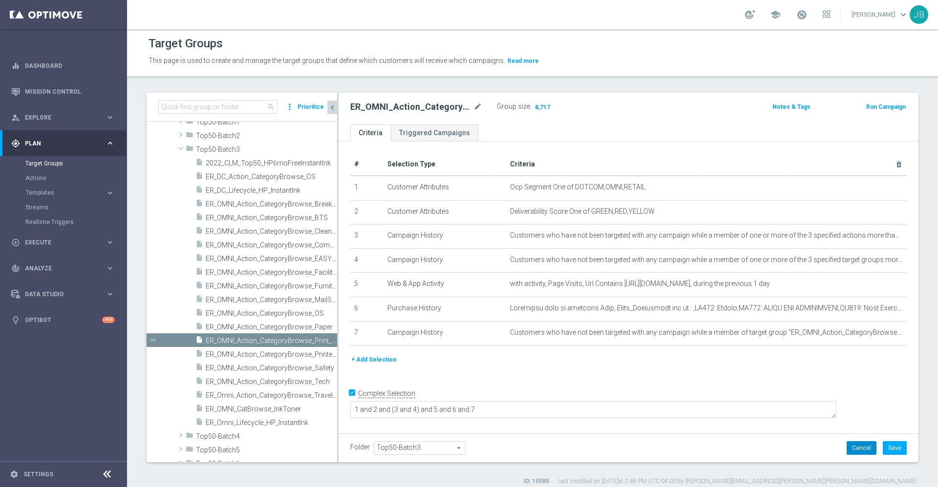
click at [854, 449] on button "Cancel" at bounding box center [861, 448] width 30 height 14
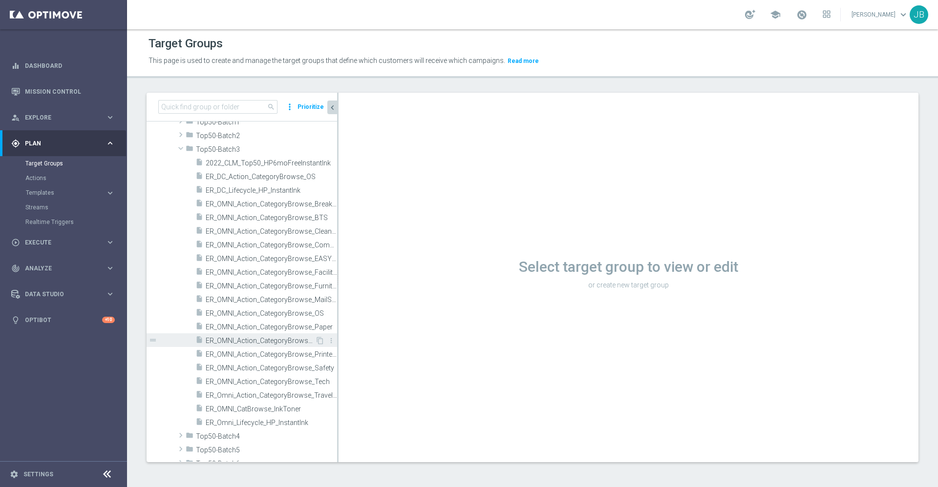
click at [245, 339] on span "ER_OMNI_Action_CategoryBrowse_Print_Marketing" at bounding box center [260, 341] width 109 height 8
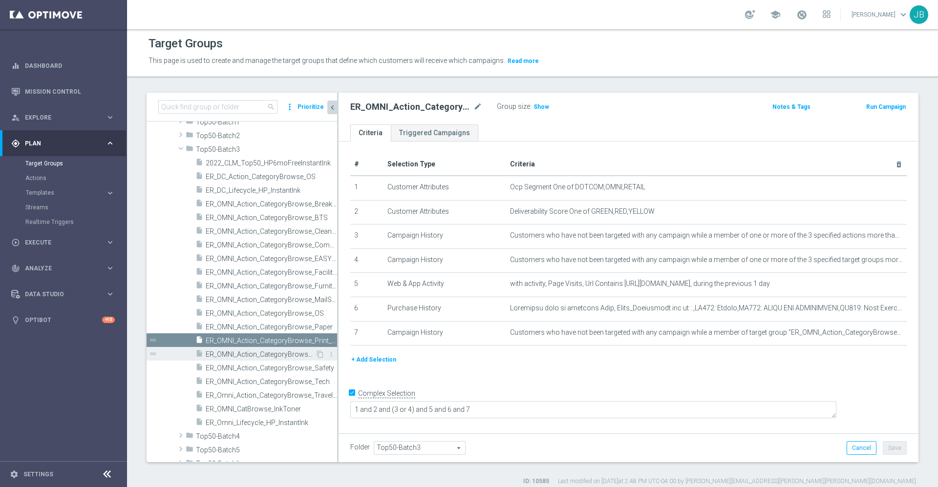
click at [246, 352] on span "ER_OMNI_Action_CategoryBrowse_Printers" at bounding box center [260, 355] width 109 height 8
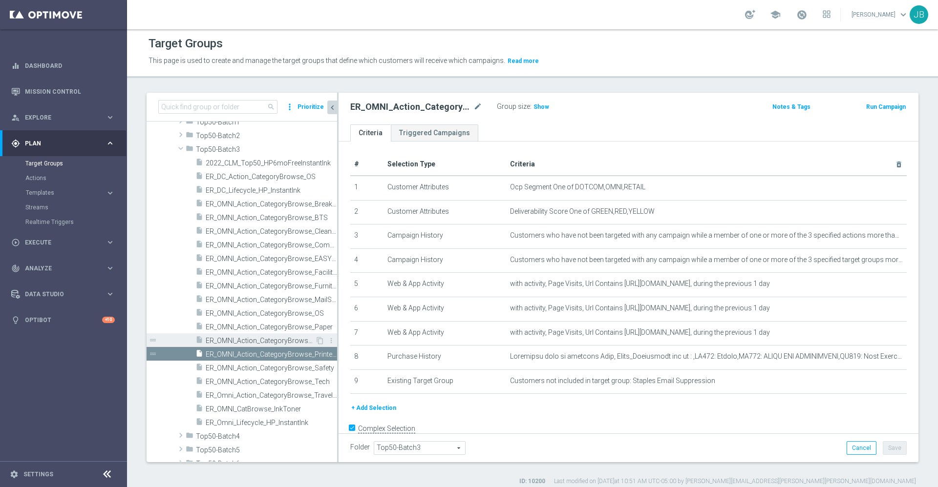
click at [258, 340] on span "ER_OMNI_Action_CategoryBrowse_Print_Marketing" at bounding box center [260, 341] width 109 height 8
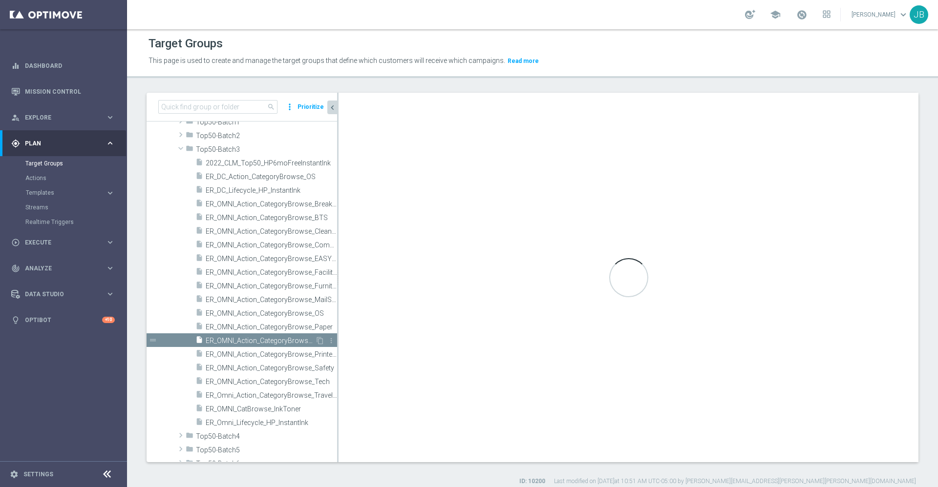
type textarea "1 and 2 and (3 or 4) and 5 and 6 and 7"
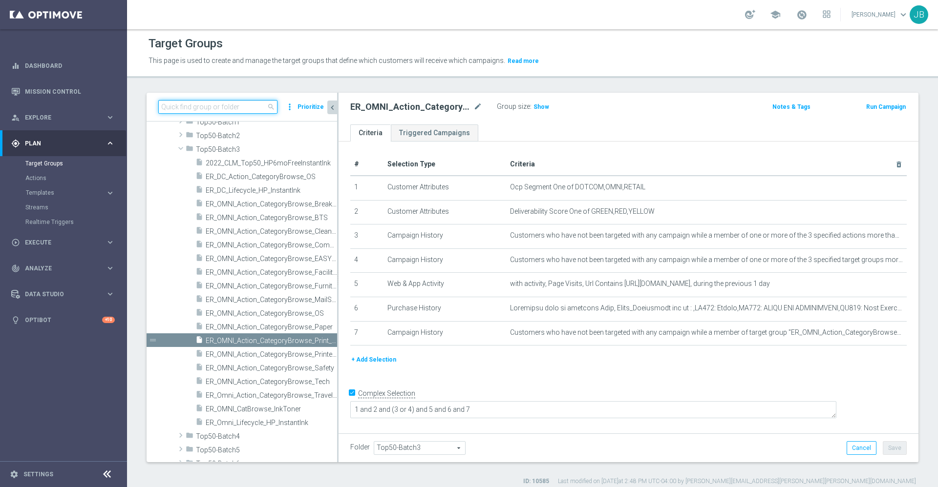
click at [235, 107] on input at bounding box center [217, 107] width 119 height 14
paste input "ER_OMNI_Action_CategorySearch_Print_Marketing"
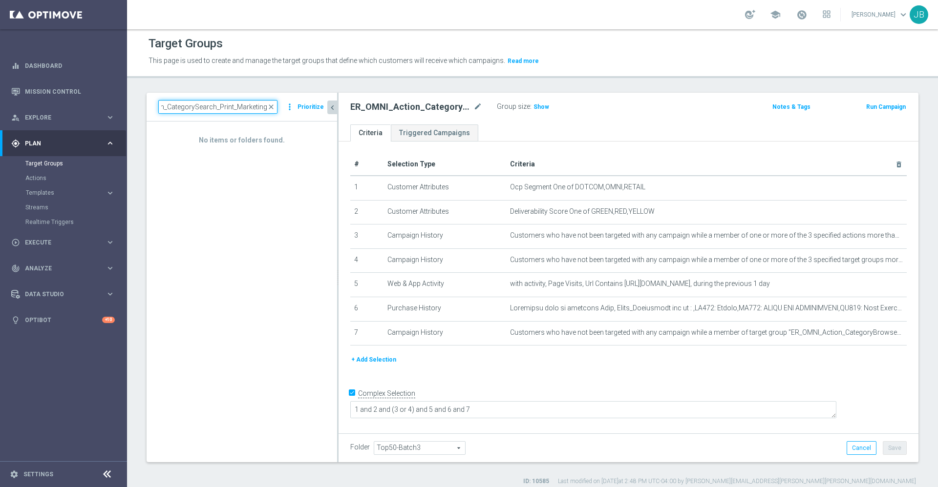
click at [180, 107] on input "ER_OMNI_Action_CategorySearch_Print_Marketing" at bounding box center [217, 107] width 119 height 14
type input "ER_OMNI_Action_CategorySearch_Print_Marketing"
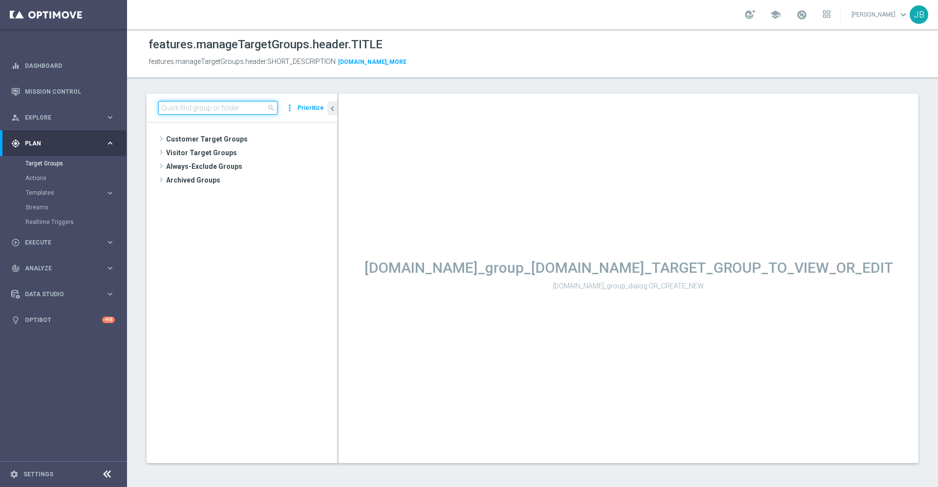
click at [227, 105] on input at bounding box center [217, 108] width 119 height 14
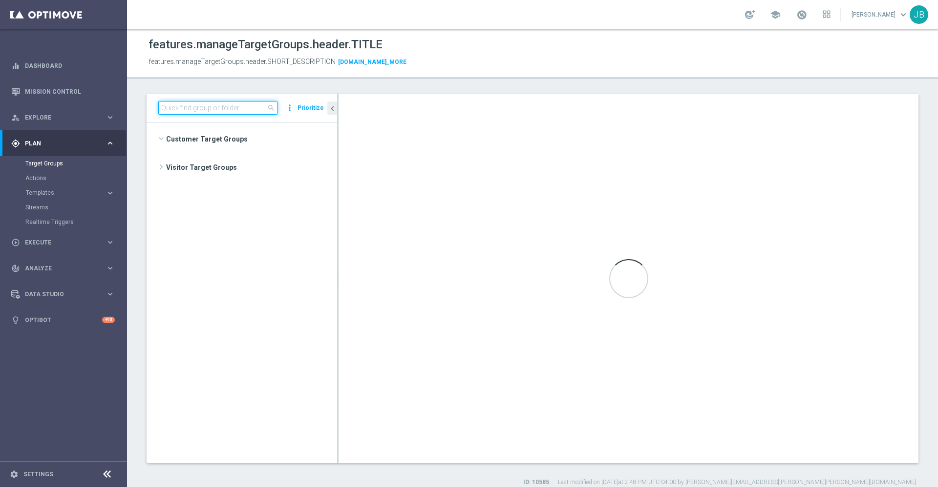
scroll to position [439, 0]
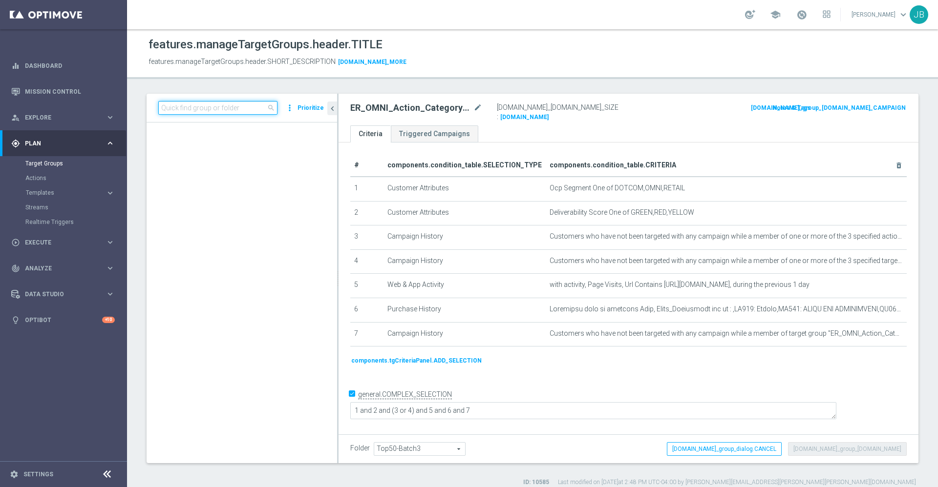
paste input "ER_OMNI_Action_CategorySearch_Print_Marketing"
type input "ER_OMNI_Action_CategorySearch_Print_Marketing"
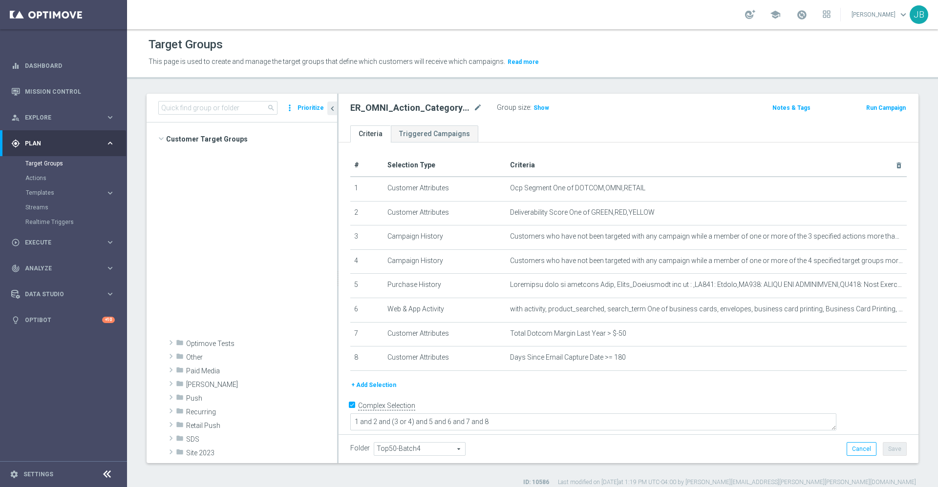
scroll to position [427, 0]
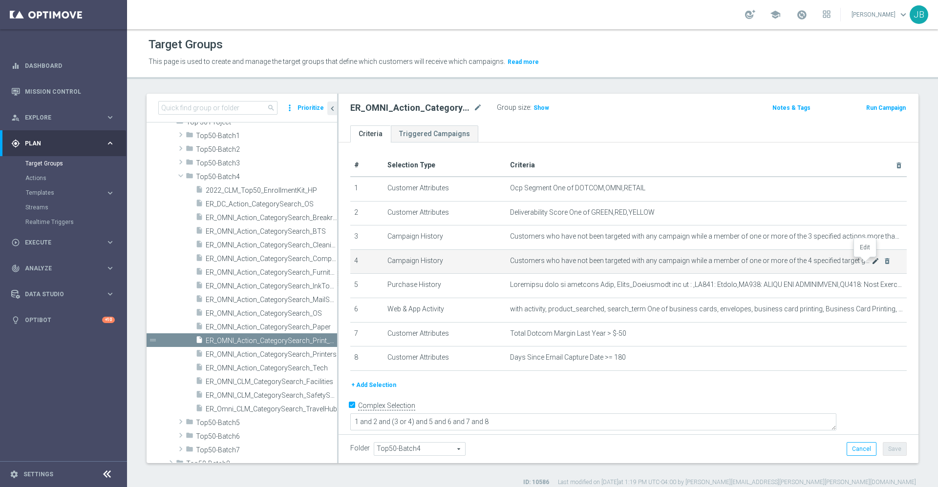
click at [871, 263] on icon "mode_edit" at bounding box center [875, 261] width 8 height 8
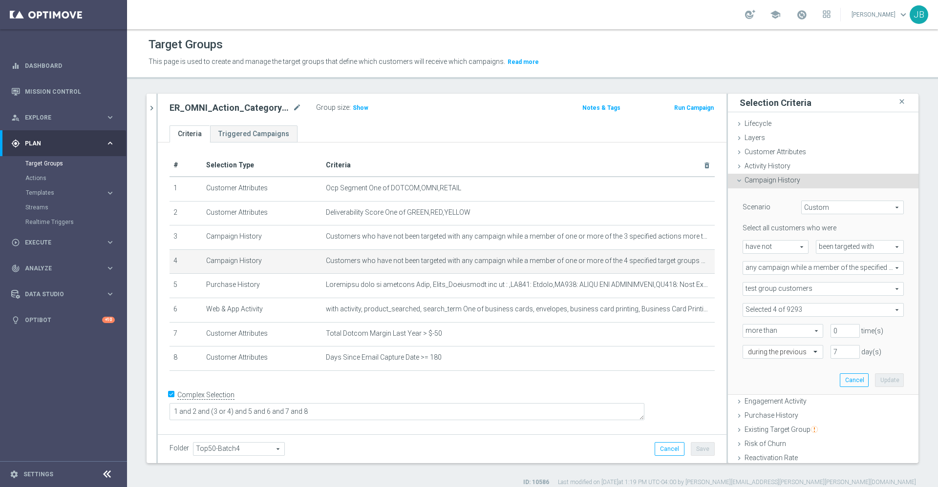
click at [796, 311] on span at bounding box center [823, 310] width 160 height 13
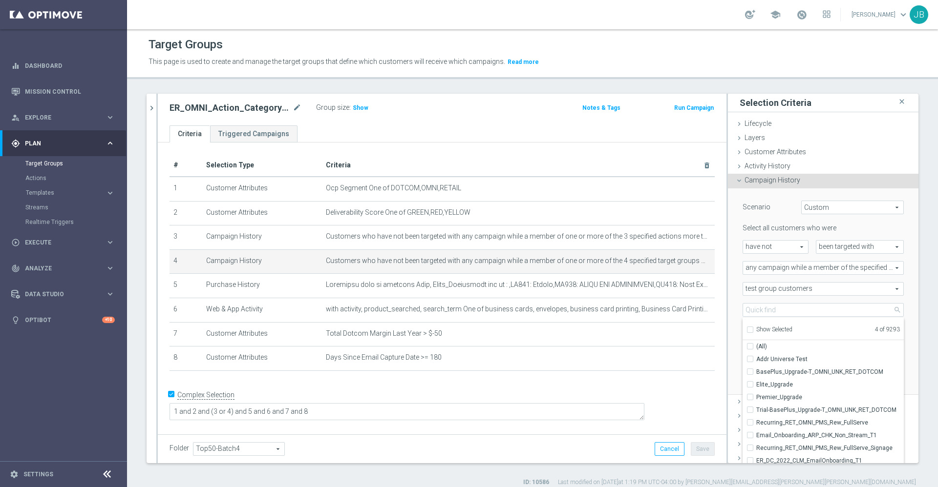
click at [746, 330] on input "Show Selected" at bounding box center [749, 331] width 6 height 6
checkbox input "true"
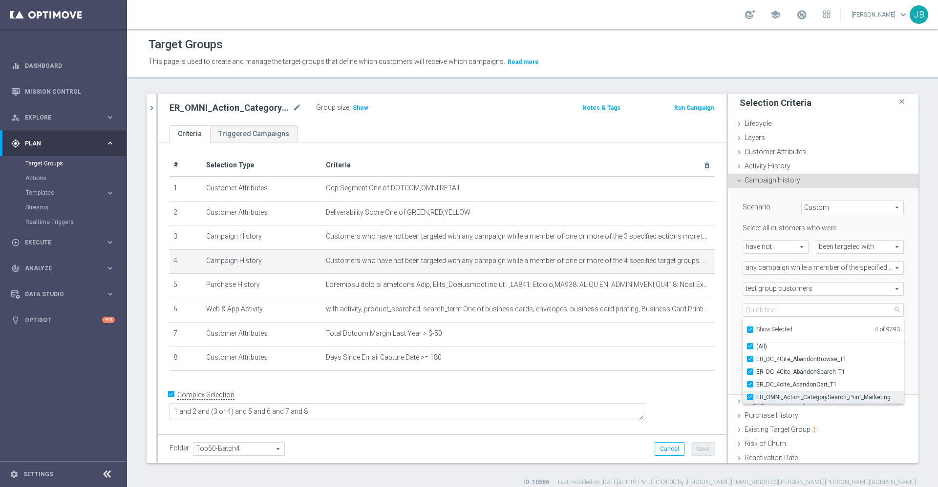
click at [756, 397] on span "ER_OMNI_Action_CategorySearch_Print_Marketing" at bounding box center [829, 398] width 147 height 8
click at [753, 397] on input "ER_OMNI_Action_CategorySearch_Print_Marketing" at bounding box center [753, 397] width 6 height 6
checkbox input "false"
type input "Selected 3 of 9293"
checkbox input "false"
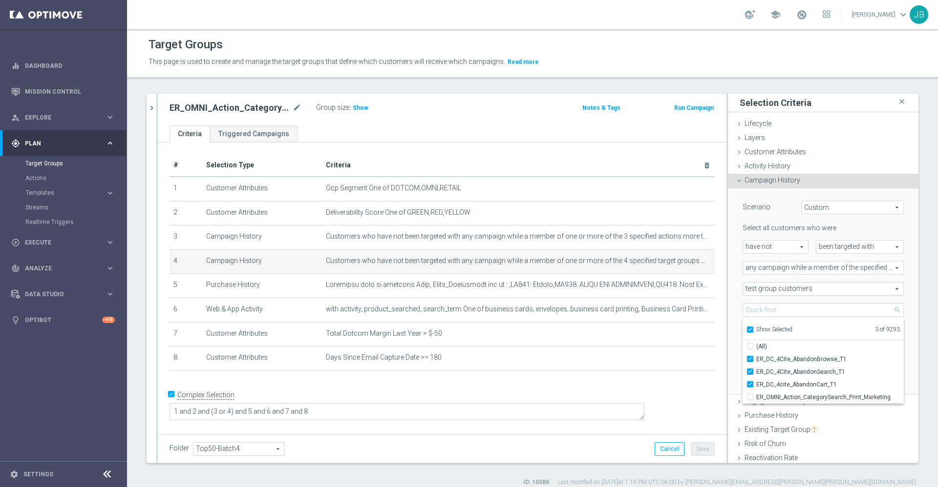
click at [679, 377] on div "# Selection Type Criteria delete_forever 1 Customer Attributes Ocp Segment One …" at bounding box center [442, 267] width 560 height 226
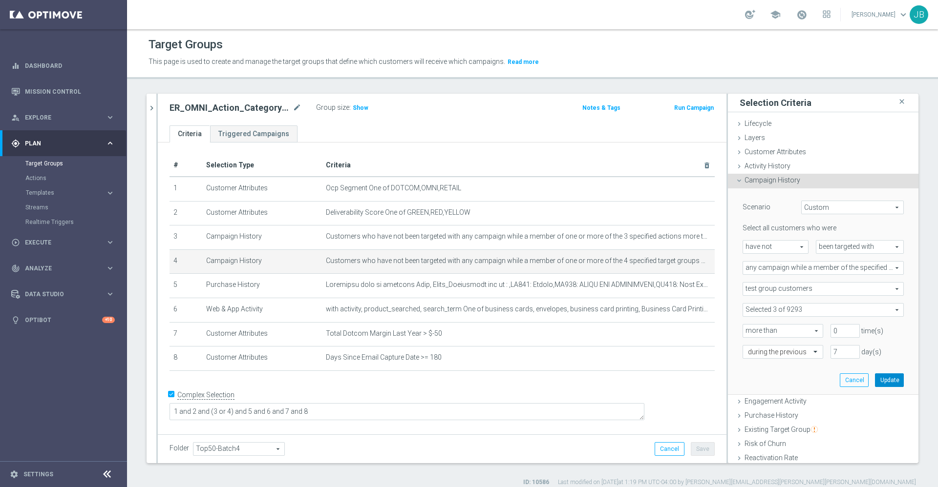
click at [875, 378] on button "Update" at bounding box center [889, 381] width 29 height 14
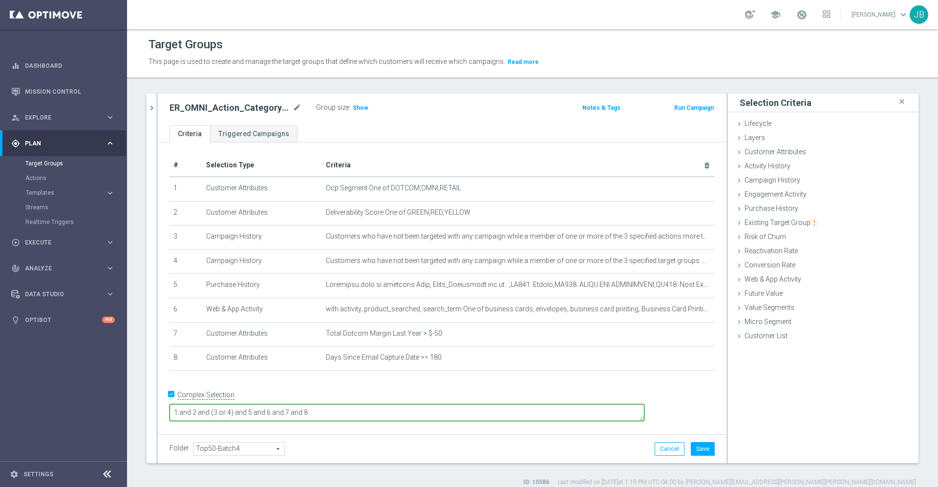
click at [427, 413] on textarea "1 and 2 and (3 or 4) and 5 and 6 and 7 and 8" at bounding box center [406, 412] width 475 height 17
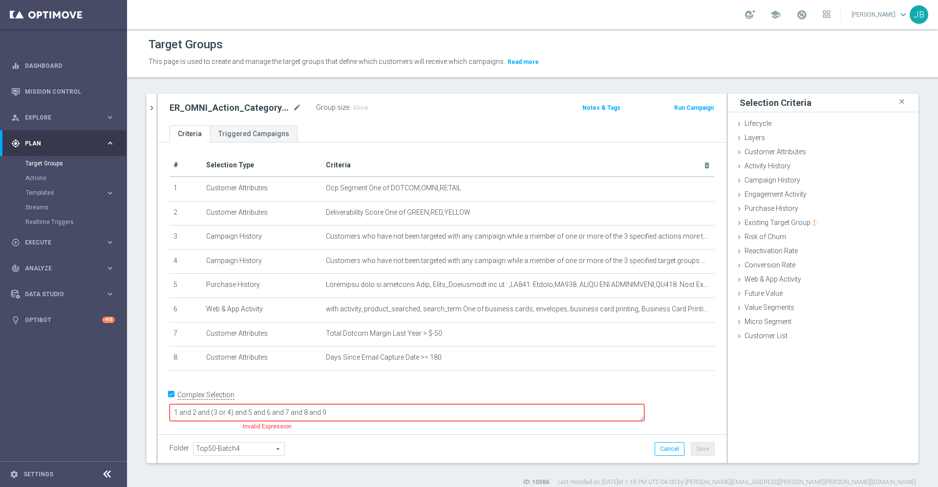
type textarea "1 and 2 and (3 or 4) and 5 and 6 and 7 and 8 and 9"
click at [344, 380] on div "+ Add Selection" at bounding box center [442, 380] width 560 height 0
click at [767, 175] on div "Campaign History done selection updated" at bounding box center [823, 181] width 190 height 15
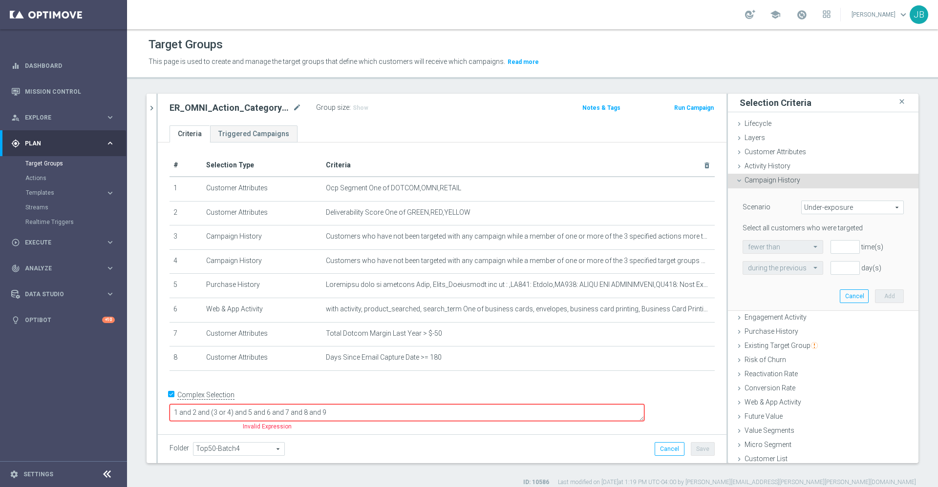
click at [824, 212] on span "Under-exposure" at bounding box center [852, 207] width 102 height 13
click at [807, 272] on span "Custom" at bounding box center [852, 273] width 92 height 8
type input "Custom"
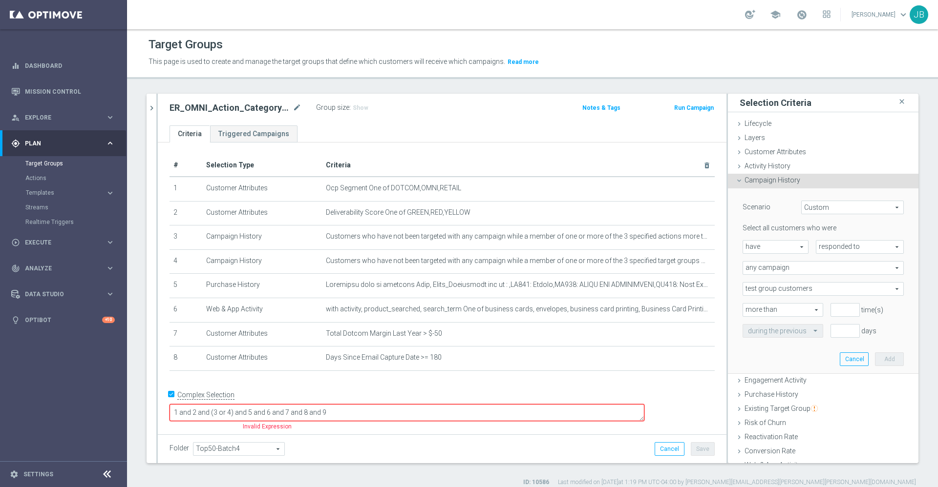
click at [820, 246] on span "responded to" at bounding box center [859, 247] width 87 height 13
click at [822, 274] on span "been targeted with" at bounding box center [859, 274] width 77 height 8
type input "been targeted with"
click at [765, 247] on span "have" at bounding box center [775, 247] width 65 height 13
click at [760, 274] on span "have not" at bounding box center [775, 274] width 55 height 8
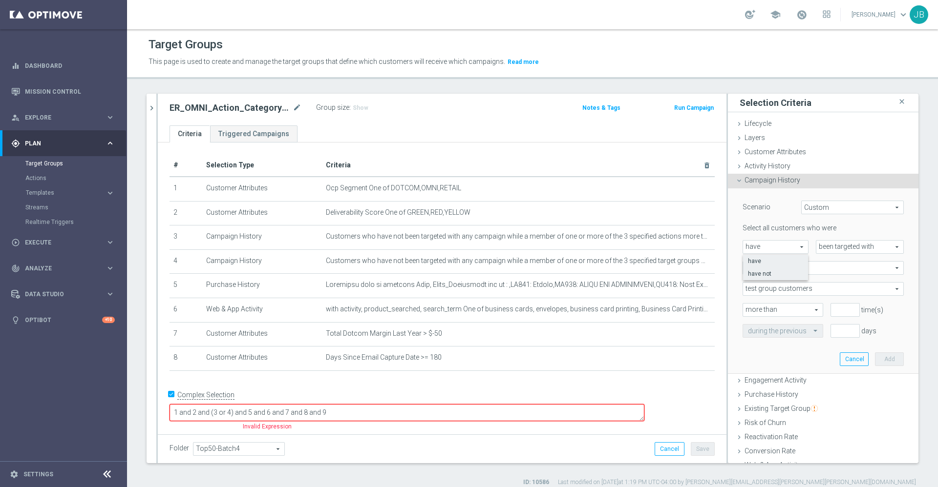
type input "have not"
click at [777, 268] on span "any campaign" at bounding box center [823, 268] width 160 height 13
click at [777, 293] on span "any campaign while a member of the specified target group(s)" at bounding box center [823, 295] width 150 height 8
type input "any campaign while a member of the specified target group(s)"
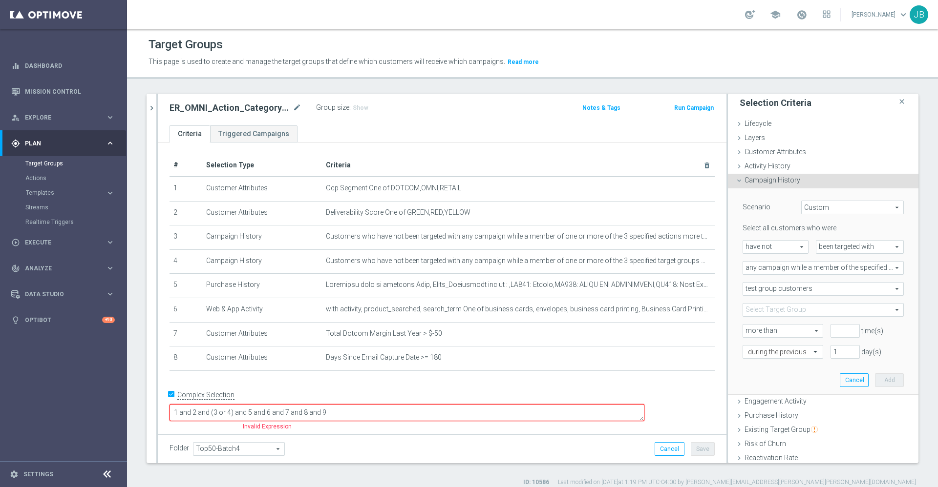
click at [765, 310] on span at bounding box center [823, 310] width 160 height 13
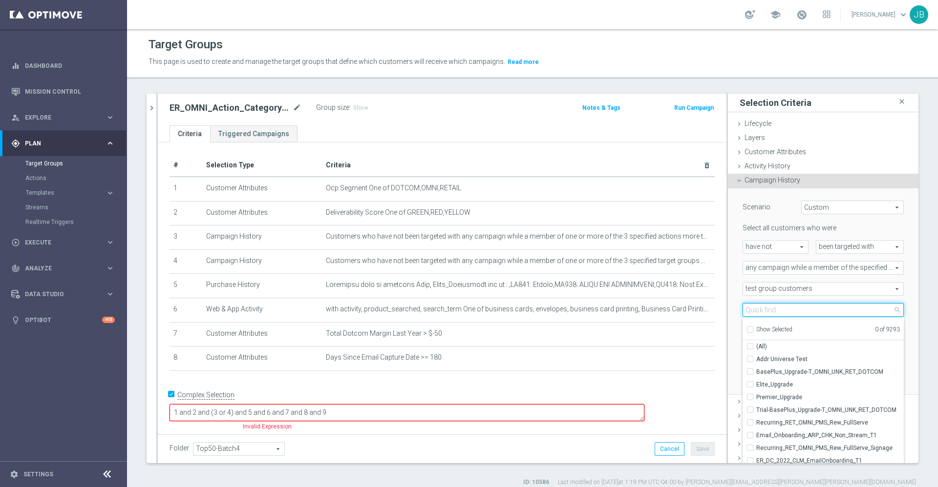
click at [765, 310] on input "search" at bounding box center [822, 310] width 161 height 14
paste input "ER_OMNI_Action_CategorySearch_Print_Marketing"
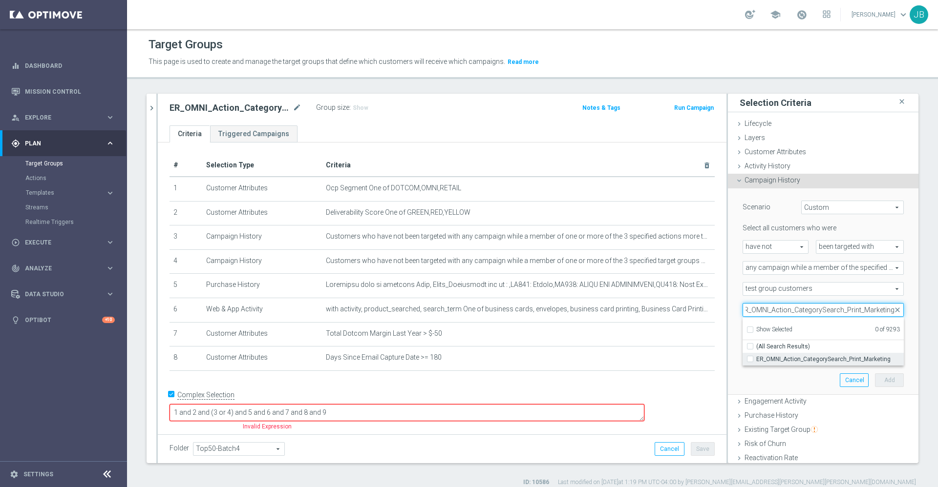
type input "ER_OMNI_Action_CategorySearch_Print_Marketing"
click at [773, 357] on span "ER_OMNI_Action_CategorySearch_Print_Marketing" at bounding box center [829, 360] width 147 height 8
click at [756, 357] on input "ER_OMNI_Action_CategorySearch_Print_Marketing" at bounding box center [753, 359] width 6 height 6
checkbox input "true"
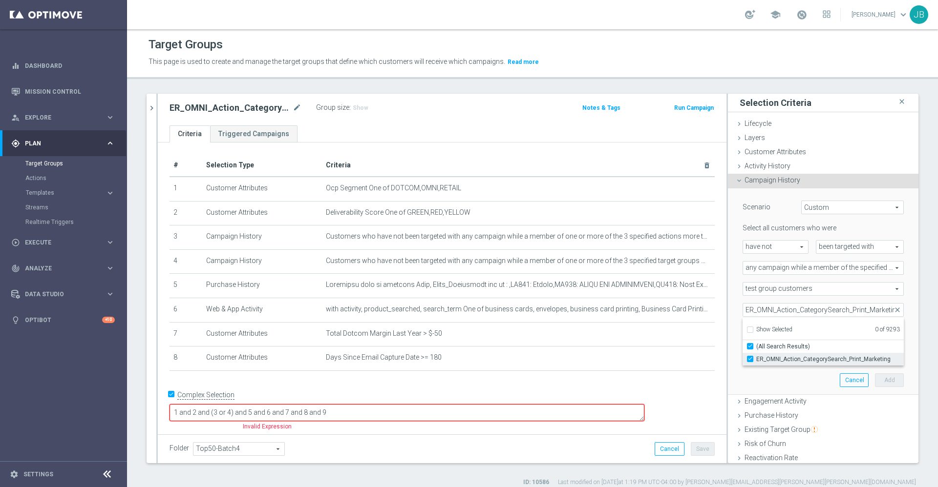
type input "ER_OMNI_Action_CategorySearch_Print_Marketing"
checkbox input "true"
click at [757, 387] on div "Scenario Custom Custom arrow_drop_down search Select all customers who were hav…" at bounding box center [823, 291] width 176 height 206
click at [830, 332] on input "number" at bounding box center [844, 331] width 29 height 14
type input "0"
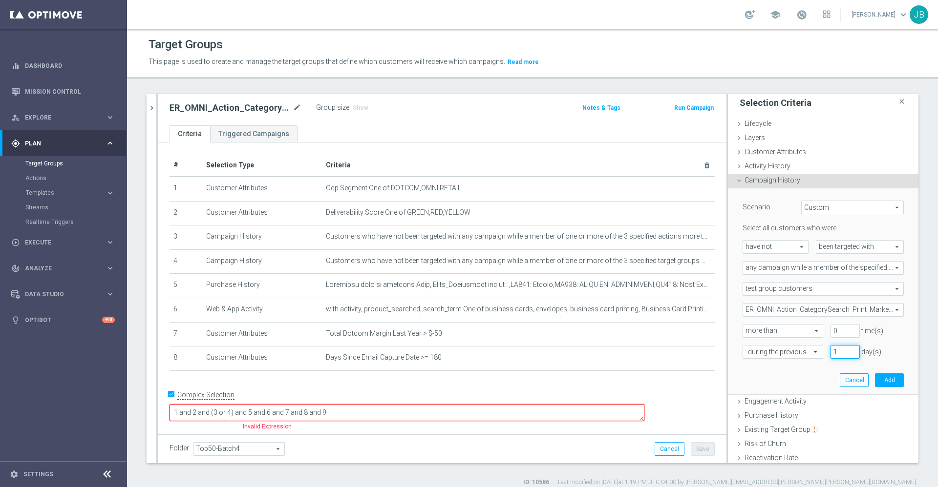
click at [830, 357] on input "1" at bounding box center [844, 352] width 29 height 14
type input "7"
click at [875, 374] on button "Add" at bounding box center [889, 381] width 29 height 14
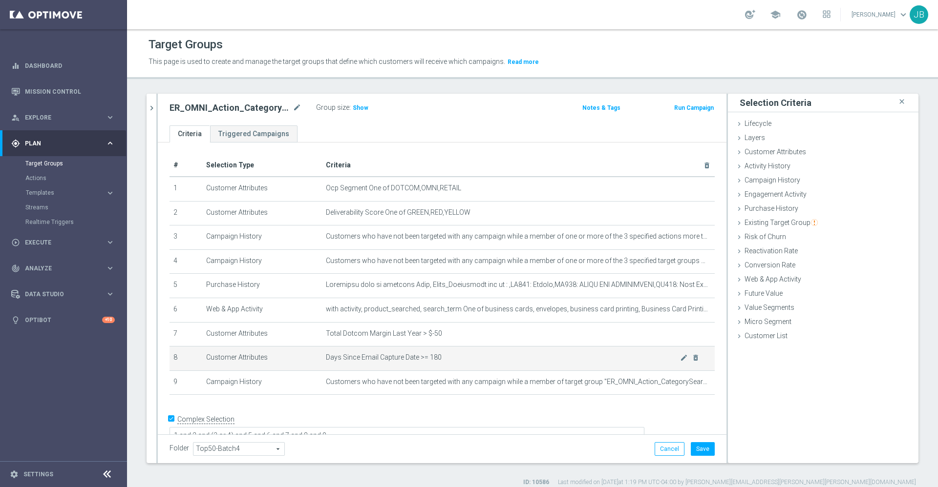
scroll to position [11, 0]
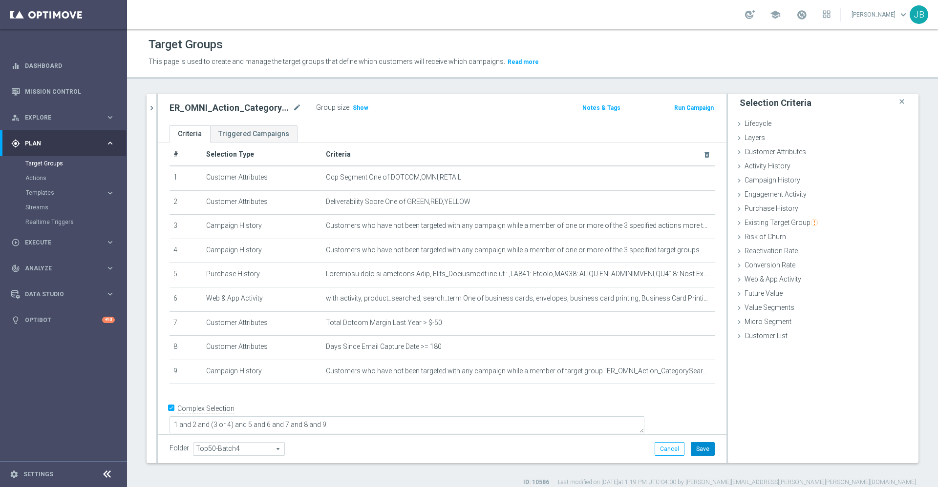
click at [695, 452] on button "Save" at bounding box center [702, 449] width 24 height 14
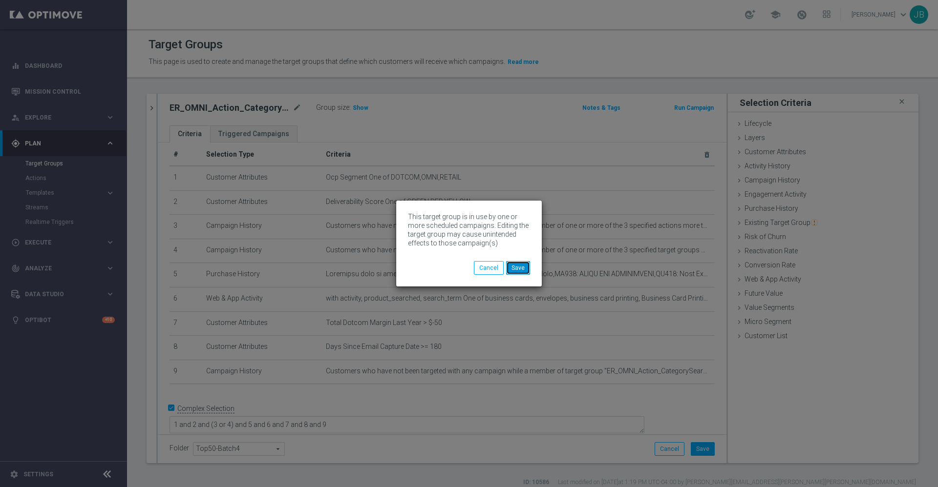
click at [526, 271] on button "Save" at bounding box center [518, 268] width 24 height 14
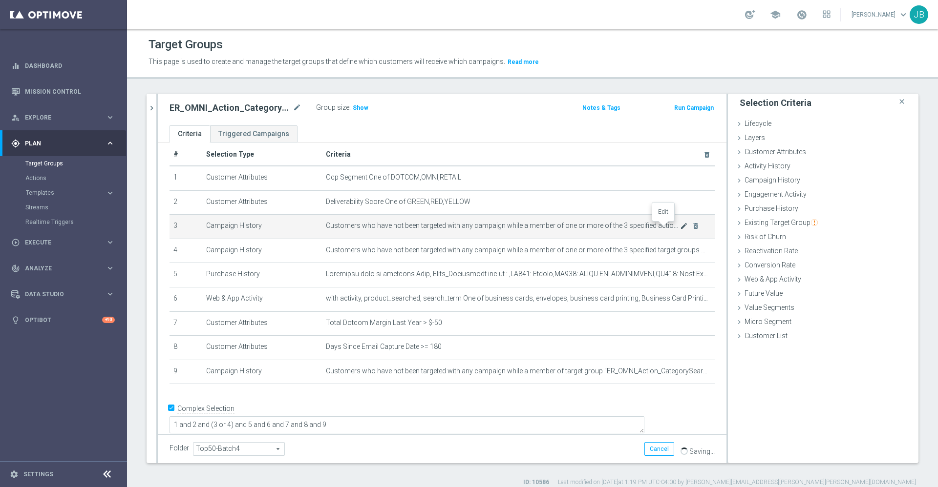
click at [680, 227] on icon "mode_edit" at bounding box center [684, 226] width 8 height 8
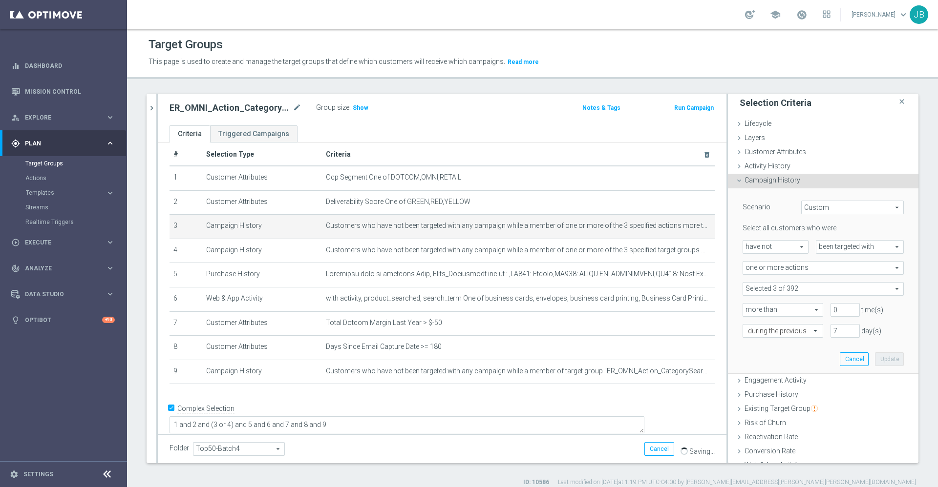
click at [760, 287] on span at bounding box center [823, 289] width 160 height 13
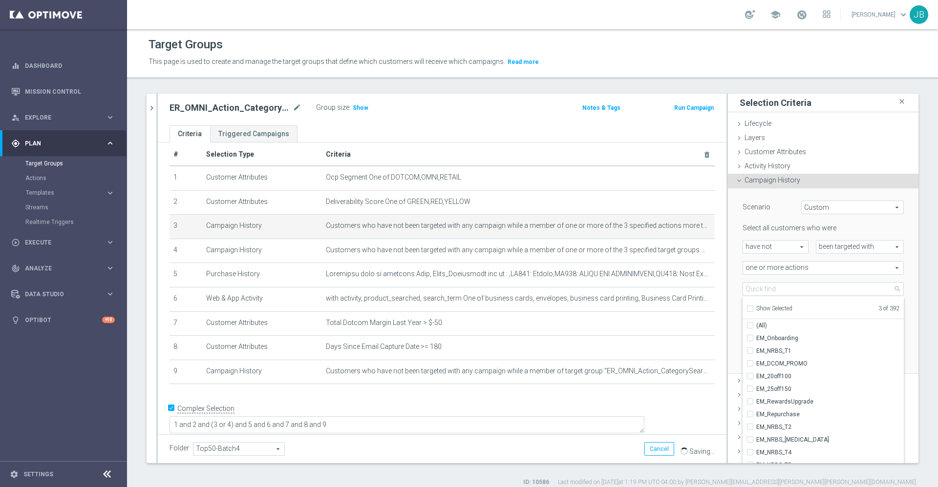
click at [746, 311] on input "Show Selected" at bounding box center [749, 310] width 6 height 6
checkbox input "true"
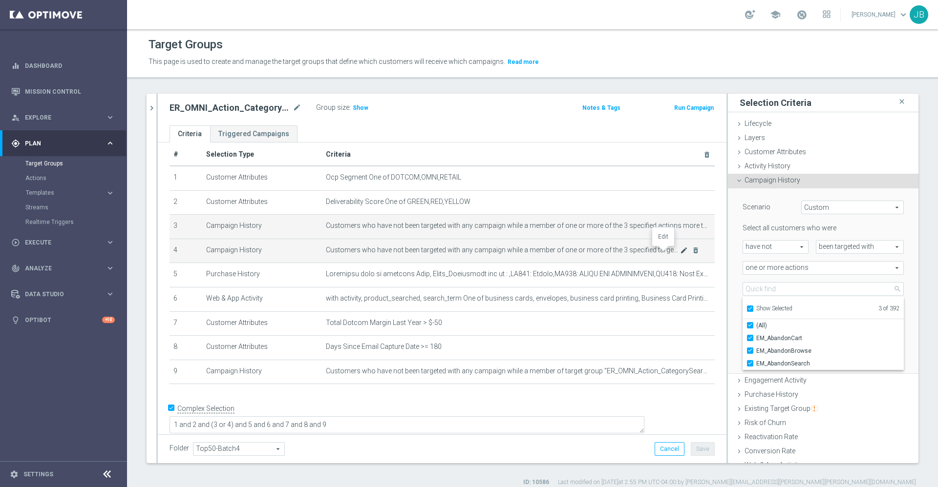
click at [680, 253] on icon "mode_edit" at bounding box center [684, 251] width 8 height 8
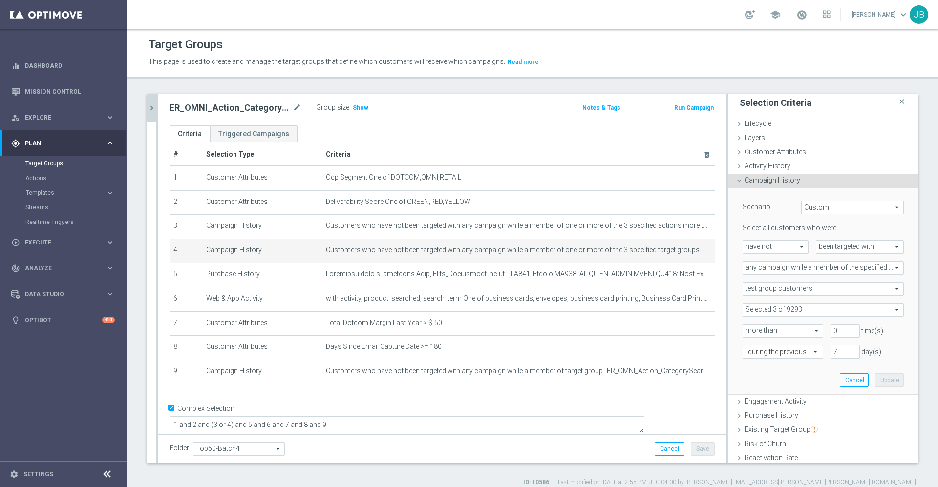
click at [150, 106] on icon "chevron_right" at bounding box center [151, 108] width 9 height 9
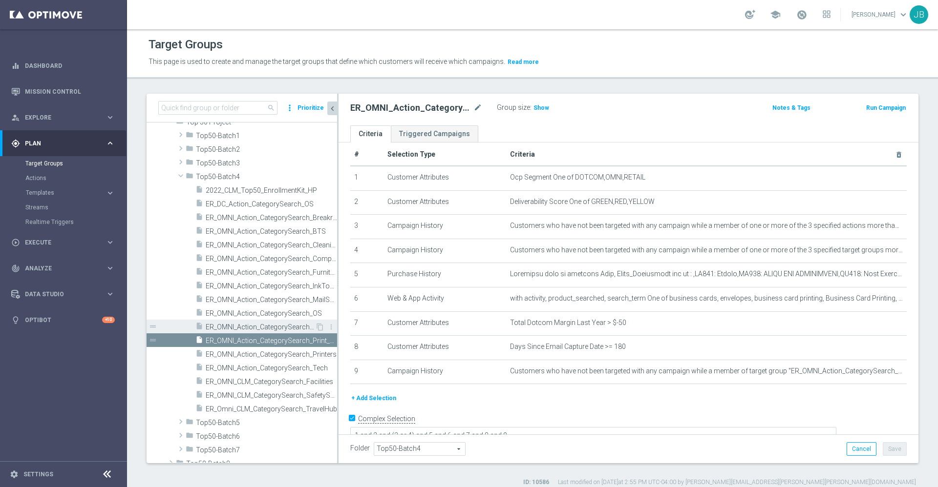
click at [238, 331] on span "ER_OMNI_Action_CategorySearch_Paper" at bounding box center [260, 327] width 109 height 8
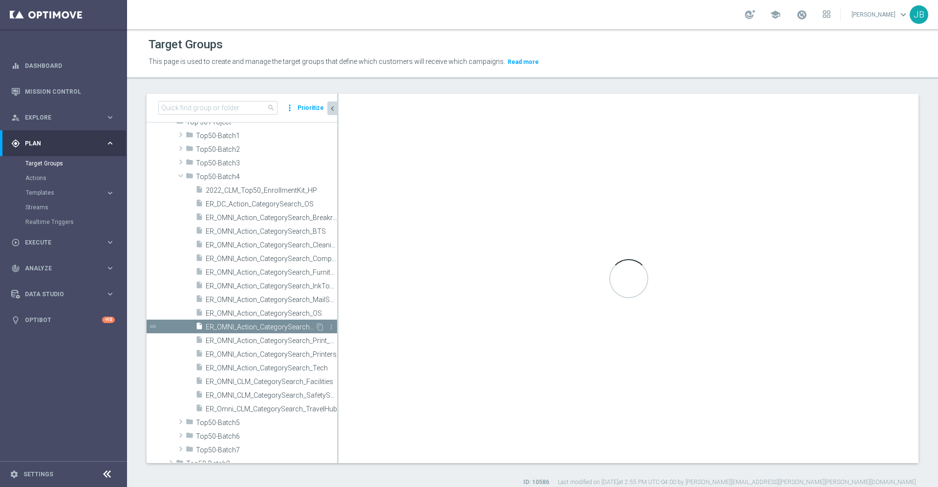
type textarea "1 and 2 and (3 or 4) and 5 and 6 and 7 and 8"
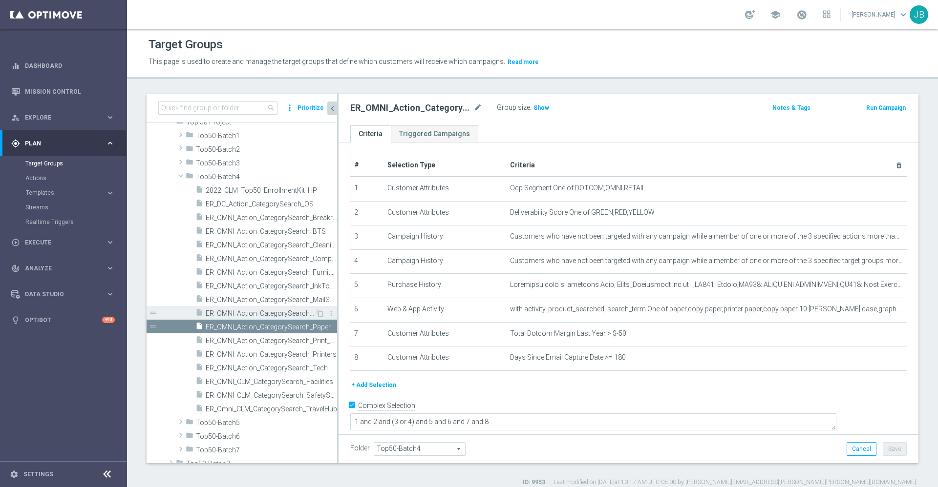
click at [254, 309] on div "insert_drive_file ER_OMNI_Action_CategorySearch_OS" at bounding box center [255, 313] width 120 height 14
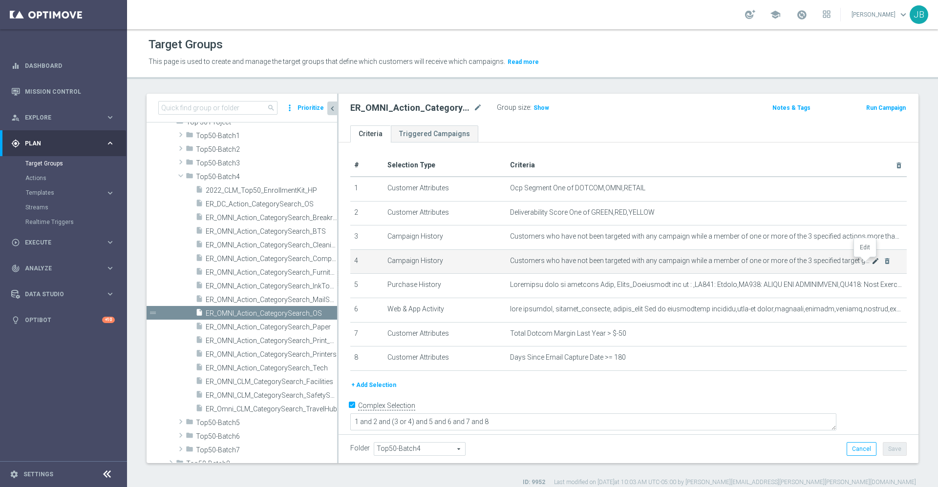
click at [871, 262] on icon "mode_edit" at bounding box center [875, 261] width 8 height 8
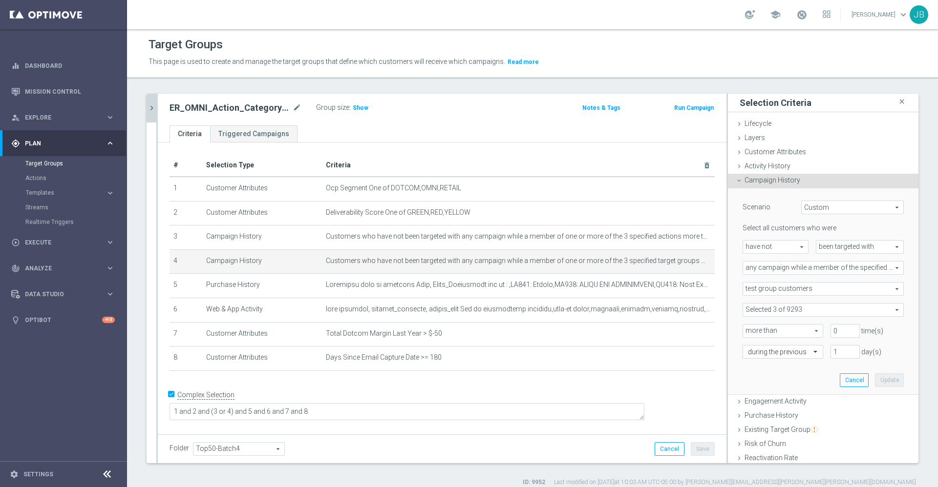
click at [795, 311] on span at bounding box center [823, 310] width 160 height 13
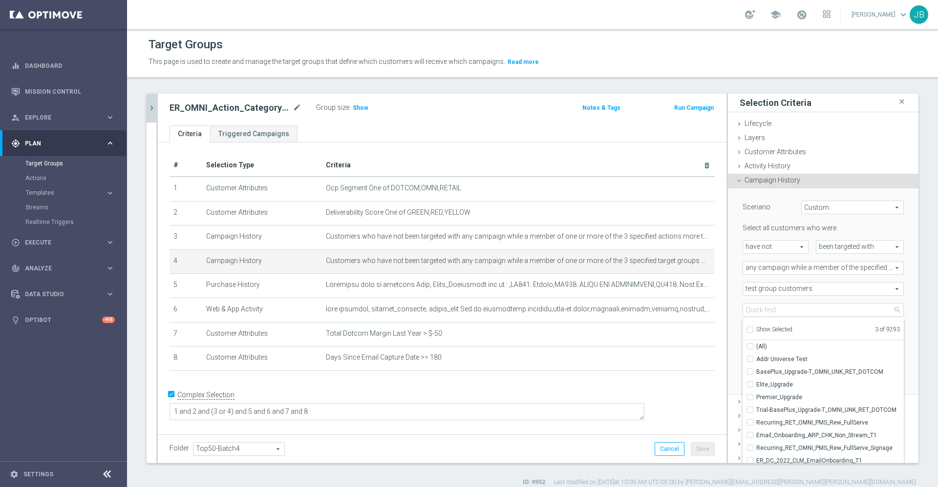
click at [746, 329] on div "Show Selected" at bounding box center [769, 329] width 46 height 12
click at [746, 329] on input "Show Selected" at bounding box center [749, 331] width 6 height 6
checkbox input "true"
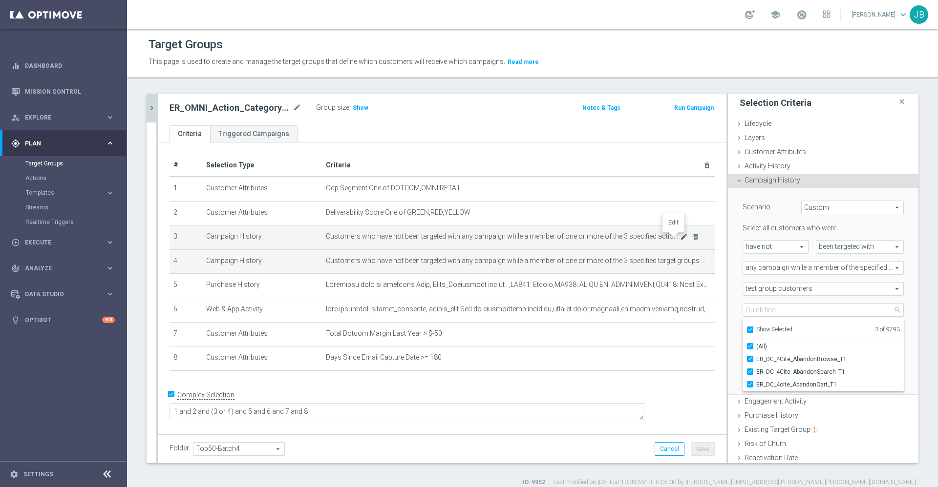
click at [680, 239] on icon "mode_edit" at bounding box center [684, 237] width 8 height 8
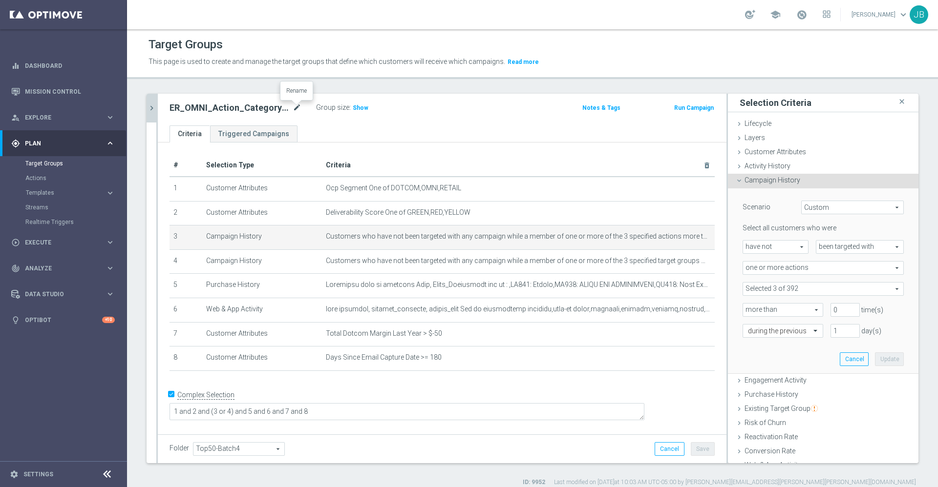
click at [295, 110] on icon "mode_edit" at bounding box center [297, 108] width 9 height 12
click at [814, 287] on span at bounding box center [823, 289] width 160 height 13
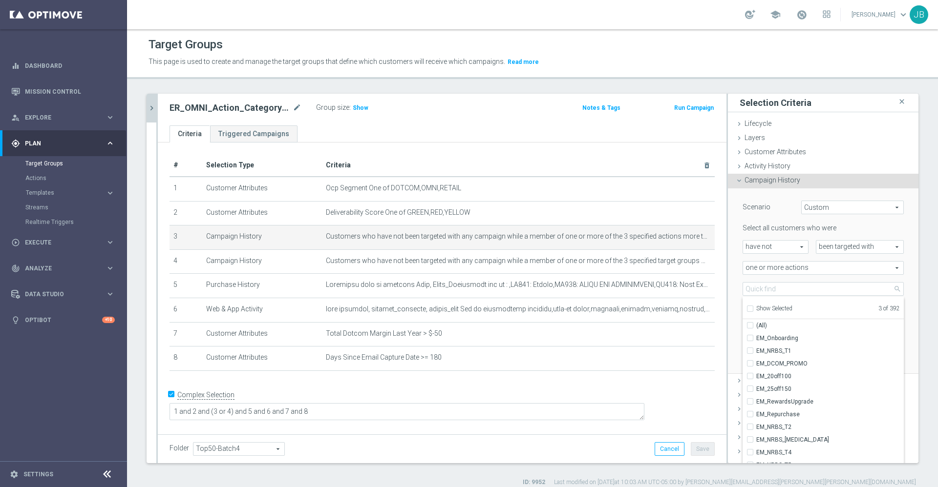
click at [746, 308] on input "Show Selected" at bounding box center [749, 310] width 6 height 6
checkbox input "true"
click at [912, 296] on div "search more_vert Prioritize Customer Target Groups library_add create_new_folder" at bounding box center [532, 290] width 811 height 393
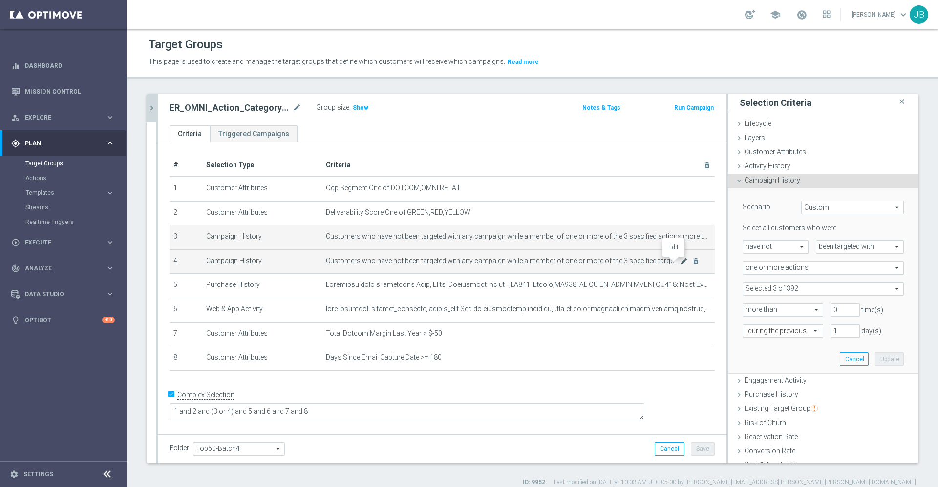
click at [680, 264] on icon "mode_edit" at bounding box center [684, 261] width 8 height 8
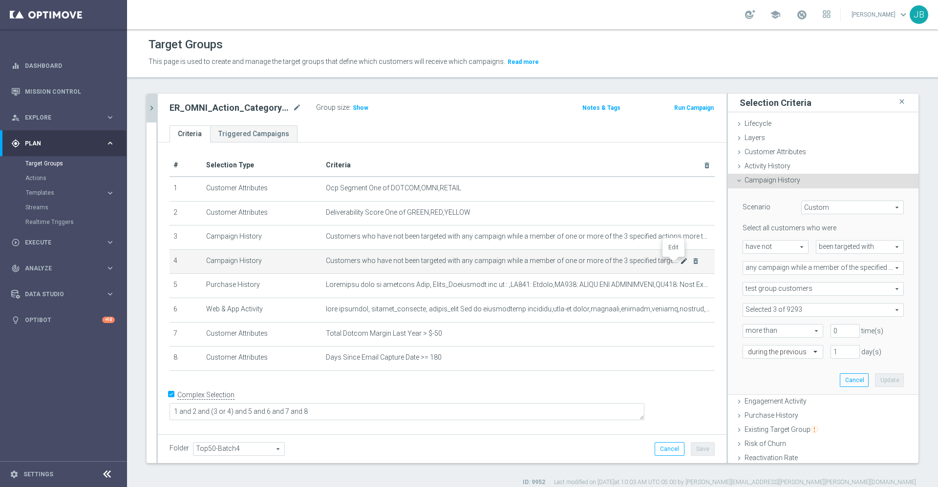
click at [680, 262] on icon "mode_edit" at bounding box center [684, 261] width 8 height 8
click at [811, 268] on span "any campaign while a member of the specified target group(s)" at bounding box center [823, 268] width 160 height 13
click at [922, 288] on div "search more_vert Prioritize Customer Target Groups library_add create_new_folder" at bounding box center [532, 290] width 811 height 393
click at [831, 308] on span at bounding box center [823, 310] width 160 height 13
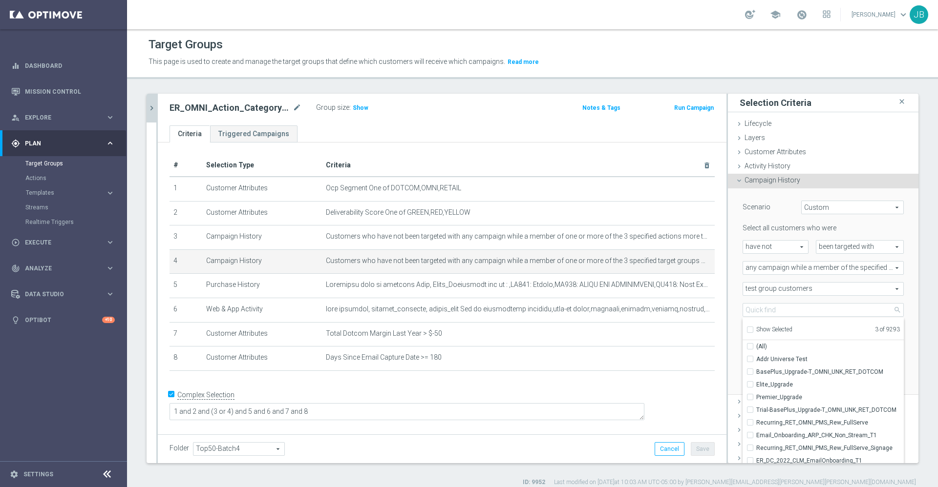
click at [746, 331] on input "Show Selected" at bounding box center [749, 331] width 6 height 6
checkbox input "true"
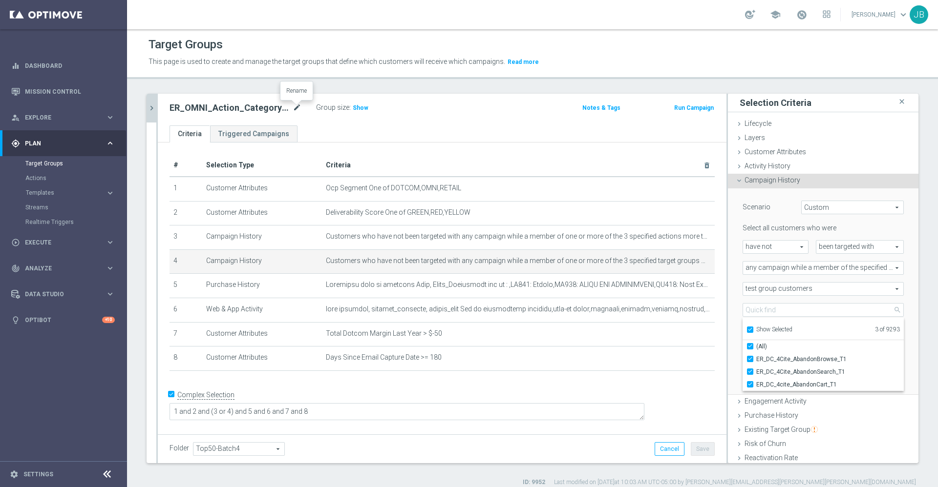
click at [298, 107] on icon "mode_edit" at bounding box center [297, 108] width 9 height 12
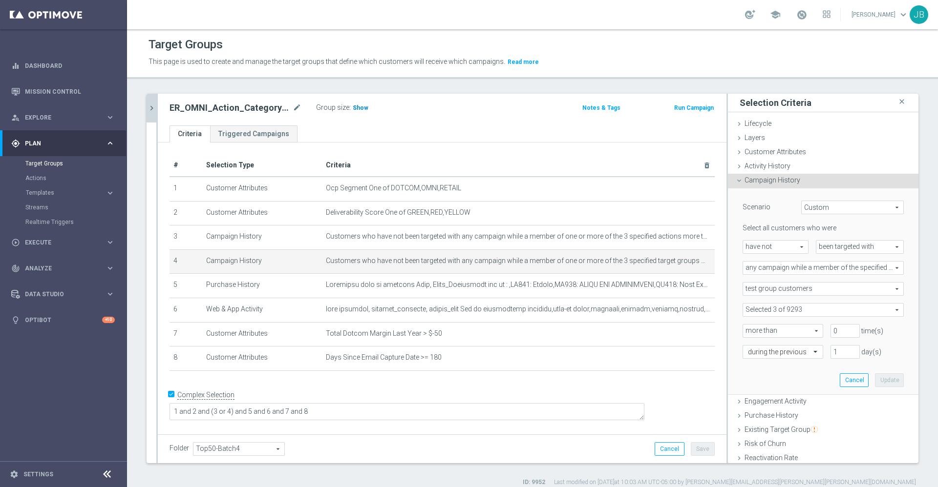
click at [358, 110] on span "Show" at bounding box center [361, 108] width 16 height 7
click at [297, 108] on icon "mode_edit" at bounding box center [297, 108] width 9 height 12
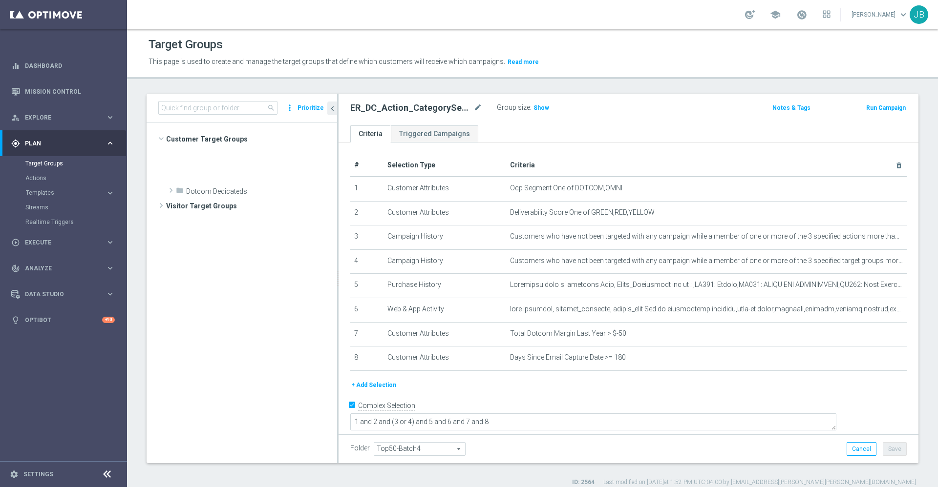
scroll to position [300, 0]
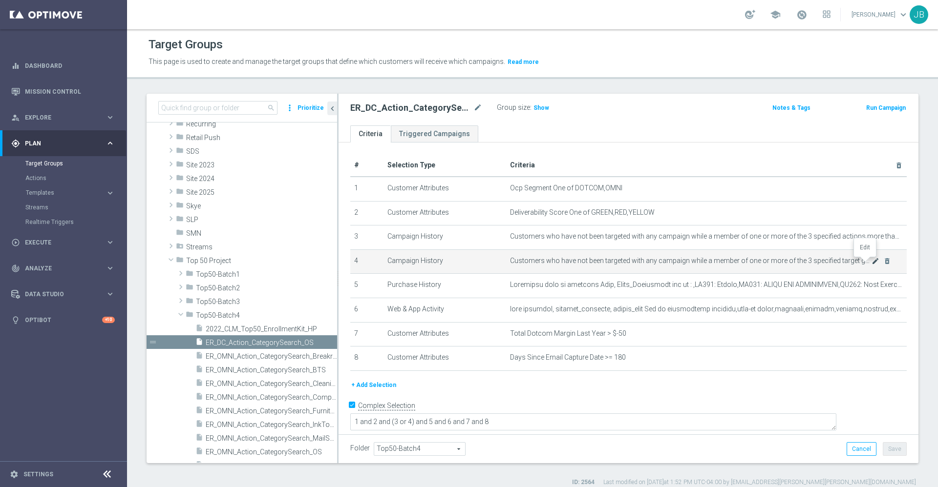
click at [871, 262] on icon "mode_edit" at bounding box center [875, 261] width 8 height 8
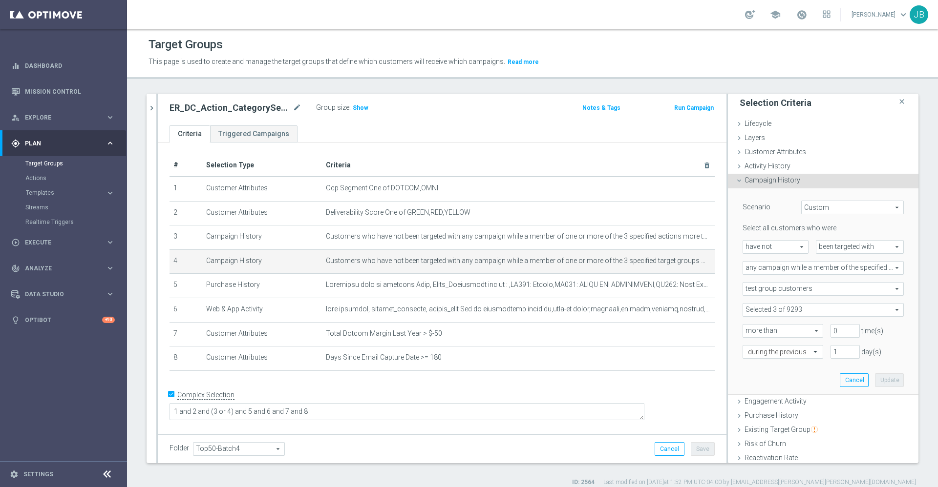
click at [805, 308] on span at bounding box center [823, 310] width 160 height 13
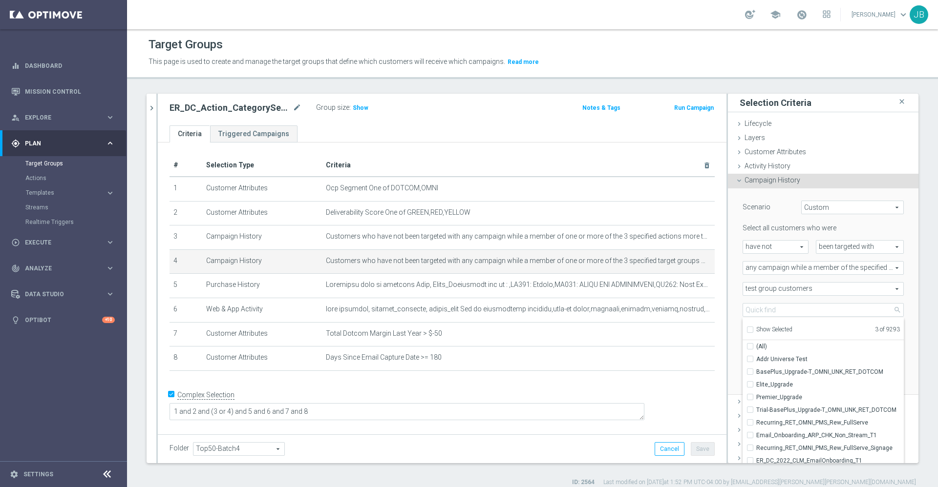
click at [746, 330] on input "Show Selected" at bounding box center [749, 331] width 6 height 6
checkbox input "true"
